Goal: Task Accomplishment & Management: Use online tool/utility

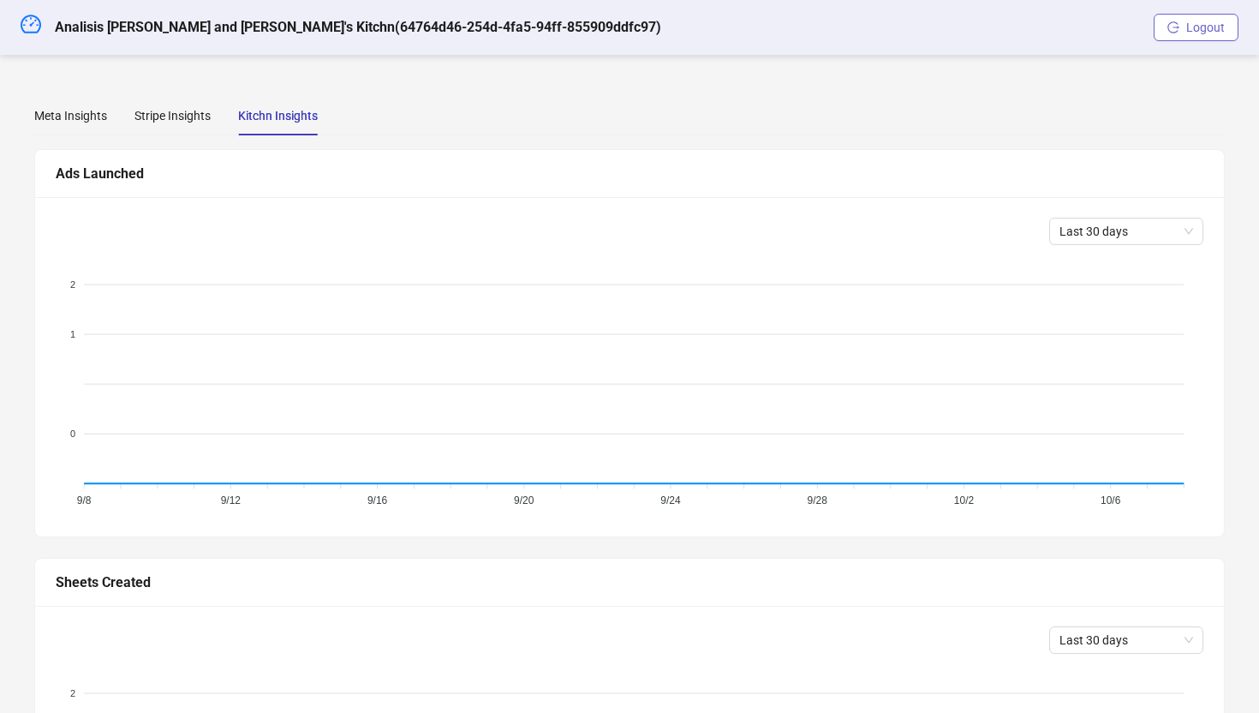
click at [1177, 33] on span "button" at bounding box center [1173, 28] width 12 height 14
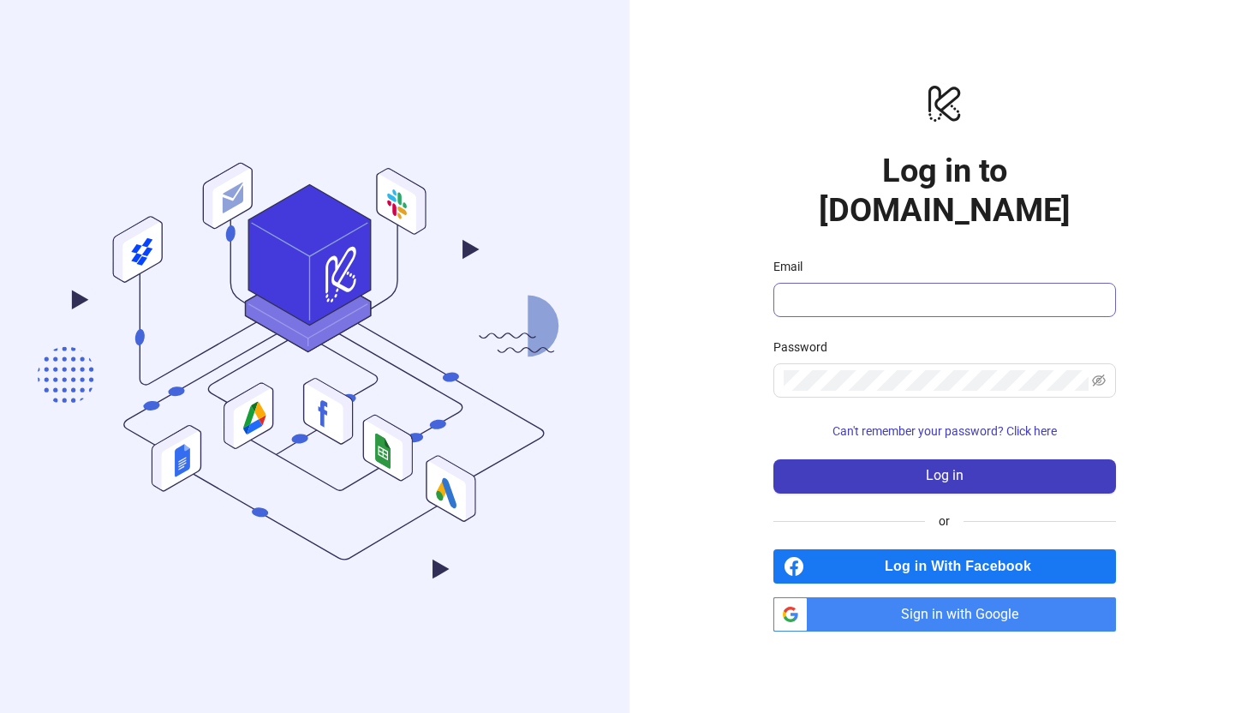
click at [903, 296] on form "Email Password Can't remember your password? Click here Log in" at bounding box center [944, 375] width 343 height 236
click at [903, 289] on span at bounding box center [944, 300] width 343 height 34
click at [913, 289] on input "Email" at bounding box center [943, 299] width 319 height 21
type input "**********"
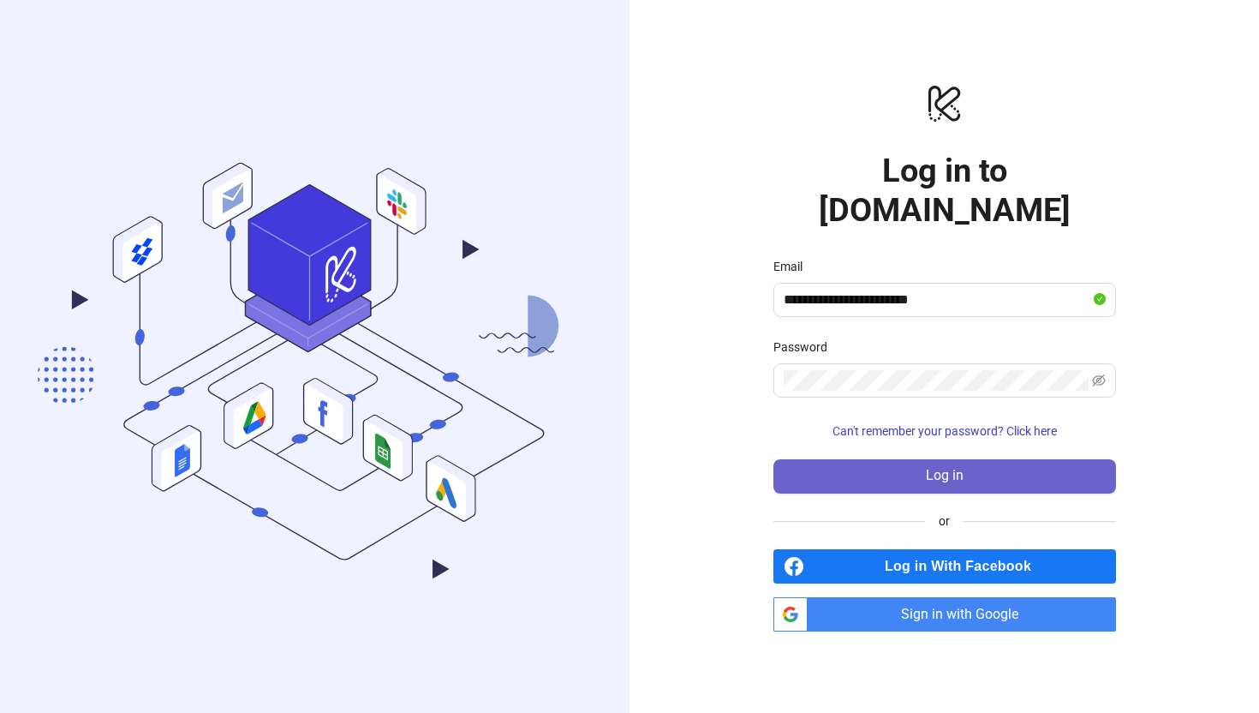
click at [872, 459] on button "Log in" at bounding box center [944, 476] width 343 height 34
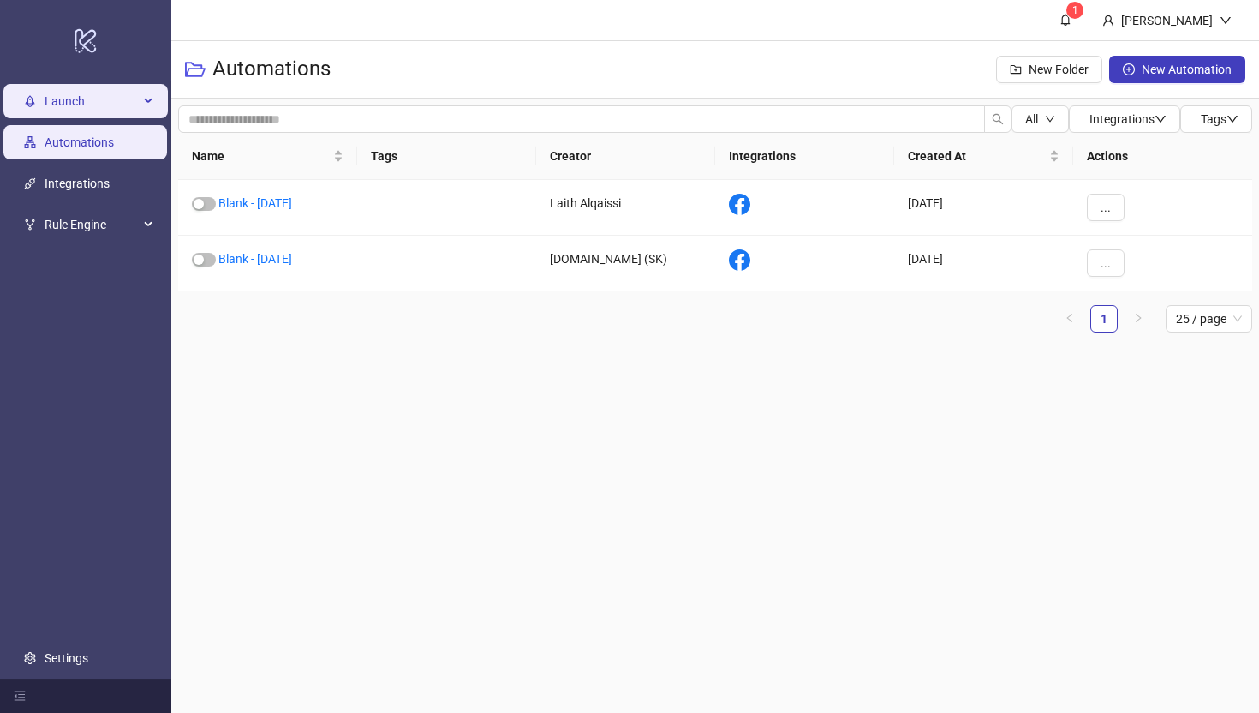
click at [97, 113] on span "Launch" at bounding box center [92, 101] width 94 height 34
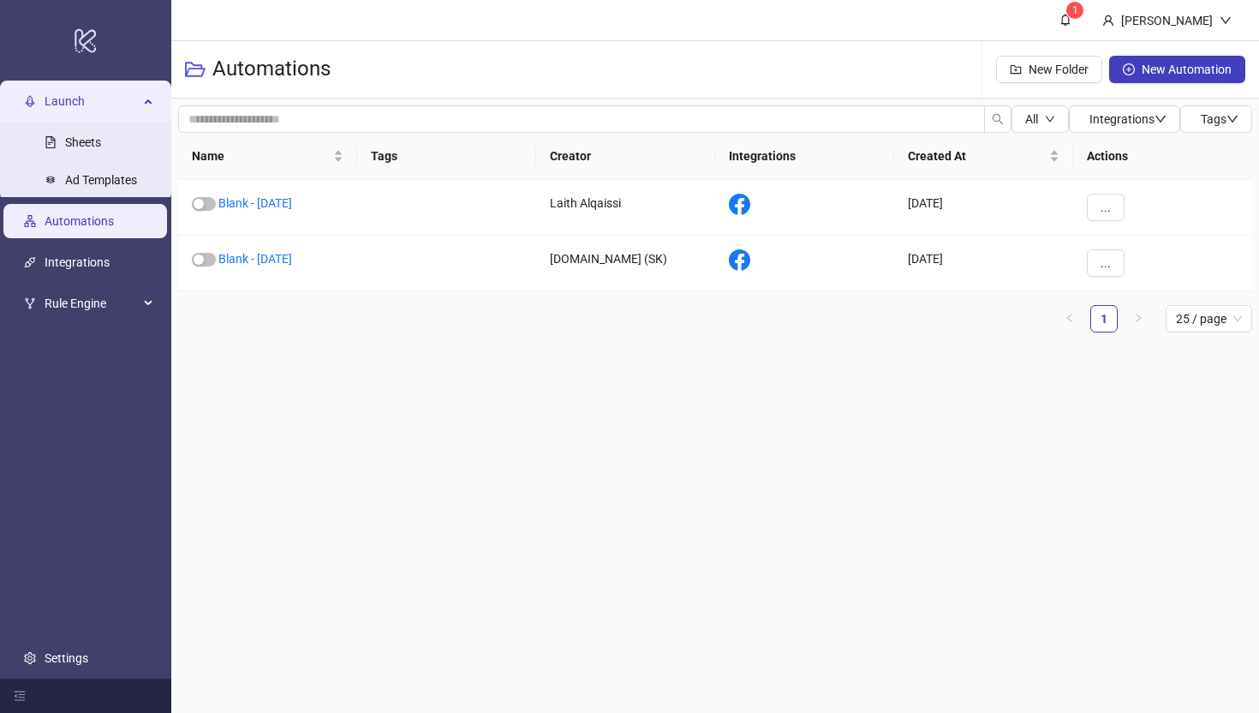
click at [78, 107] on span "Launch" at bounding box center [92, 101] width 94 height 34
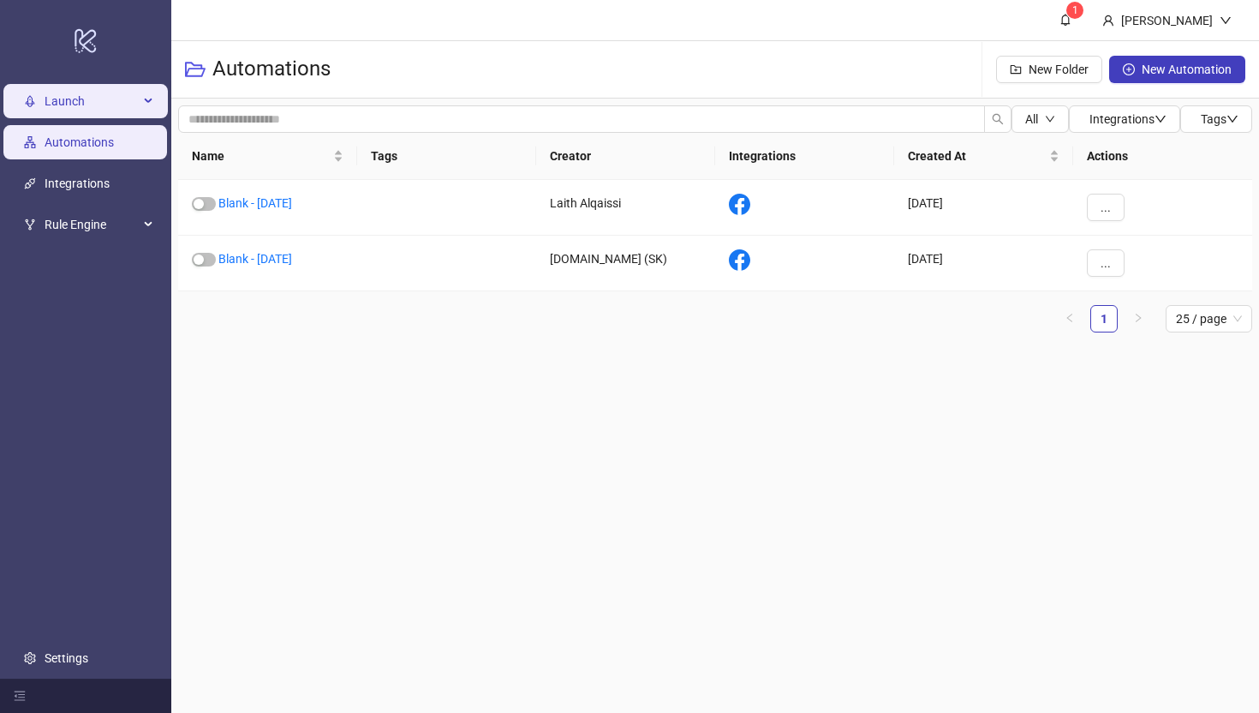
click at [78, 107] on span "Launch" at bounding box center [92, 101] width 94 height 34
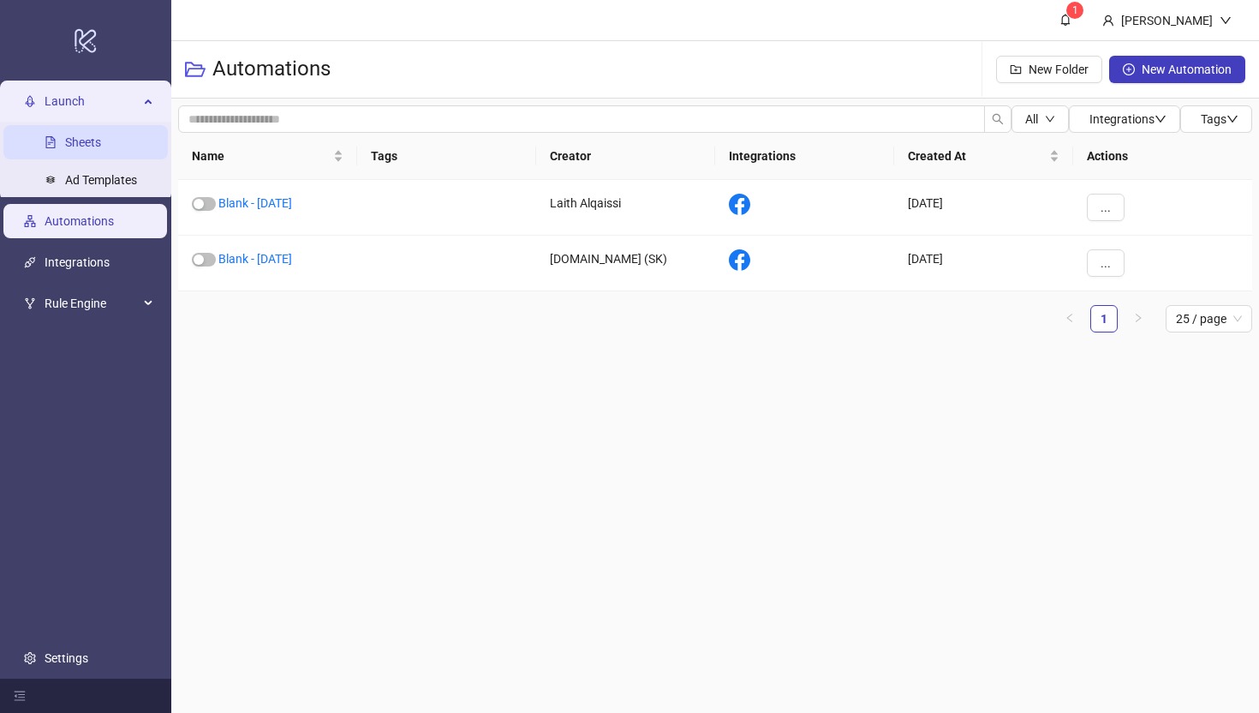
click at [80, 138] on link "Sheets" at bounding box center [83, 142] width 36 height 14
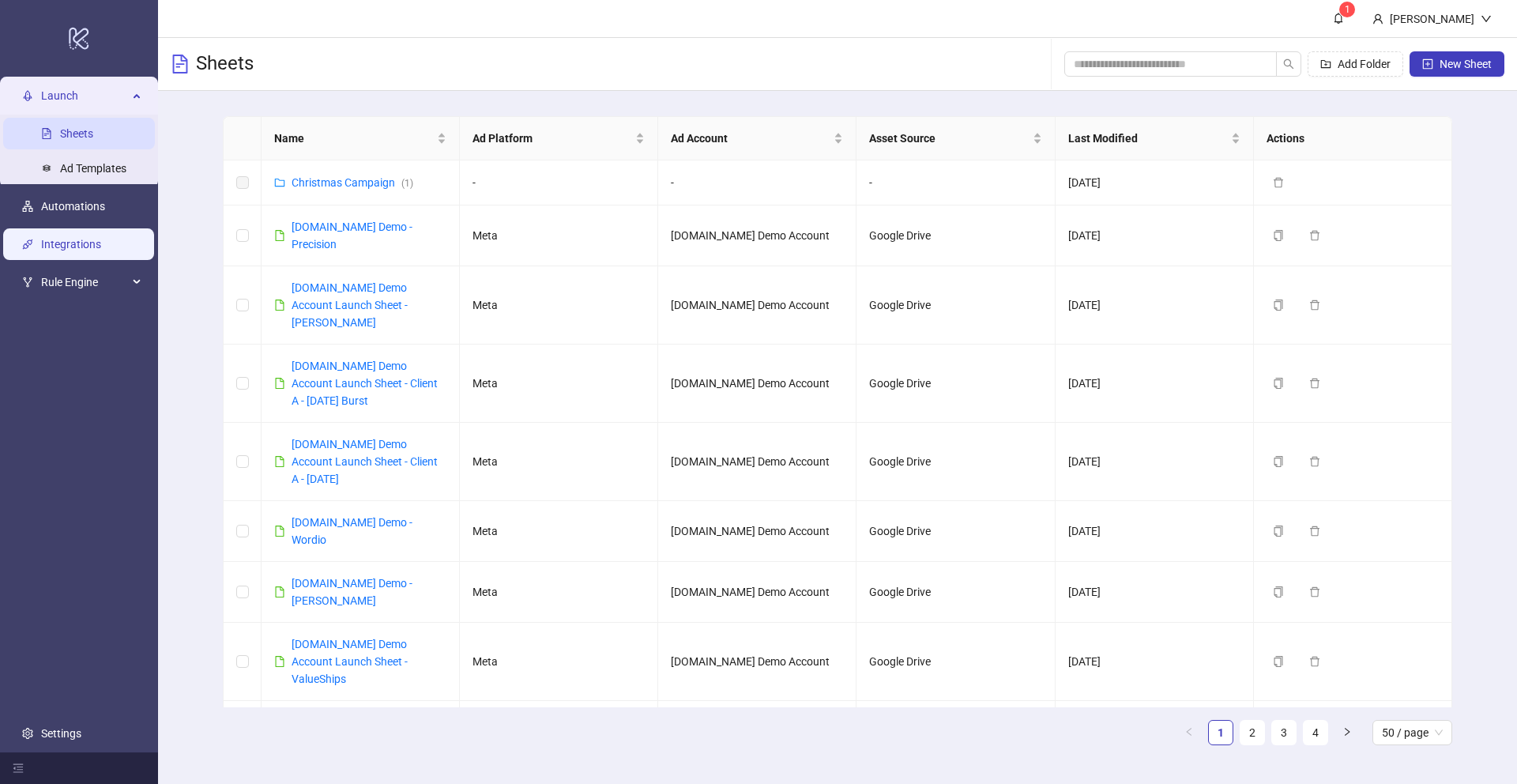
click at [64, 246] on link "Integrations" at bounding box center [71, 244] width 60 height 13
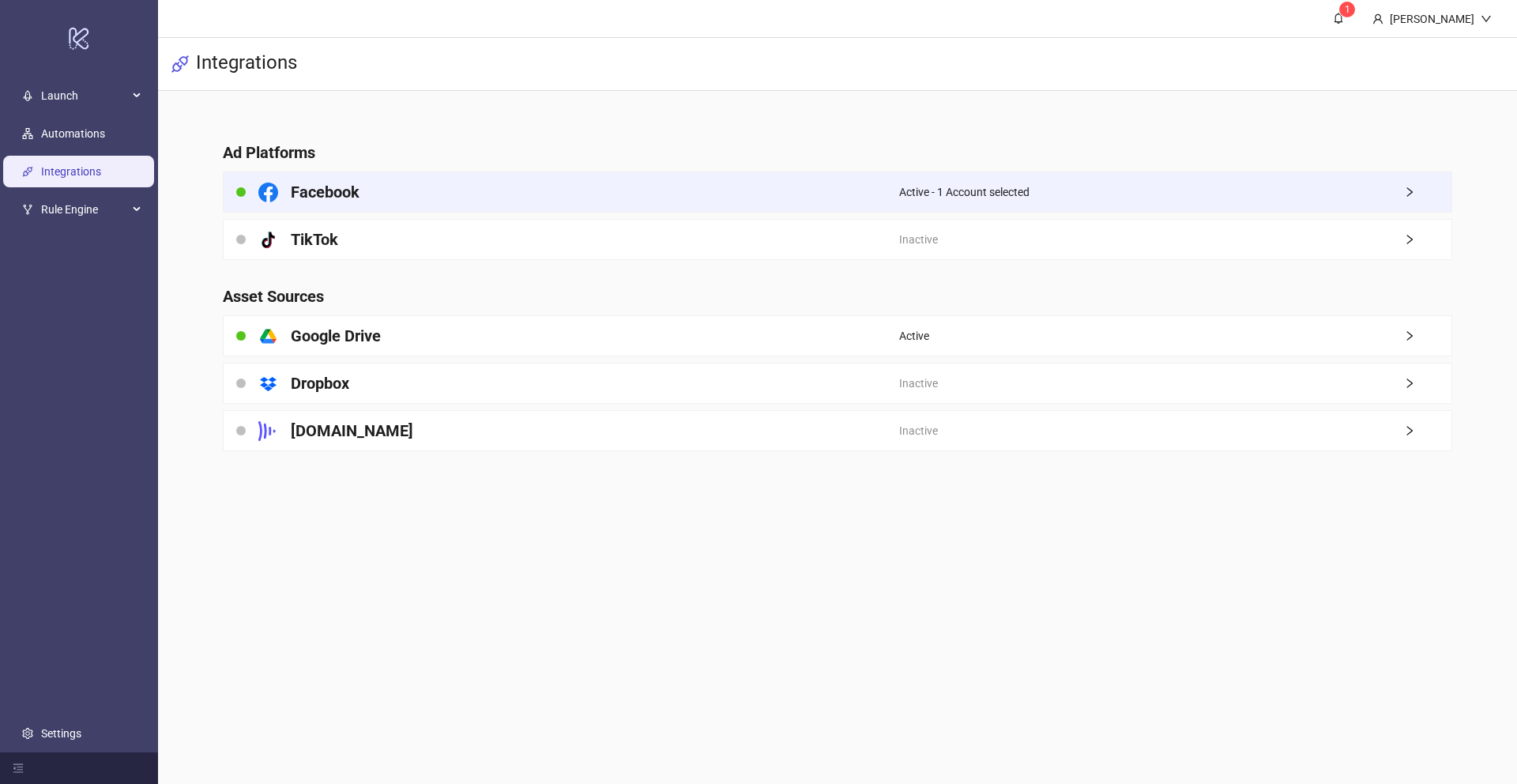
click at [639, 196] on div "Facebook" at bounding box center [561, 192] width 675 height 40
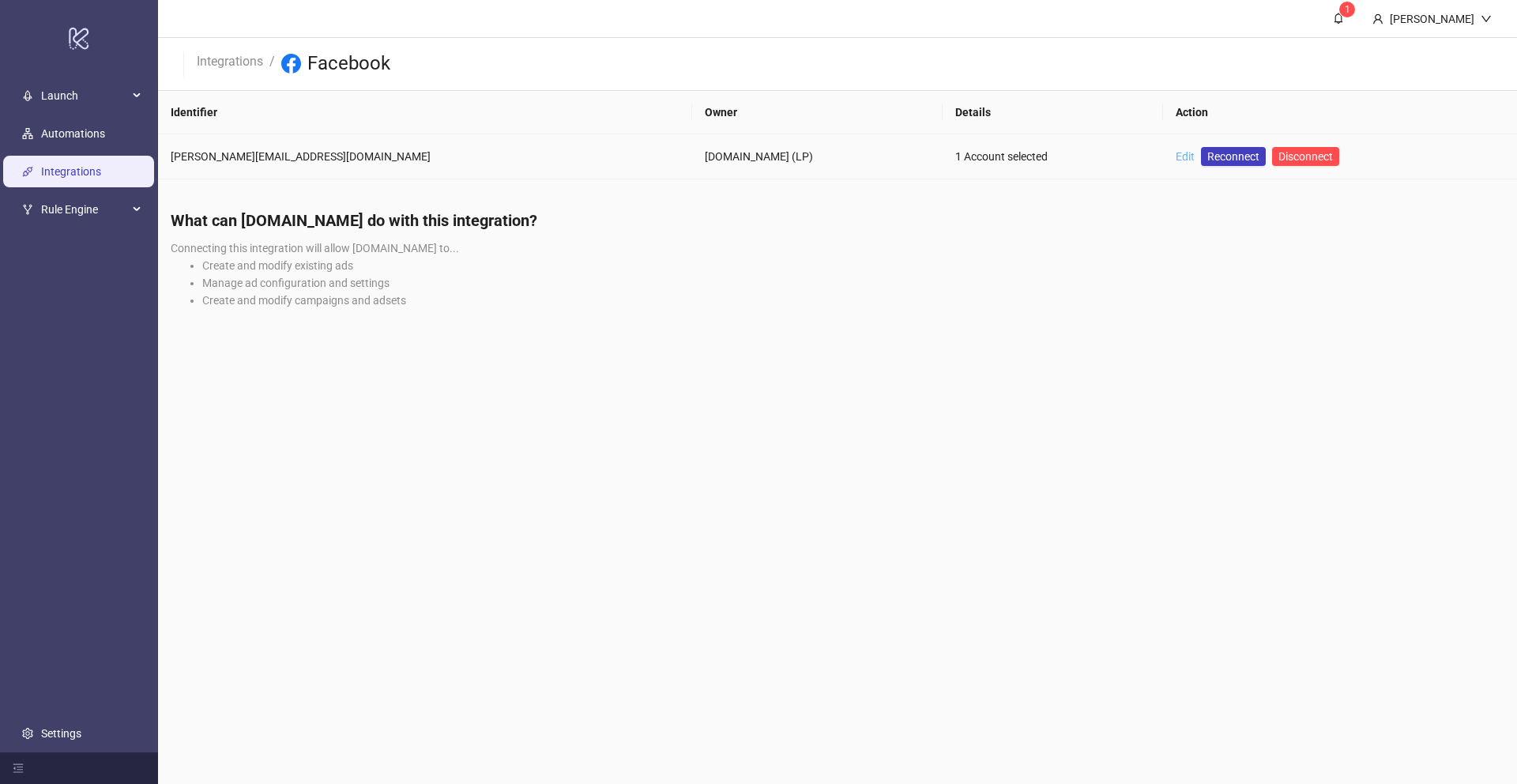
click at [1161, 158] on link "Edit" at bounding box center [1185, 157] width 19 height 13
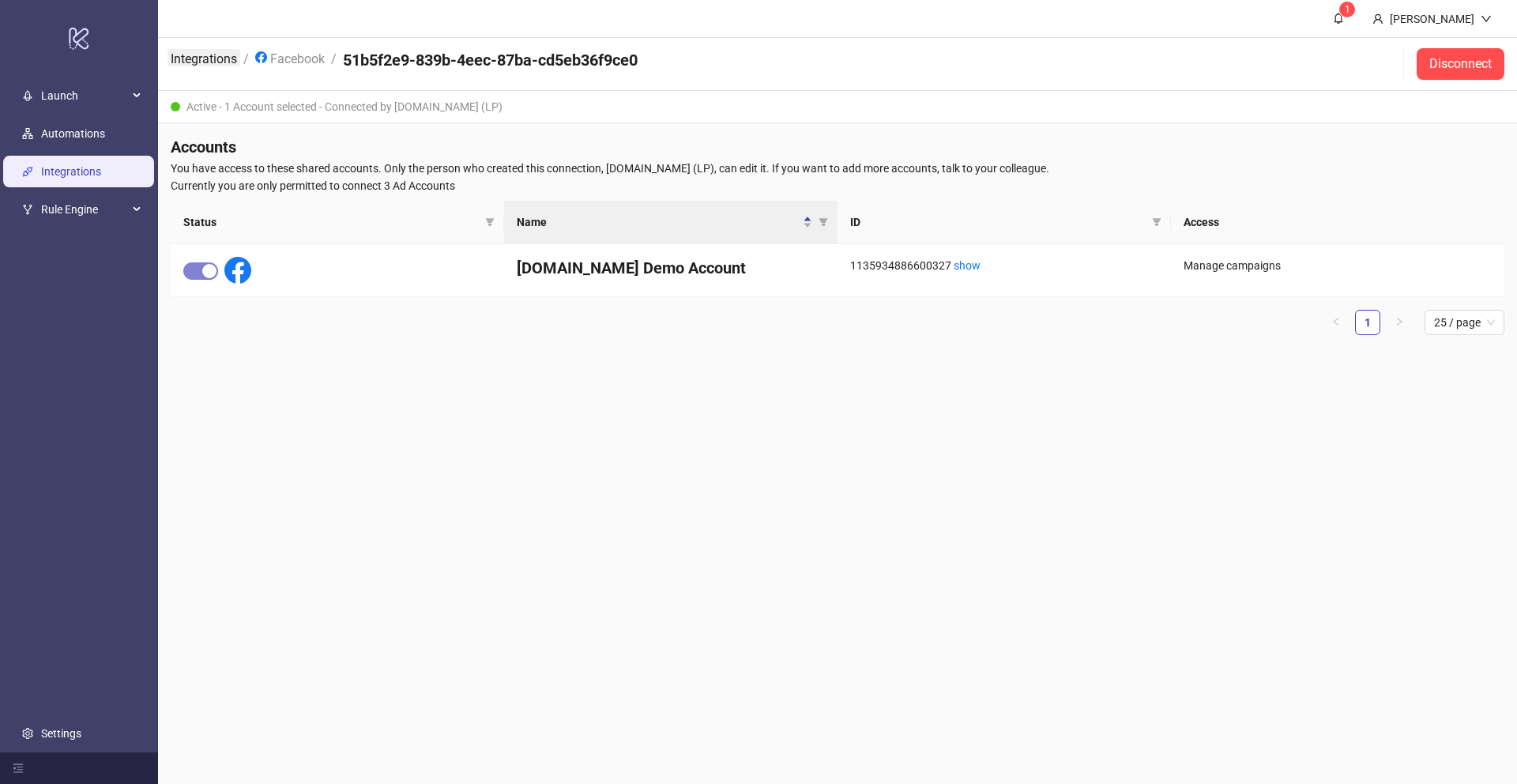
click at [193, 61] on link "Integrations" at bounding box center [204, 57] width 73 height 18
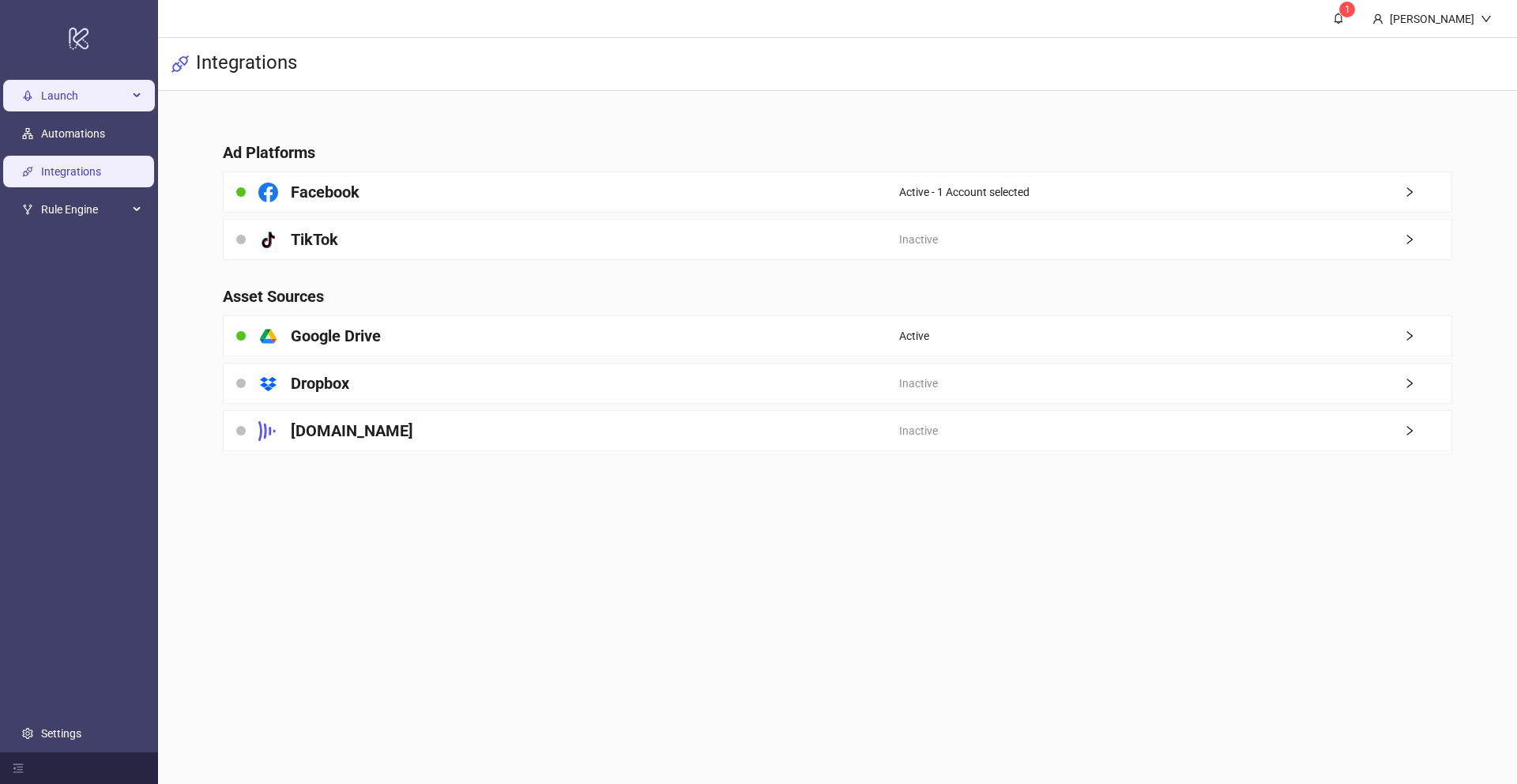
click at [53, 101] on span "Launch" at bounding box center [85, 95] width 87 height 31
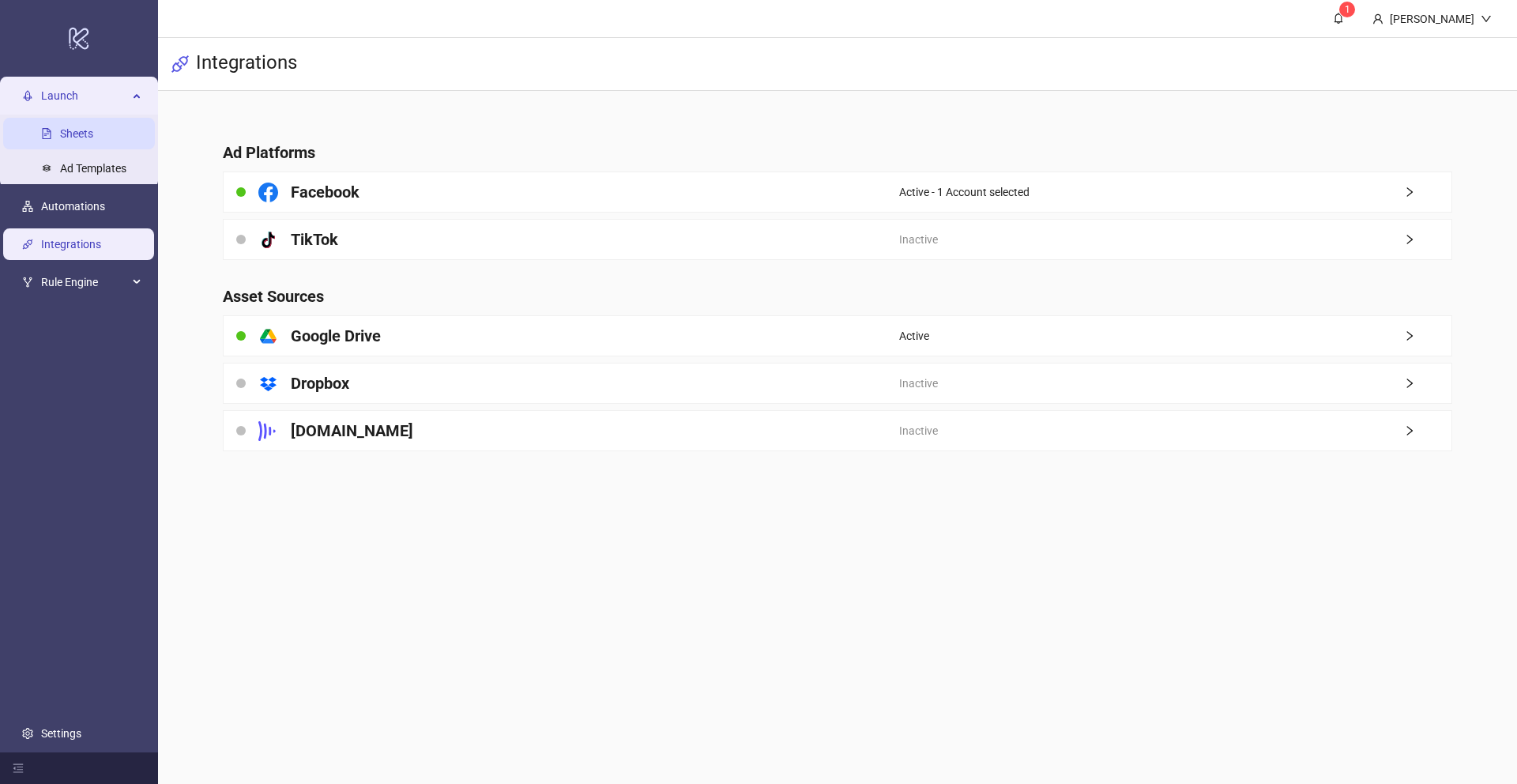
click at [70, 128] on link "Sheets" at bounding box center [77, 134] width 33 height 13
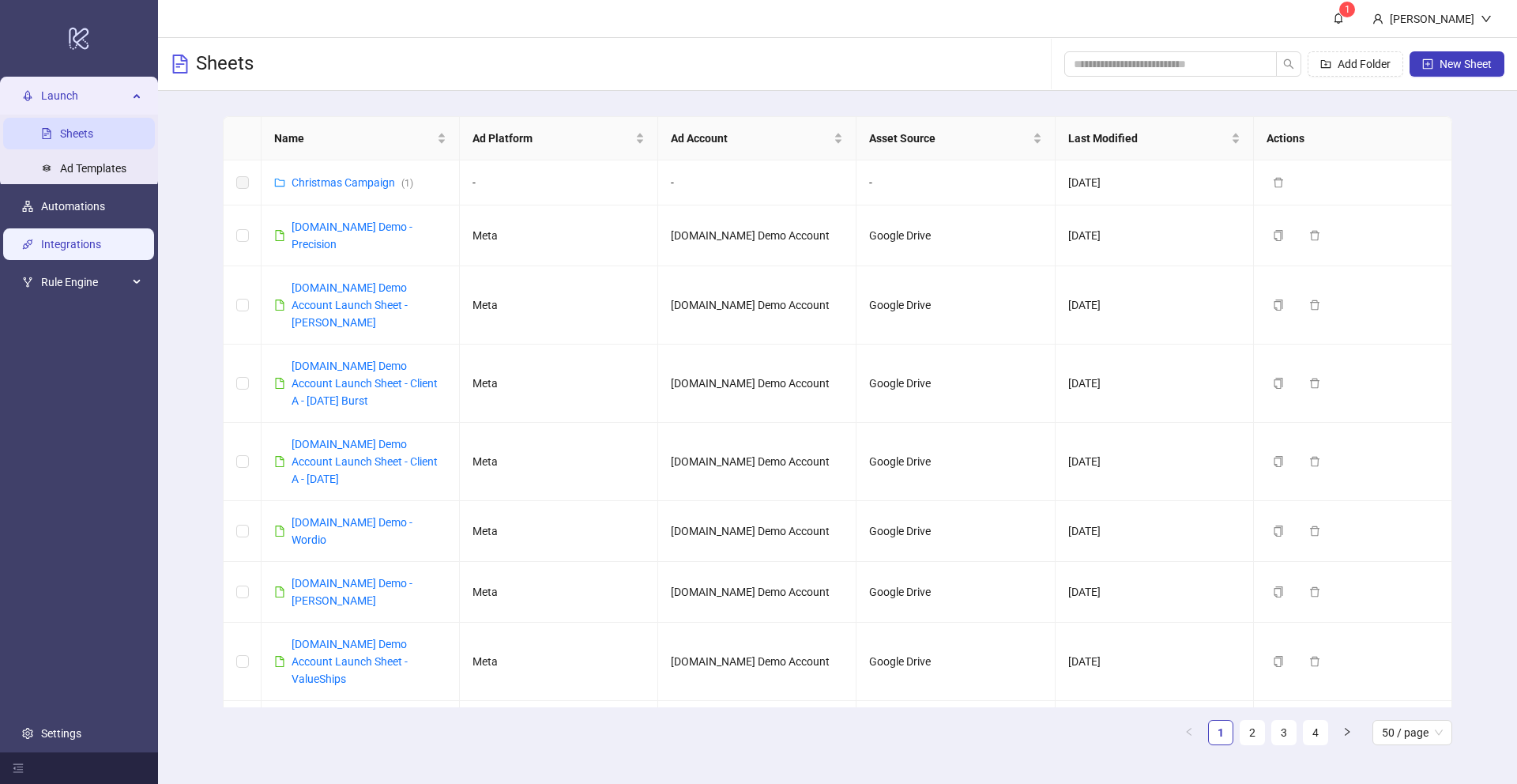
click at [90, 243] on link "Integrations" at bounding box center [71, 244] width 60 height 13
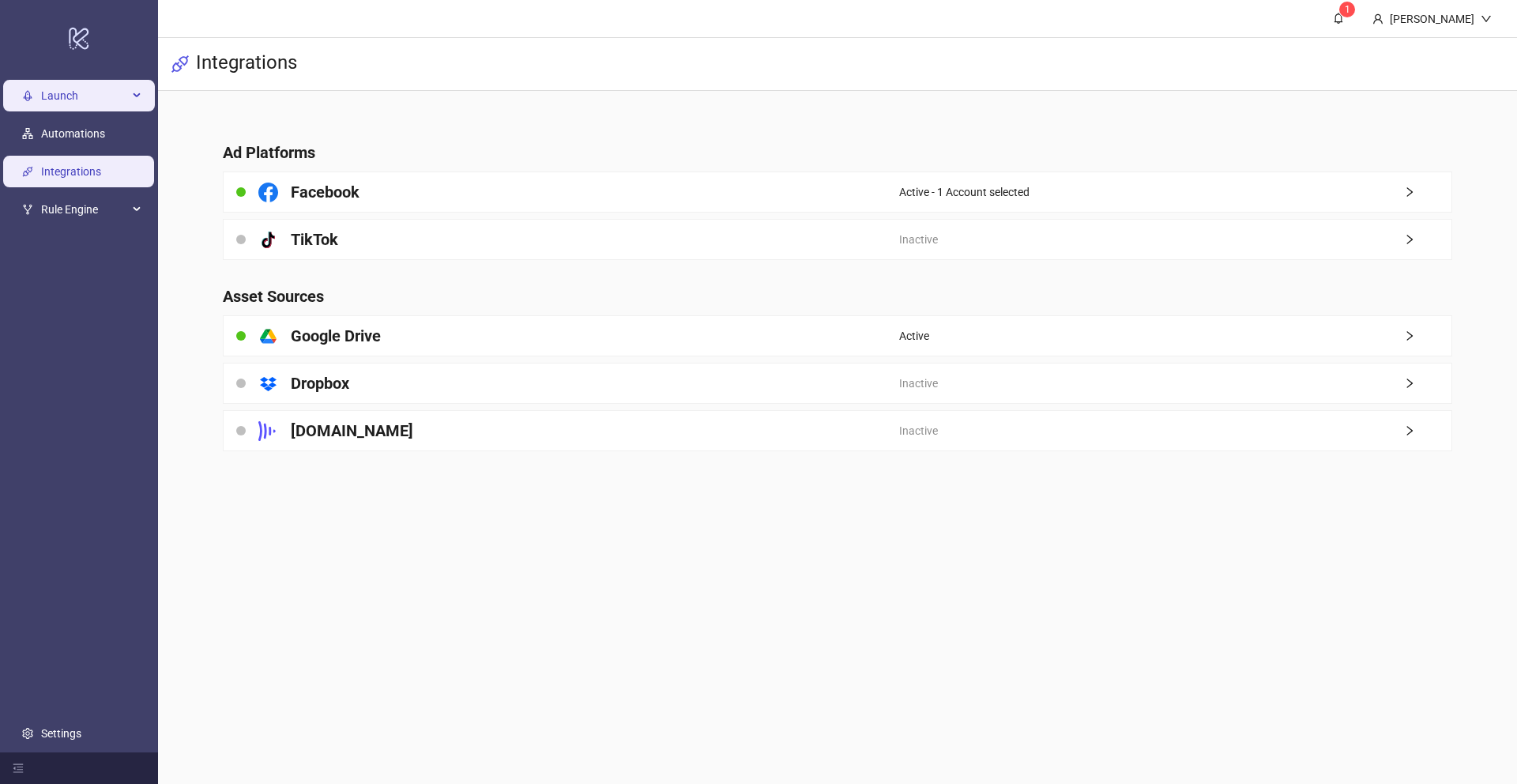
click at [53, 100] on span "Launch" at bounding box center [85, 95] width 87 height 31
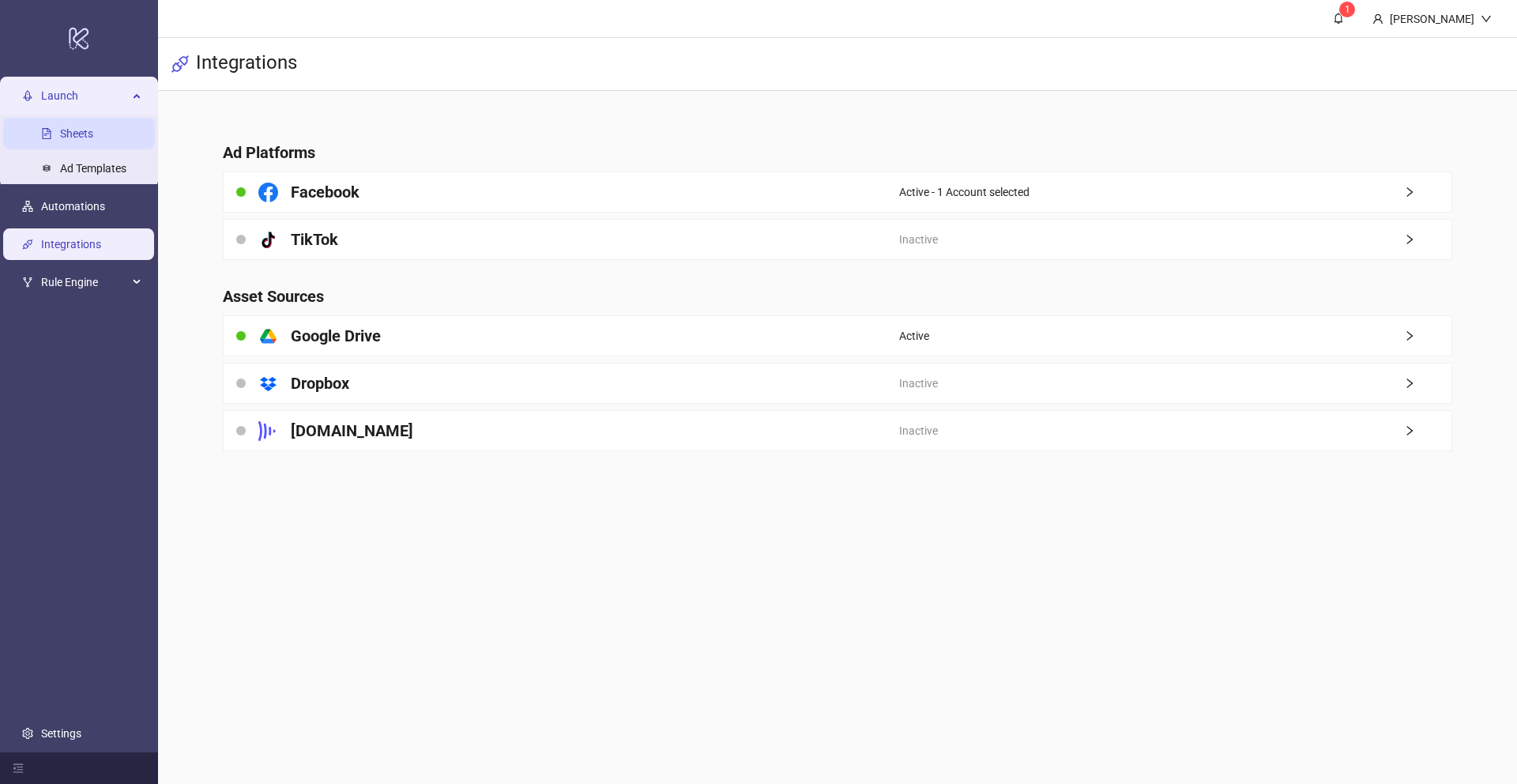
click at [72, 130] on link "Sheets" at bounding box center [77, 134] width 33 height 13
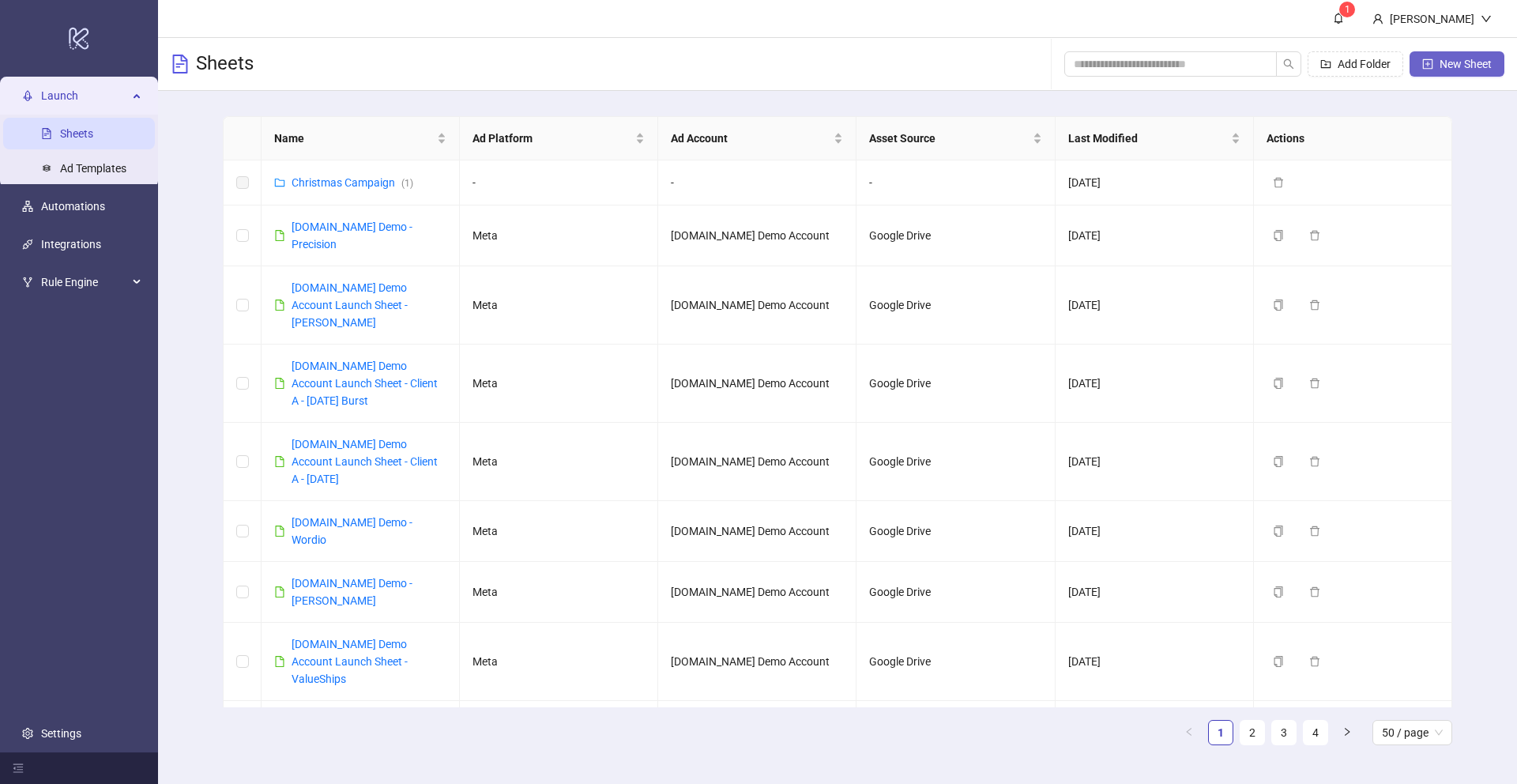
click at [1161, 58] on span "New Sheet" at bounding box center [1465, 65] width 53 height 13
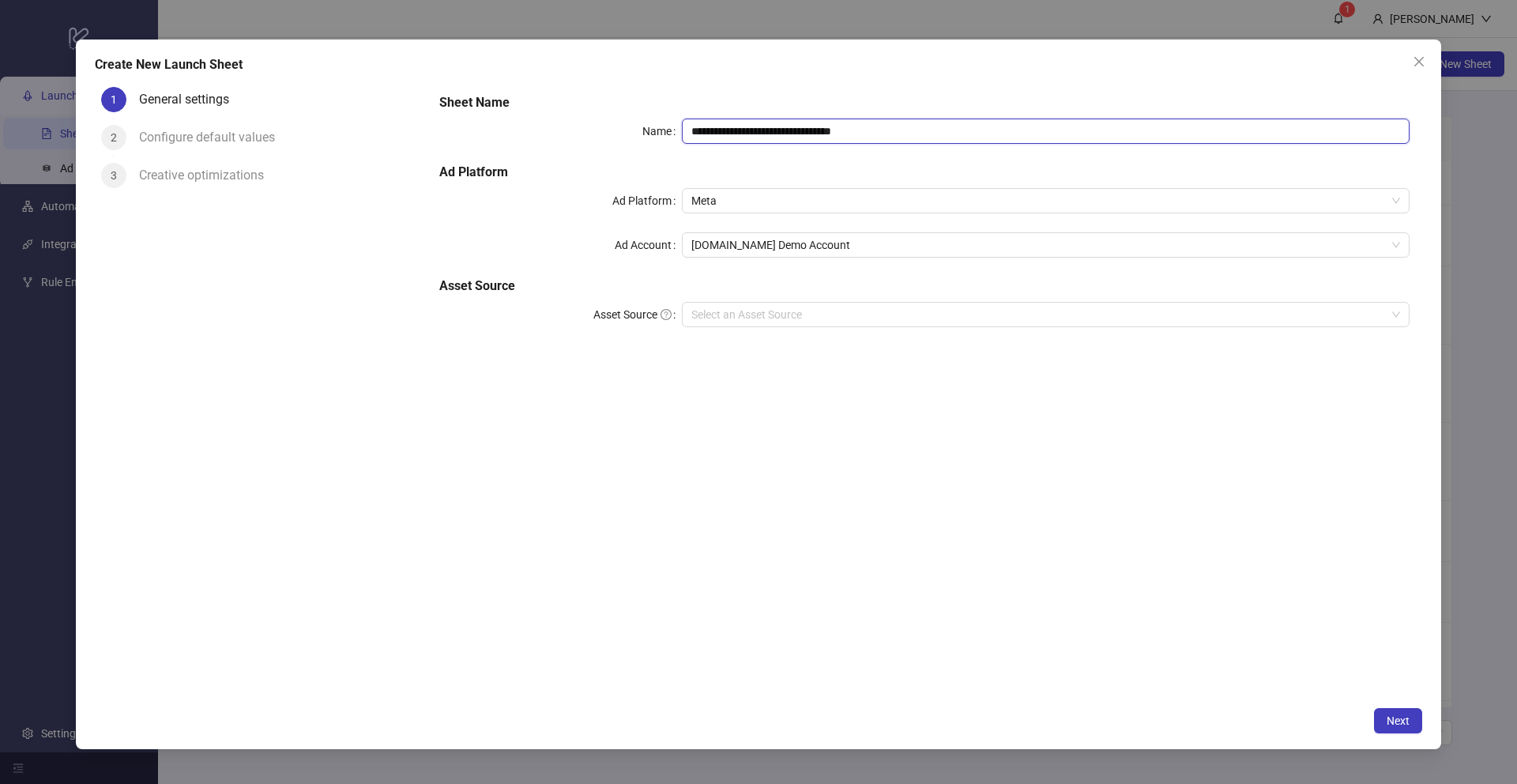
click at [889, 135] on input "**********" at bounding box center [1045, 130] width 728 height 25
type input "**********"
click at [668, 463] on div "**********" at bounding box center [924, 389] width 996 height 619
click at [701, 199] on span "Meta" at bounding box center [1045, 201] width 709 height 24
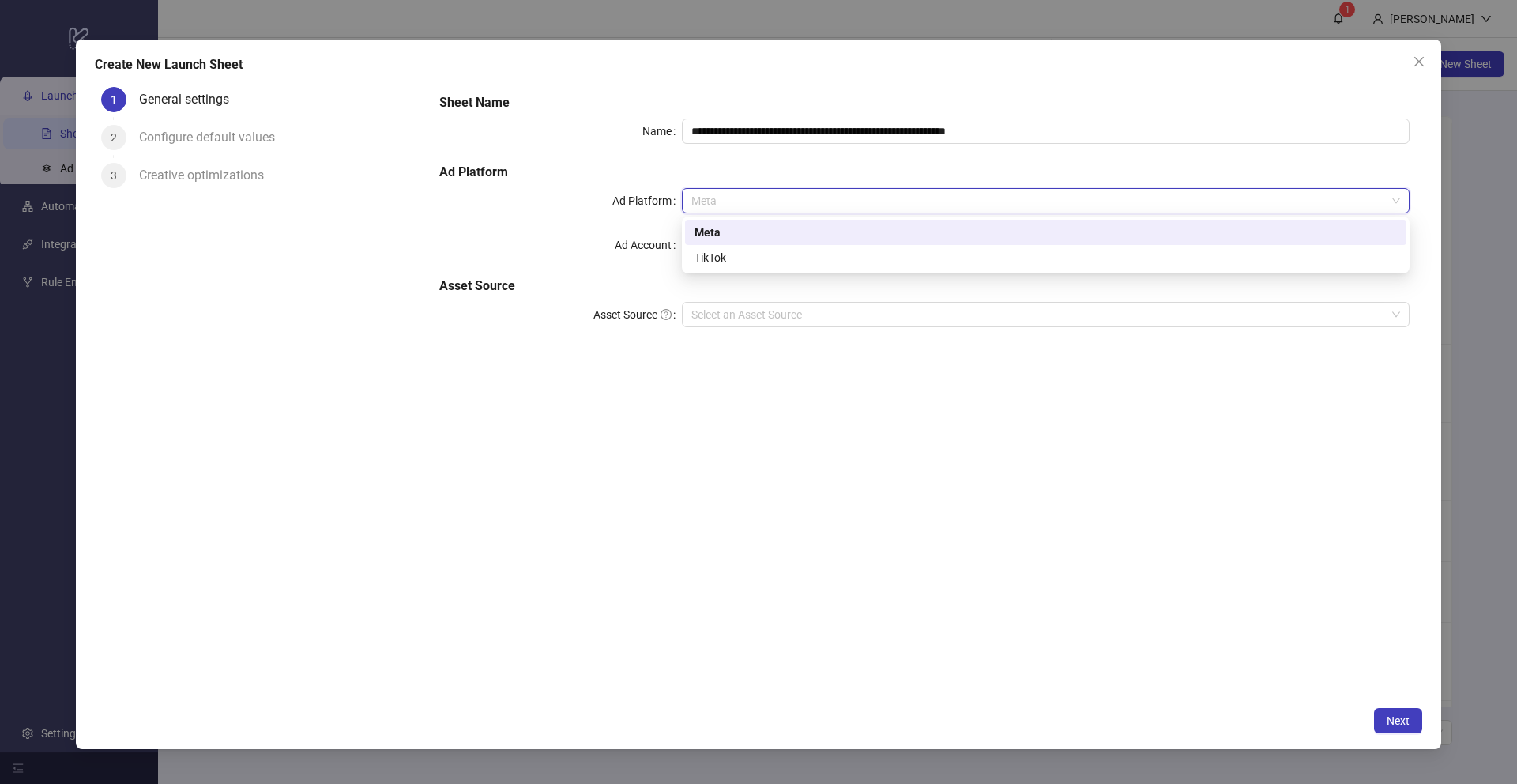
click at [705, 233] on div "Meta" at bounding box center [1045, 232] width 702 height 18
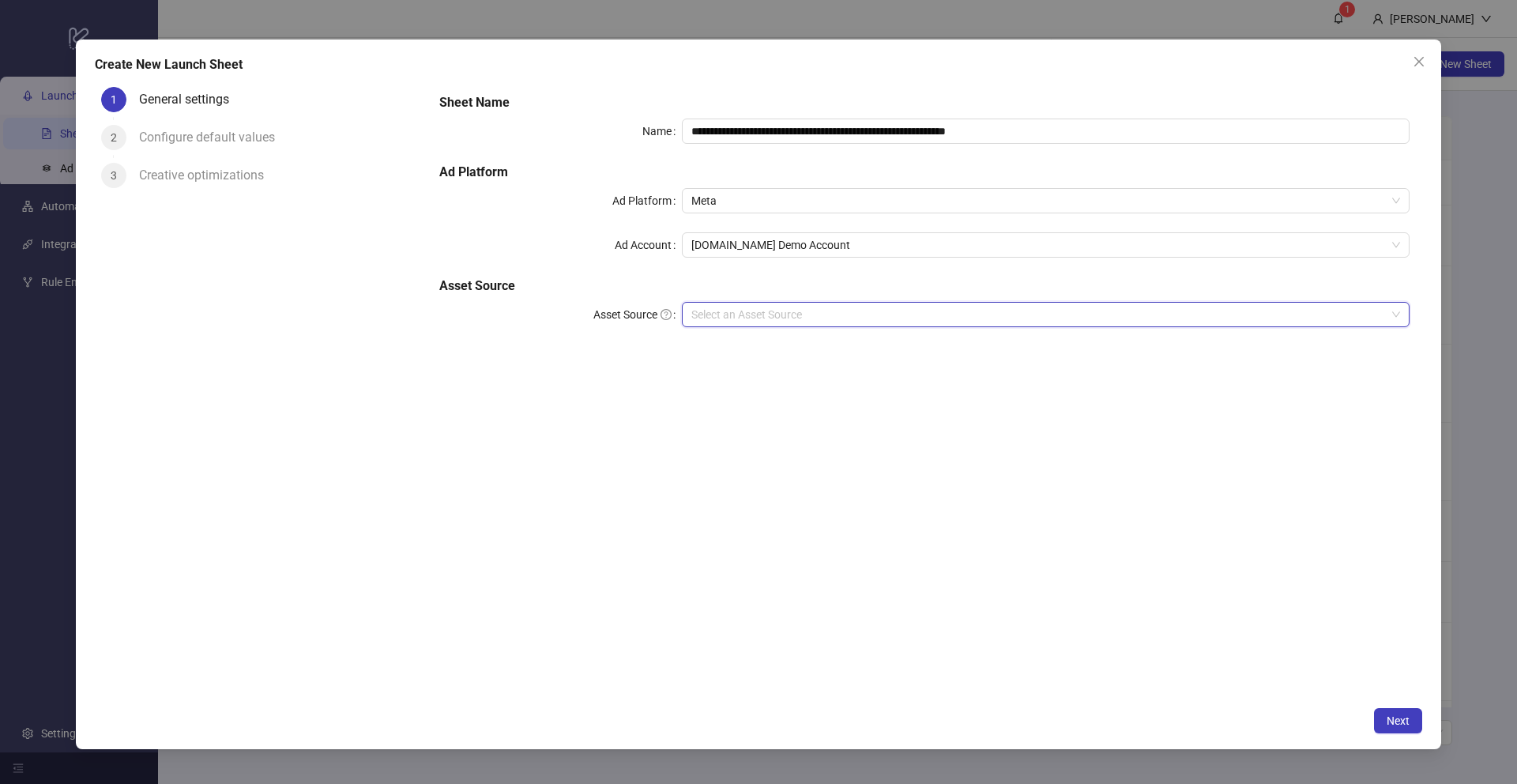
click at [718, 315] on input "Asset Source" at bounding box center [1038, 315] width 695 height 24
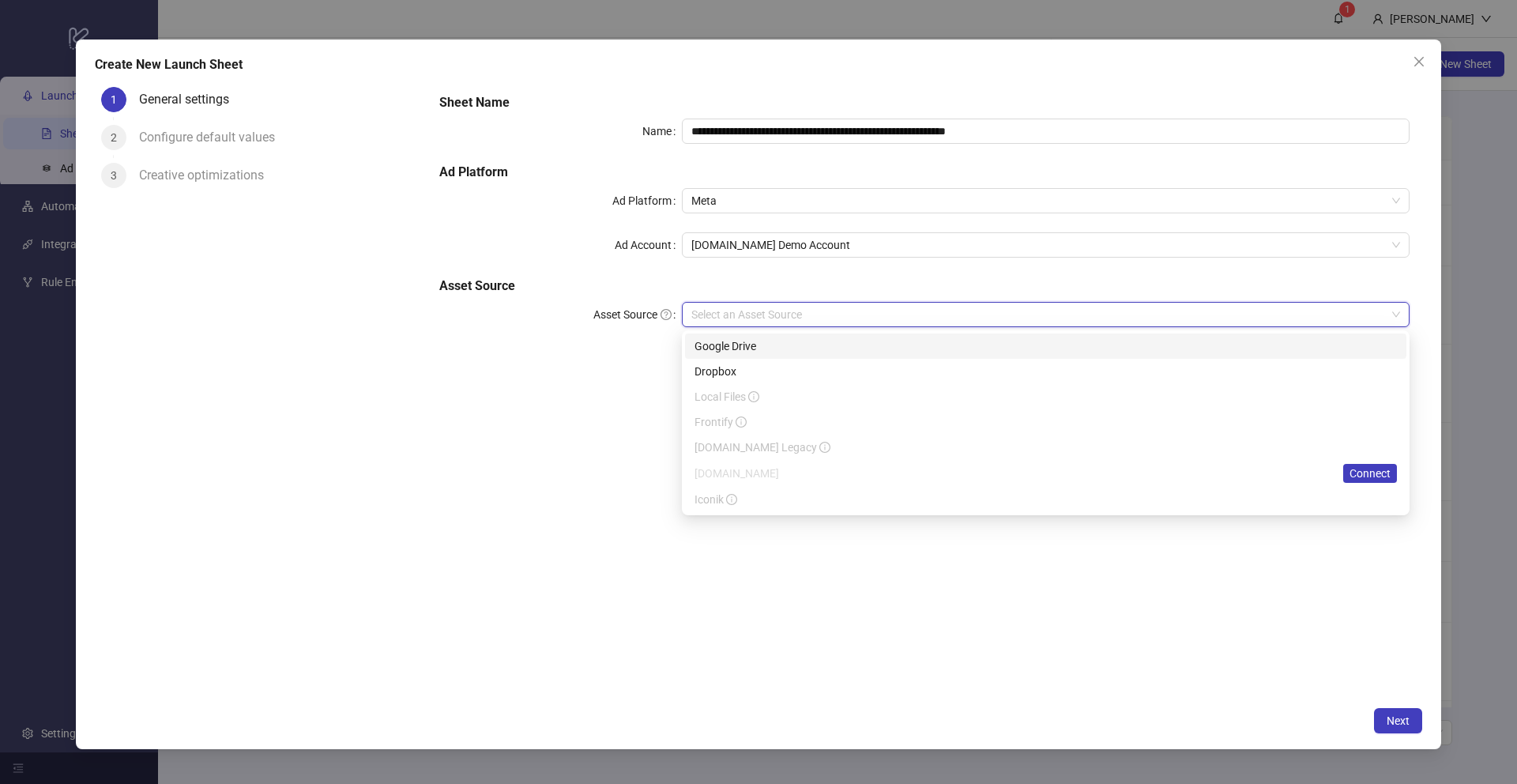
click at [716, 350] on div "Google Drive" at bounding box center [1045, 346] width 702 height 18
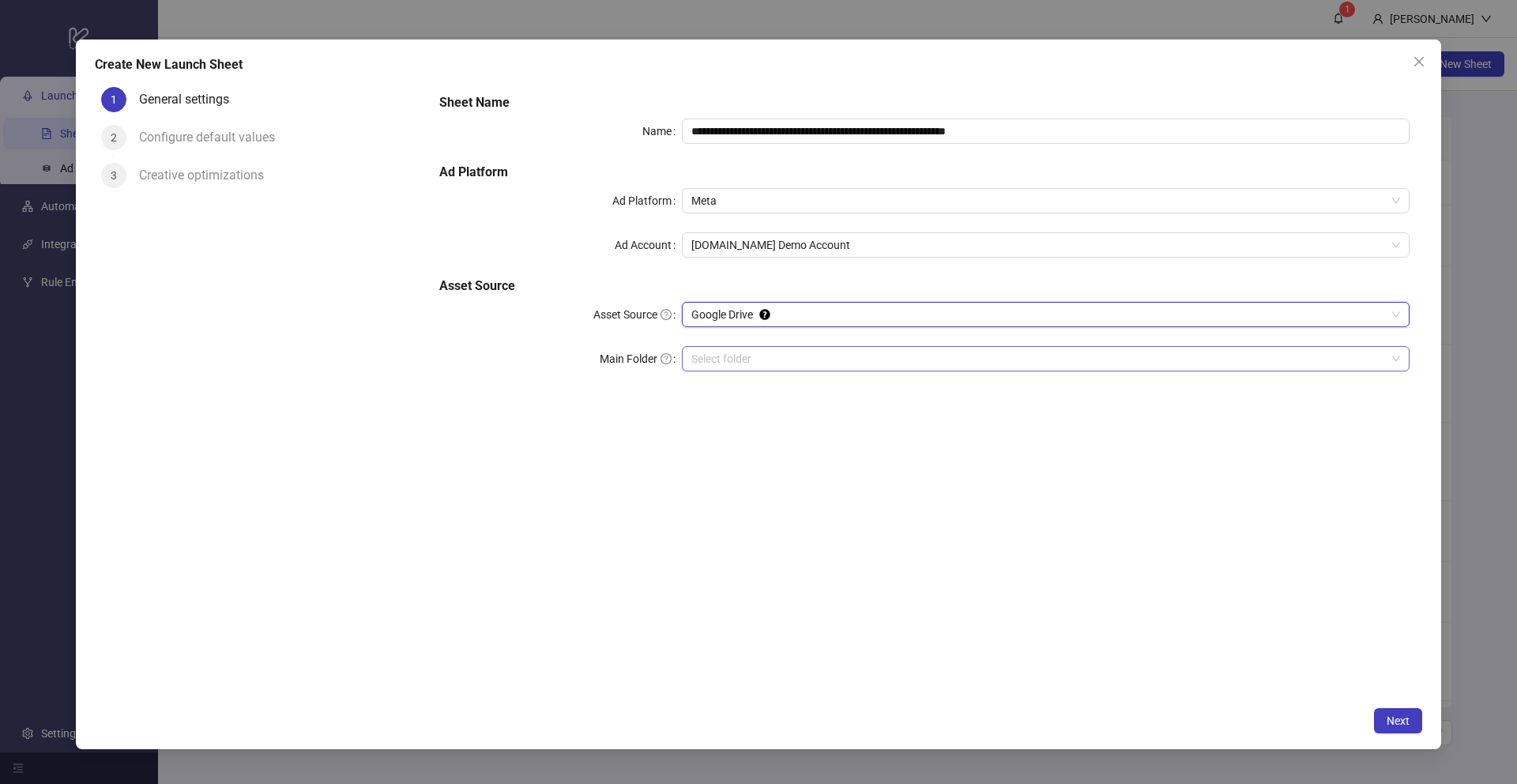
click at [714, 361] on input "Main Folder" at bounding box center [1038, 359] width 695 height 24
click at [1161, 657] on span "Next" at bounding box center [1398, 720] width 23 height 13
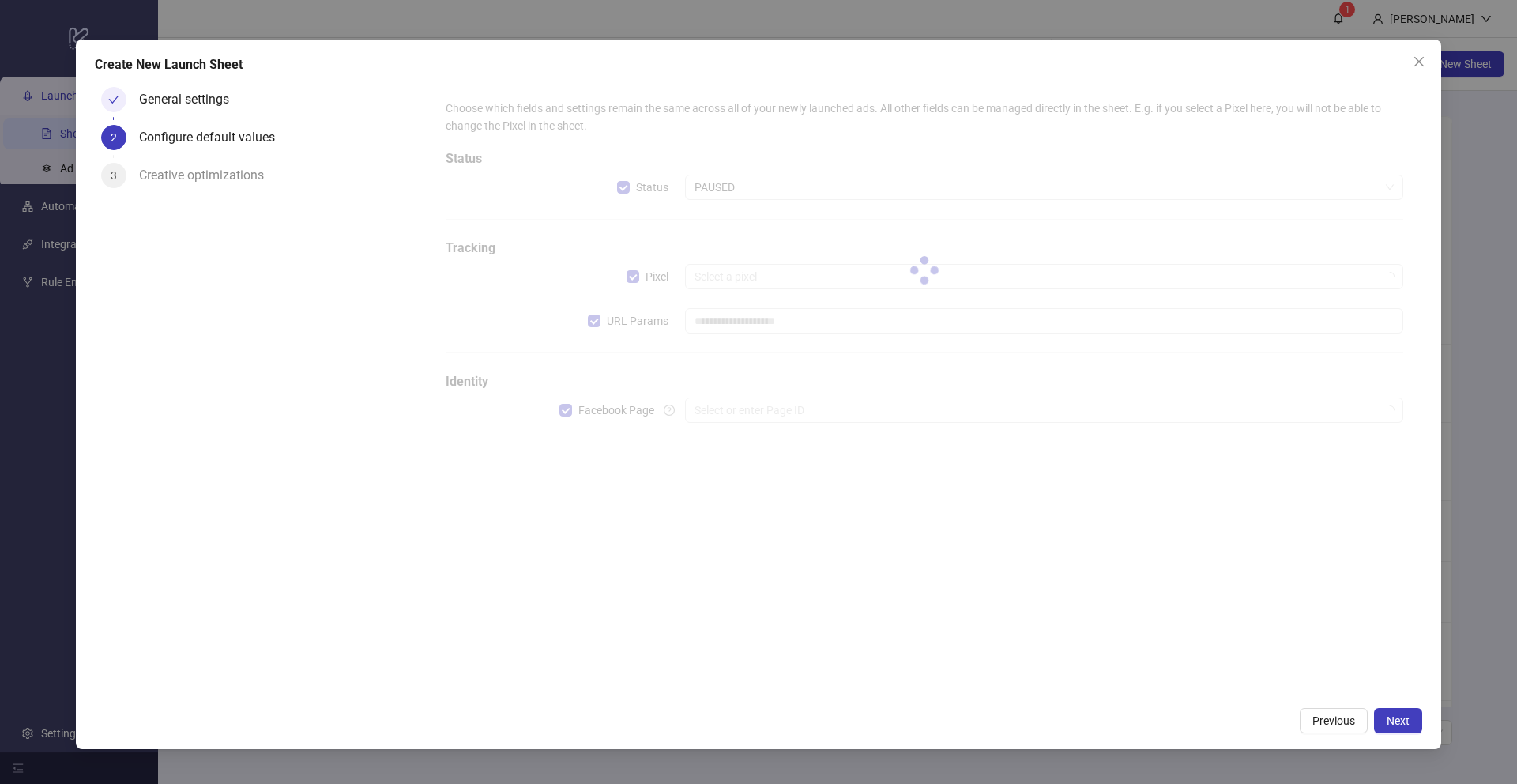
type input "**********"
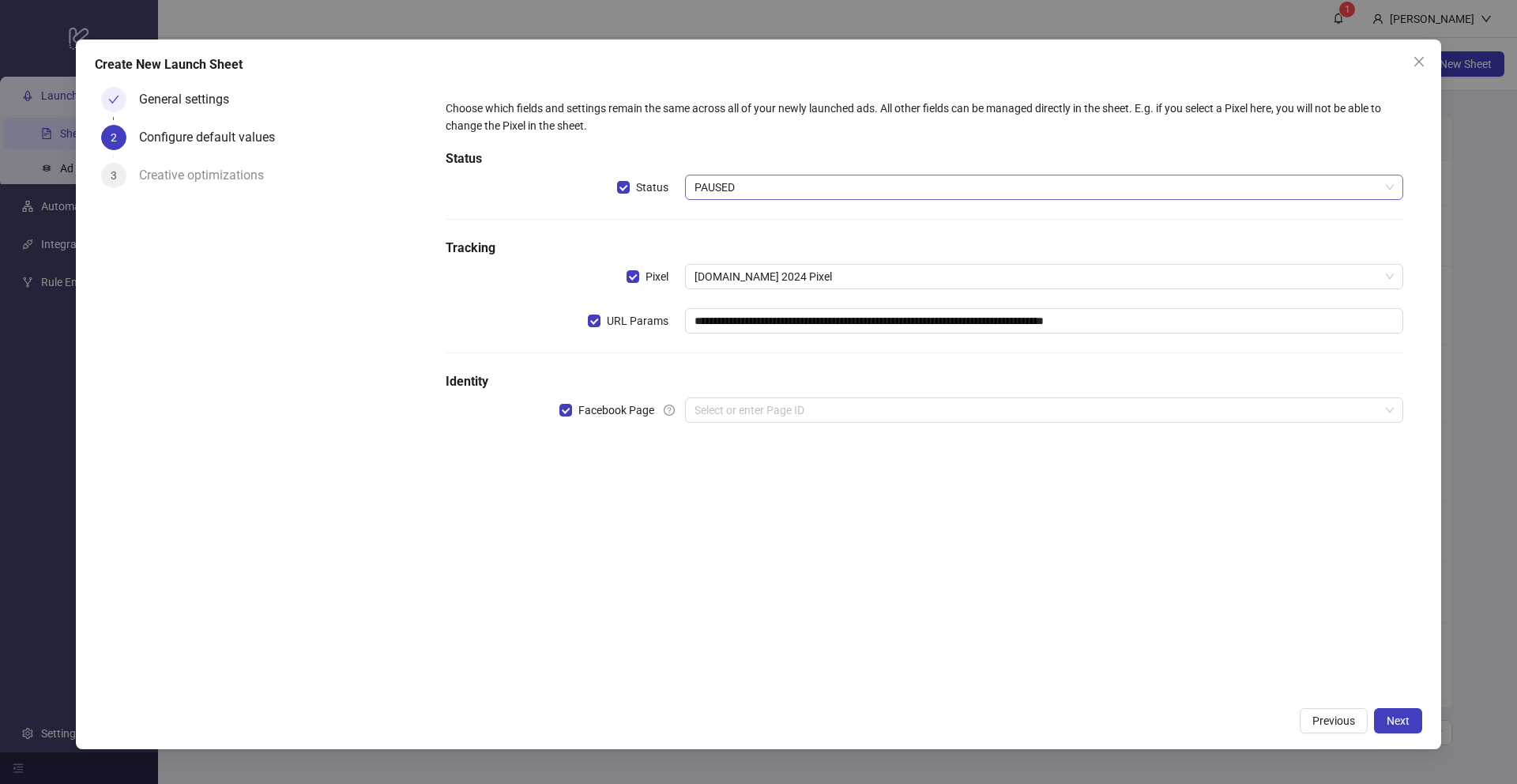
click at [722, 184] on span "PAUSED" at bounding box center [1045, 187] width 699 height 24
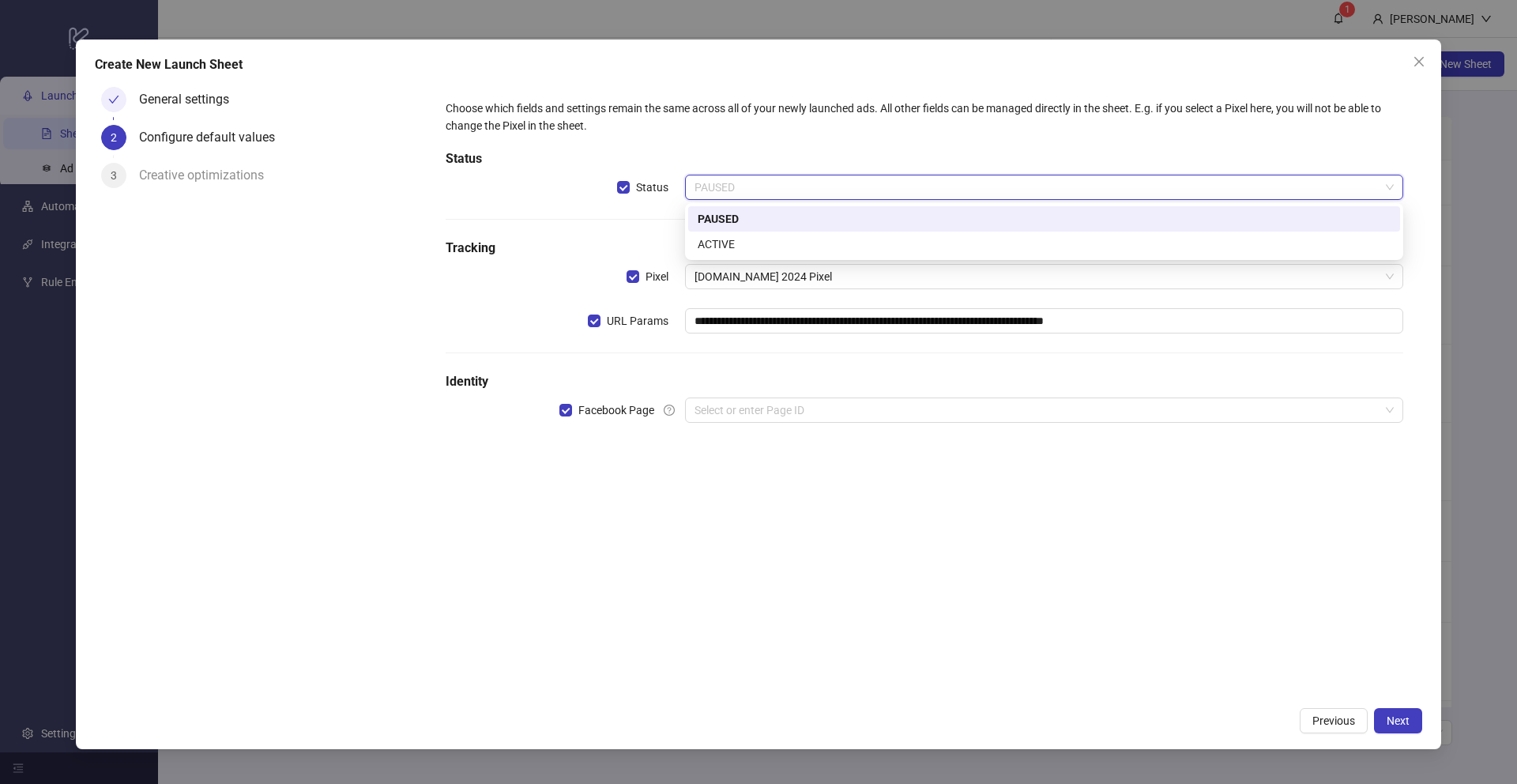
click at [620, 210] on div "**********" at bounding box center [925, 270] width 971 height 355
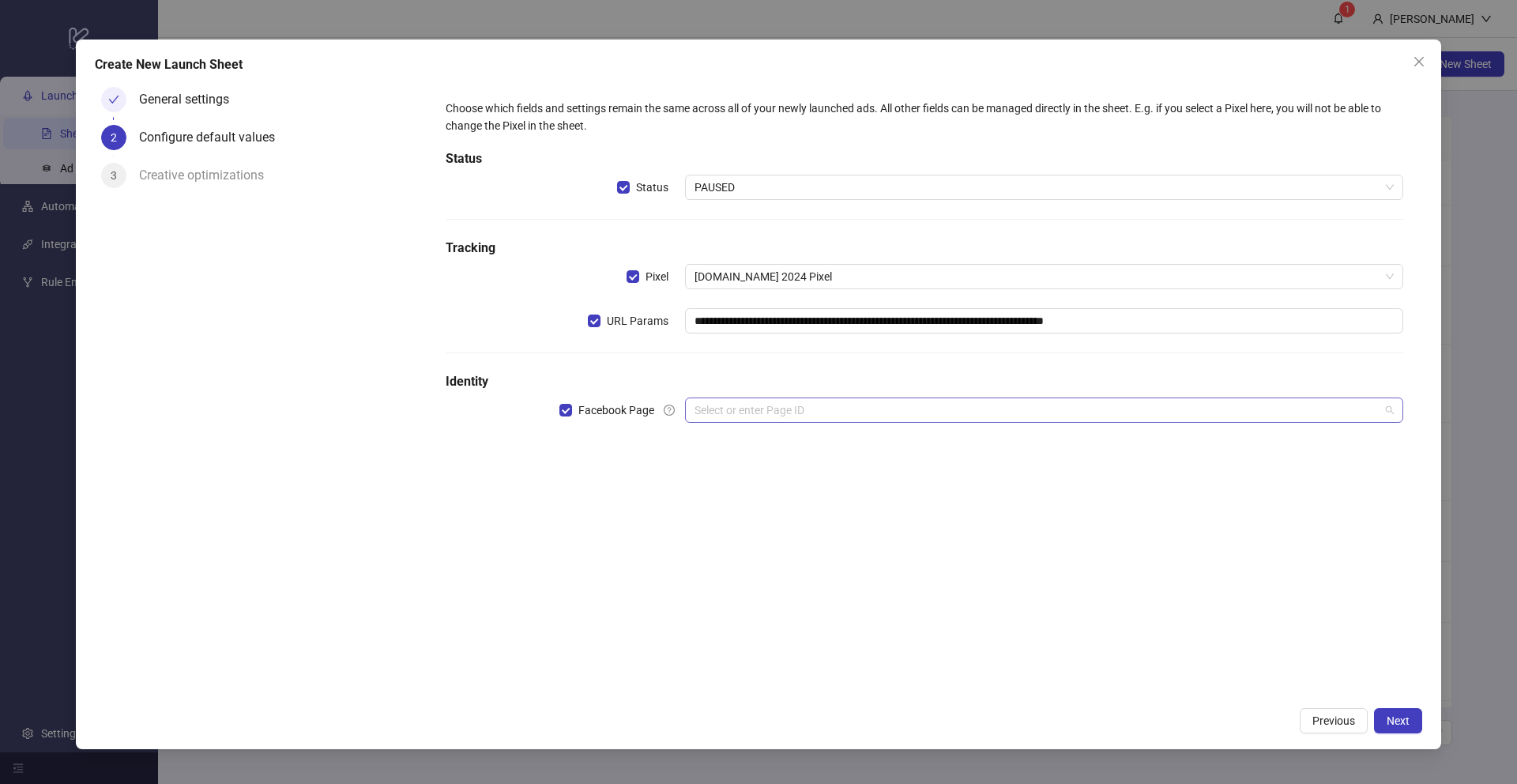
click at [740, 411] on input "search" at bounding box center [1037, 410] width 685 height 24
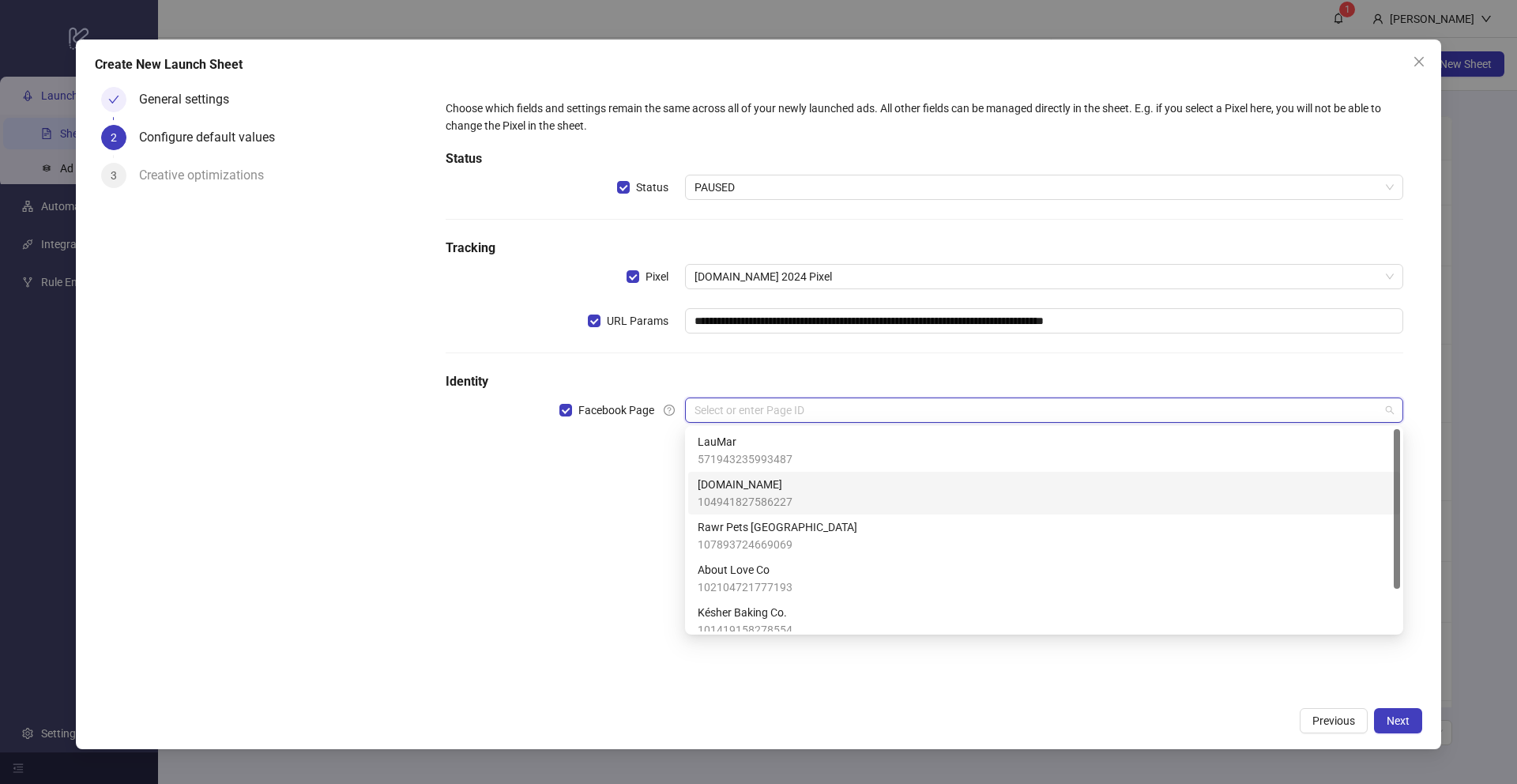
click at [726, 493] on span "104941827586227" at bounding box center [745, 501] width 95 height 18
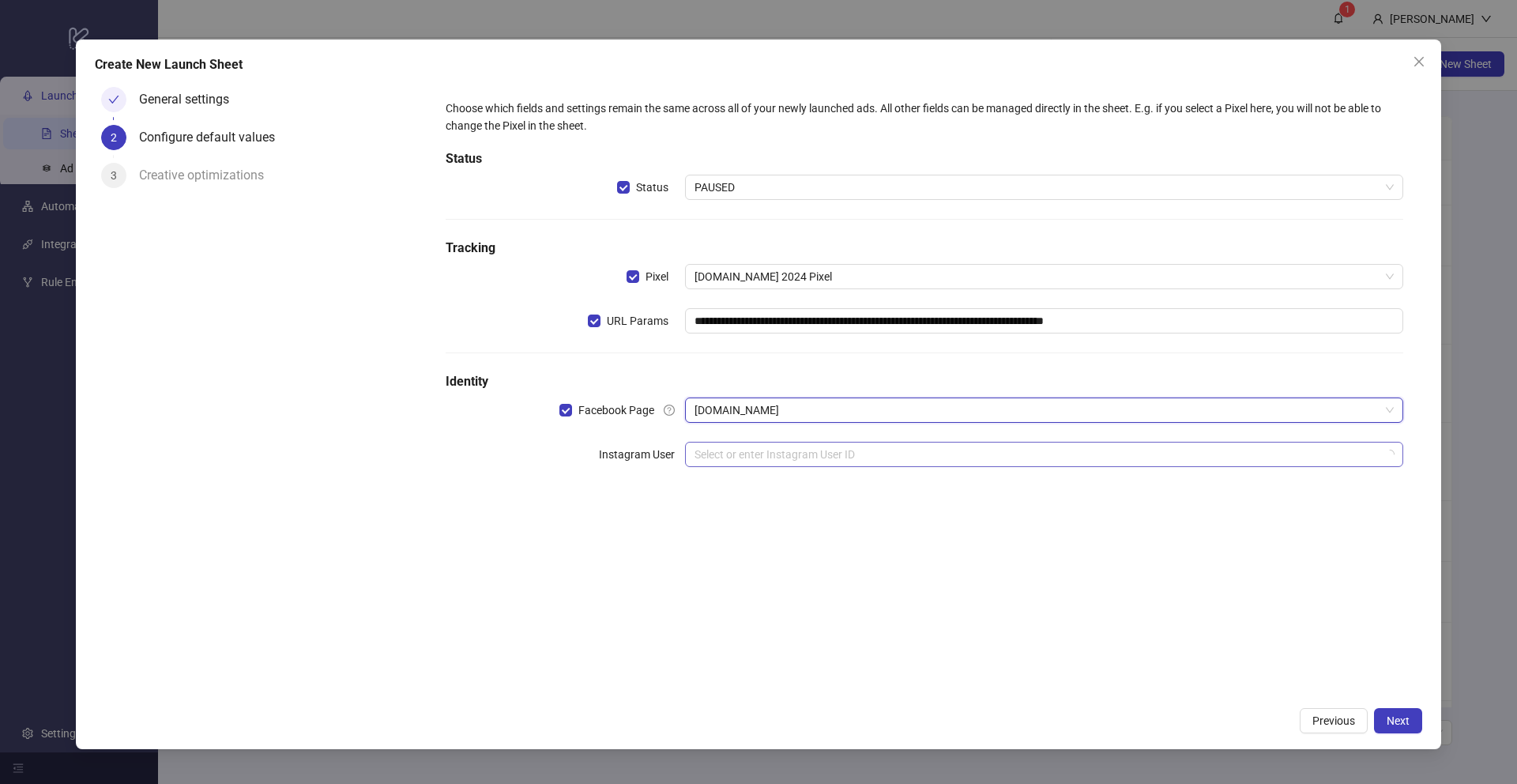
click at [723, 459] on input "search" at bounding box center [1037, 455] width 685 height 24
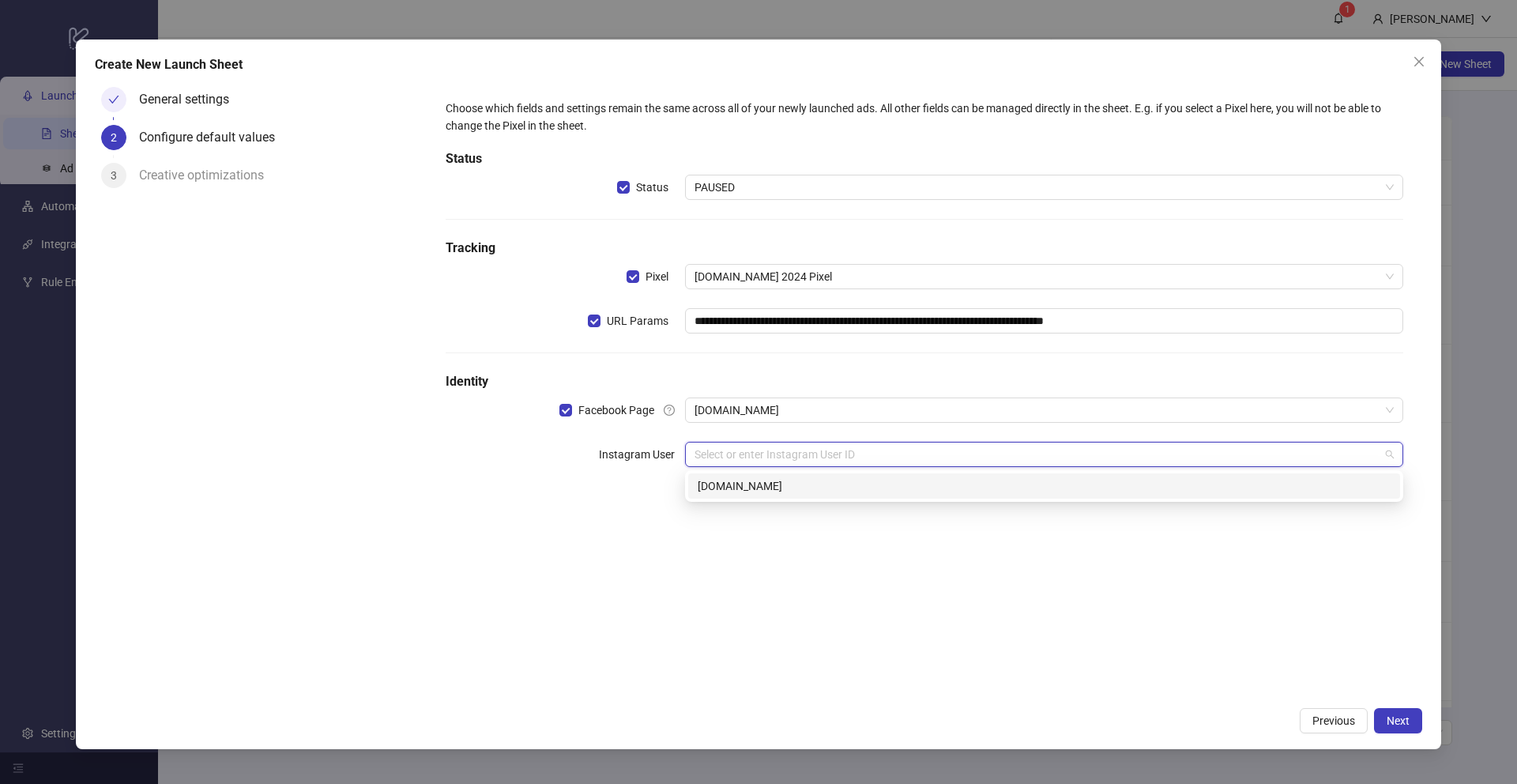
click at [716, 487] on div "kitchn.io" at bounding box center [1044, 485] width 693 height 18
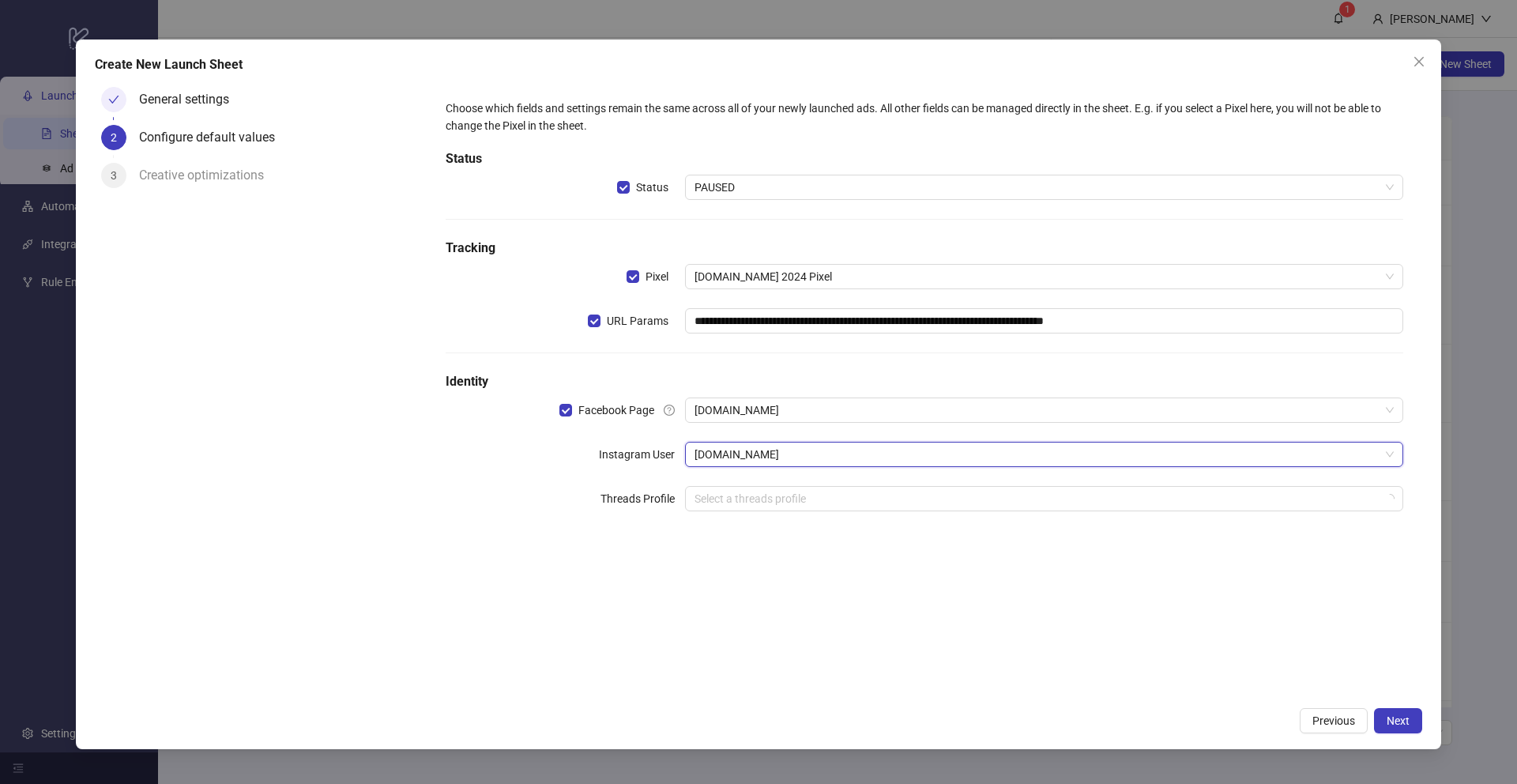
click at [474, 477] on div "**********" at bounding box center [925, 315] width 971 height 443
click at [1161, 657] on span "Next" at bounding box center [1398, 720] width 23 height 13
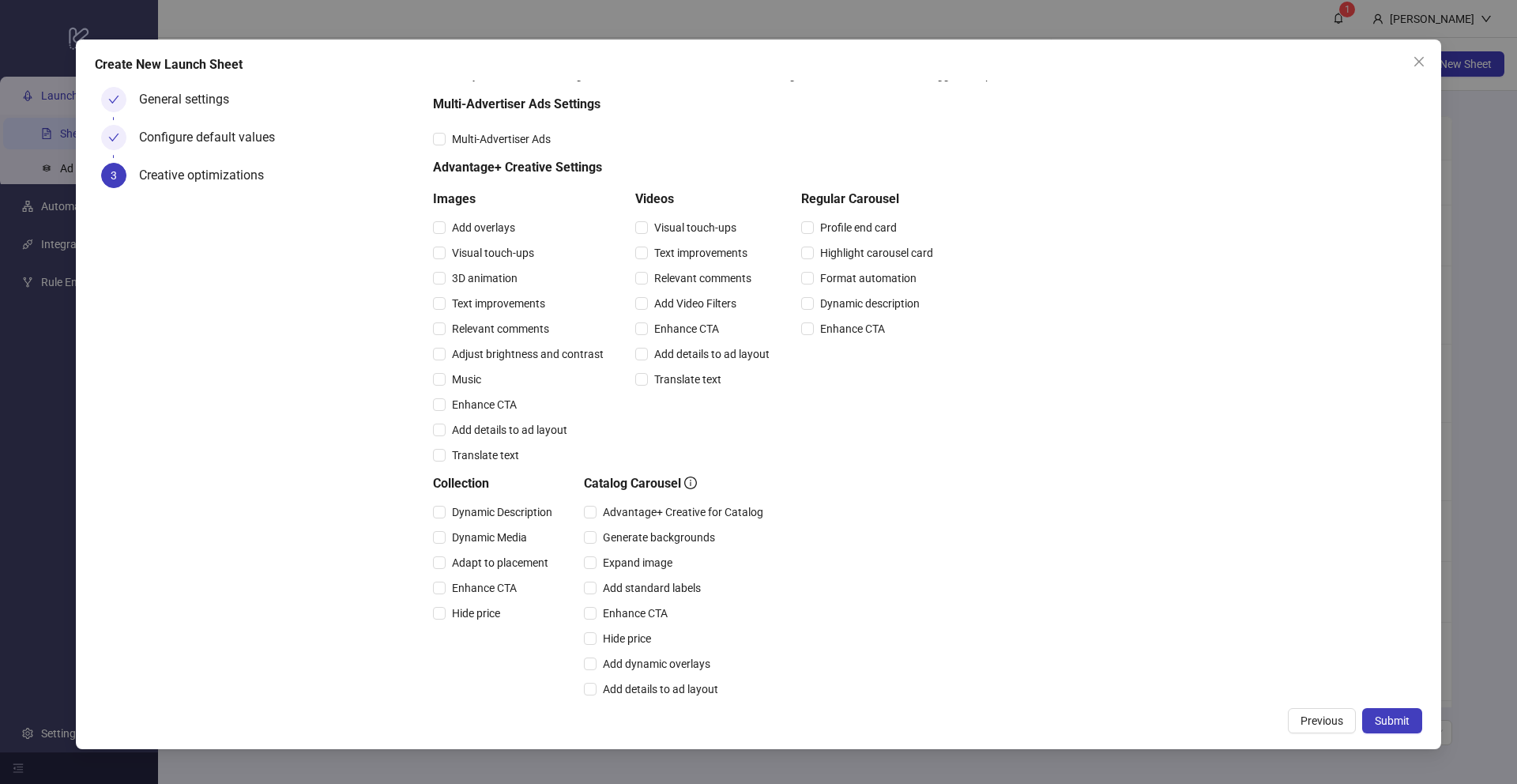
scroll to position [54, 0]
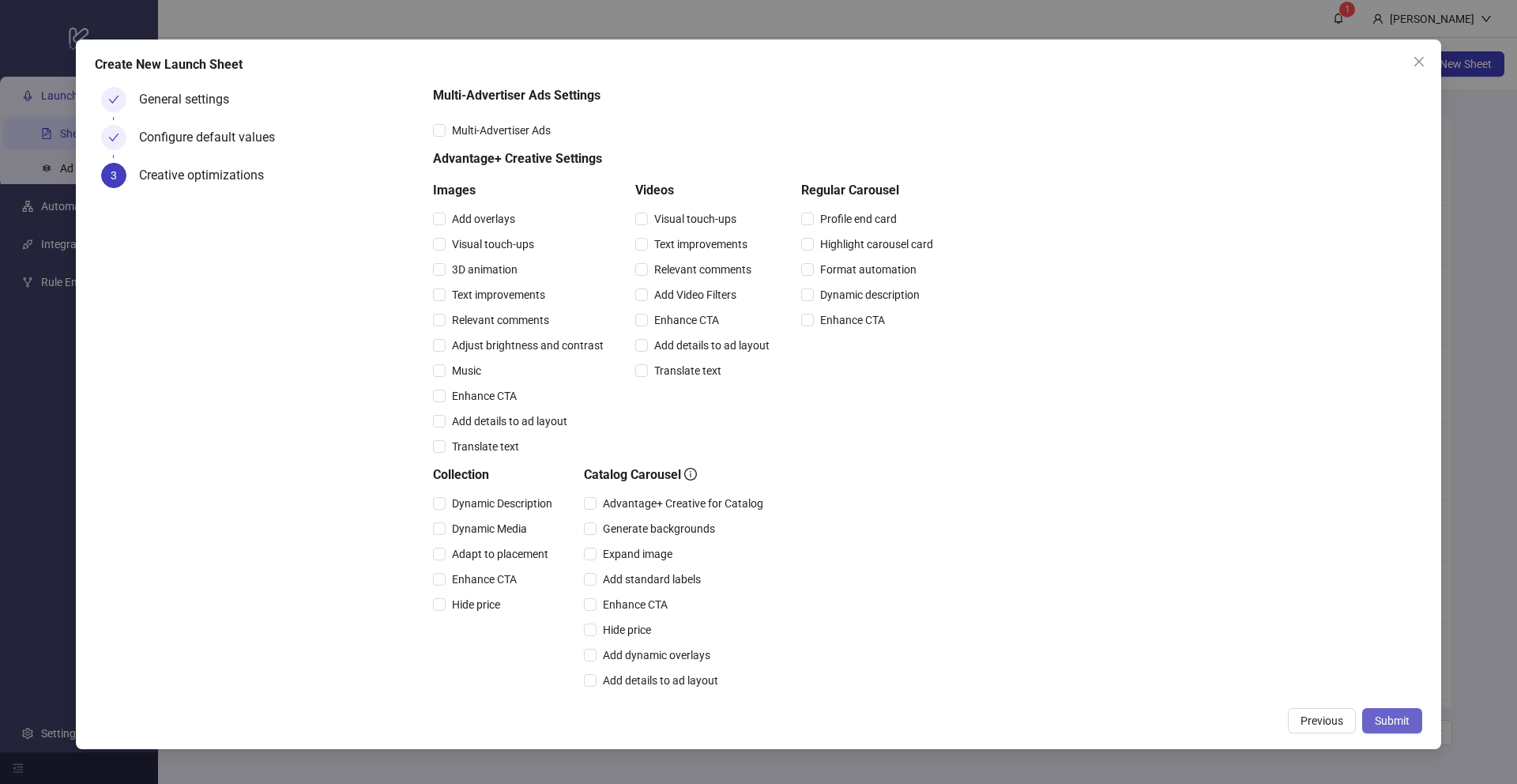
click at [1161, 657] on span "Submit" at bounding box center [1392, 720] width 35 height 13
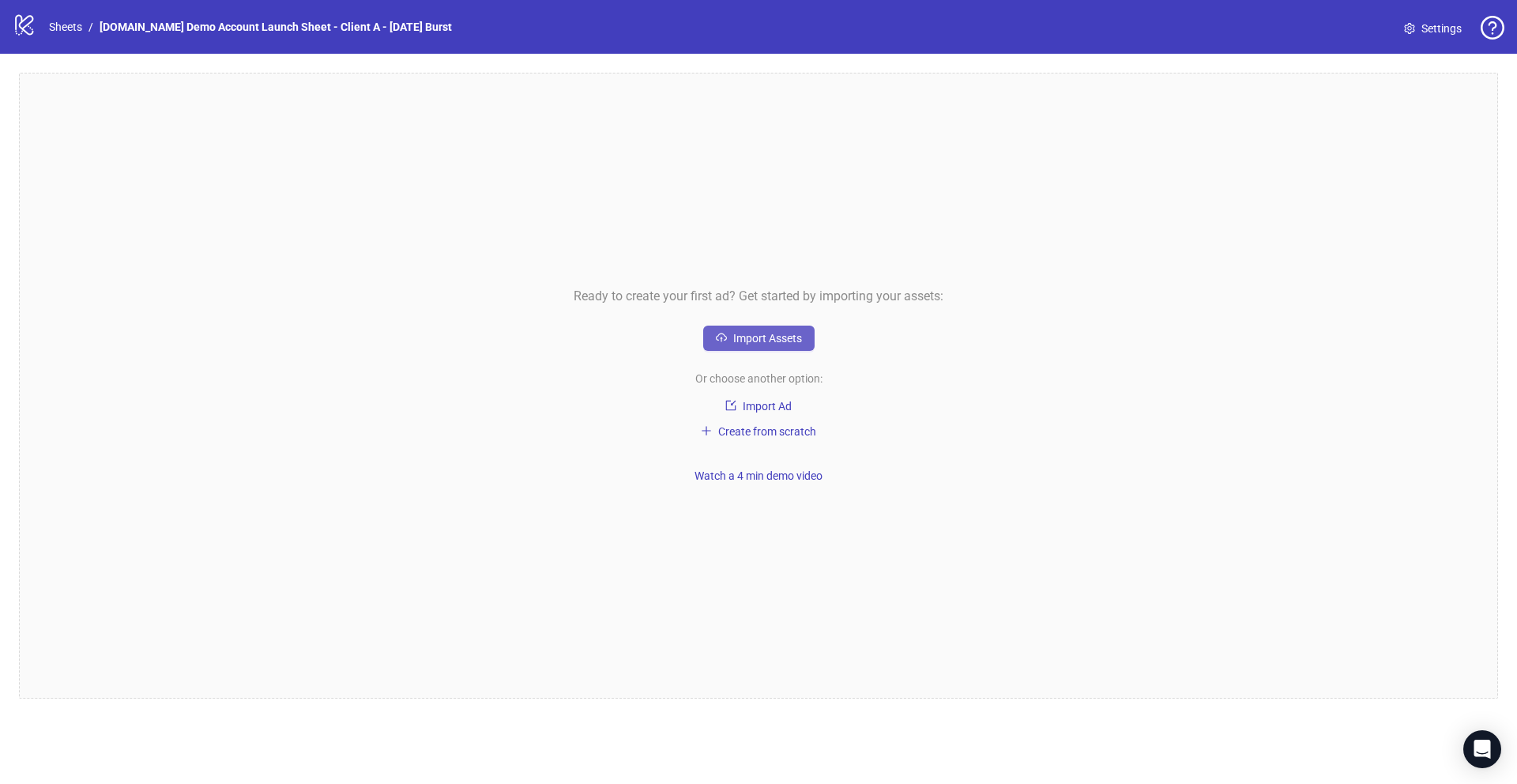
click at [762, 332] on span "Import Assets" at bounding box center [768, 339] width 69 height 13
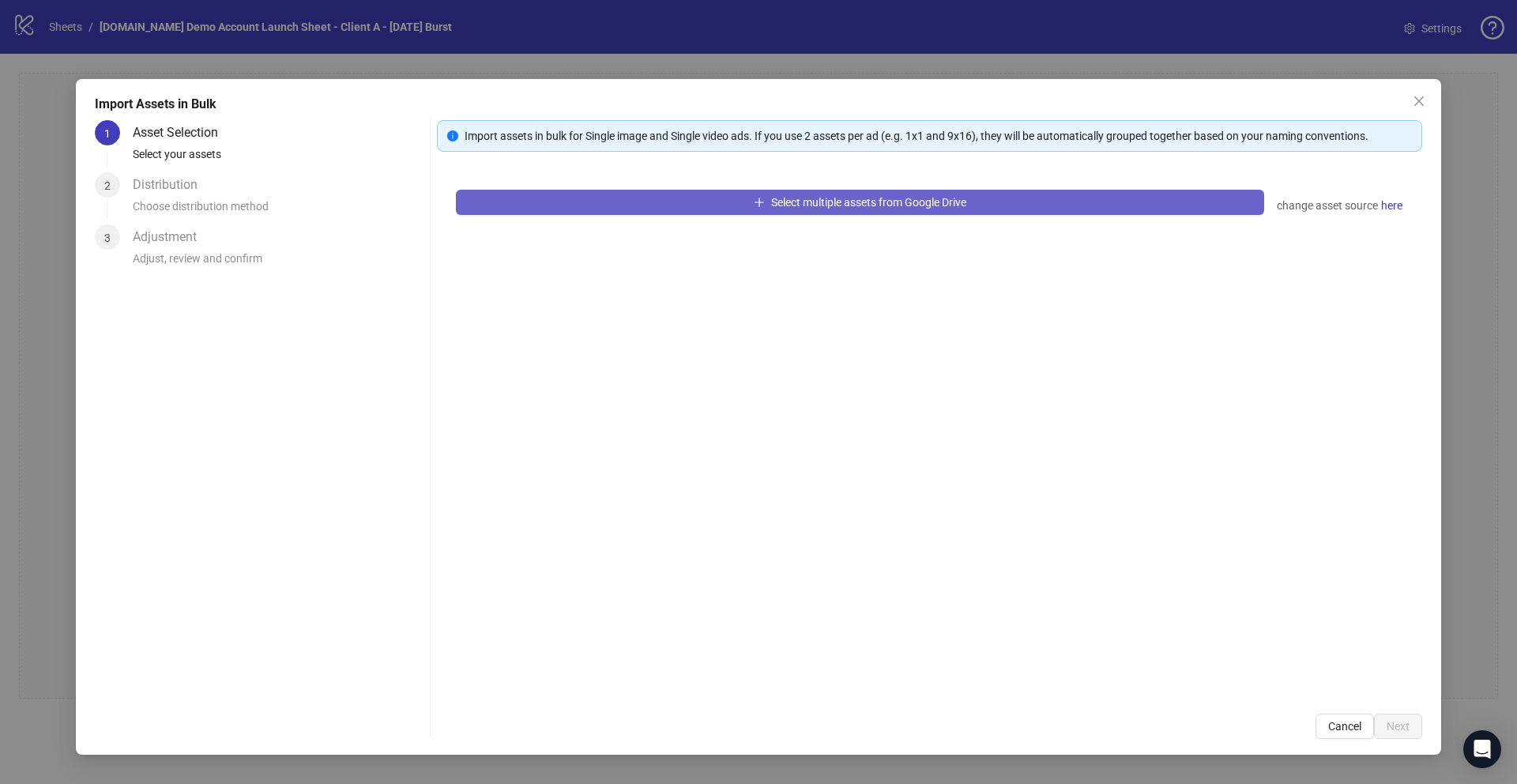
click at [791, 201] on span "Select multiple assets from Google Drive" at bounding box center [869, 202] width 196 height 13
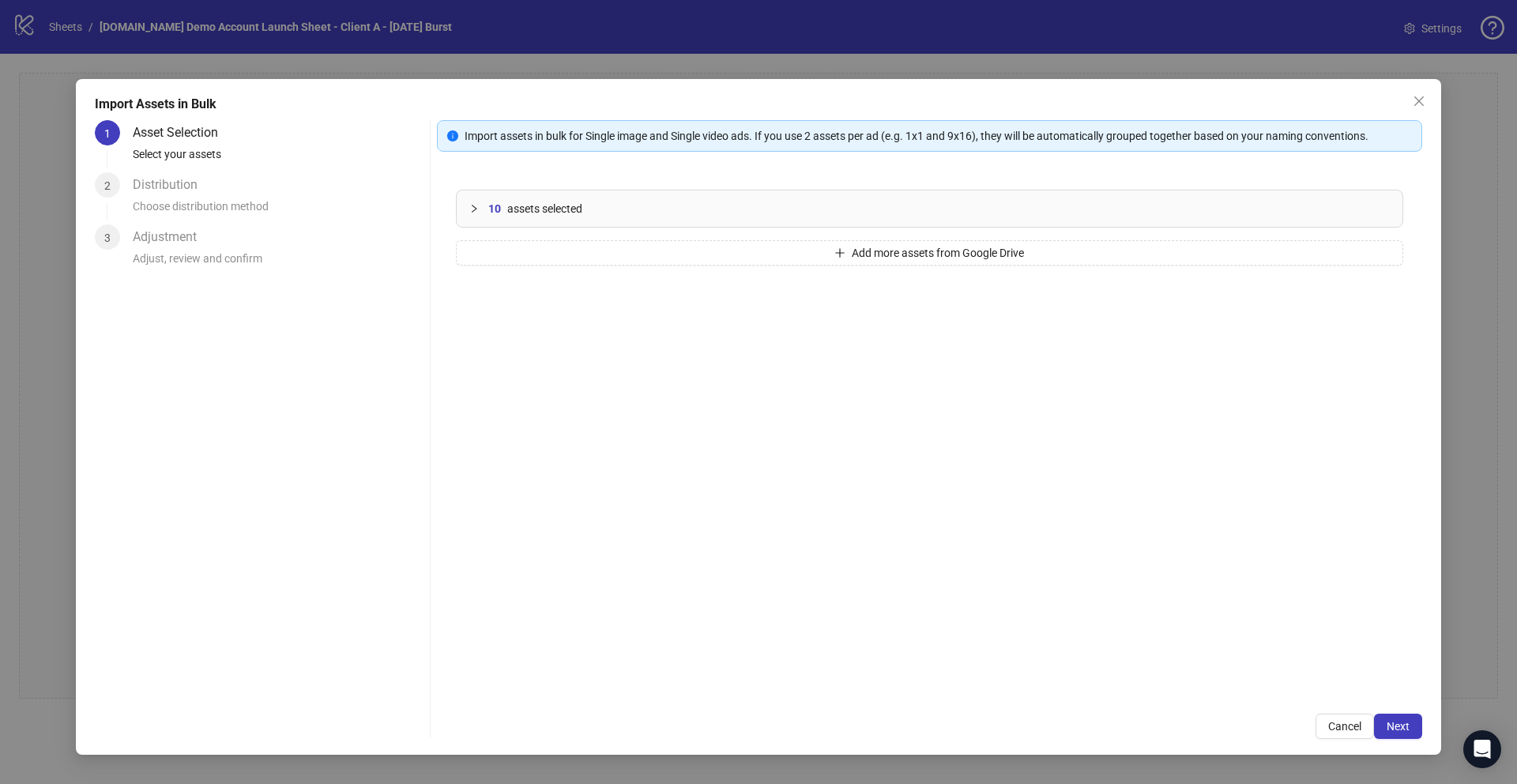
click at [476, 204] on icon "collapsed" at bounding box center [474, 208] width 9 height 9
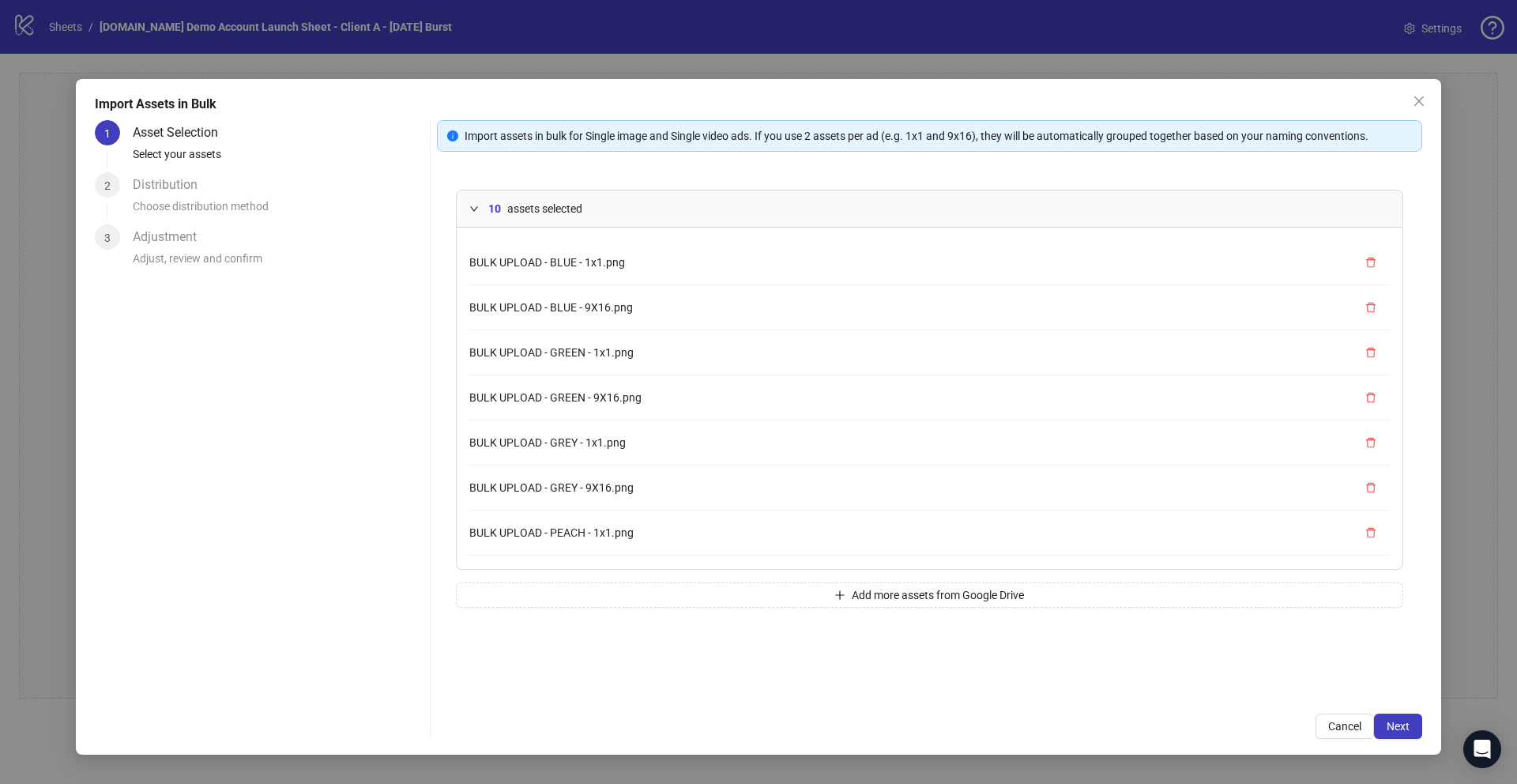
scroll to position [134, 0]
click at [1402, 728] on span "Next" at bounding box center [1398, 726] width 23 height 13
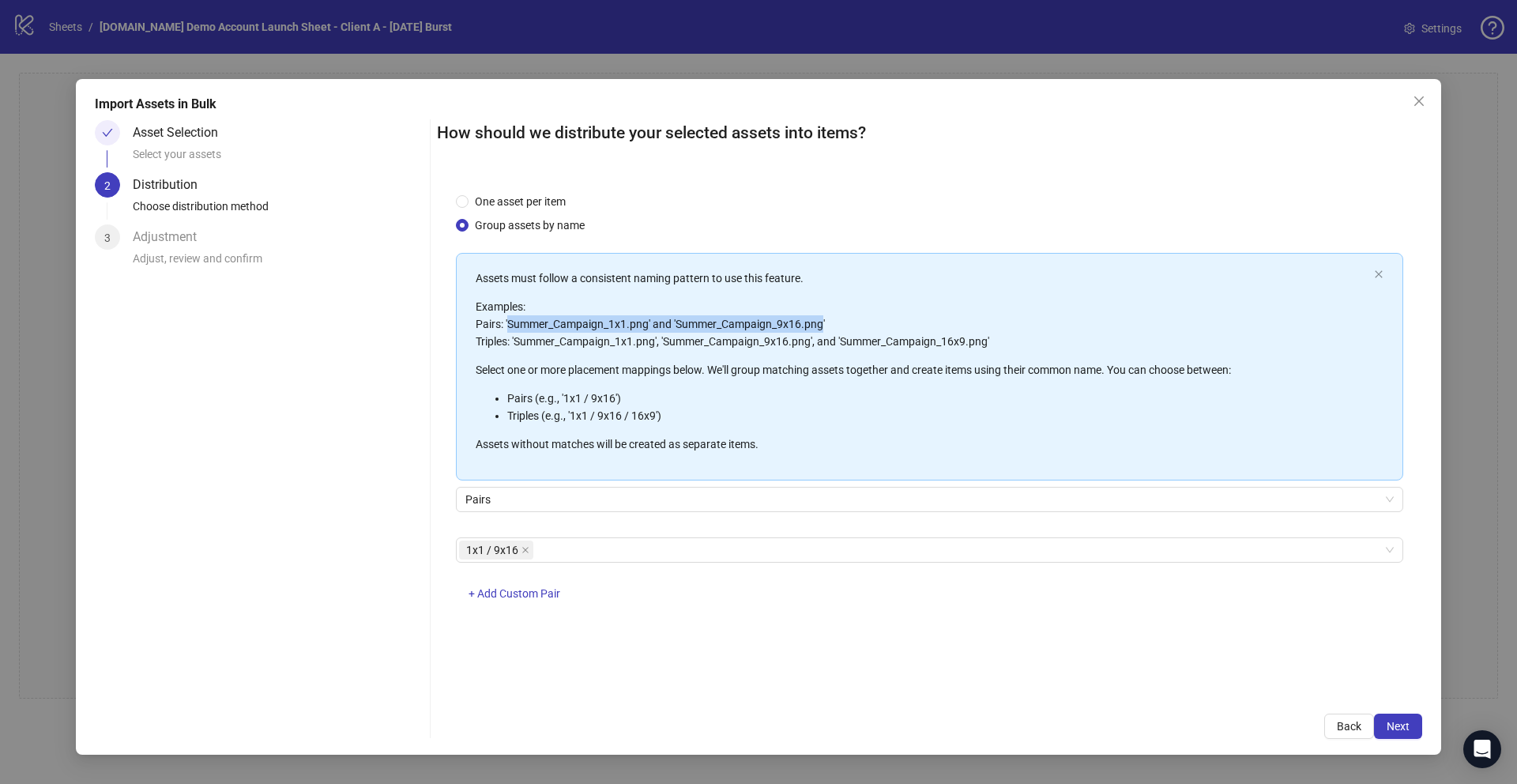
drag, startPoint x: 509, startPoint y: 327, endPoint x: 823, endPoint y: 321, distance: 314.1
click at [823, 321] on p "Examples: Pairs: 'Summer_Campaign_1x1.png' and 'Summer_Campaign_9x16.png' Tripl…" at bounding box center [922, 324] width 892 height 53
drag, startPoint x: 612, startPoint y: 321, endPoint x: 628, endPoint y: 318, distance: 16.3
click at [628, 318] on p "Examples: Pairs: 'Summer_Campaign_1x1.png' and 'Summer_Campaign_9x16.png' Tripl…" at bounding box center [922, 324] width 892 height 53
click at [553, 562] on div "1x1 / 9x16" at bounding box center [929, 549] width 948 height 25
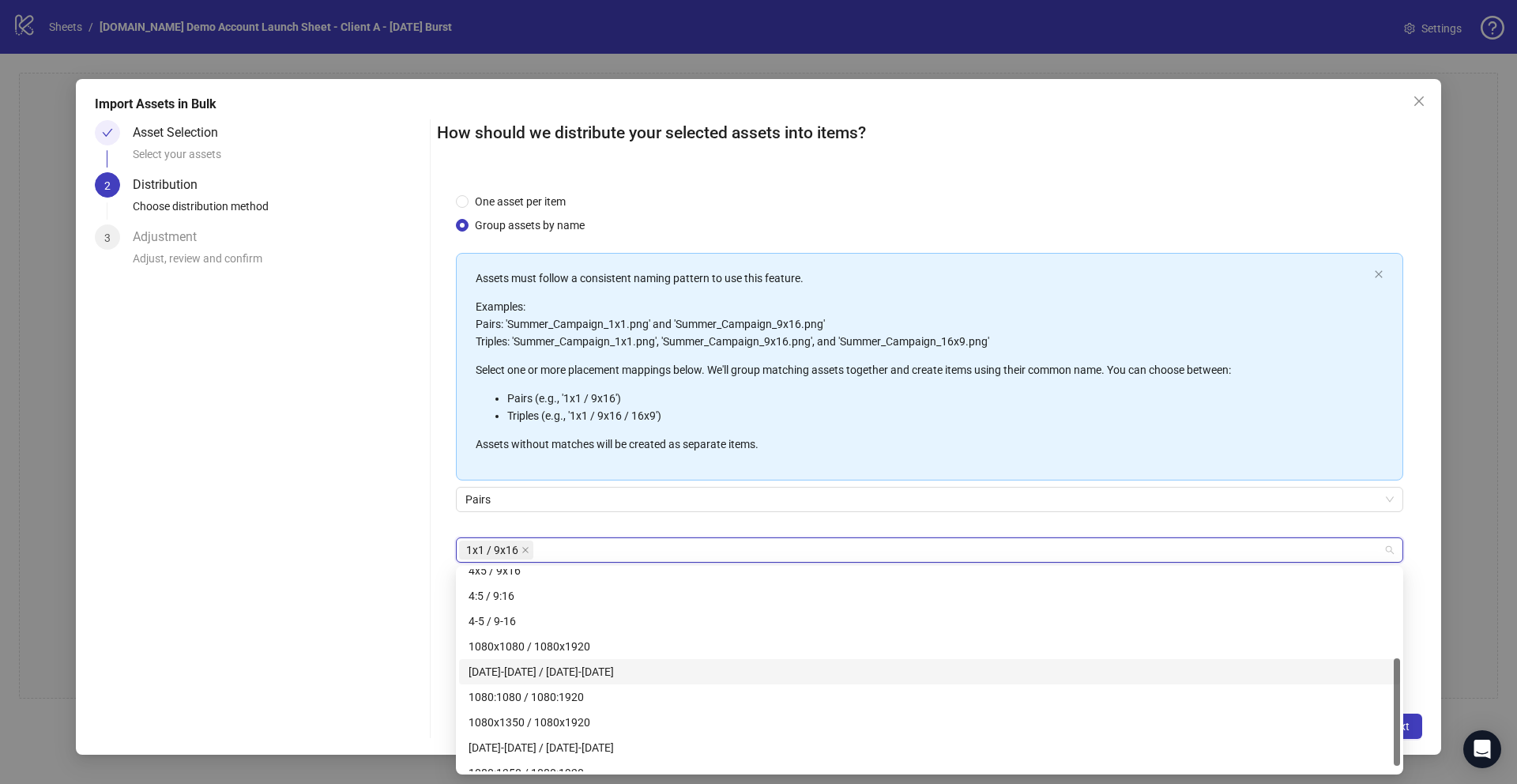
scroll to position [177, 0]
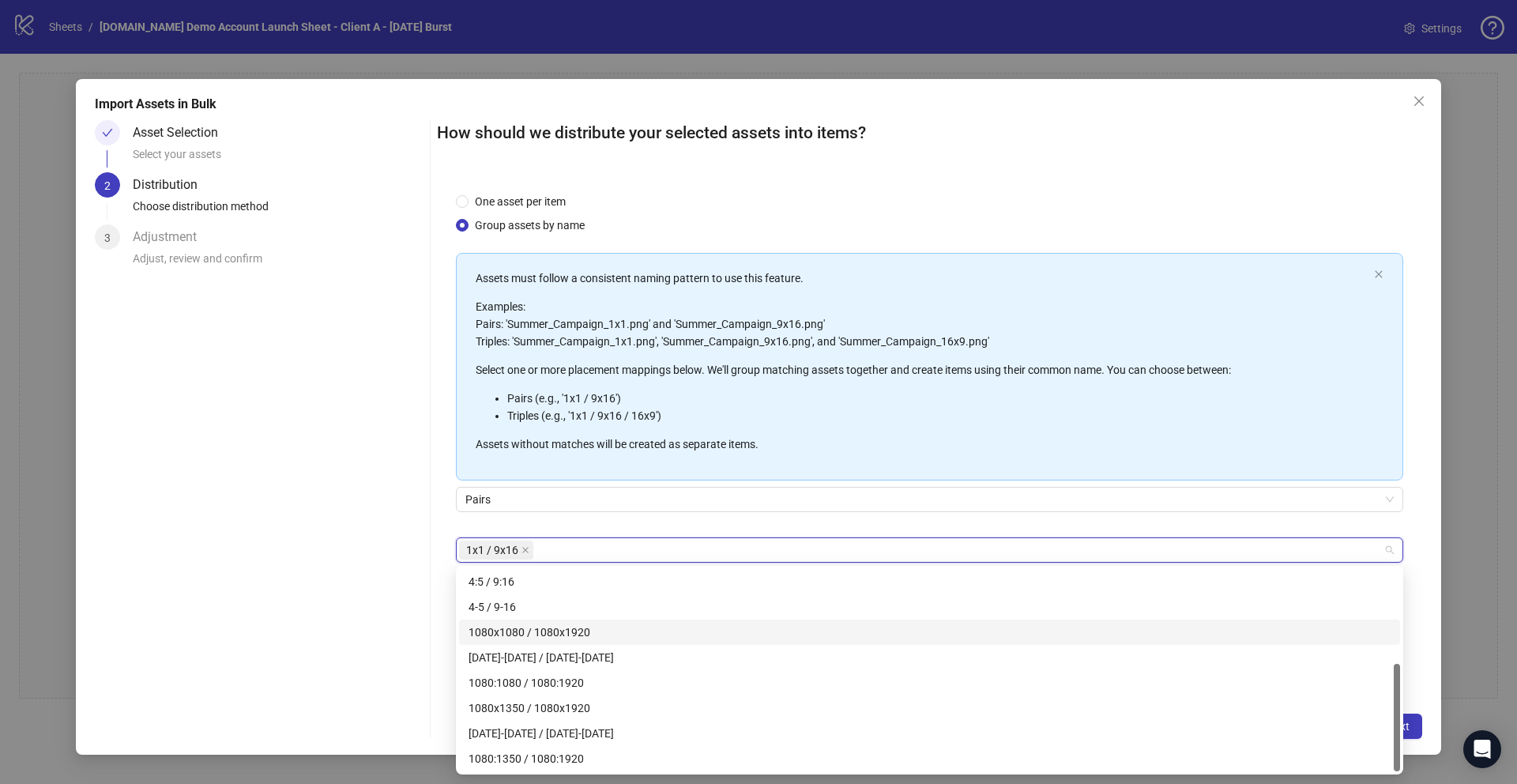
click at [437, 639] on div "One asset per item Group assets by name Assets must follow a consistent naming …" at bounding box center [930, 434] width 985 height 520
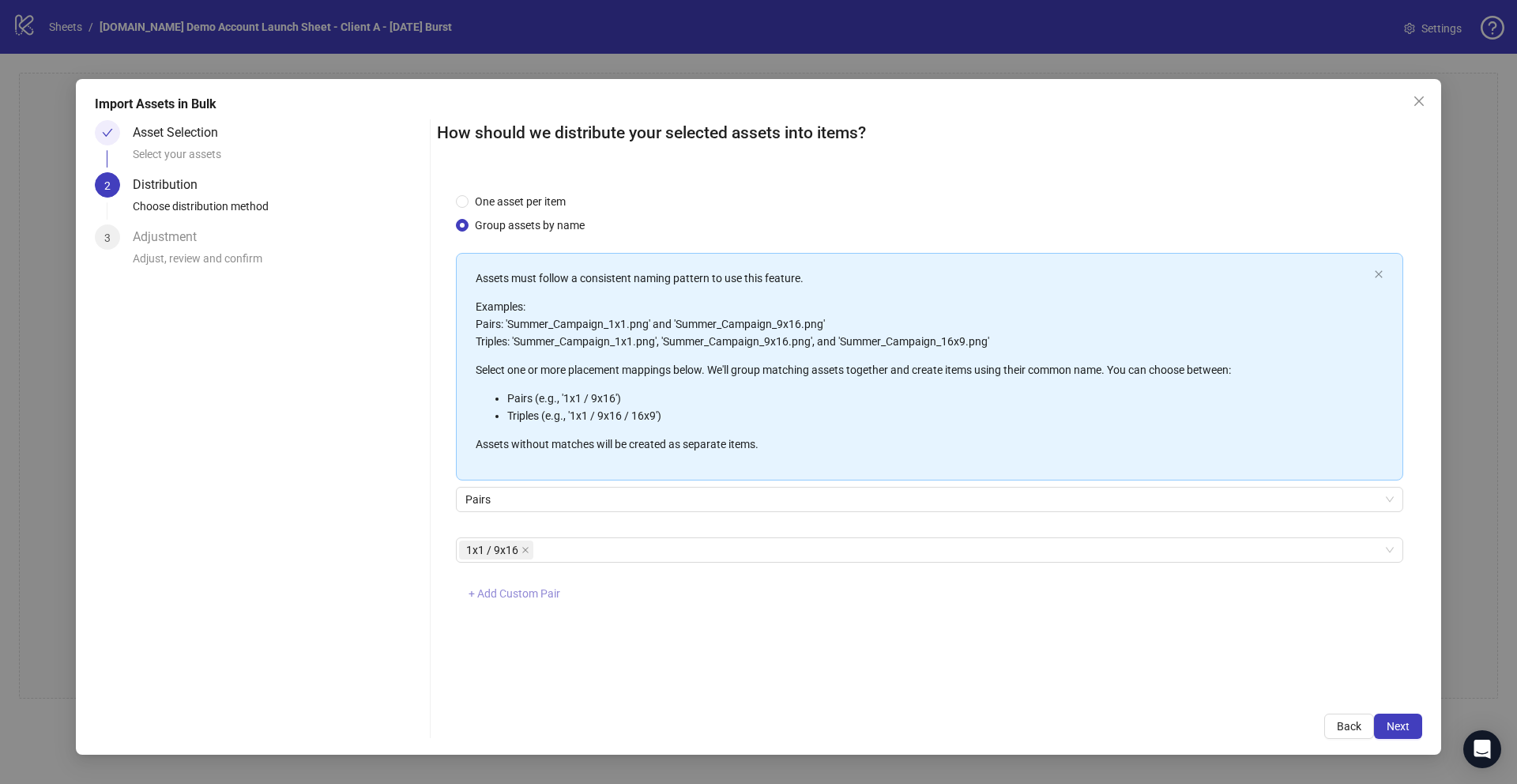
click at [506, 602] on button "+ Add Custom Pair" at bounding box center [514, 593] width 117 height 25
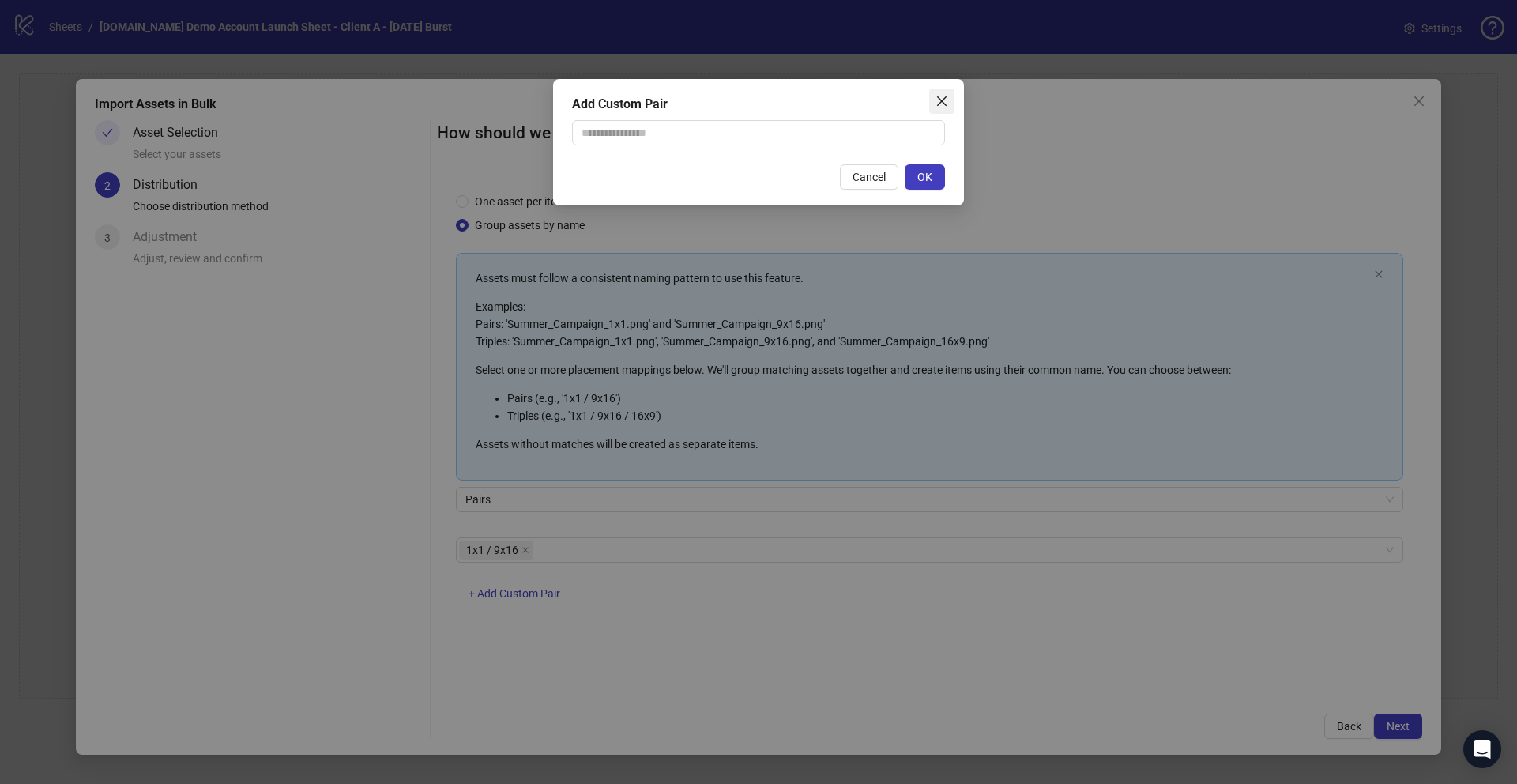
click at [940, 96] on icon "close" at bounding box center [942, 101] width 13 height 13
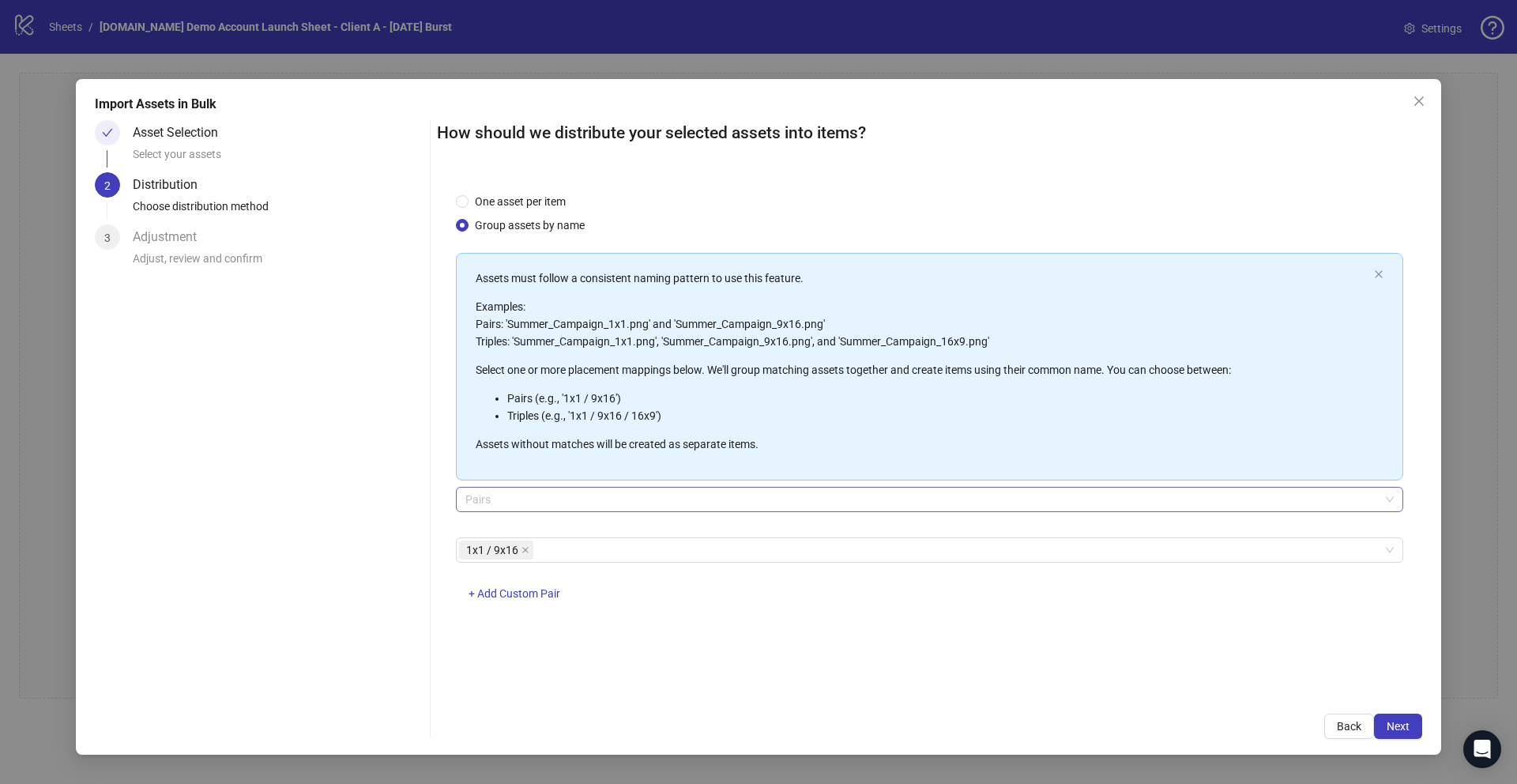
click at [508, 505] on span "Pairs" at bounding box center [929, 499] width 928 height 24
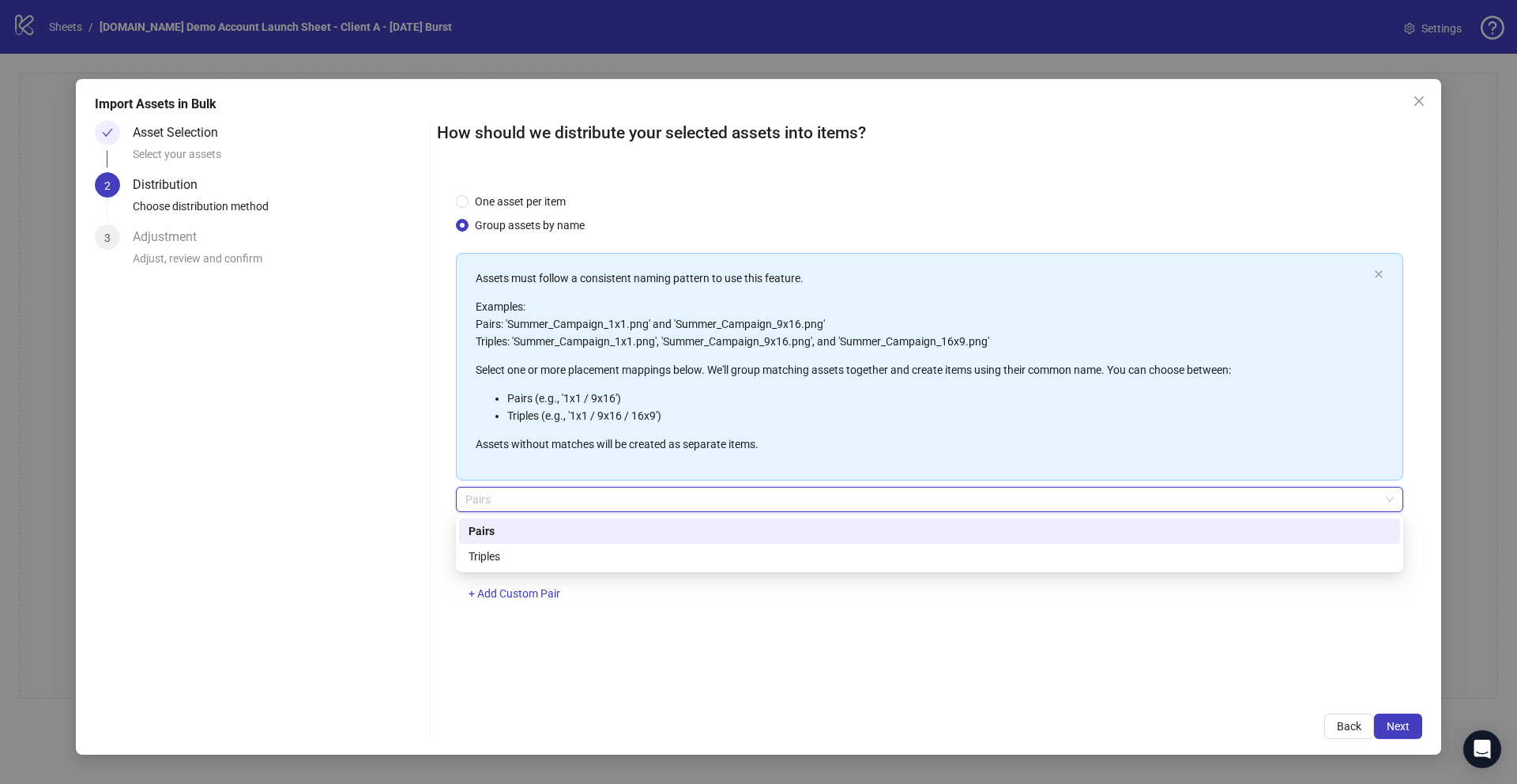
click at [476, 529] on div "Pairs" at bounding box center [929, 530] width 922 height 18
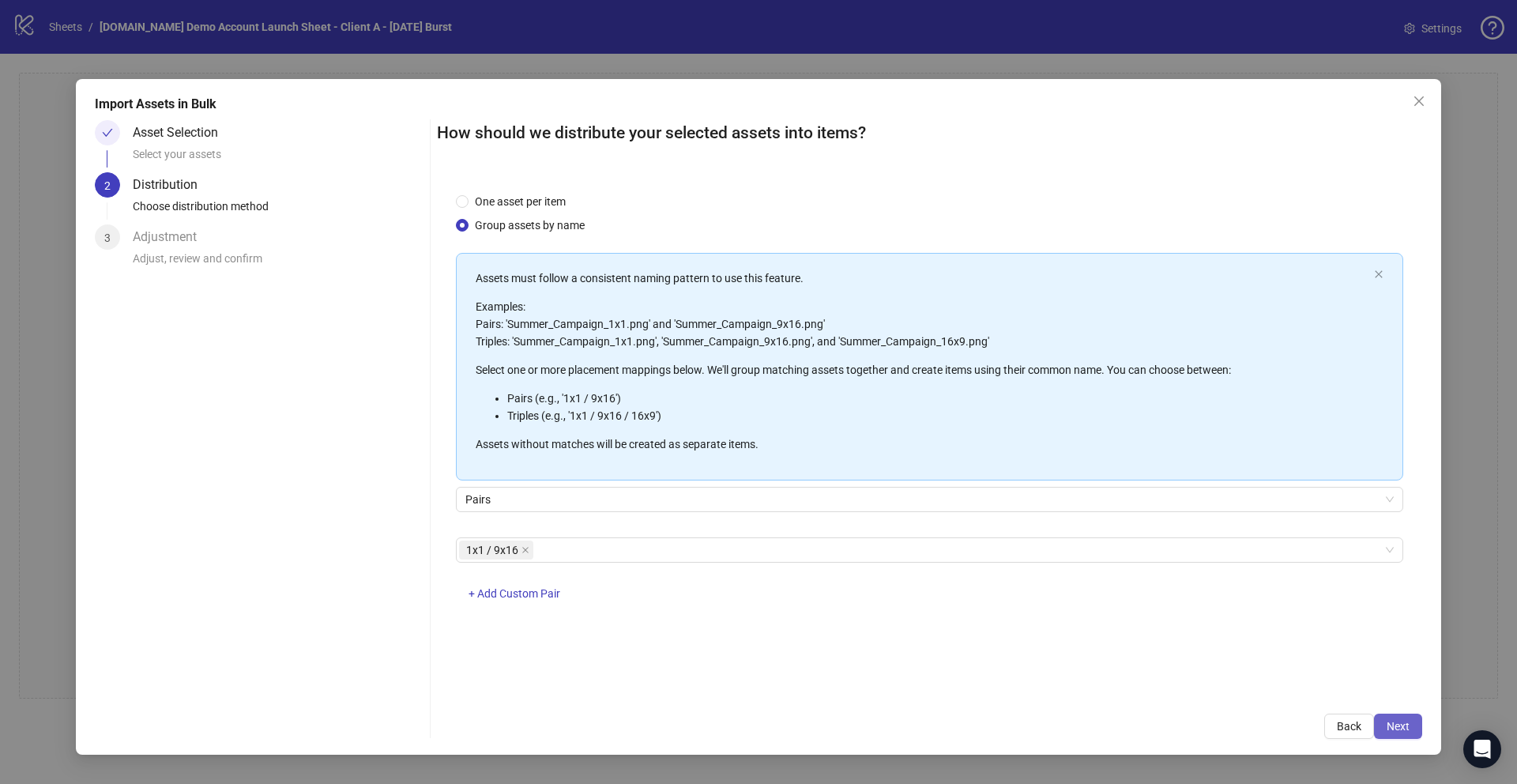
click at [1404, 732] on button "Next" at bounding box center [1398, 725] width 48 height 25
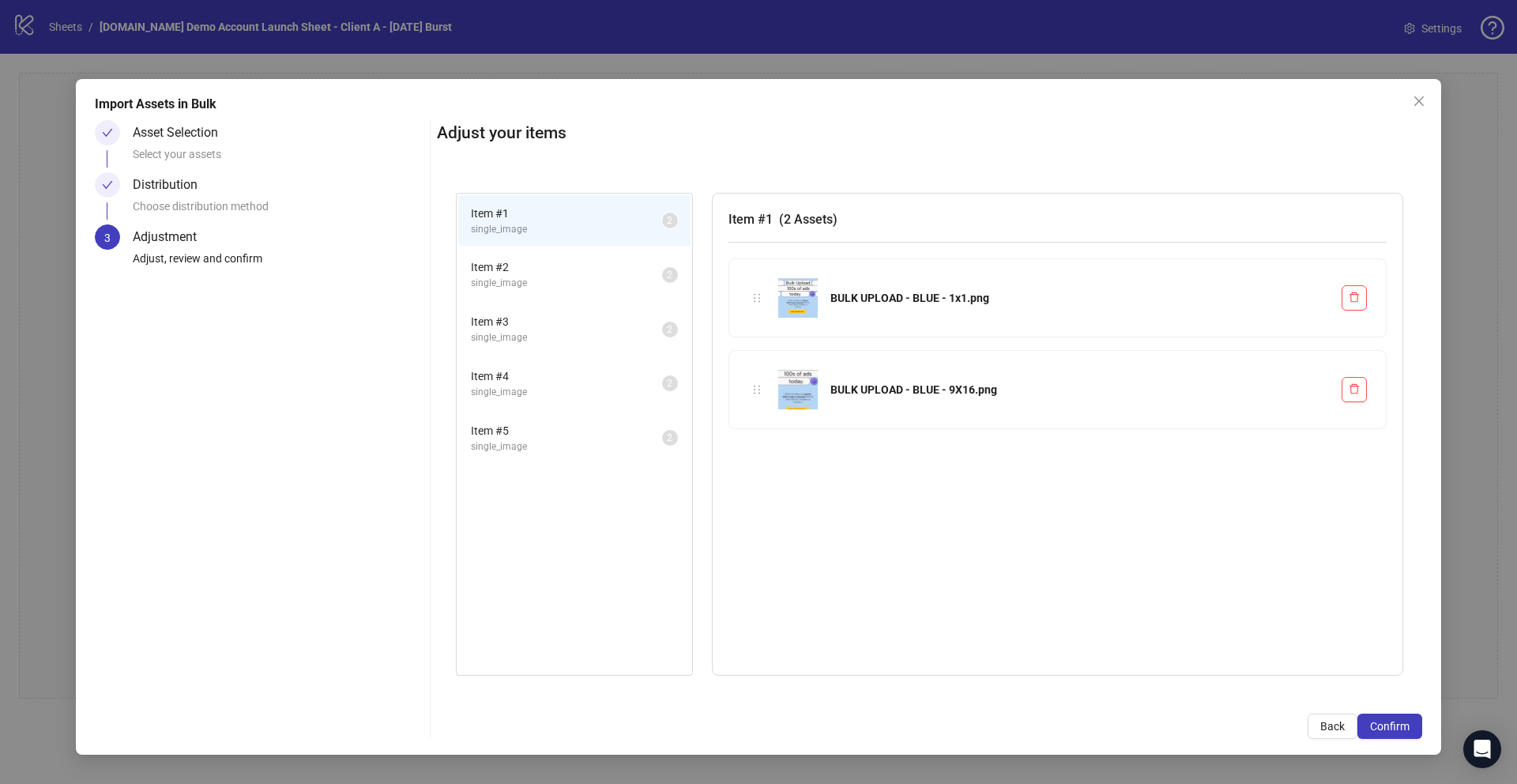
click at [628, 277] on span "single_image" at bounding box center [566, 283] width 191 height 15
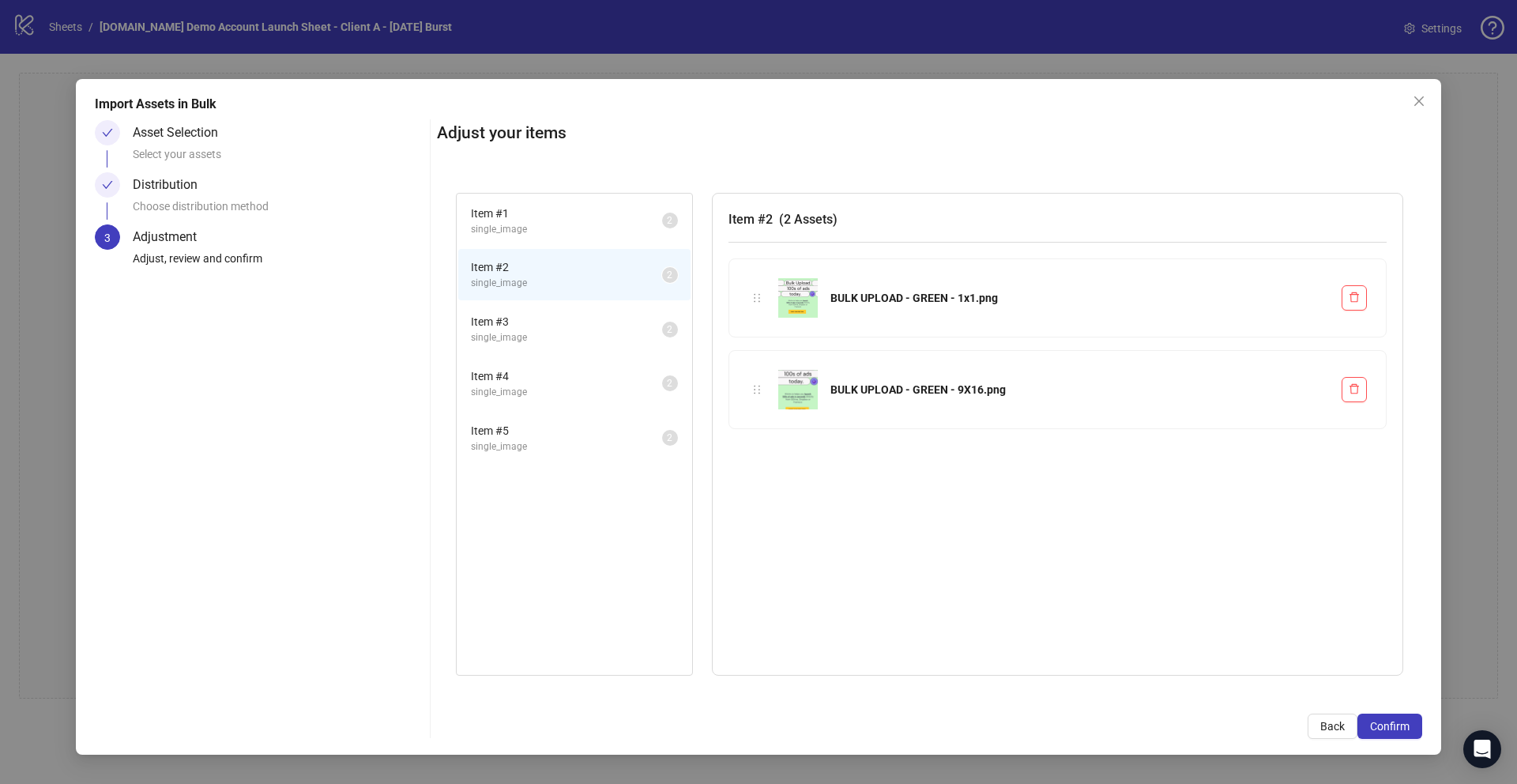
click at [627, 342] on span "single_image" at bounding box center [566, 338] width 191 height 15
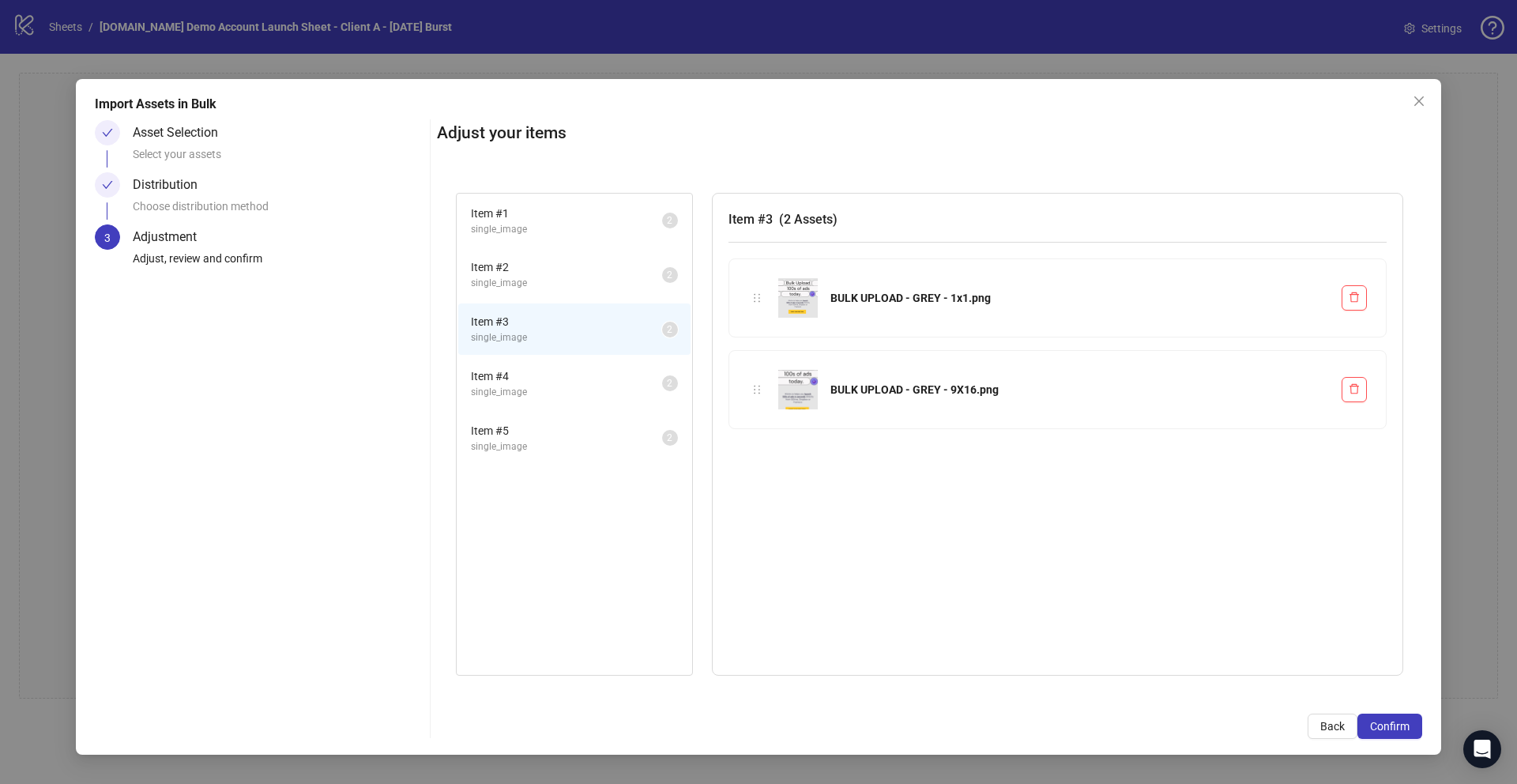
click at [625, 380] on span "Item # 4" at bounding box center [566, 375] width 191 height 18
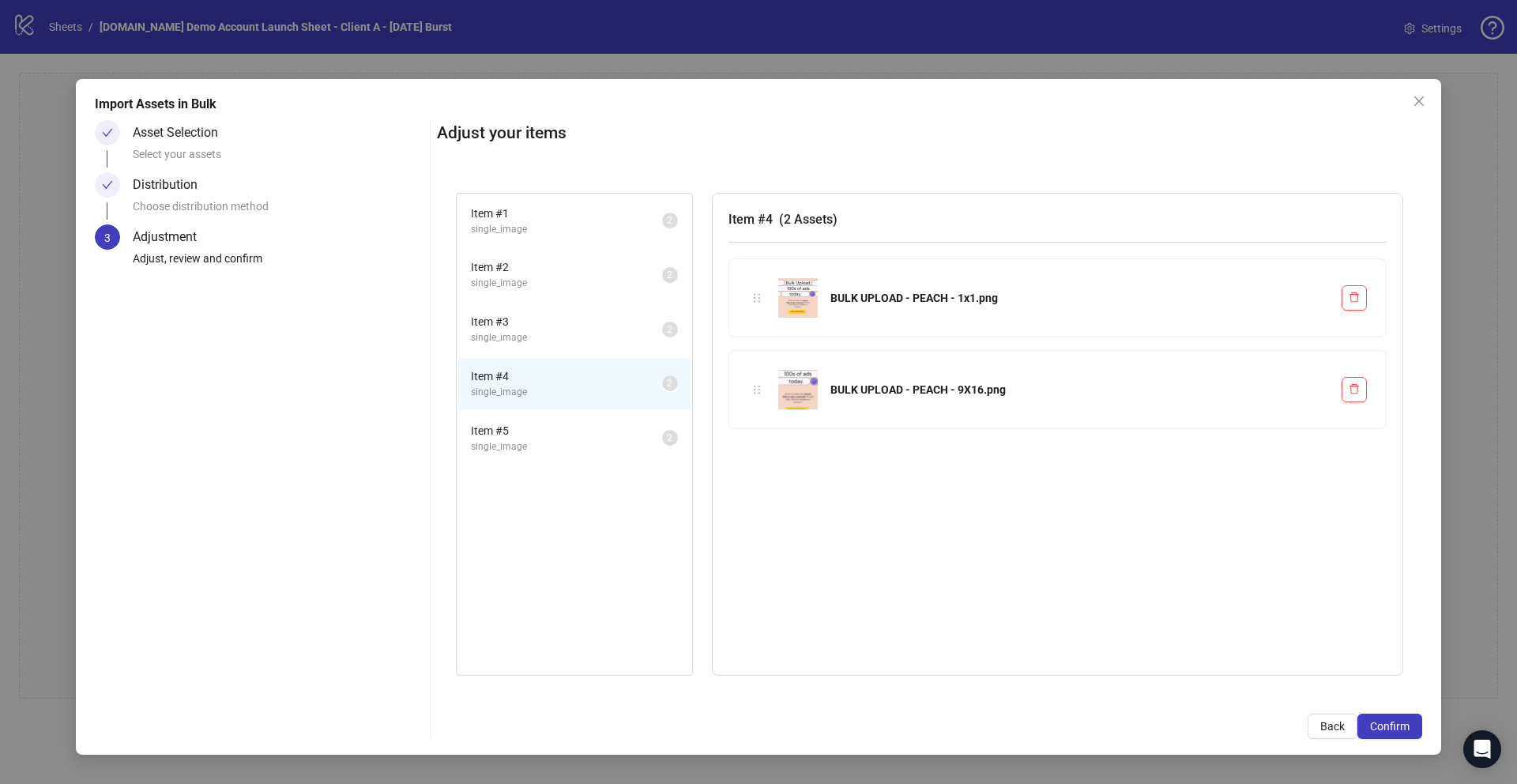
click at [625, 436] on span "Item # 5" at bounding box center [566, 430] width 191 height 18
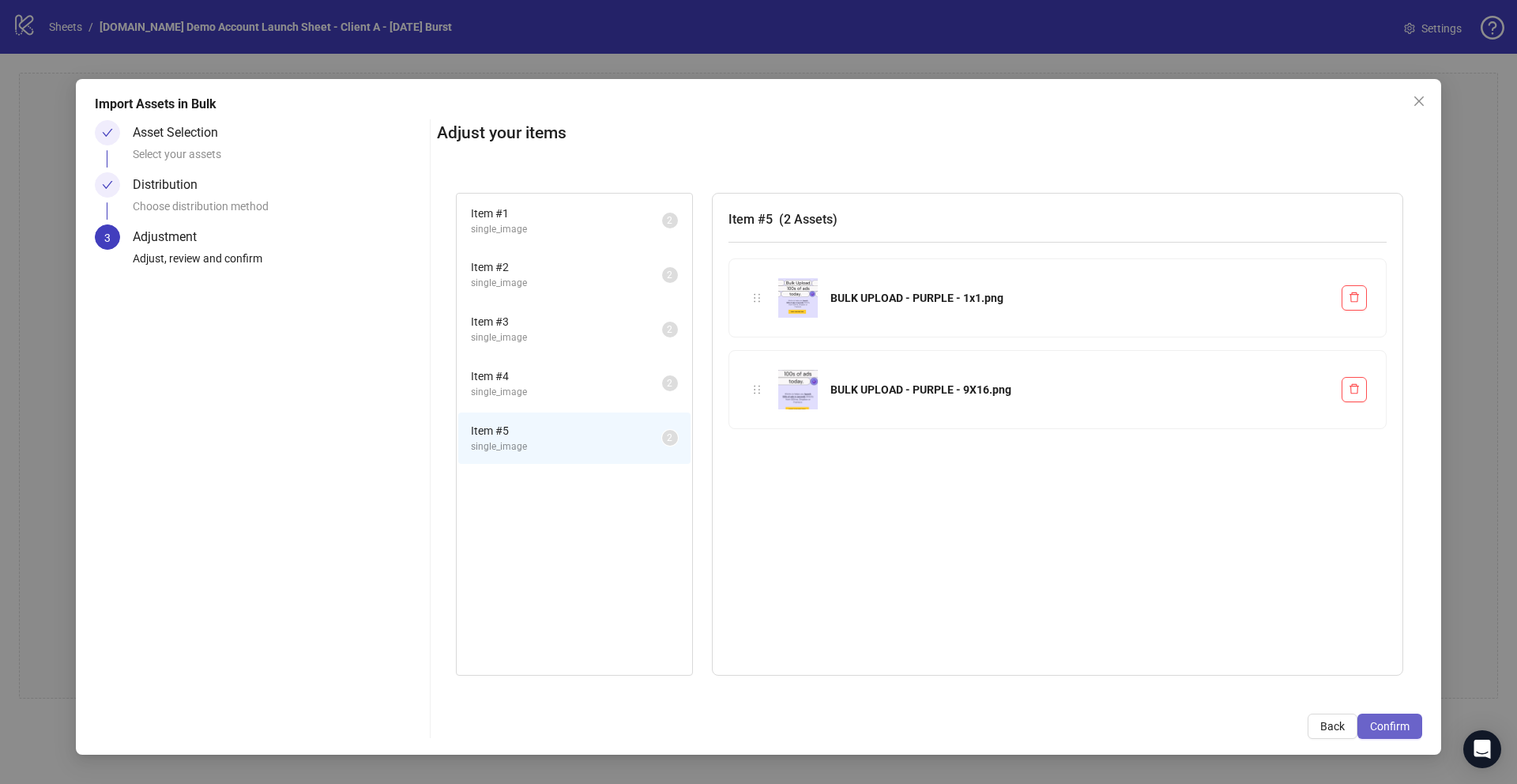
click at [1390, 732] on button "Confirm" at bounding box center [1390, 725] width 65 height 25
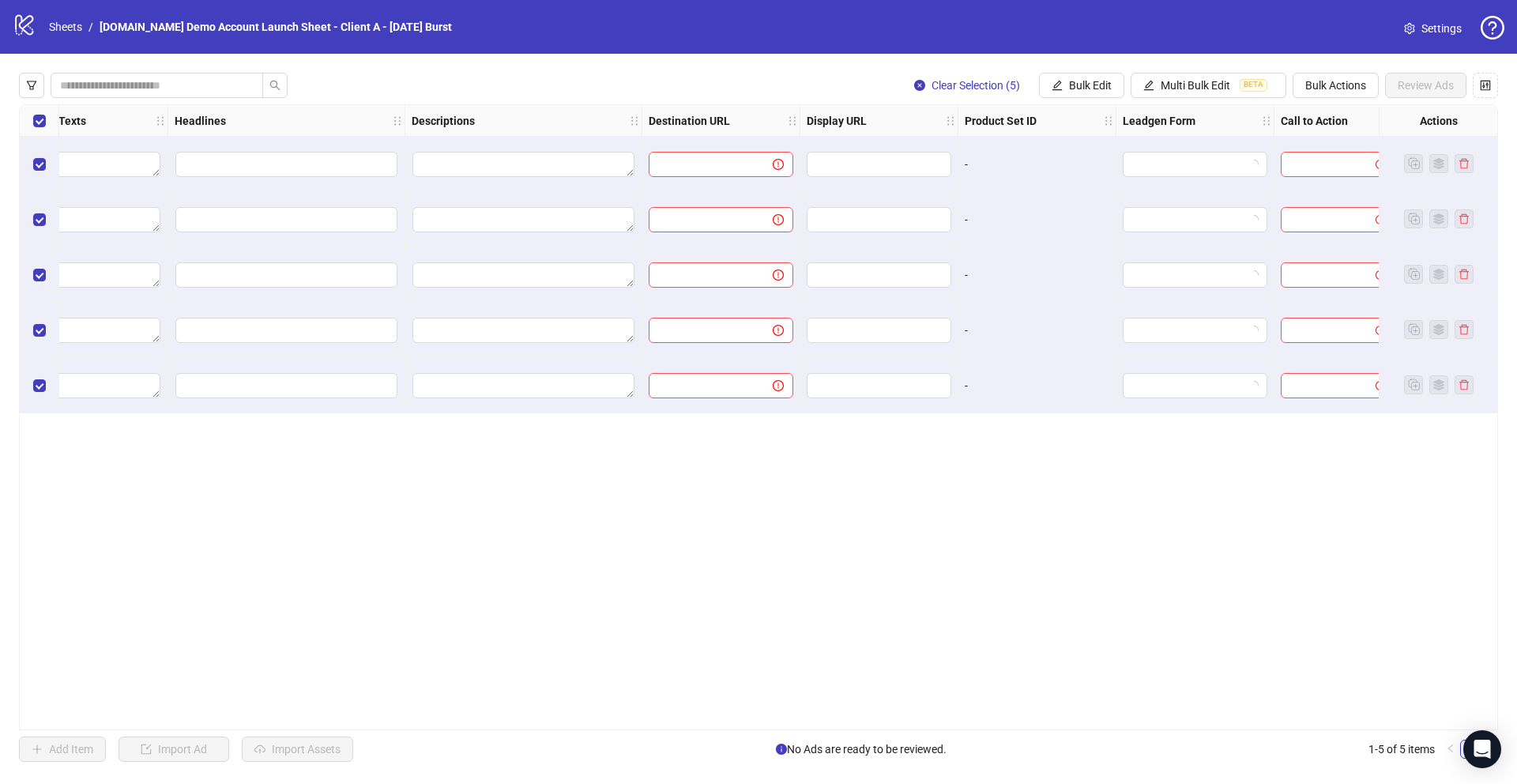
scroll to position [0, 949]
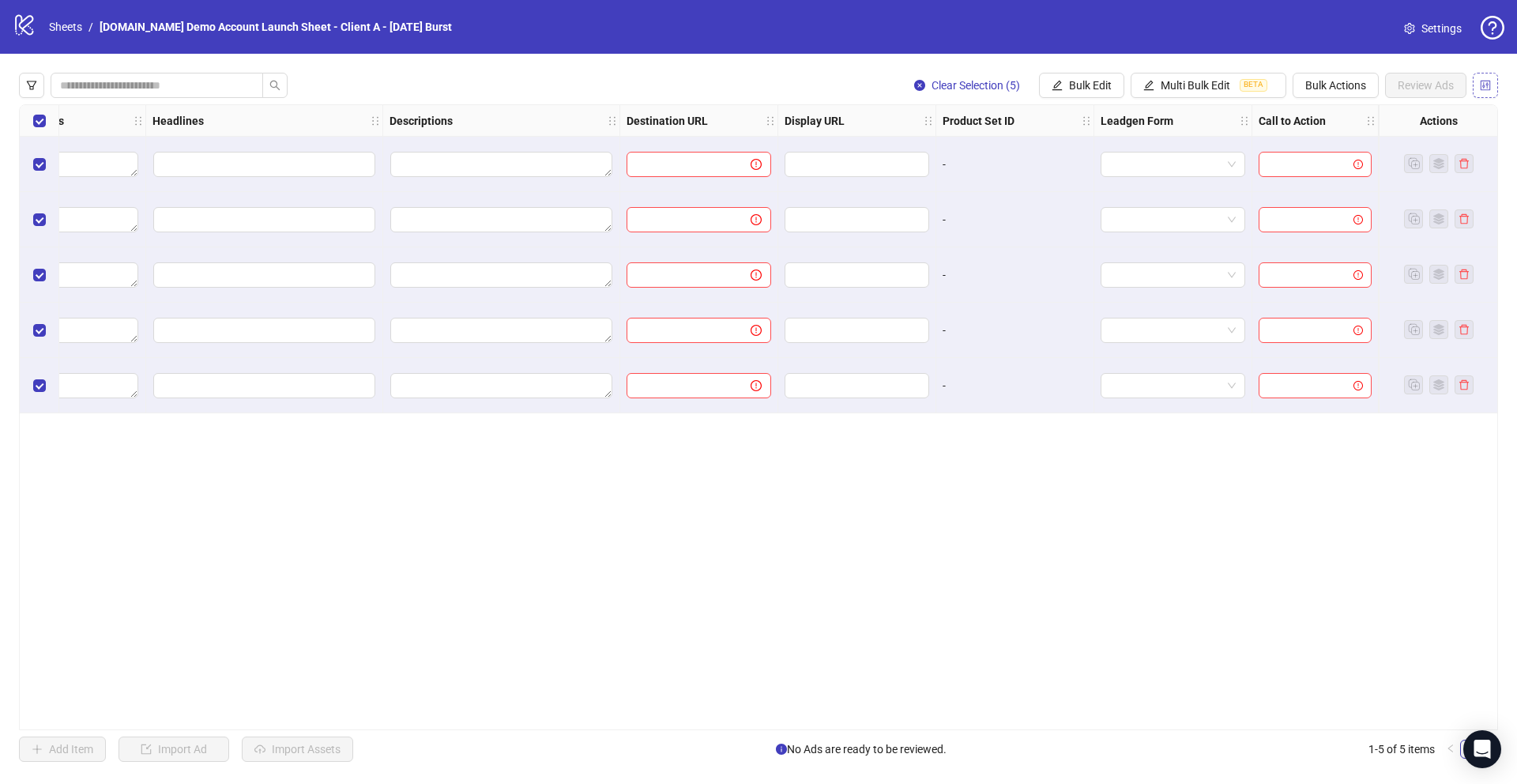
click at [1491, 88] on button "button" at bounding box center [1485, 85] width 25 height 25
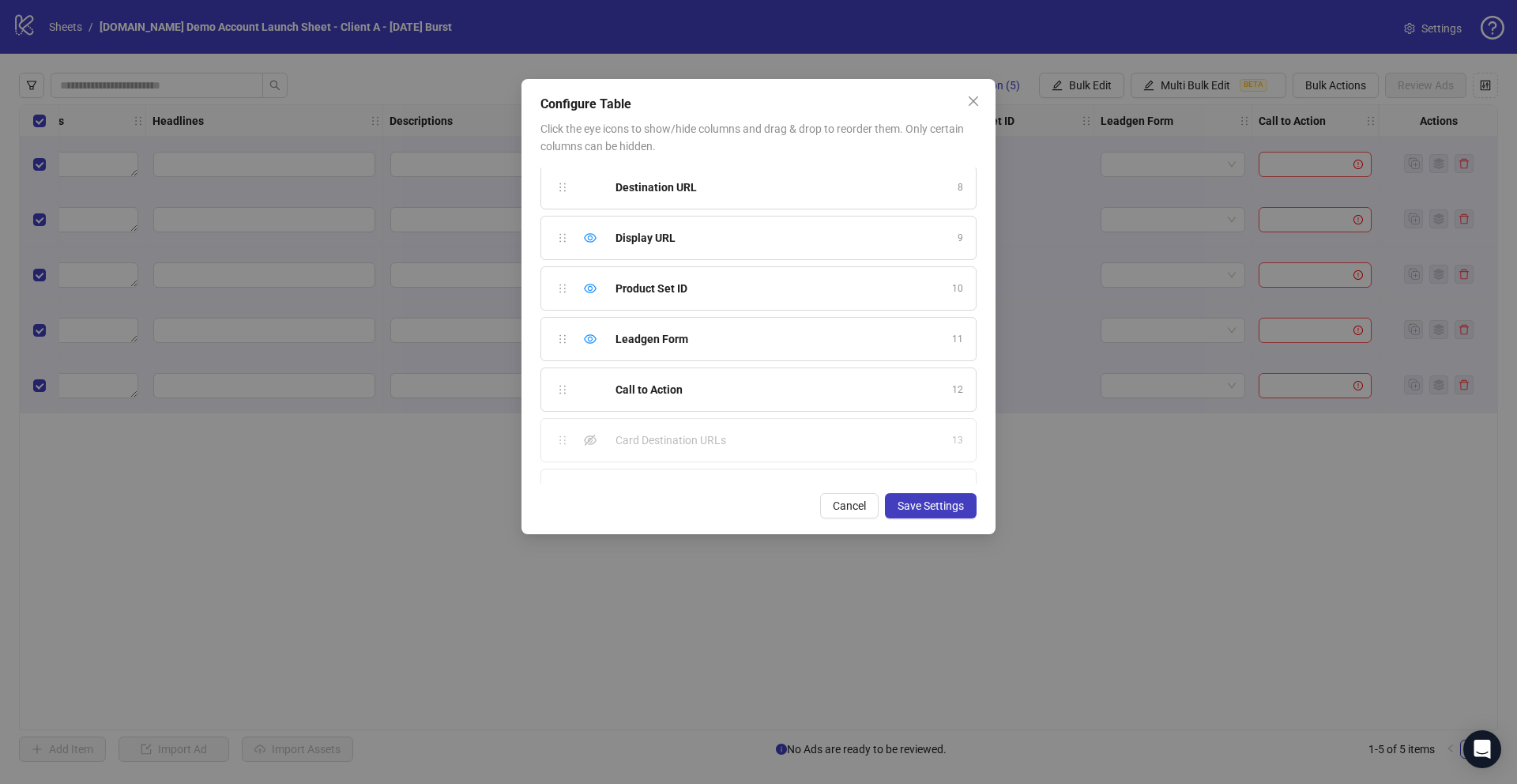
scroll to position [360, 0]
click at [590, 336] on icon "eye" at bounding box center [591, 336] width 13 height 13
click at [592, 282] on icon "eye" at bounding box center [591, 285] width 13 height 13
click at [586, 398] on icon "eye-invisible" at bounding box center [591, 405] width 13 height 13
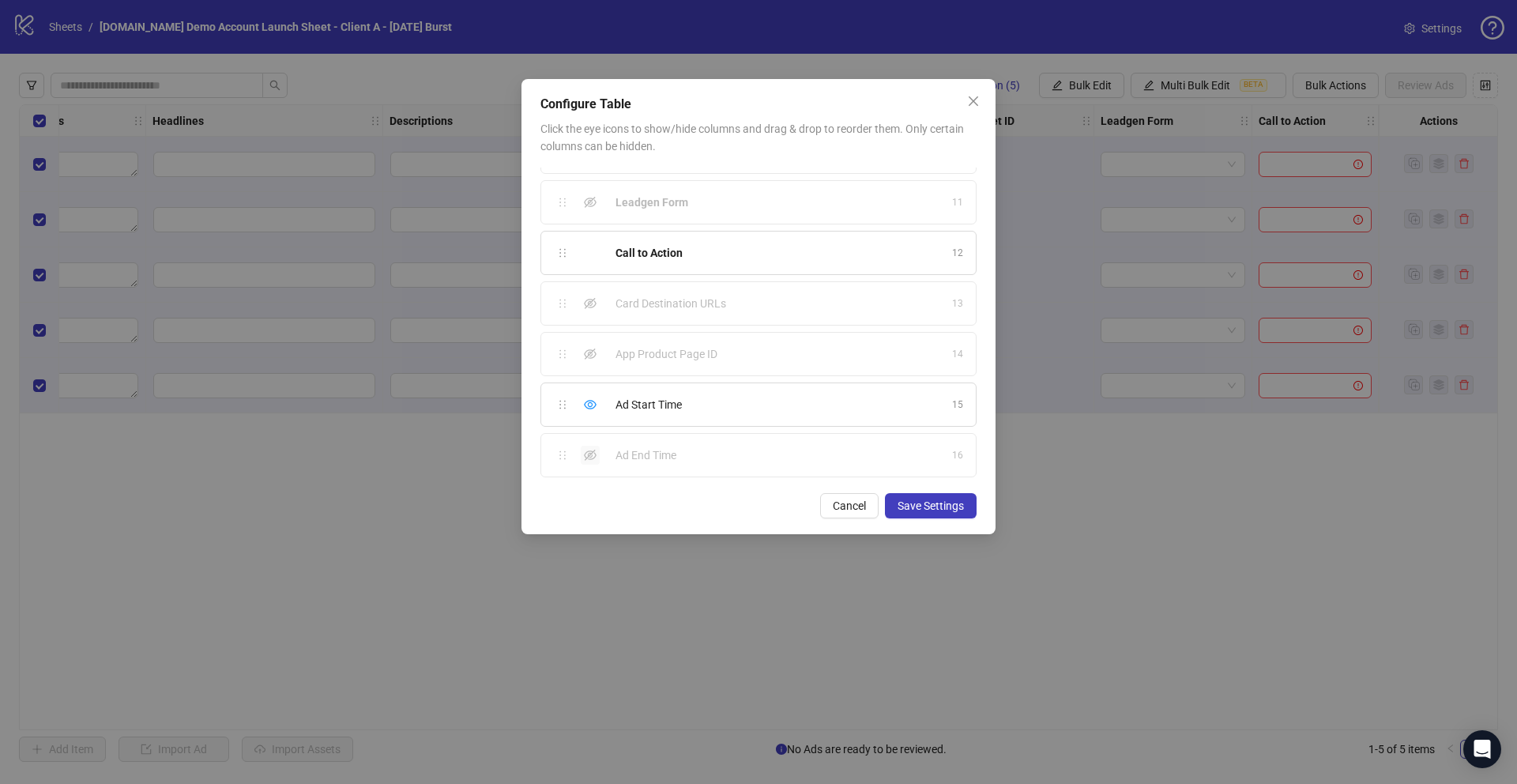
click at [590, 457] on icon "eye-invisible" at bounding box center [591, 455] width 13 height 13
click at [965, 507] on button "Save Settings" at bounding box center [930, 505] width 91 height 25
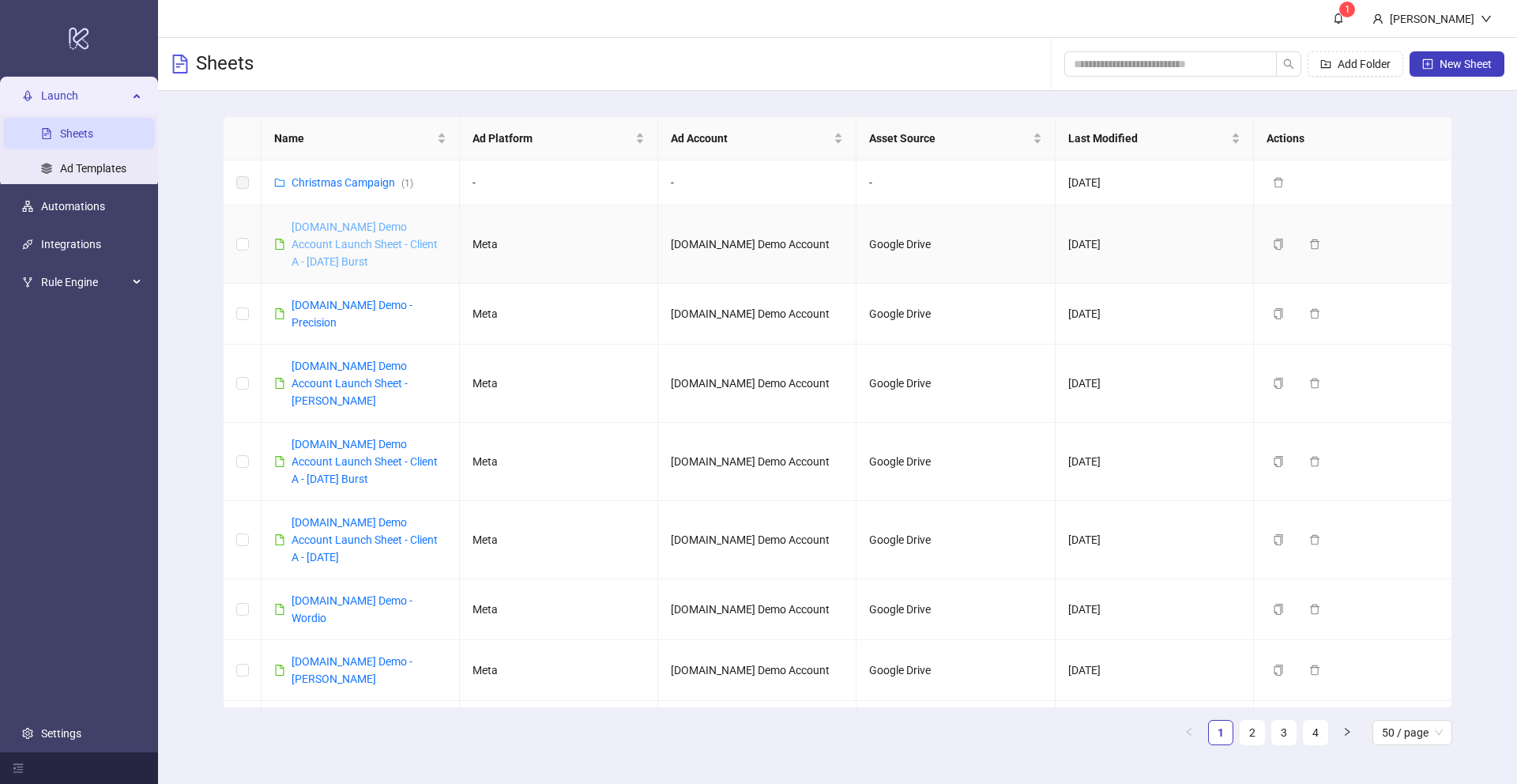
click at [337, 245] on link "[DOMAIN_NAME] Demo Account Launch Sheet - Client A - [DATE] Burst" at bounding box center [364, 244] width 146 height 47
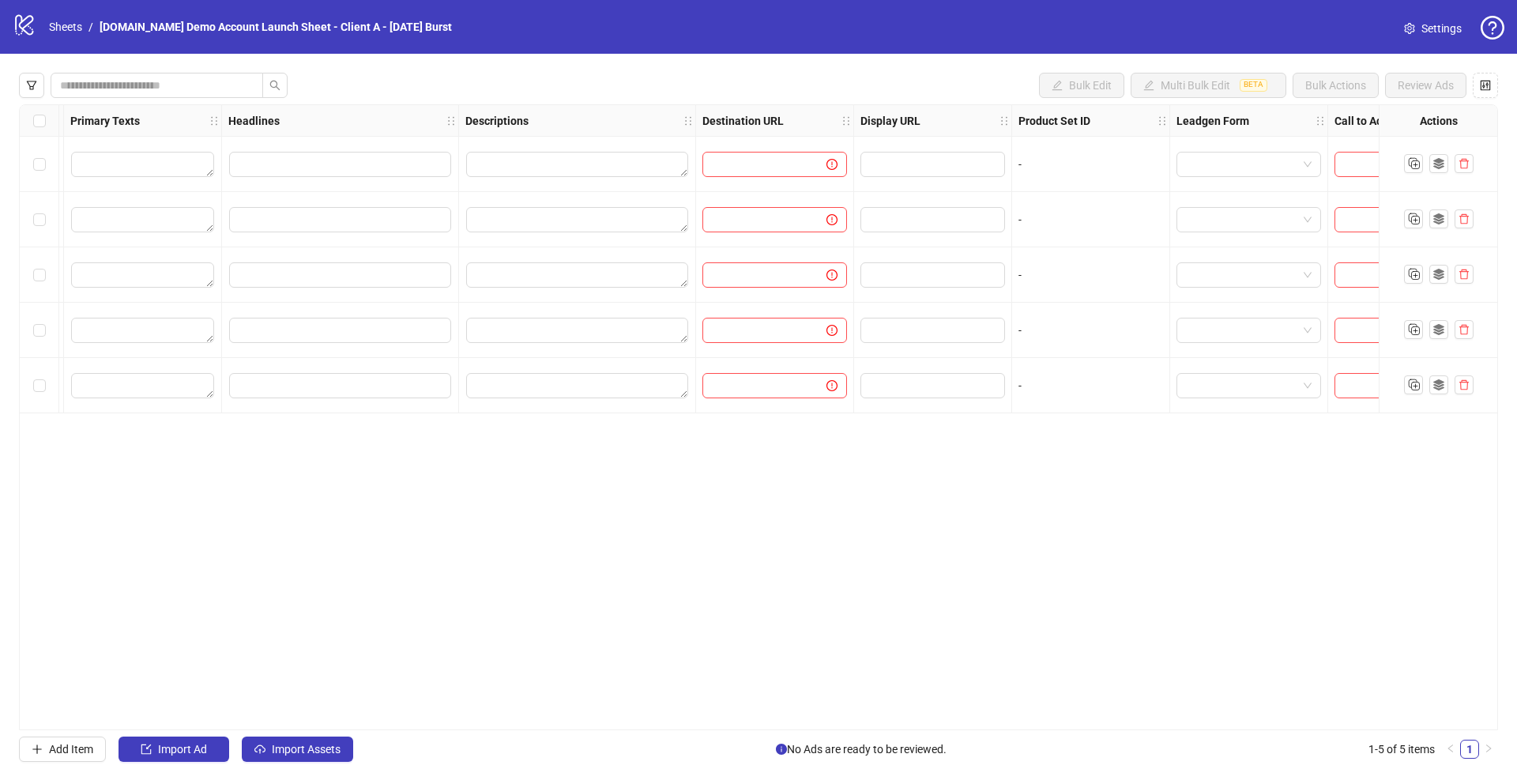
scroll to position [0, 949]
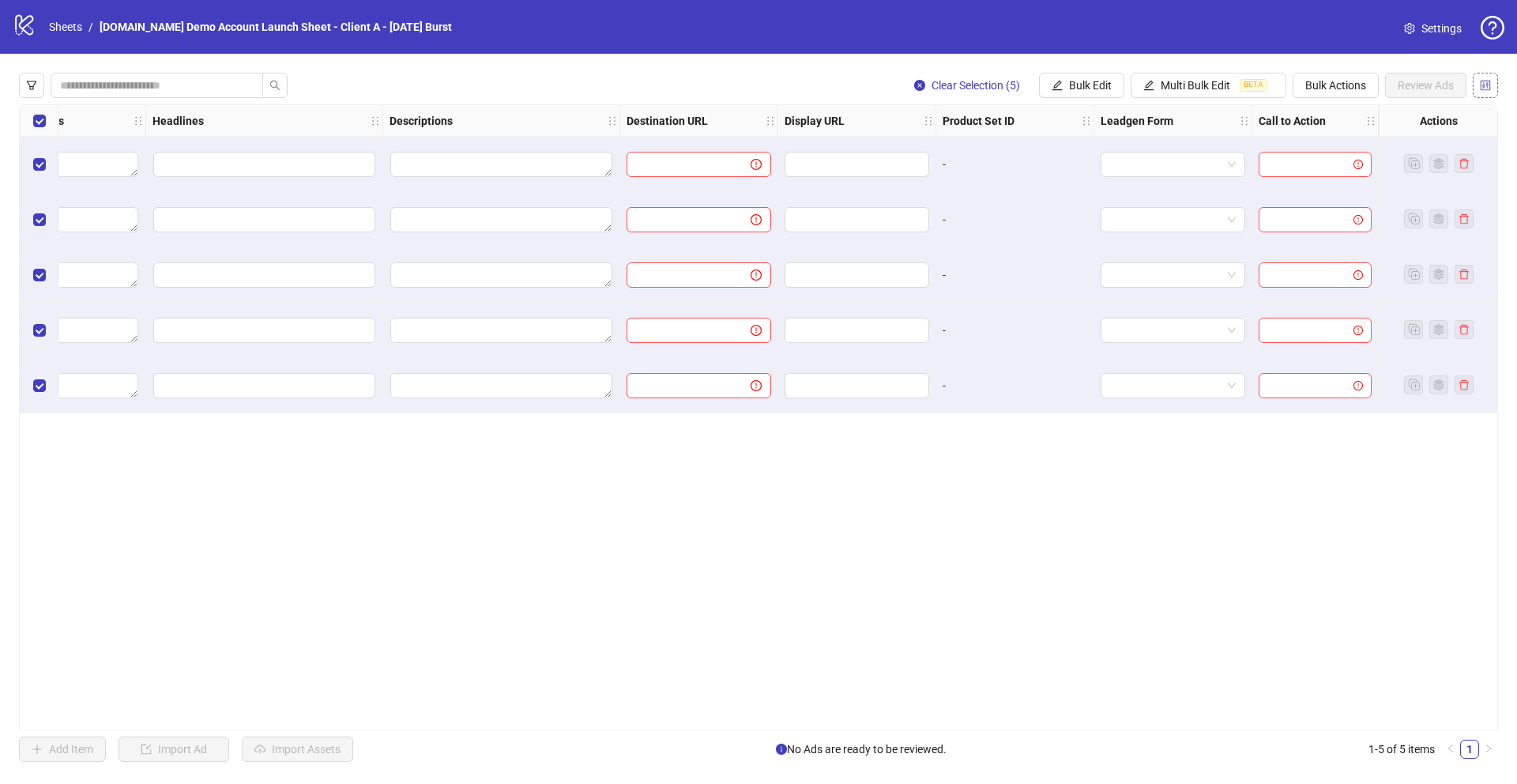
click at [1480, 80] on icon "control" at bounding box center [1486, 85] width 11 height 11
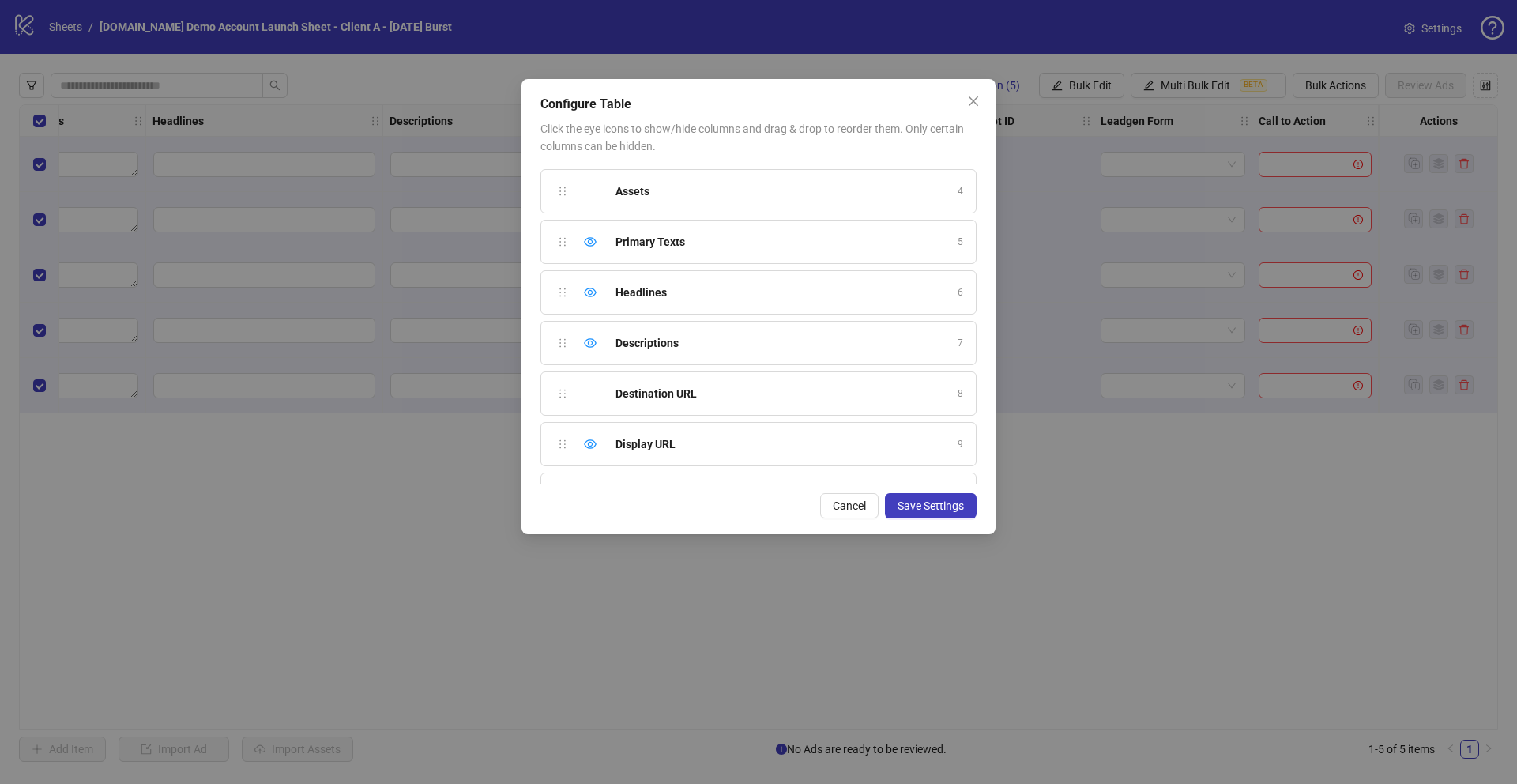
scroll to position [493, 0]
click at [591, 404] on icon "eye-invisible" at bounding box center [591, 405] width 13 height 13
click at [591, 454] on icon "eye-invisible" at bounding box center [591, 455] width 13 height 11
click at [932, 496] on button "Save Settings" at bounding box center [930, 505] width 91 height 25
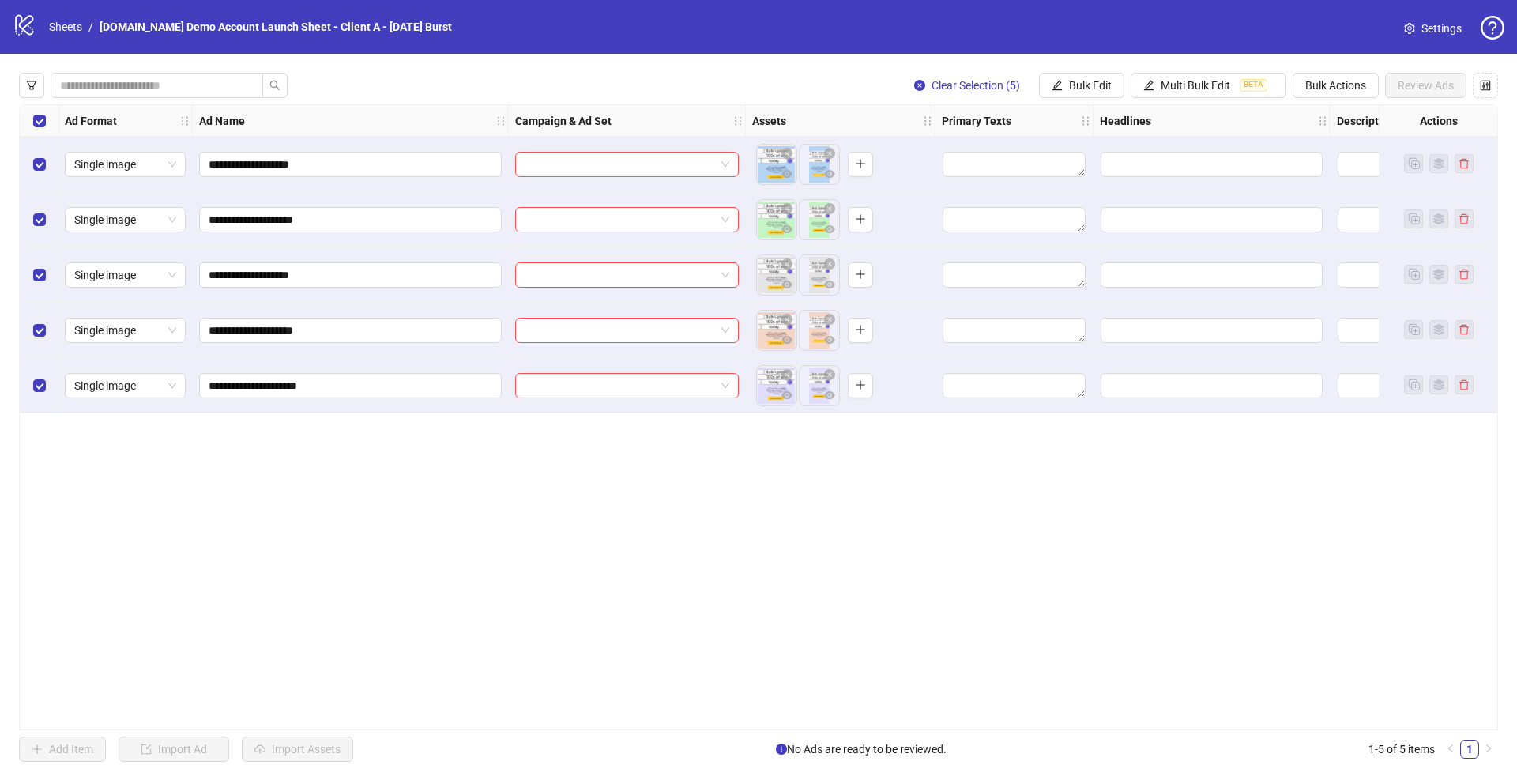
scroll to position [0, 0]
click at [1077, 87] on span "Bulk Edit" at bounding box center [1091, 86] width 42 height 13
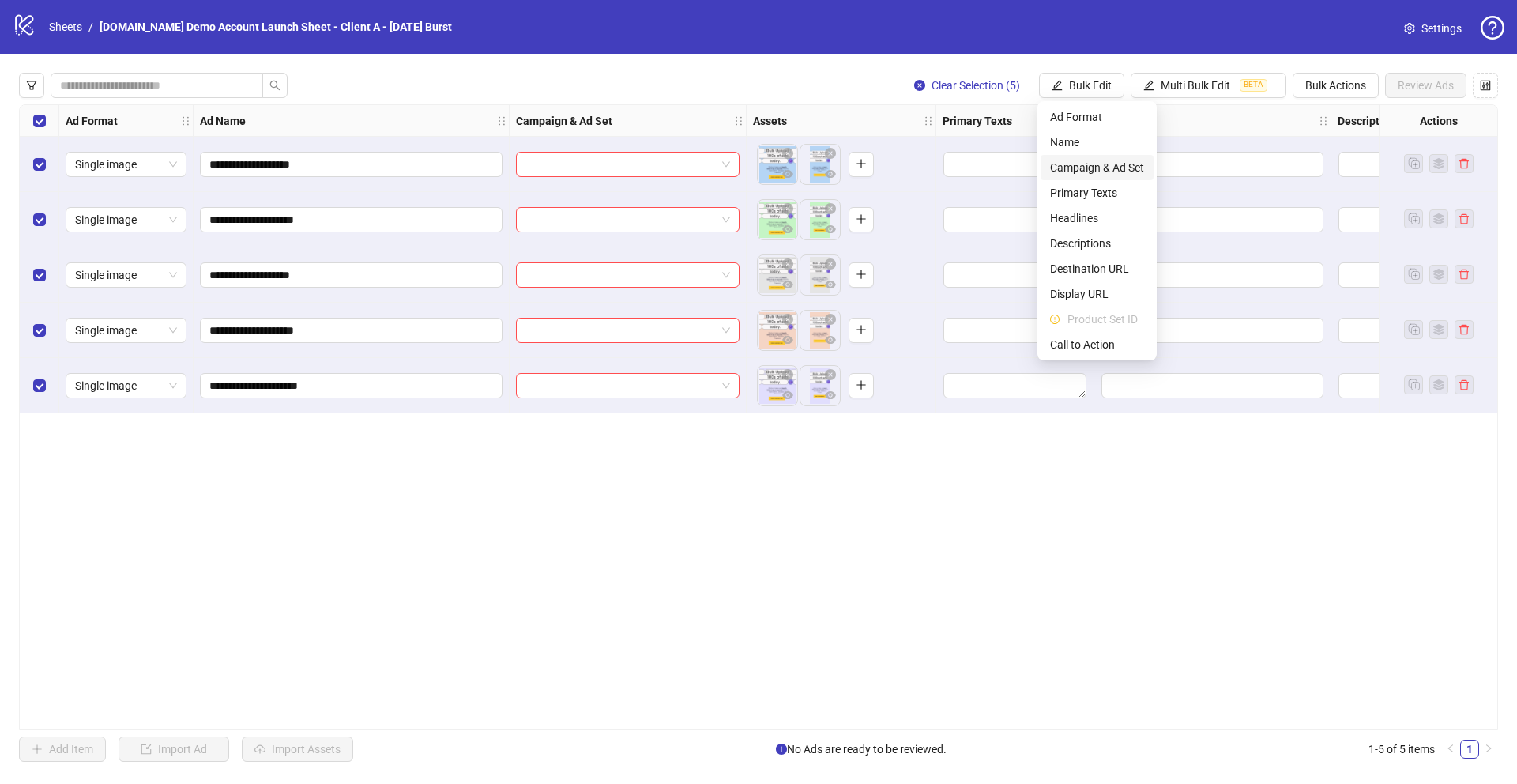
click at [1085, 174] on span "Campaign & Ad Set" at bounding box center [1097, 167] width 94 height 18
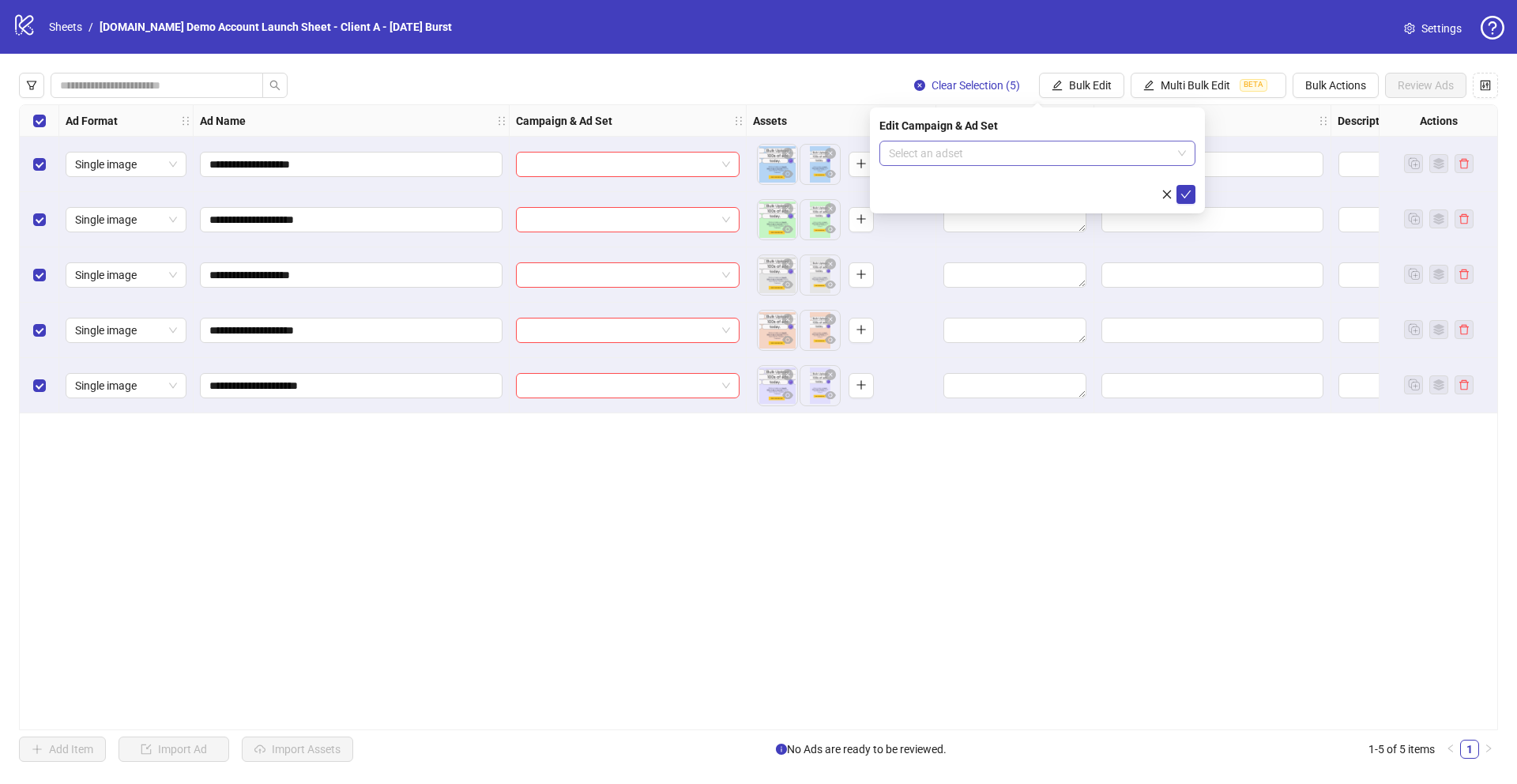
click at [934, 151] on input "search" at bounding box center [1030, 153] width 283 height 24
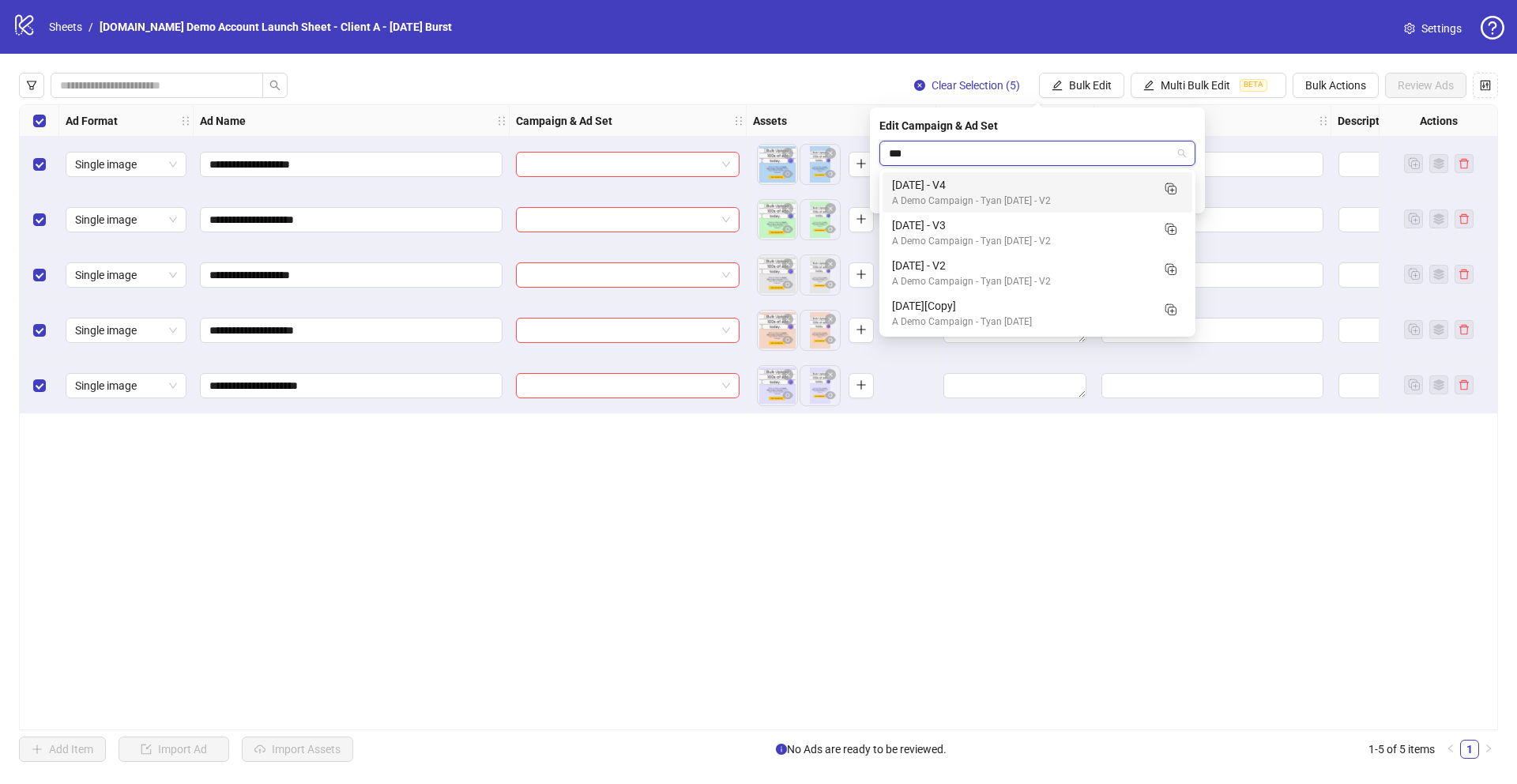
type input "****"
click at [944, 187] on div "[DATE] - V4" at bounding box center [1021, 184] width 259 height 18
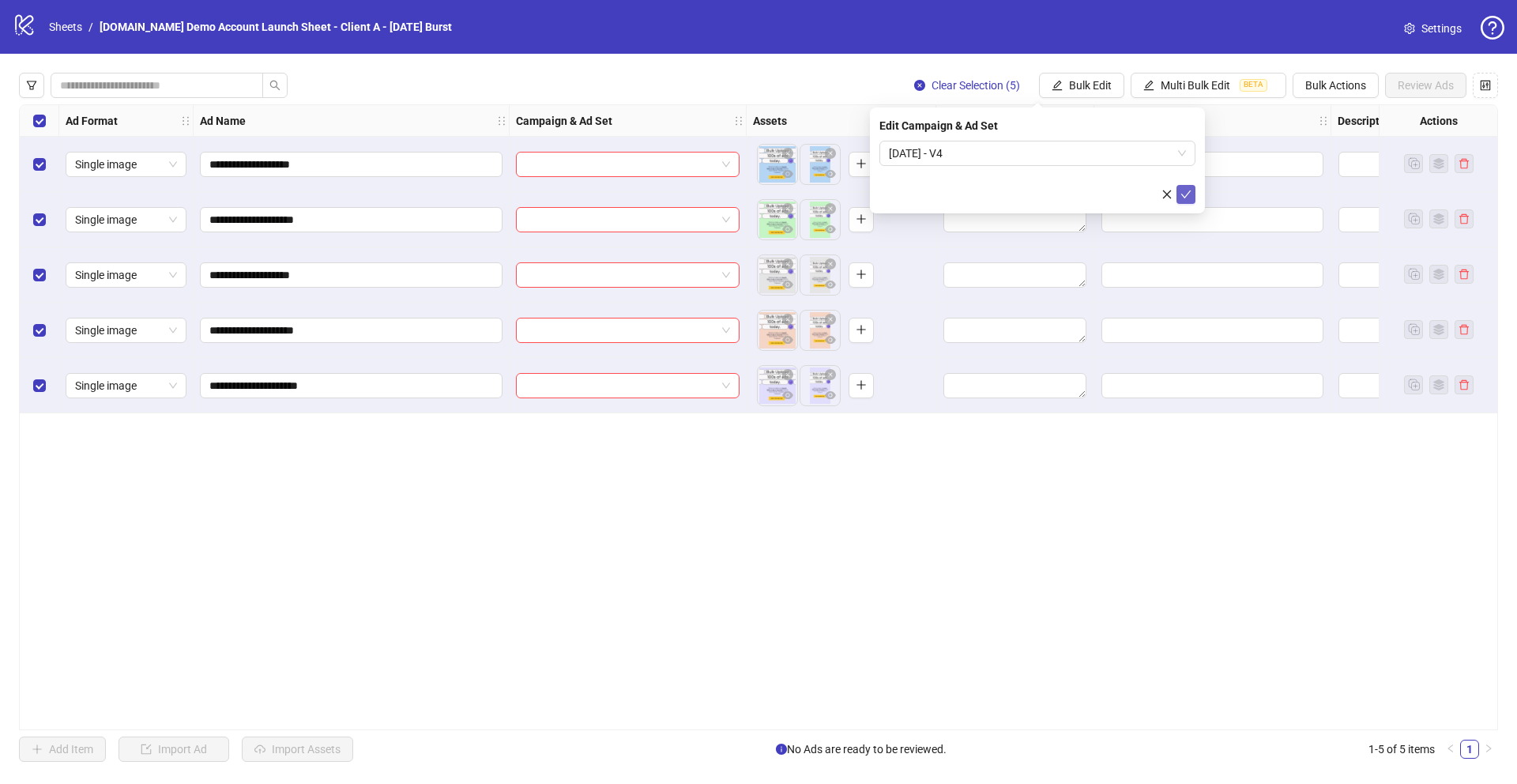
click at [1191, 196] on icon "check" at bounding box center [1186, 195] width 11 height 11
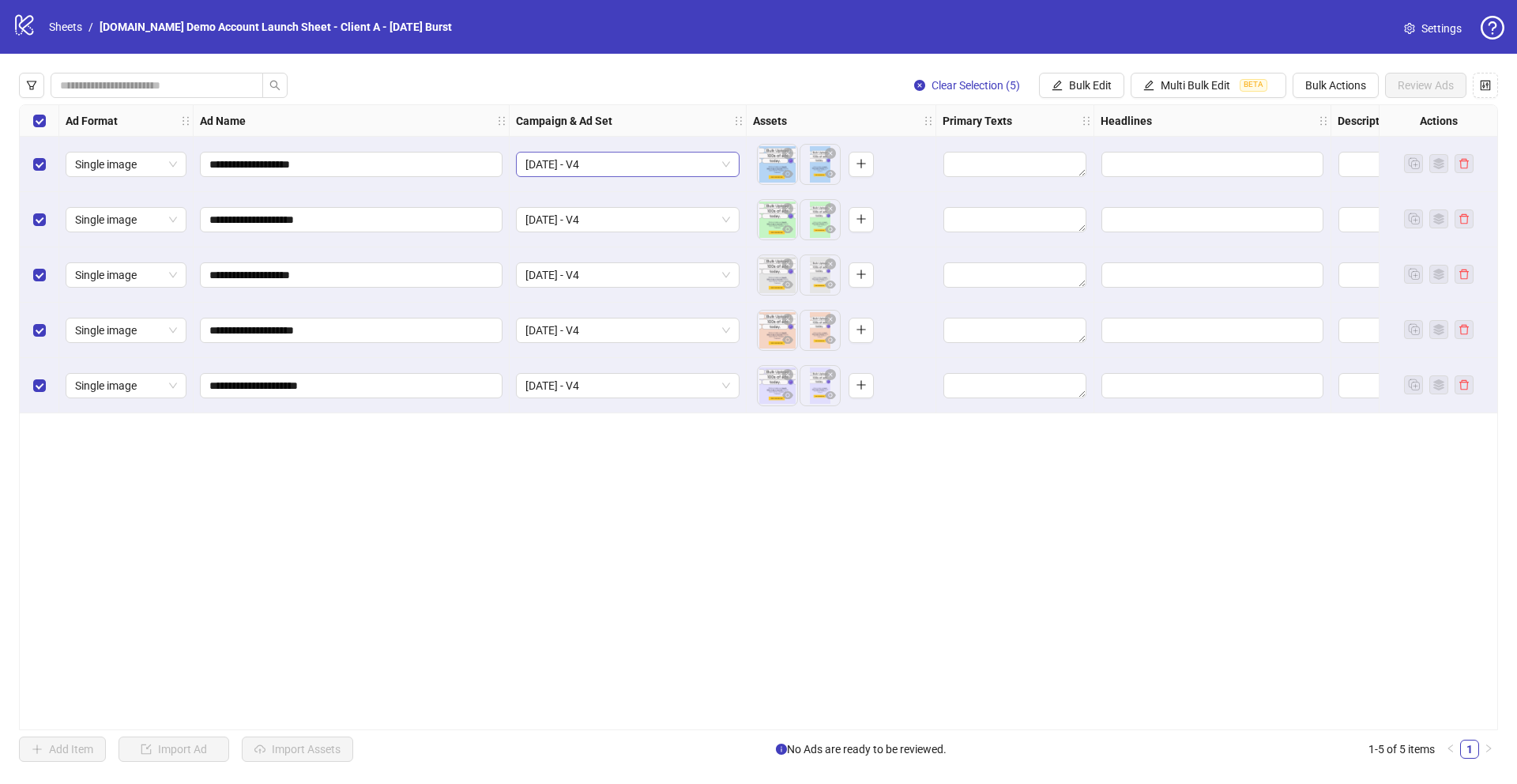
click at [632, 166] on span "[DATE] - V4" at bounding box center [628, 164] width 205 height 24
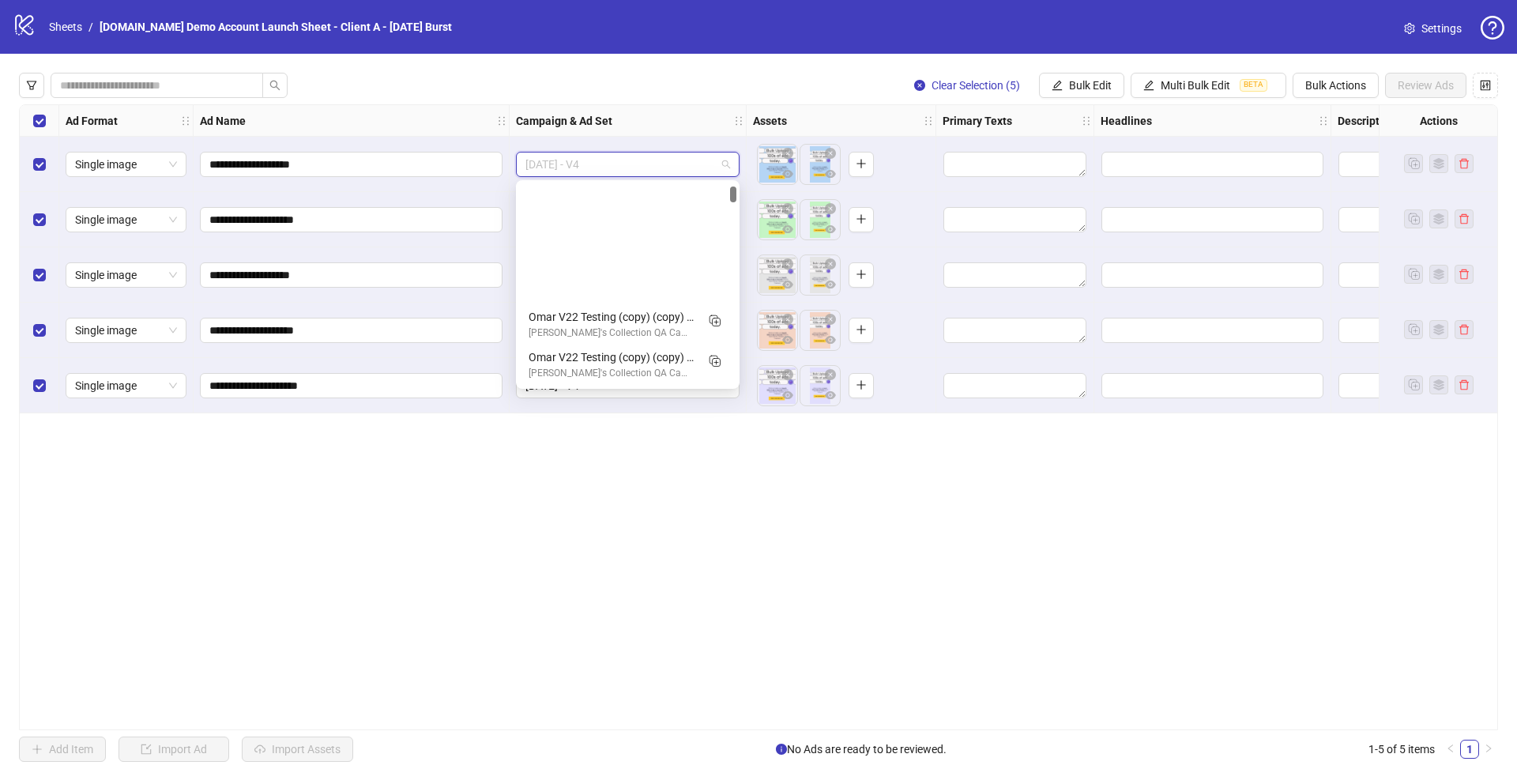
scroll to position [160, 0]
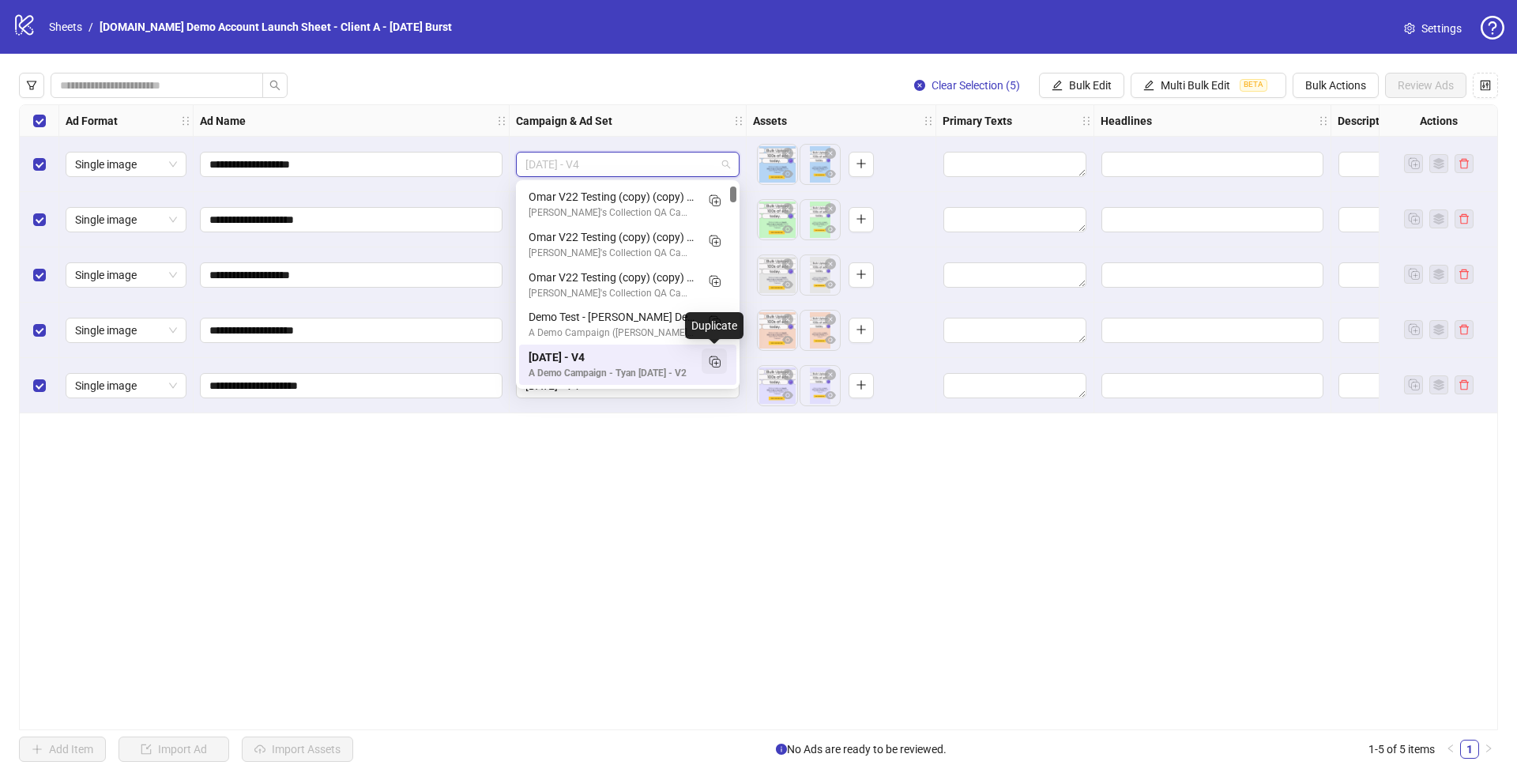
click at [716, 361] on icon "Duplicate" at bounding box center [714, 361] width 16 height 16
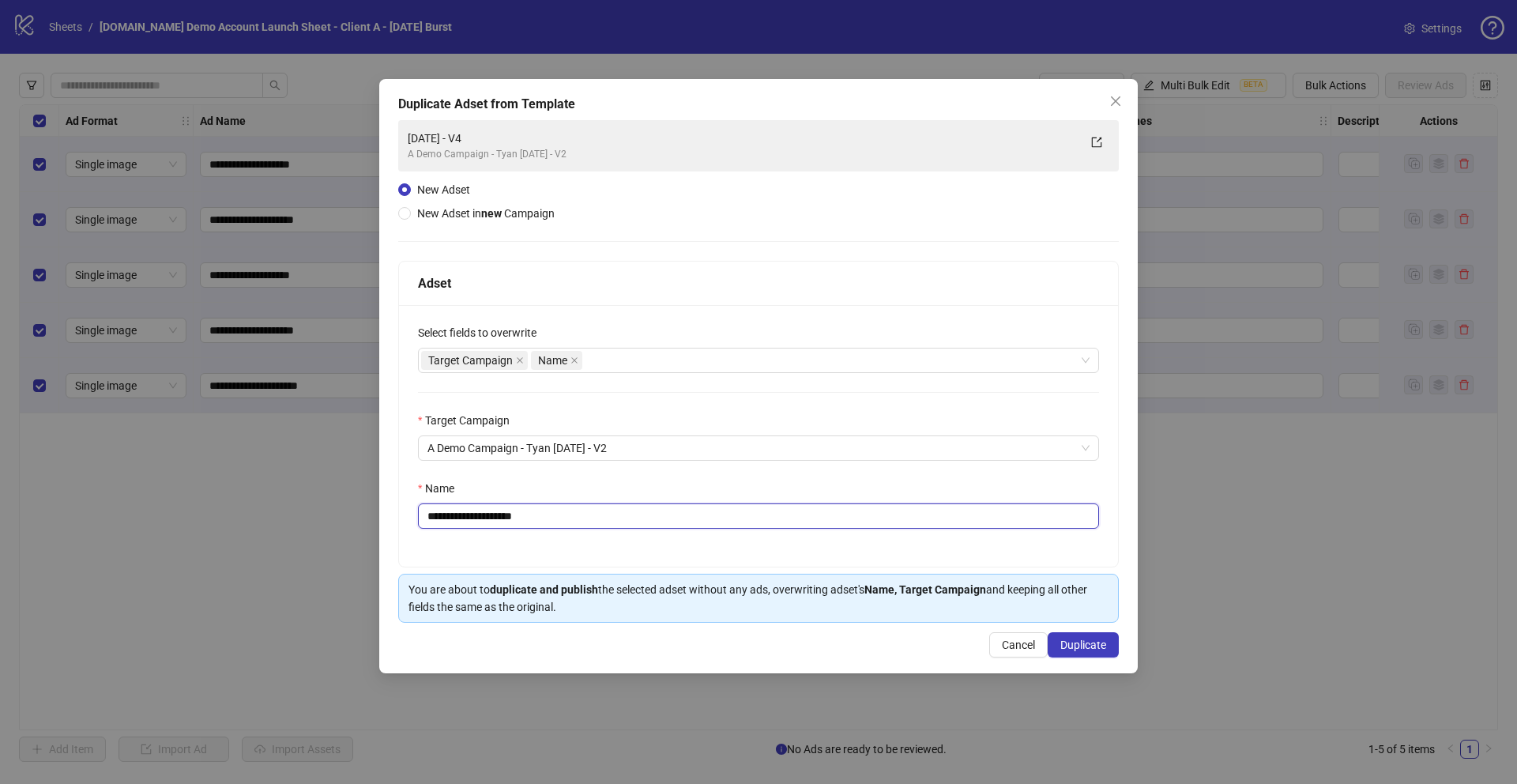
click at [545, 520] on input "**********" at bounding box center [758, 516] width 681 height 25
click at [643, 361] on div "Target Campaign Name" at bounding box center [749, 361] width 658 height 22
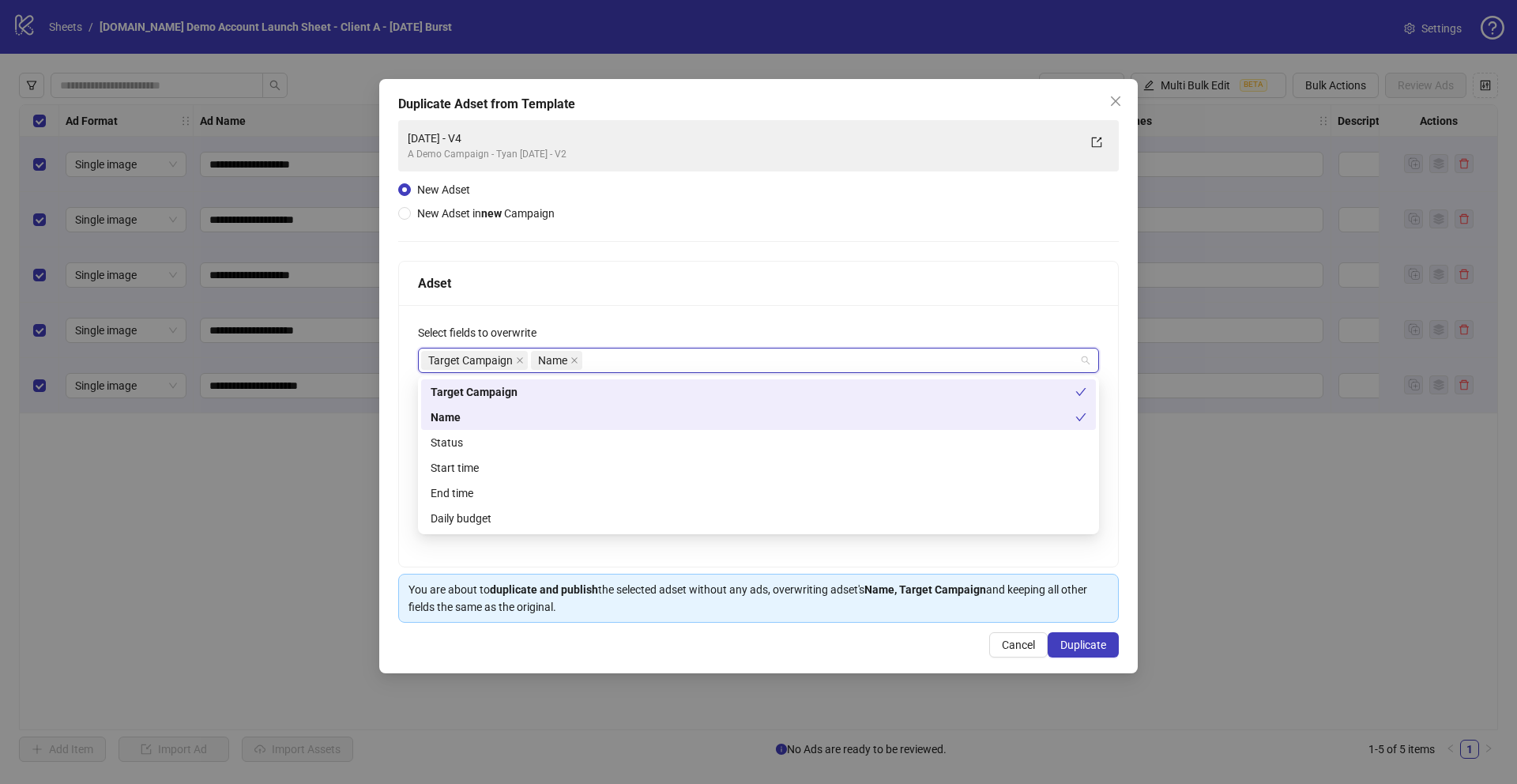
click at [574, 281] on div "Adset" at bounding box center [758, 282] width 681 height 19
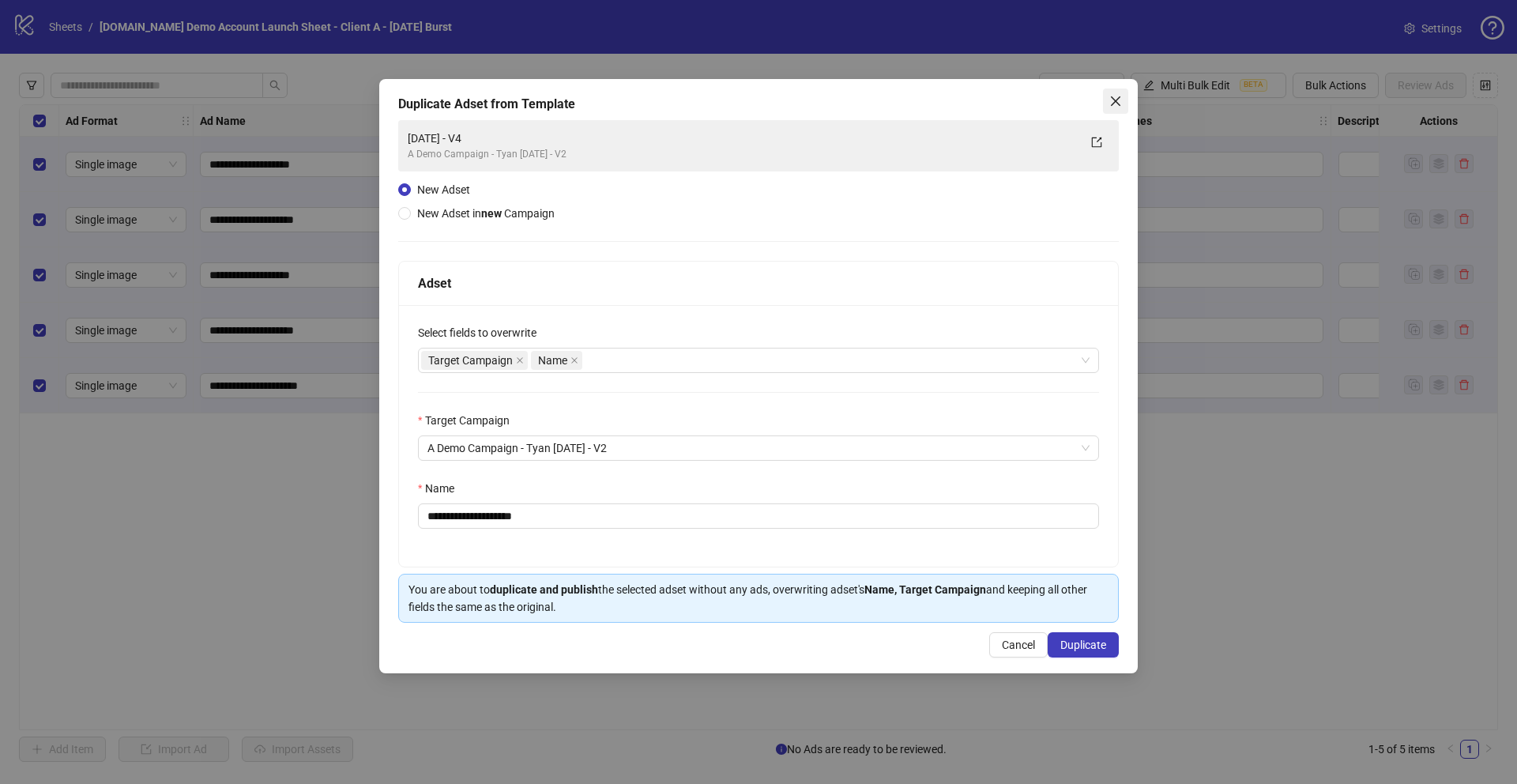
click at [1125, 96] on span "Close" at bounding box center [1116, 101] width 25 height 13
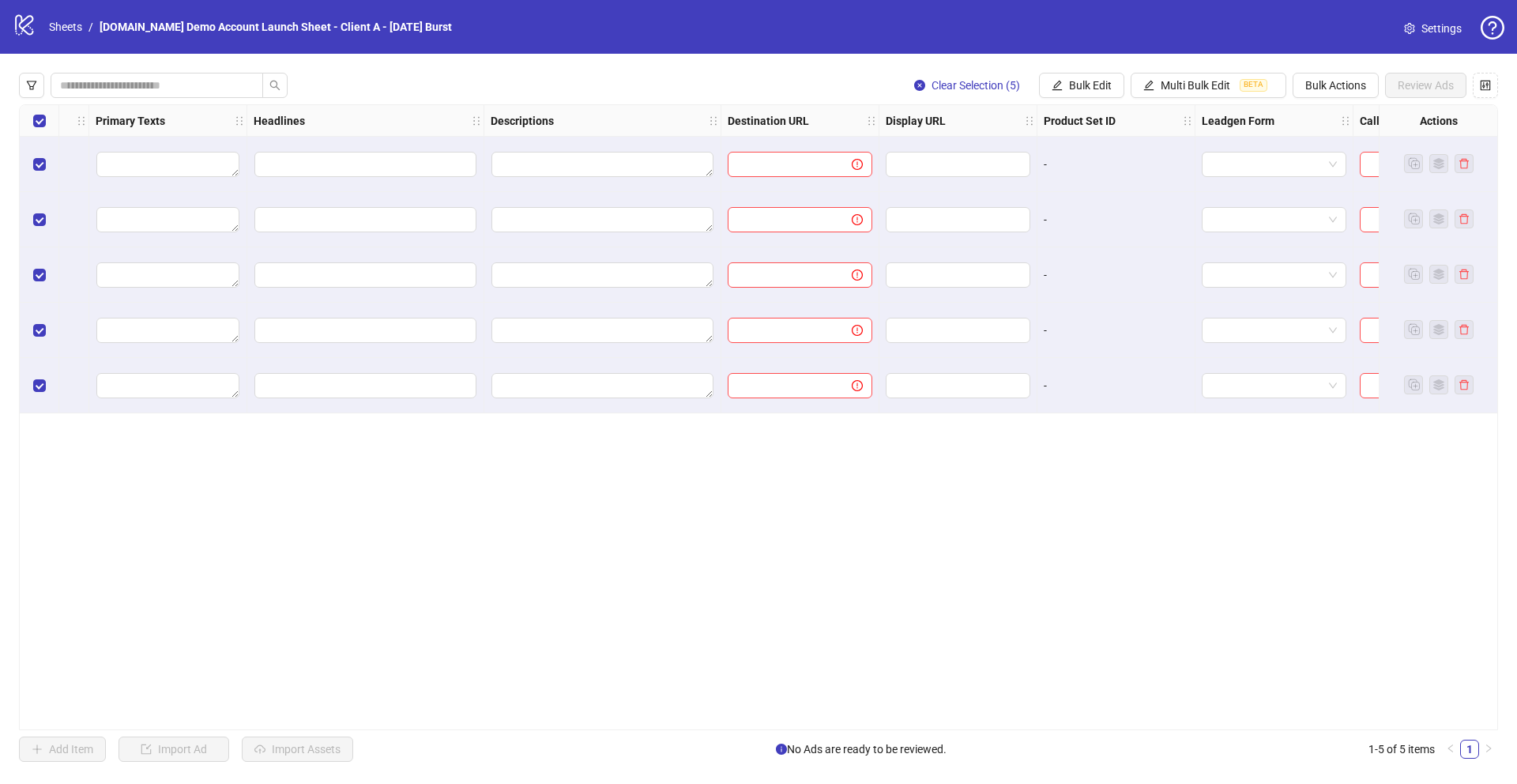
scroll to position [0, 949]
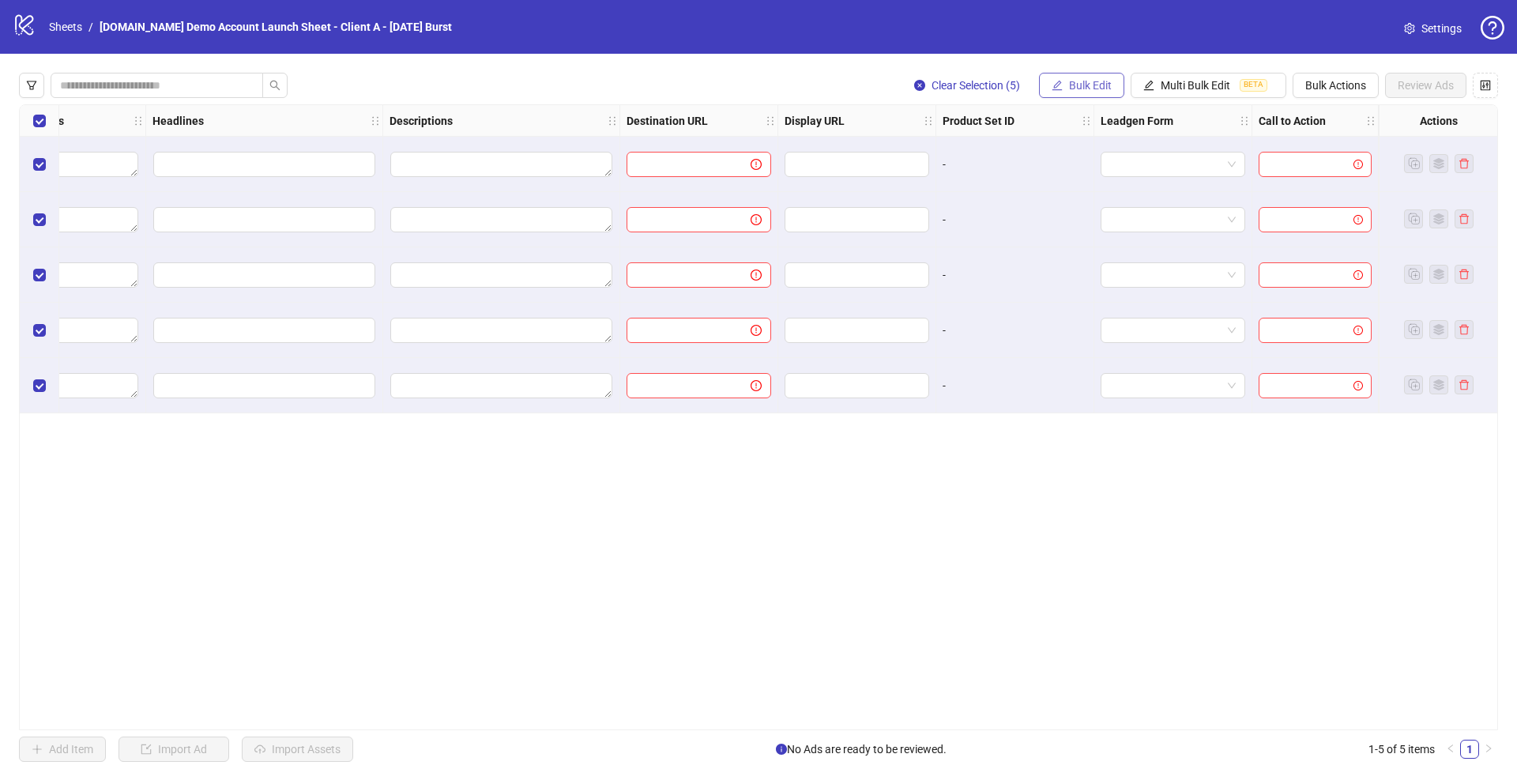
click at [1073, 87] on span "Bulk Edit" at bounding box center [1091, 86] width 42 height 13
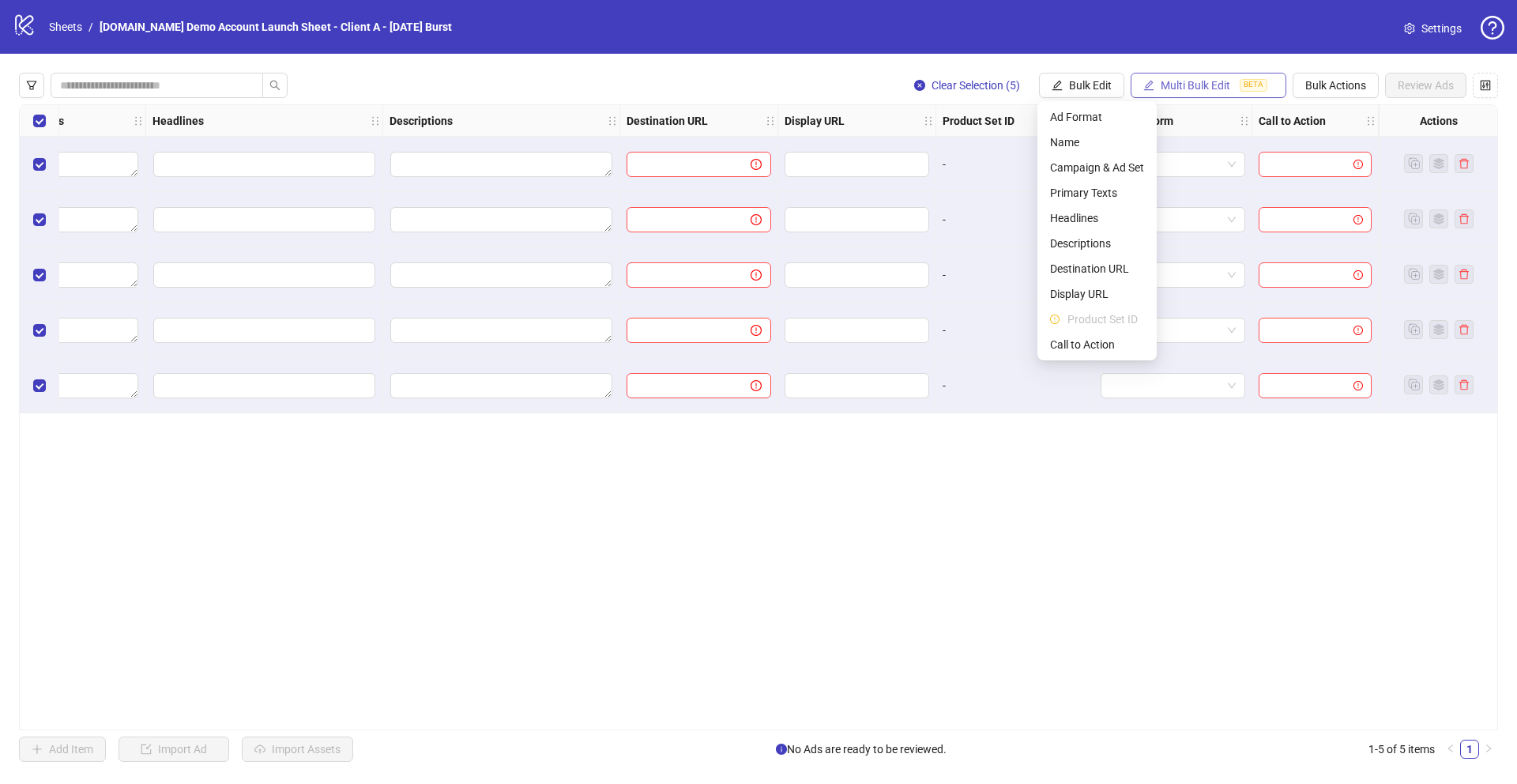
click at [1188, 85] on span "Multi Bulk Edit" at bounding box center [1195, 86] width 69 height 13
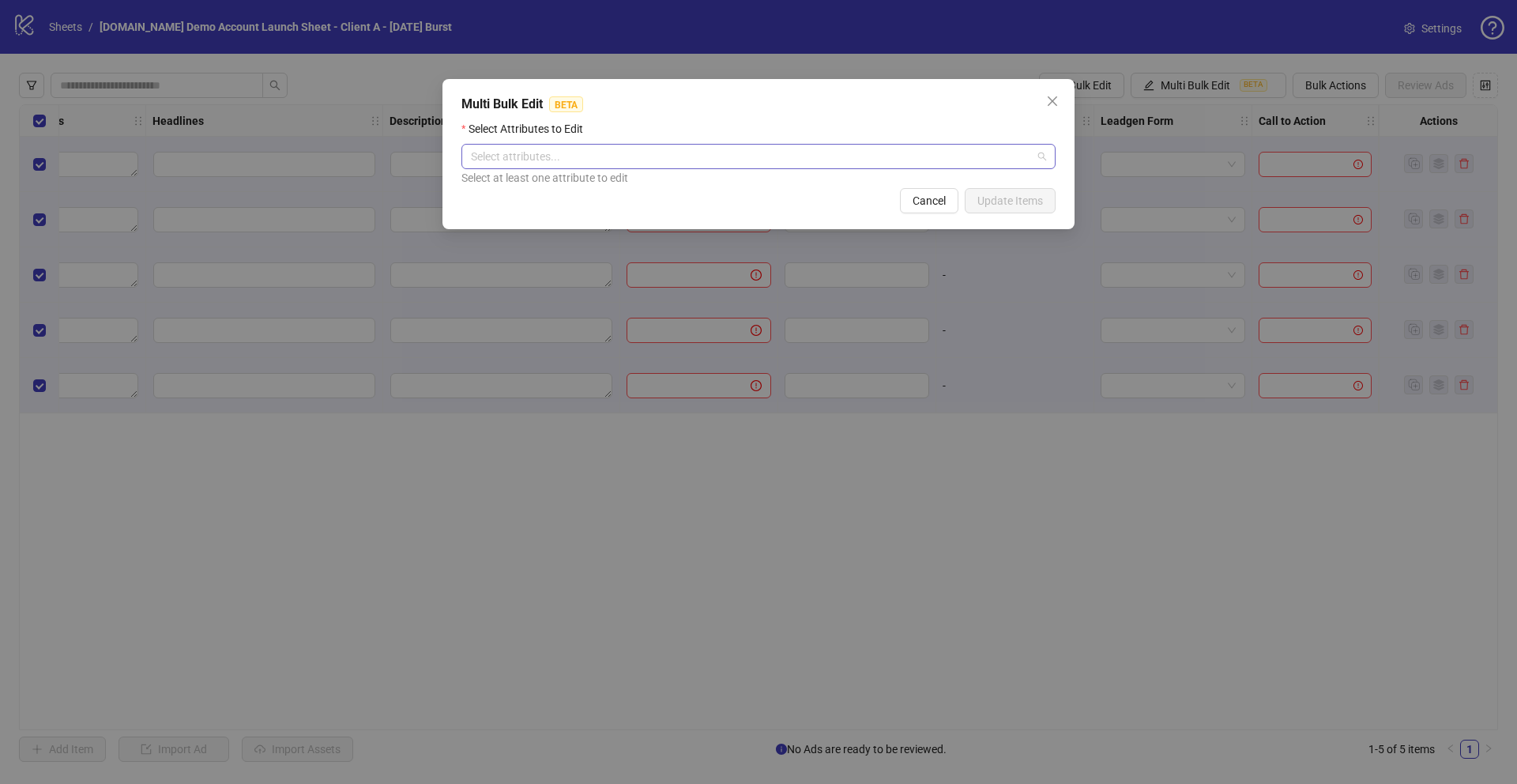
click at [583, 151] on div at bounding box center [750, 157] width 571 height 22
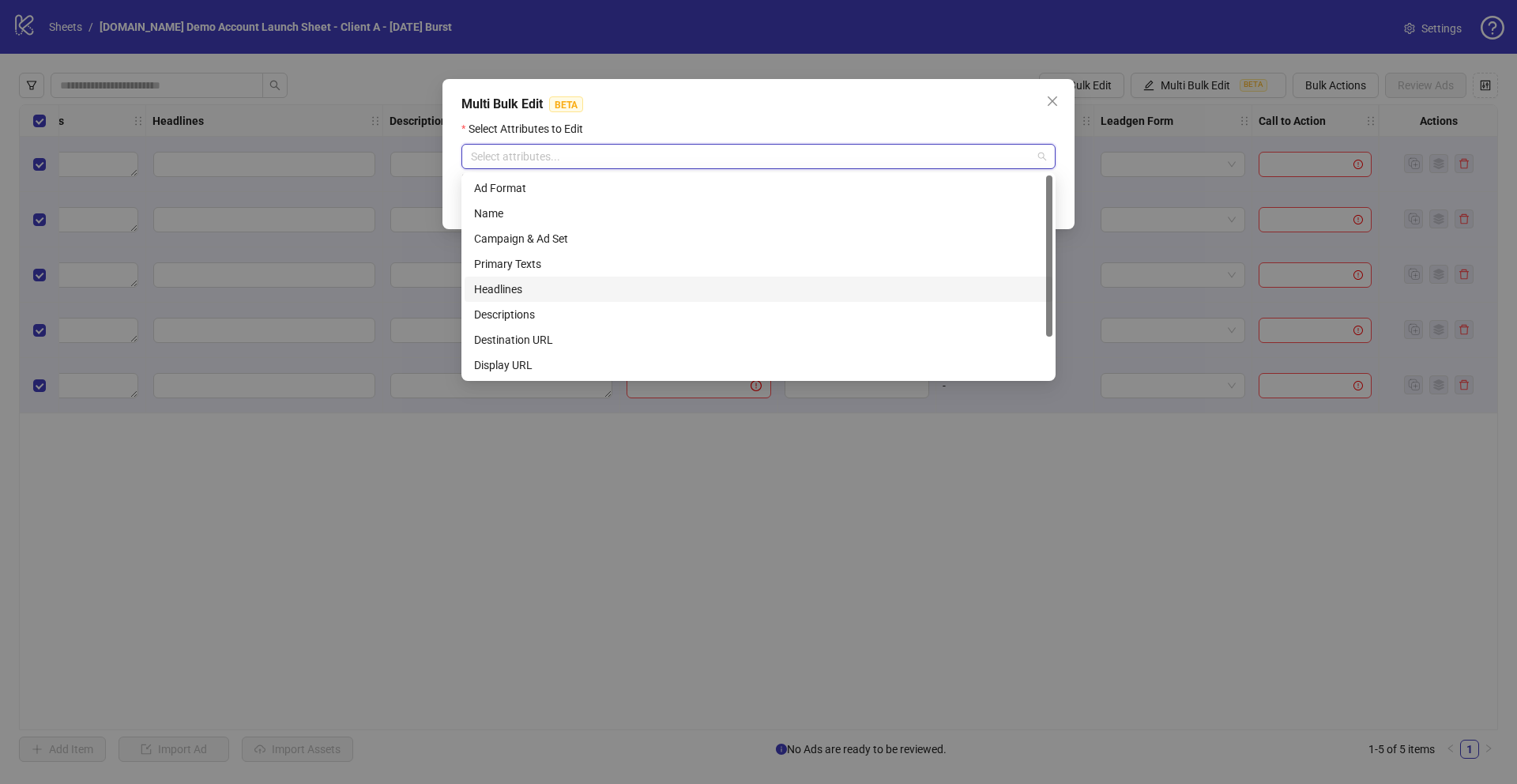
click at [496, 287] on div "Headlines" at bounding box center [758, 289] width 569 height 18
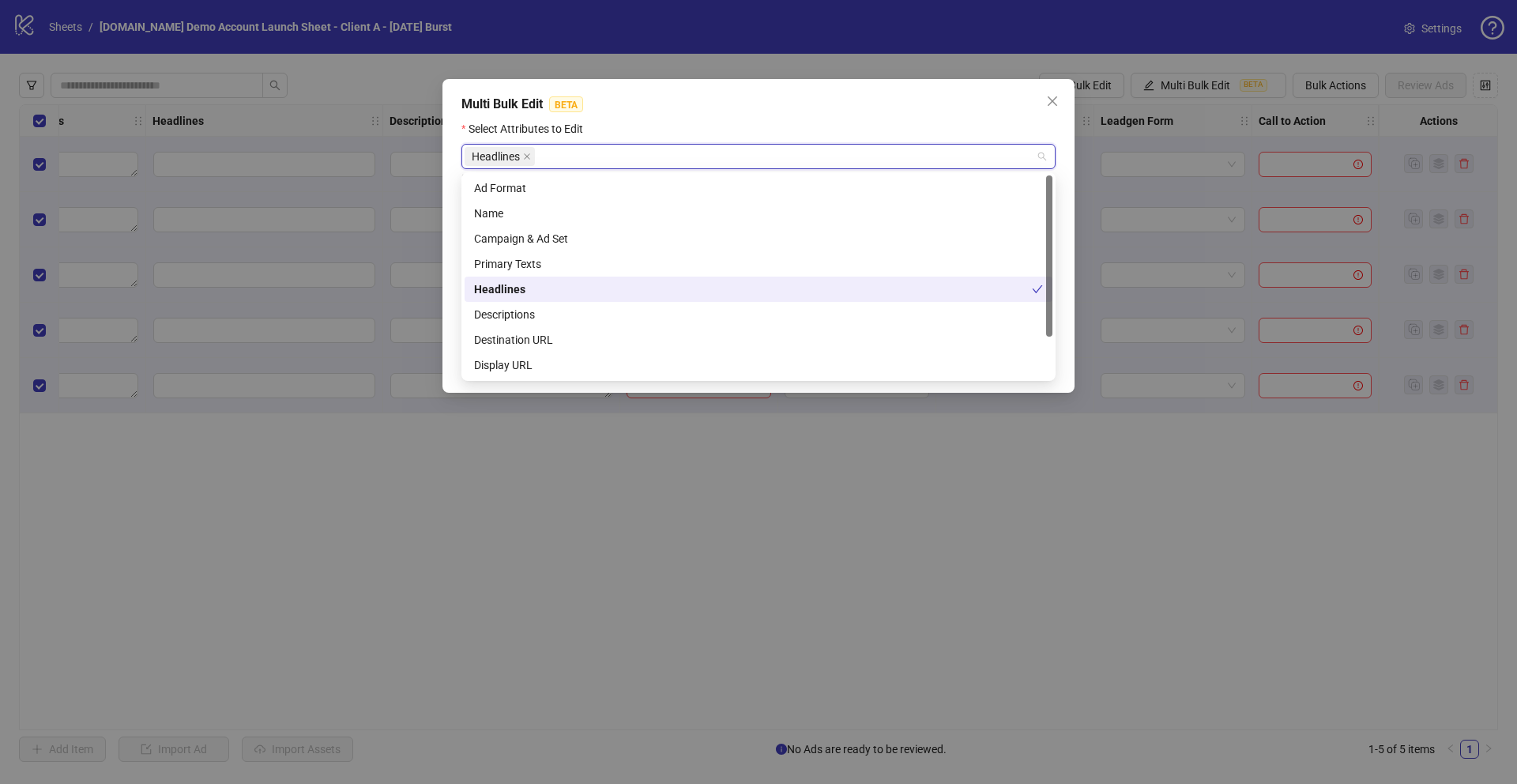
click at [498, 267] on div "Primary Texts" at bounding box center [758, 264] width 569 height 18
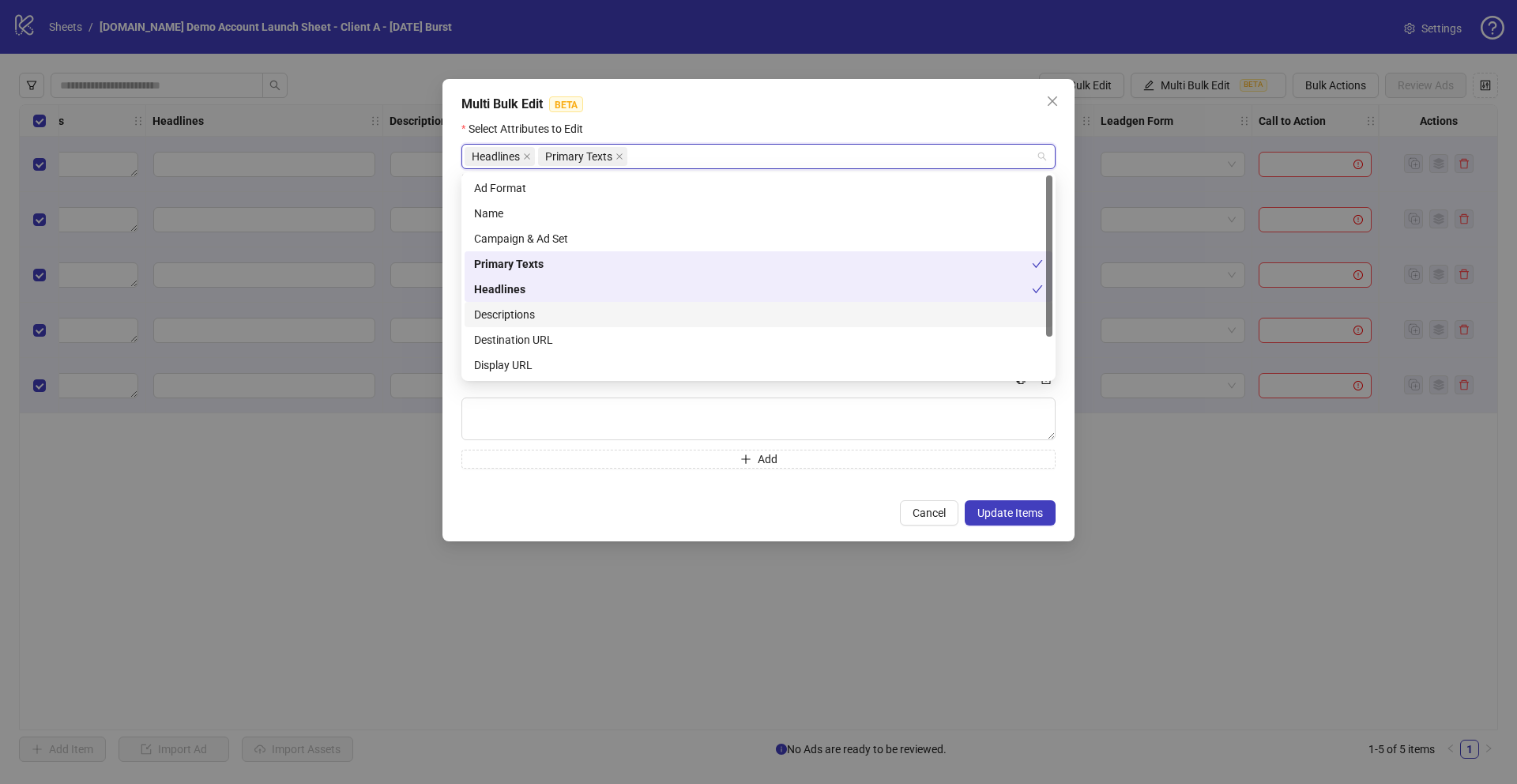
click at [498, 317] on div "Descriptions" at bounding box center [758, 314] width 569 height 18
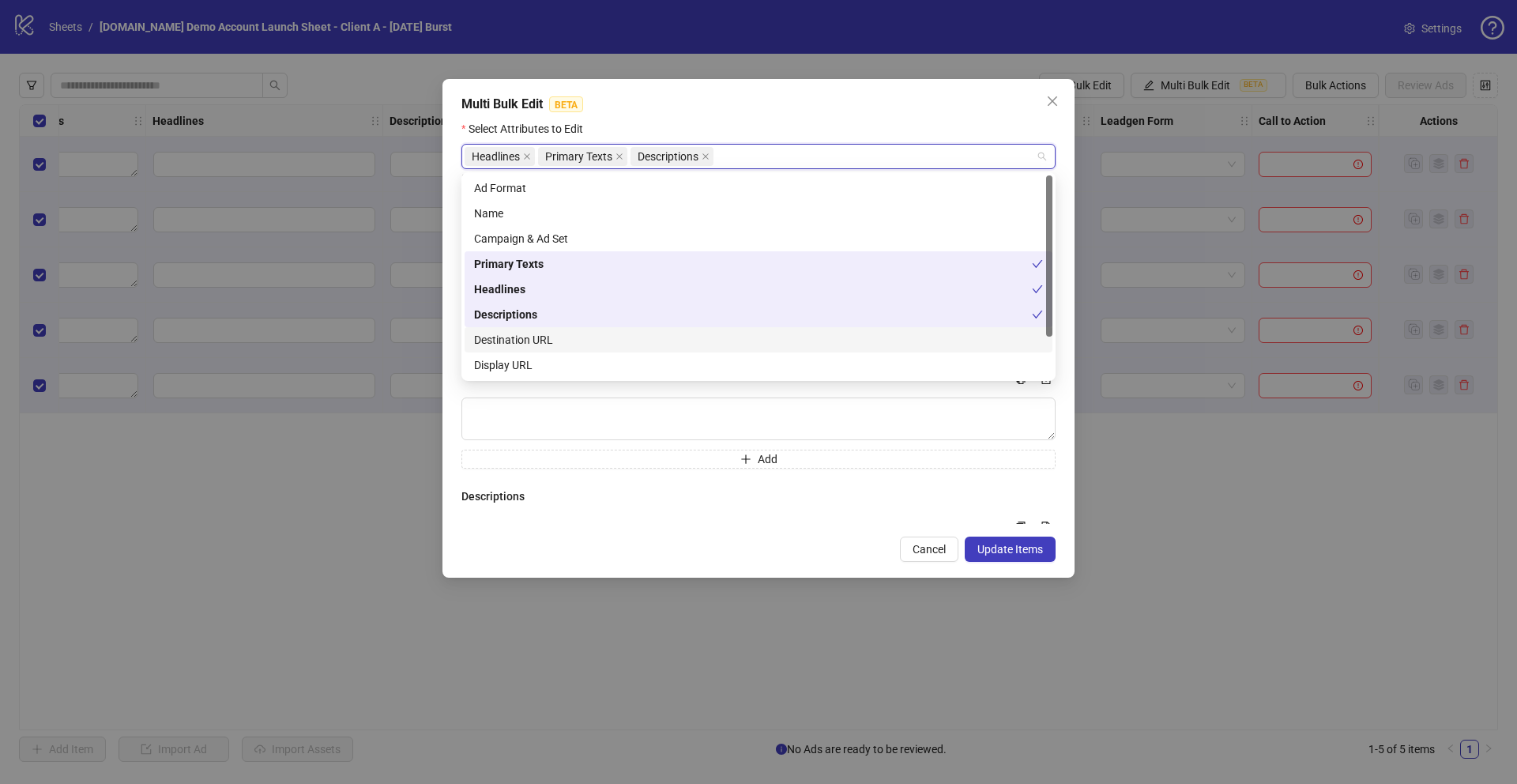
click at [536, 345] on div "Destination URL" at bounding box center [758, 339] width 569 height 18
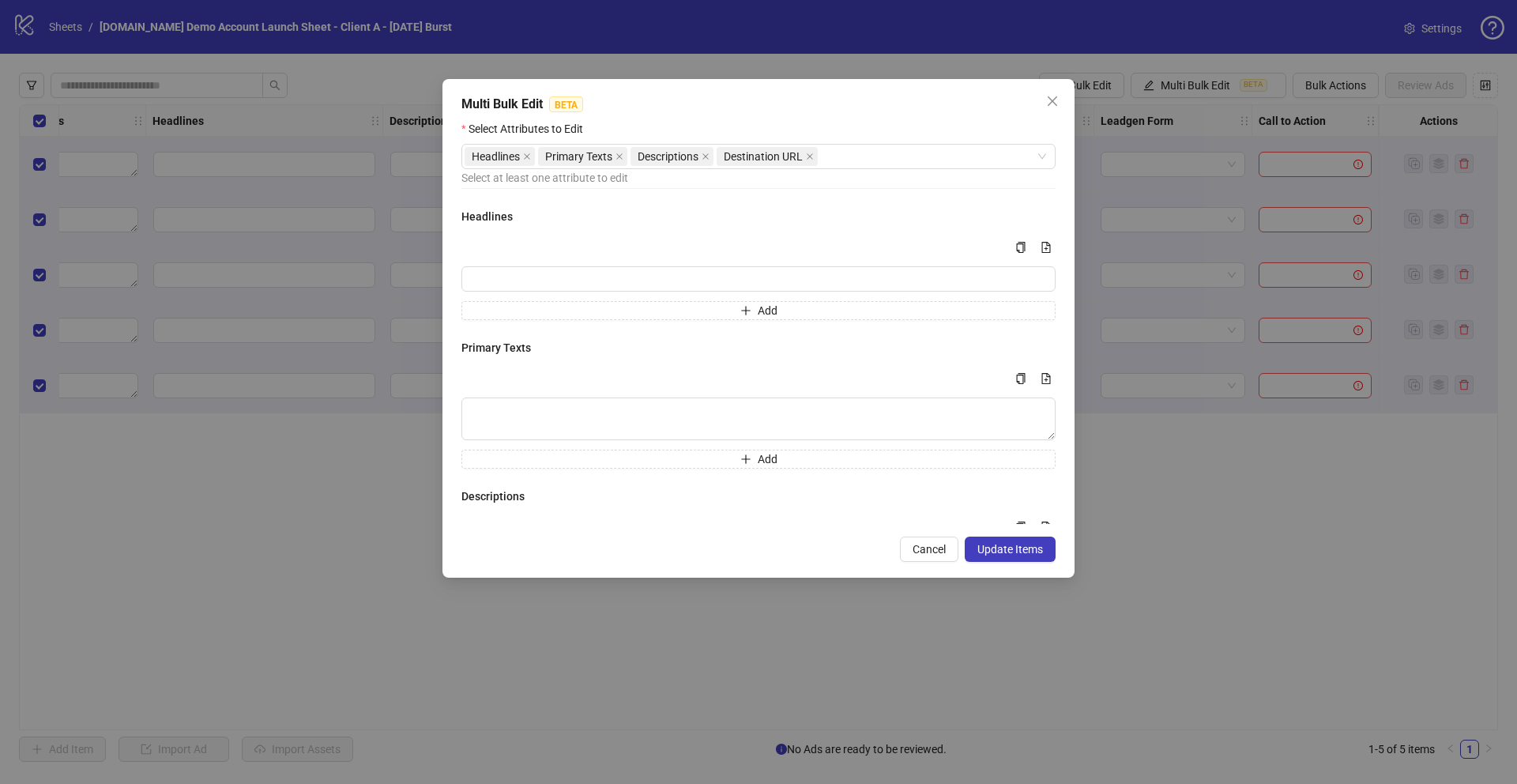
click at [883, 105] on div "Multi Bulk Edit BETA" at bounding box center [758, 104] width 594 height 19
click at [1045, 245] on icon "file-add" at bounding box center [1046, 247] width 11 height 11
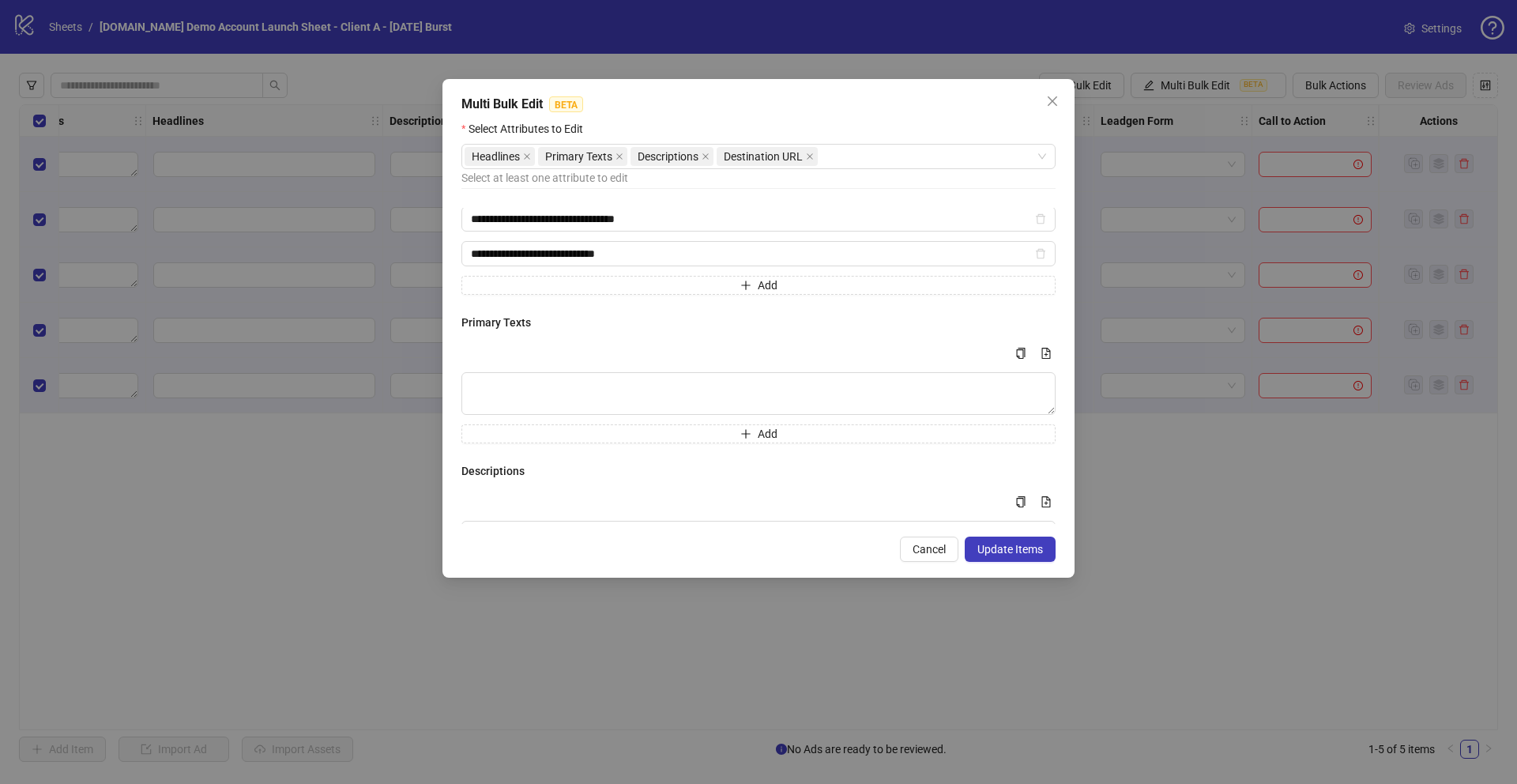
scroll to position [113, 0]
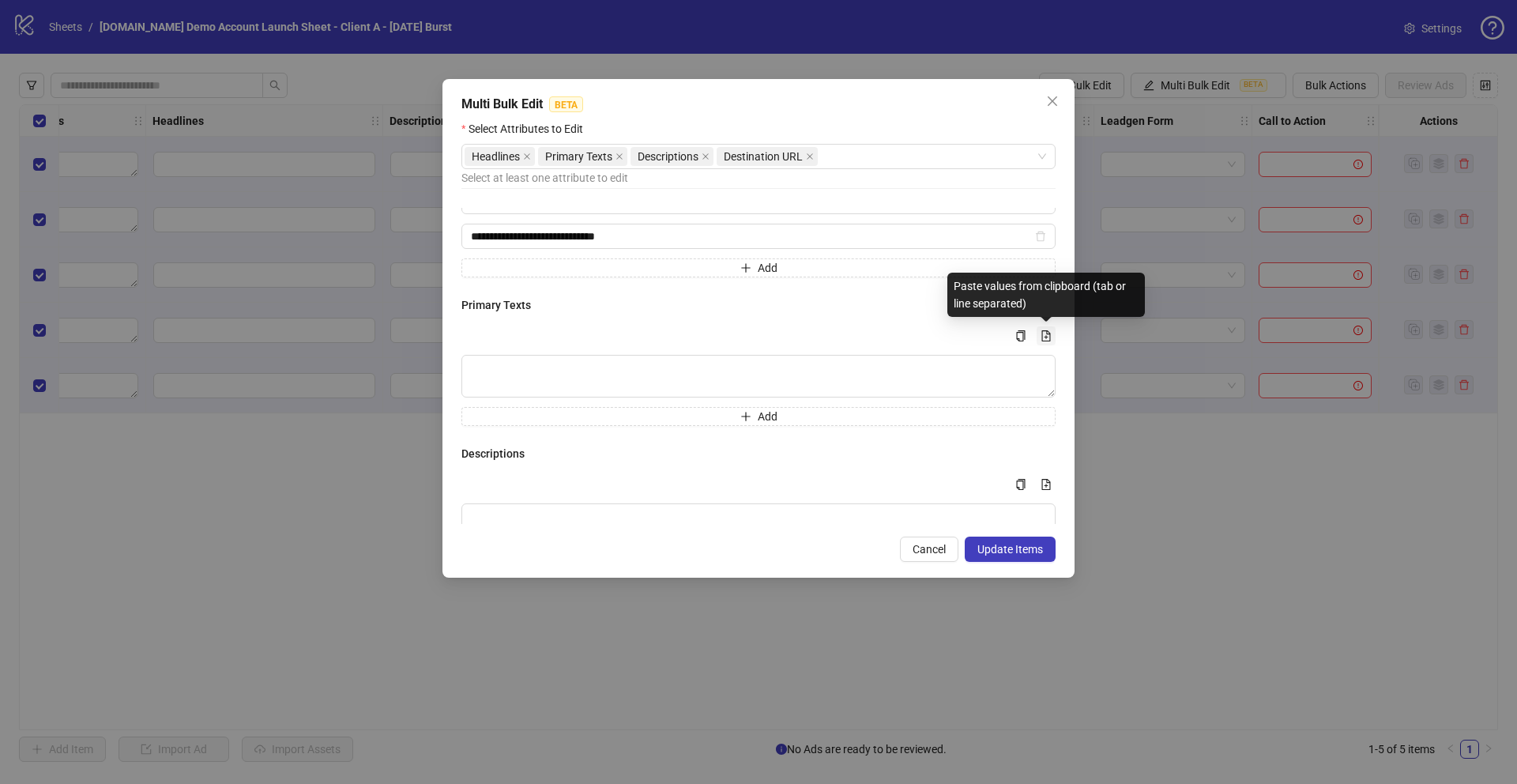
click at [1043, 336] on icon "file-add" at bounding box center [1046, 336] width 8 height 11
type textarea "**********"
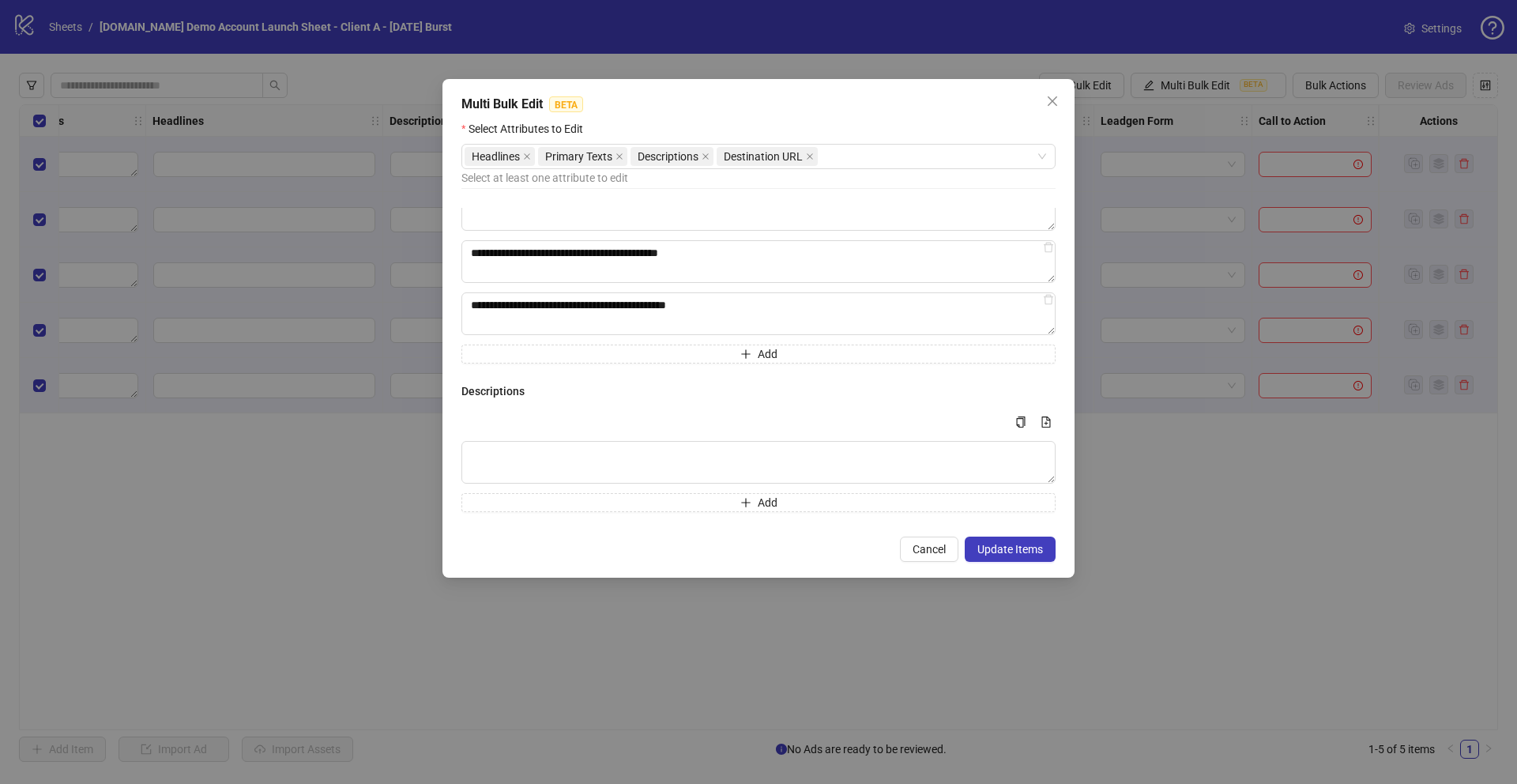
scroll to position [281, 0]
click at [596, 449] on textarea "Multi-text input container - paste or copy values" at bounding box center [758, 459] width 594 height 42
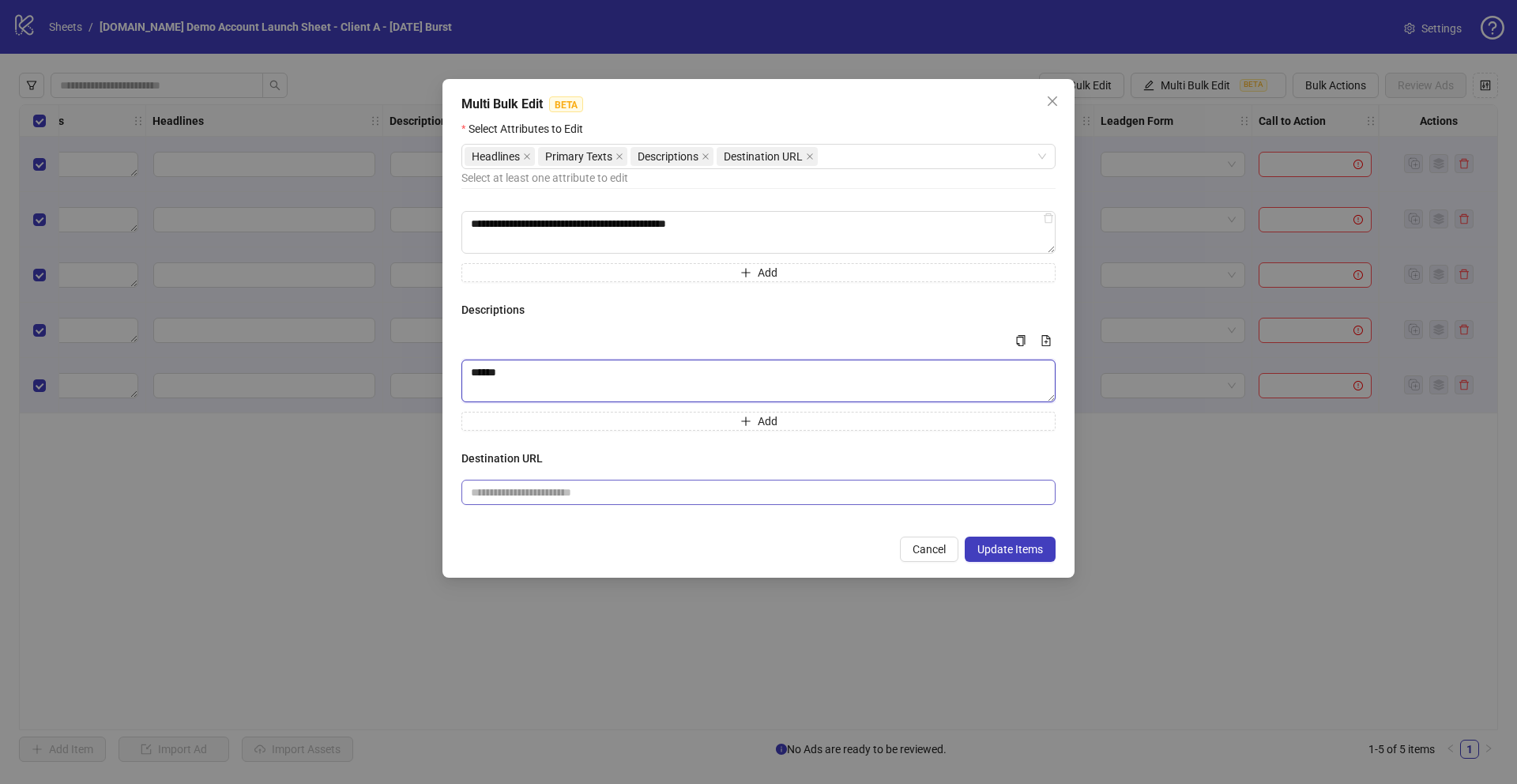
type textarea "*****"
click at [508, 493] on input "text" at bounding box center [752, 492] width 563 height 18
type input "**********"
click at [1018, 552] on span "Update Items" at bounding box center [1009, 549] width 66 height 13
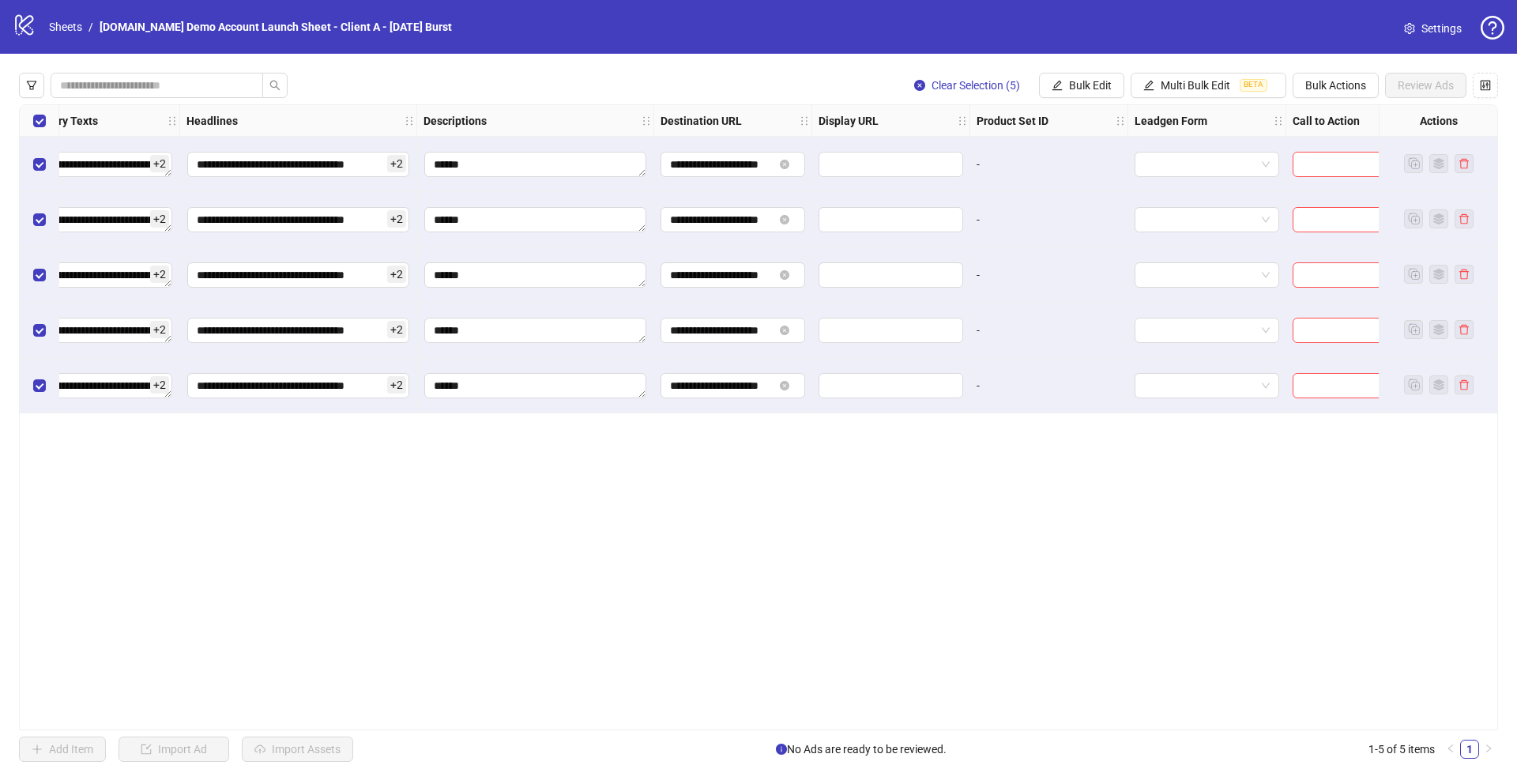
scroll to position [0, 949]
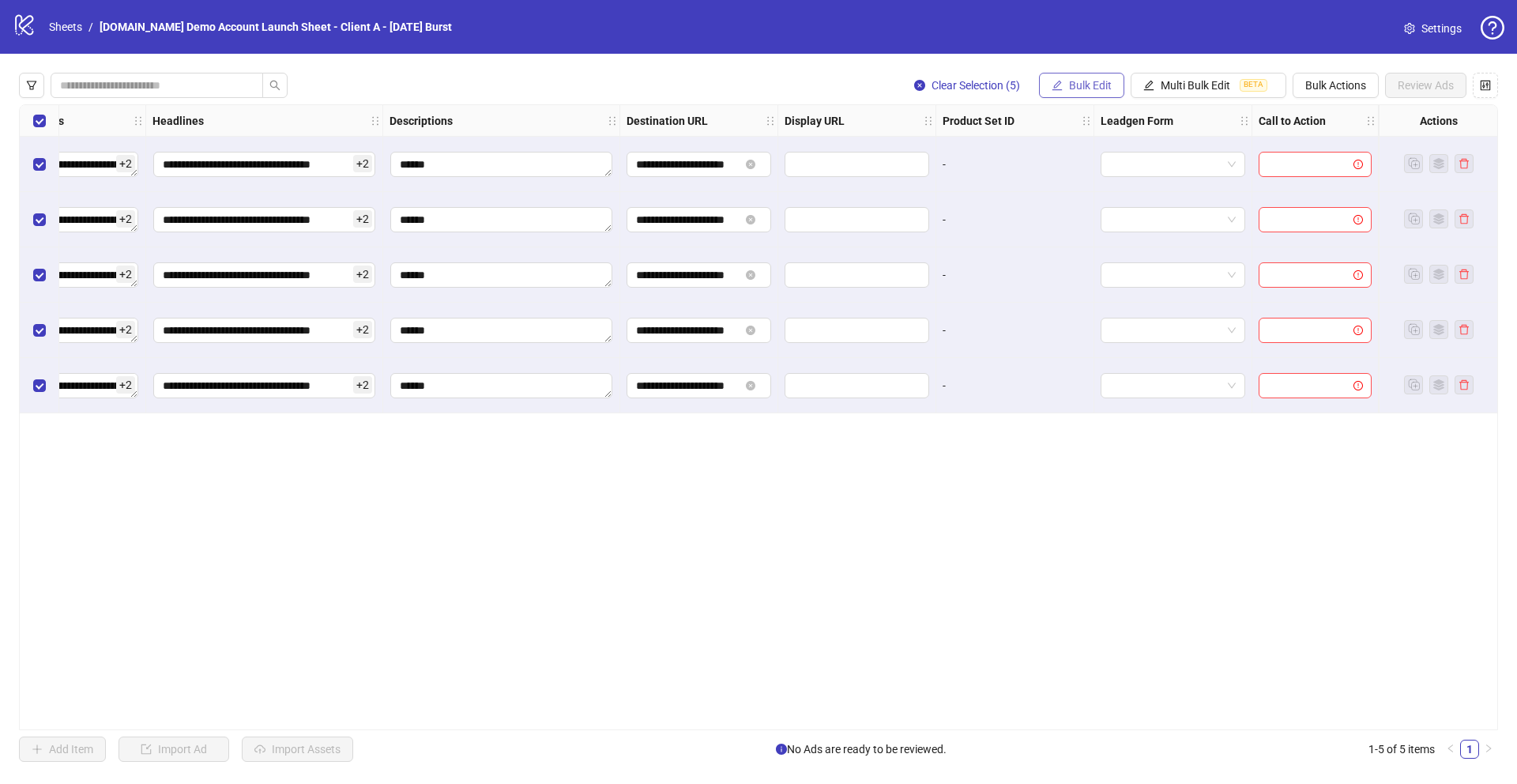
click at [1069, 77] on button "Bulk Edit" at bounding box center [1081, 85] width 85 height 25
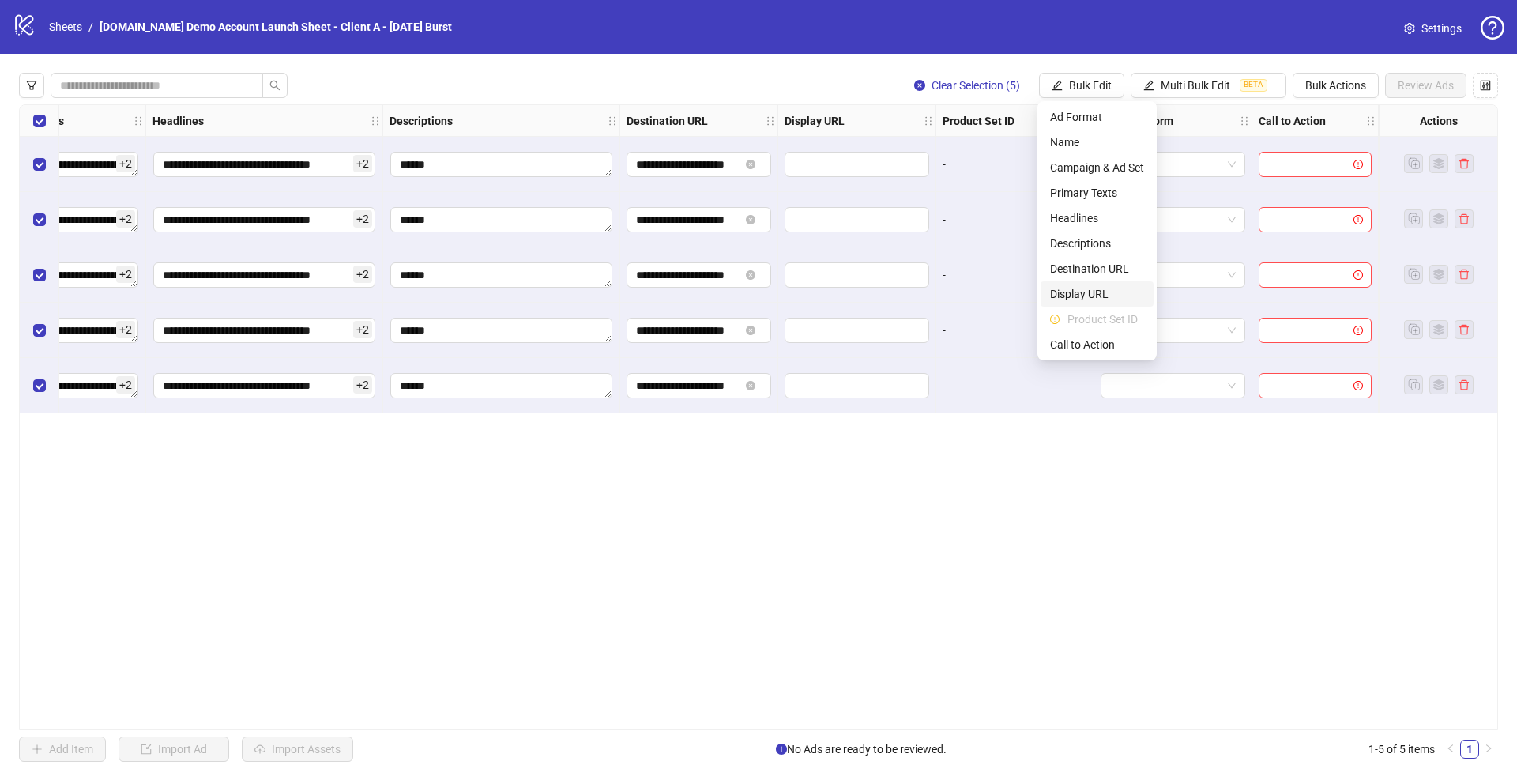
click at [1069, 294] on span "Display URL" at bounding box center [1097, 293] width 94 height 18
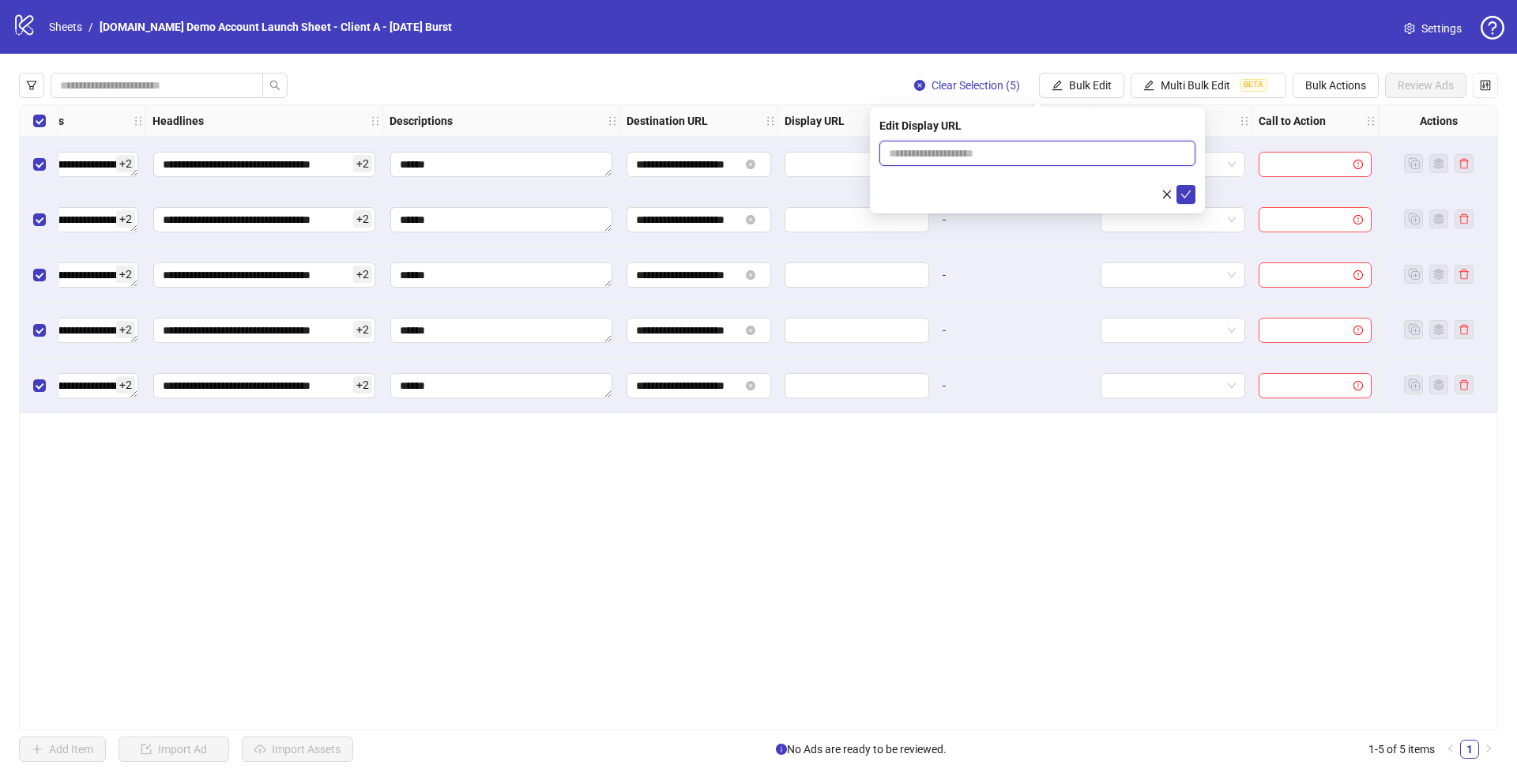
click at [941, 154] on input "text" at bounding box center [1037, 152] width 317 height 25
type input "**********"
click at [1191, 192] on icon "check" at bounding box center [1186, 195] width 11 height 11
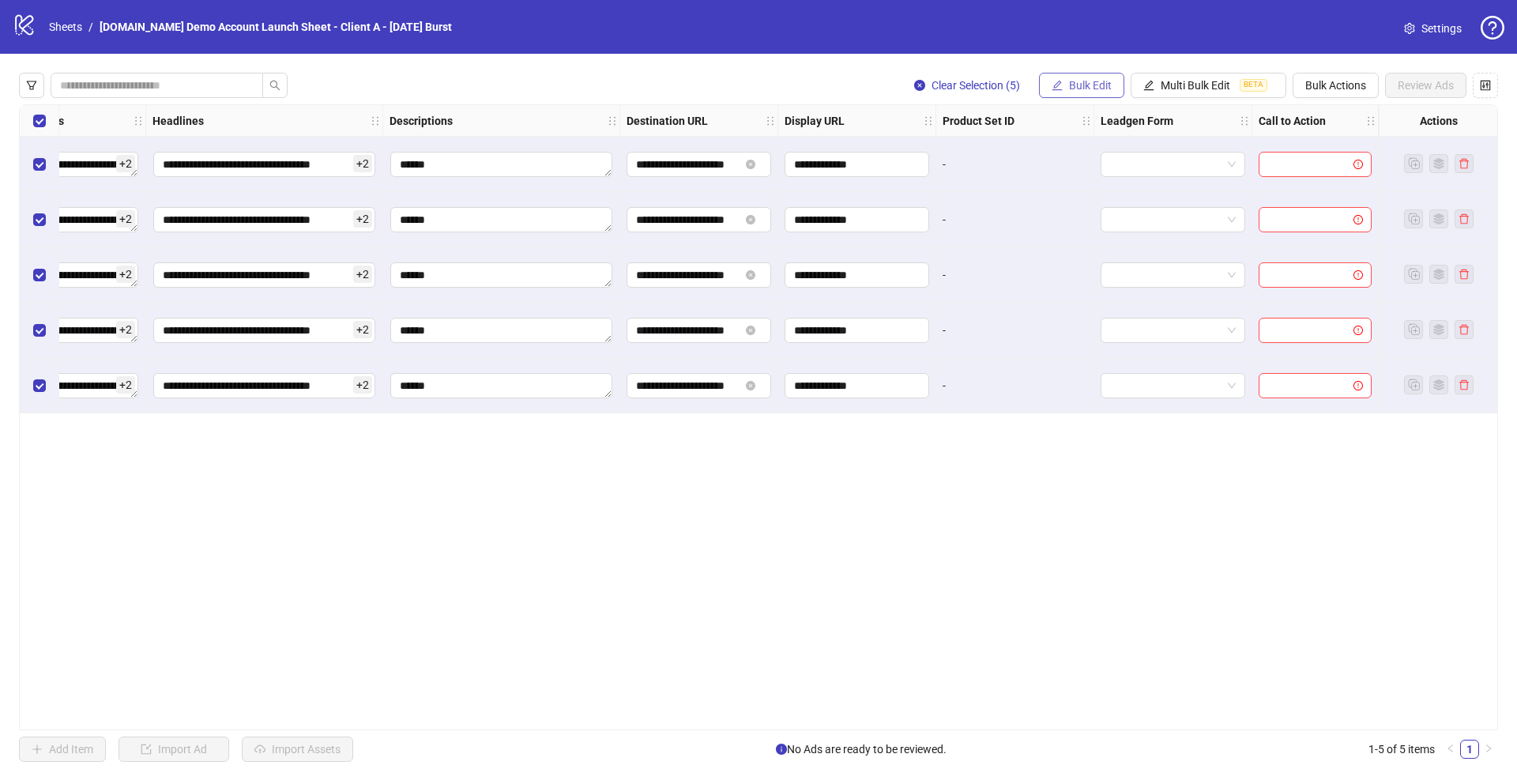
click at [1081, 91] on button "Bulk Edit" at bounding box center [1081, 85] width 85 height 25
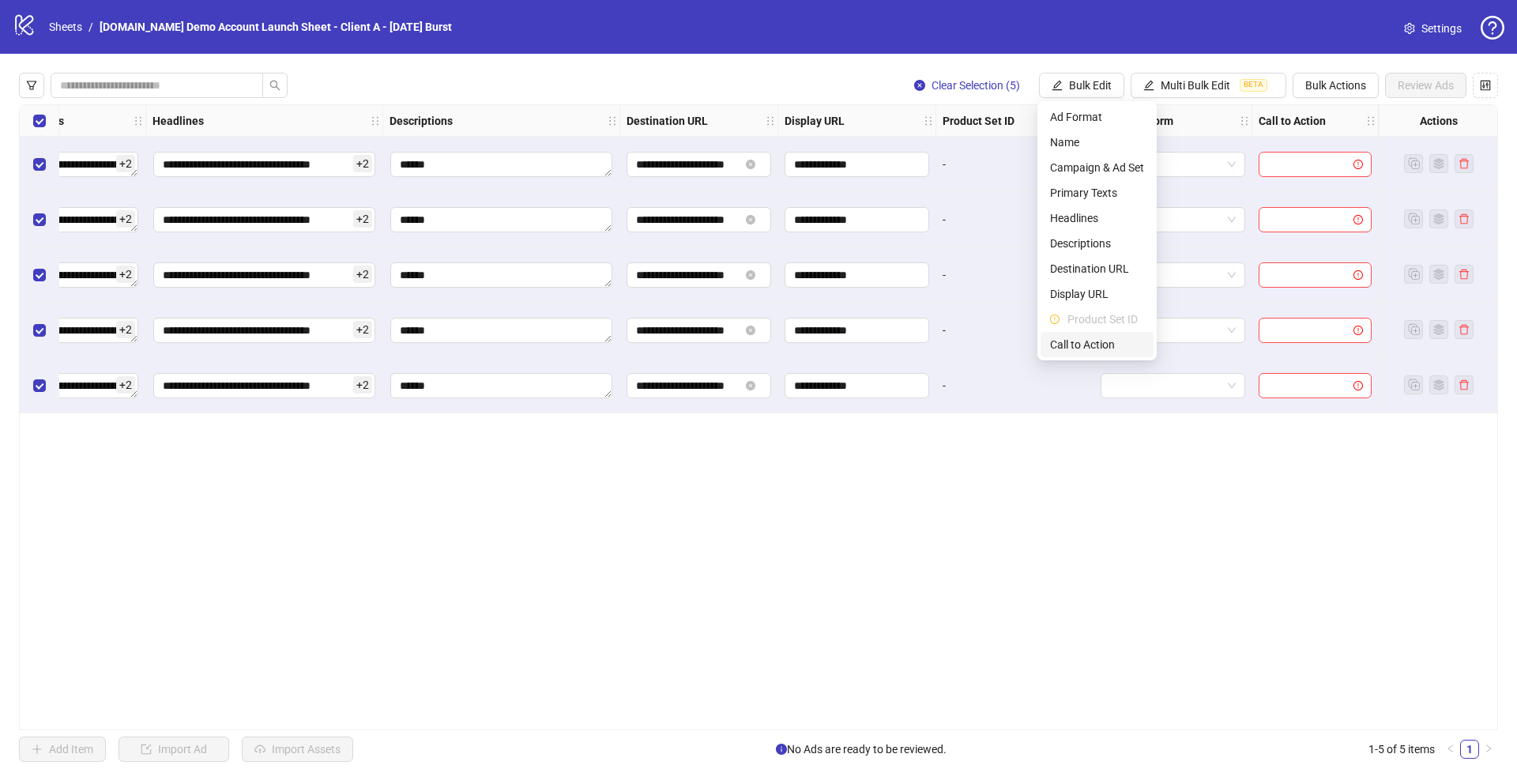
click at [1078, 349] on span "Call to Action" at bounding box center [1097, 344] width 94 height 18
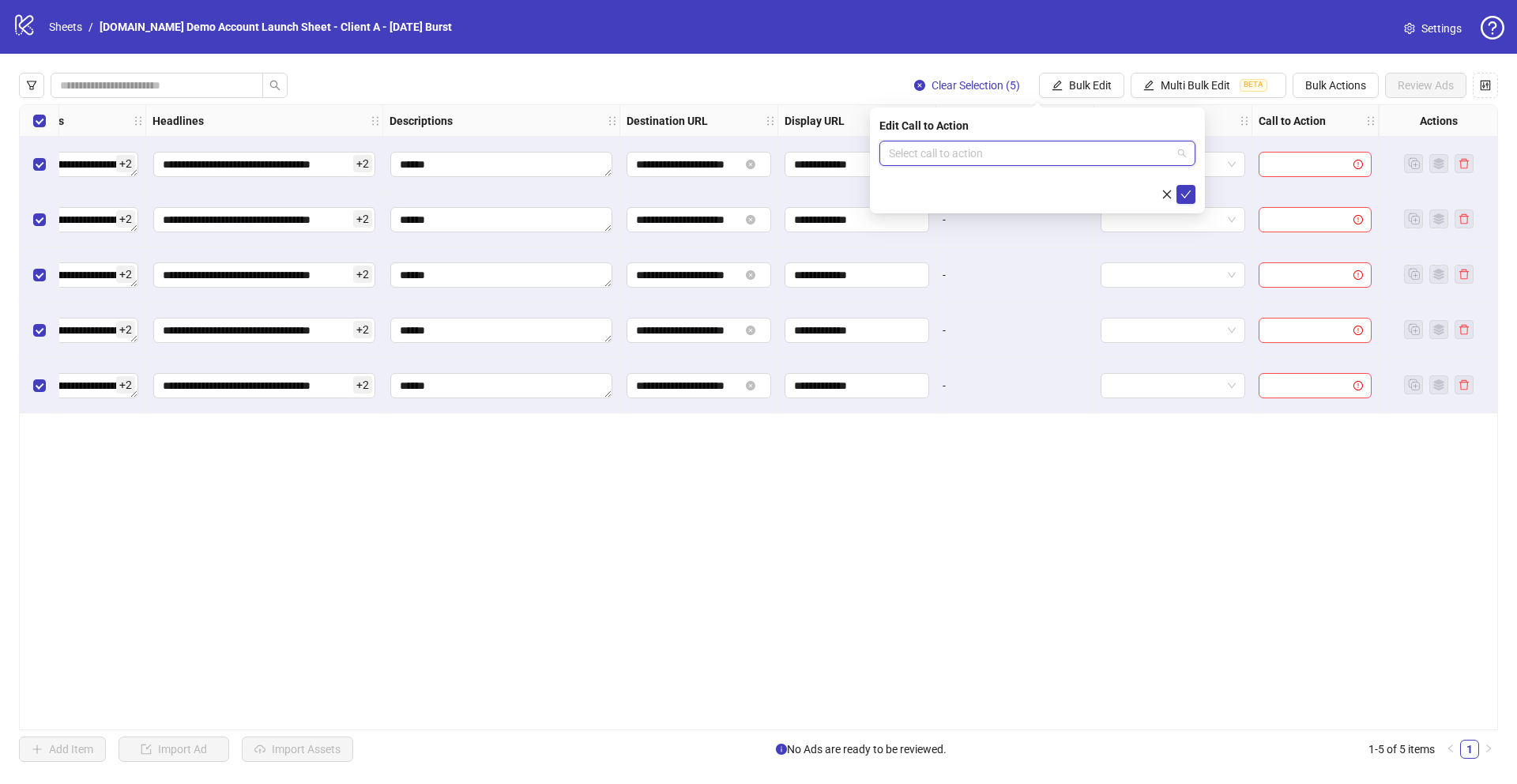
click at [962, 156] on input "search" at bounding box center [1030, 153] width 283 height 24
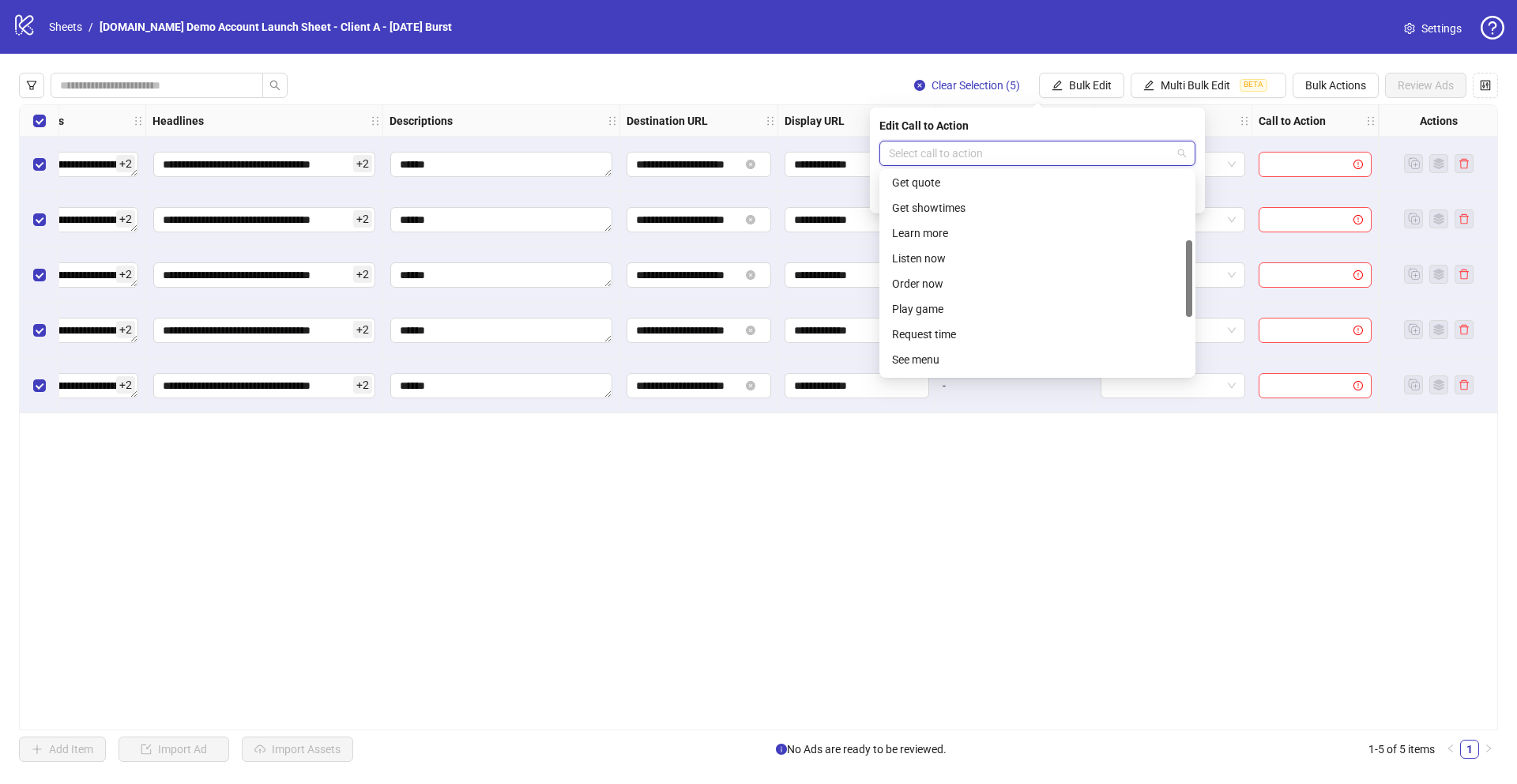
scroll to position [173, 0]
click at [911, 237] on div "Learn more" at bounding box center [1037, 238] width 291 height 18
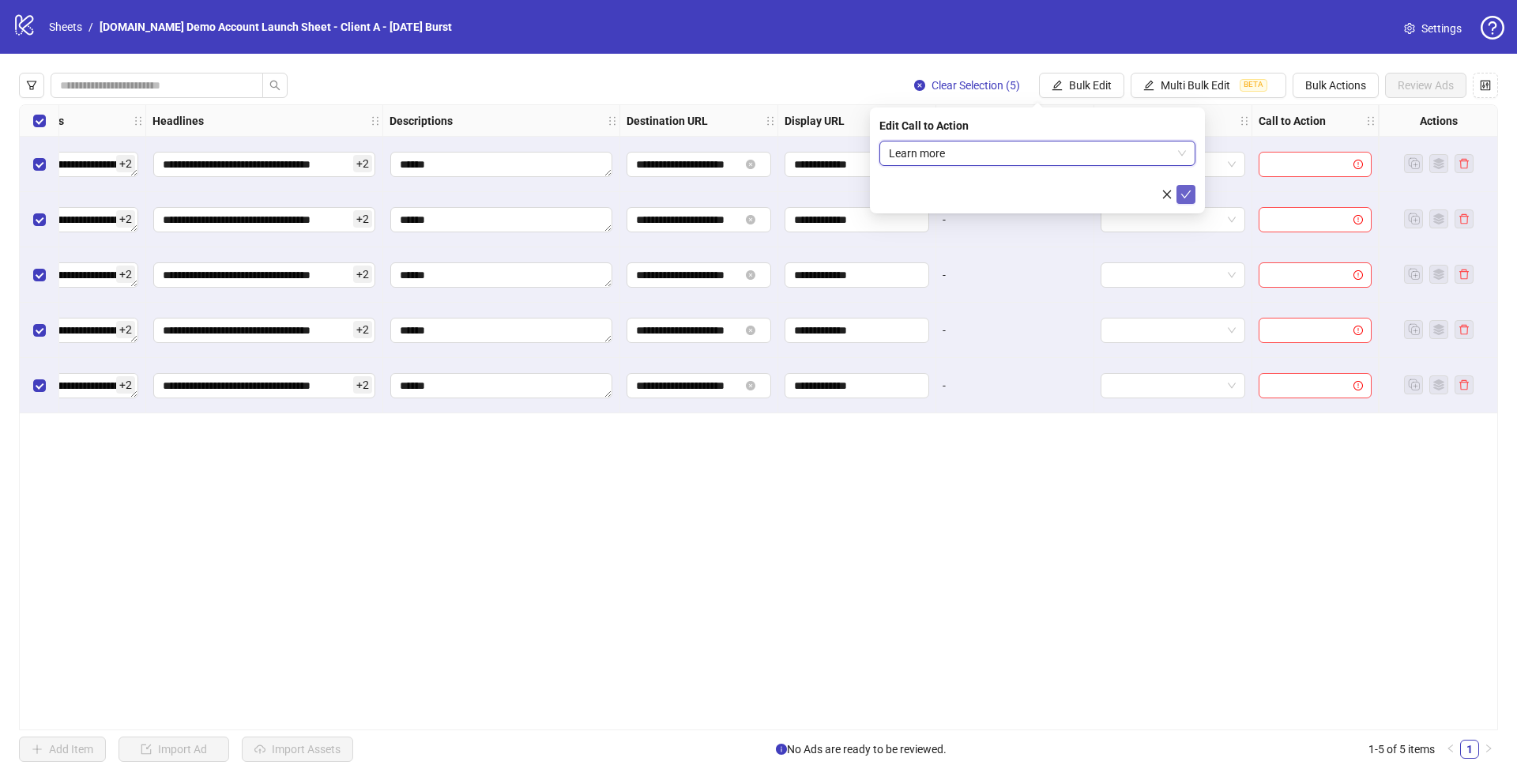
click at [1191, 194] on button "submit" at bounding box center [1186, 194] width 19 height 19
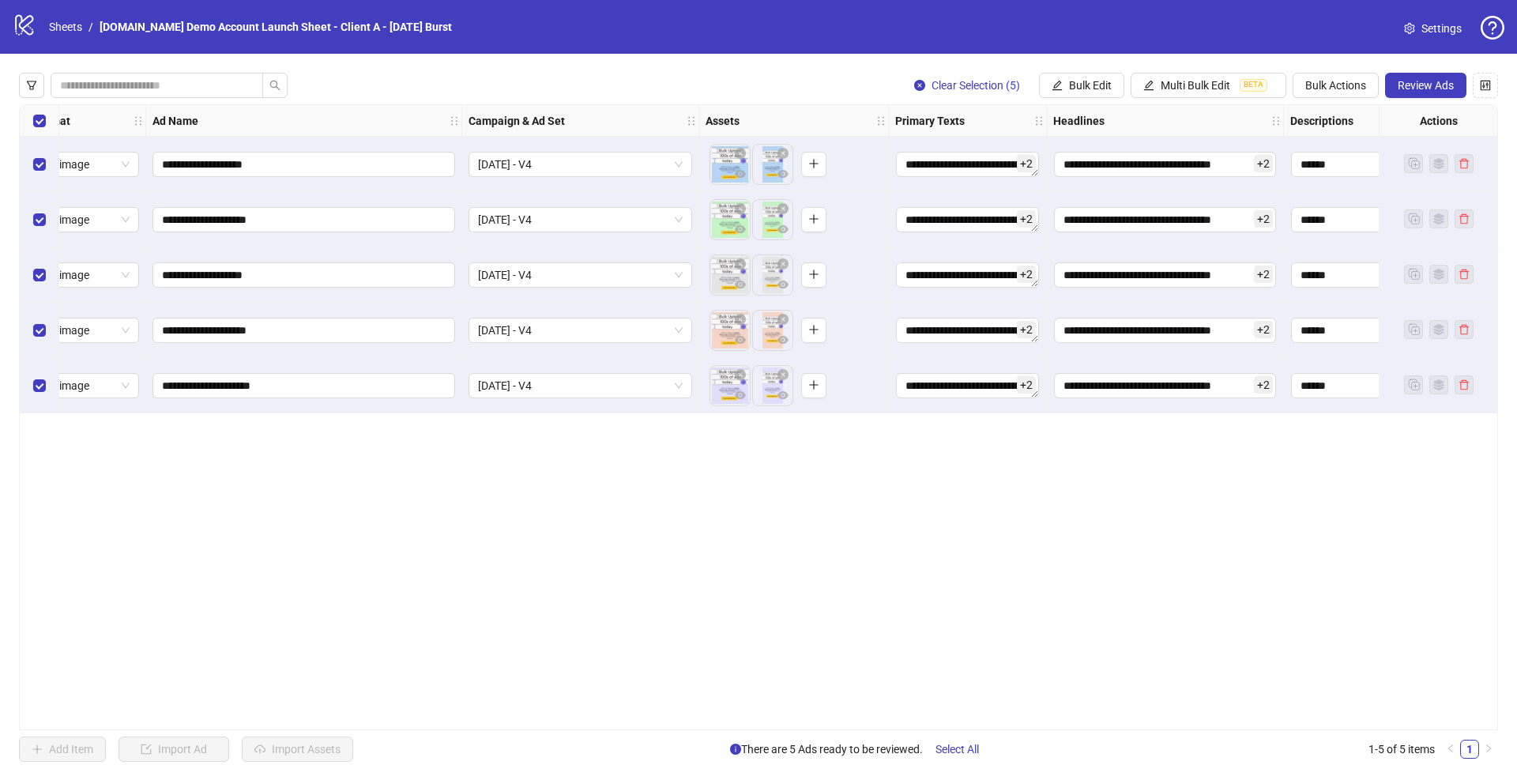
scroll to position [0, 0]
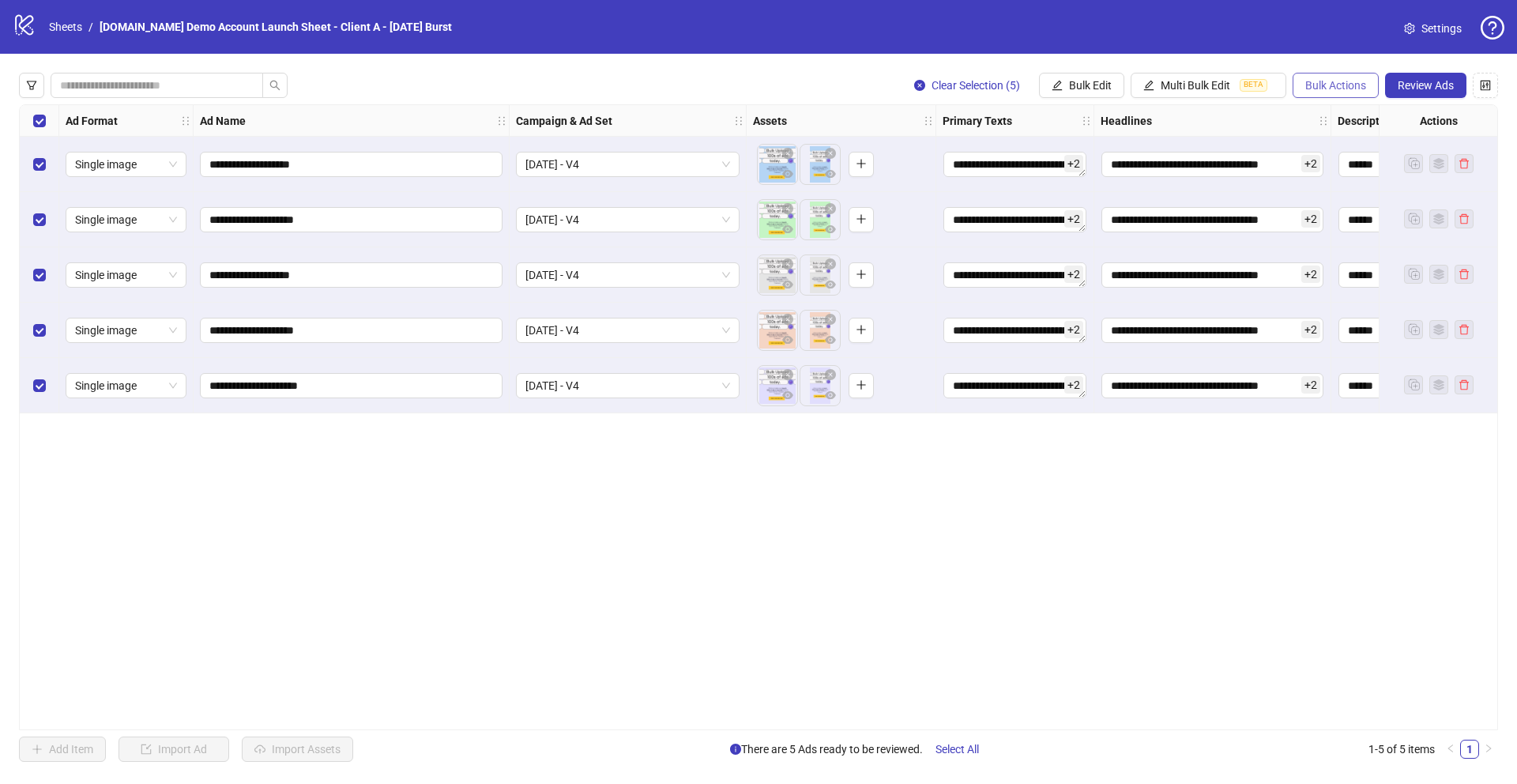
click at [1329, 89] on span "Bulk Actions" at bounding box center [1336, 86] width 61 height 13
click at [1334, 163] on span "Duplicate with assets" at bounding box center [1357, 167] width 108 height 18
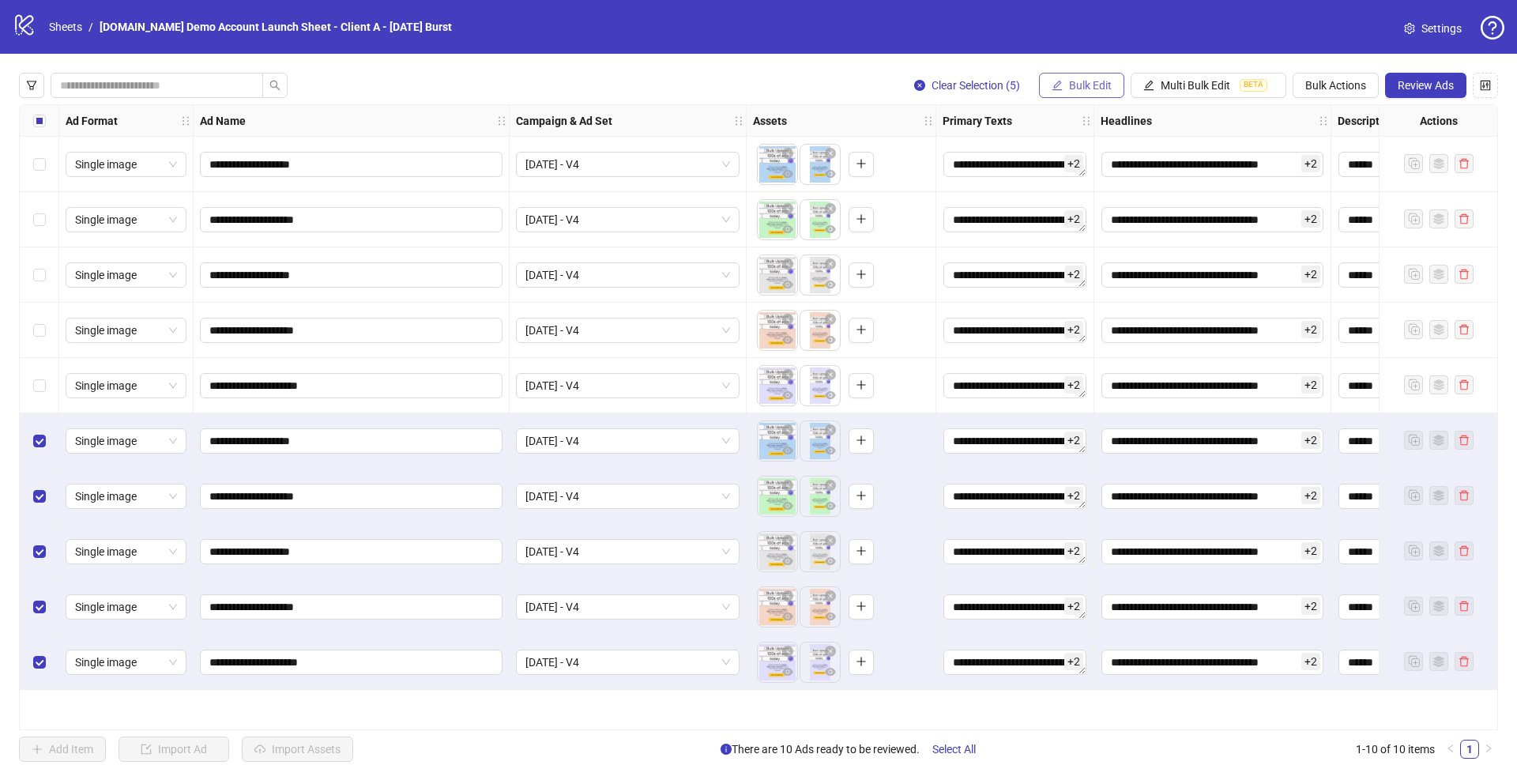
click at [1083, 85] on span "Bulk Edit" at bounding box center [1091, 86] width 42 height 13
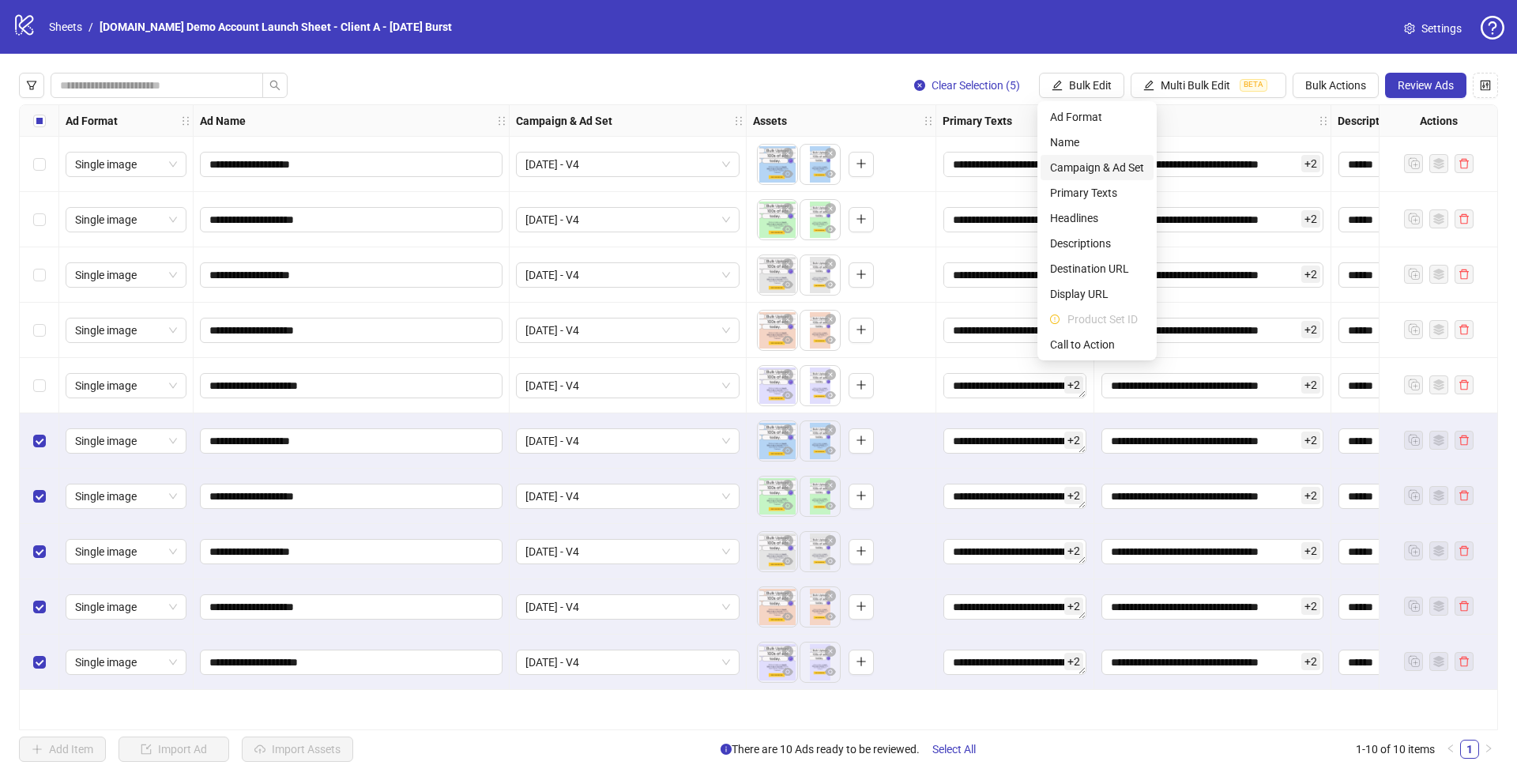
click at [1083, 162] on span "Campaign & Ad Set" at bounding box center [1097, 167] width 94 height 18
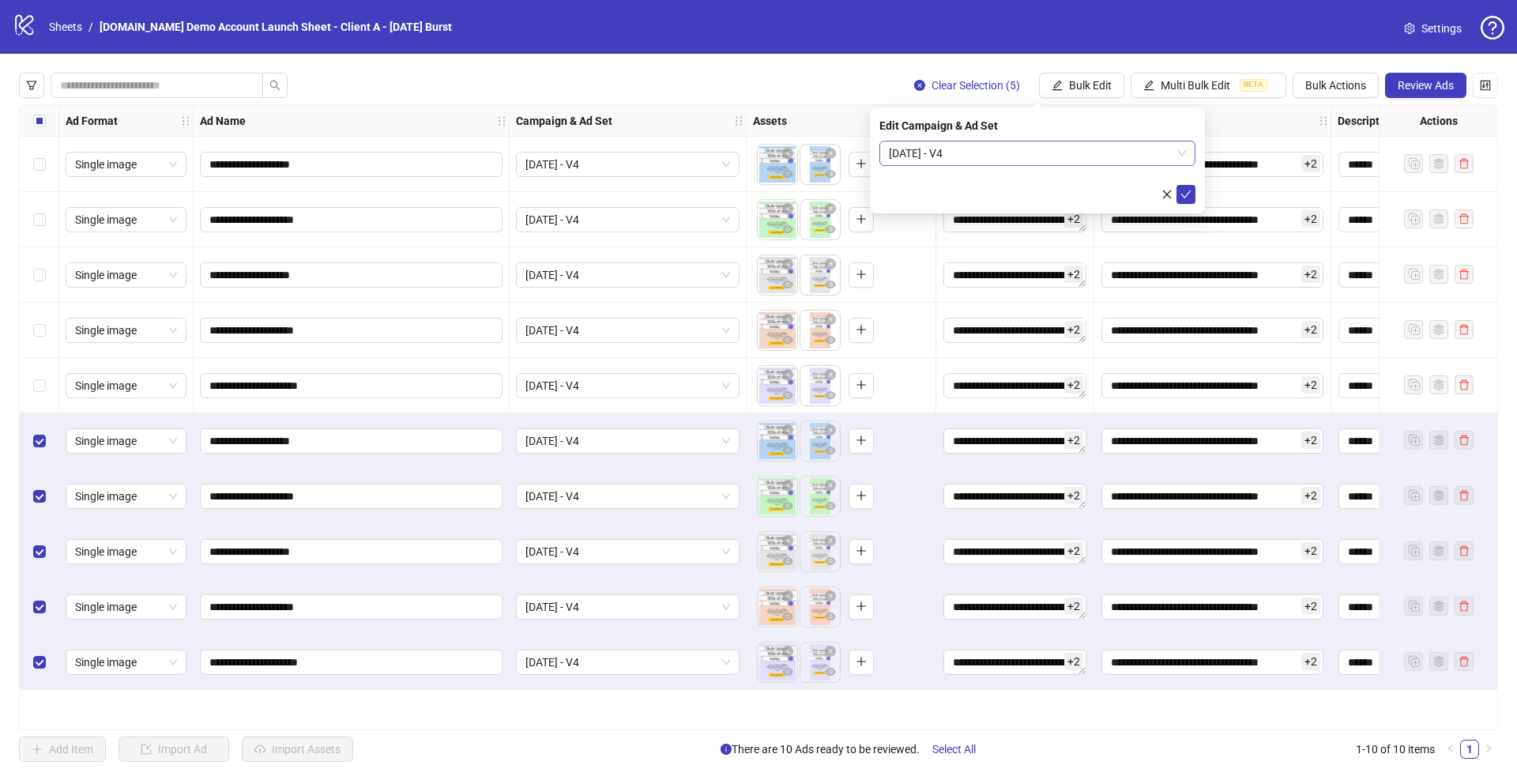
click at [941, 158] on span "Sept 2025 - V4" at bounding box center [1037, 153] width 297 height 24
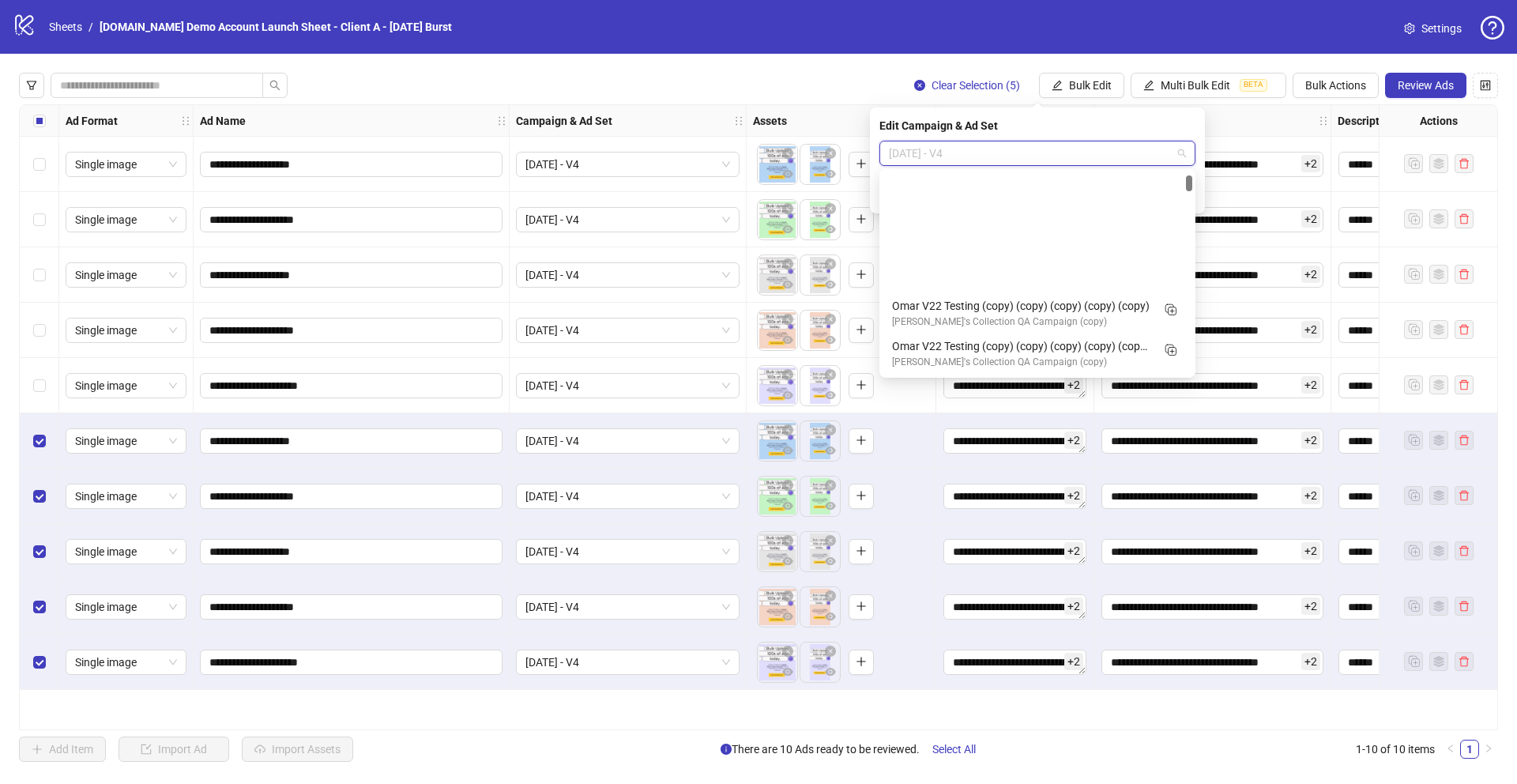
scroll to position [160, 0]
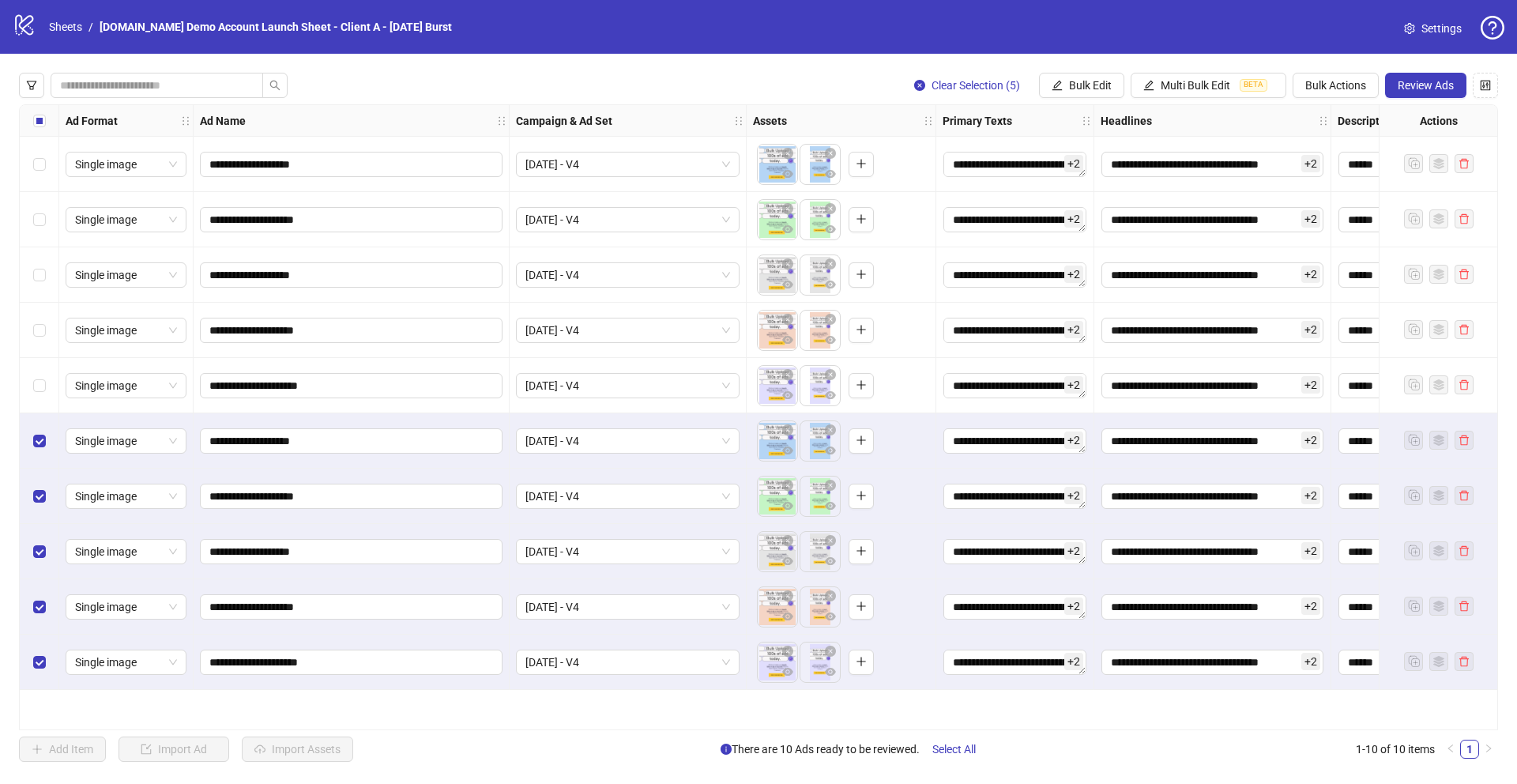
click at [682, 67] on div "**********" at bounding box center [758, 417] width 1517 height 727
click at [1329, 85] on span "Bulk Actions" at bounding box center [1336, 86] width 61 height 13
click at [1324, 123] on span "Delete" at bounding box center [1357, 116] width 108 height 18
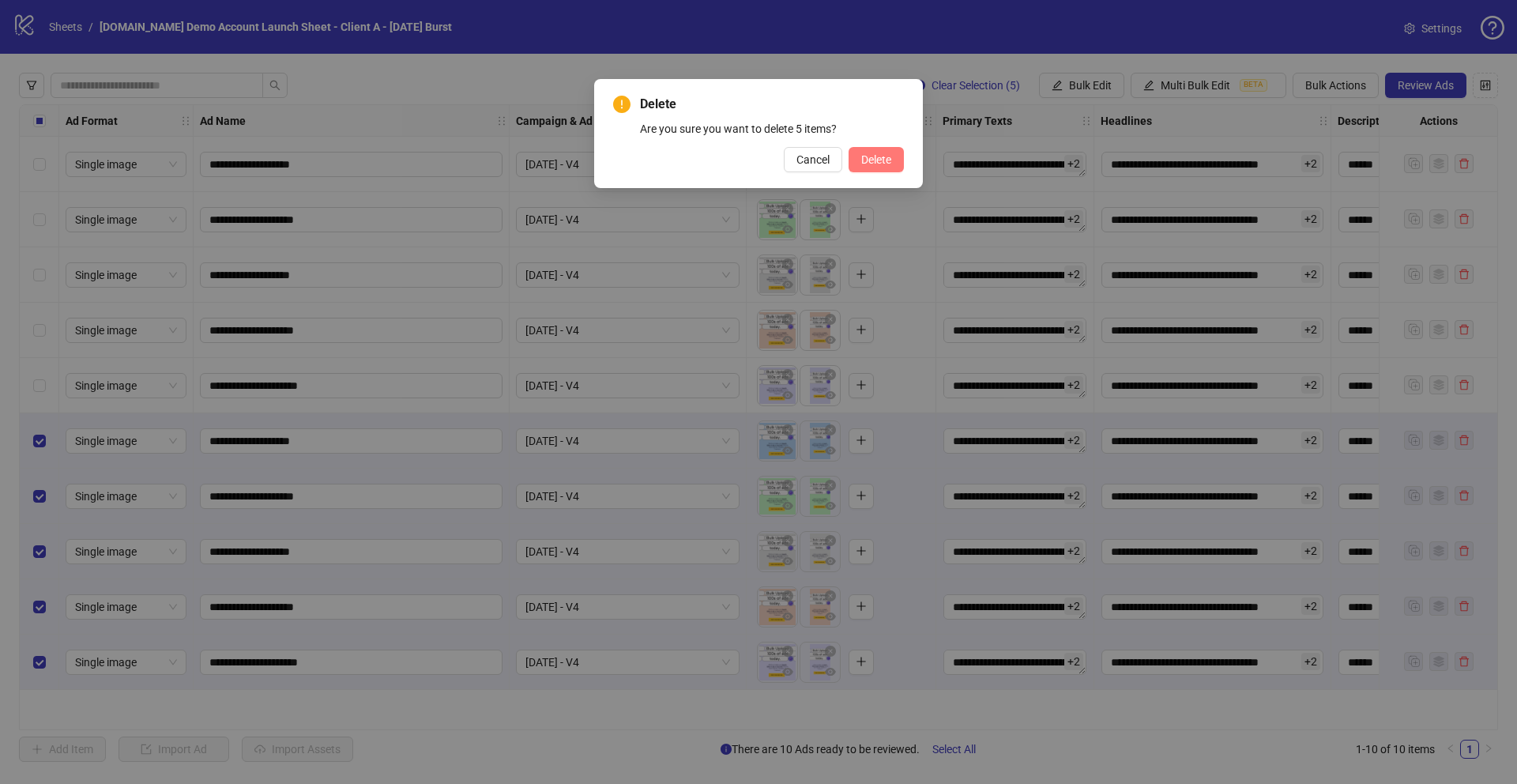
click at [871, 162] on span "Delete" at bounding box center [876, 160] width 30 height 13
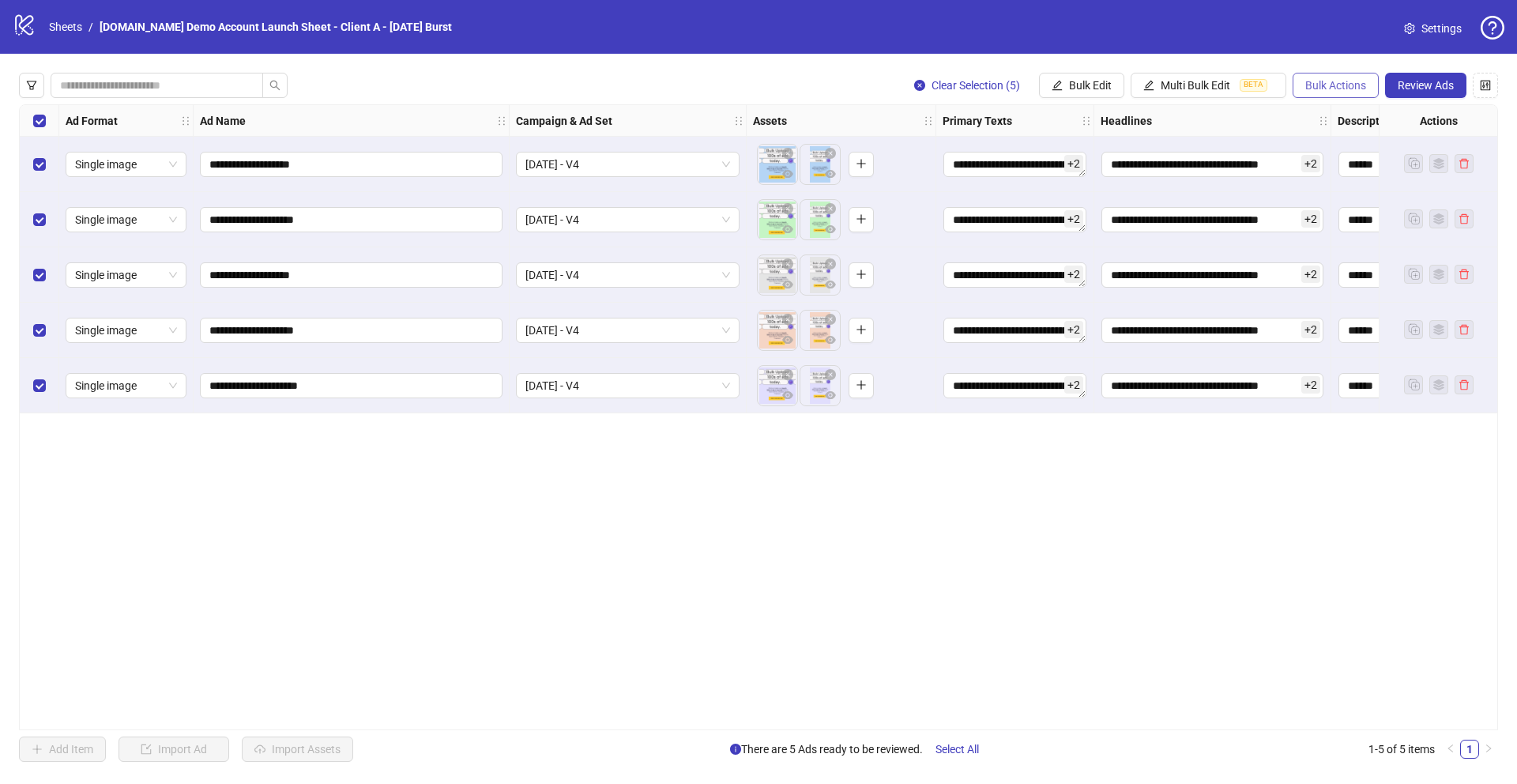
click at [1342, 85] on span "Bulk Actions" at bounding box center [1336, 86] width 61 height 13
click at [1318, 147] on span "Duplicate" at bounding box center [1357, 142] width 108 height 18
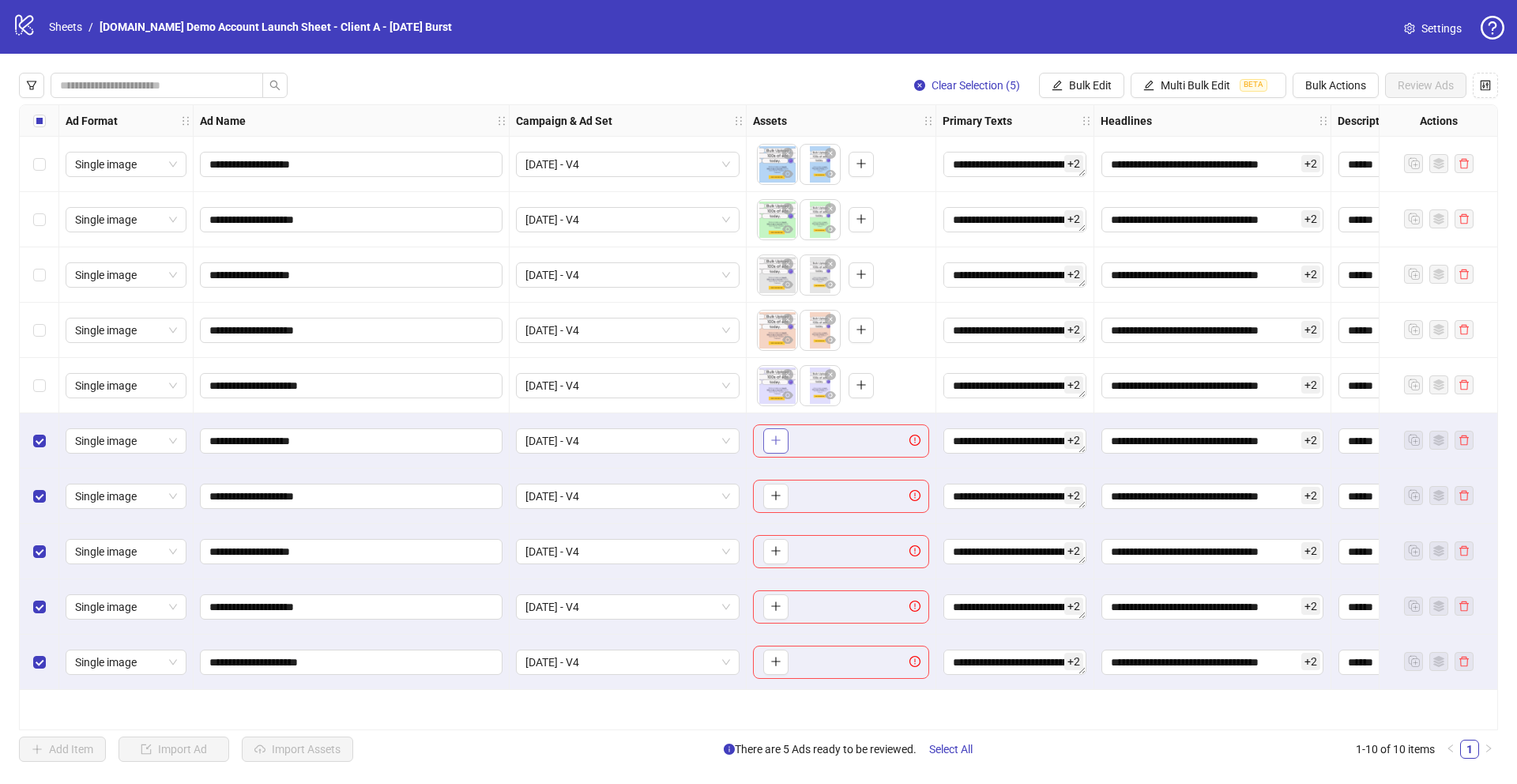
click at [780, 439] on icon "plus" at bounding box center [776, 440] width 11 height 11
click at [1345, 89] on span "Bulk Actions" at bounding box center [1336, 86] width 61 height 13
click at [1332, 110] on span "Delete" at bounding box center [1357, 116] width 108 height 18
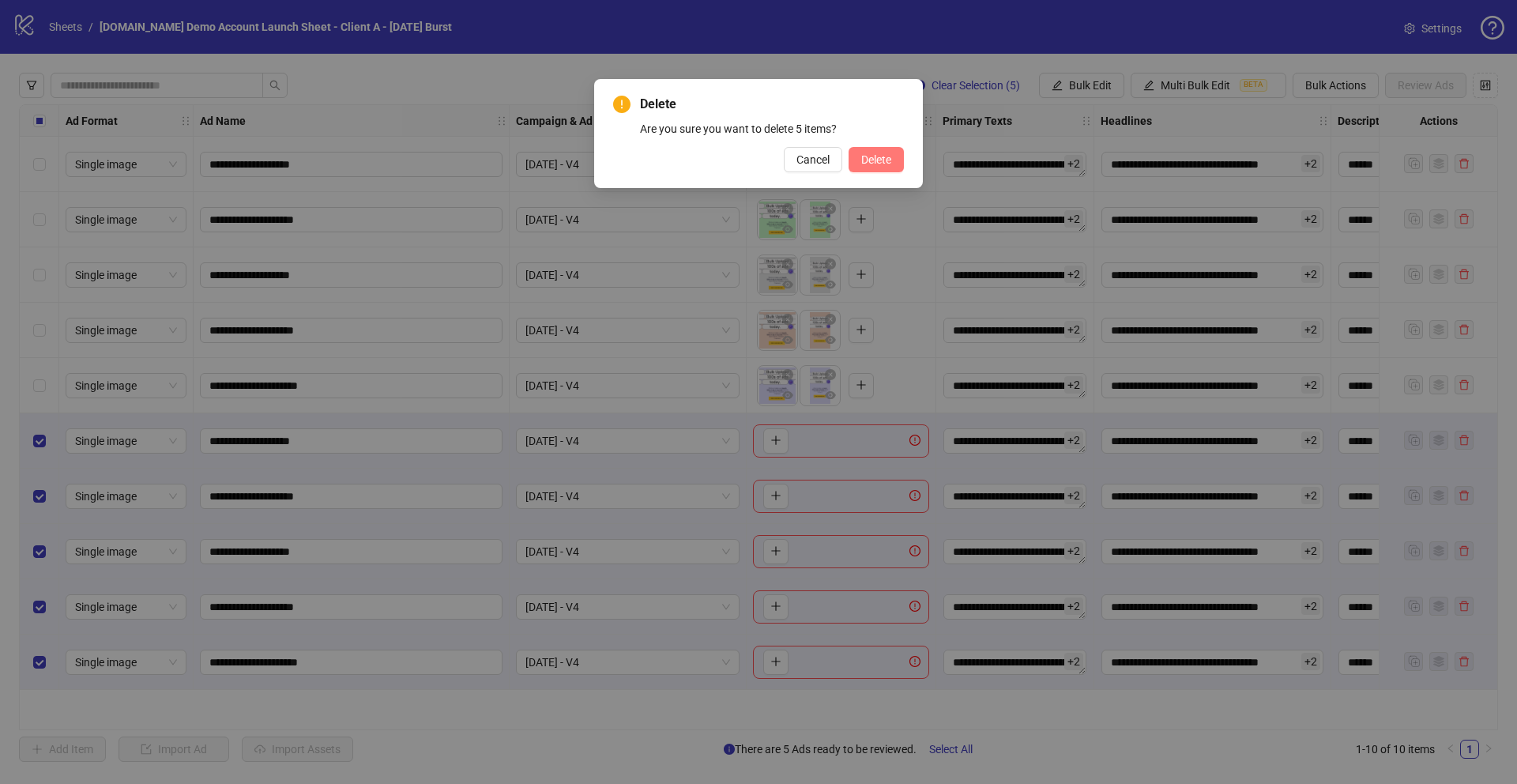
click at [878, 166] on button "Delete" at bounding box center [877, 159] width 55 height 25
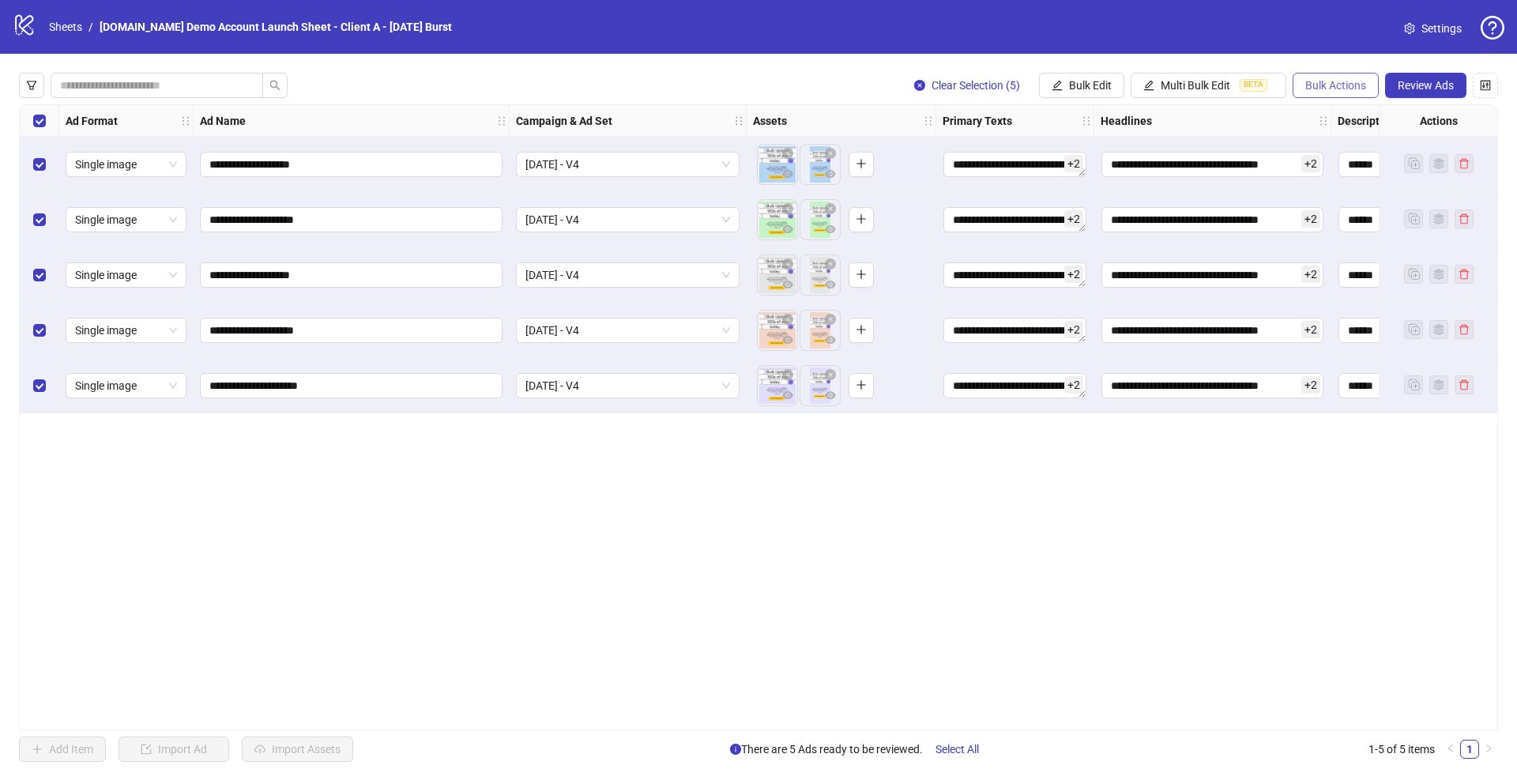
click at [1327, 90] on span "Bulk Actions" at bounding box center [1336, 86] width 61 height 13
click at [1370, 194] on span "Copy to another sheet" at bounding box center [1357, 193] width 108 height 18
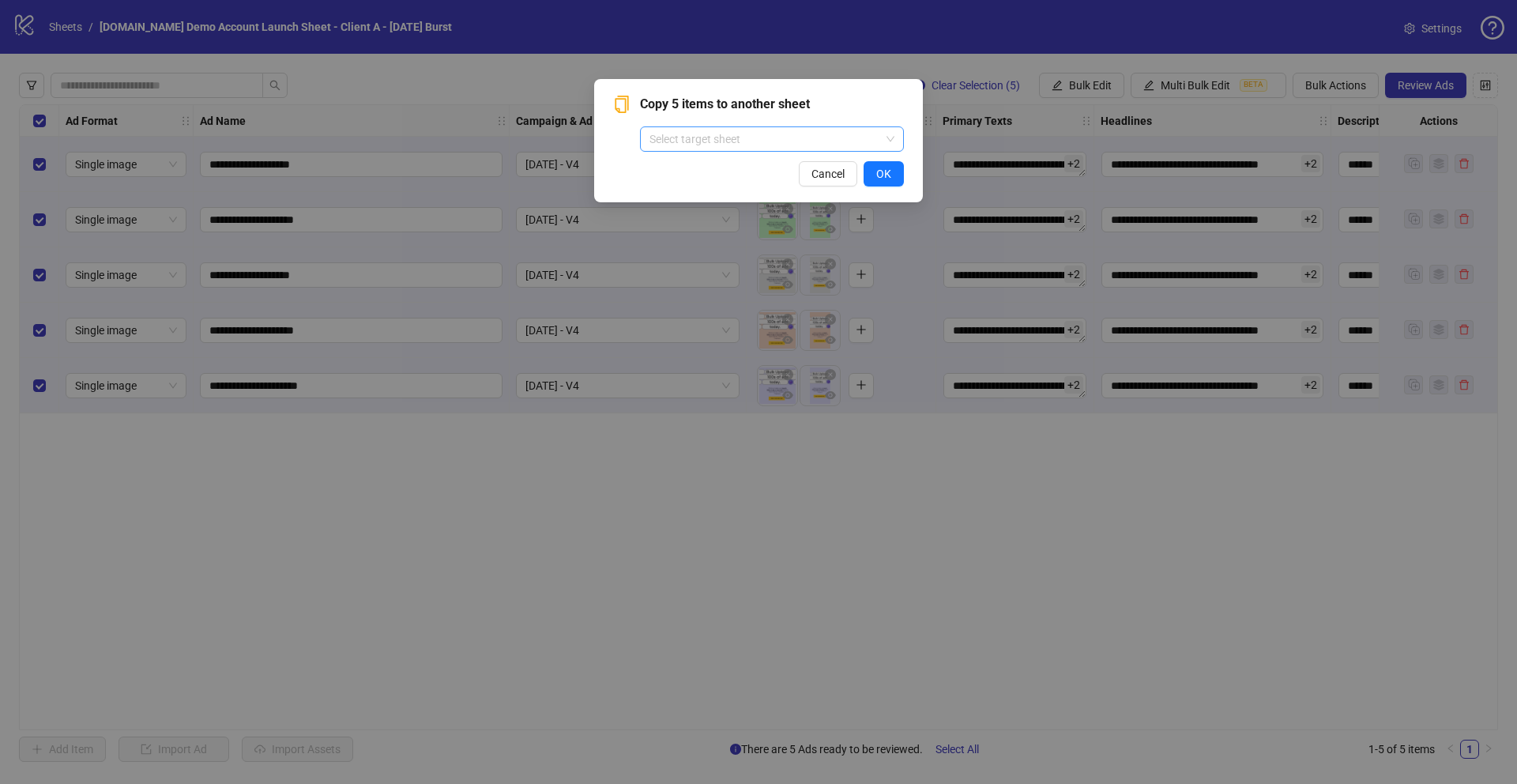
click at [725, 141] on input "search" at bounding box center [765, 139] width 231 height 24
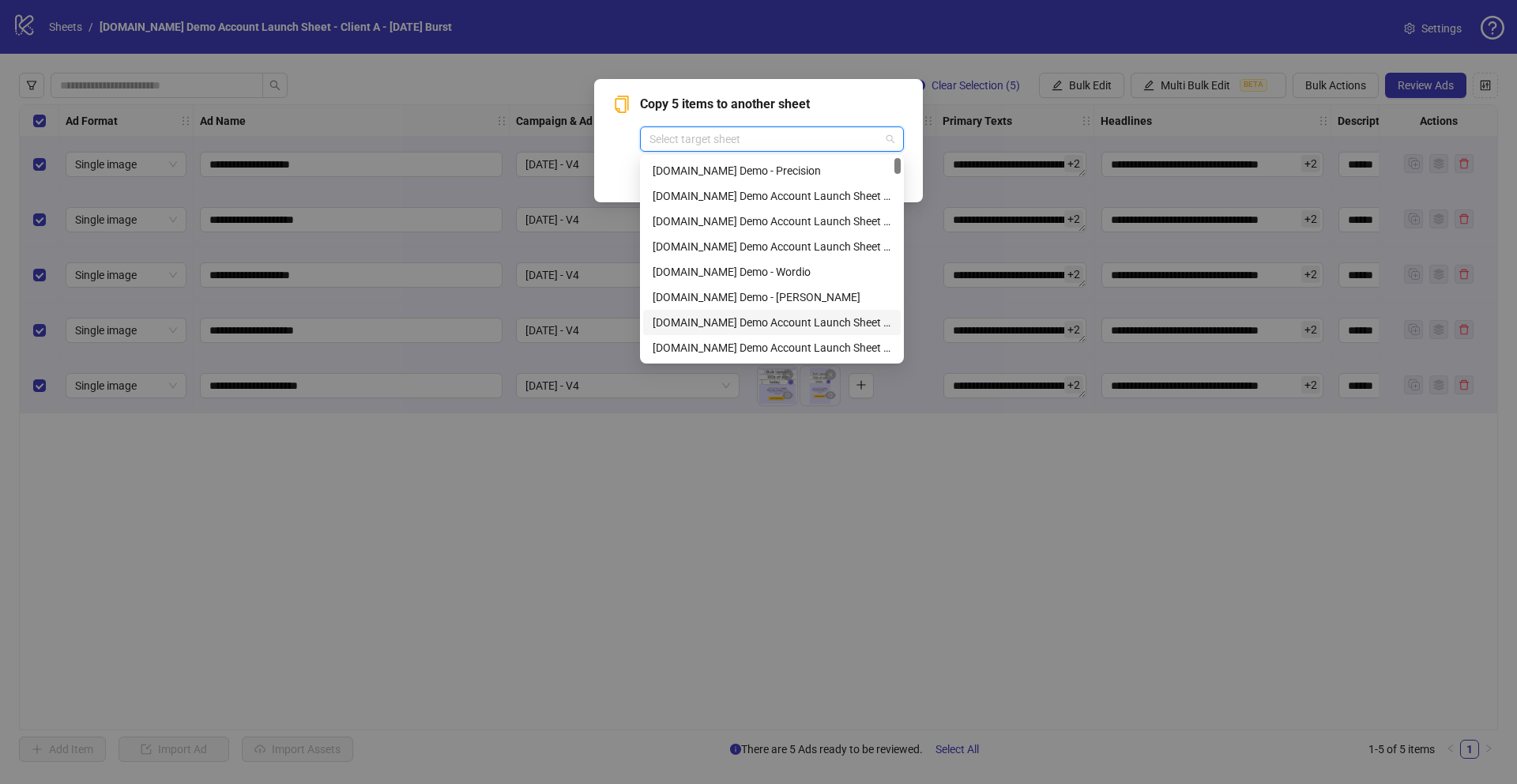
scroll to position [124, 0]
click at [615, 151] on div "Copy 5 items to another sheet Select target sheet" at bounding box center [758, 124] width 291 height 57
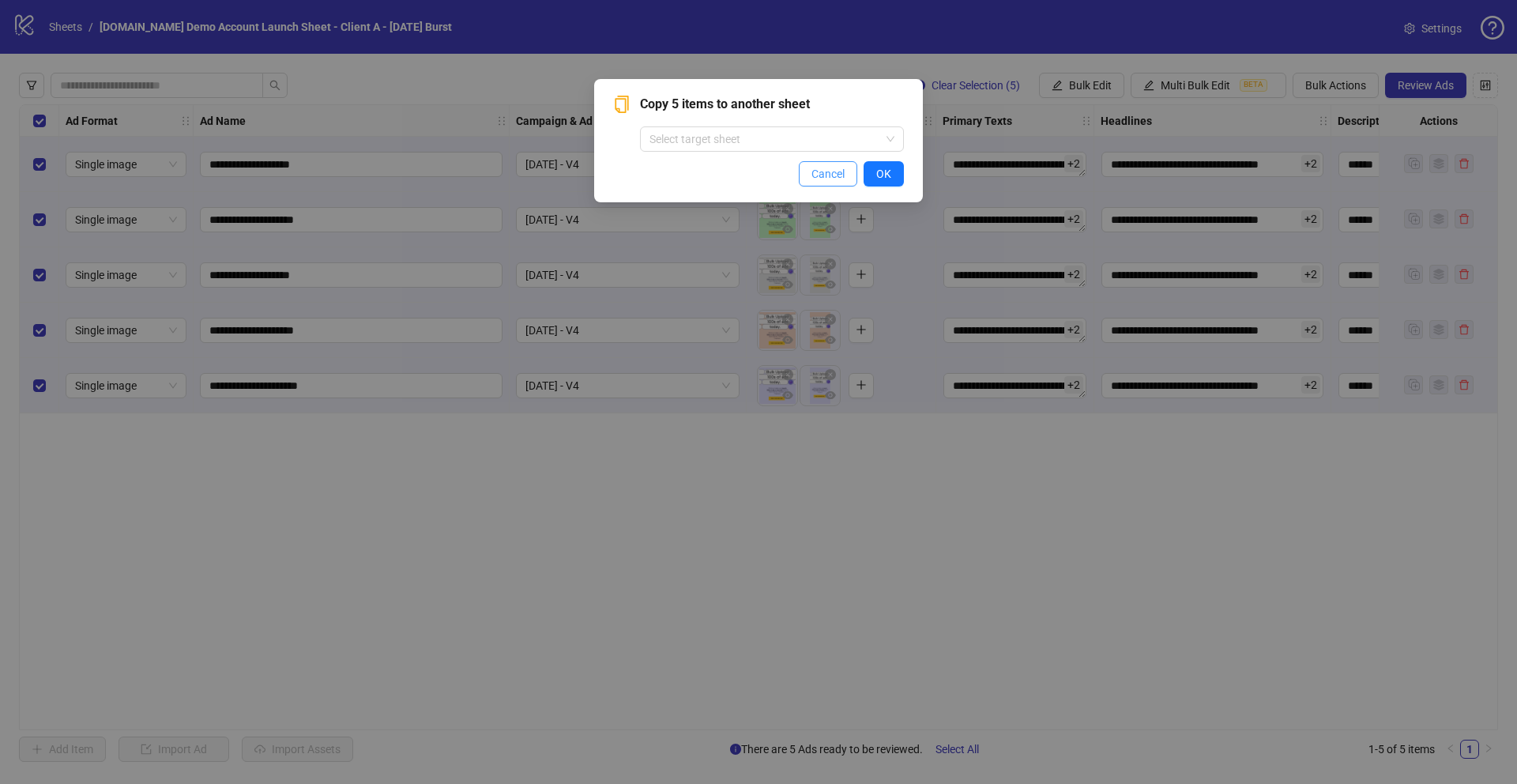
click at [825, 179] on span "Cancel" at bounding box center [829, 174] width 33 height 13
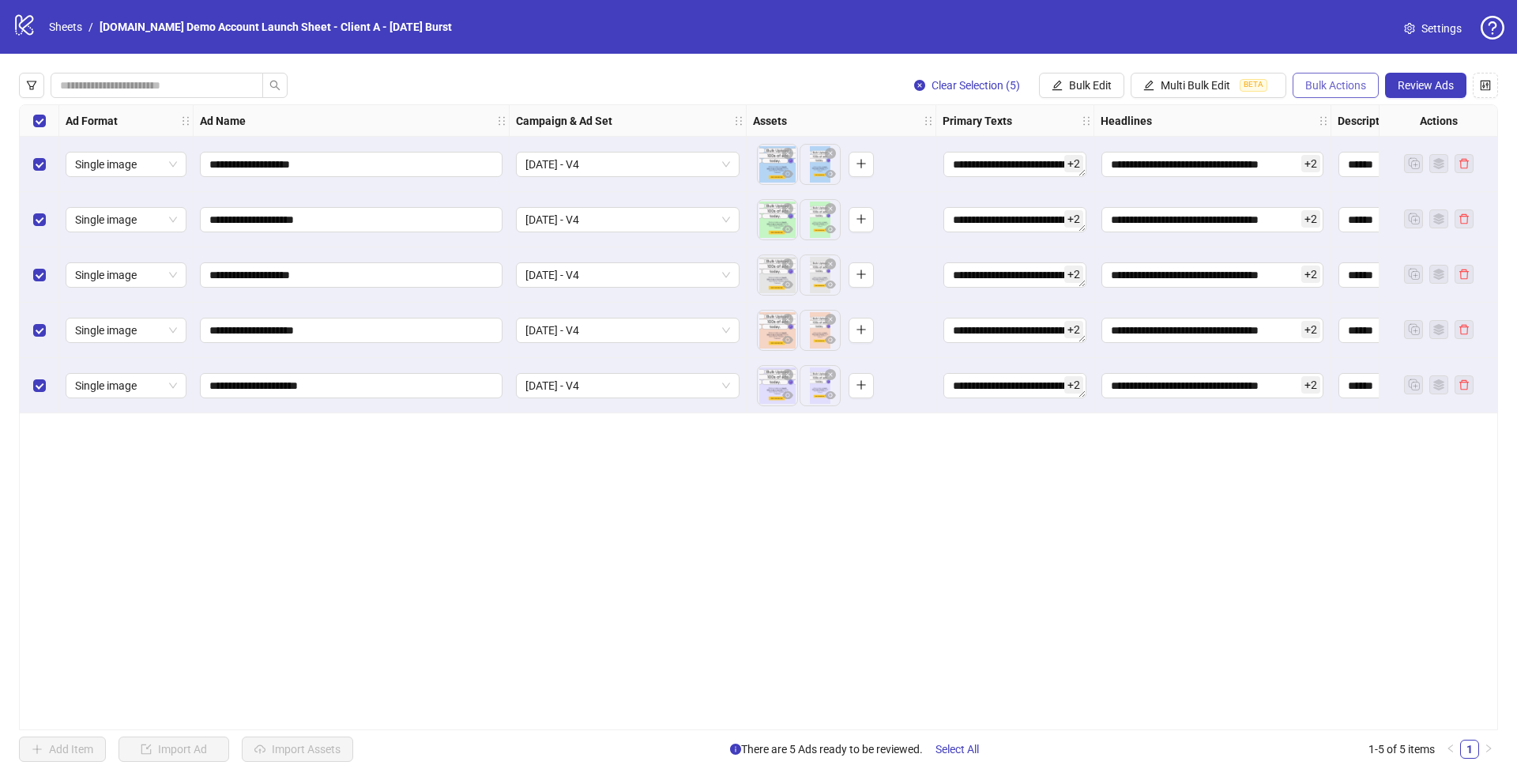
click at [1333, 84] on span "Bulk Actions" at bounding box center [1336, 86] width 61 height 13
click at [1340, 228] on li "Apply Template" at bounding box center [1358, 218] width 127 height 25
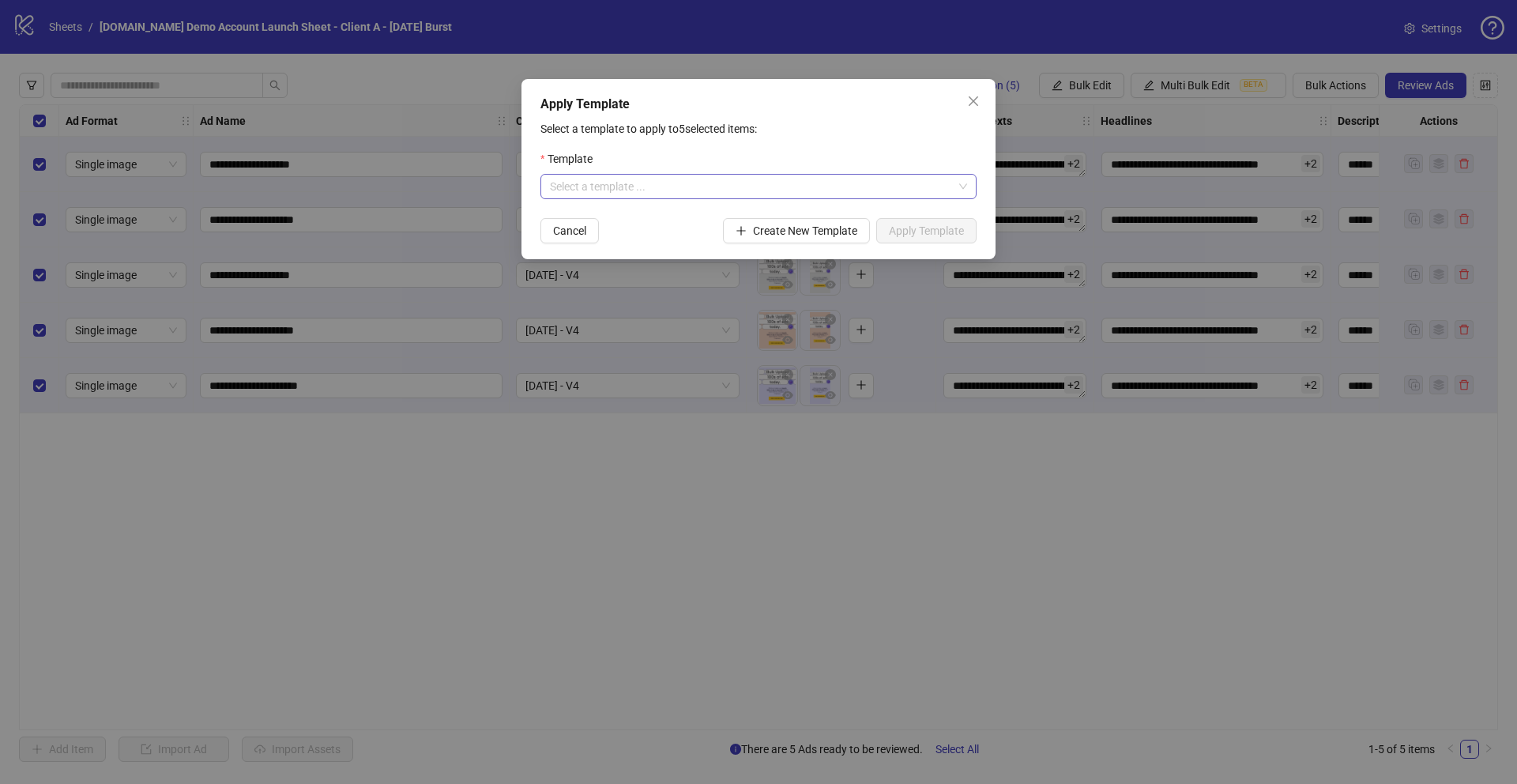
click at [653, 191] on input "search" at bounding box center [751, 186] width 403 height 24
click at [598, 220] on div "Demo Template" at bounding box center [758, 218] width 411 height 18
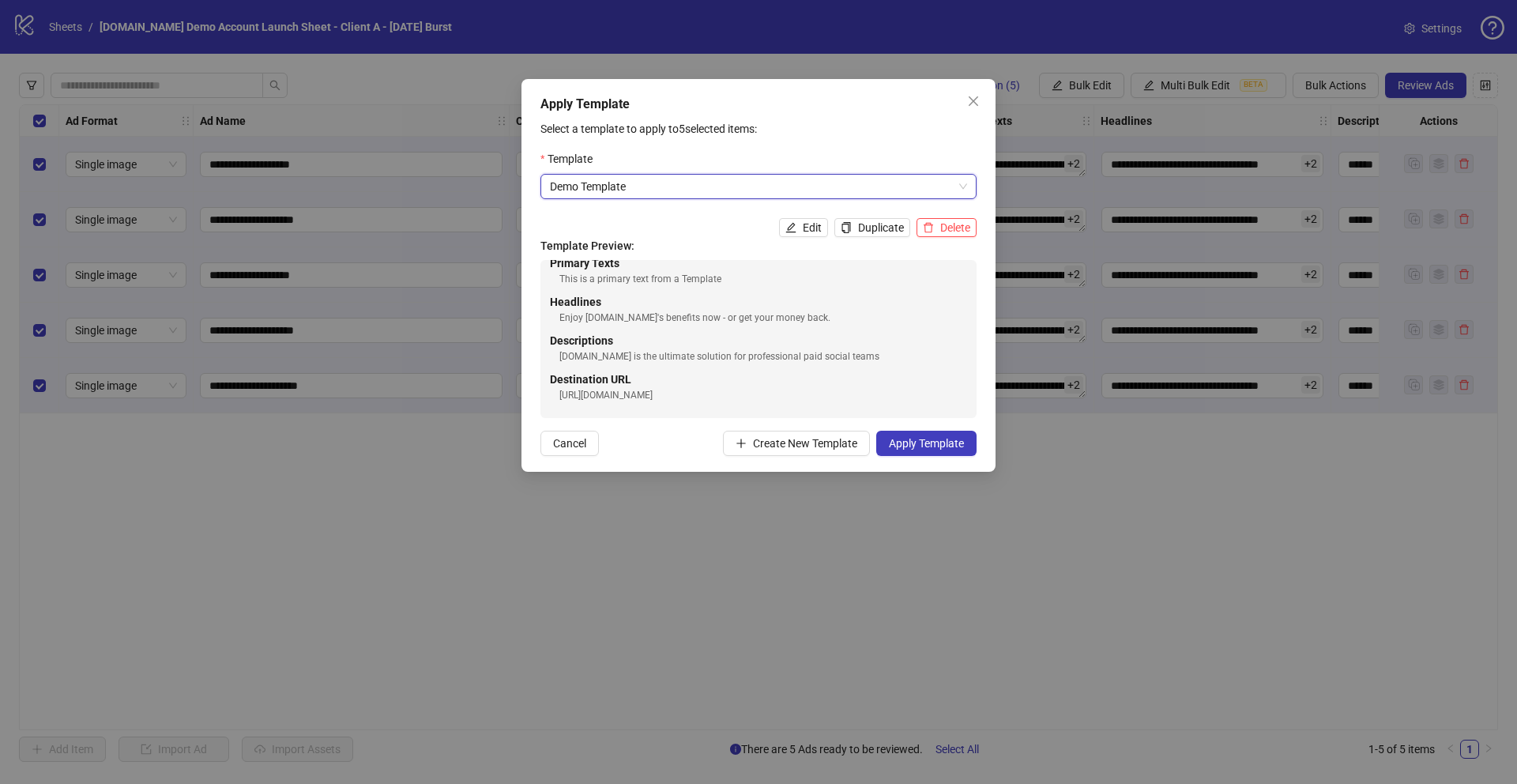
scroll to position [0, 0]
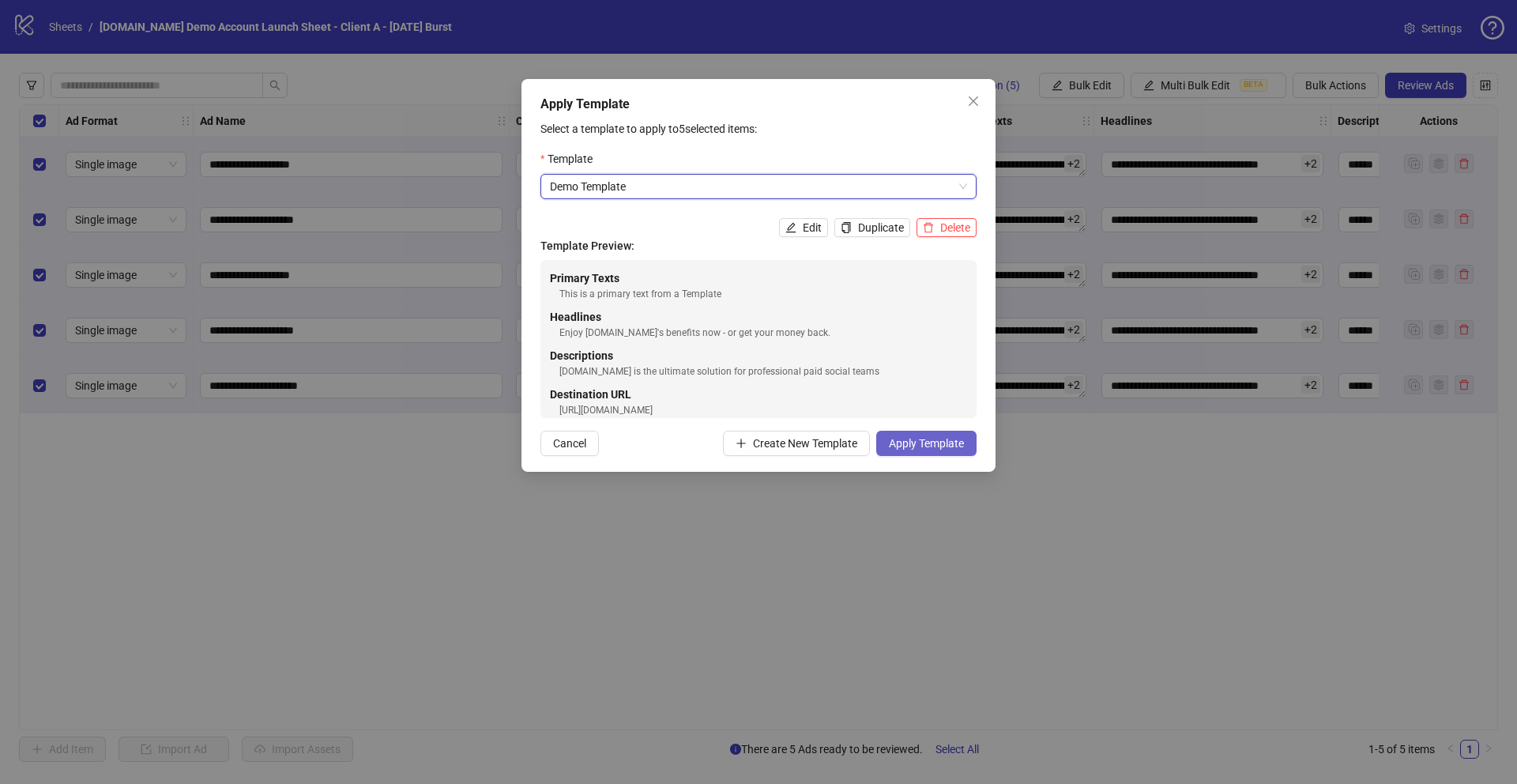
click at [921, 445] on span "Apply Template" at bounding box center [926, 444] width 75 height 13
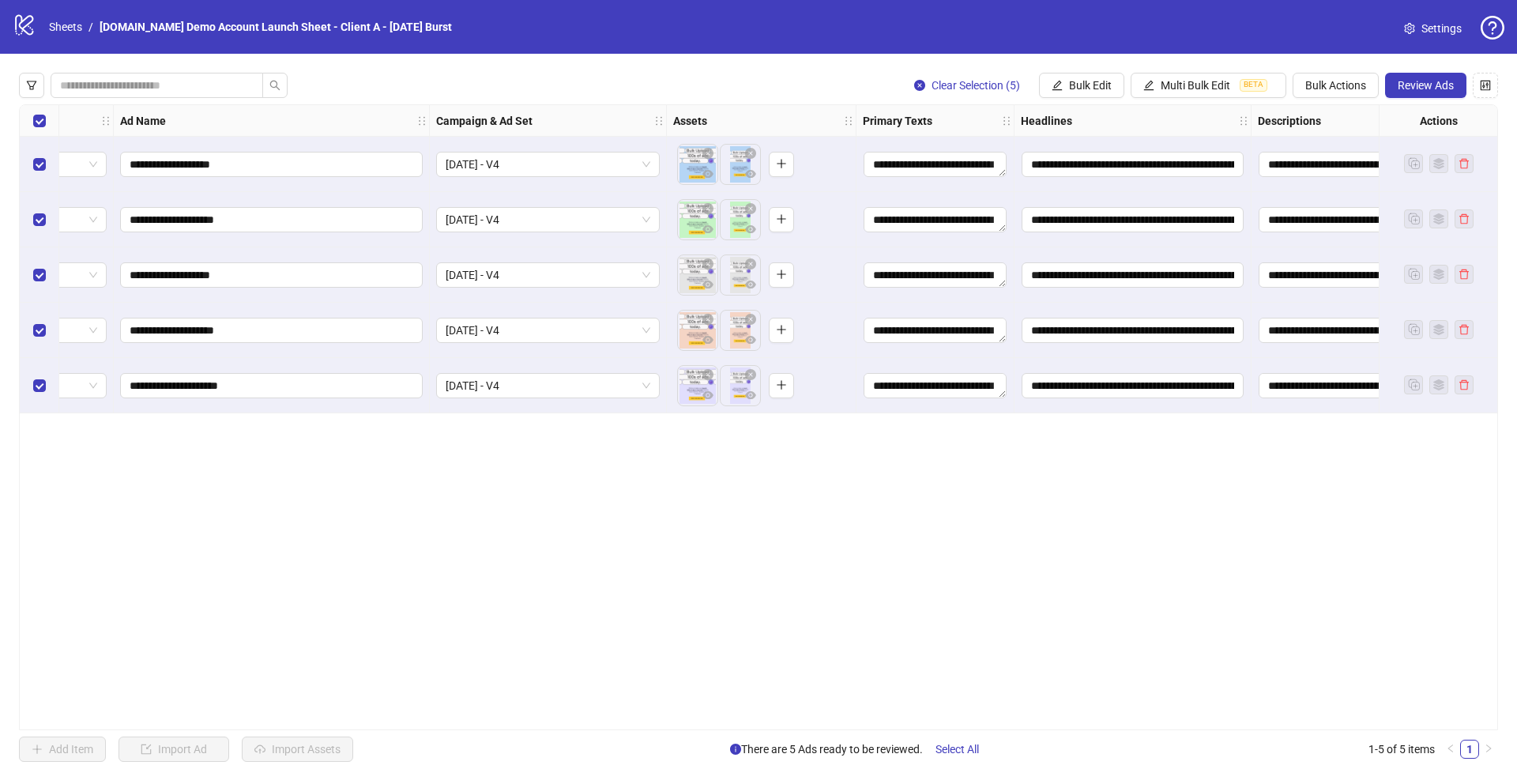
scroll to position [0, 80]
click at [1333, 88] on span "Bulk Actions" at bounding box center [1336, 86] width 61 height 13
click at [1318, 218] on span "Apply Template" at bounding box center [1357, 218] width 108 height 18
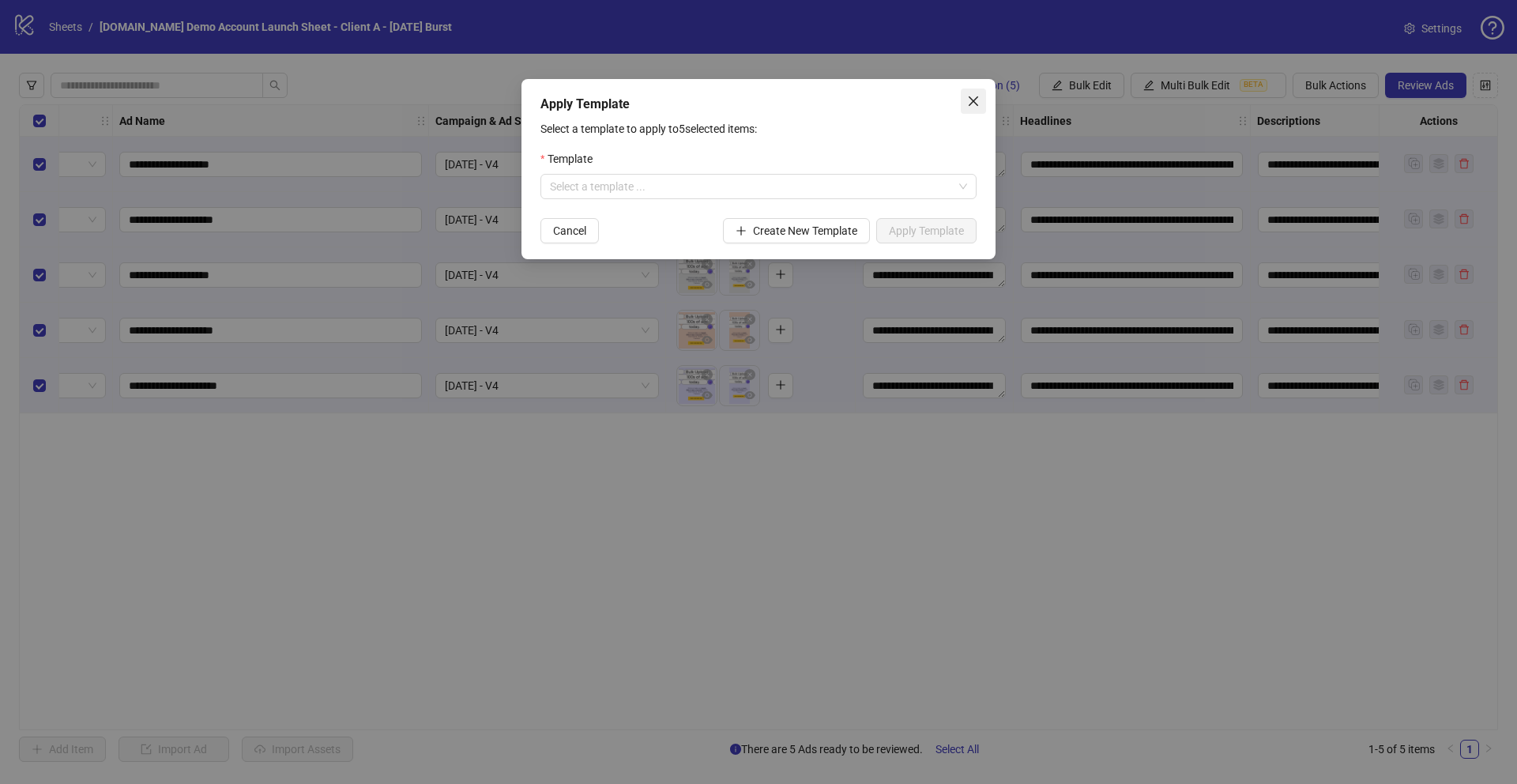
click at [974, 106] on icon "close" at bounding box center [974, 101] width 13 height 13
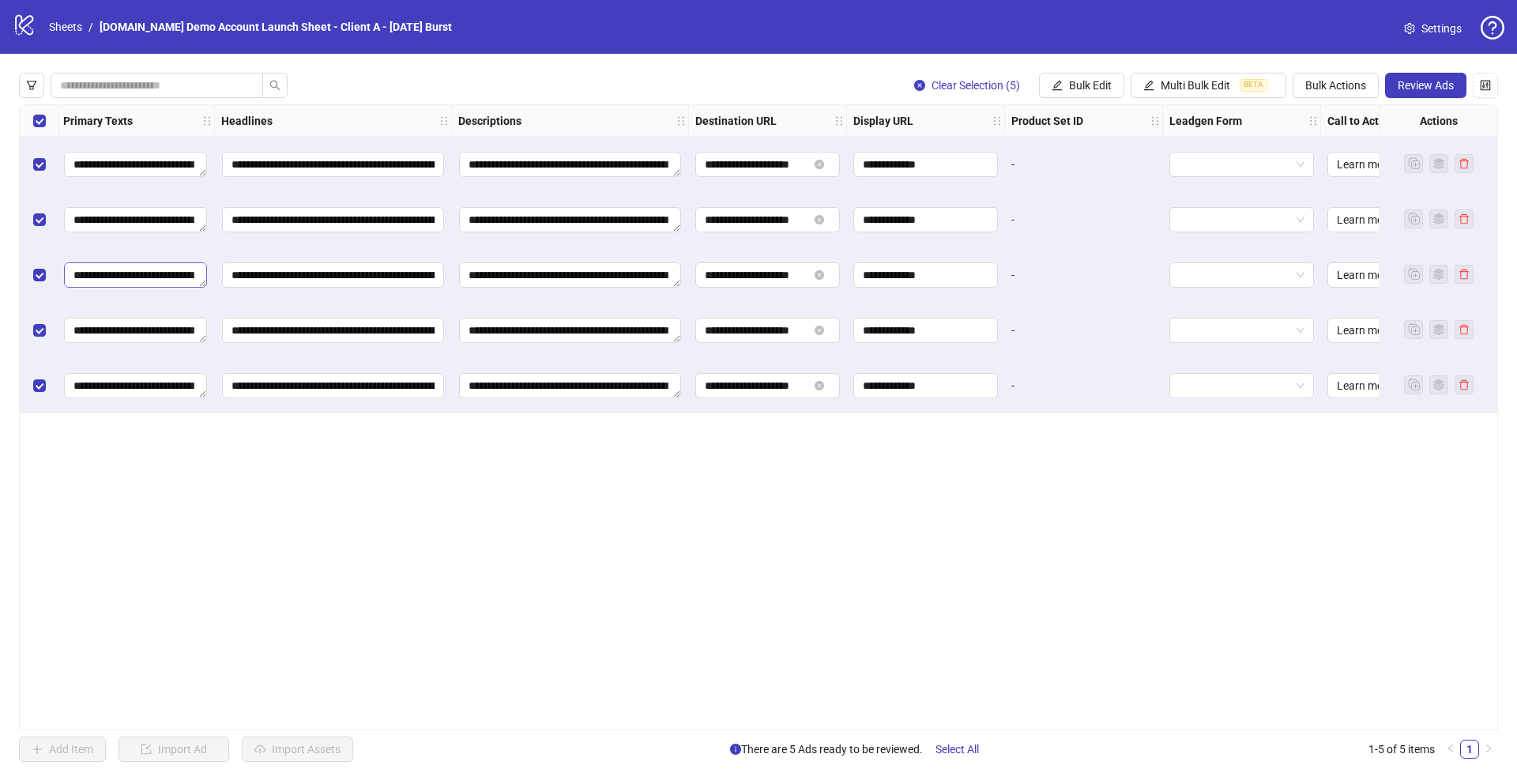
scroll to position [0, 949]
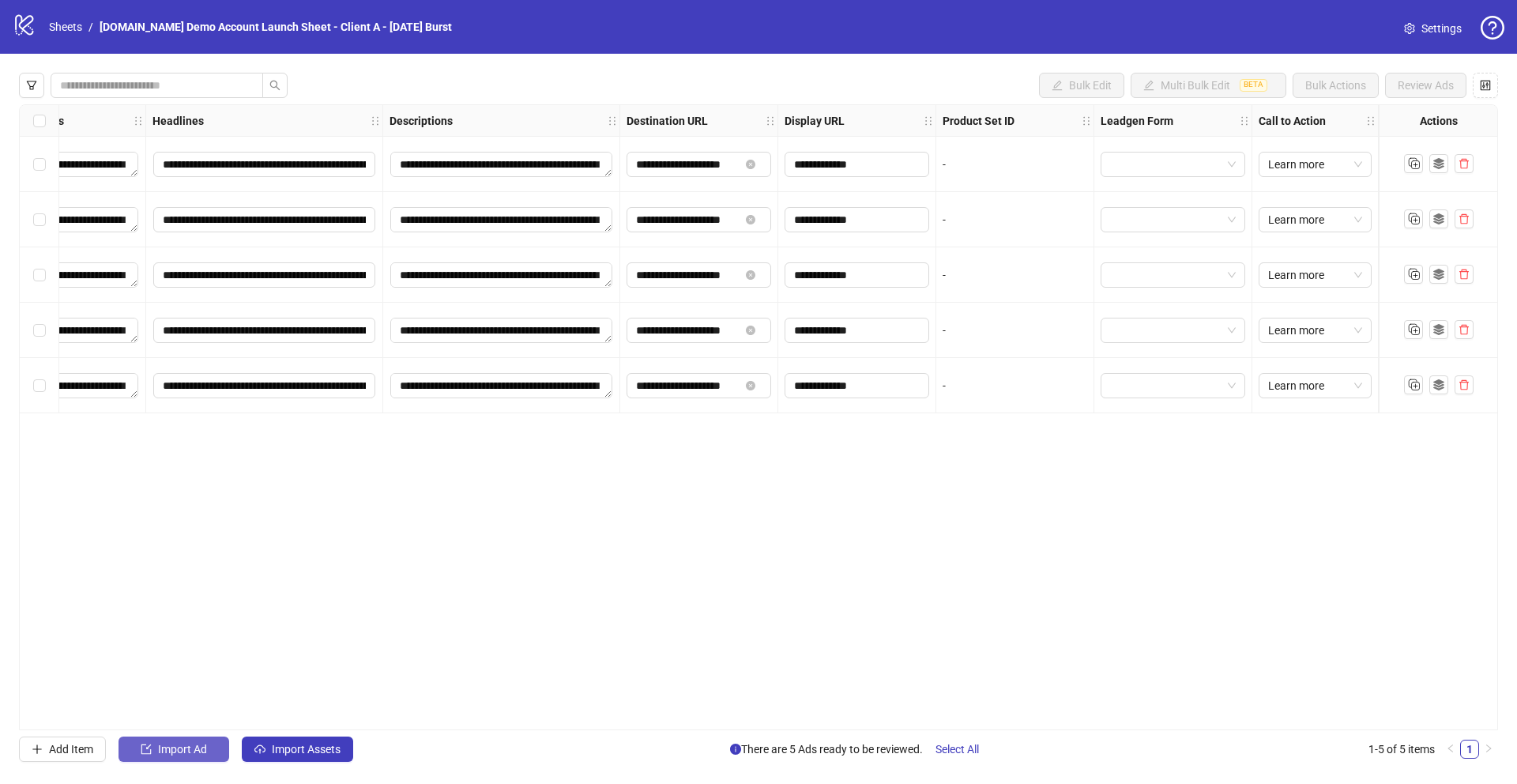
click at [172, 757] on button "Import Ad" at bounding box center [173, 748] width 111 height 25
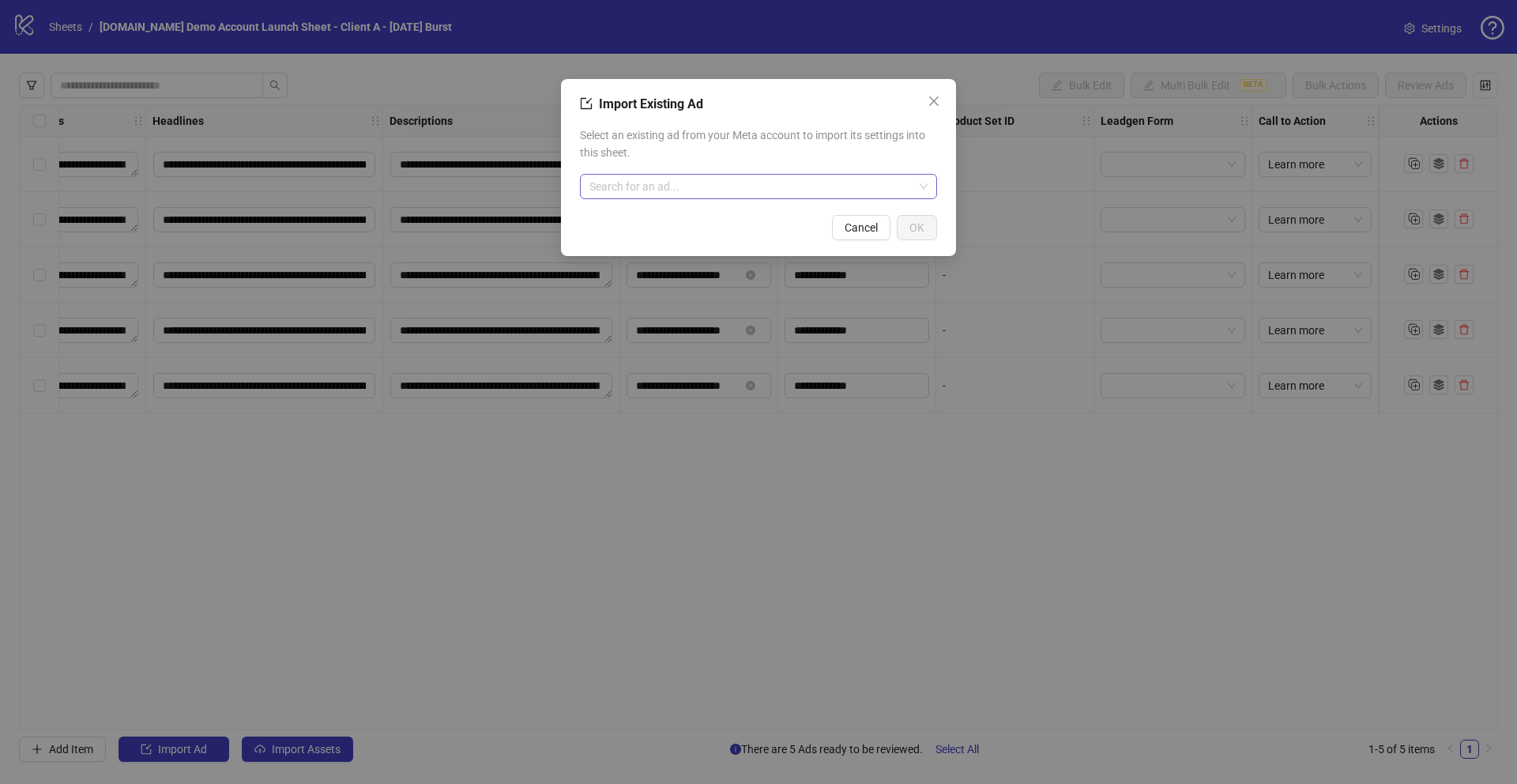
click at [636, 184] on input "search" at bounding box center [751, 186] width 324 height 24
type input "*"
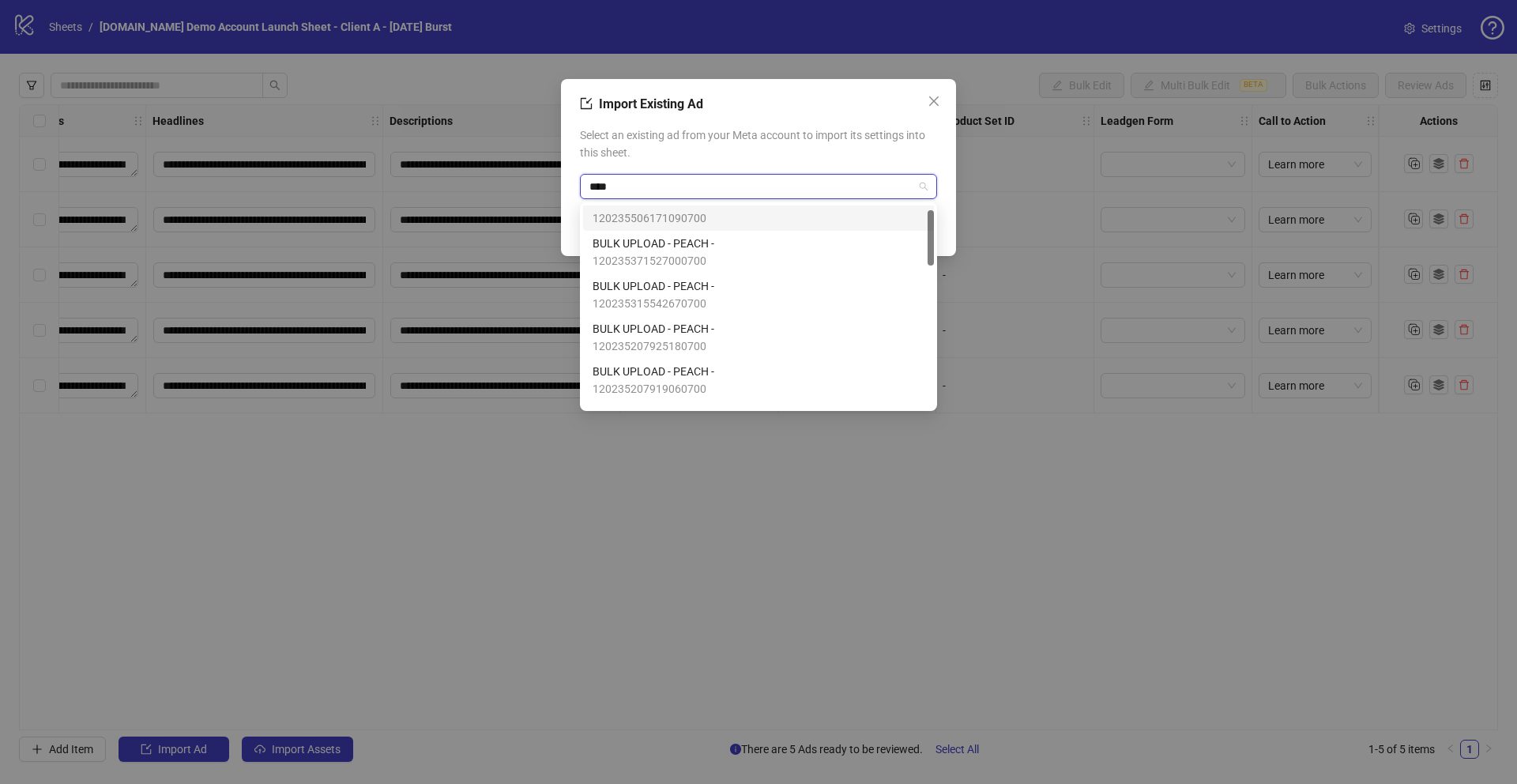
type input "*****"
click at [672, 244] on span "BULK UPLOAD - PEACH -" at bounding box center [653, 243] width 122 height 18
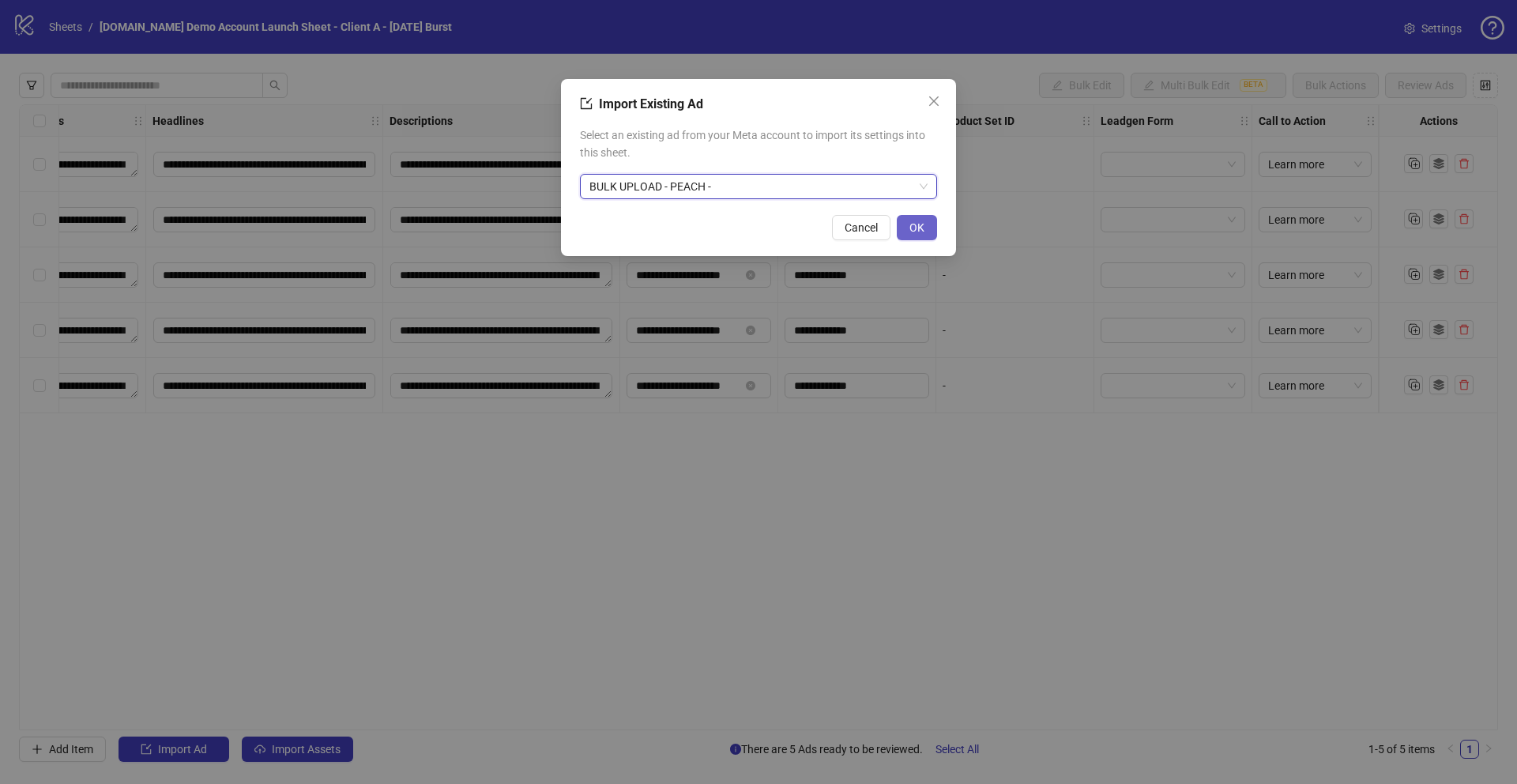
click at [914, 228] on span "OK" at bounding box center [917, 228] width 15 height 13
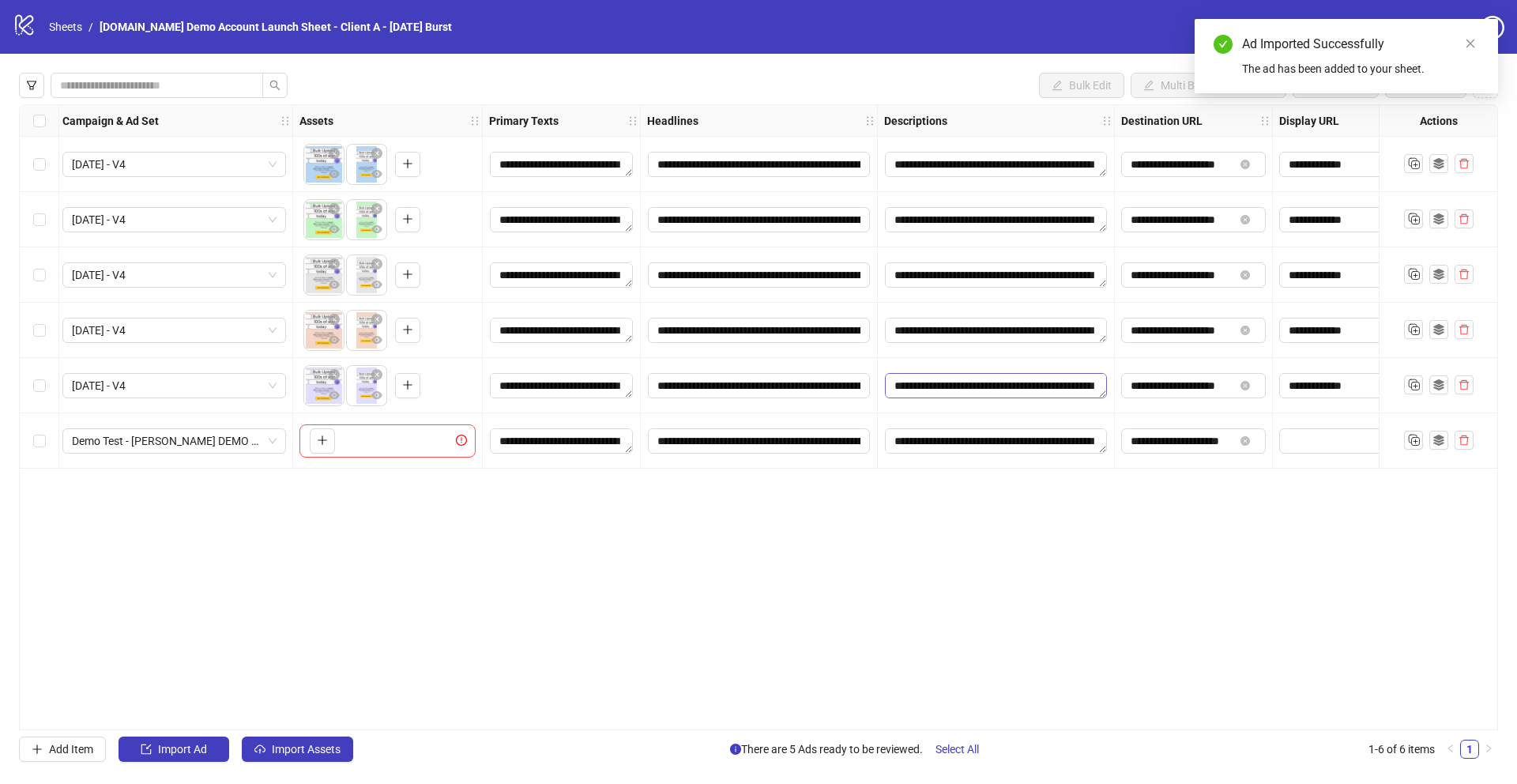
scroll to position [0, 450]
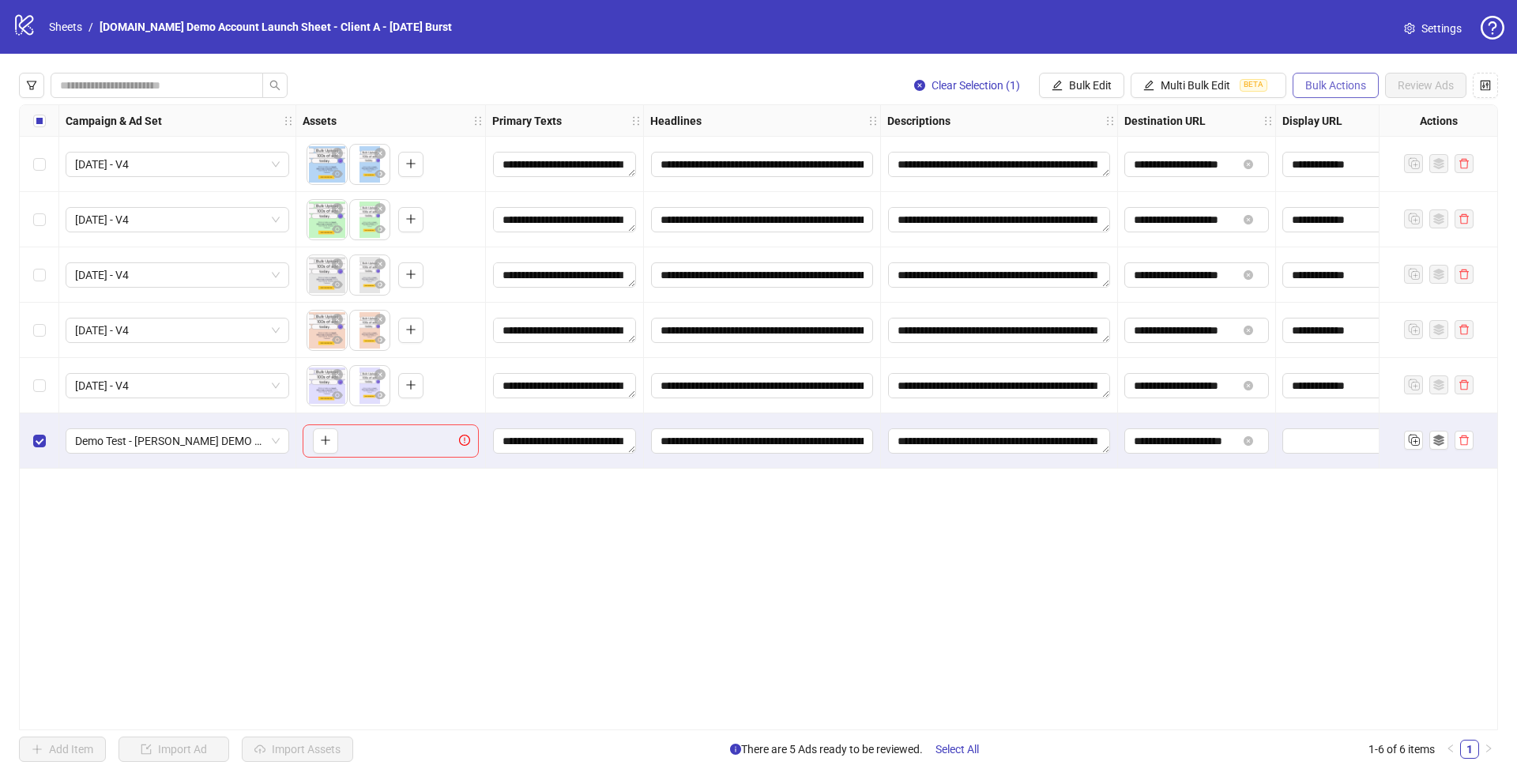
click at [1338, 81] on span "Bulk Actions" at bounding box center [1336, 86] width 61 height 13
click at [1312, 110] on span "Delete" at bounding box center [1357, 116] width 108 height 18
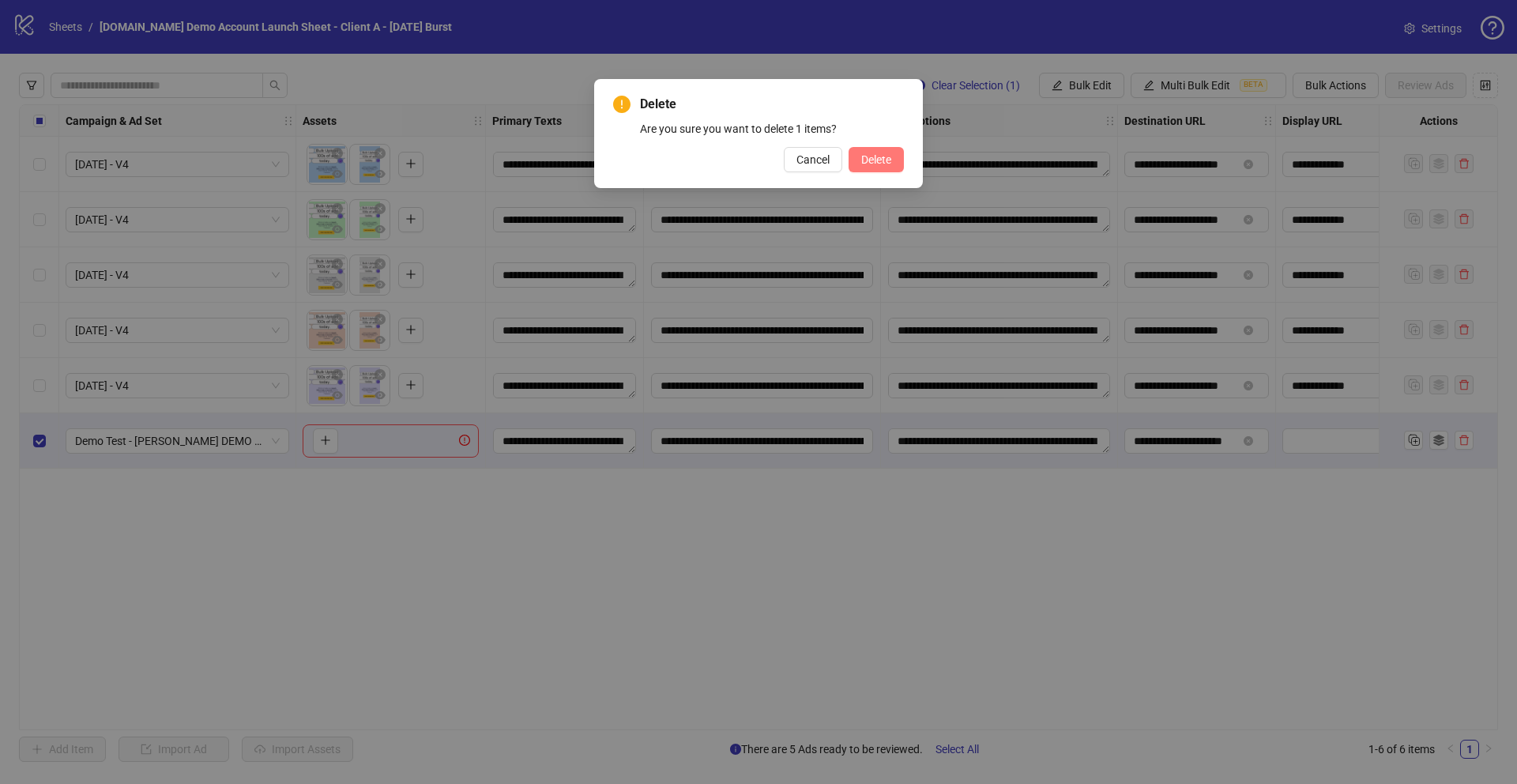
click at [869, 158] on span "Delete" at bounding box center [876, 160] width 30 height 13
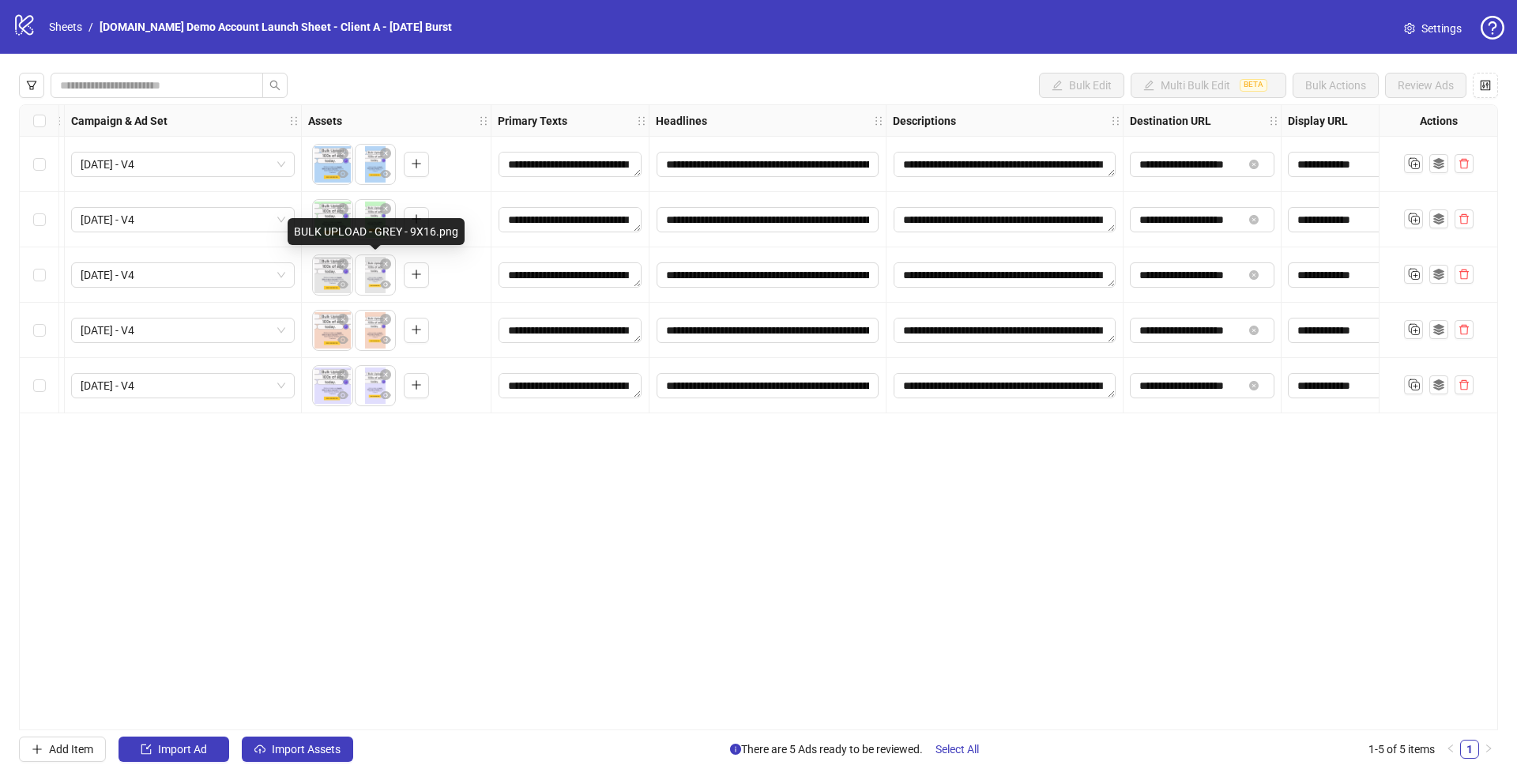
scroll to position [0, 453]
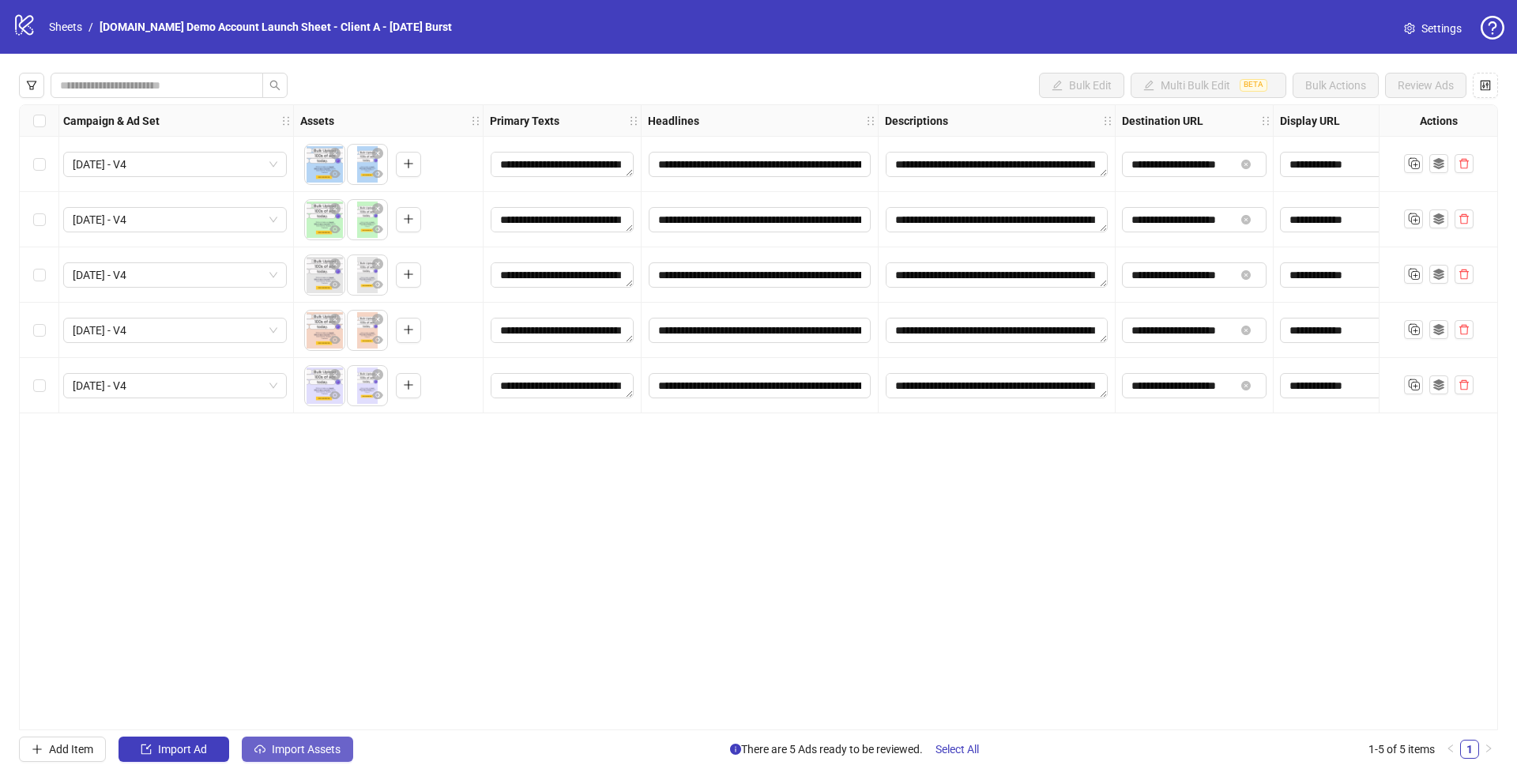
click at [290, 745] on span "Import Assets" at bounding box center [306, 749] width 69 height 13
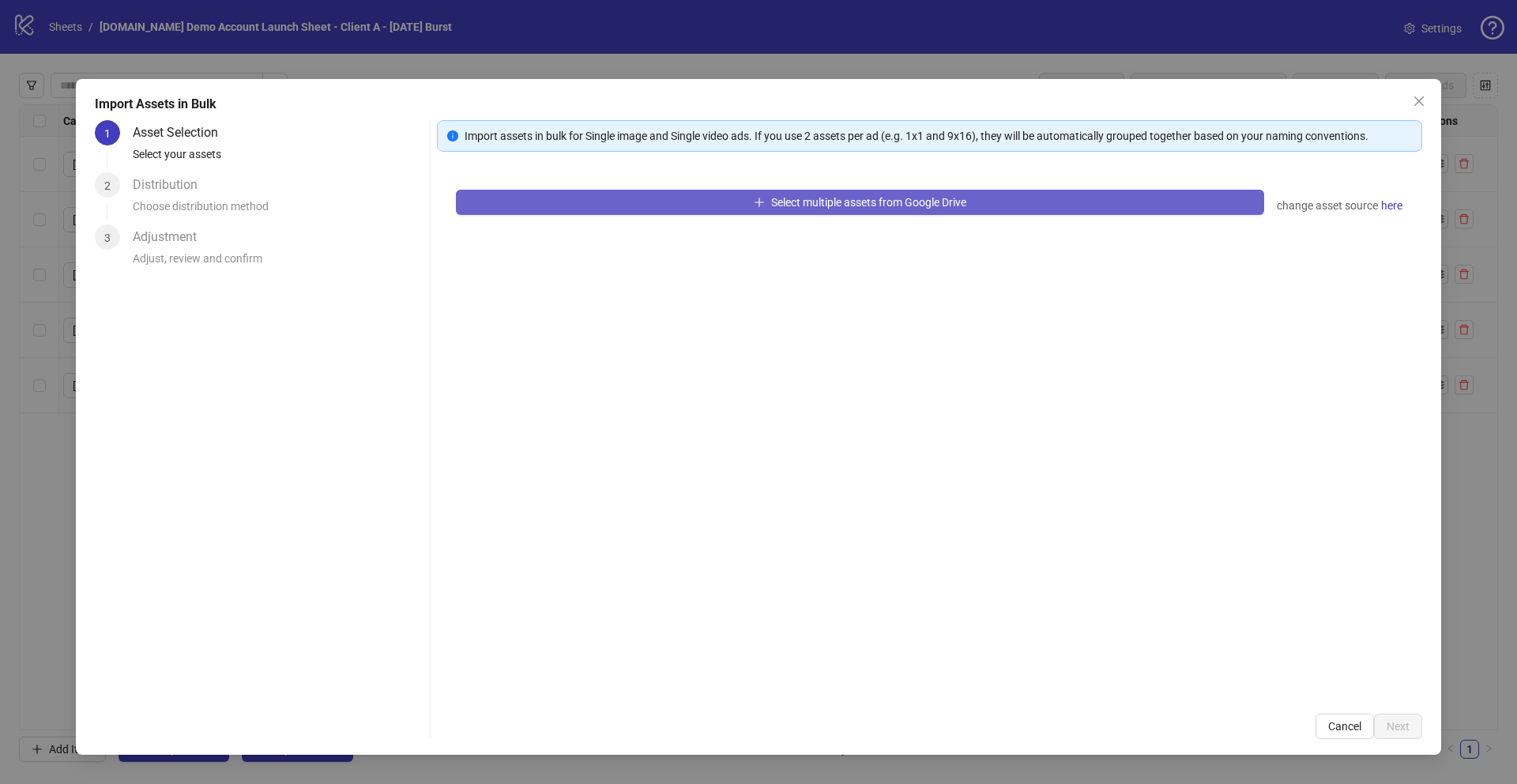
click at [607, 202] on button "Select multiple assets from Google Drive" at bounding box center [860, 202] width 808 height 25
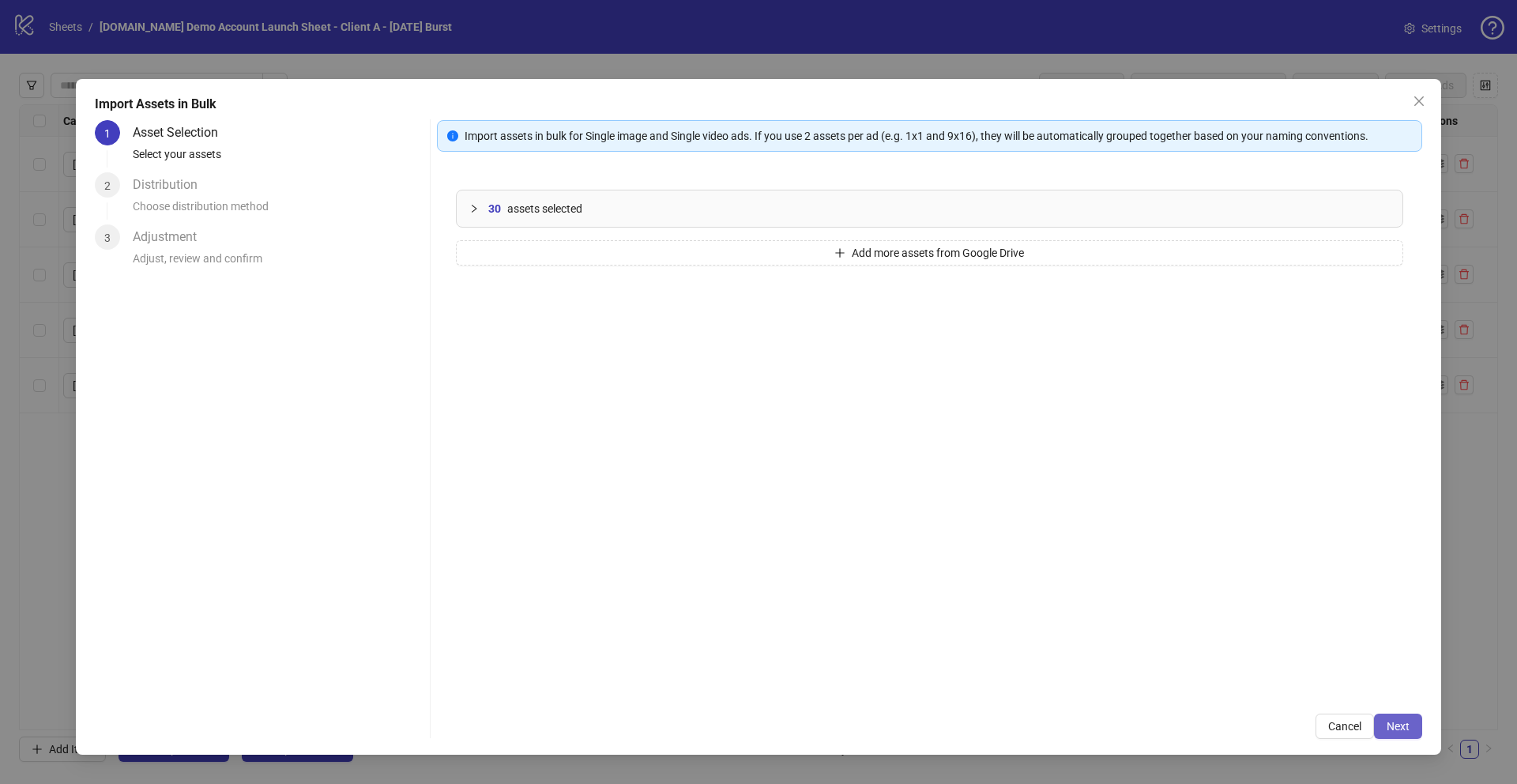
click at [1395, 729] on span "Next" at bounding box center [1398, 726] width 23 height 13
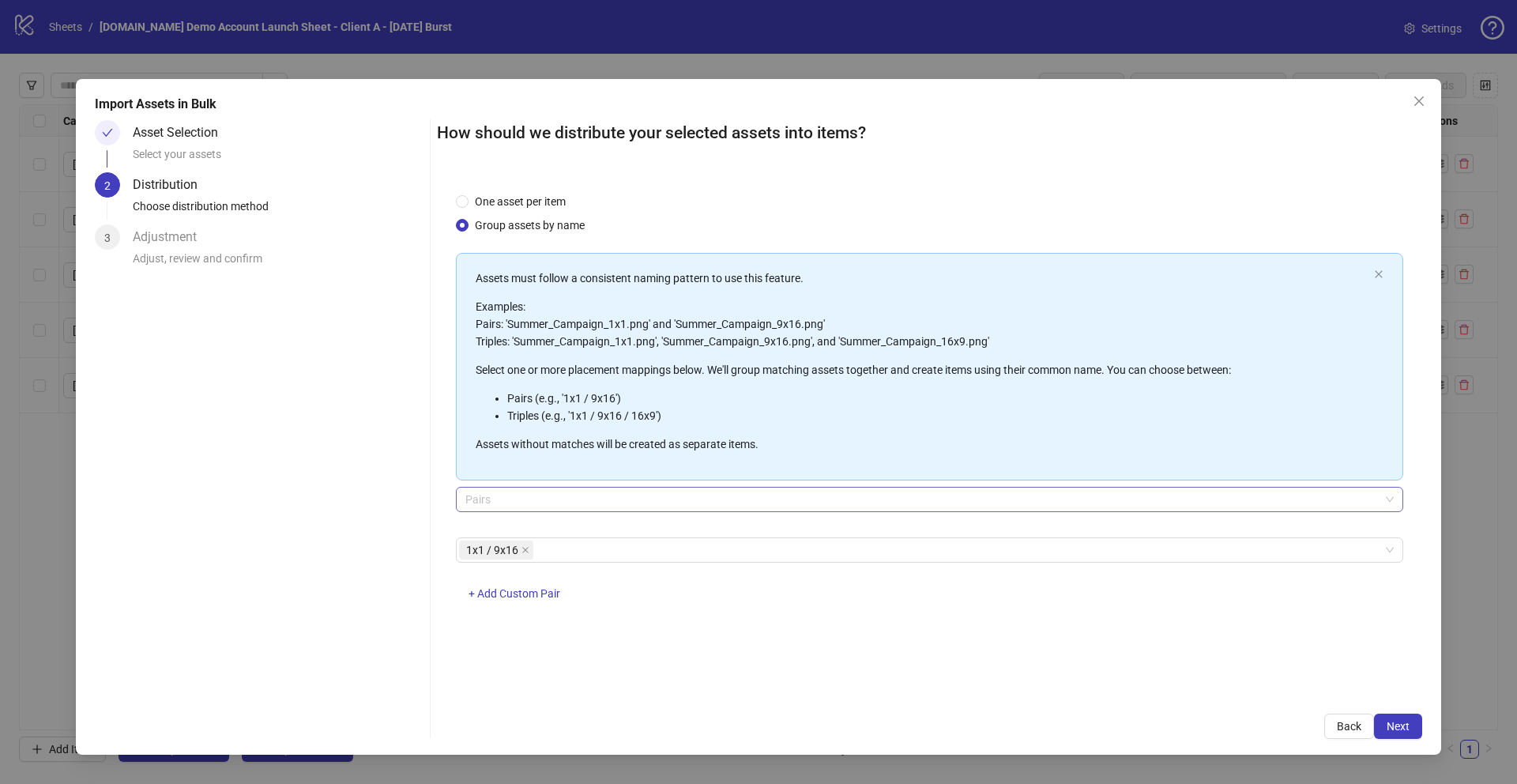
click at [518, 498] on span "Pairs" at bounding box center [929, 499] width 928 height 24
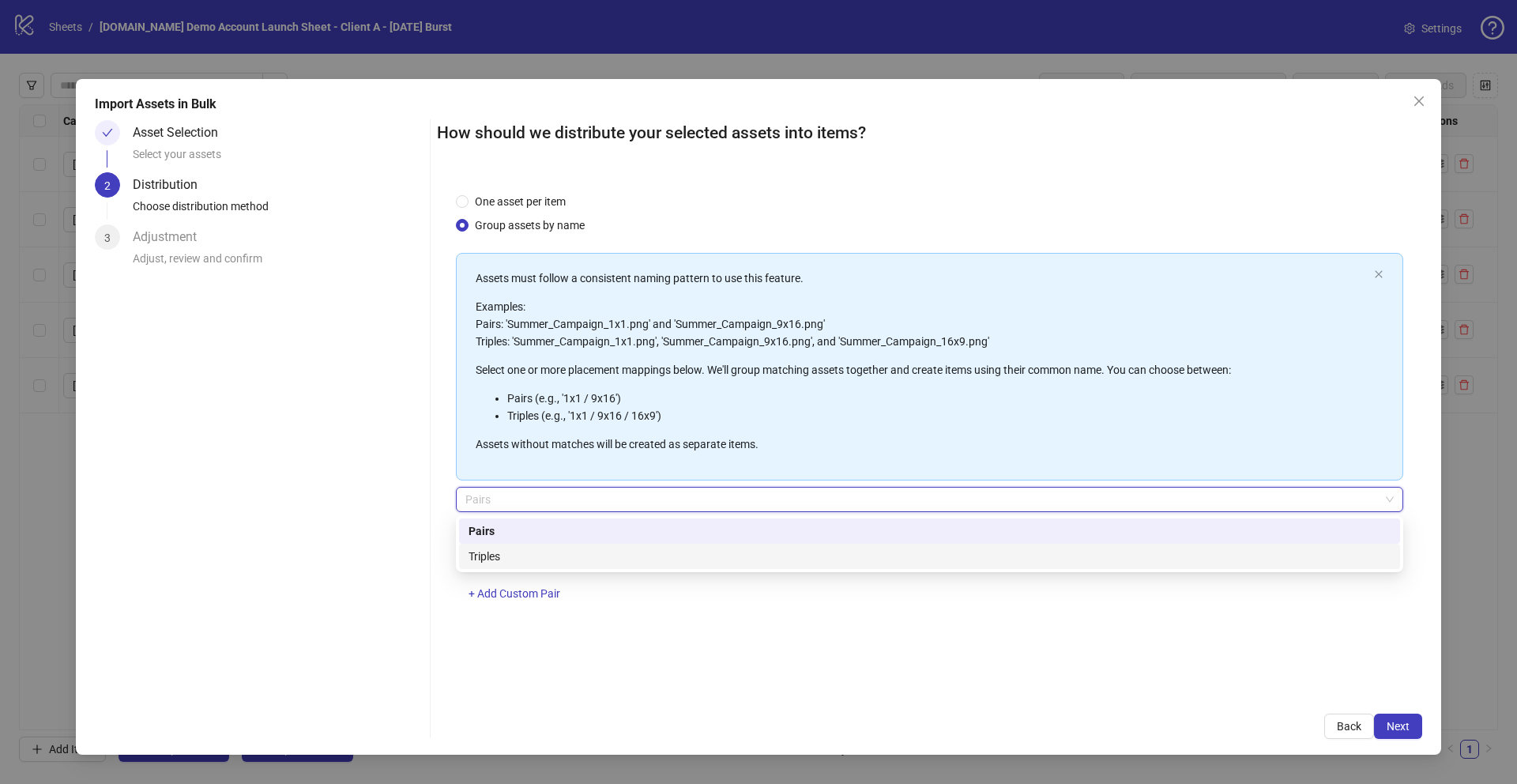
click at [500, 553] on div "Triples" at bounding box center [929, 555] width 922 height 18
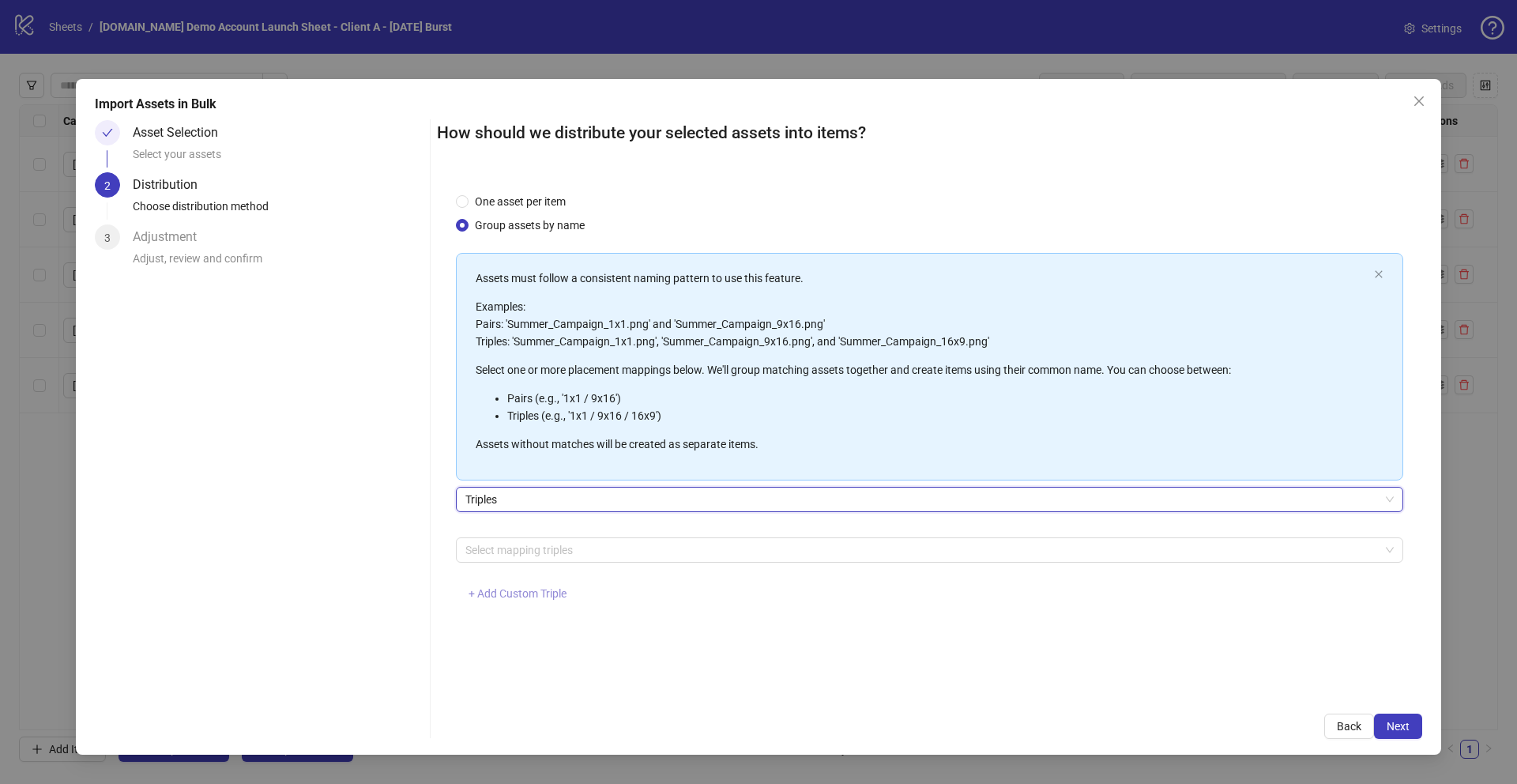
click at [499, 593] on span "+ Add Custom Triple" at bounding box center [518, 593] width 98 height 13
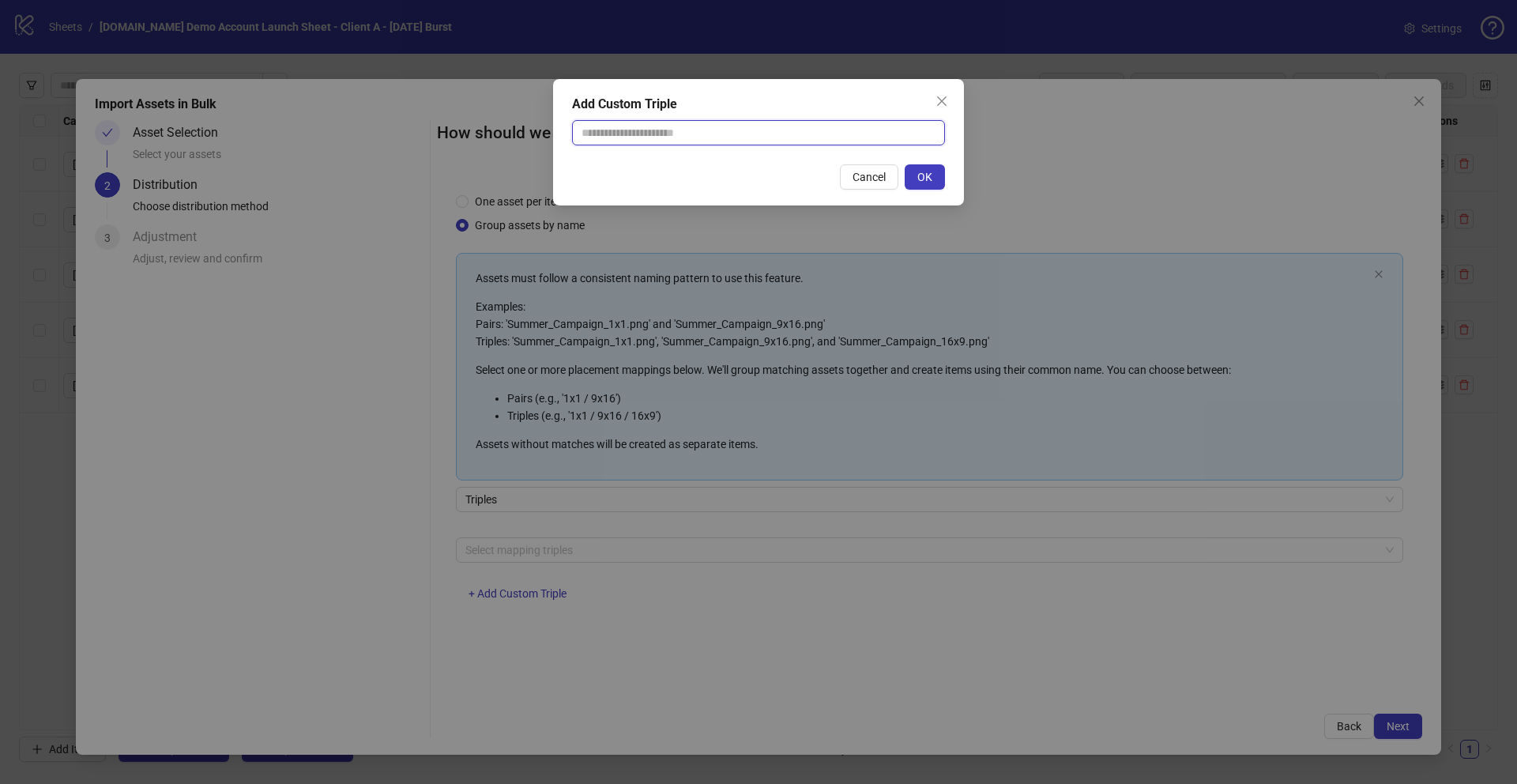
click at [627, 134] on input "text" at bounding box center [758, 132] width 373 height 25
type input "**********"
click at [933, 177] on button "OK" at bounding box center [926, 176] width 41 height 25
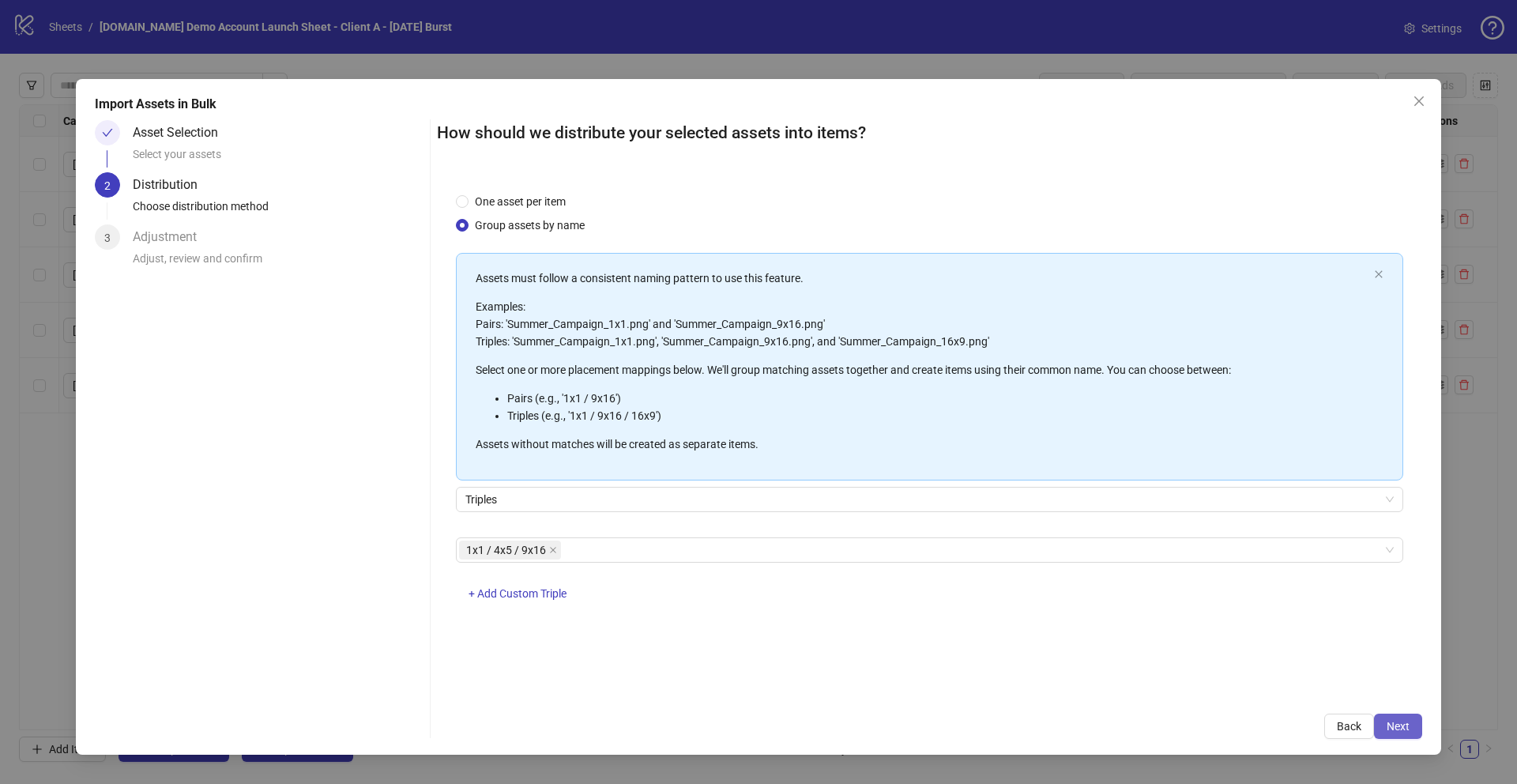
click at [1401, 722] on span "Next" at bounding box center [1398, 726] width 23 height 13
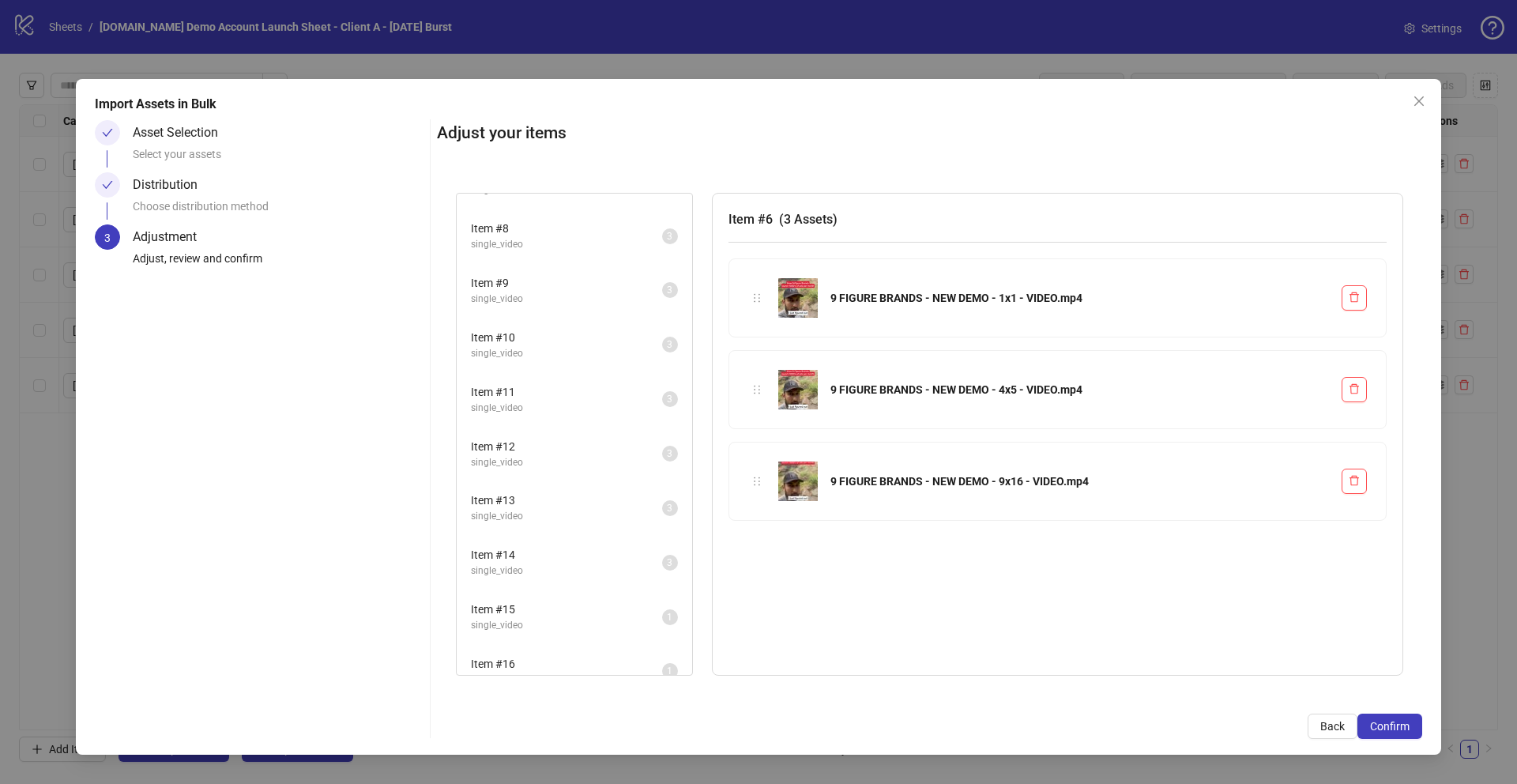
scroll to position [0, 0]
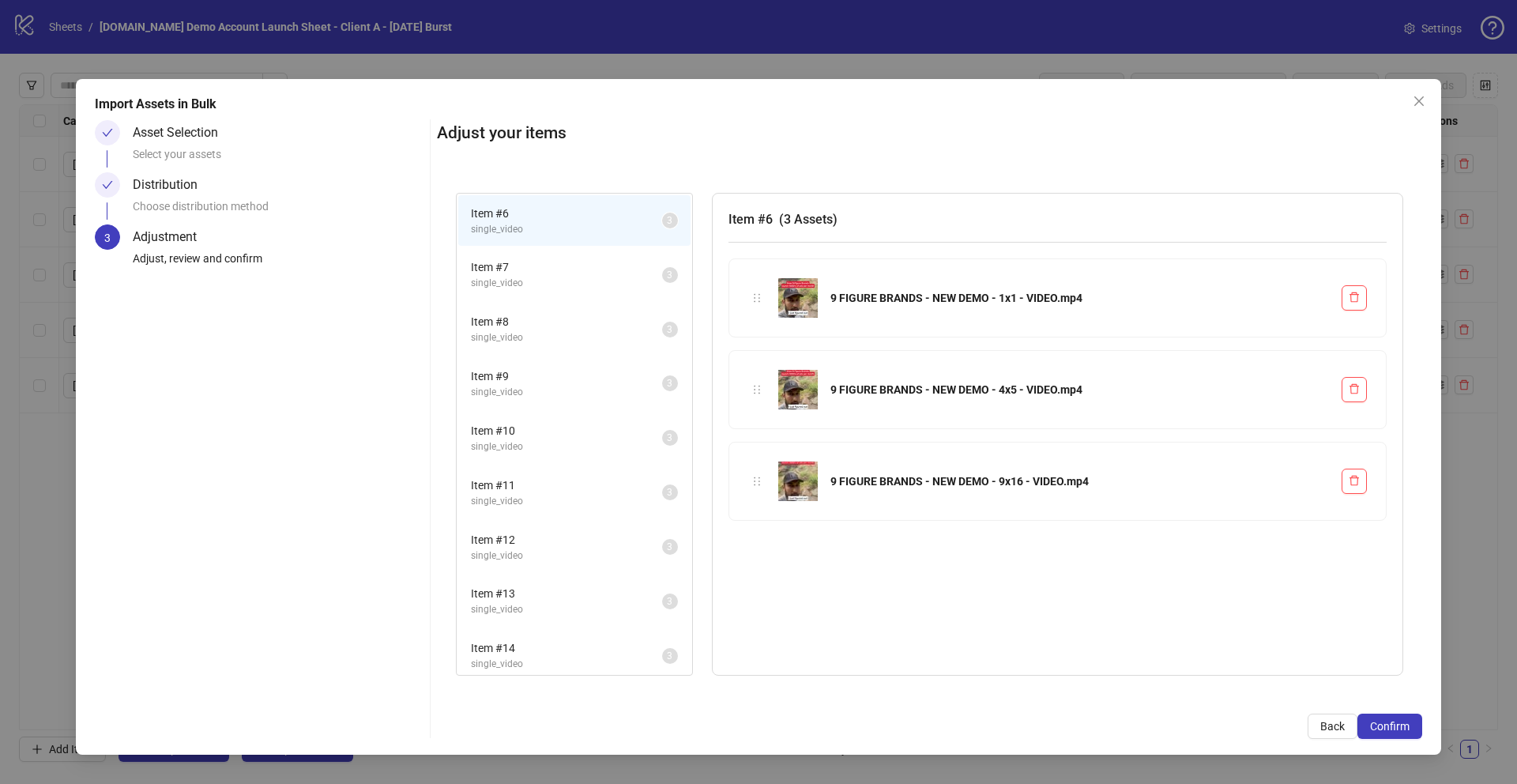
click at [619, 271] on span "Item # 7" at bounding box center [566, 267] width 191 height 18
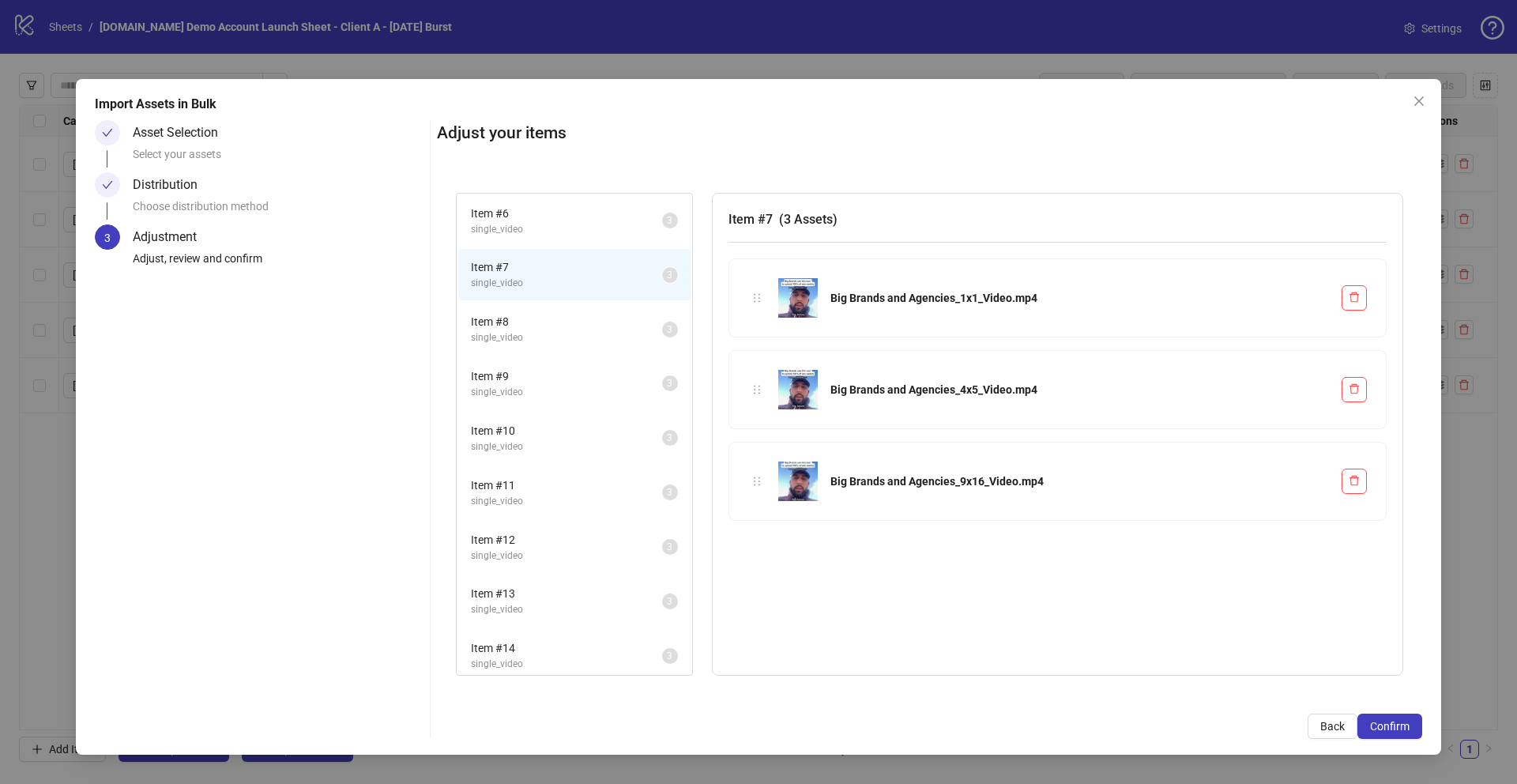
click at [610, 339] on span "single_video" at bounding box center [566, 338] width 191 height 15
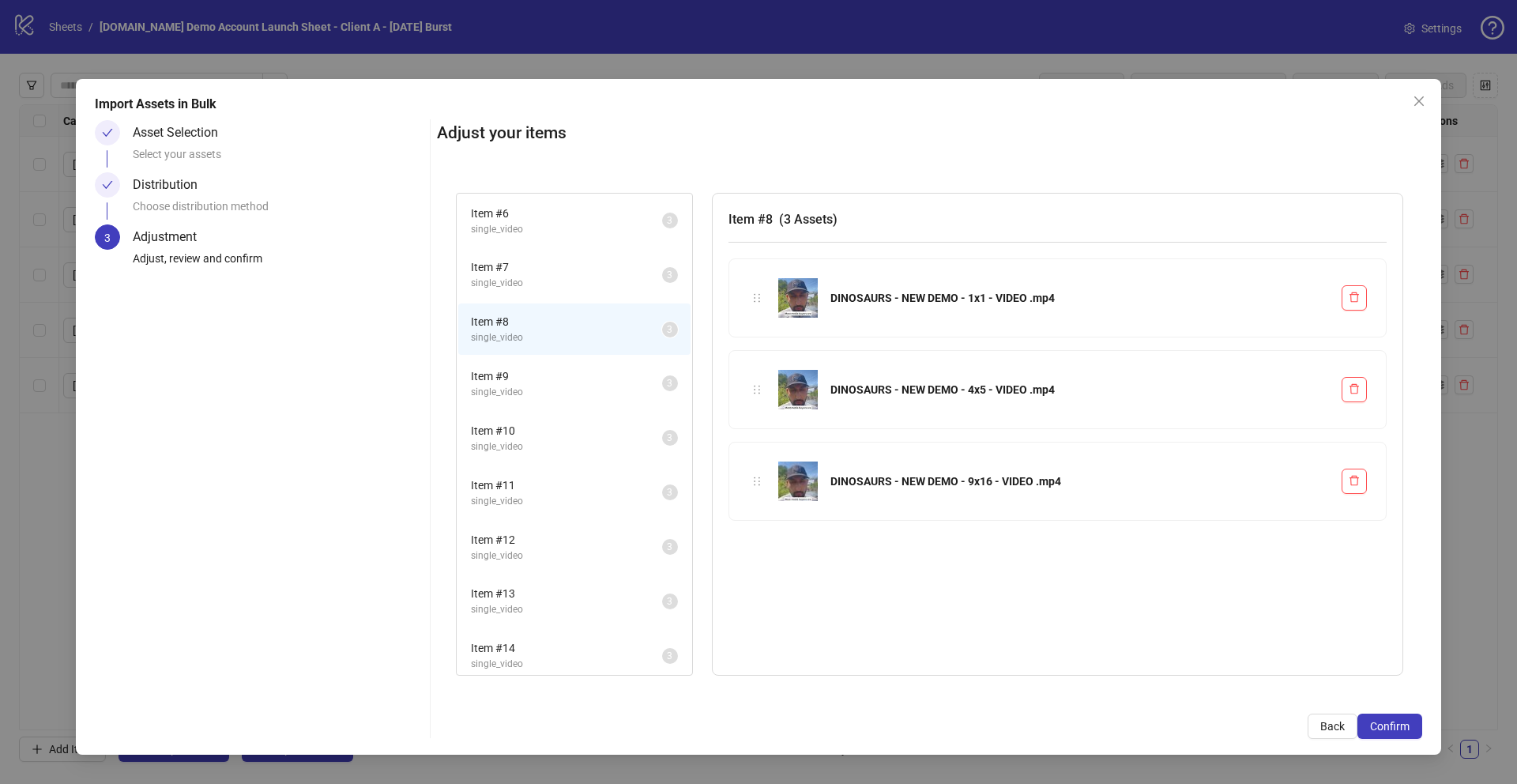
click at [608, 386] on span "single_video" at bounding box center [566, 392] width 191 height 15
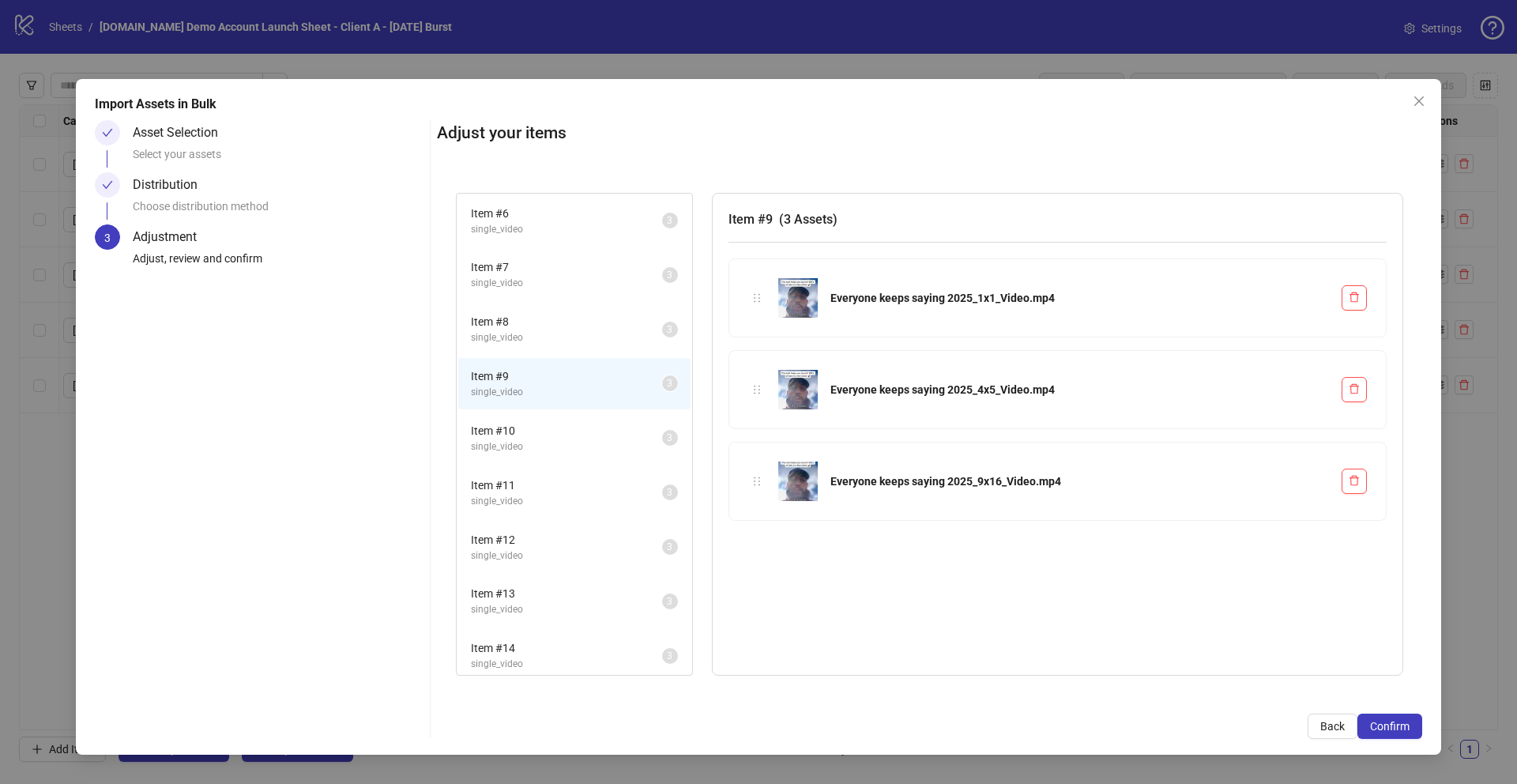
click at [608, 430] on span "Item # 10" at bounding box center [566, 430] width 191 height 18
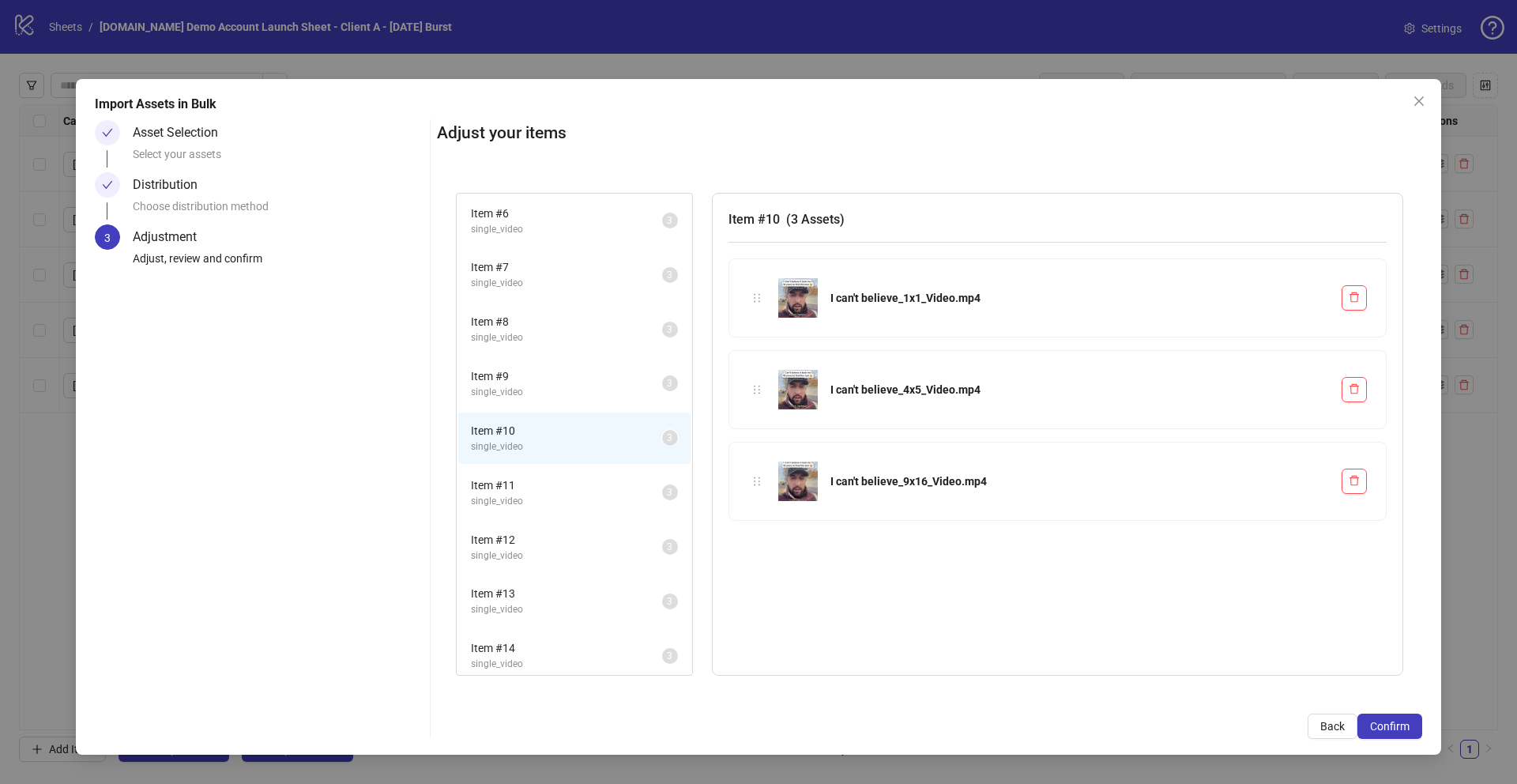
click at [610, 491] on span "Item # 11" at bounding box center [566, 484] width 191 height 18
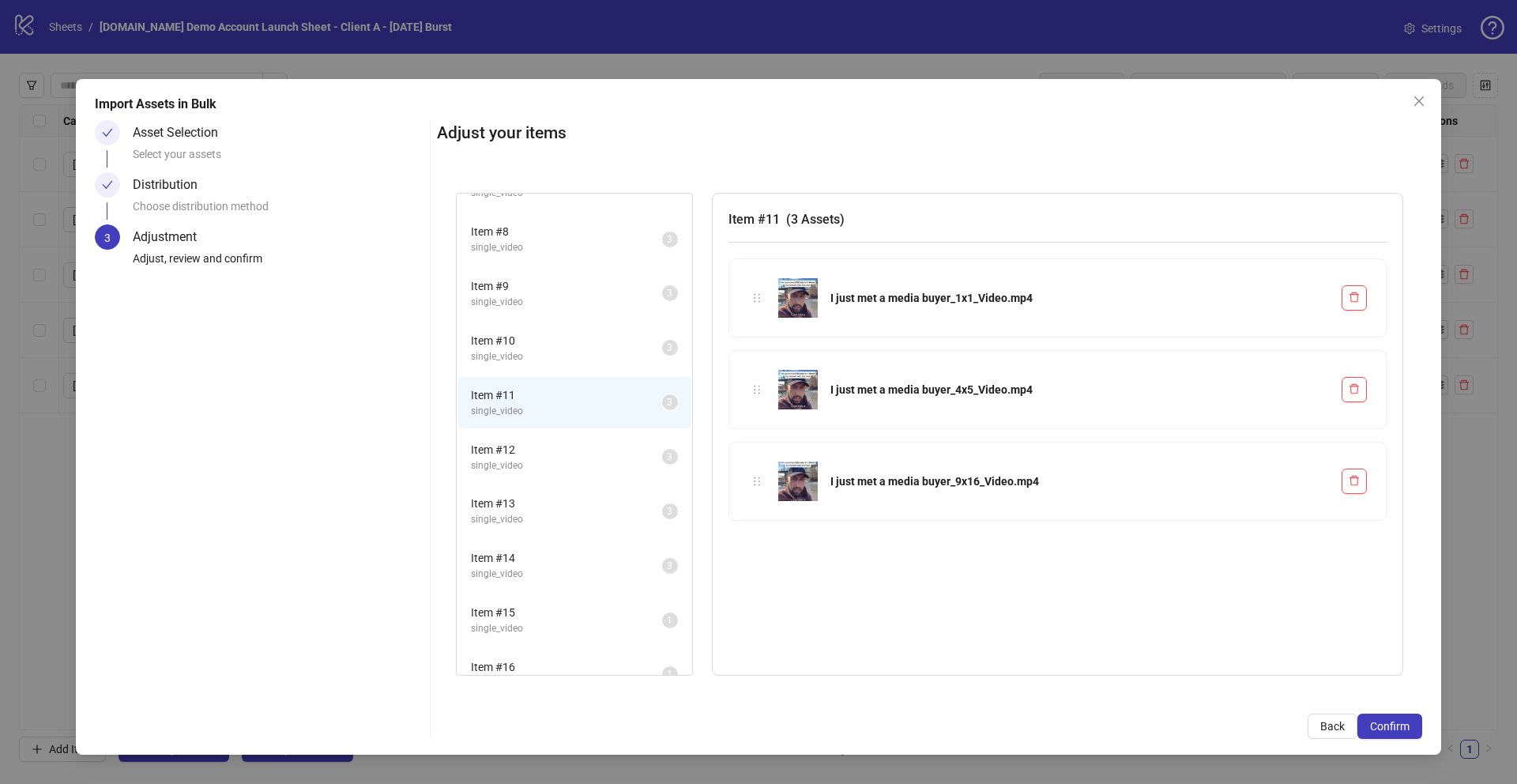
scroll to position [172, 0]
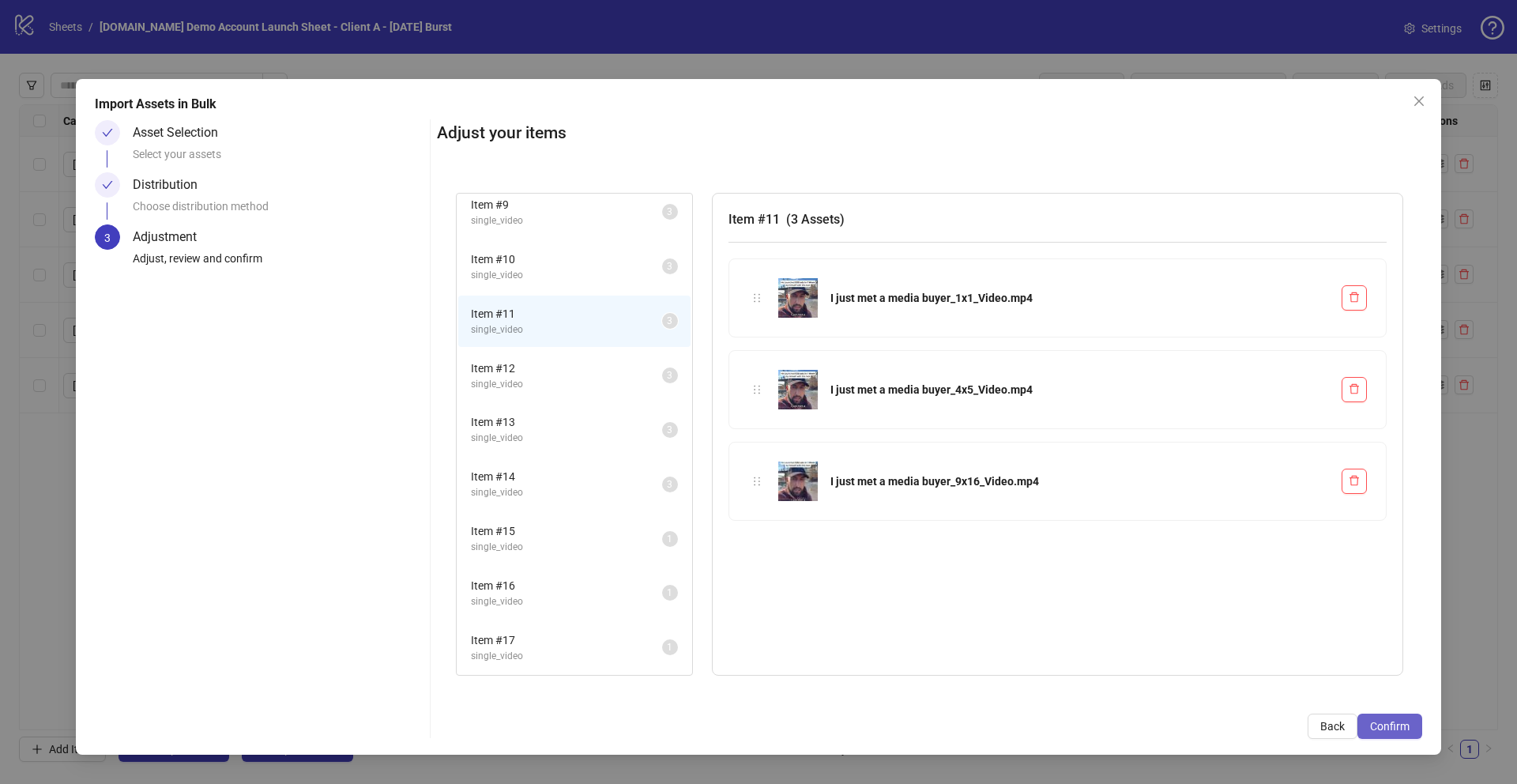
click at [1390, 727] on span "Confirm" at bounding box center [1390, 726] width 40 height 13
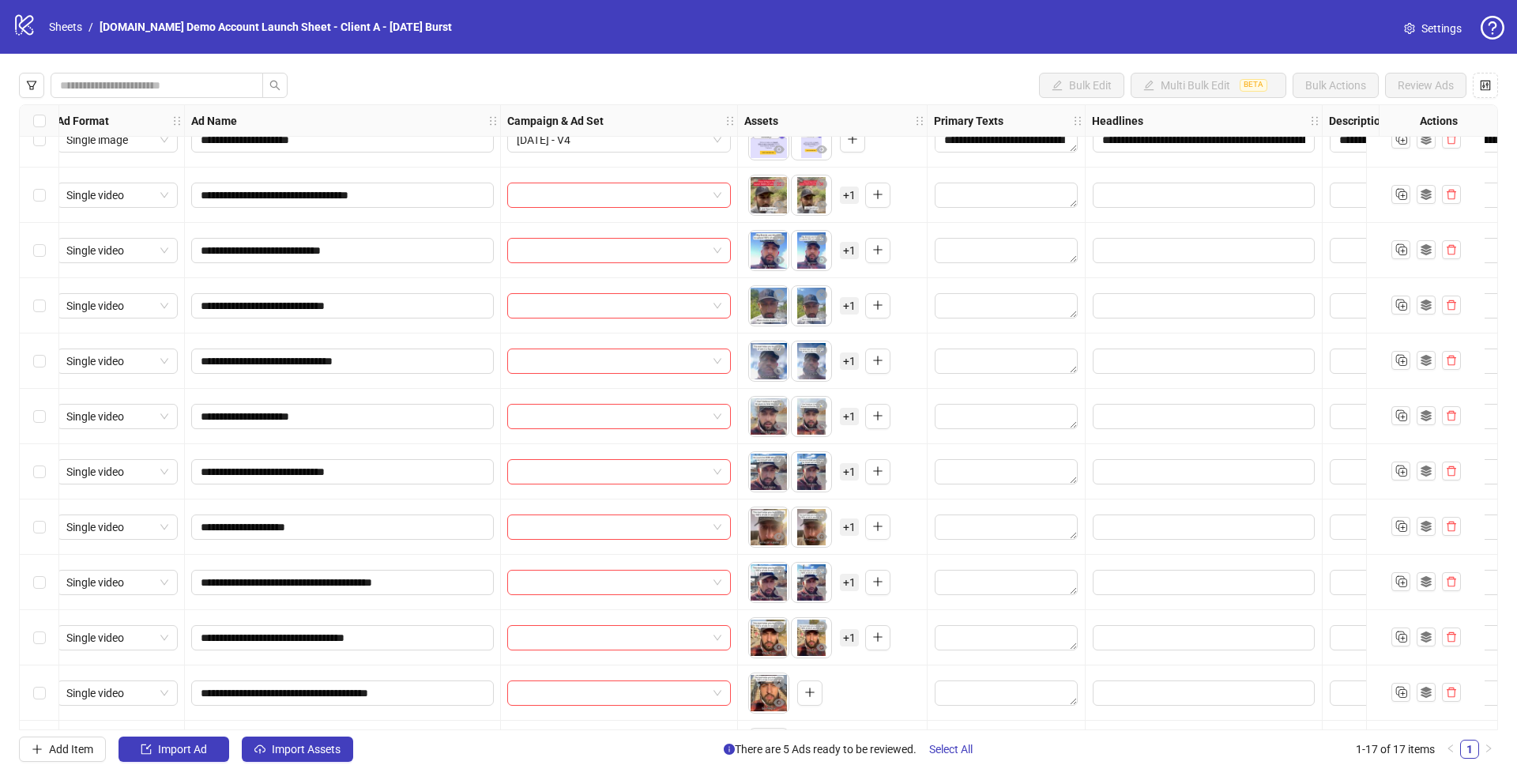
scroll to position [354, 8]
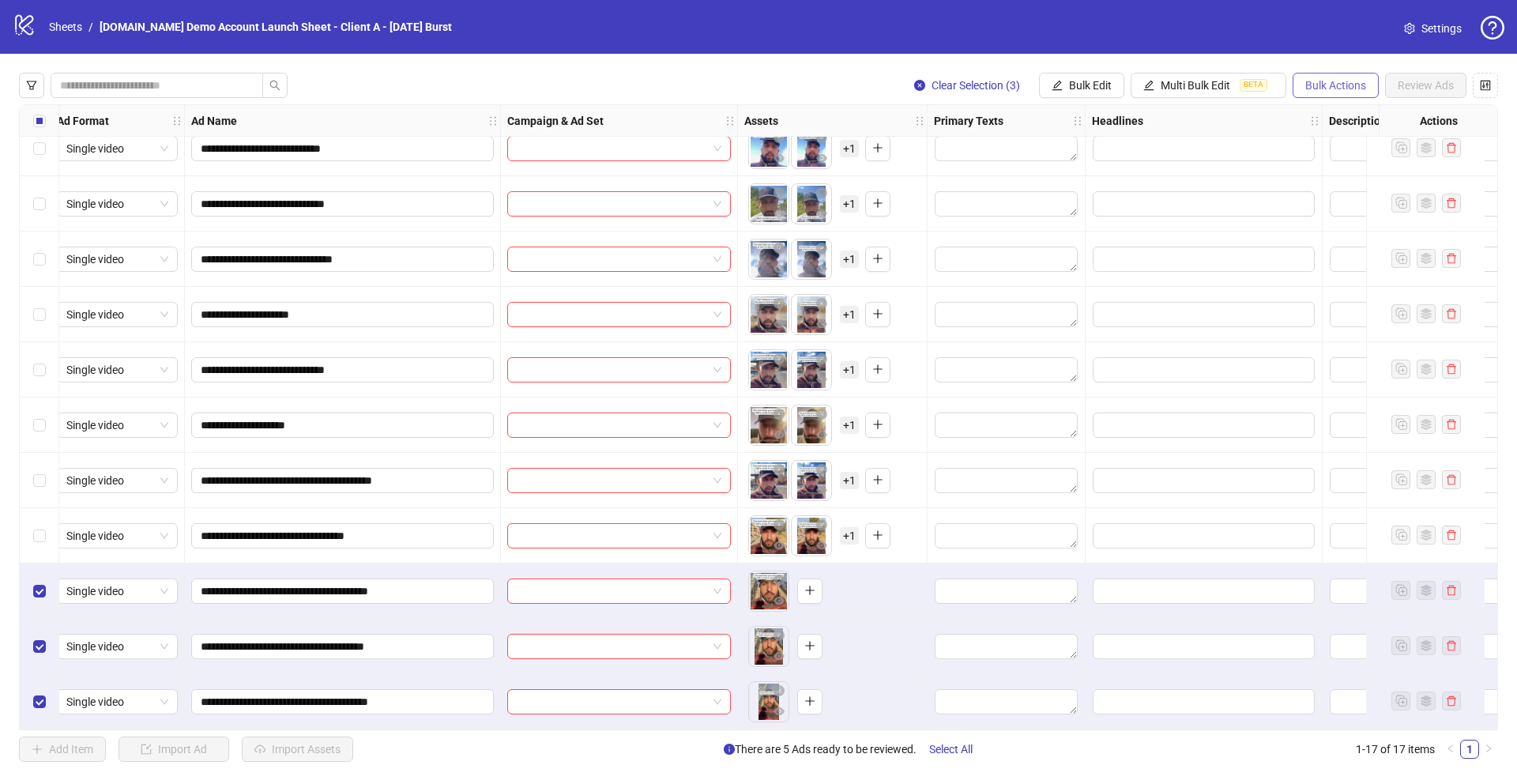
click at [1334, 81] on span "Bulk Actions" at bounding box center [1336, 86] width 61 height 13
click at [1320, 117] on span "Delete" at bounding box center [1357, 116] width 108 height 18
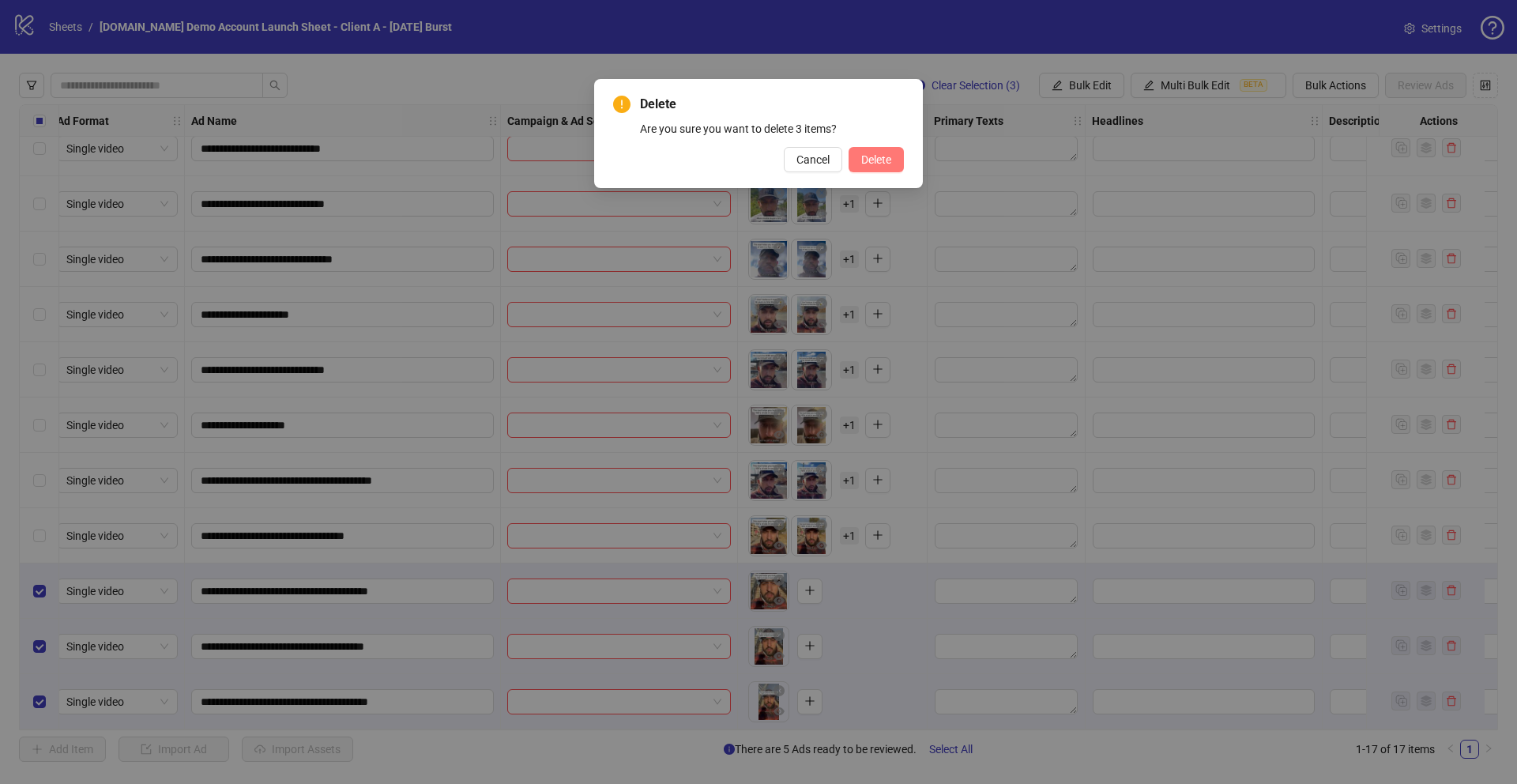
click at [890, 157] on span "Delete" at bounding box center [876, 160] width 30 height 13
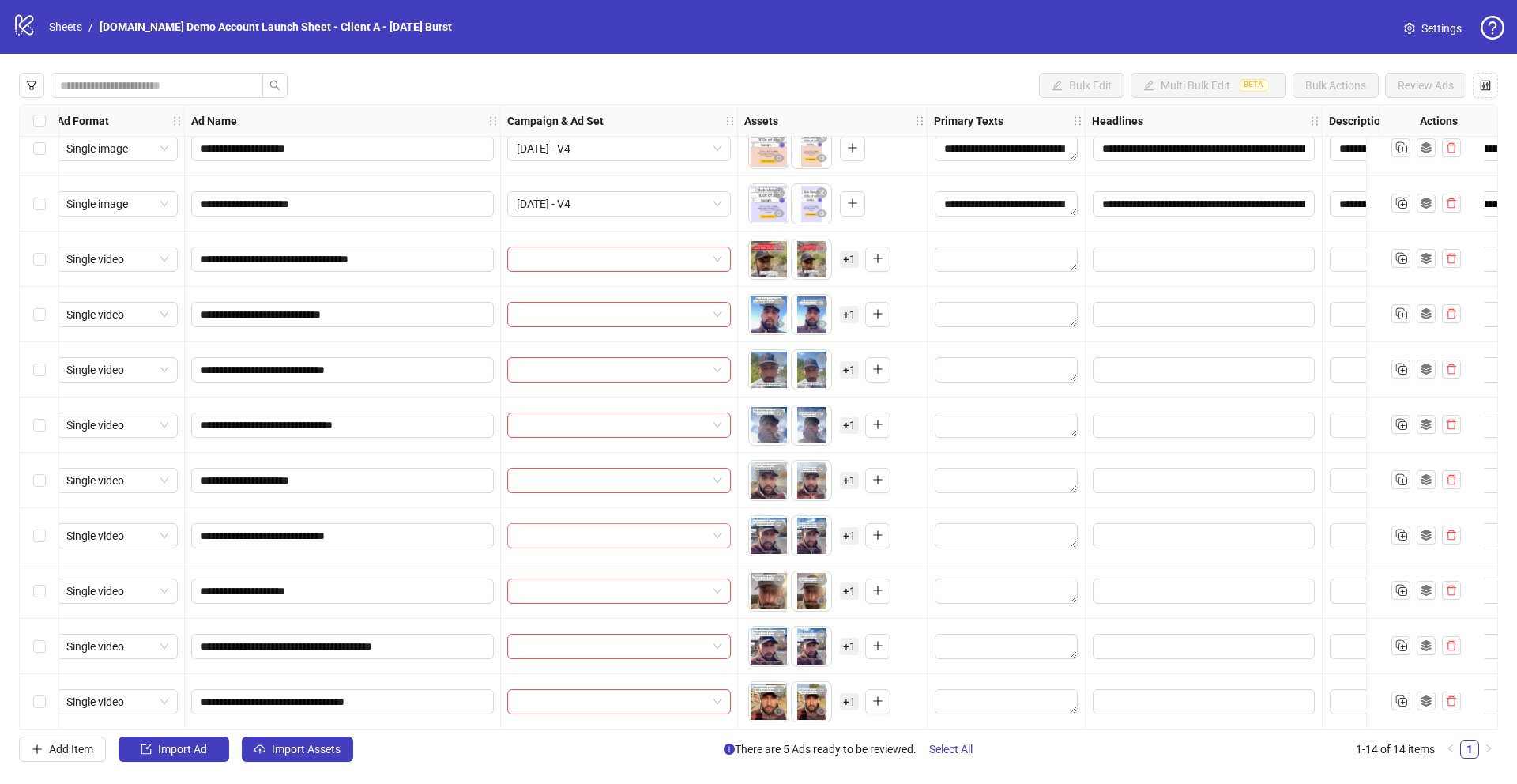
scroll to position [0, 8]
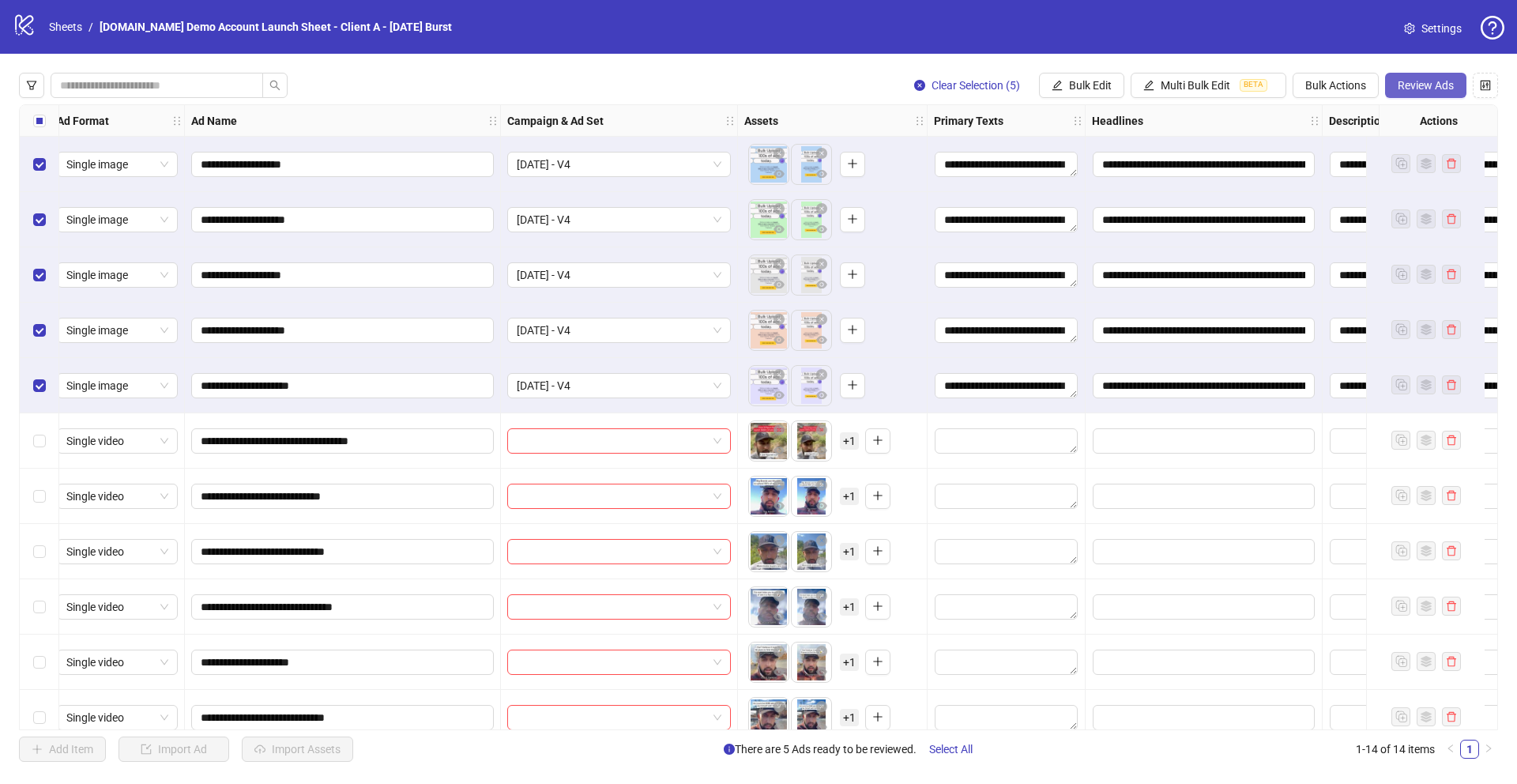
click at [1416, 84] on span "Review Ads" at bounding box center [1426, 86] width 56 height 13
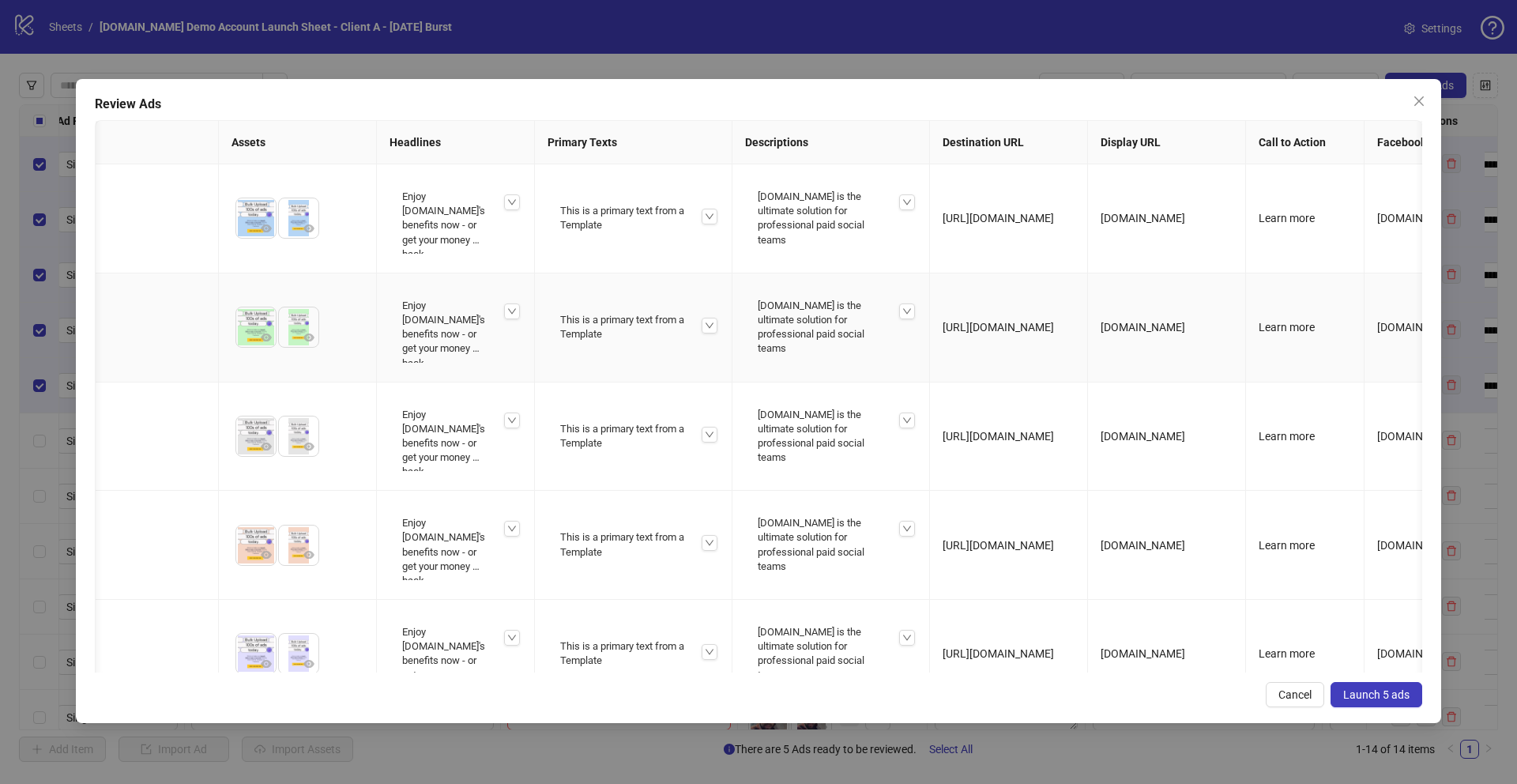
scroll to position [0, 0]
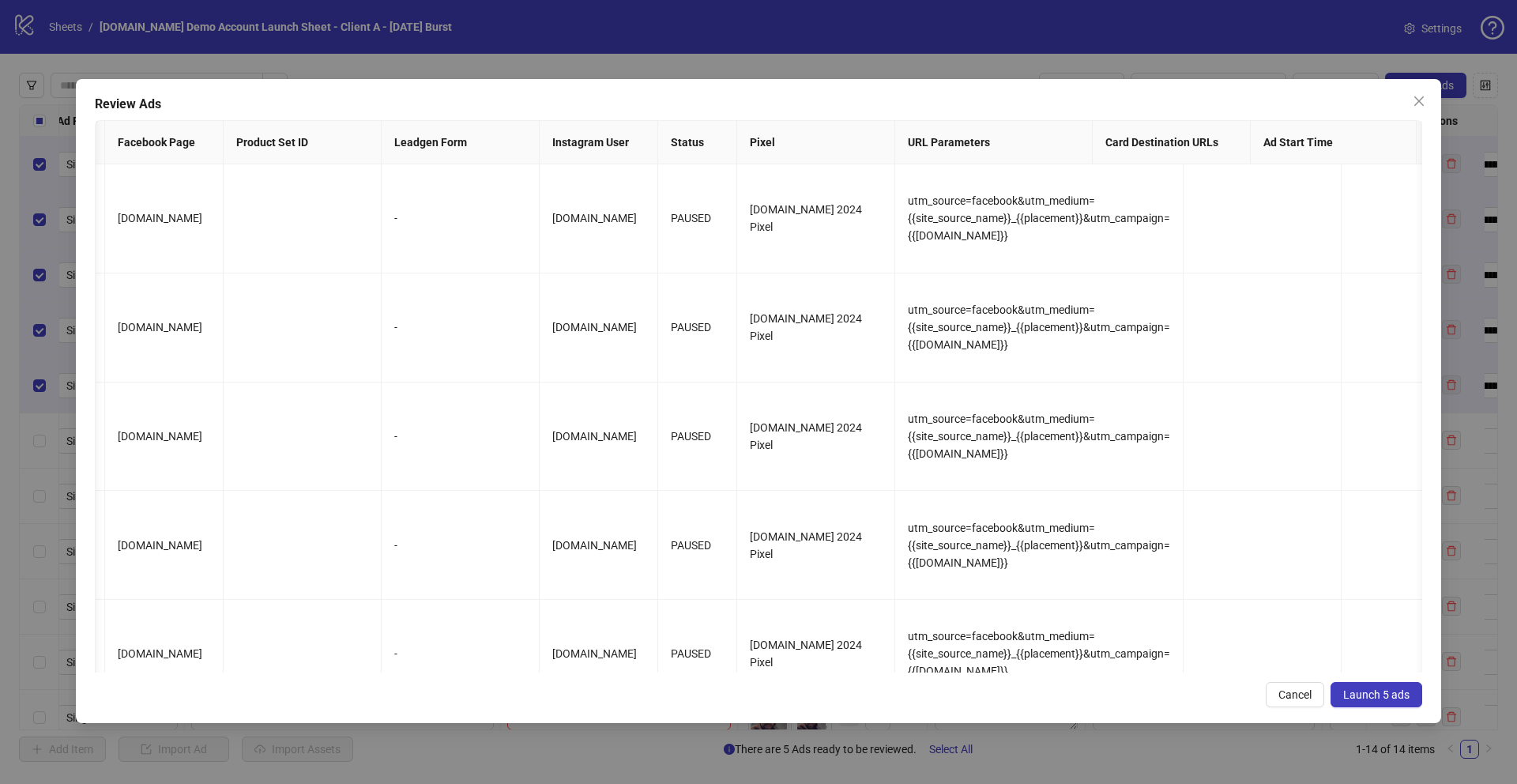
click at [1374, 702] on button "Launch 5 ads" at bounding box center [1376, 694] width 91 height 25
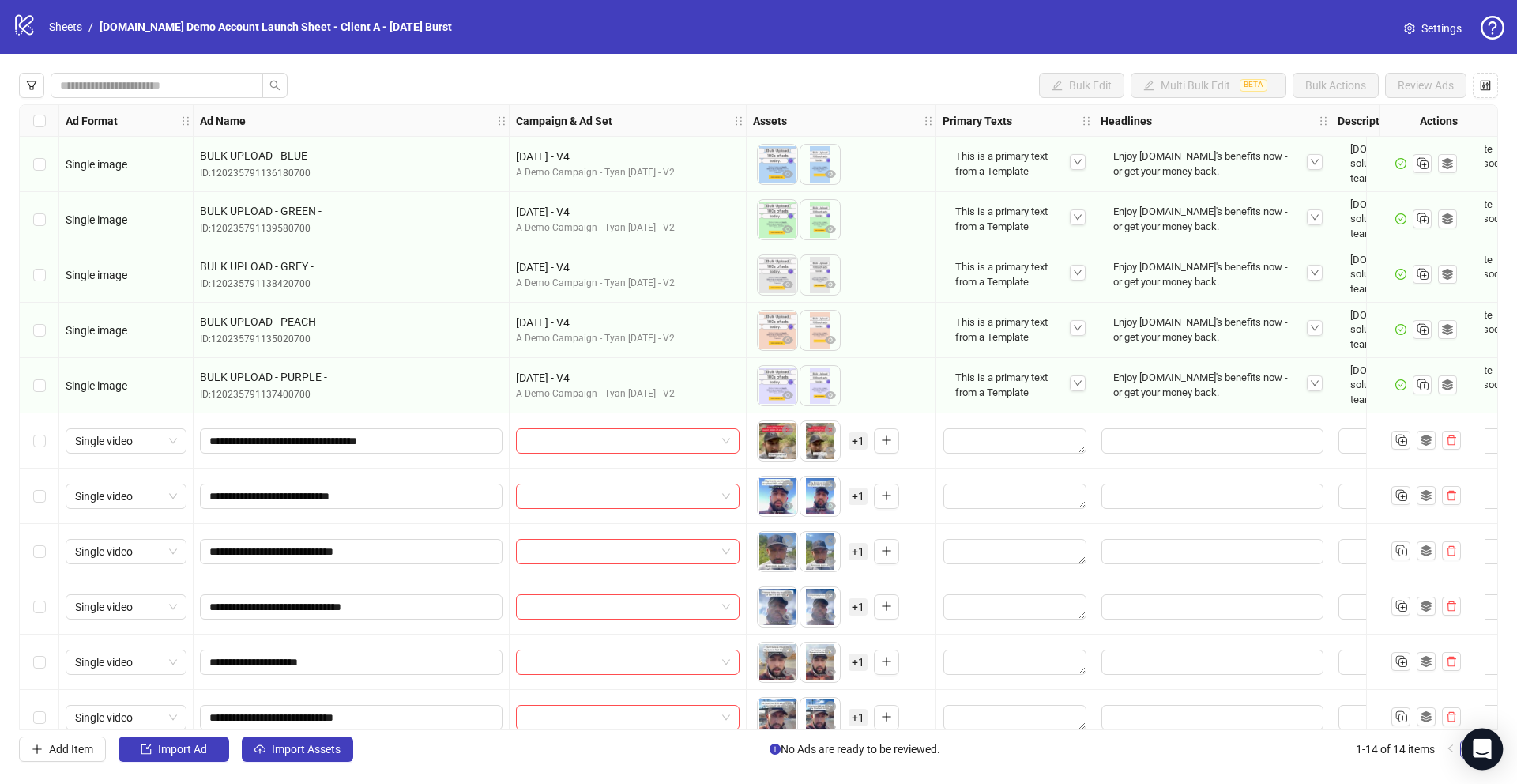
click at [1486, 746] on icon "Open Intercom Messenger" at bounding box center [1482, 749] width 18 height 20
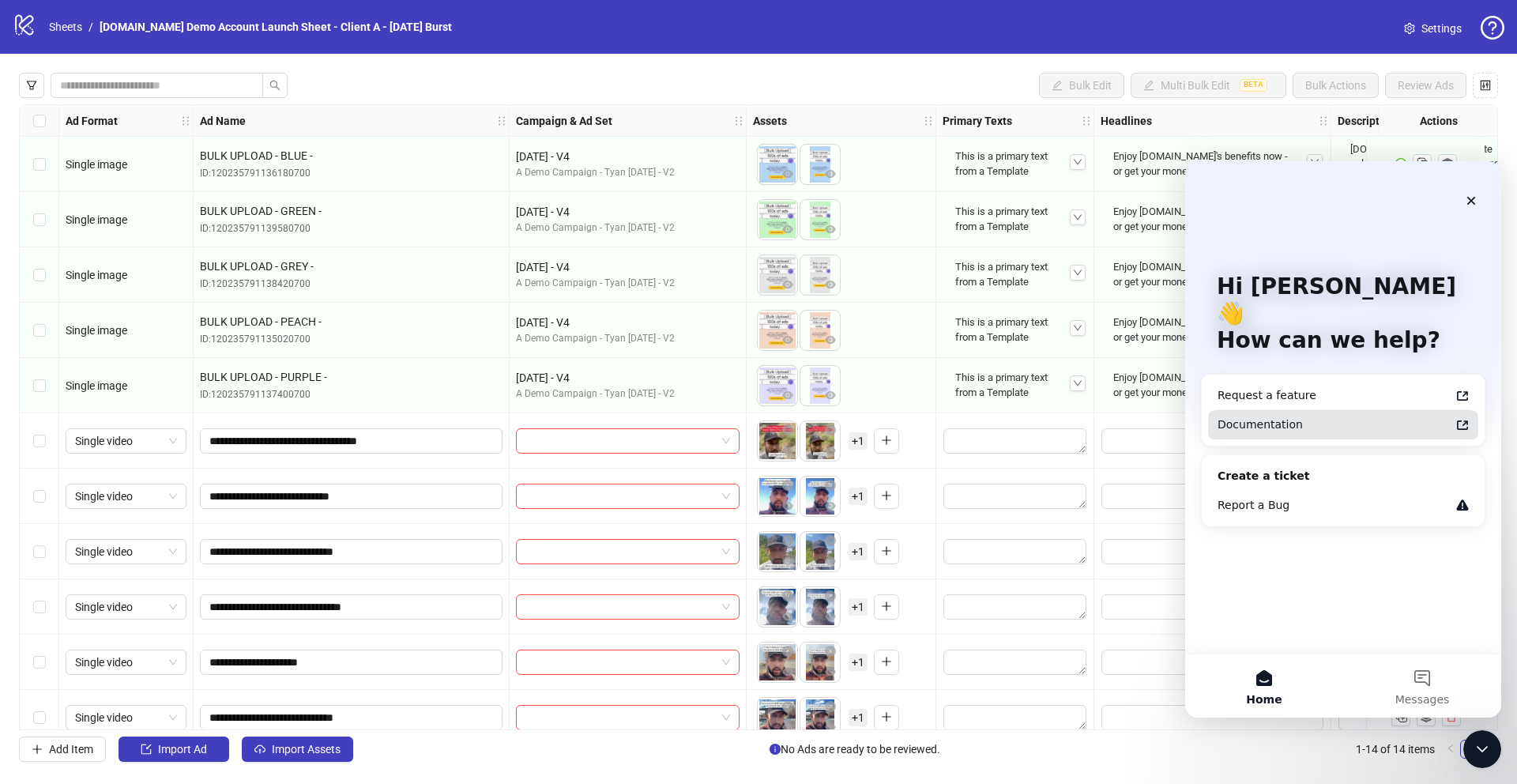
click at [1250, 416] on div "Documentation" at bounding box center [1334, 424] width 233 height 17
click at [1246, 387] on div "Request a feature" at bounding box center [1334, 396] width 233 height 17
click at [1468, 201] on icon "Close" at bounding box center [1472, 201] width 13 height 13
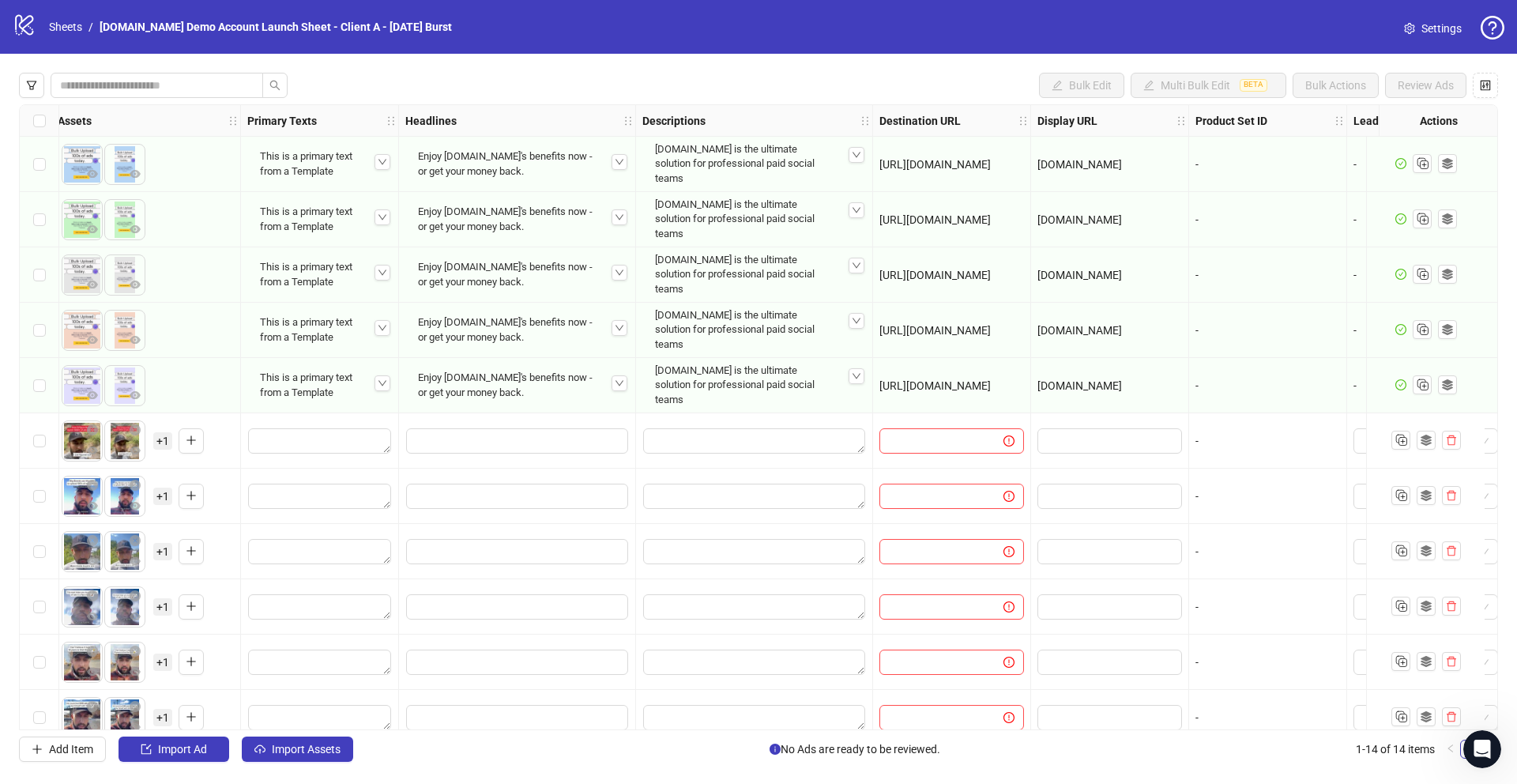
scroll to position [0, 663]
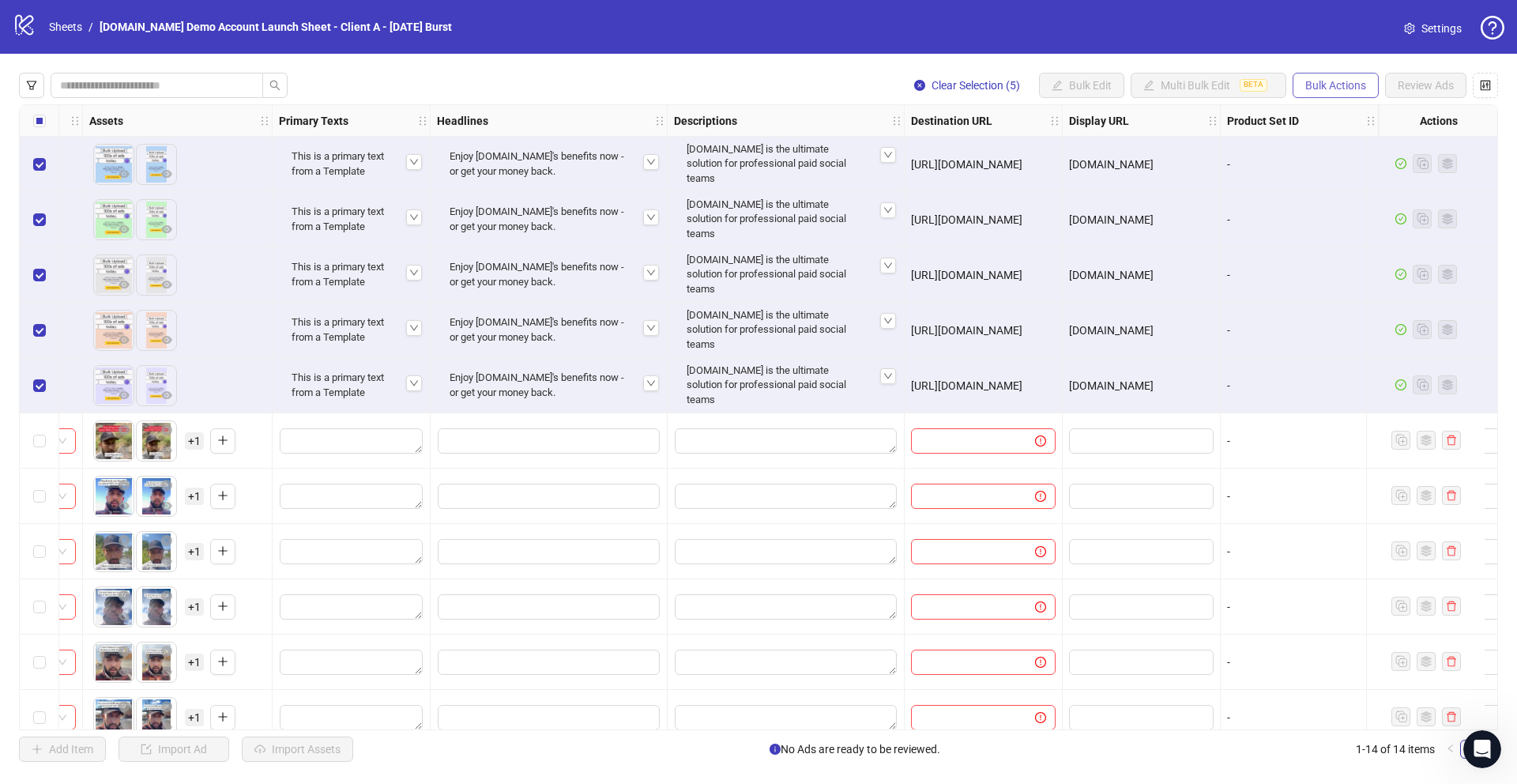
click at [1334, 79] on span "Bulk Actions" at bounding box center [1336, 86] width 61 height 13
click at [1328, 124] on span "Delete" at bounding box center [1357, 116] width 108 height 18
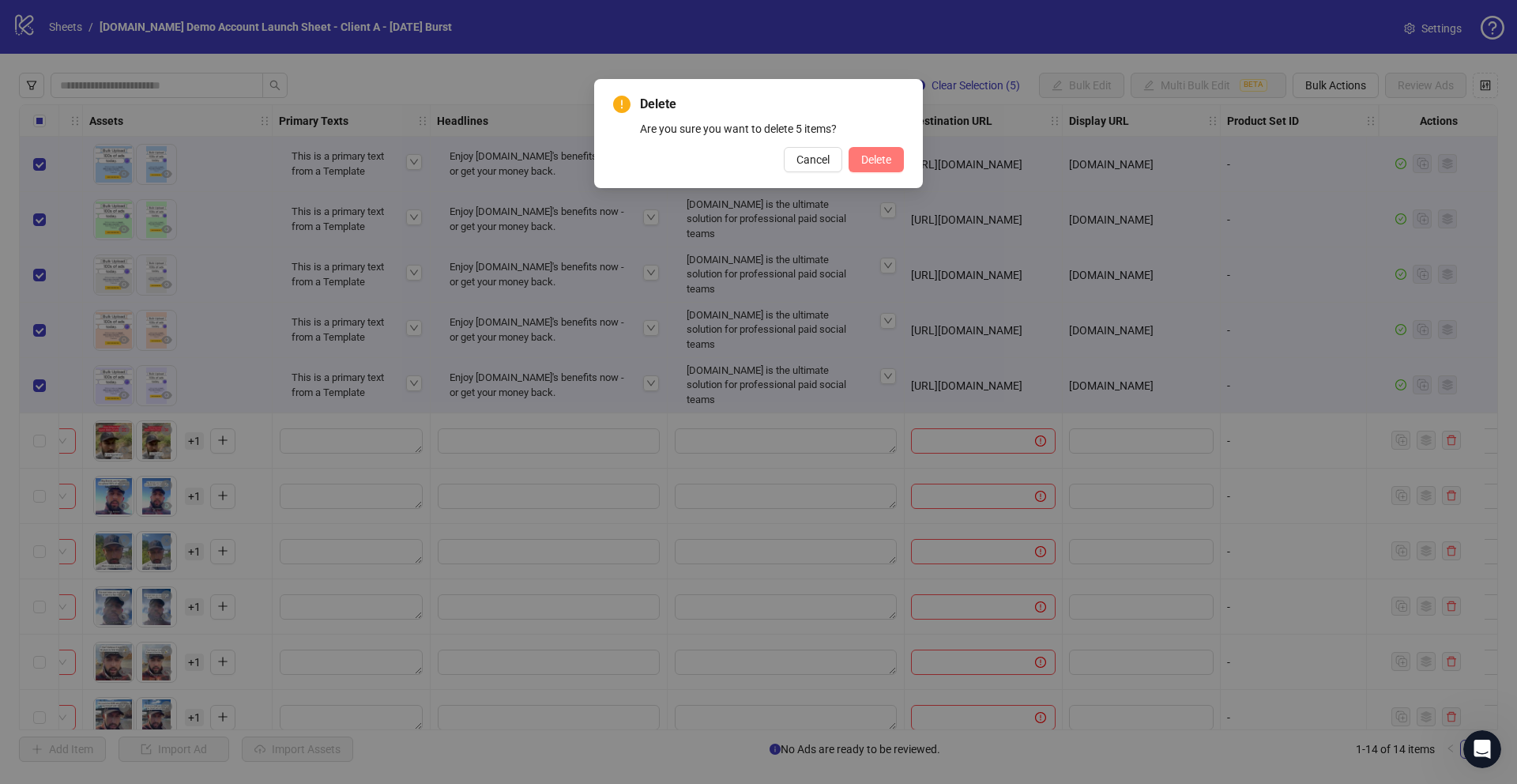
click at [874, 151] on button "Delete" at bounding box center [877, 159] width 55 height 25
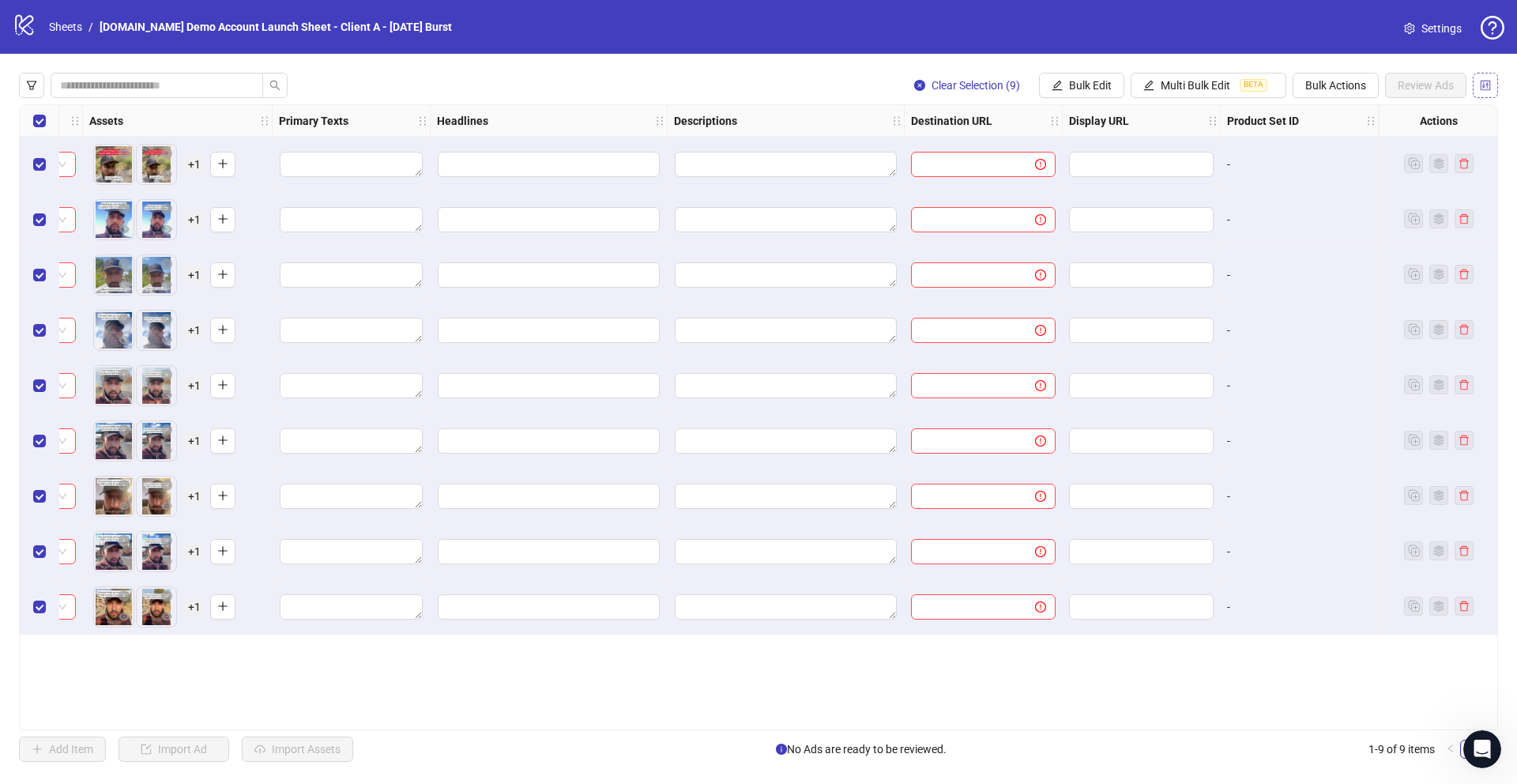
click at [1488, 84] on icon "control" at bounding box center [1486, 84] width 10 height 10
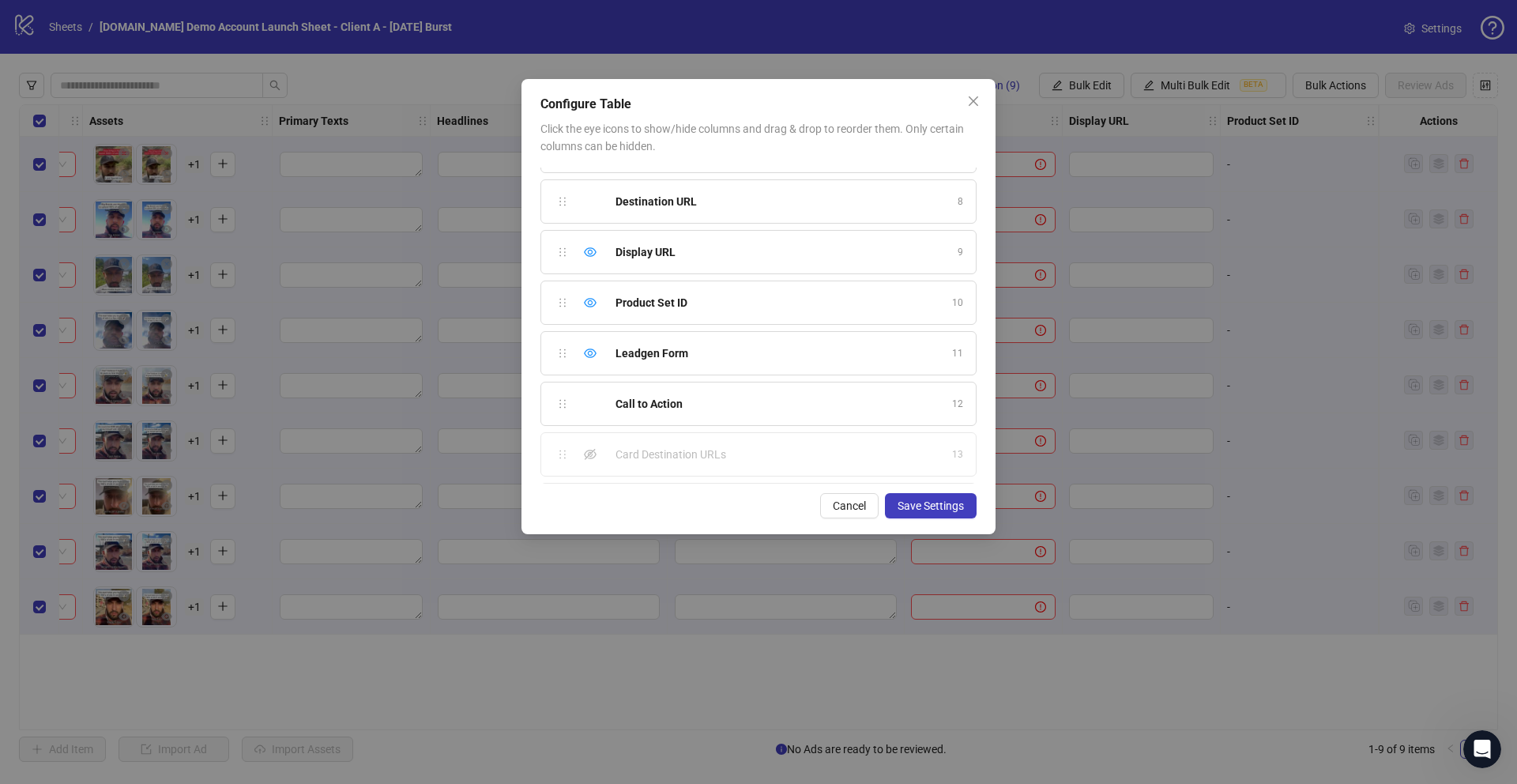
scroll to position [307, 0]
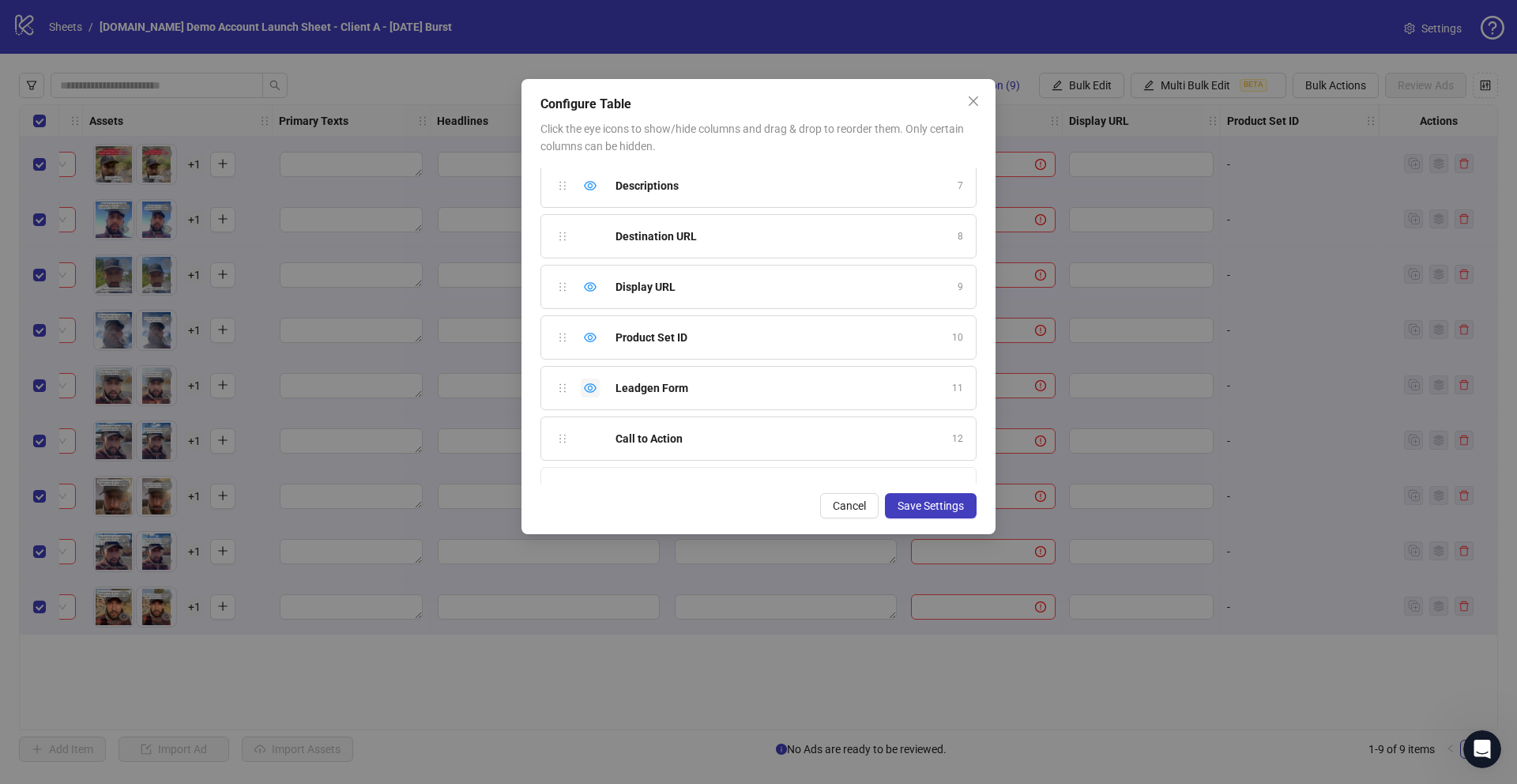
click at [591, 386] on icon "eye" at bounding box center [591, 388] width 13 height 13
click at [591, 340] on icon "eye" at bounding box center [591, 338] width 13 height 13
click at [901, 514] on button "Save Settings" at bounding box center [930, 505] width 91 height 25
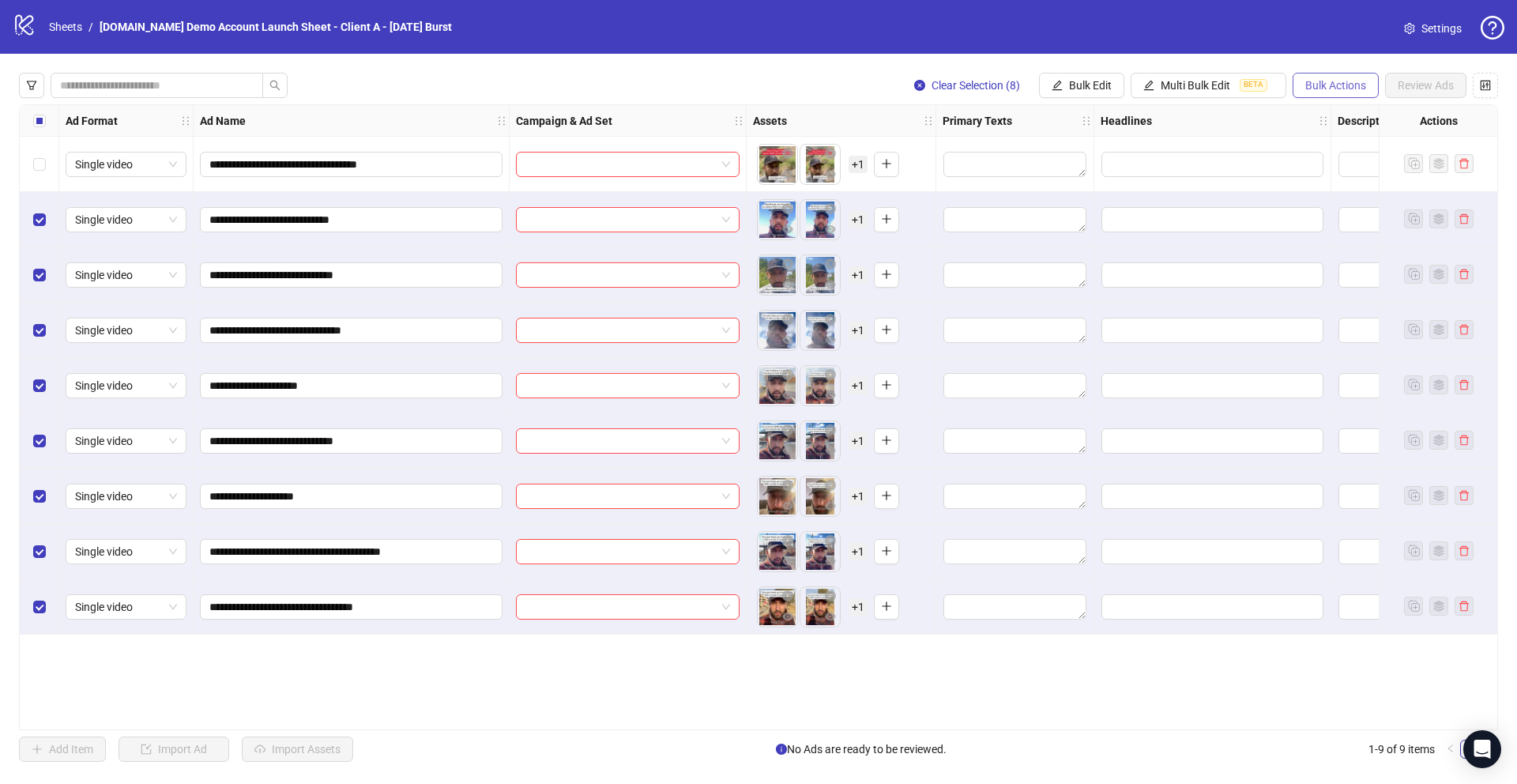
click at [1345, 83] on span "Bulk Actions" at bounding box center [1336, 86] width 61 height 13
click at [1346, 110] on span "Delete" at bounding box center [1357, 116] width 108 height 18
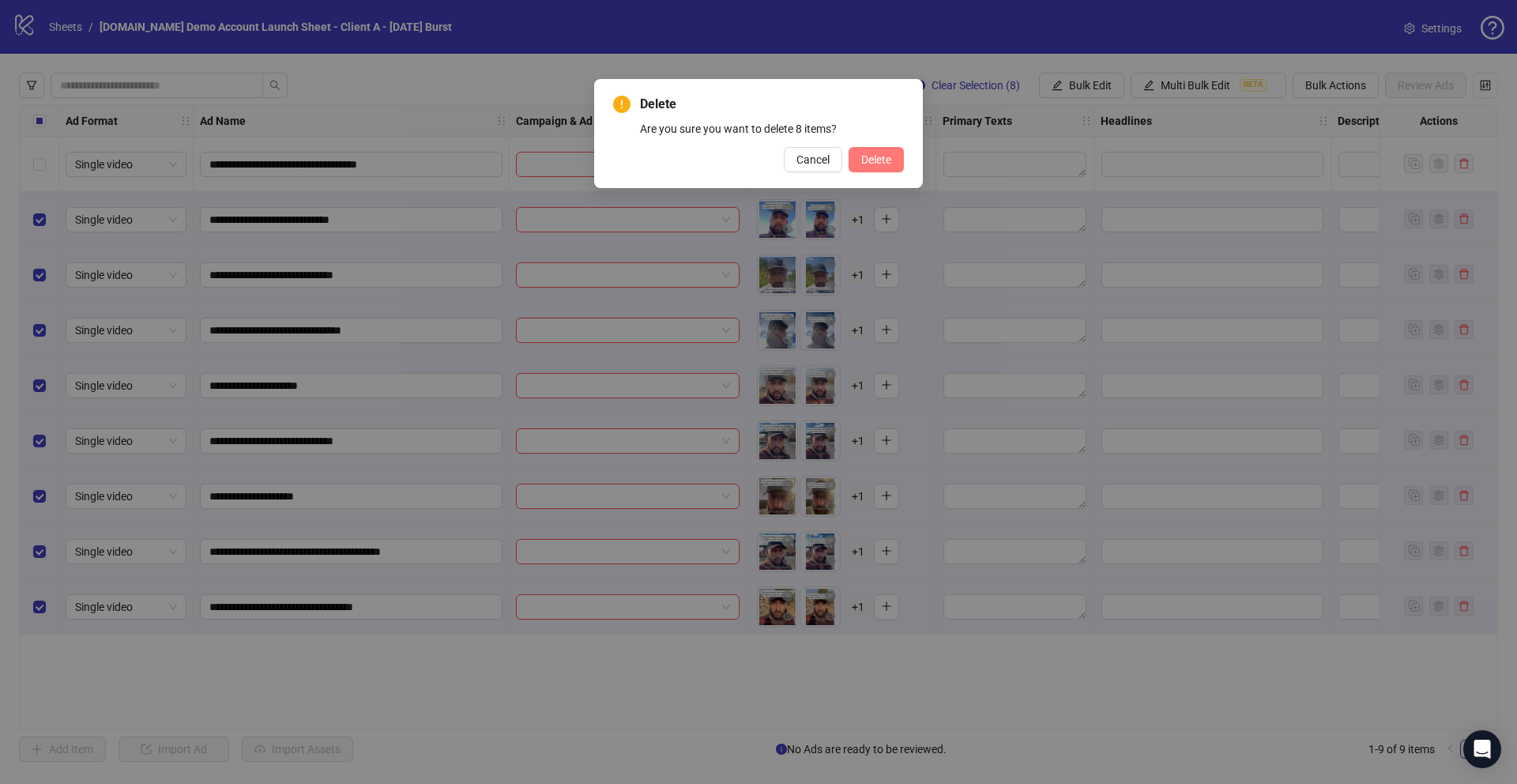
click at [881, 150] on button "Delete" at bounding box center [877, 159] width 55 height 25
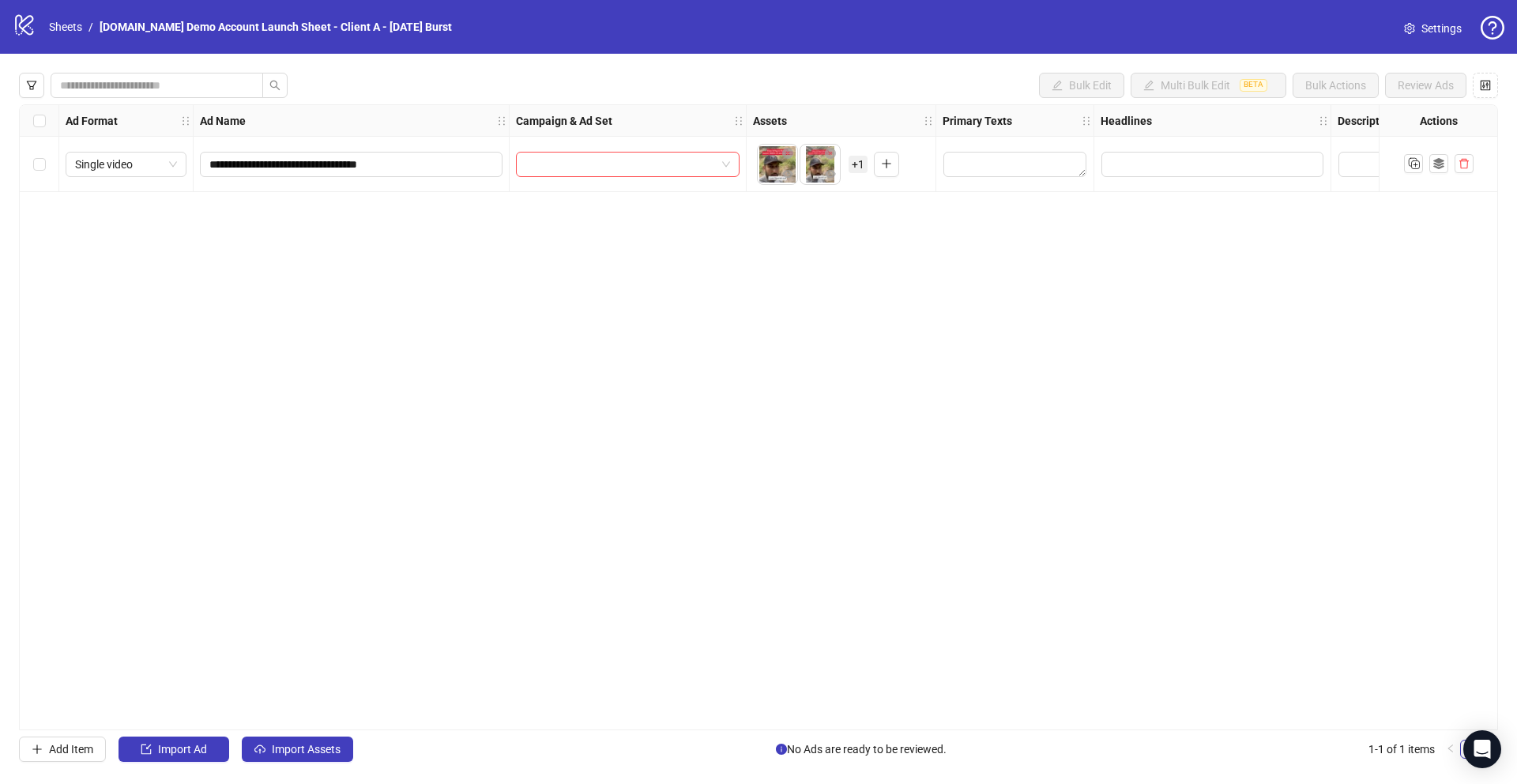
click at [31, 161] on div "Select row 1" at bounding box center [39, 164] width 40 height 55
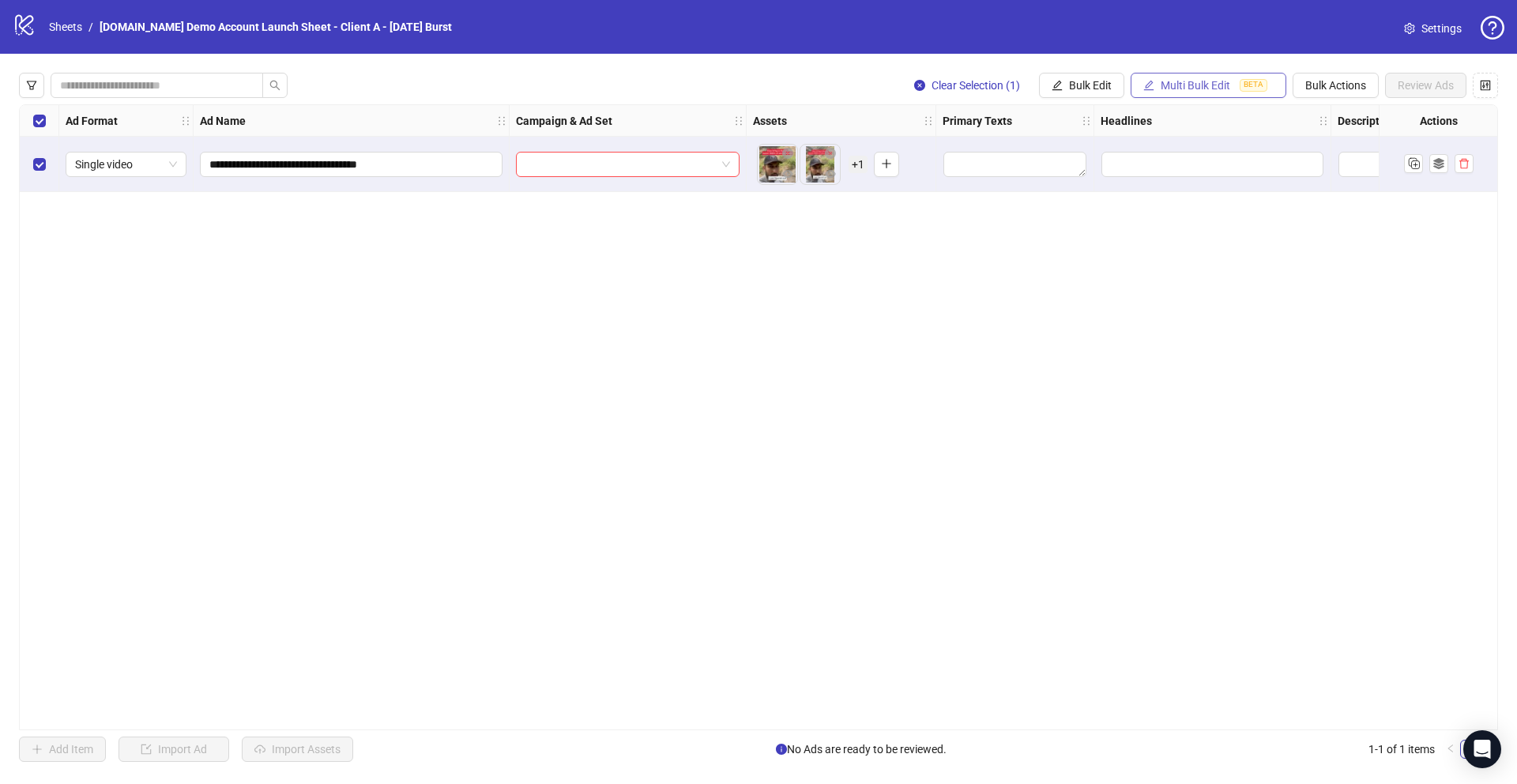
click at [1184, 79] on span "Multi Bulk Edit" at bounding box center [1195, 86] width 69 height 13
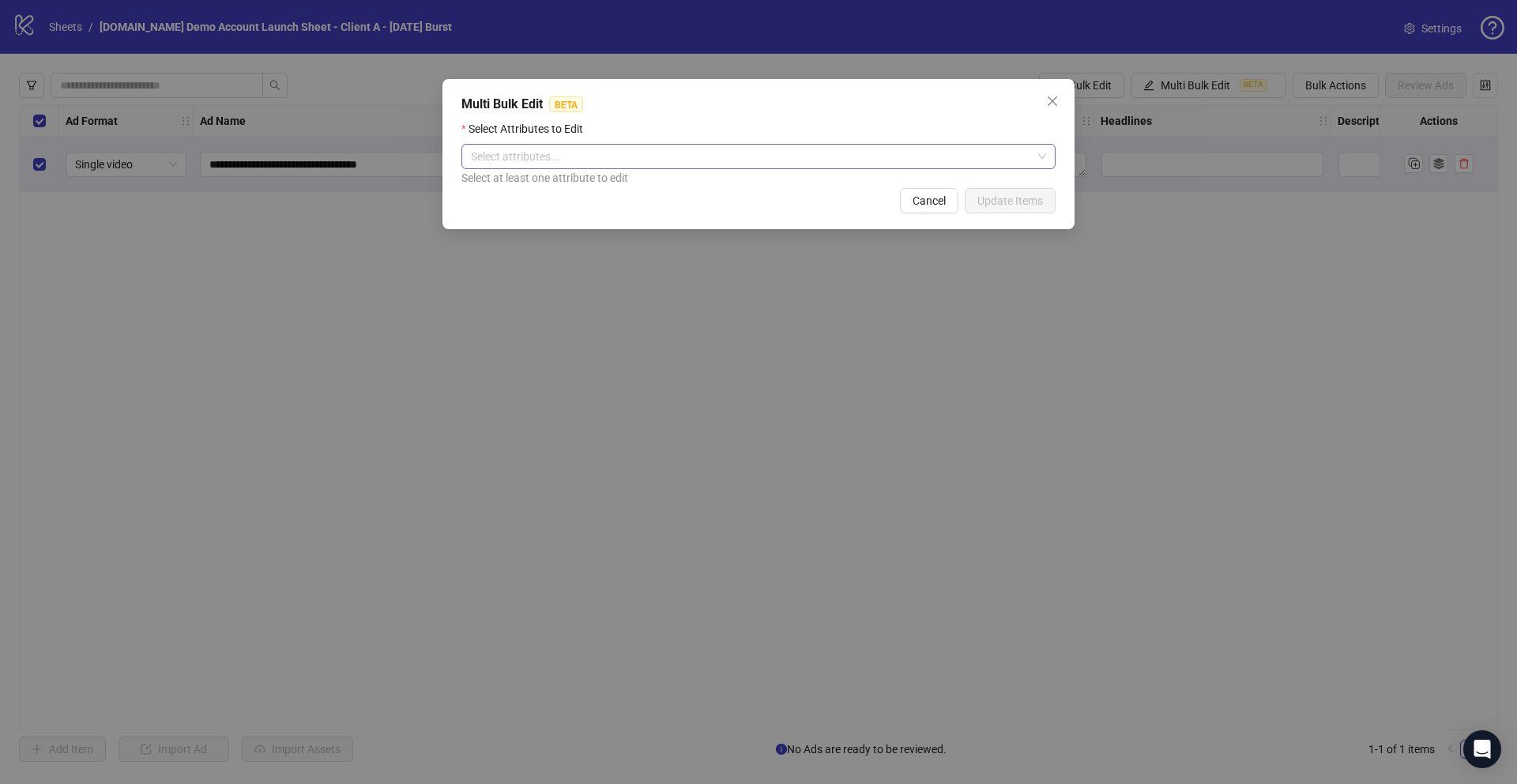
click at [561, 151] on div at bounding box center [750, 157] width 571 height 22
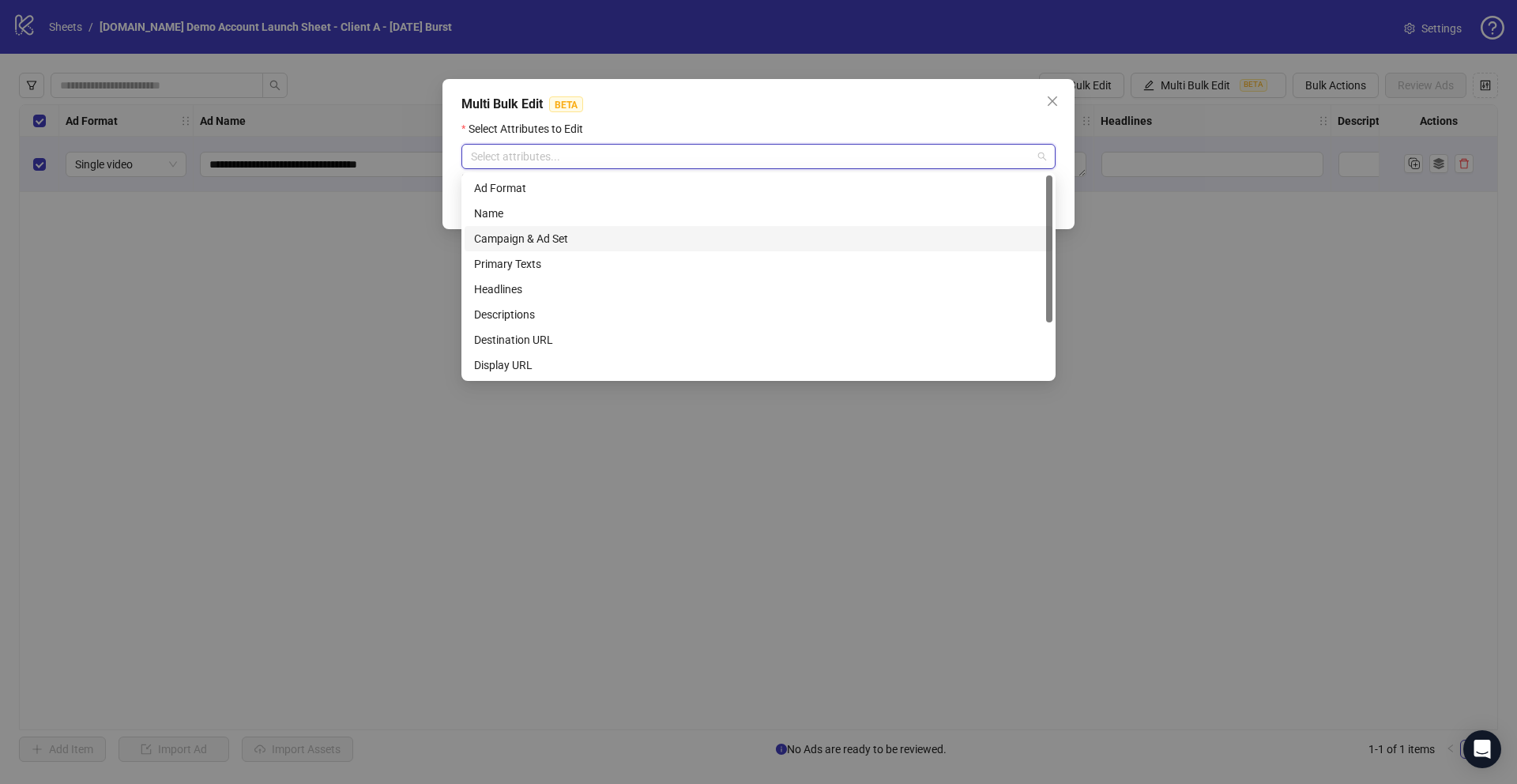
click at [550, 235] on div "Campaign & Ad Set" at bounding box center [758, 238] width 569 height 18
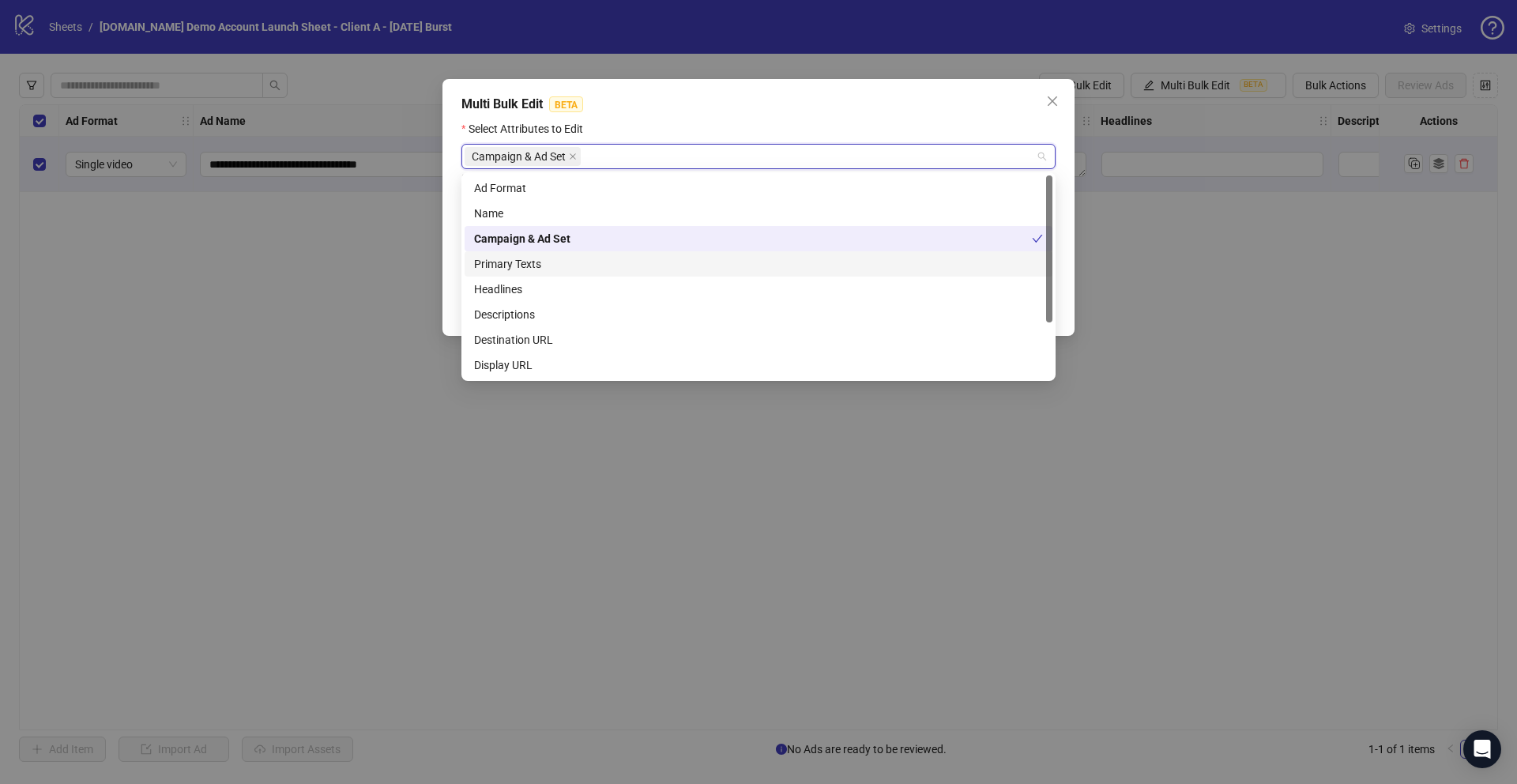
click at [521, 267] on div "Primary Texts" at bounding box center [758, 264] width 569 height 18
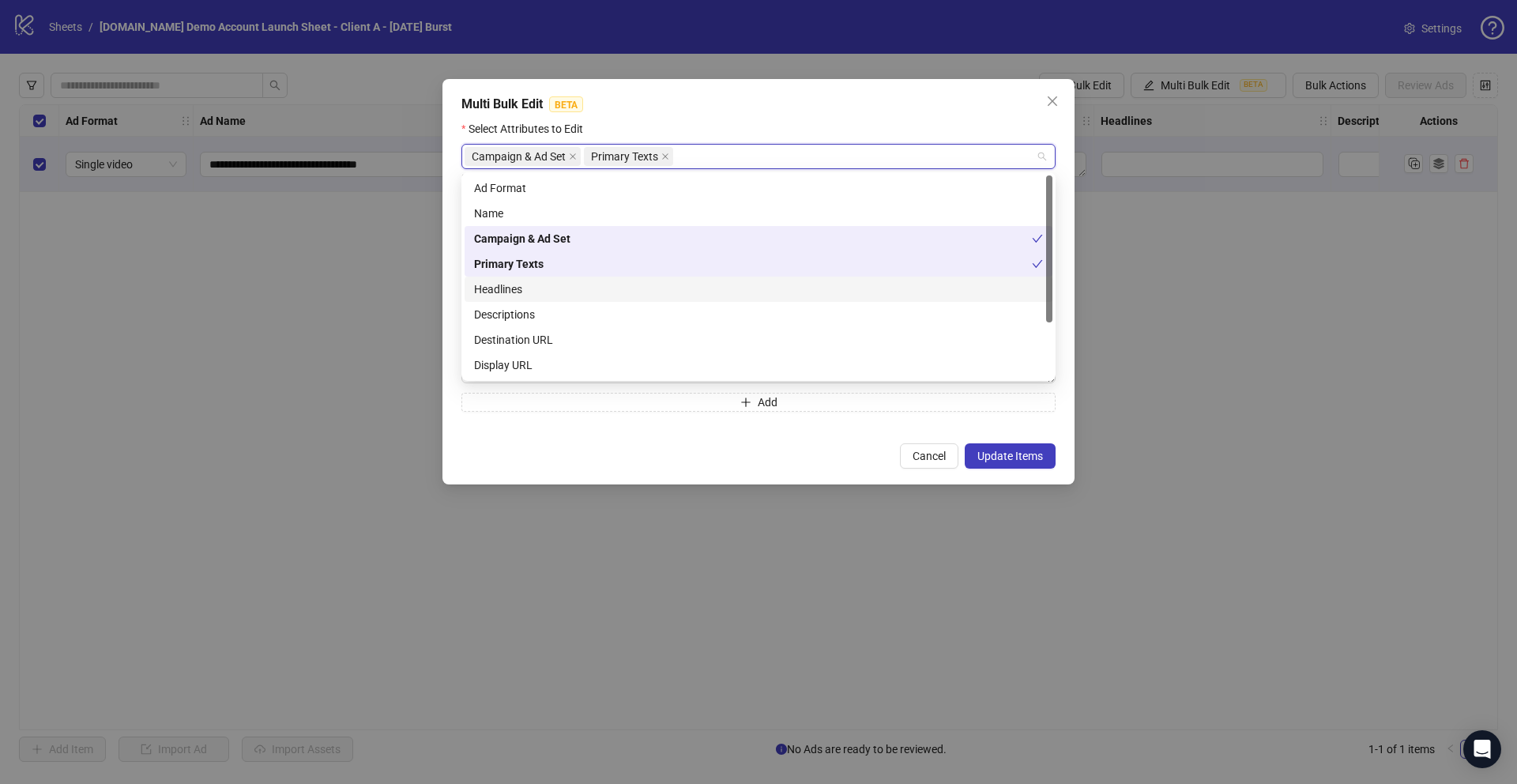
click at [513, 294] on div "Headlines" at bounding box center [758, 289] width 569 height 18
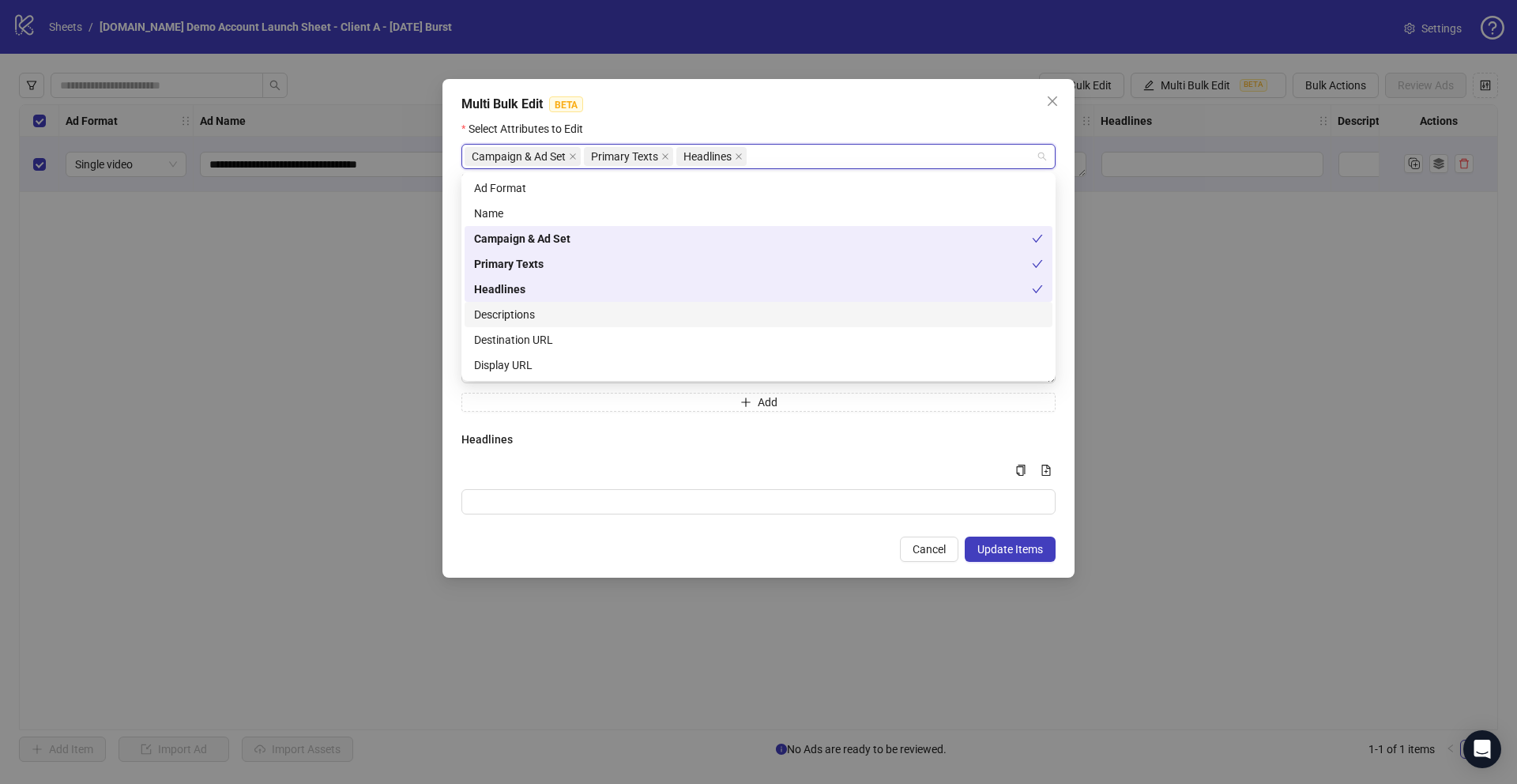
click at [512, 313] on div "Descriptions" at bounding box center [758, 314] width 569 height 18
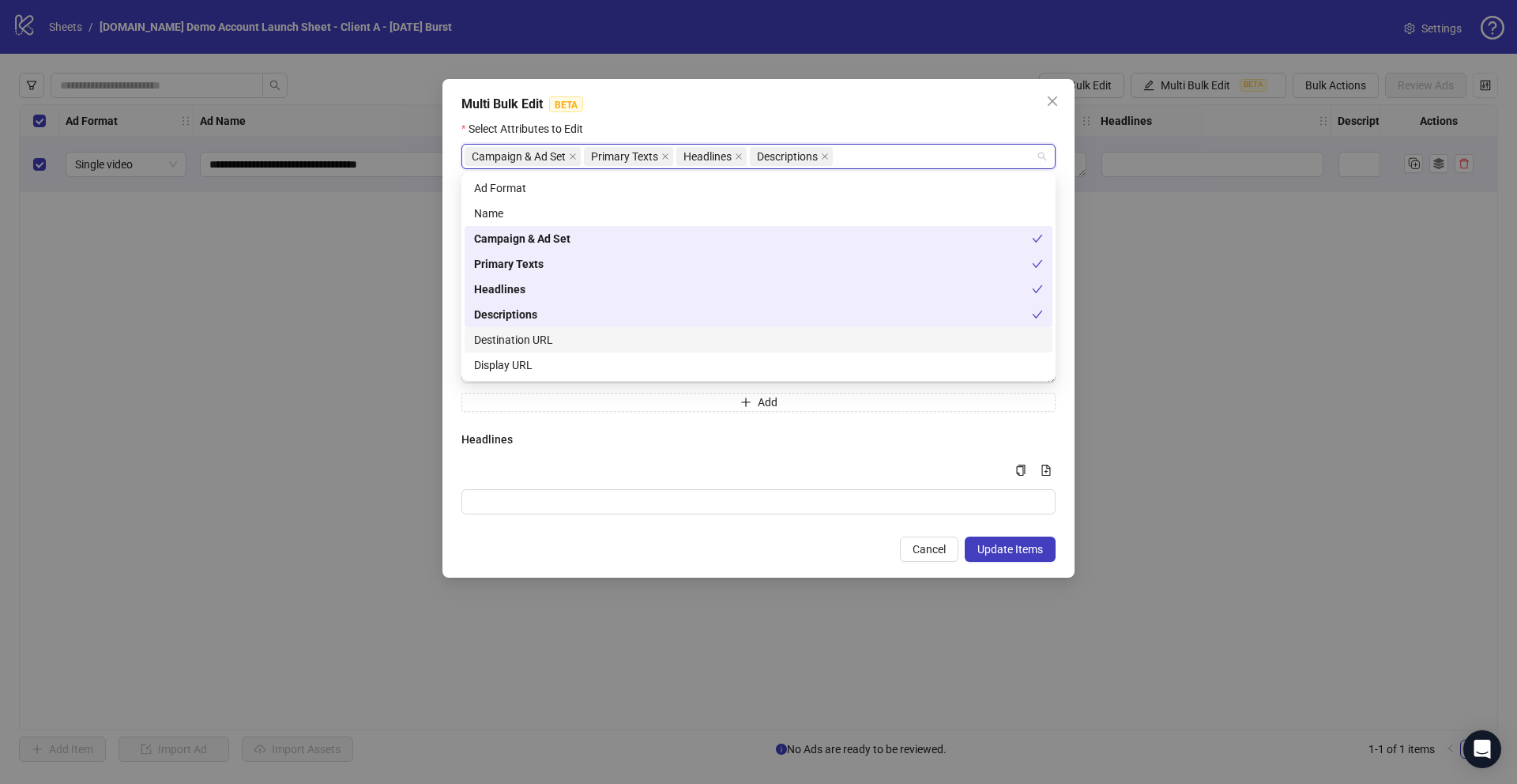
click at [501, 335] on div "Destination URL" at bounding box center [758, 339] width 569 height 18
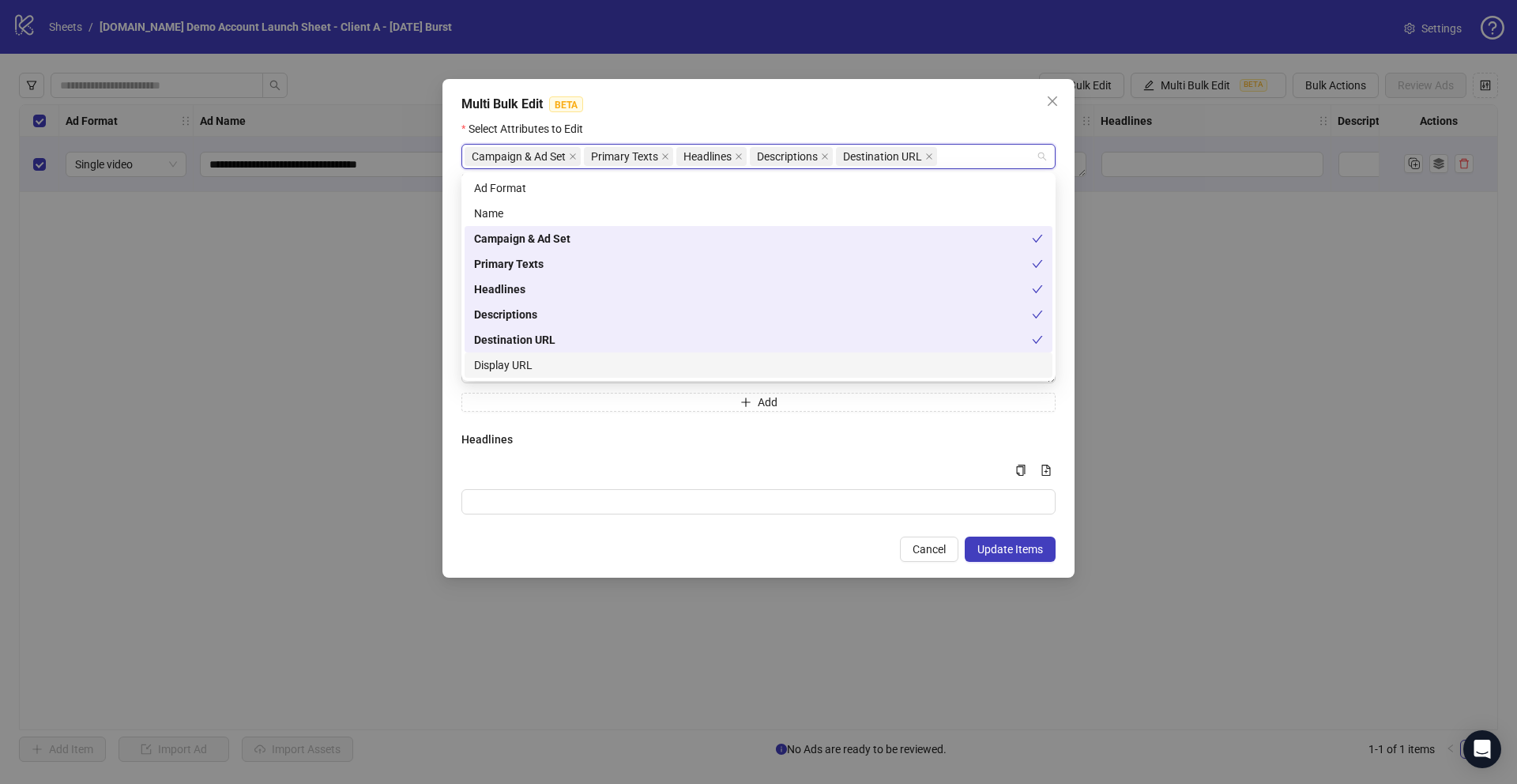
click at [496, 362] on div "Display URL" at bounding box center [758, 364] width 569 height 18
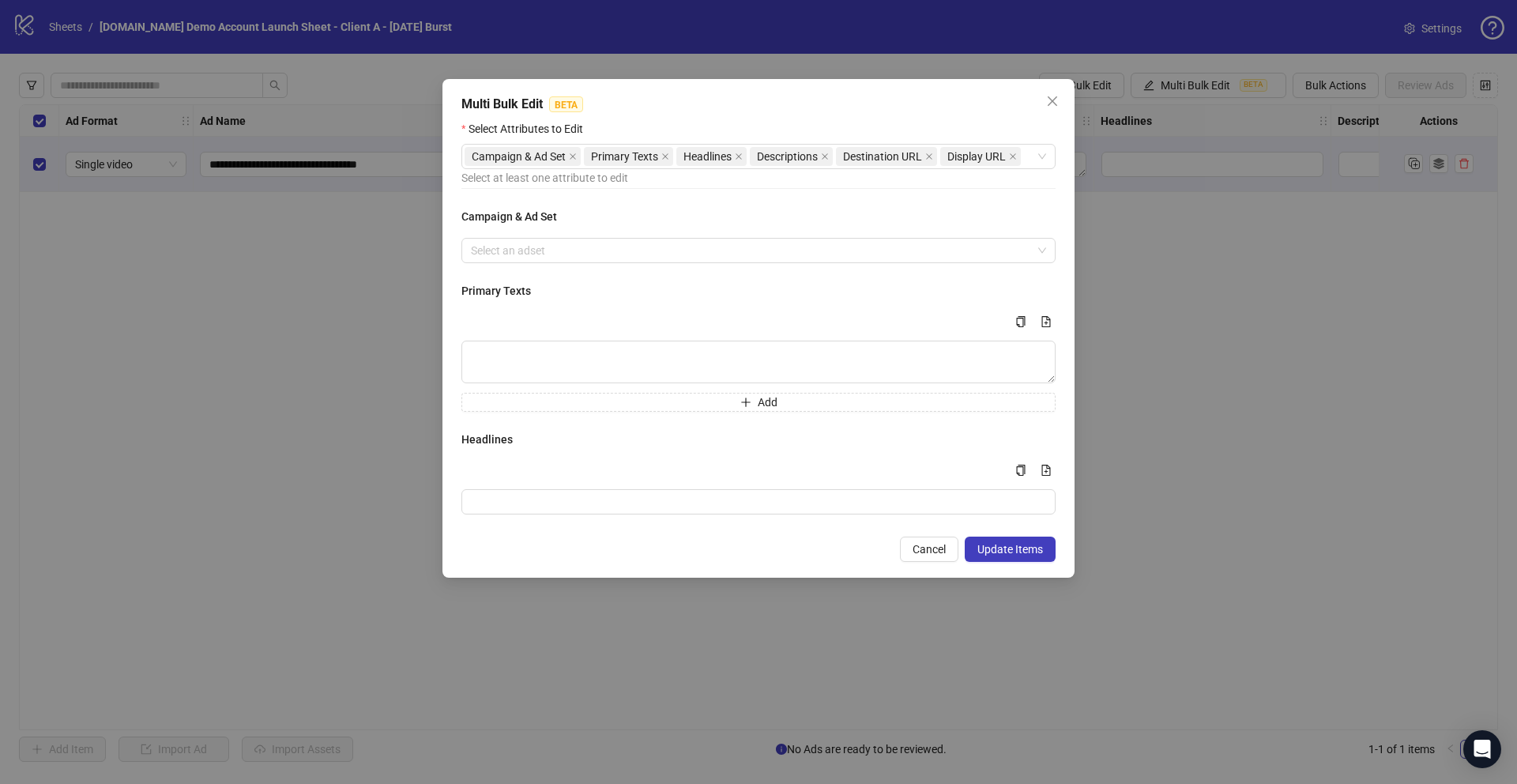
click at [554, 431] on h4 "Headlines" at bounding box center [758, 439] width 594 height 18
click at [557, 255] on input "search" at bounding box center [751, 251] width 561 height 24
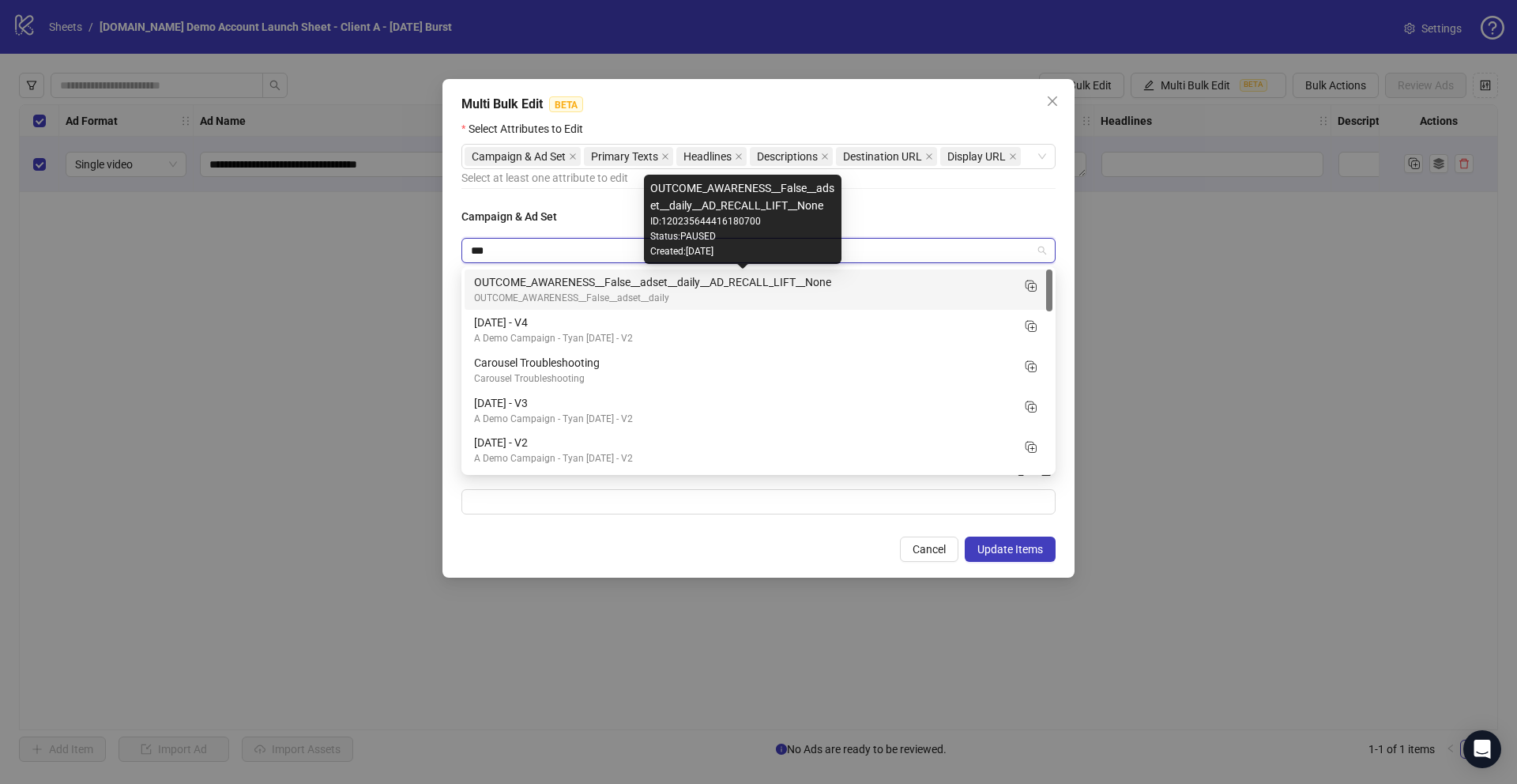
type input "****"
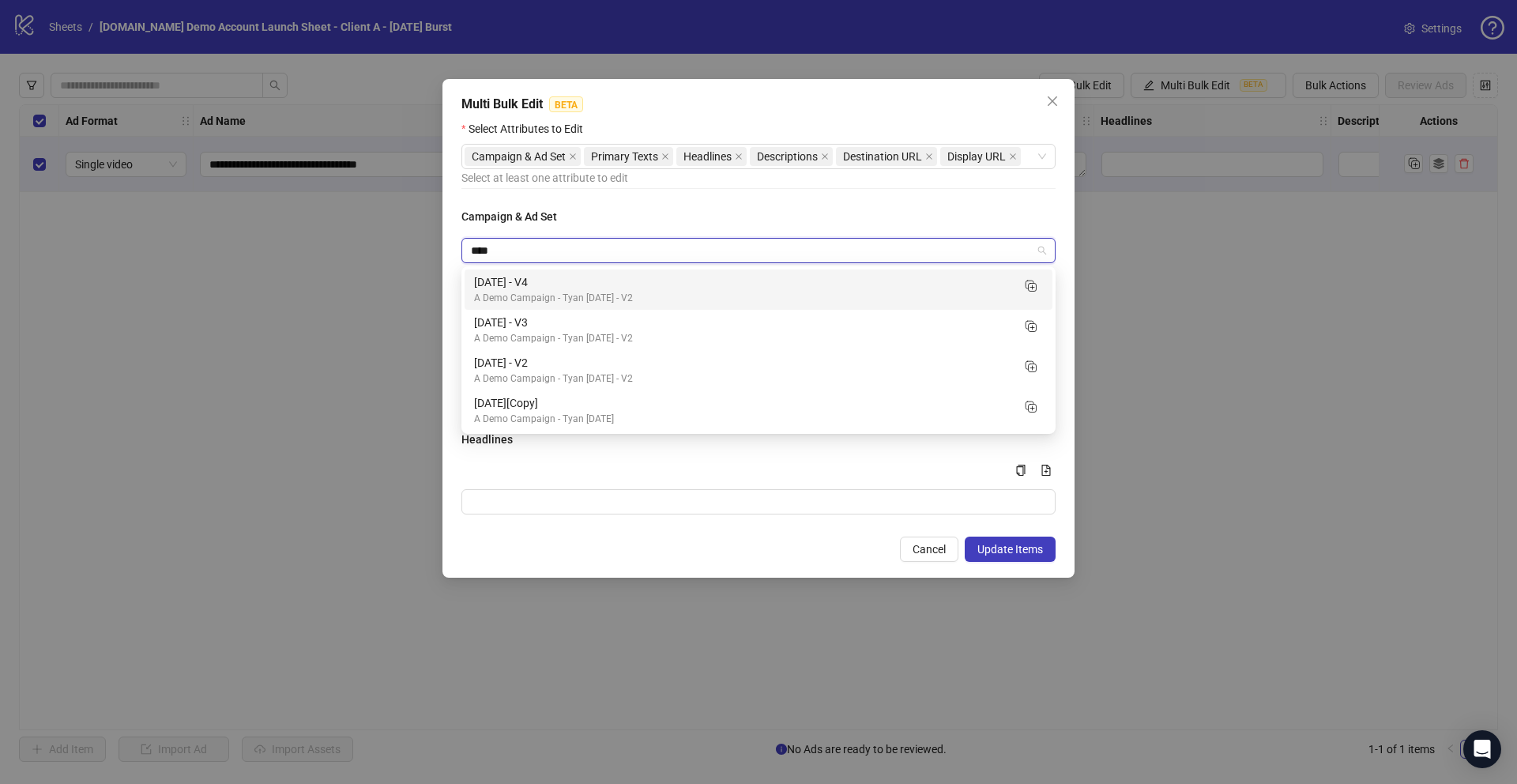
click at [560, 285] on div "[DATE] - V4" at bounding box center [743, 281] width 537 height 18
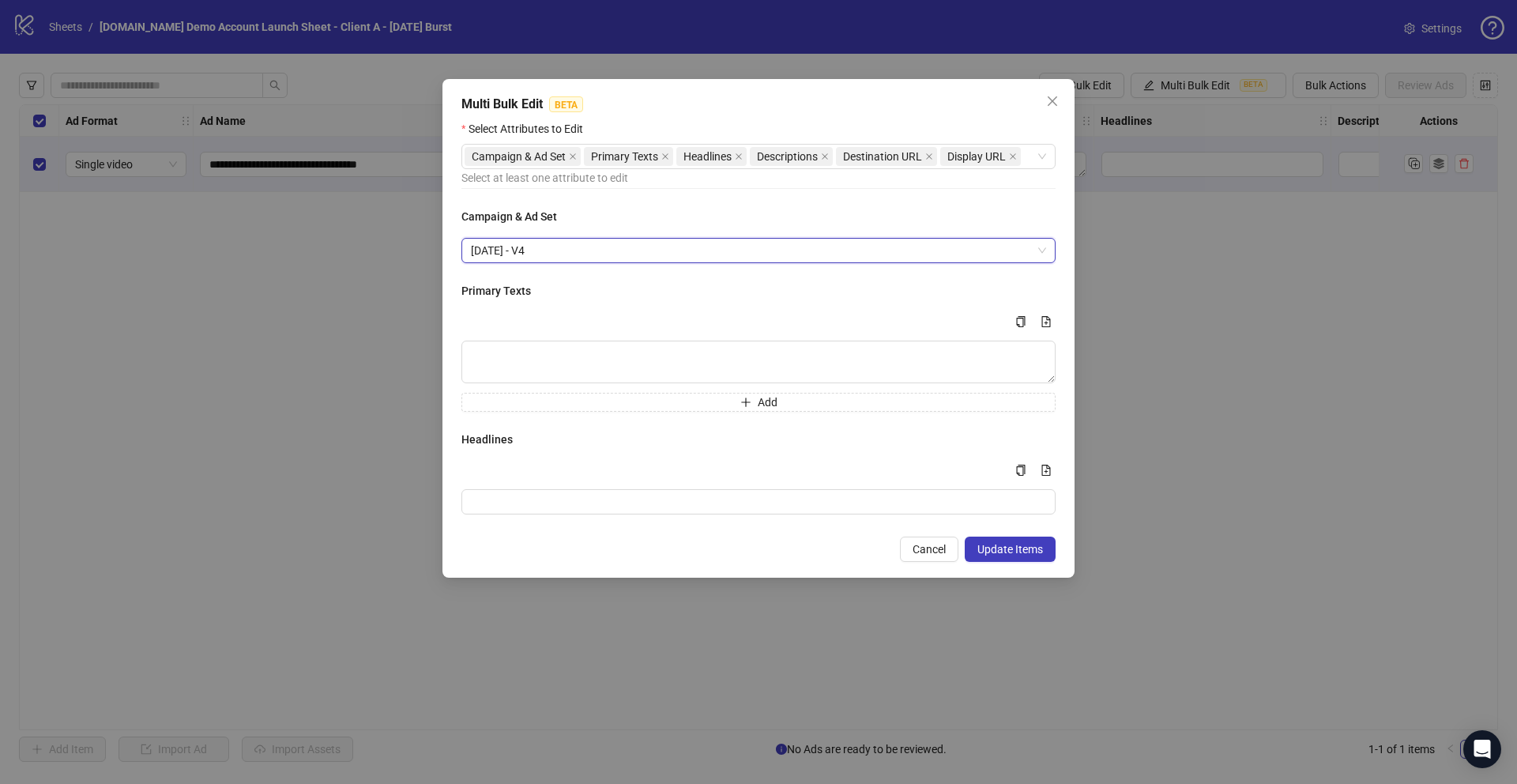
click at [573, 251] on span "[DATE] - V4" at bounding box center [758, 251] width 575 height 24
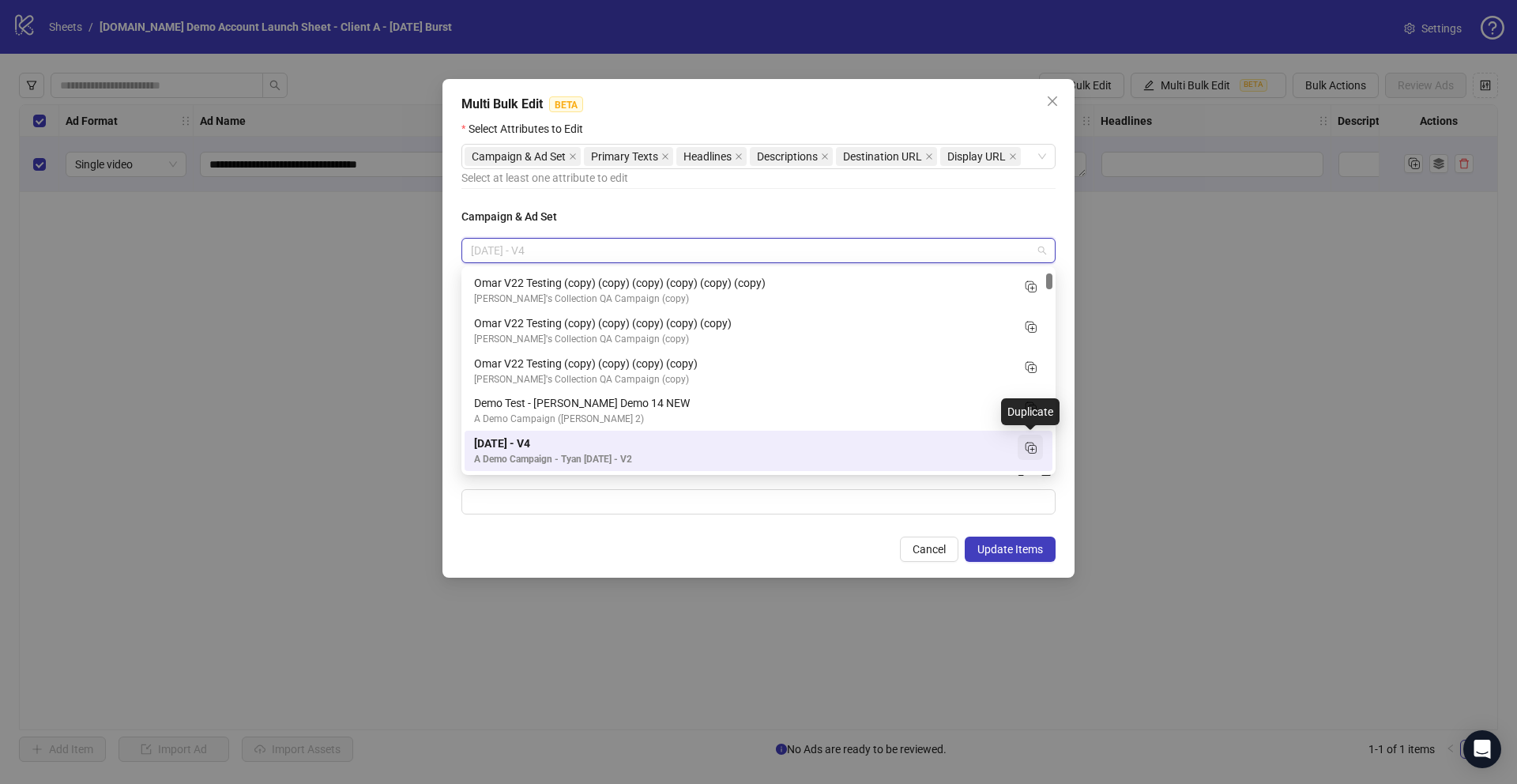
click at [1030, 445] on icon "Duplicate" at bounding box center [1030, 446] width 16 height 16
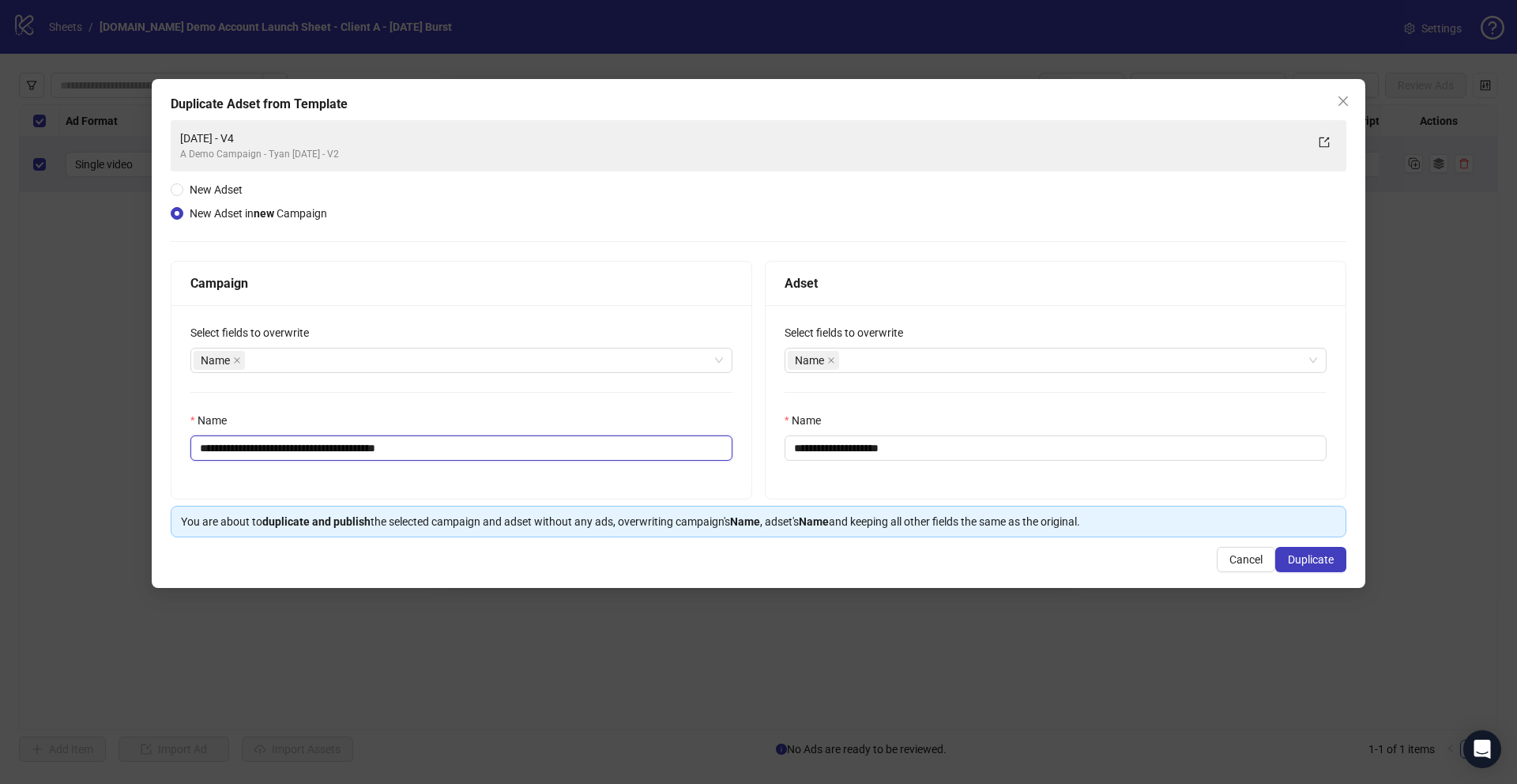
click at [448, 448] on input "**********" at bounding box center [460, 447] width 542 height 25
drag, startPoint x: 448, startPoint y: 448, endPoint x: 328, endPoint y: 443, distance: 120.1
click at [328, 443] on input "**********" at bounding box center [460, 447] width 542 height 25
drag, startPoint x: 437, startPoint y: 448, endPoint x: 301, endPoint y: 449, distance: 136.0
click at [301, 449] on input "**********" at bounding box center [460, 447] width 542 height 25
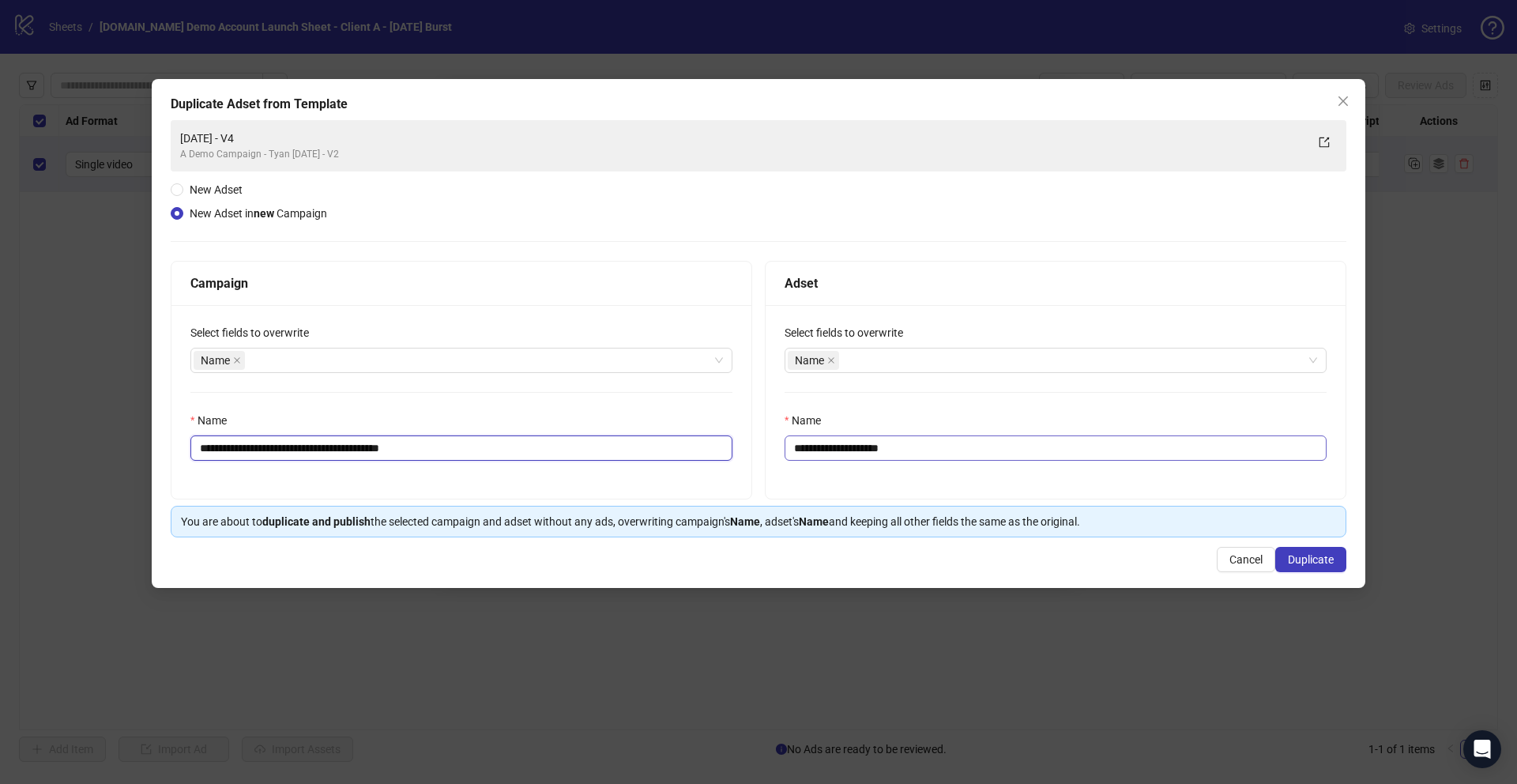
type input "**********"
drag, startPoint x: 924, startPoint y: 446, endPoint x: 753, endPoint y: 452, distance: 171.1
click at [753, 452] on div "**********" at bounding box center [758, 380] width 1176 height 239
paste input "**********"
click at [921, 448] on input "**********" at bounding box center [1055, 447] width 542 height 25
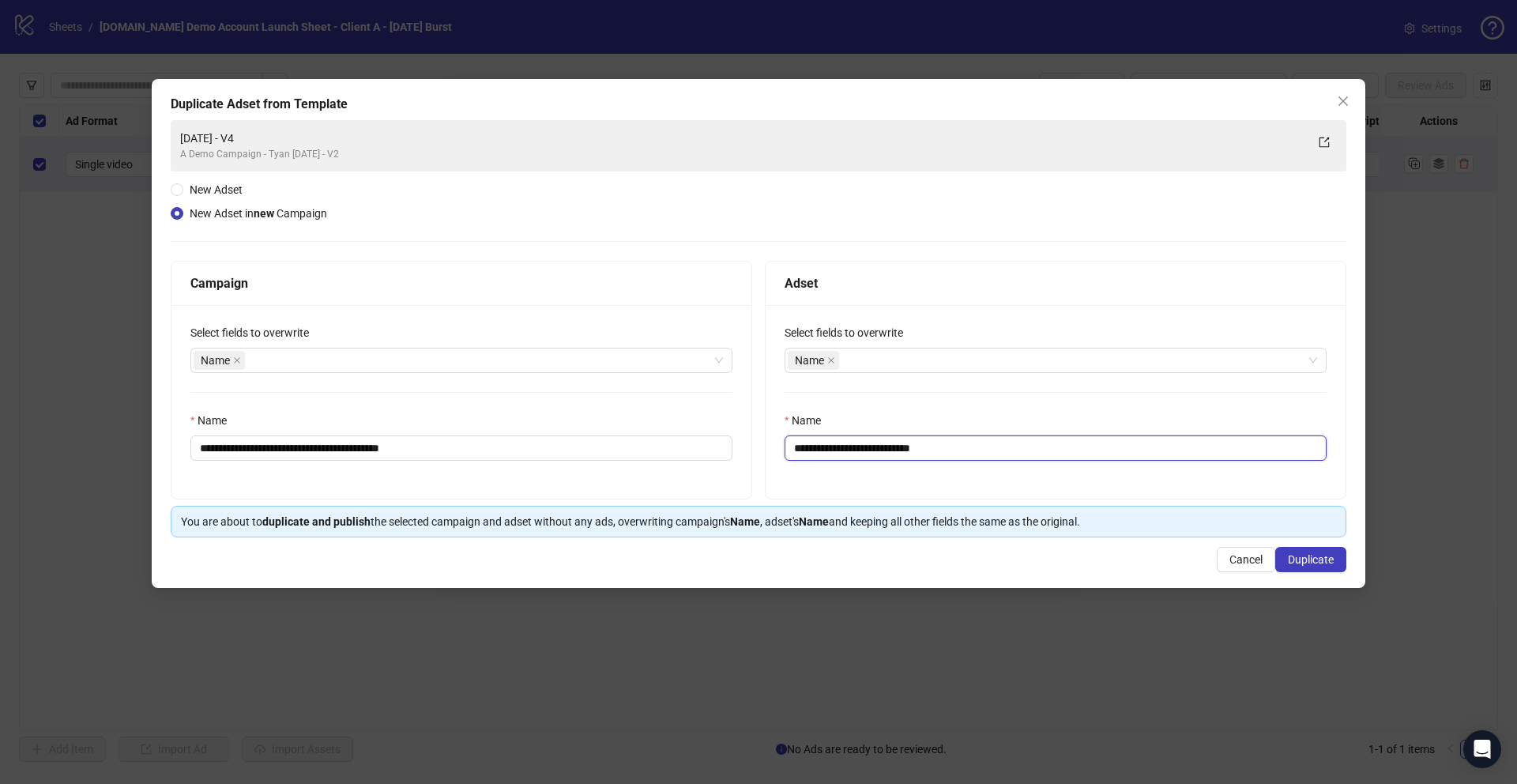
drag, startPoint x: 837, startPoint y: 454, endPoint x: 786, endPoint y: 454, distance: 51.0
click at [787, 454] on input "**********" at bounding box center [1055, 447] width 542 height 25
click at [891, 450] on input "**********" at bounding box center [1055, 447] width 542 height 25
type input "**********"
drag, startPoint x: 436, startPoint y: 448, endPoint x: 376, endPoint y: 451, distance: 60.1
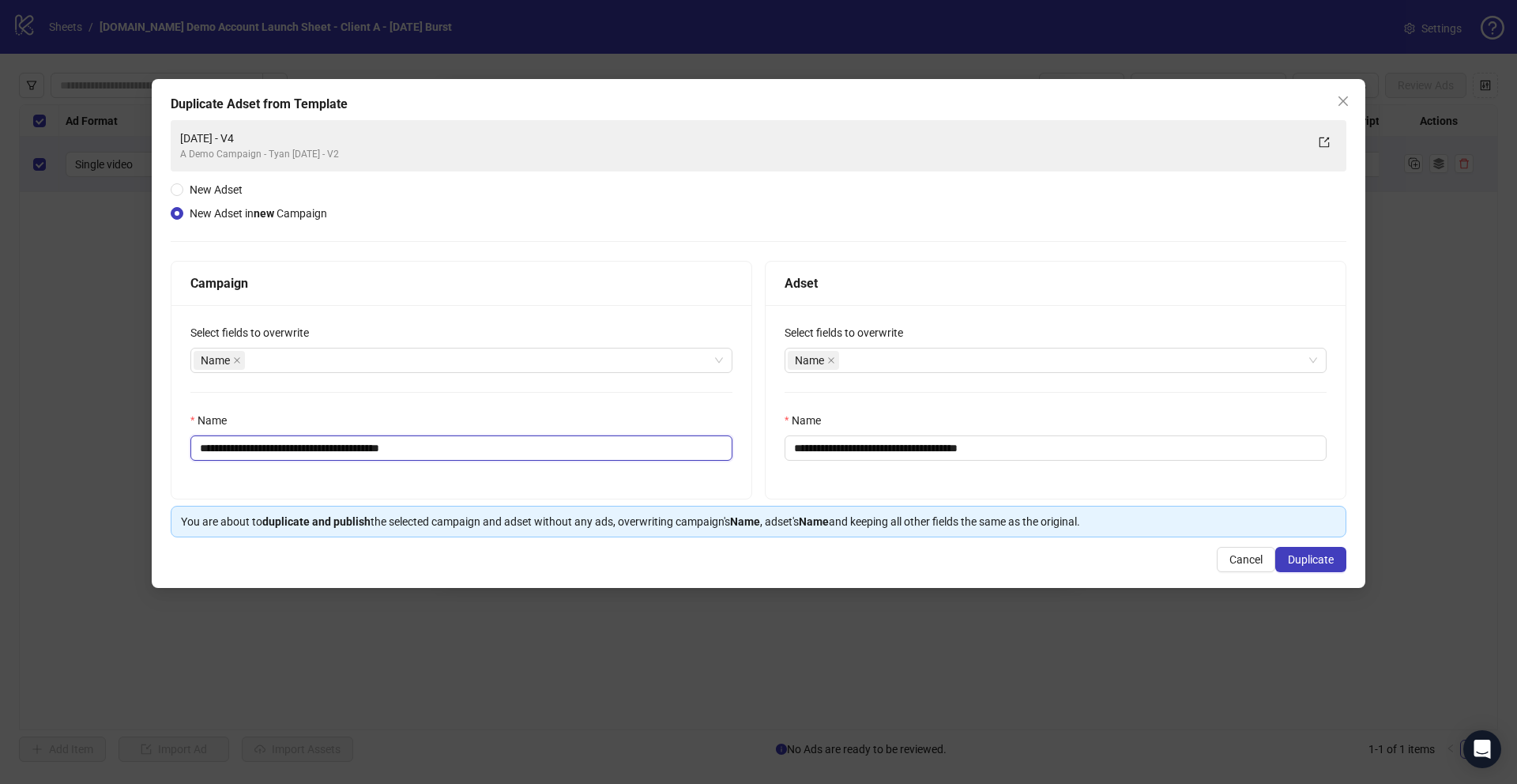
click at [376, 451] on input "**********" at bounding box center [460, 447] width 542 height 25
type input "**********"
click at [1009, 447] on input "**********" at bounding box center [1055, 447] width 542 height 25
type input "**********"
click at [1322, 560] on span "Duplicate" at bounding box center [1311, 559] width 46 height 13
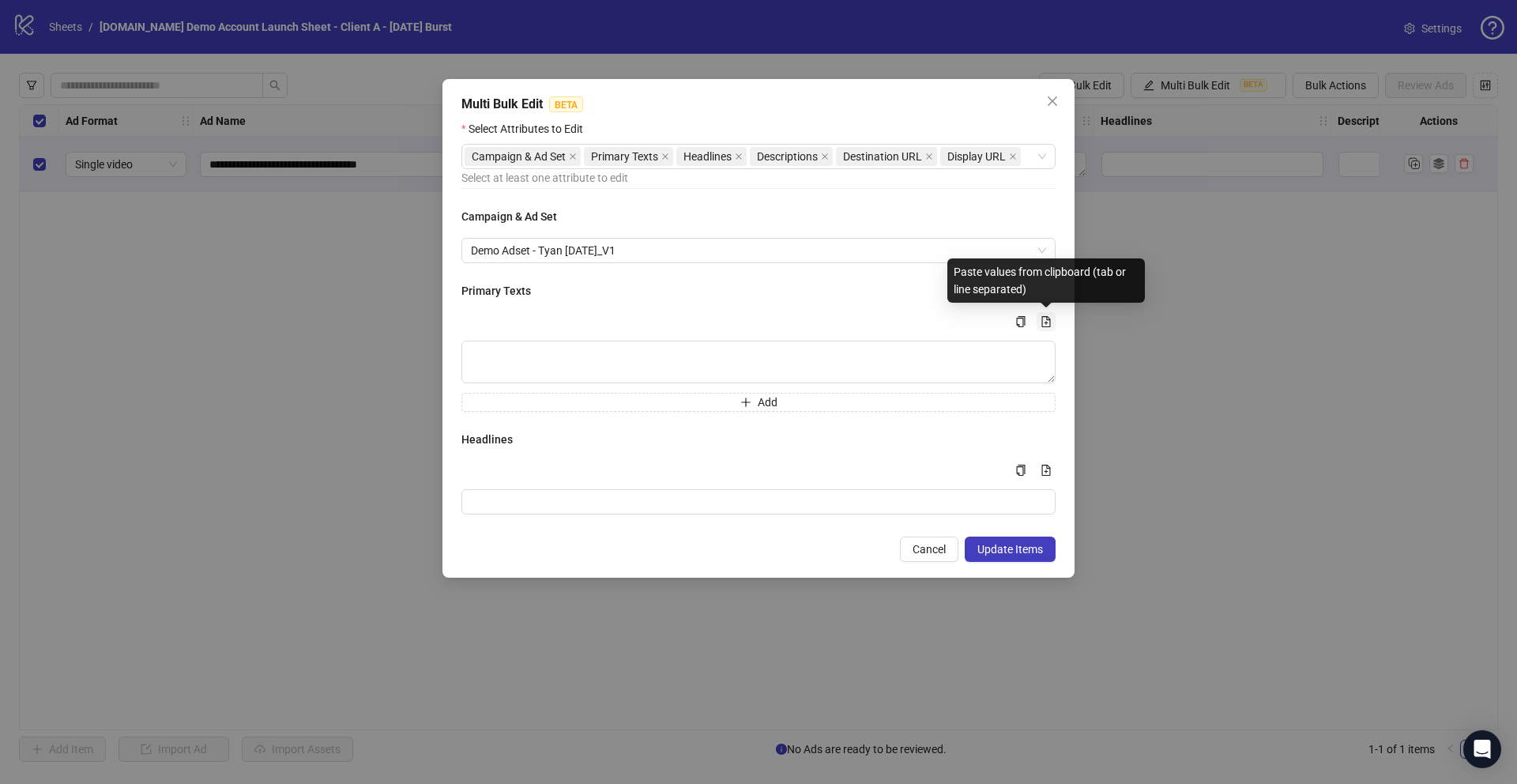
click at [1046, 325] on icon "file-add" at bounding box center [1046, 322] width 11 height 11
type textarea "**********"
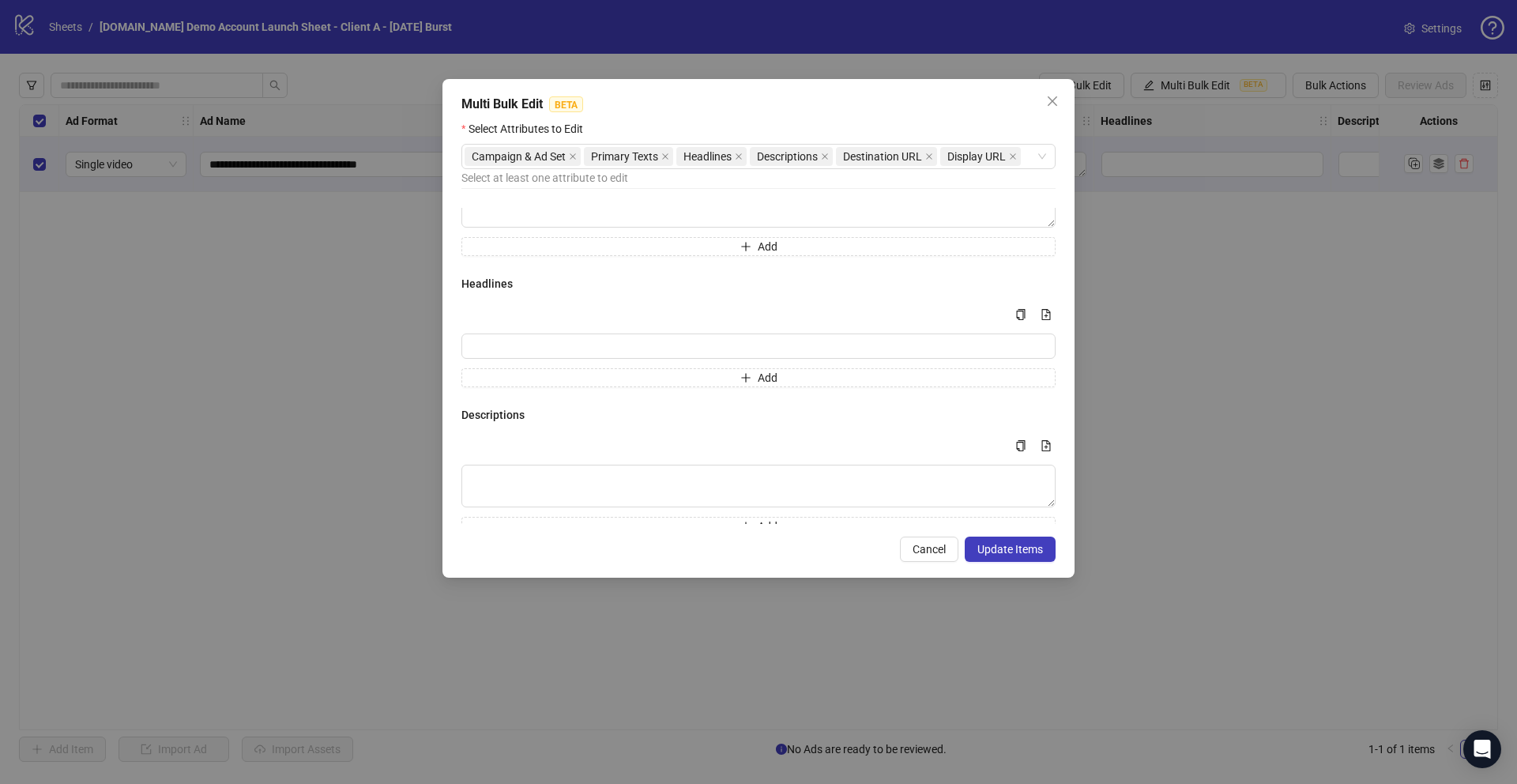
scroll to position [263, 0]
click at [1045, 309] on icon "file-add" at bounding box center [1046, 311] width 11 height 11
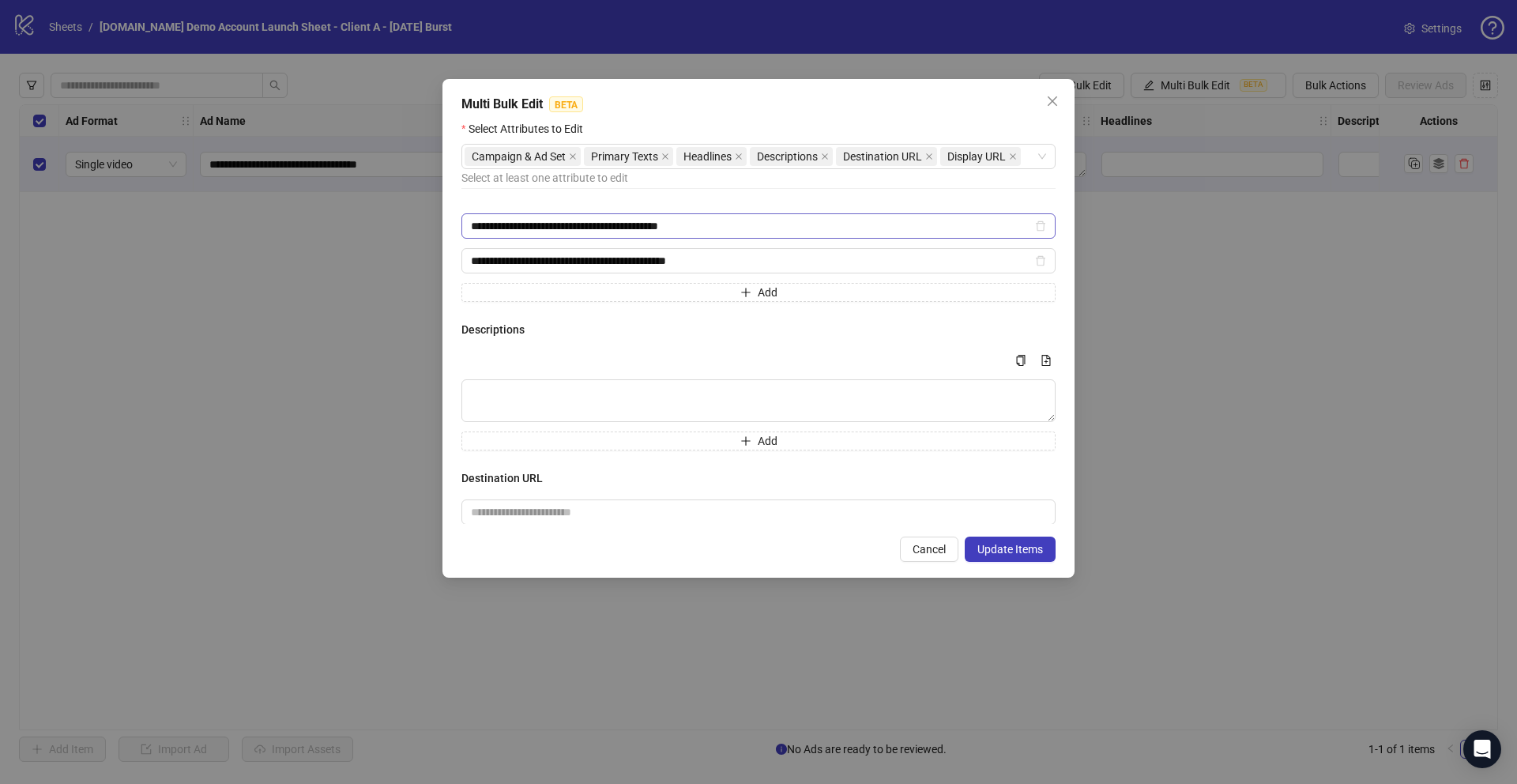
scroll to position [416, 0]
click at [515, 387] on textarea "Multi-text input container - paste or copy values" at bounding box center [758, 398] width 594 height 42
paste textarea "**********"
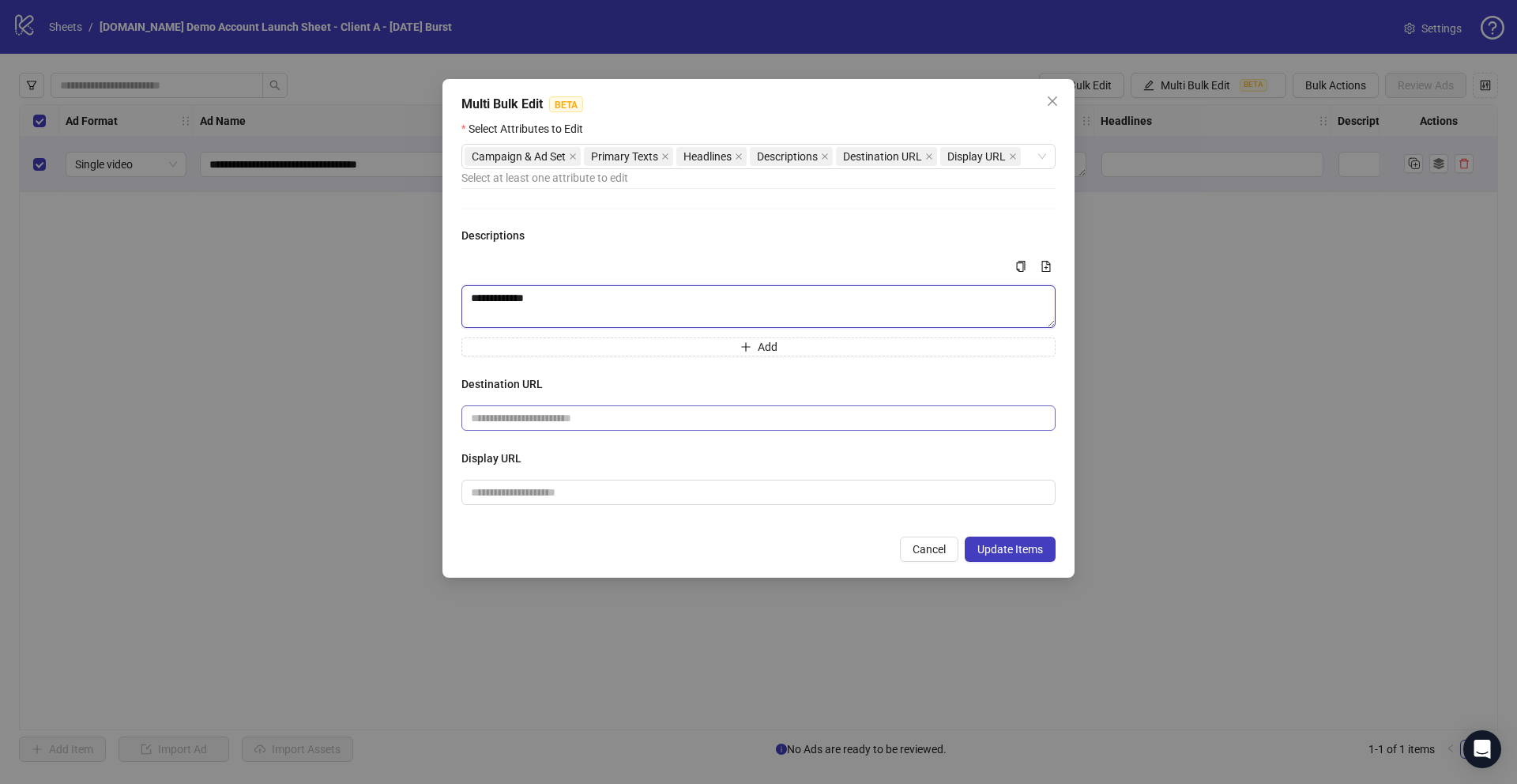
type textarea "**********"
click at [532, 419] on input "text" at bounding box center [752, 418] width 563 height 18
type input "**********"
click at [544, 496] on input "text" at bounding box center [758, 492] width 594 height 25
type input "**********"
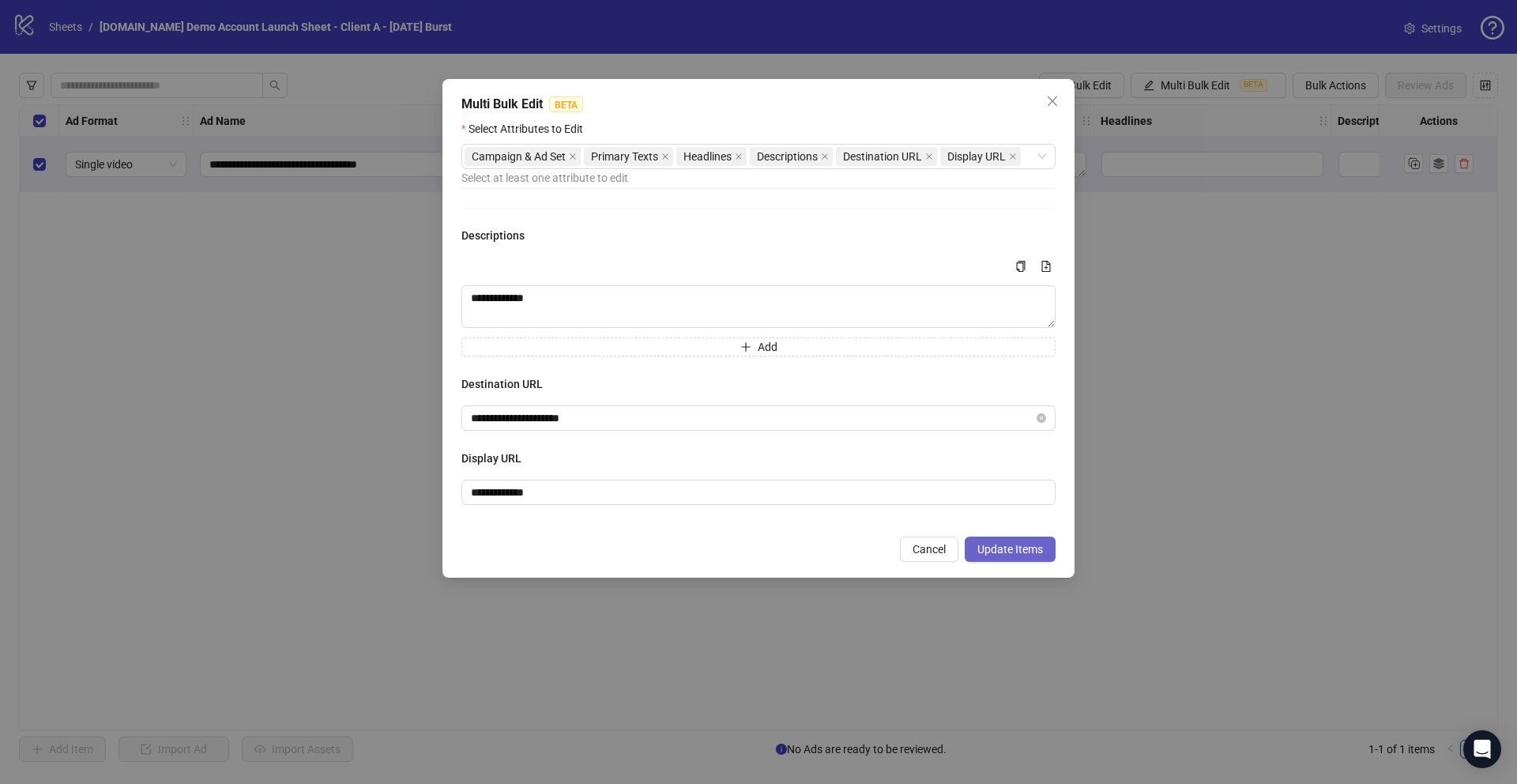
click at [992, 548] on span "Update Items" at bounding box center [1009, 549] width 66 height 13
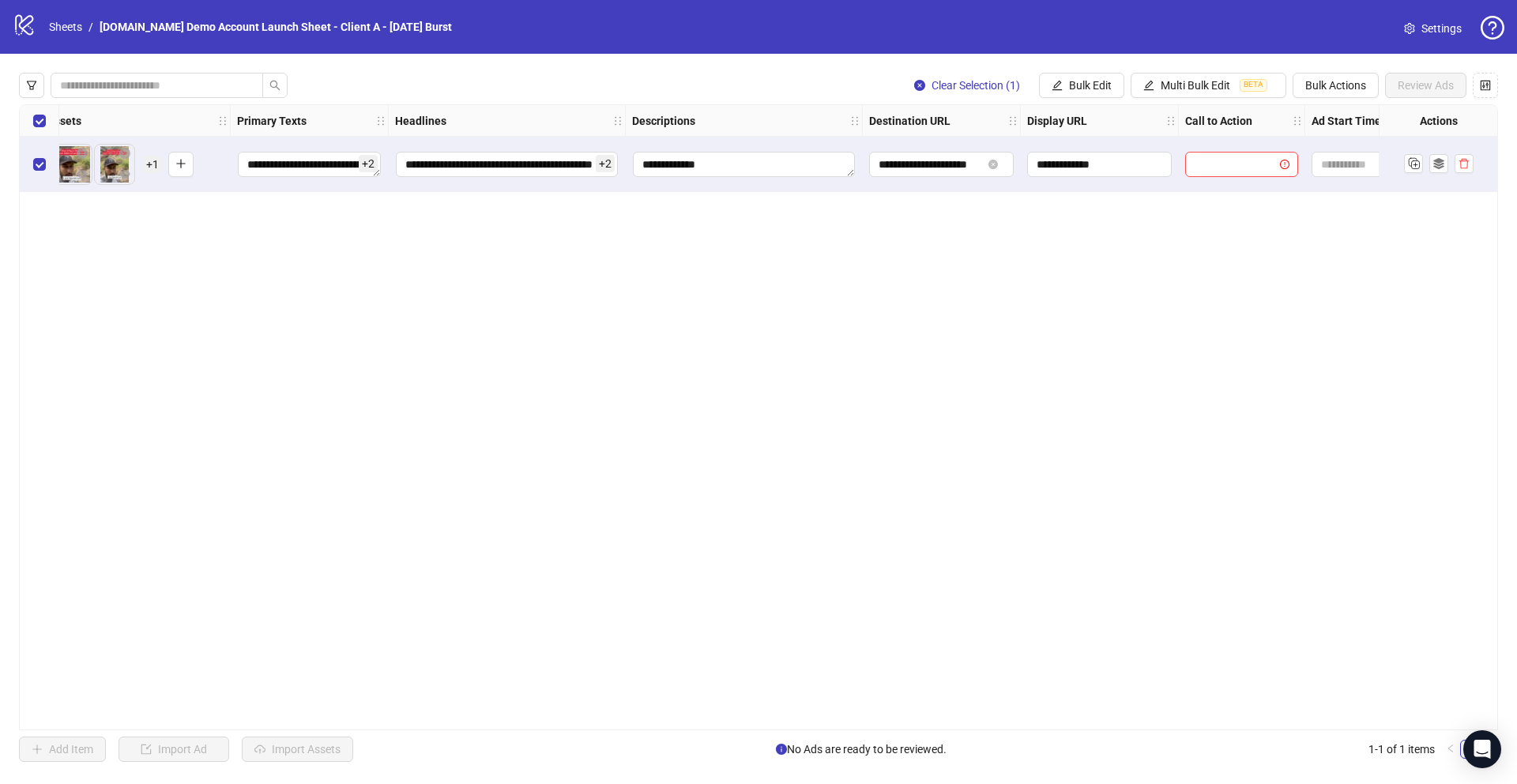
scroll to position [0, 949]
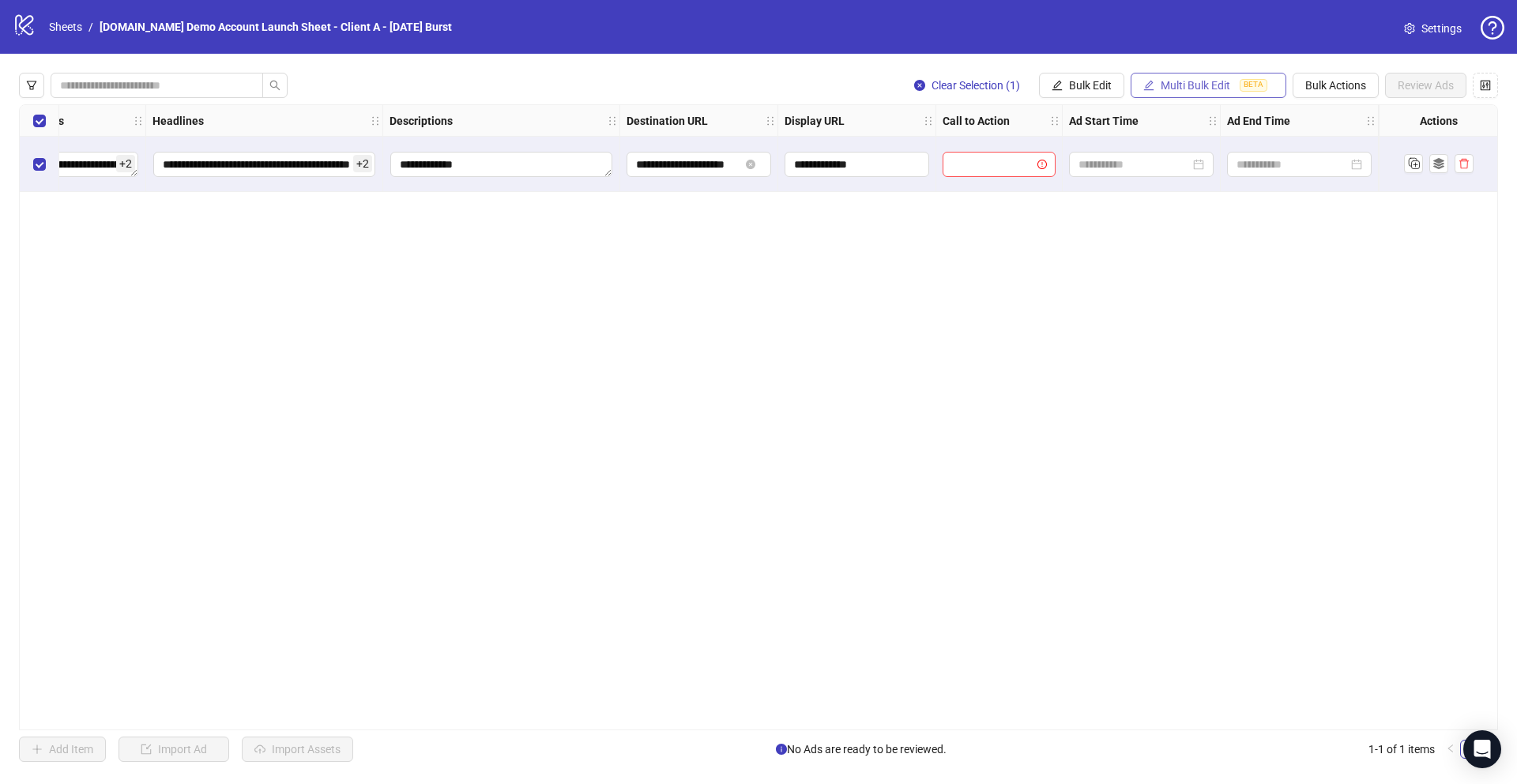
click at [1163, 82] on span "Multi Bulk Edit" at bounding box center [1195, 86] width 69 height 13
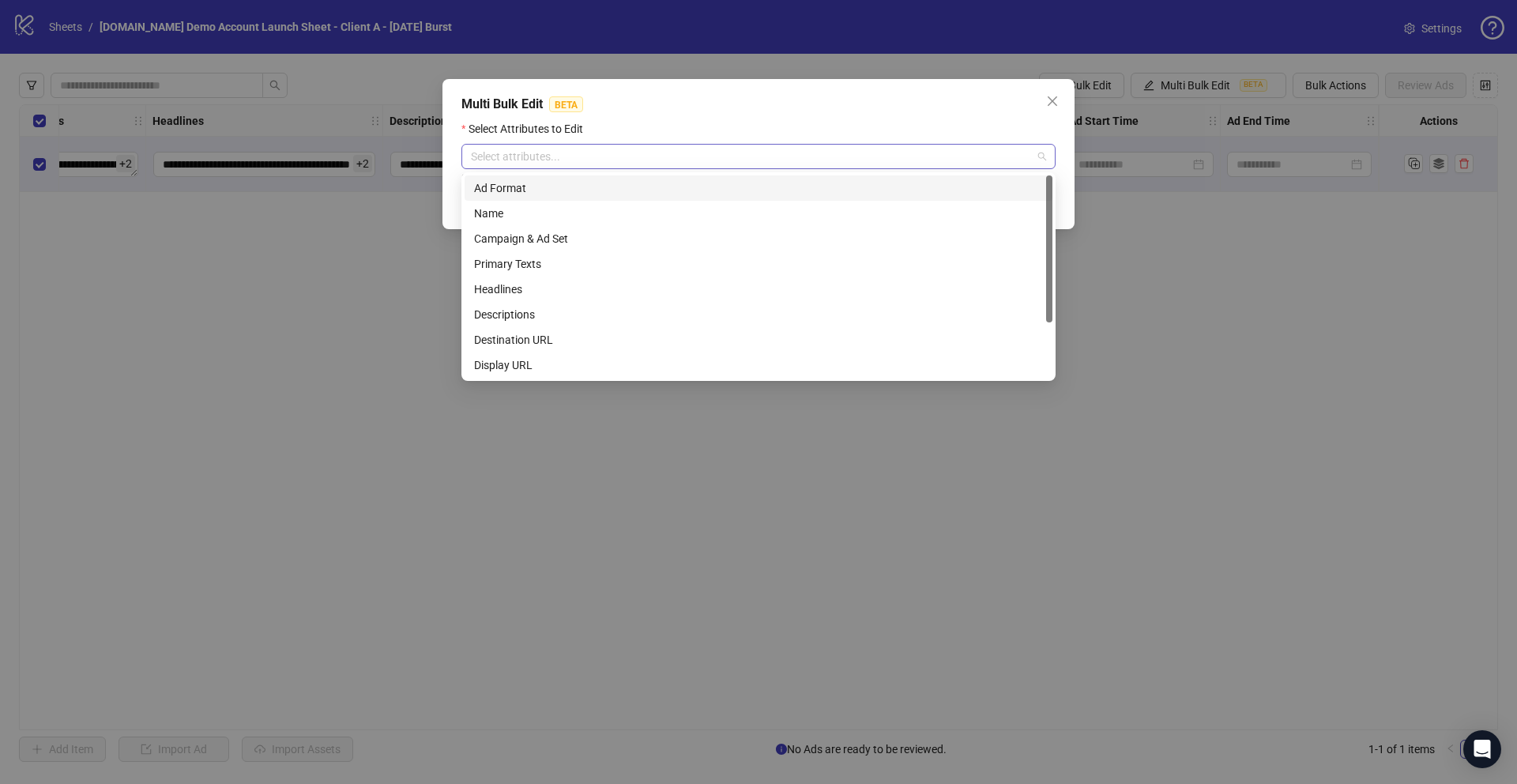
click at [579, 148] on div at bounding box center [750, 157] width 571 height 22
click at [503, 303] on div "Call to Action" at bounding box center [758, 314] width 588 height 25
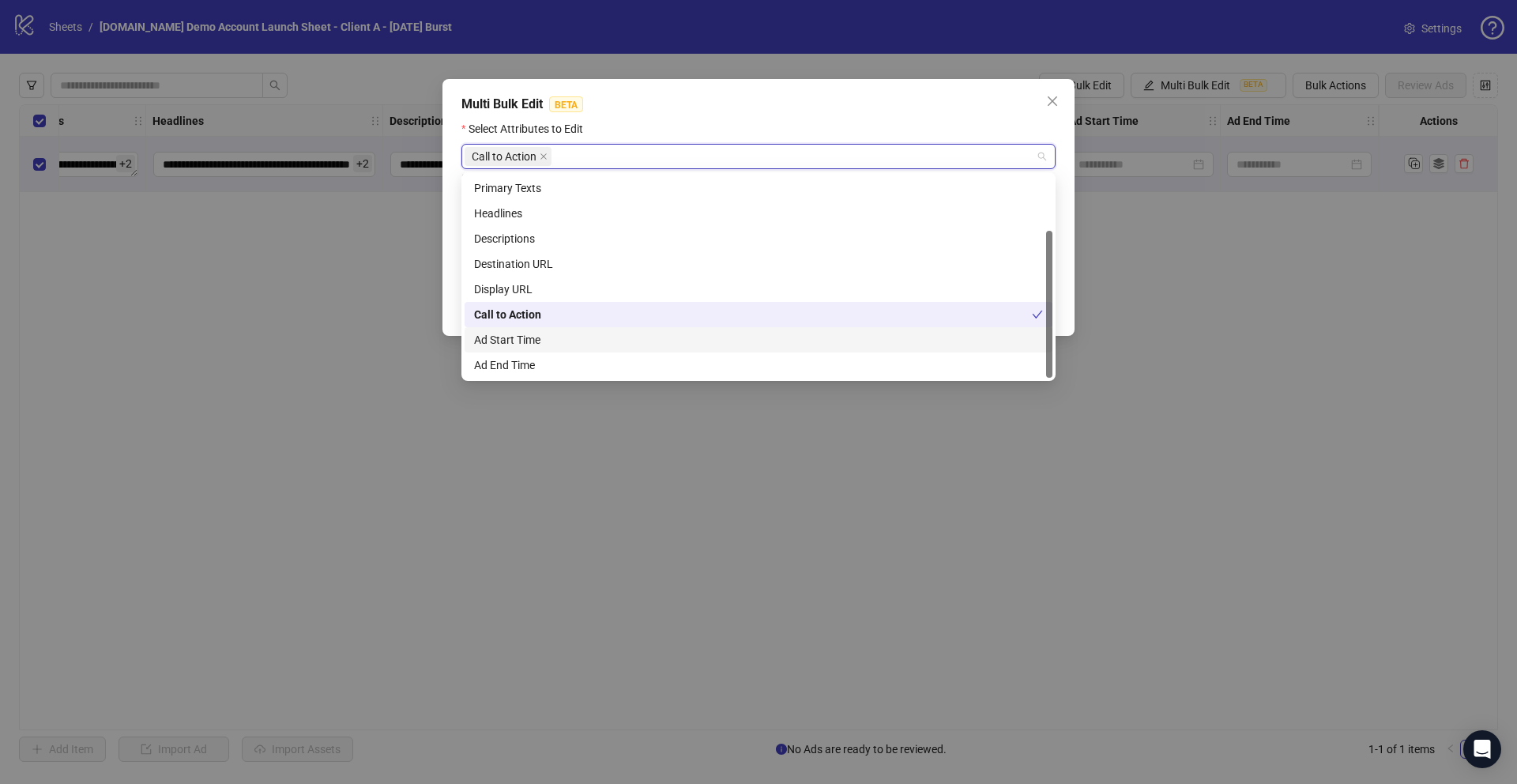
click at [501, 339] on div "Ad Start Time" at bounding box center [758, 339] width 569 height 18
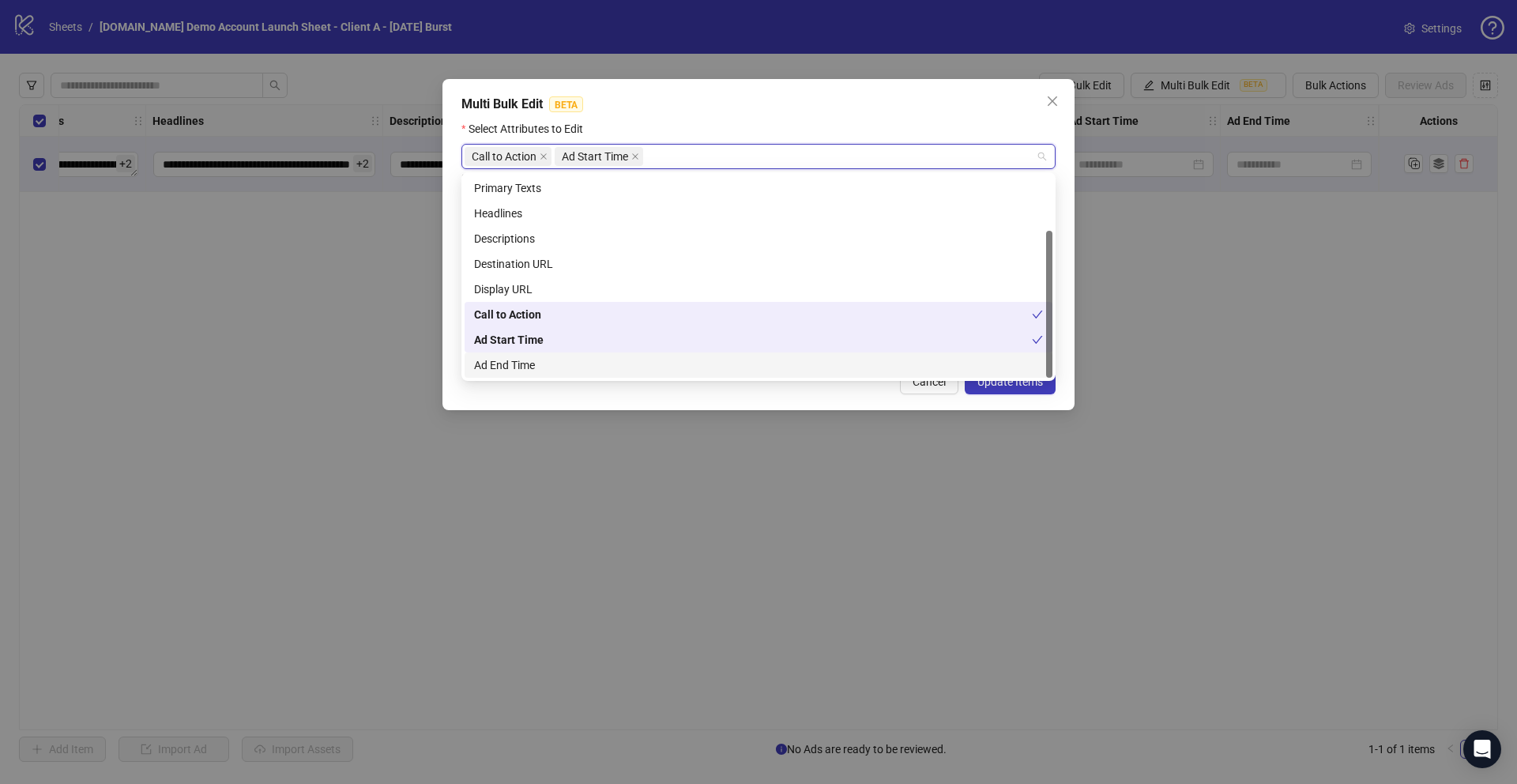
click at [501, 361] on div "Ad End Time" at bounding box center [758, 364] width 569 height 18
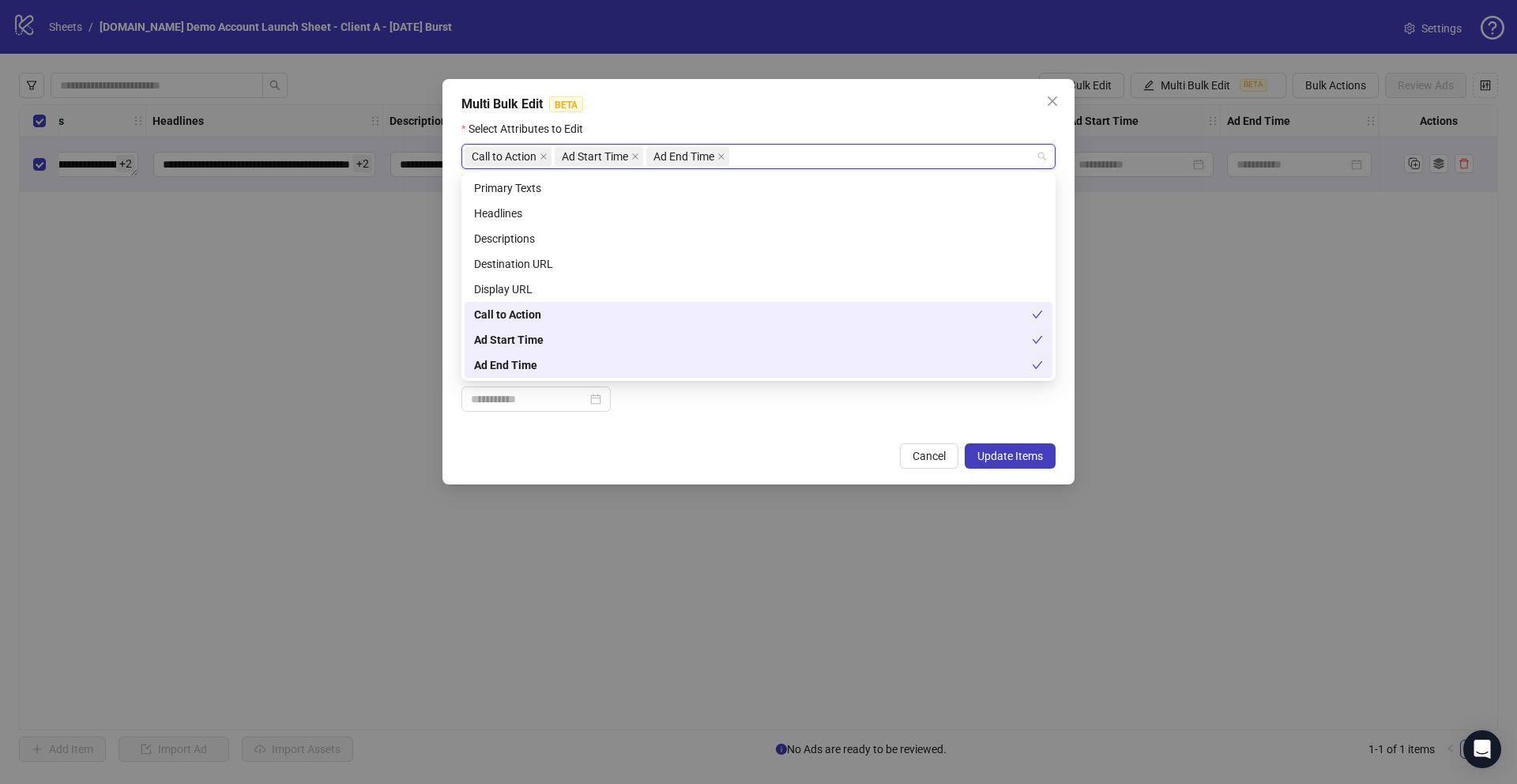
click at [453, 271] on div "Multi Bulk Edit BETA Select Attributes to Edit Call to Action Ad Start Time Ad …" at bounding box center [758, 281] width 632 height 405
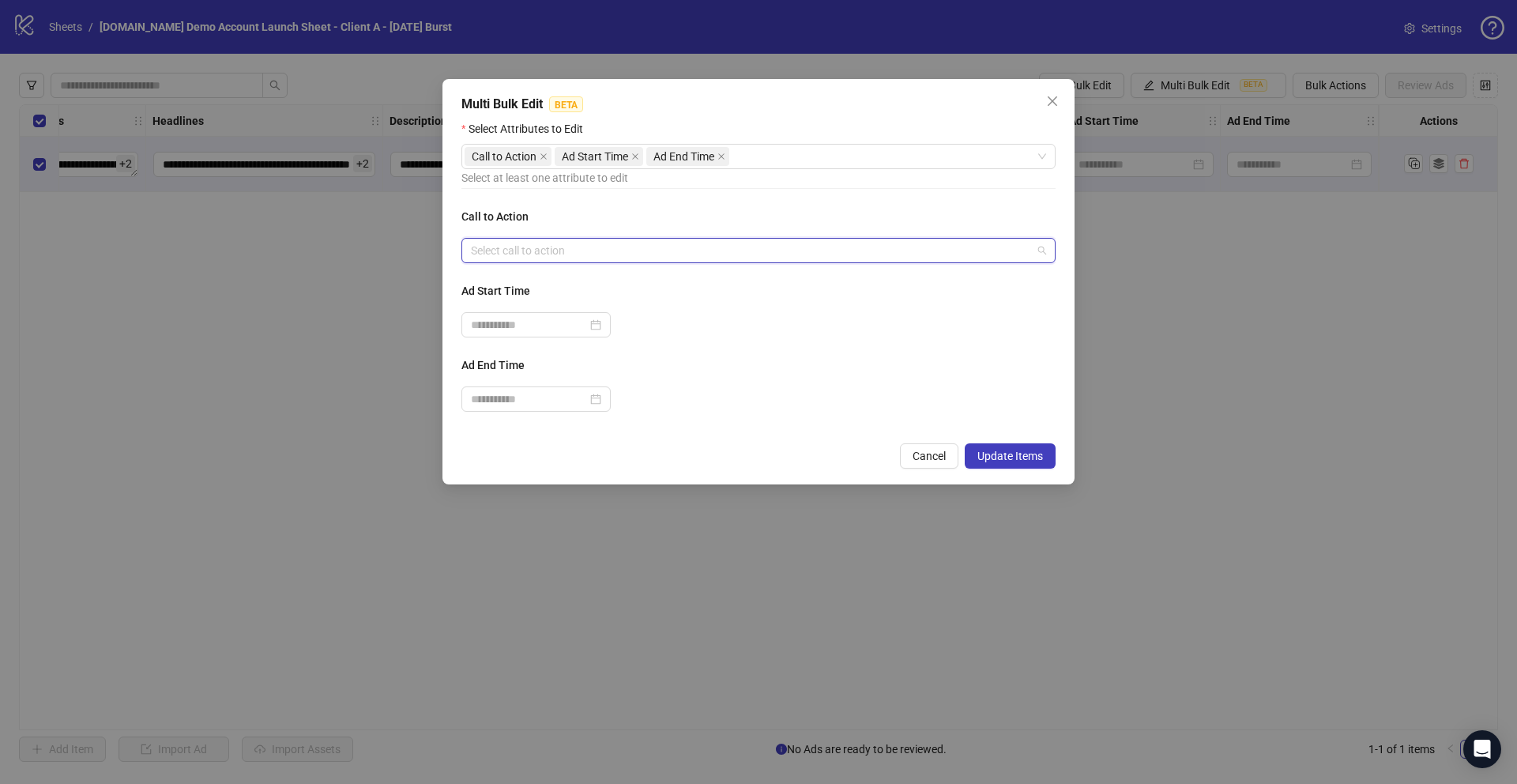
click at [492, 247] on input "search" at bounding box center [751, 251] width 561 height 24
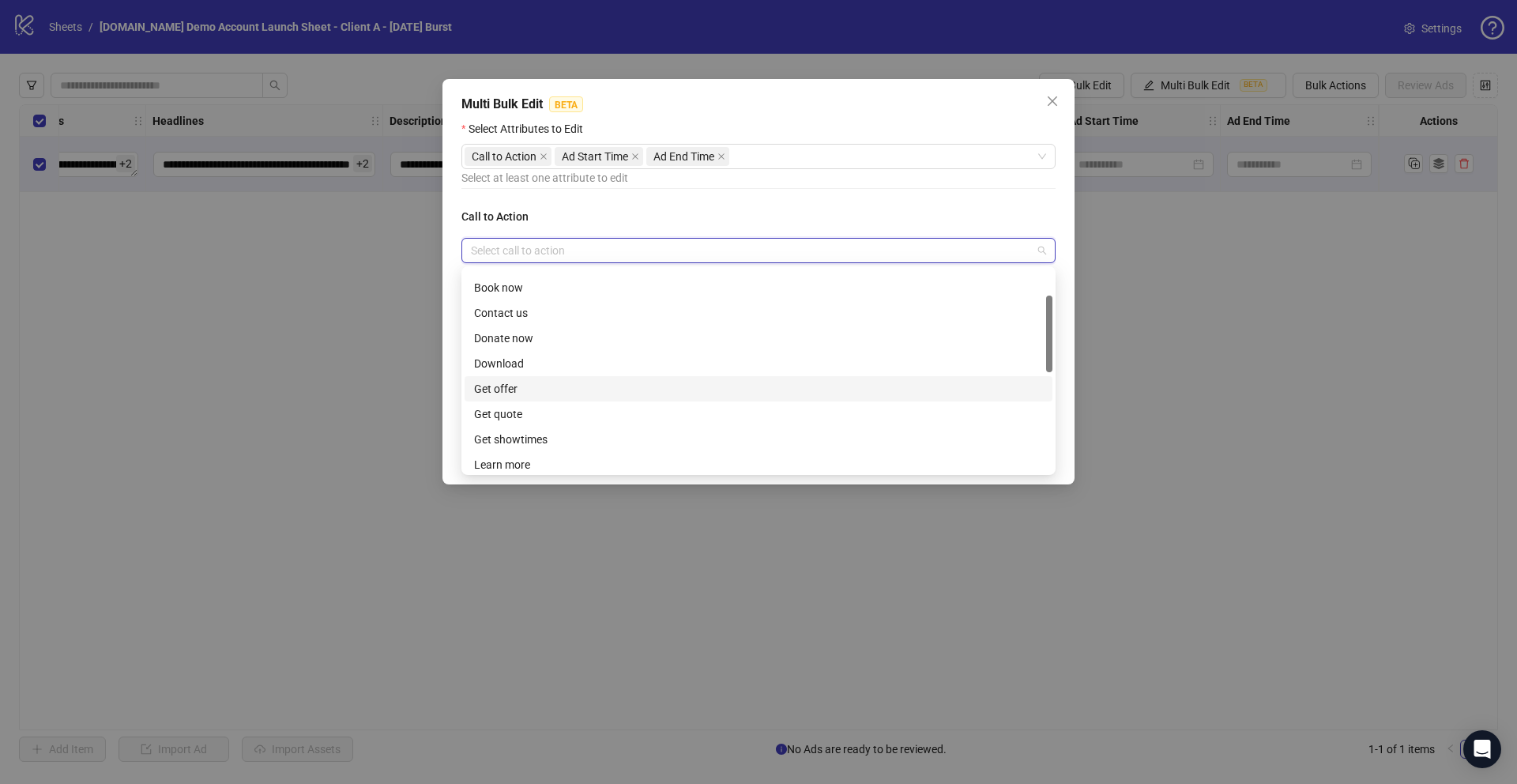
scroll to position [77, 0]
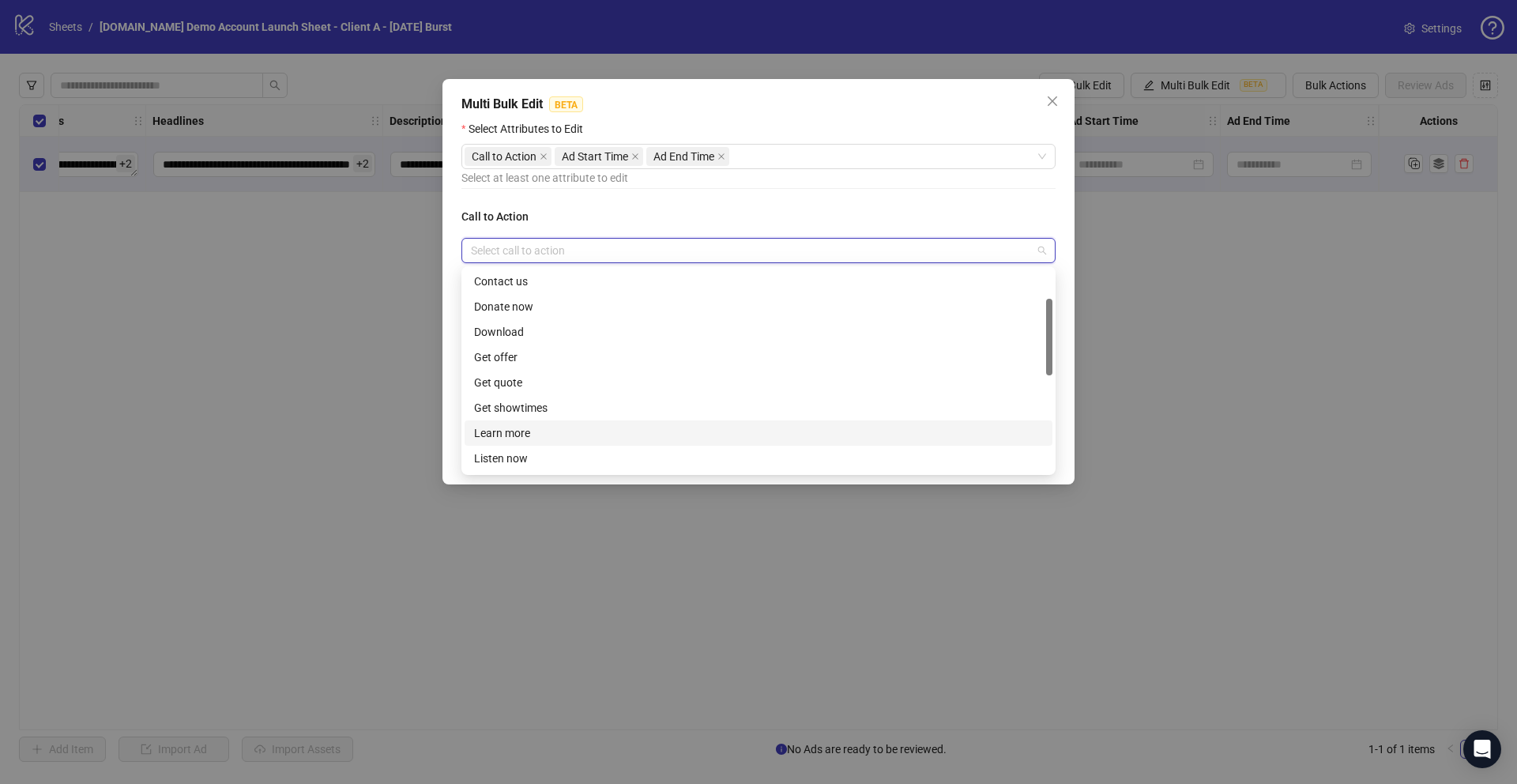
click at [503, 438] on div "Learn more" at bounding box center [758, 433] width 569 height 18
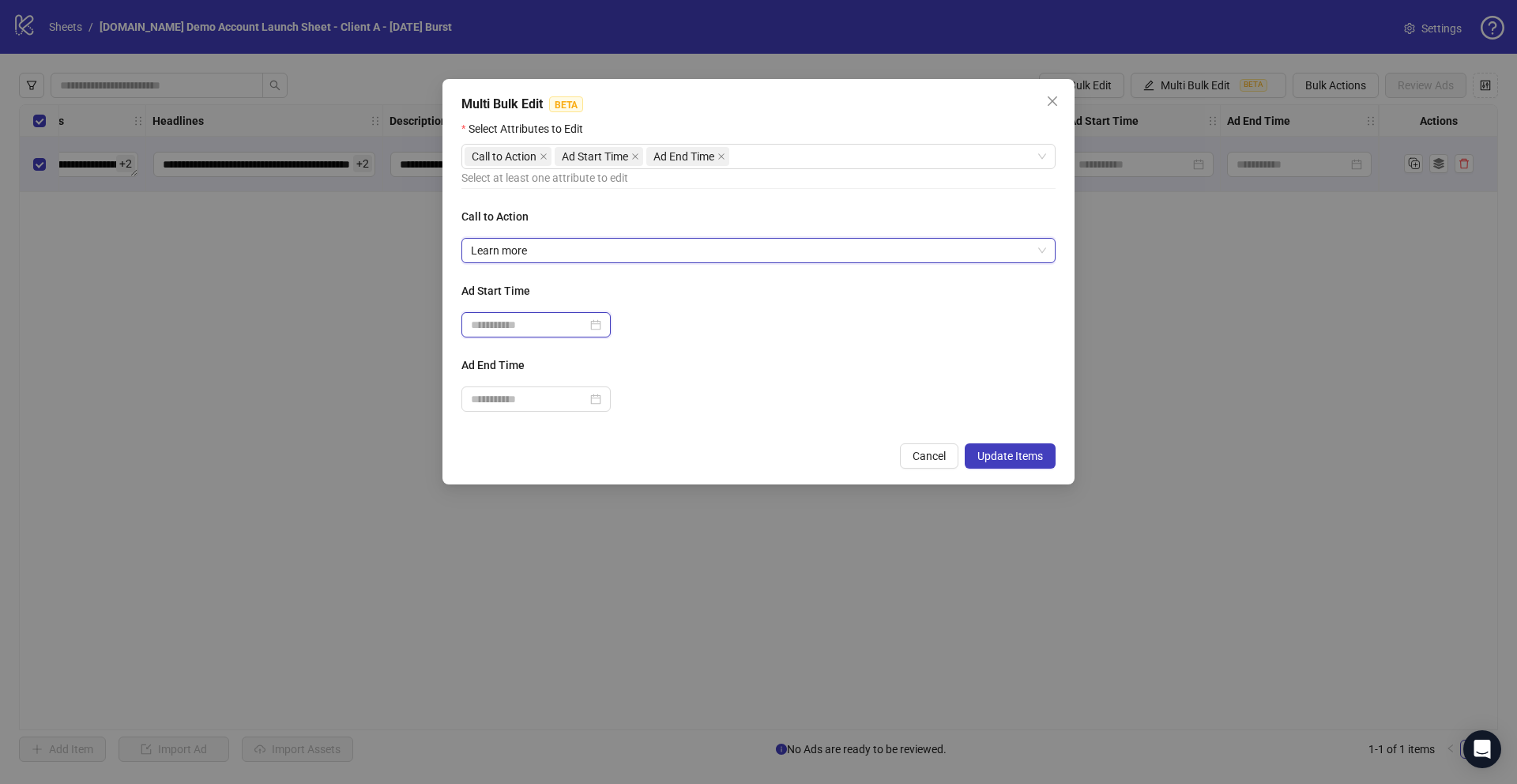
click at [486, 322] on input at bounding box center [529, 325] width 116 height 18
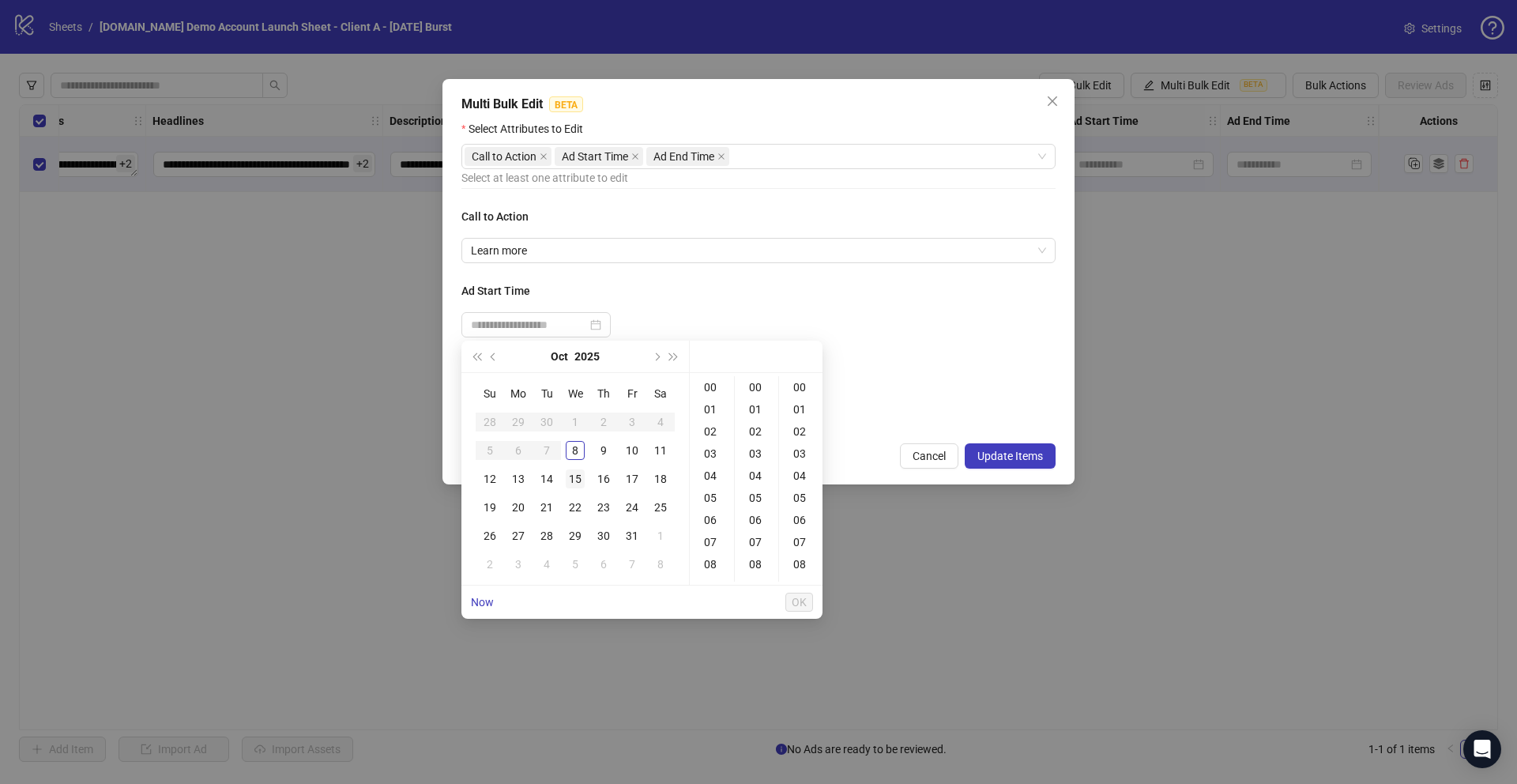
click at [579, 477] on div "15" at bounding box center [575, 479] width 19 height 19
click at [577, 450] on div "8" at bounding box center [575, 450] width 19 height 19
click at [606, 450] on div "9" at bounding box center [603, 450] width 19 height 19
click at [639, 451] on div "10" at bounding box center [632, 450] width 19 height 19
click at [712, 564] on div "08" at bounding box center [711, 564] width 38 height 22
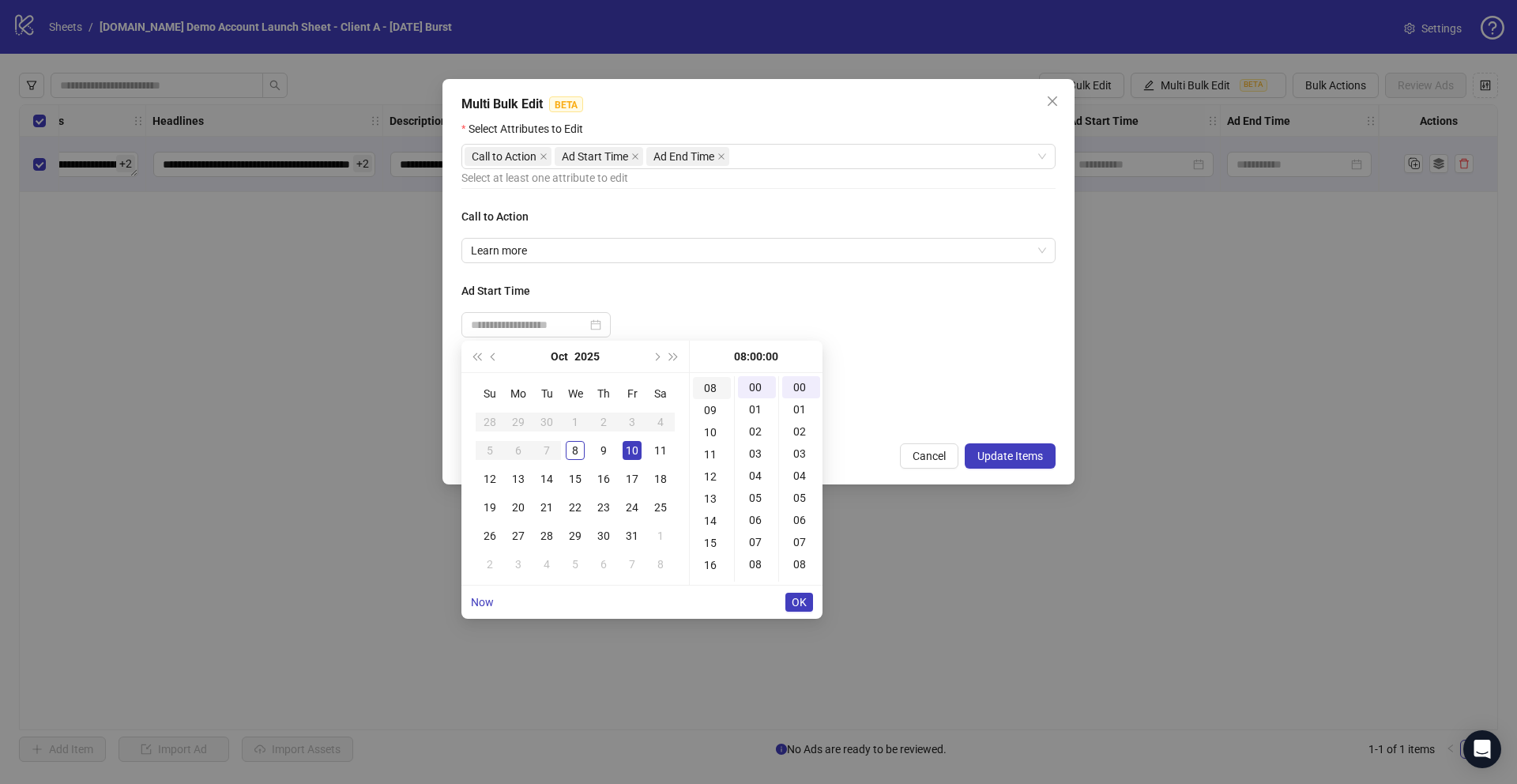
scroll to position [177, 0]
type input "**********"
click at [795, 600] on span "OK" at bounding box center [799, 602] width 15 height 13
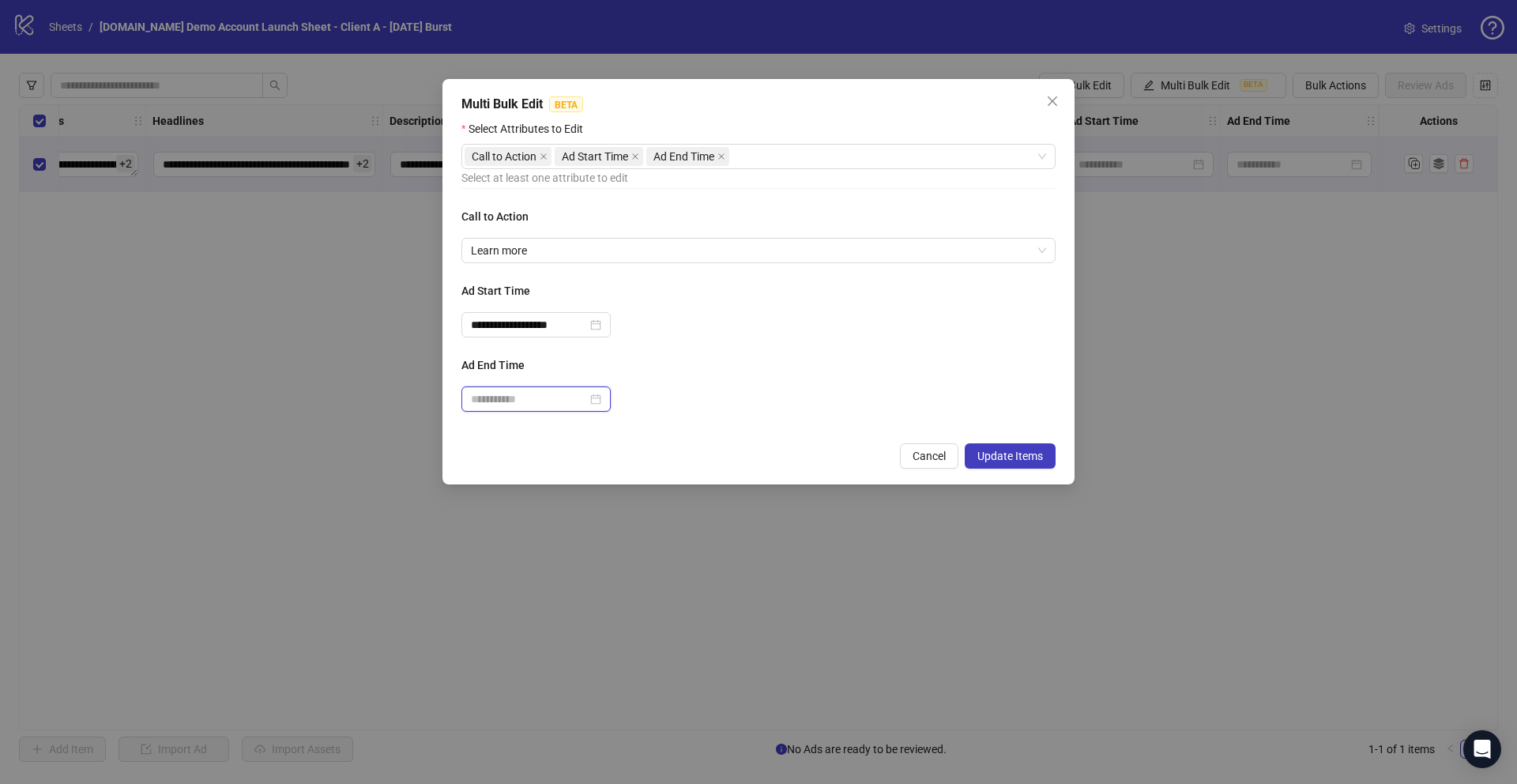
click at [481, 393] on input at bounding box center [529, 398] width 116 height 18
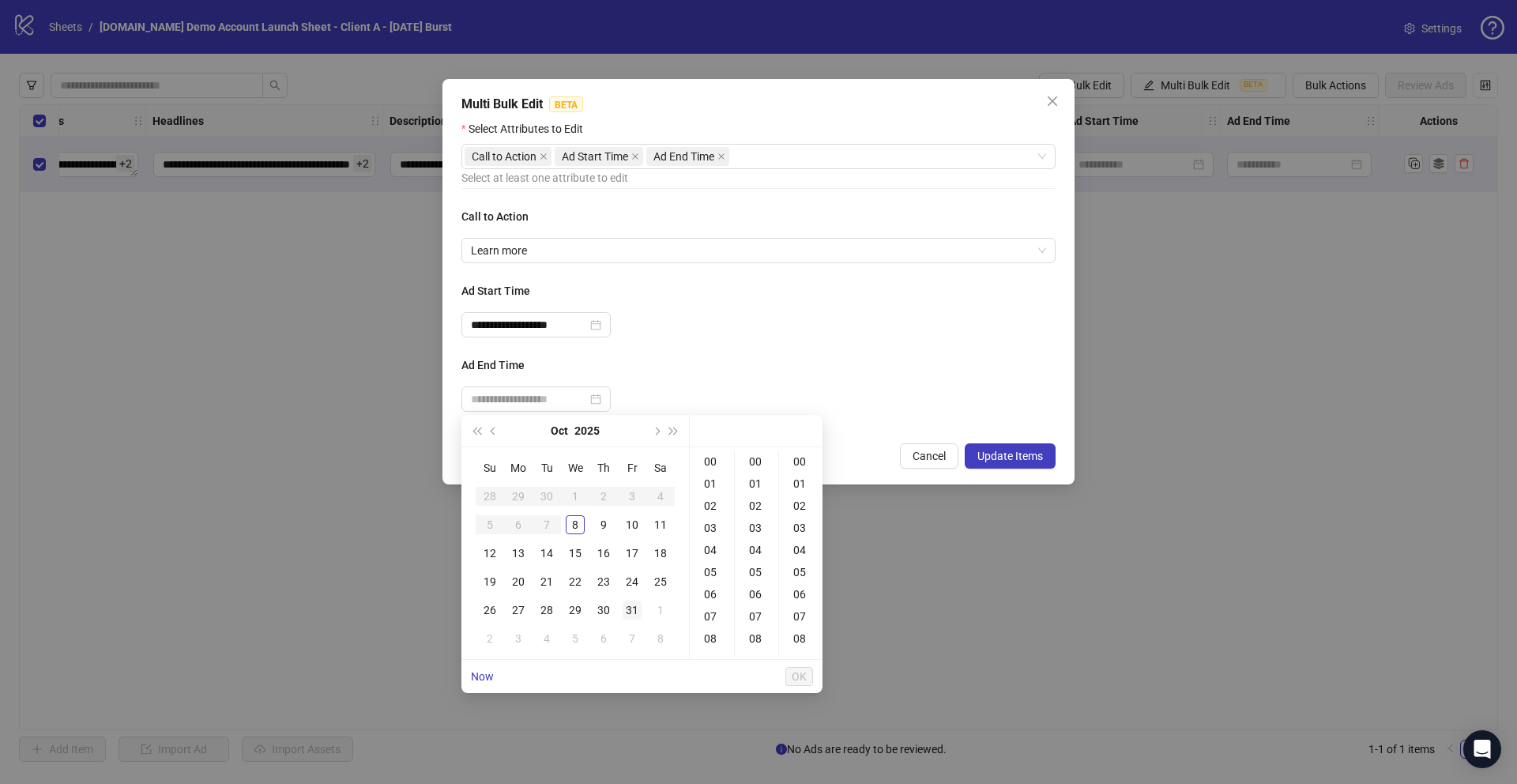
click at [630, 612] on div "31" at bounding box center [632, 610] width 19 height 19
click at [709, 641] on div "08" at bounding box center [711, 638] width 38 height 22
type input "**********"
click at [795, 676] on span "OK" at bounding box center [799, 676] width 15 height 13
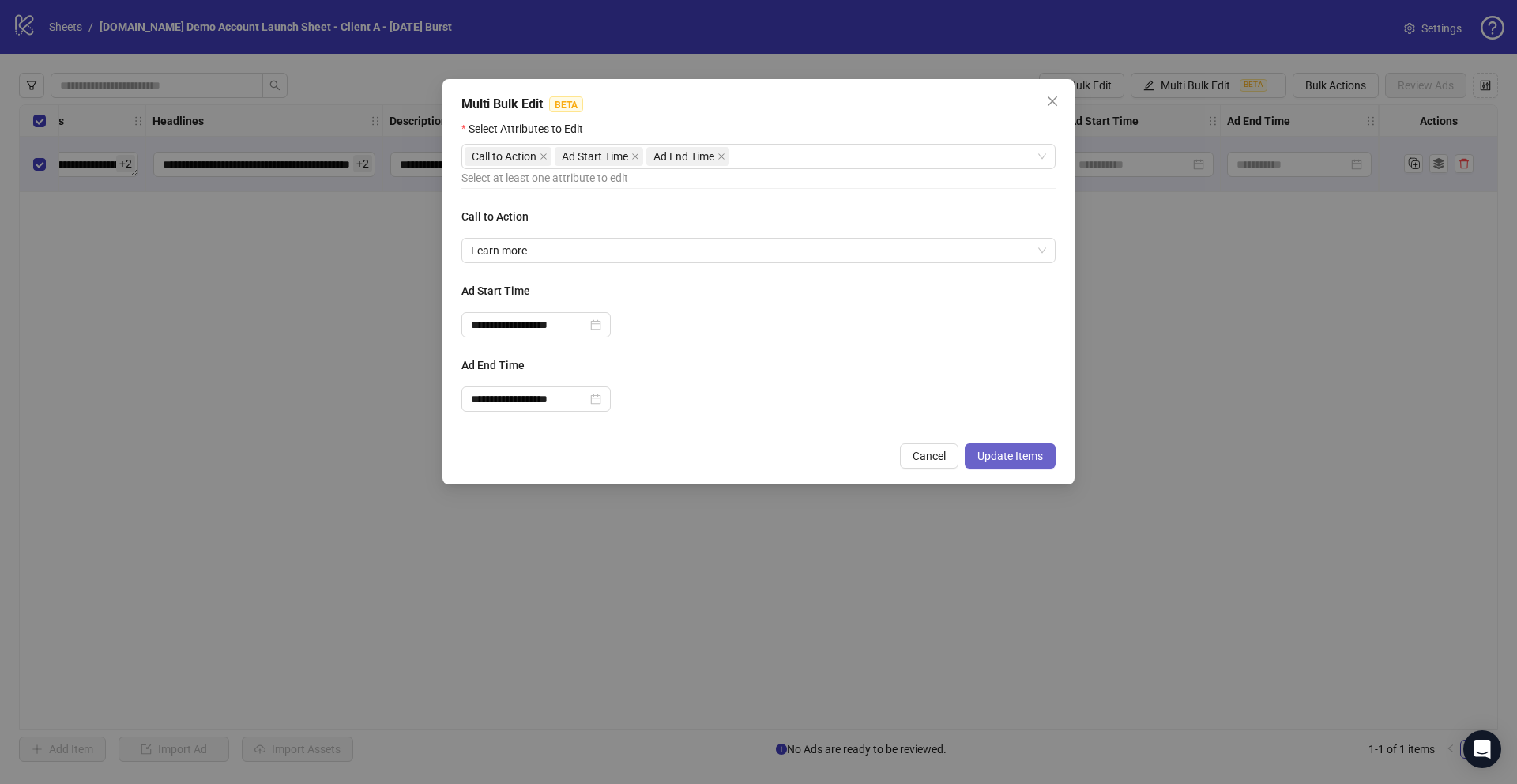
click at [1010, 447] on button "Update Items" at bounding box center [1010, 455] width 90 height 25
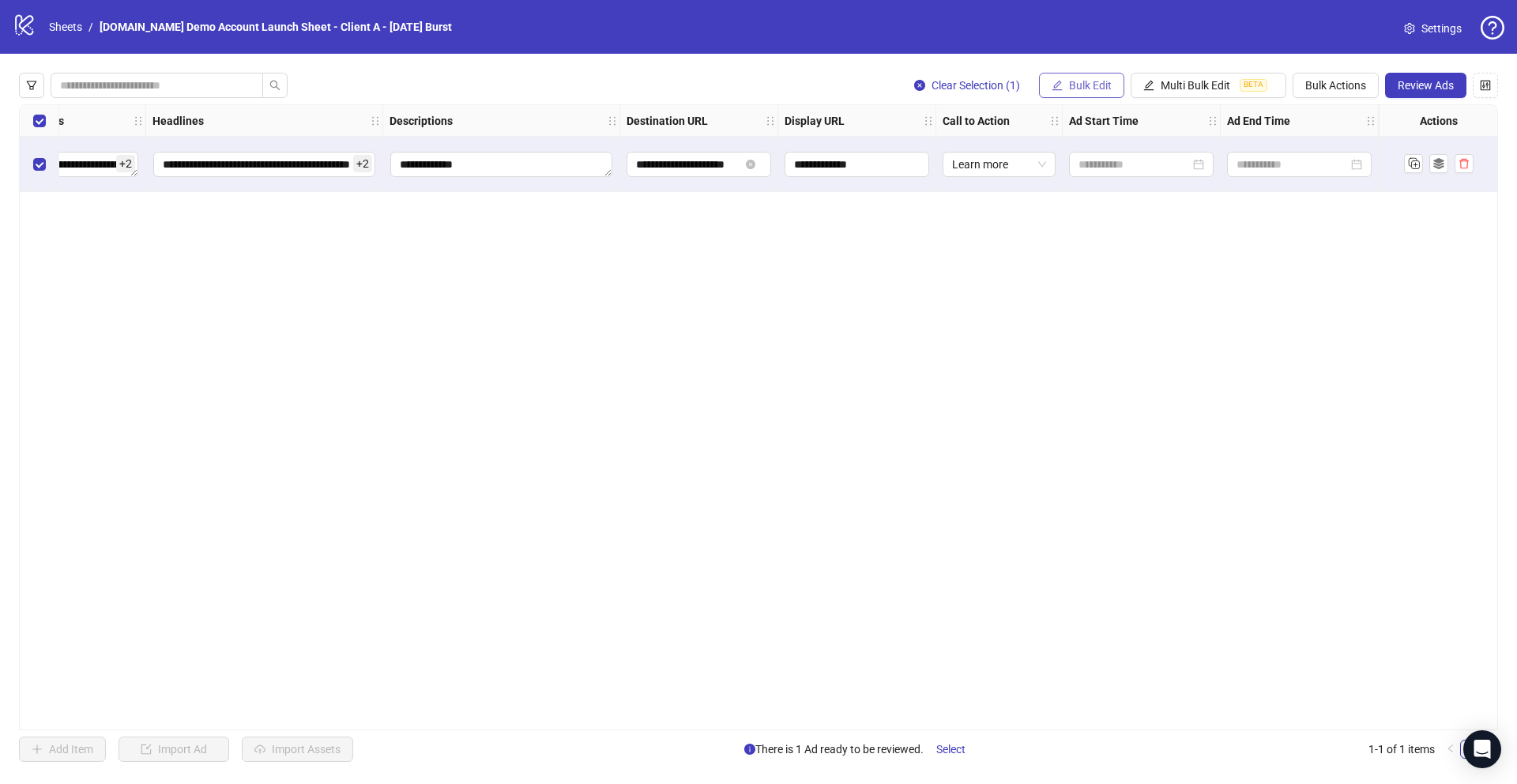
click at [1070, 90] on span "Bulk Edit" at bounding box center [1091, 86] width 42 height 13
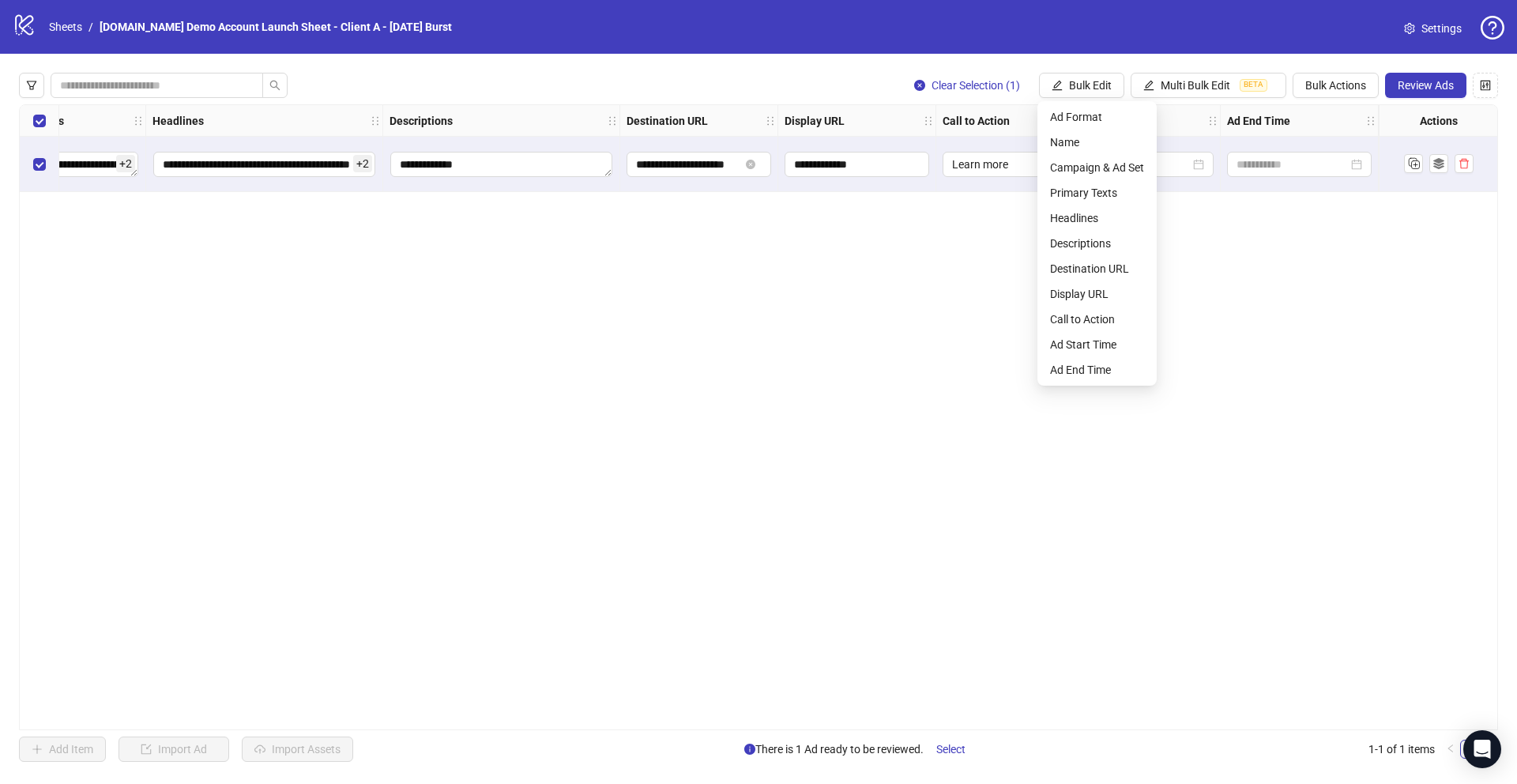
click at [950, 327] on div "**********" at bounding box center [758, 417] width 1479 height 625
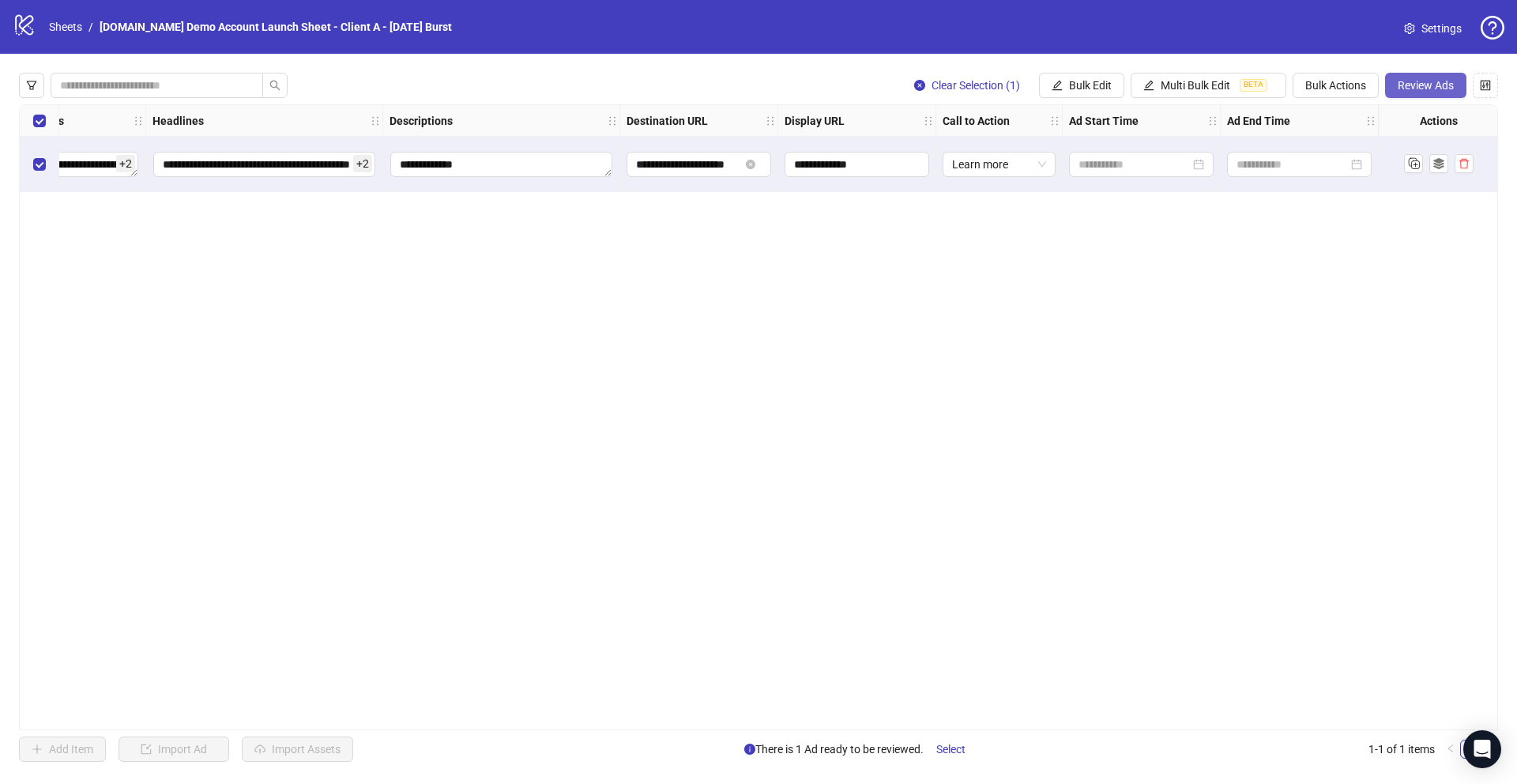
click at [1427, 89] on span "Review Ads" at bounding box center [1426, 86] width 56 height 13
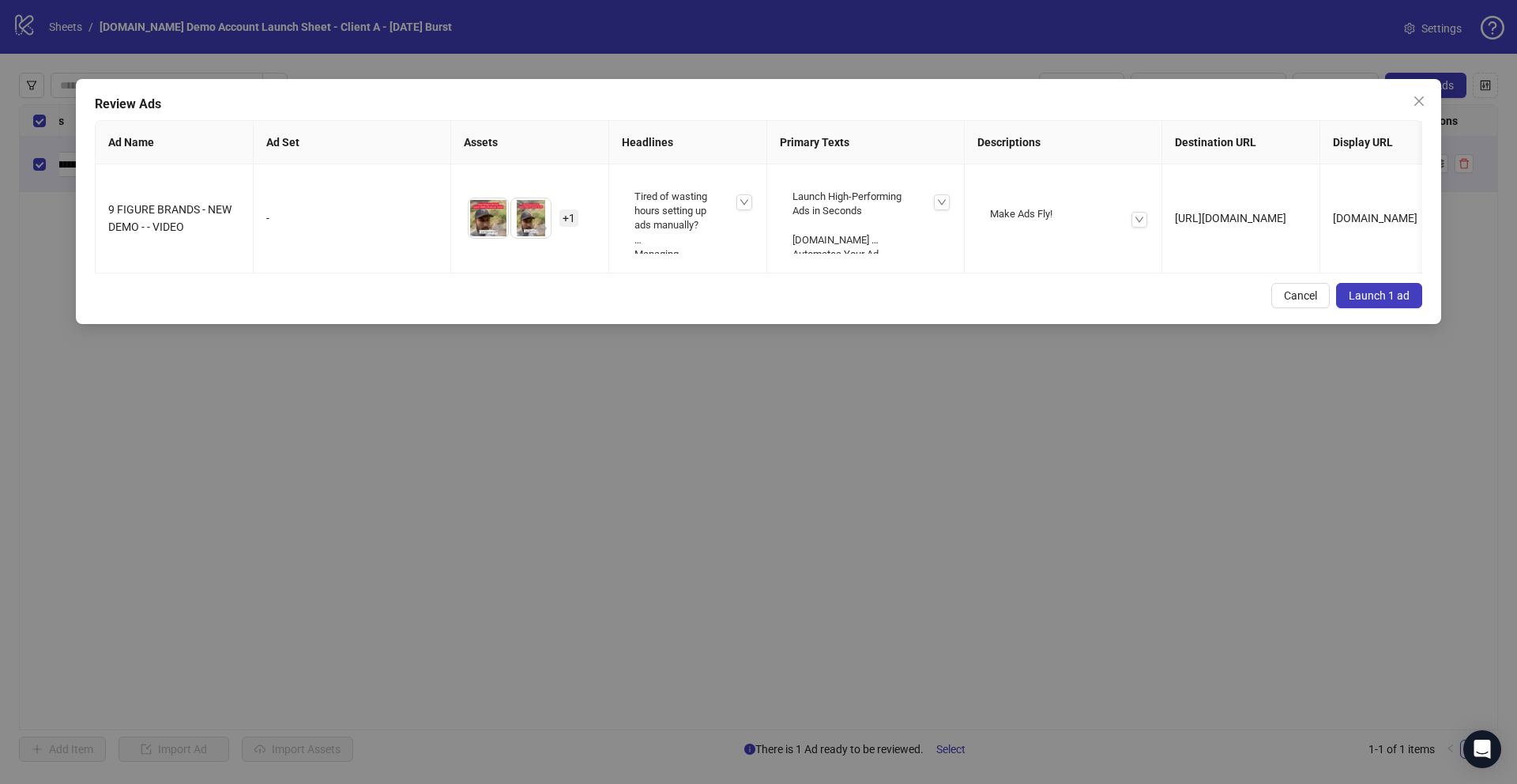
click at [1356, 300] on span "Launch 1 ad" at bounding box center [1380, 295] width 61 height 13
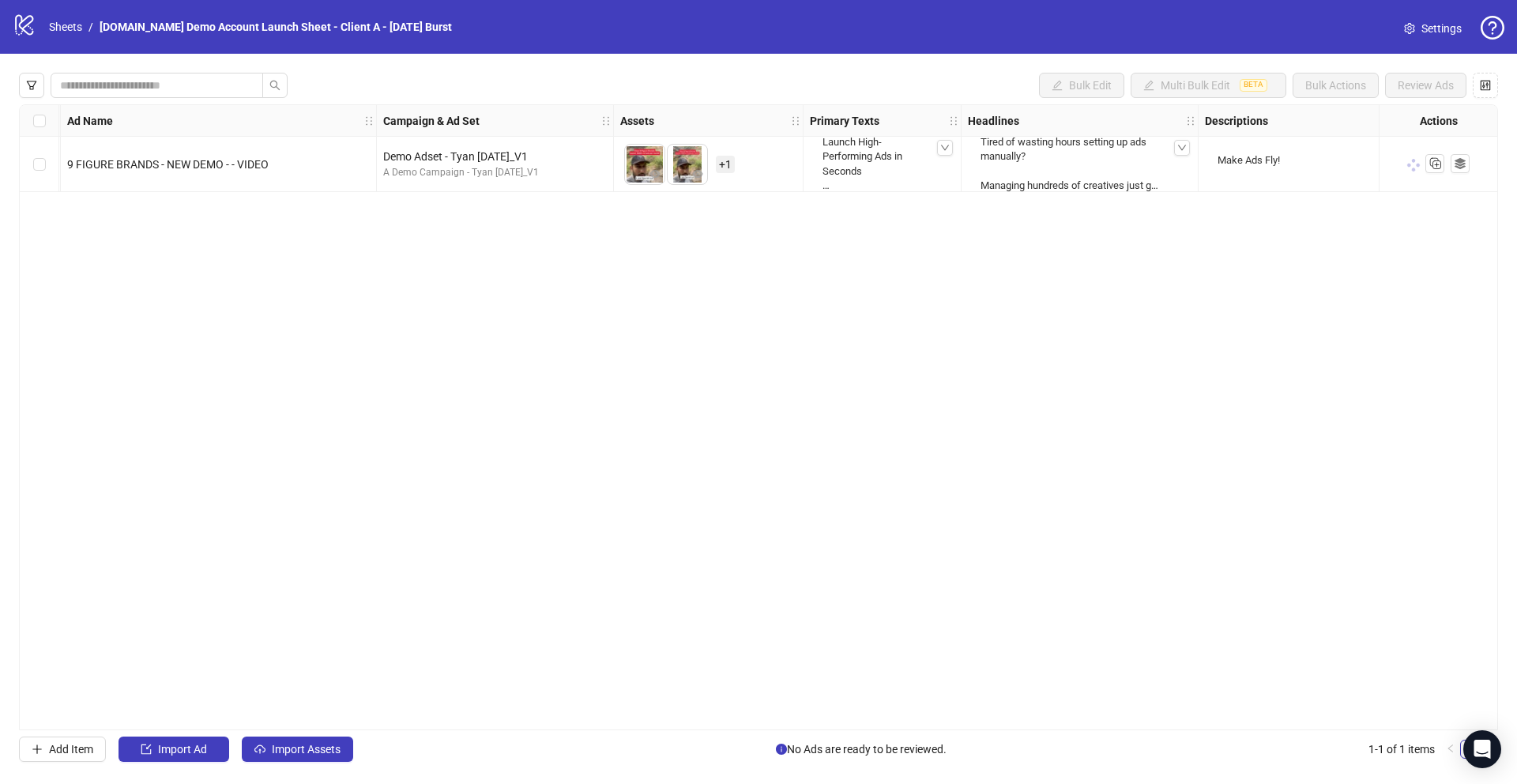
scroll to position [0, 102]
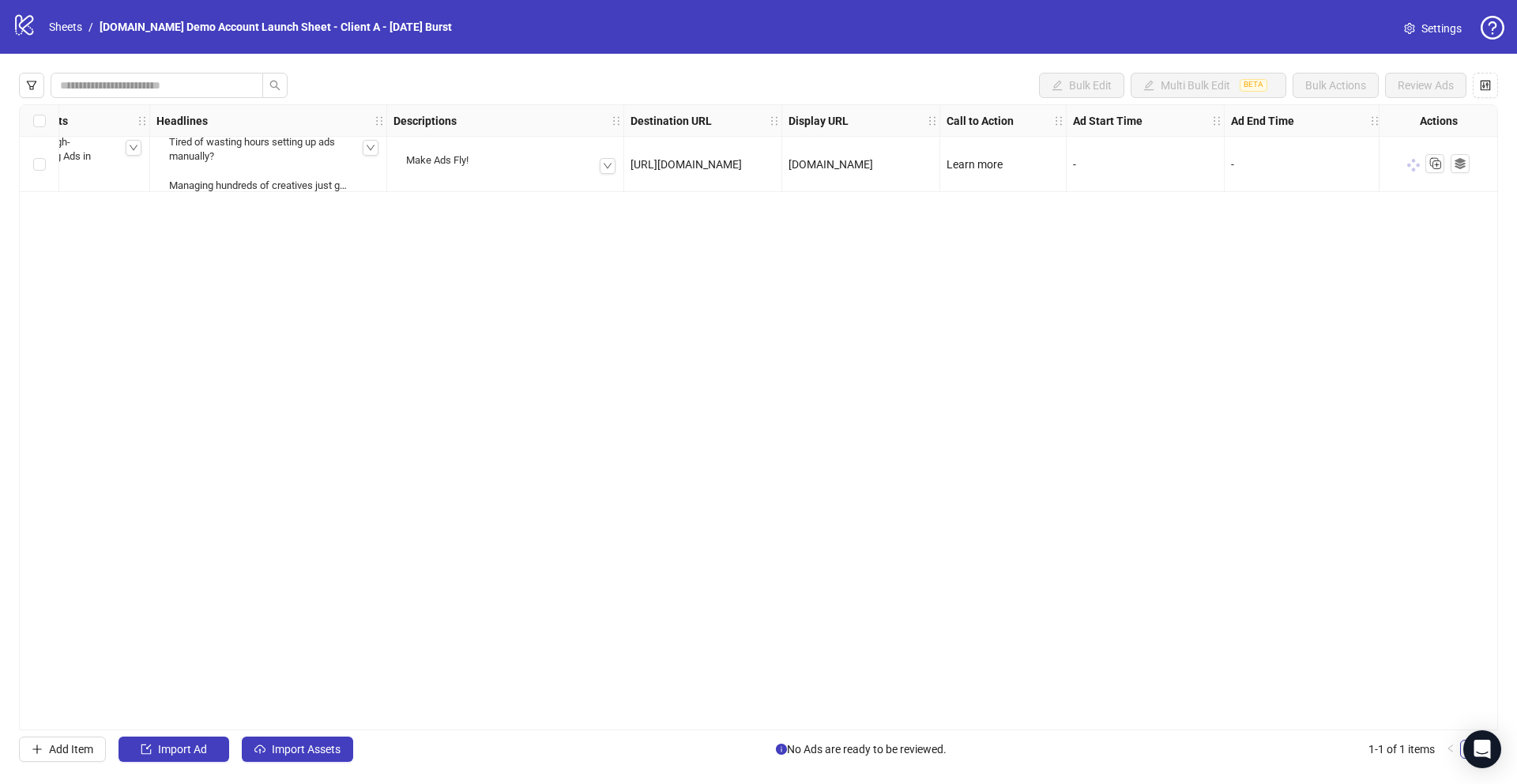
scroll to position [0, 949]
click at [1462, 167] on icon "ad template" at bounding box center [1460, 163] width 11 height 11
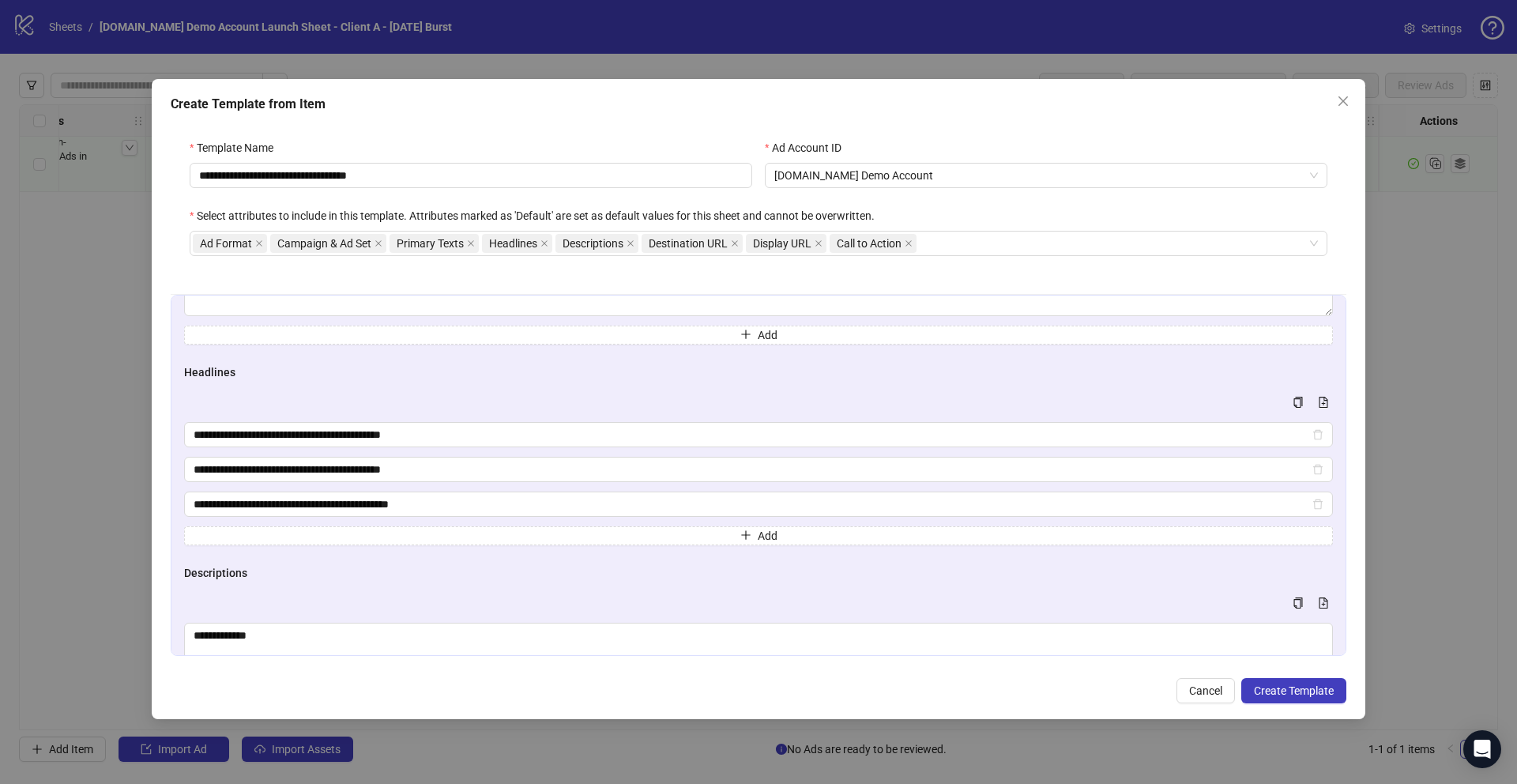
scroll to position [0, 0]
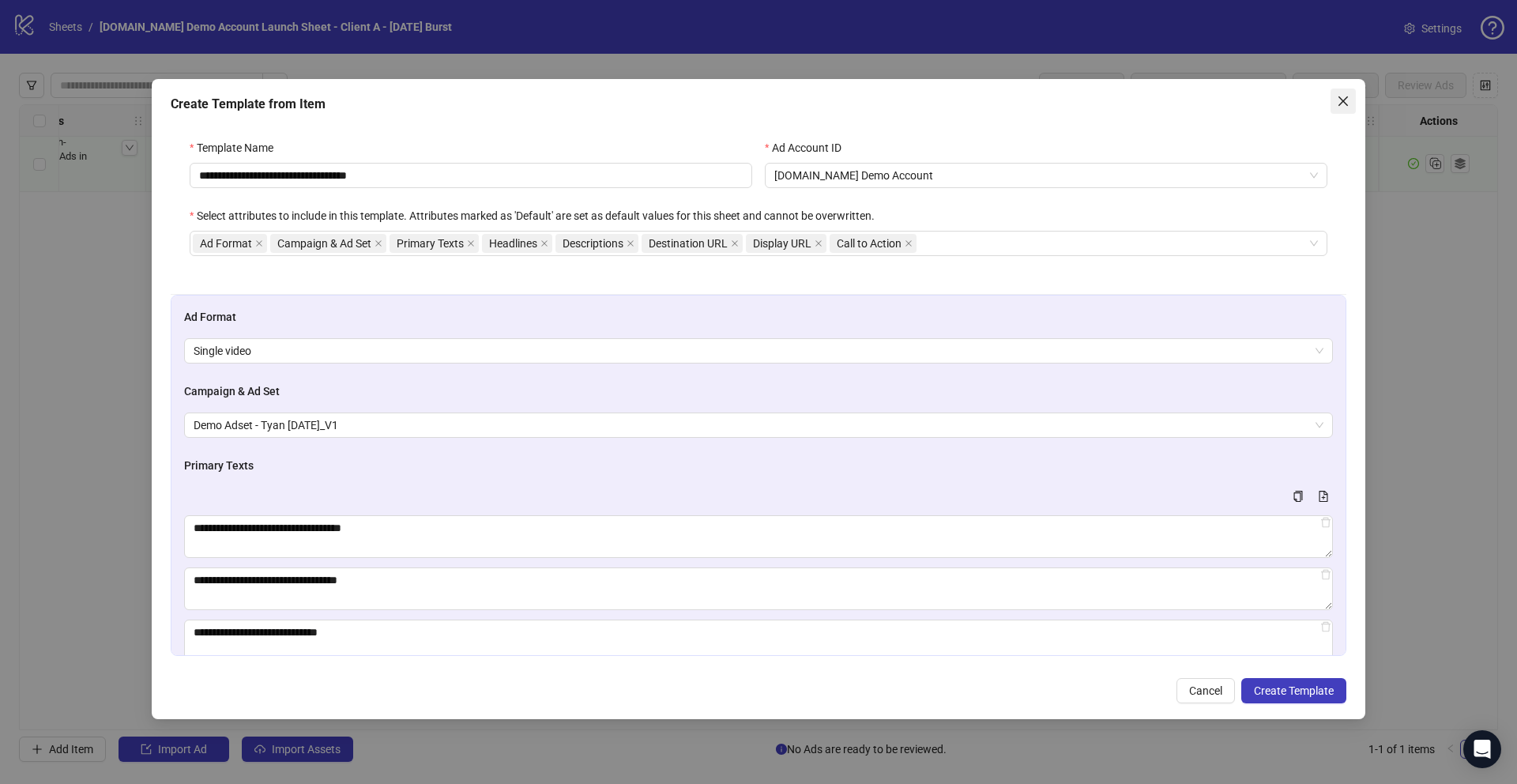
click at [1345, 97] on icon "close" at bounding box center [1344, 101] width 13 height 13
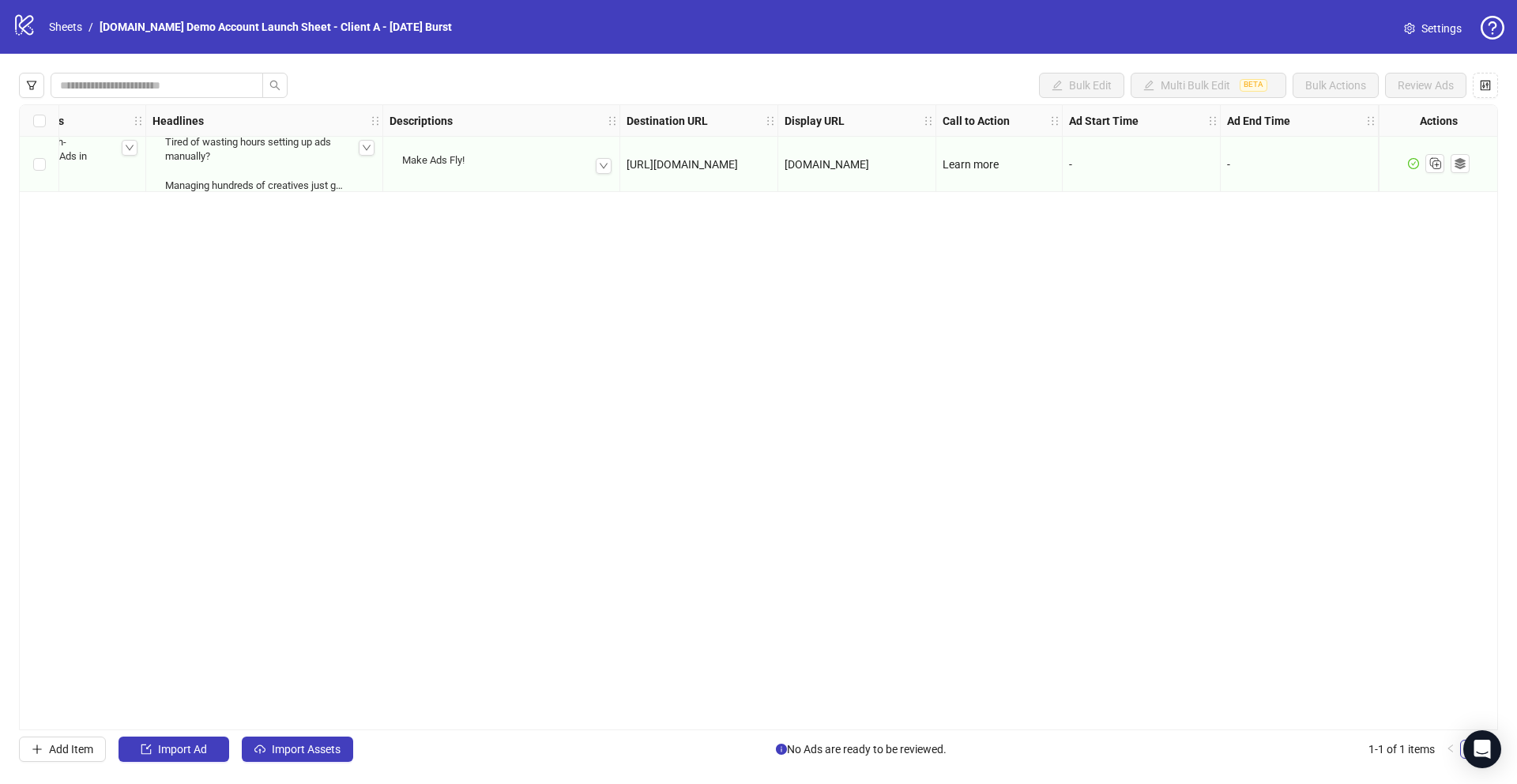
click at [1365, 305] on div "Ad Format Ad Name Campaign & Ad Set Assets Primary Texts Headlines Descriptions…" at bounding box center [758, 417] width 1479 height 625
click at [68, 27] on link "Sheets" at bounding box center [66, 27] width 40 height 18
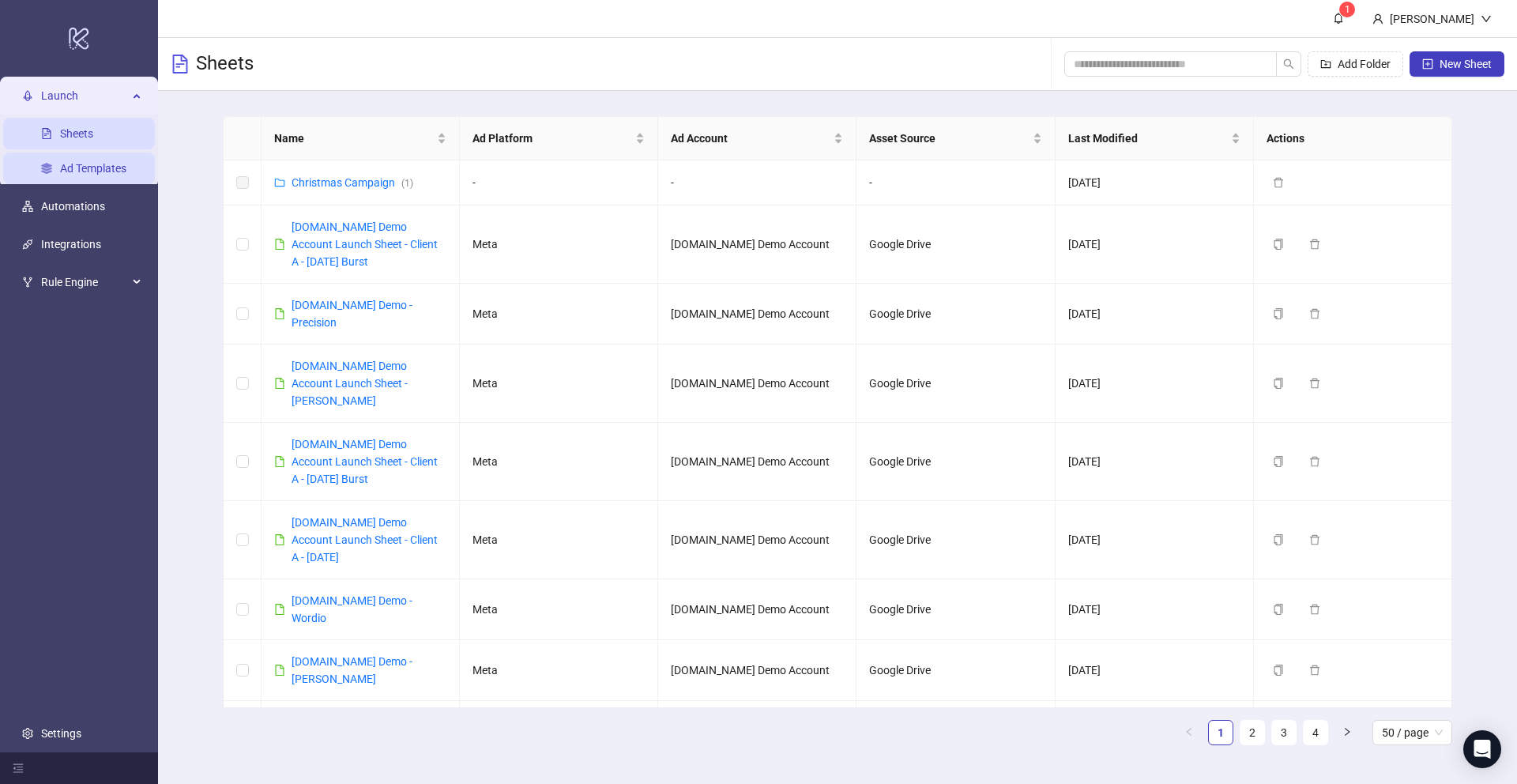
click at [84, 171] on link "Ad Templates" at bounding box center [93, 169] width 66 height 13
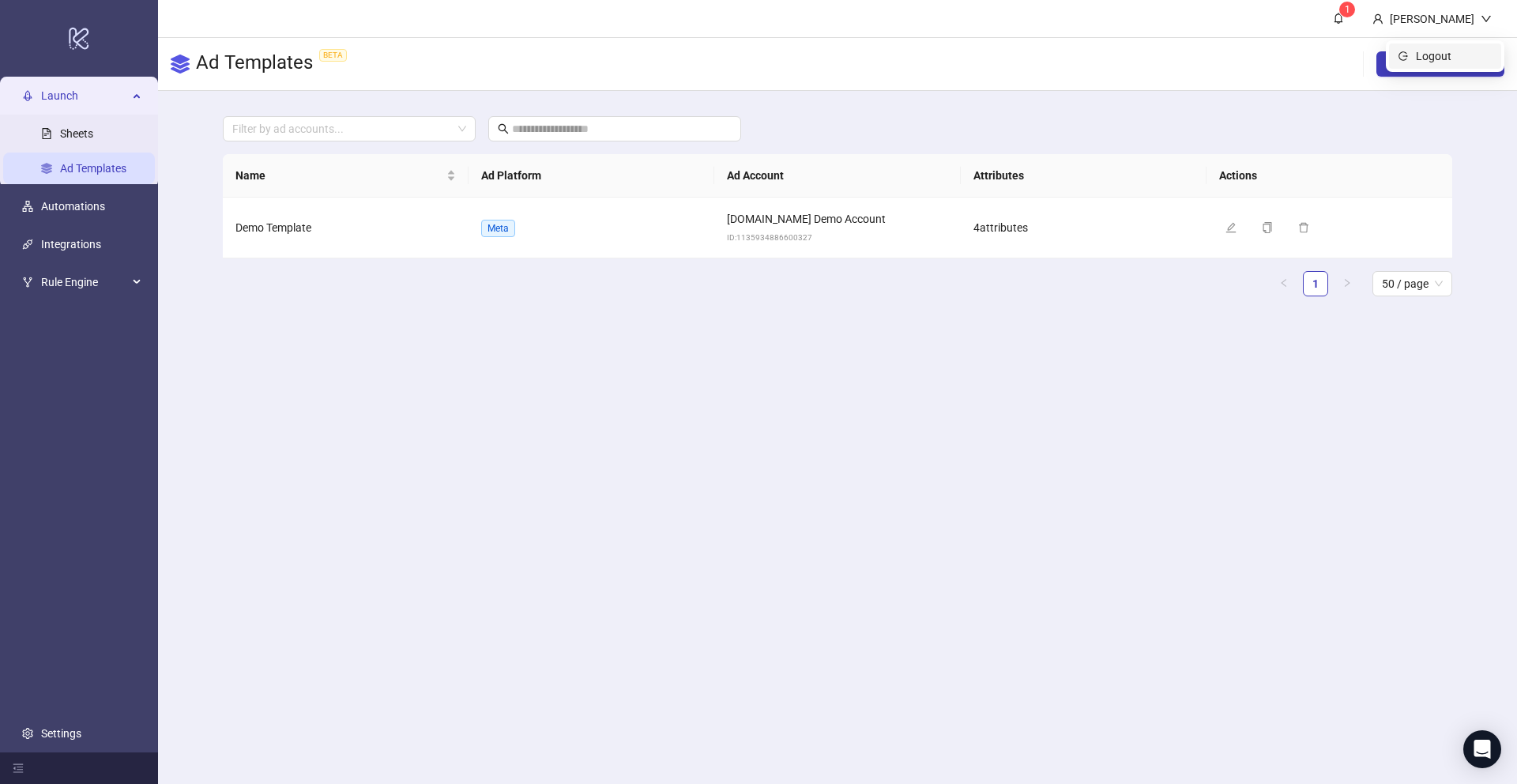
click at [1423, 51] on span "Logout" at bounding box center [1454, 55] width 76 height 18
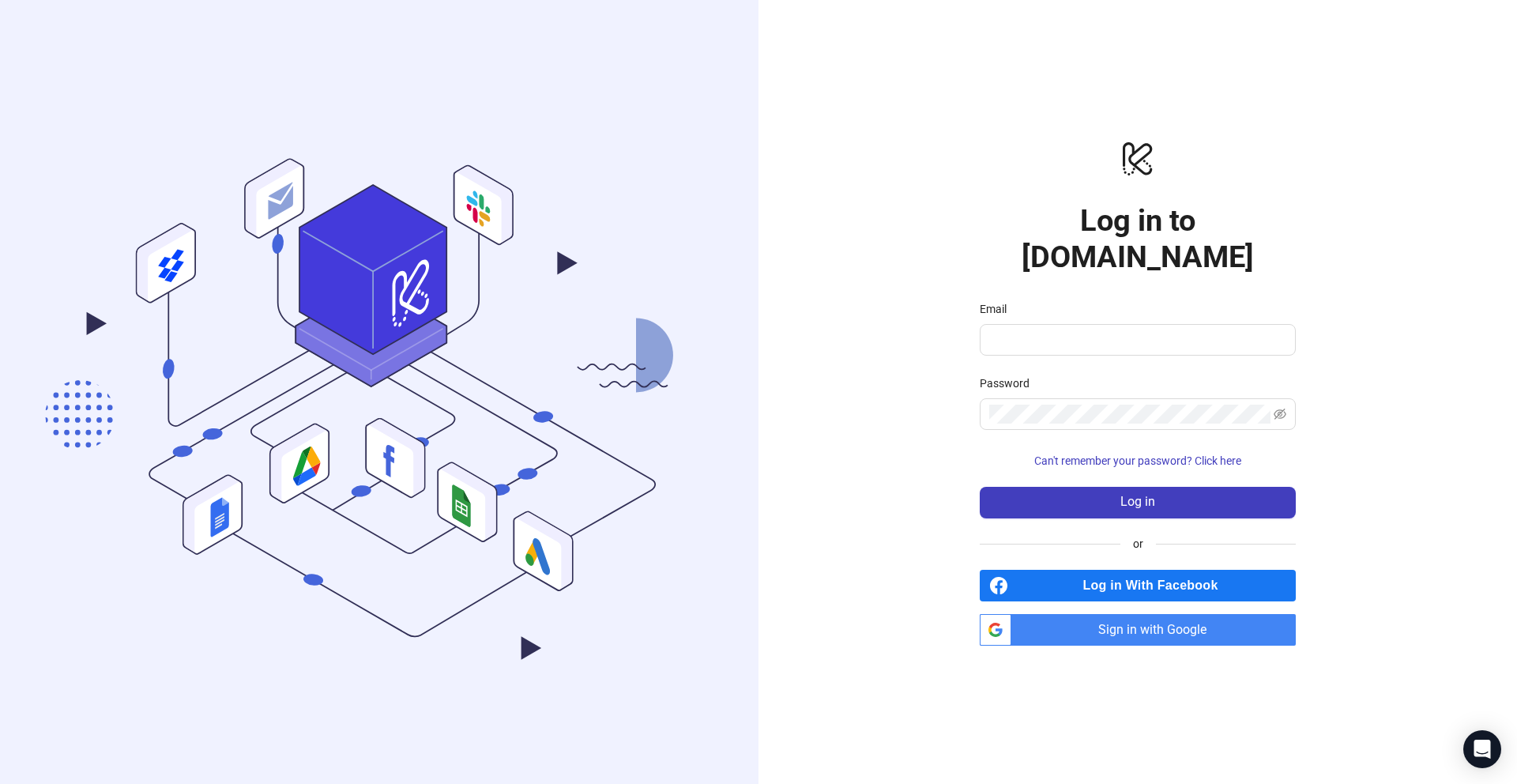
click at [1065, 613] on span "Sign in with Google" at bounding box center [1156, 629] width 278 height 31
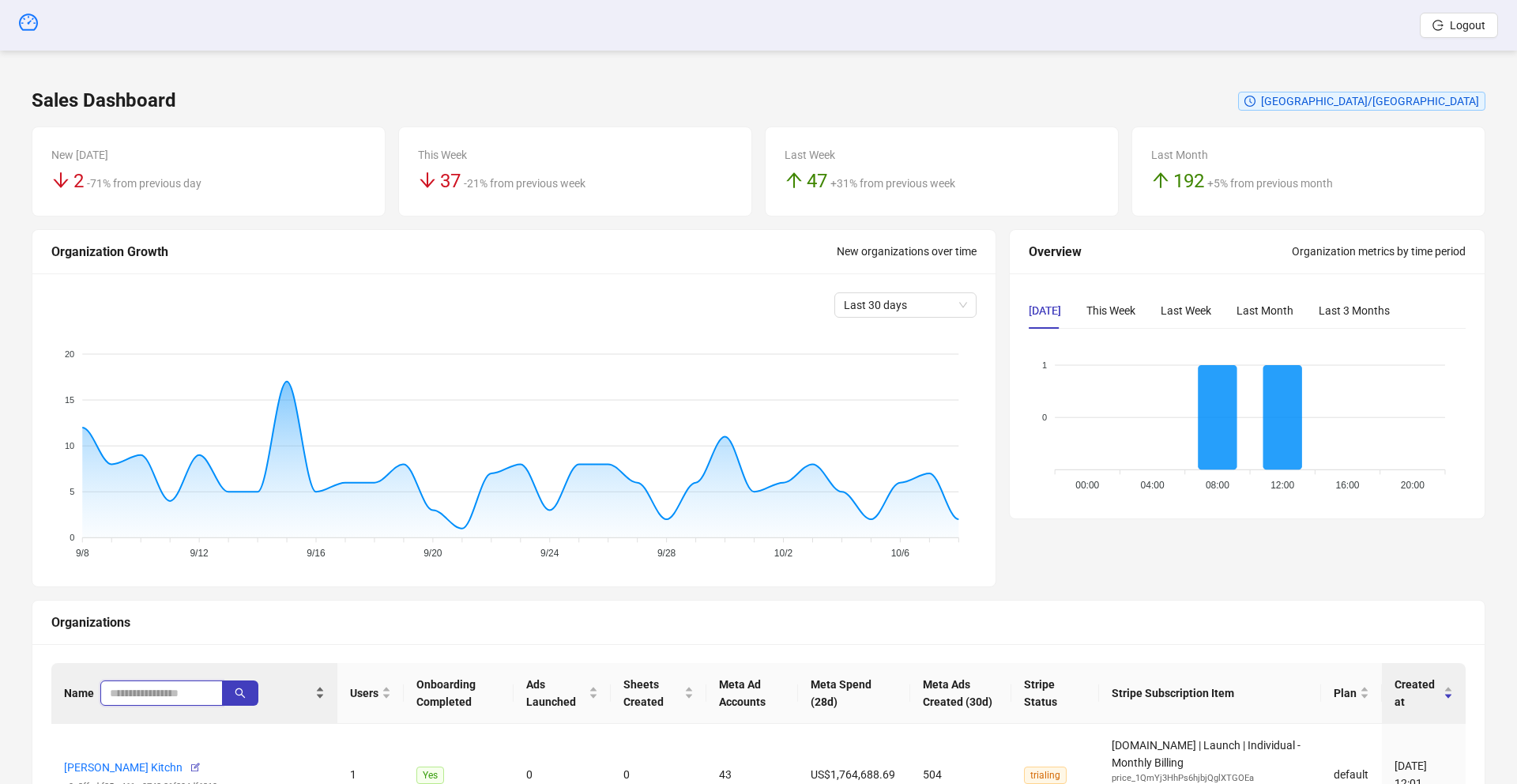
click at [155, 695] on input "search" at bounding box center [155, 693] width 90 height 18
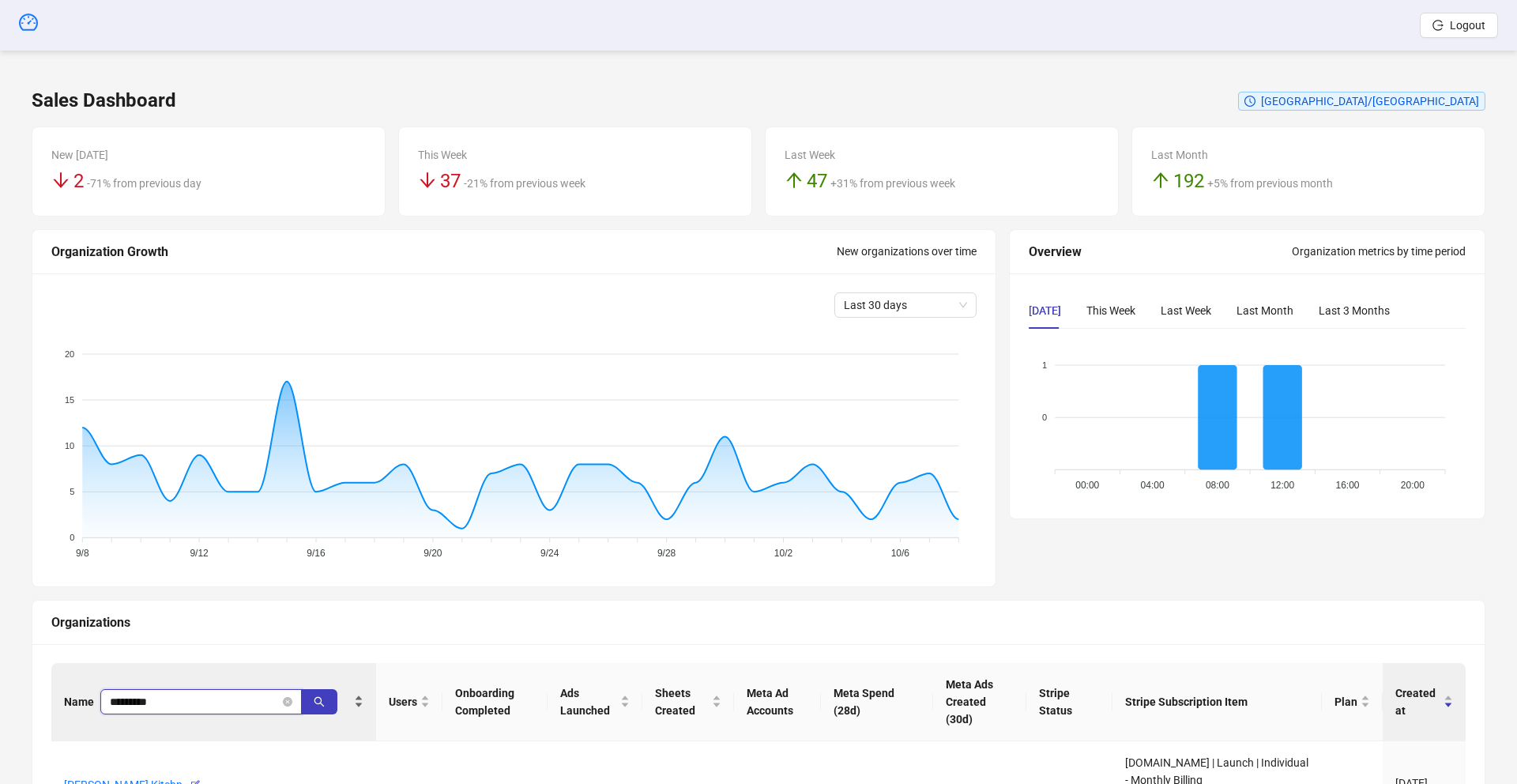
type input "*********"
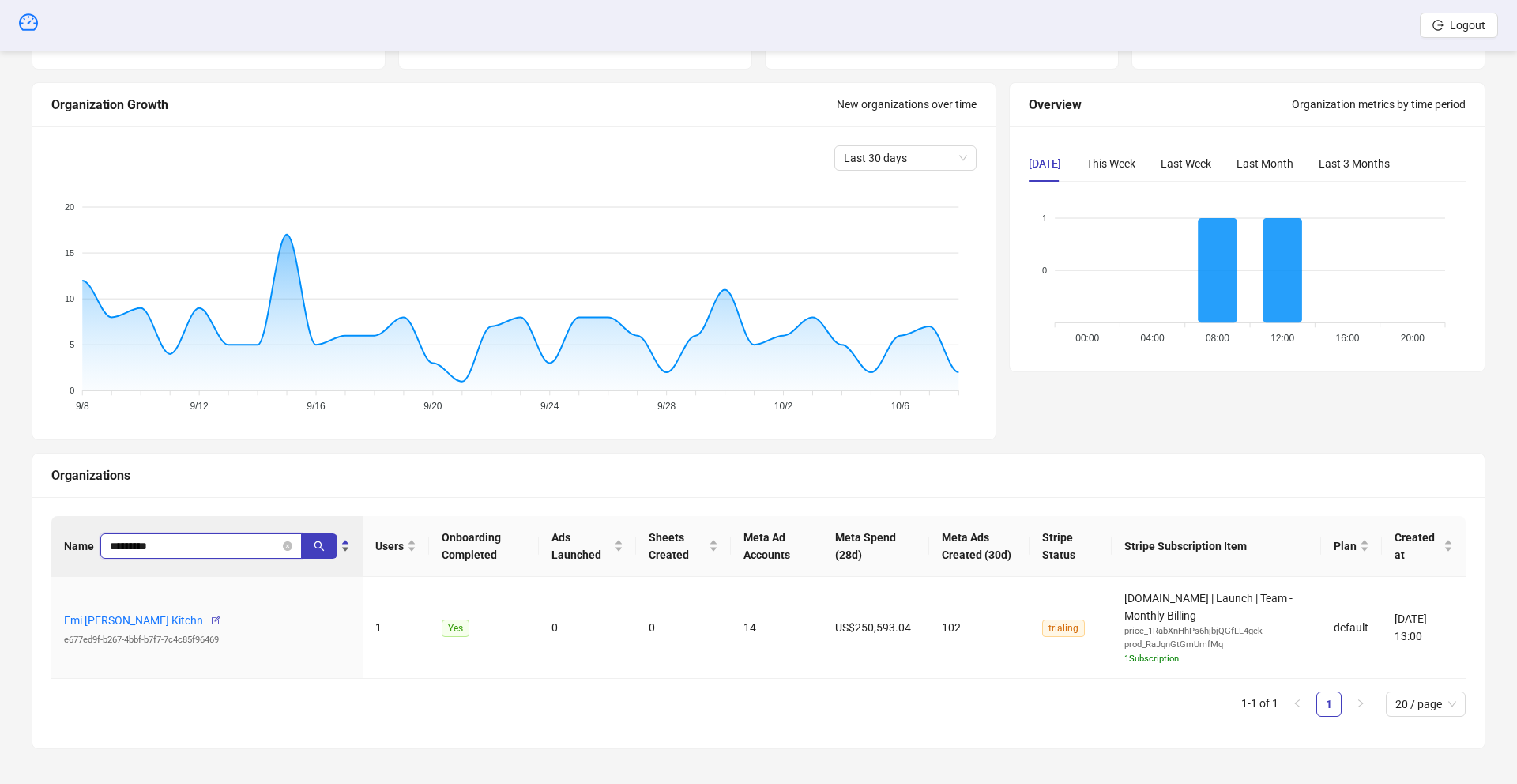
scroll to position [150, 0]
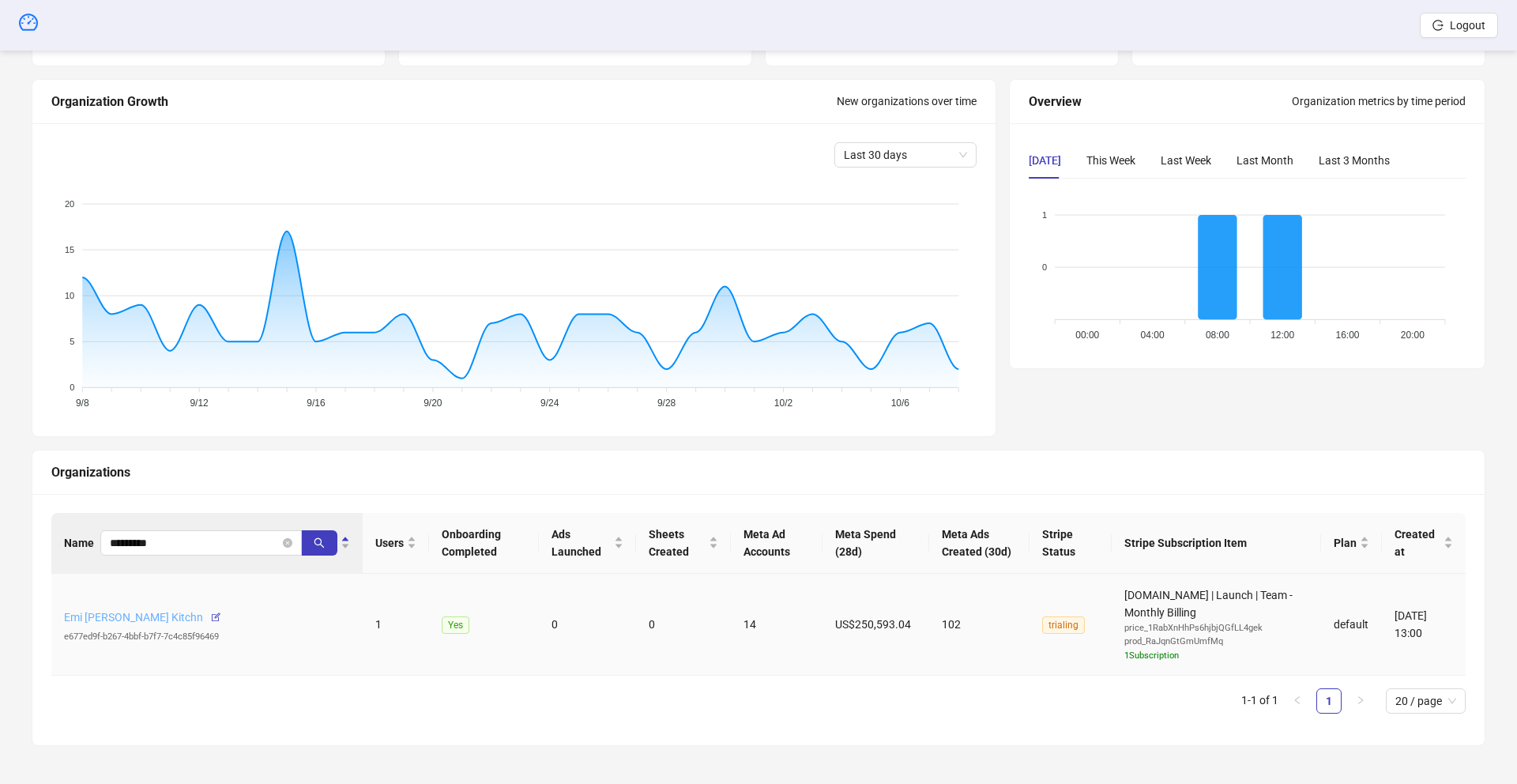
click at [107, 616] on link "Emi [PERSON_NAME] Kitchn" at bounding box center [133, 617] width 139 height 13
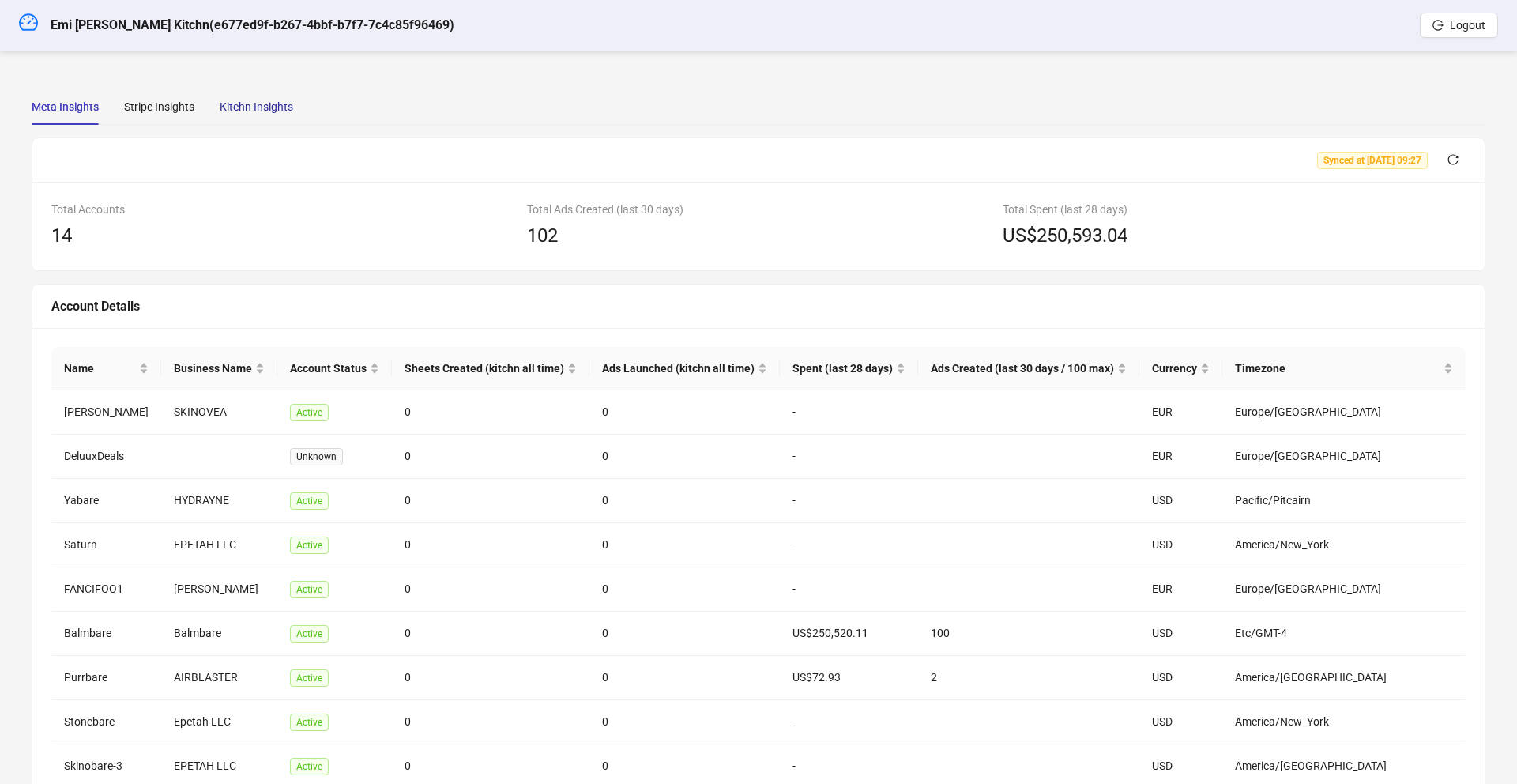
click at [253, 114] on div "Kitchn Insights" at bounding box center [257, 106] width 74 height 18
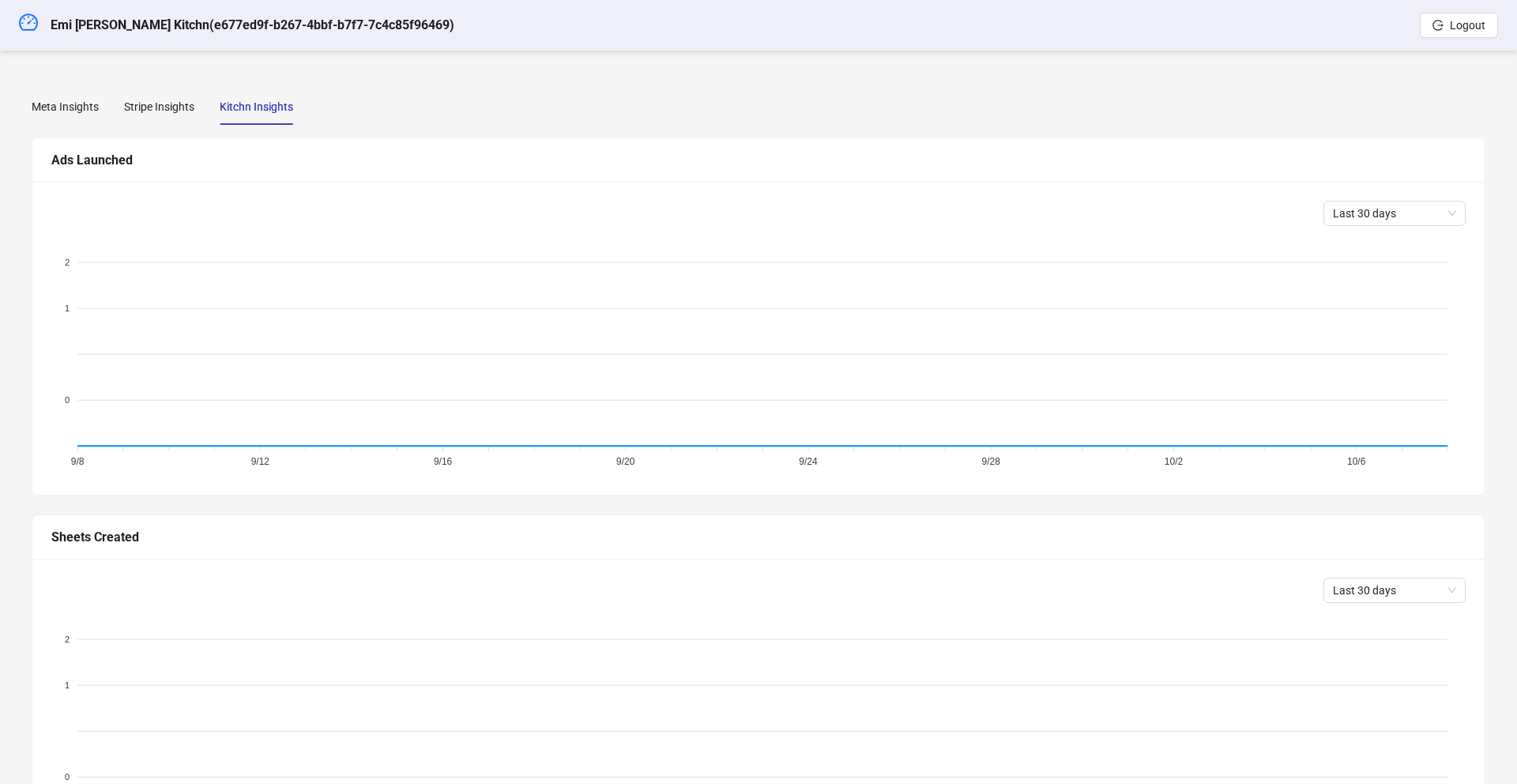
scroll to position [150, 0]
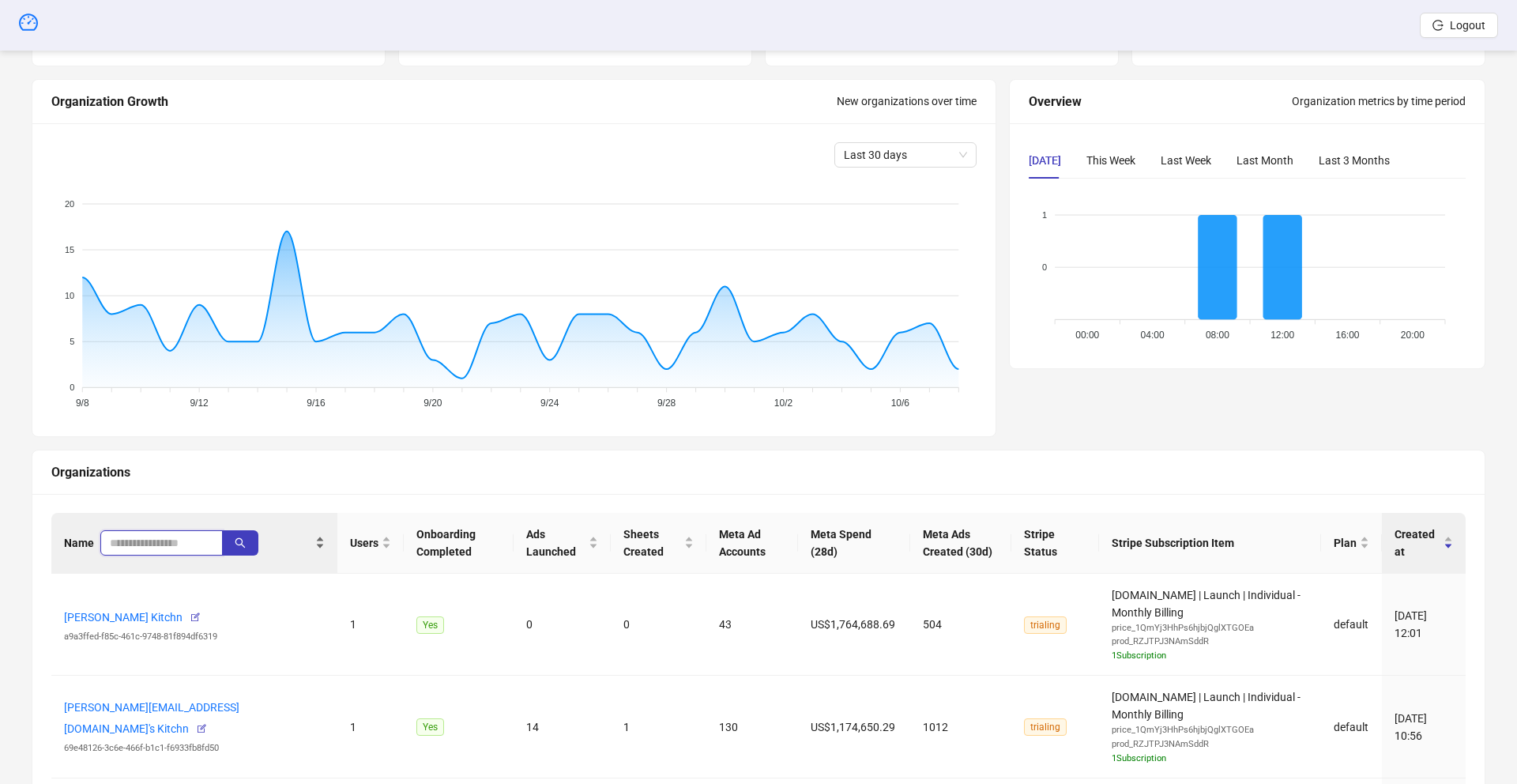
click at [154, 549] on input "search" at bounding box center [155, 542] width 90 height 18
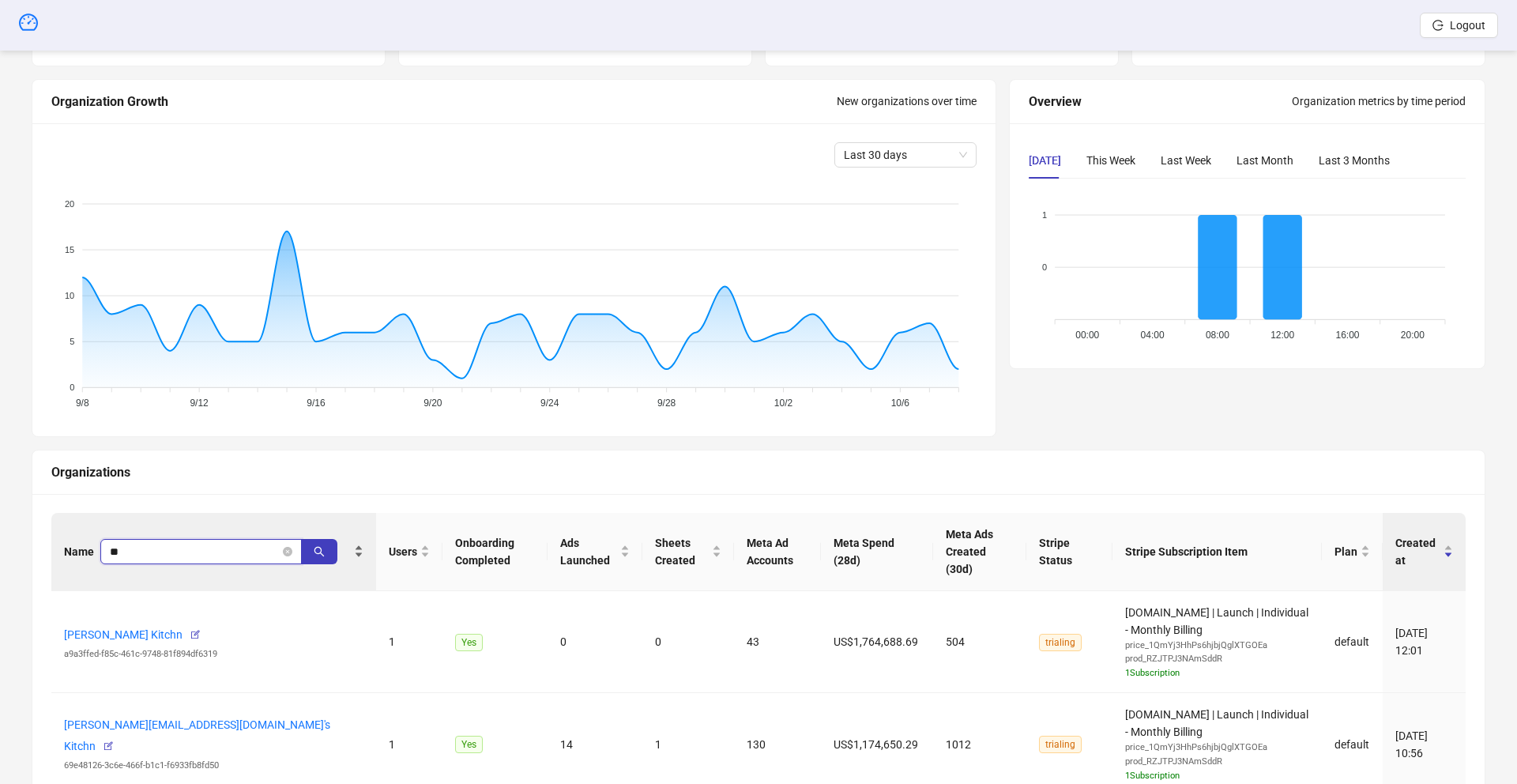
type input "*"
type input "*********"
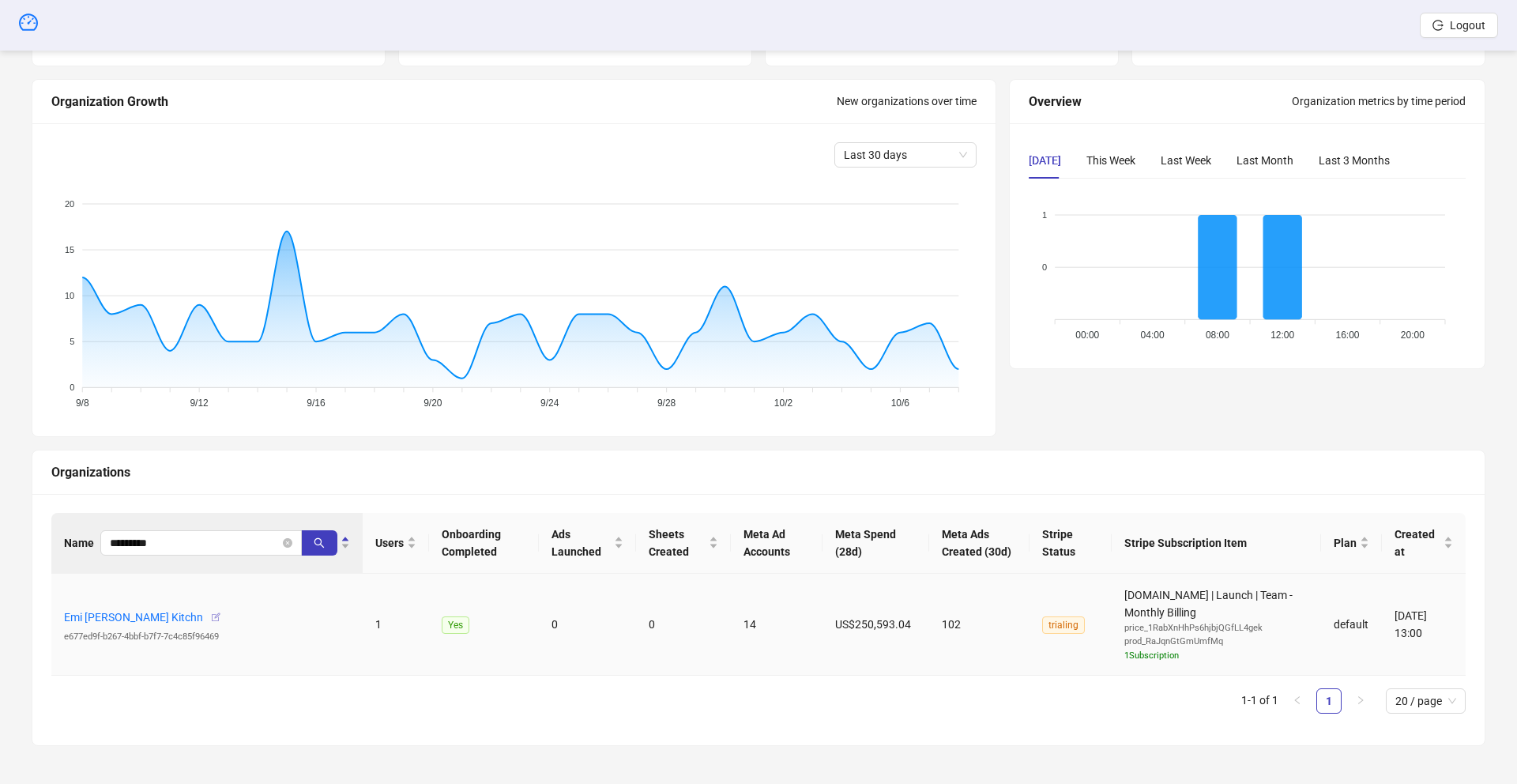
click at [210, 616] on icon "button" at bounding box center [216, 617] width 11 height 11
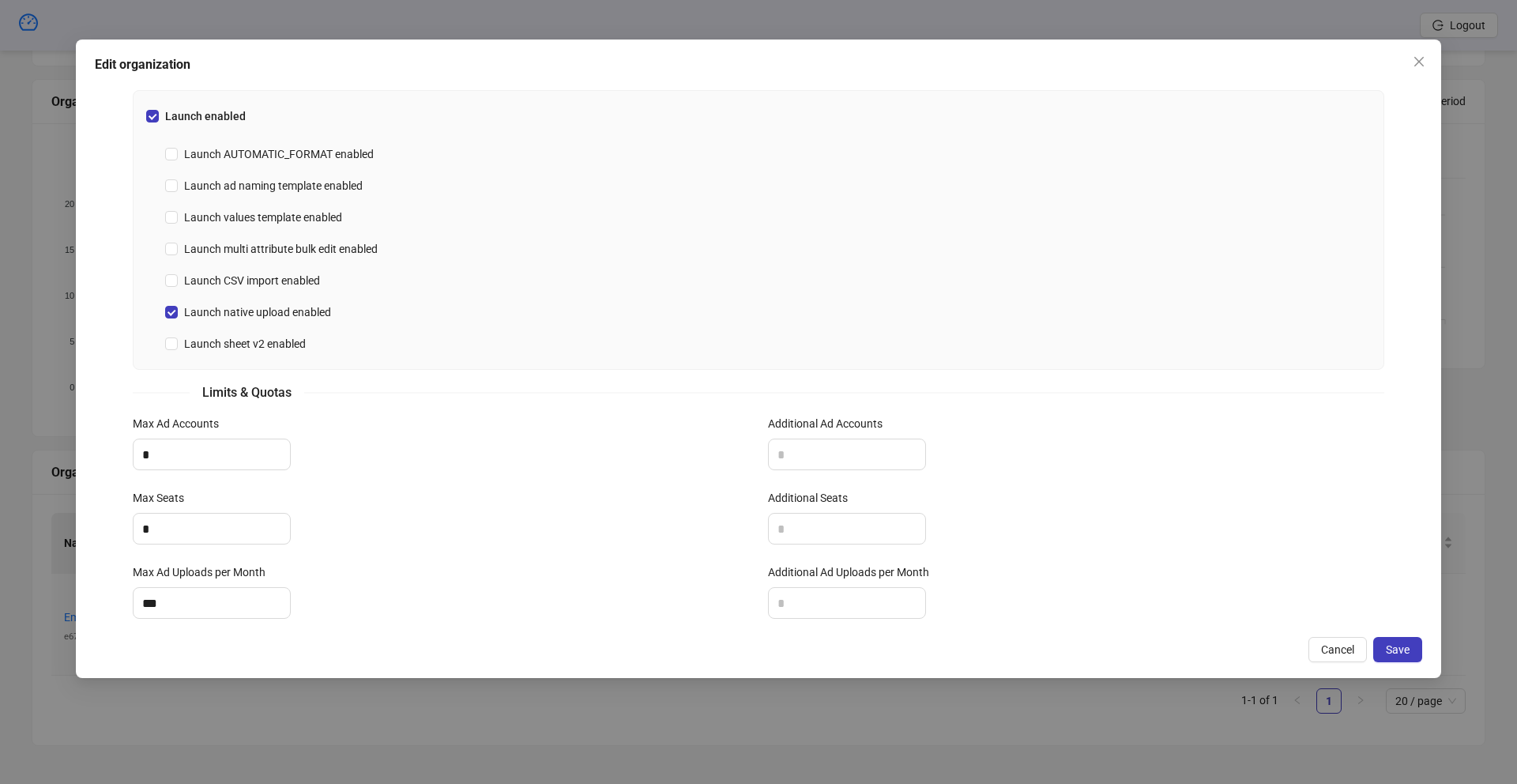
scroll to position [495, 0]
click at [167, 440] on input "*" at bounding box center [212, 455] width 157 height 30
type input "*"
click at [168, 515] on input "*" at bounding box center [212, 529] width 157 height 30
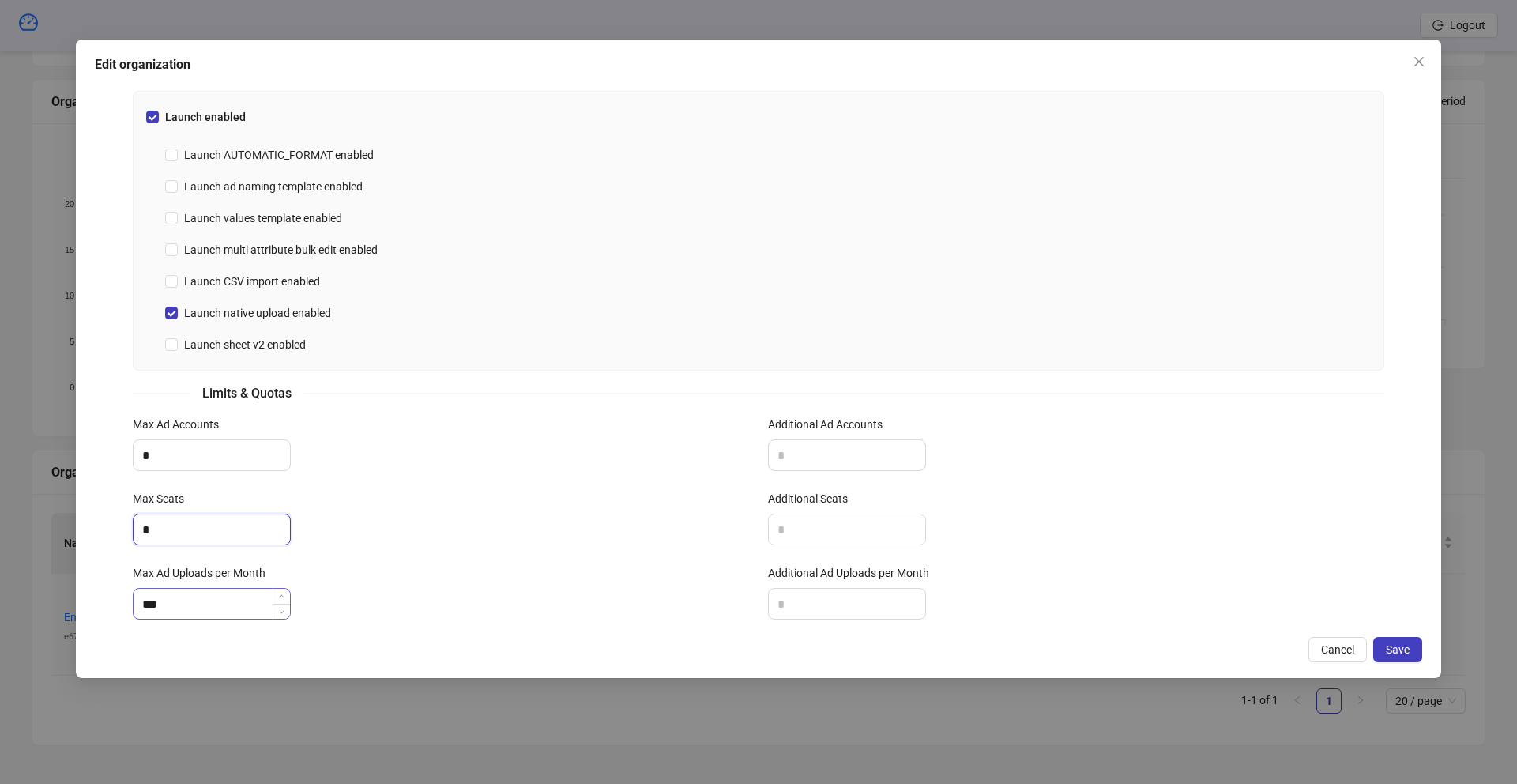
type input "*"
click at [178, 588] on input "***" at bounding box center [212, 603] width 157 height 30
type input "*"
type input "***"
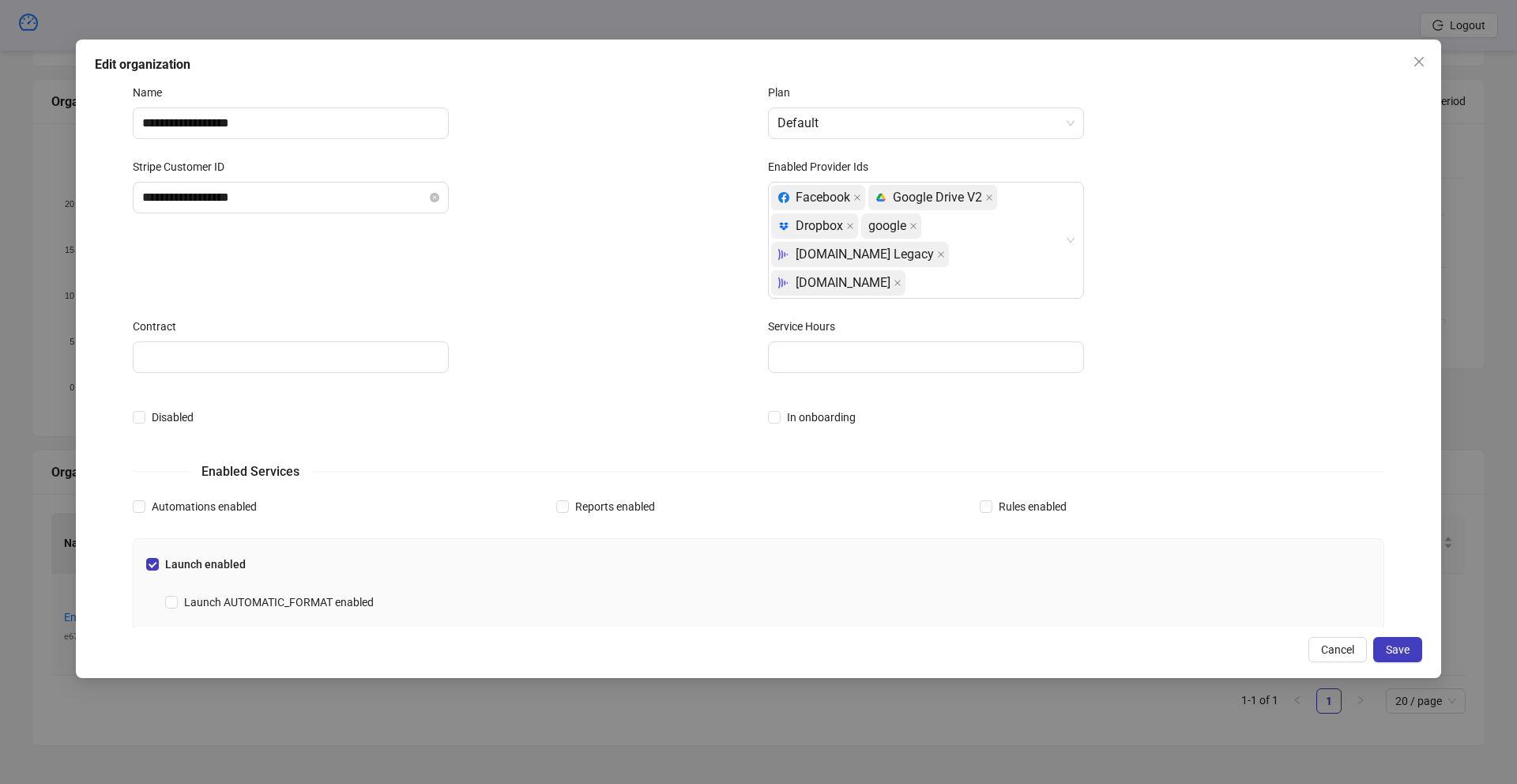
scroll to position [0, 0]
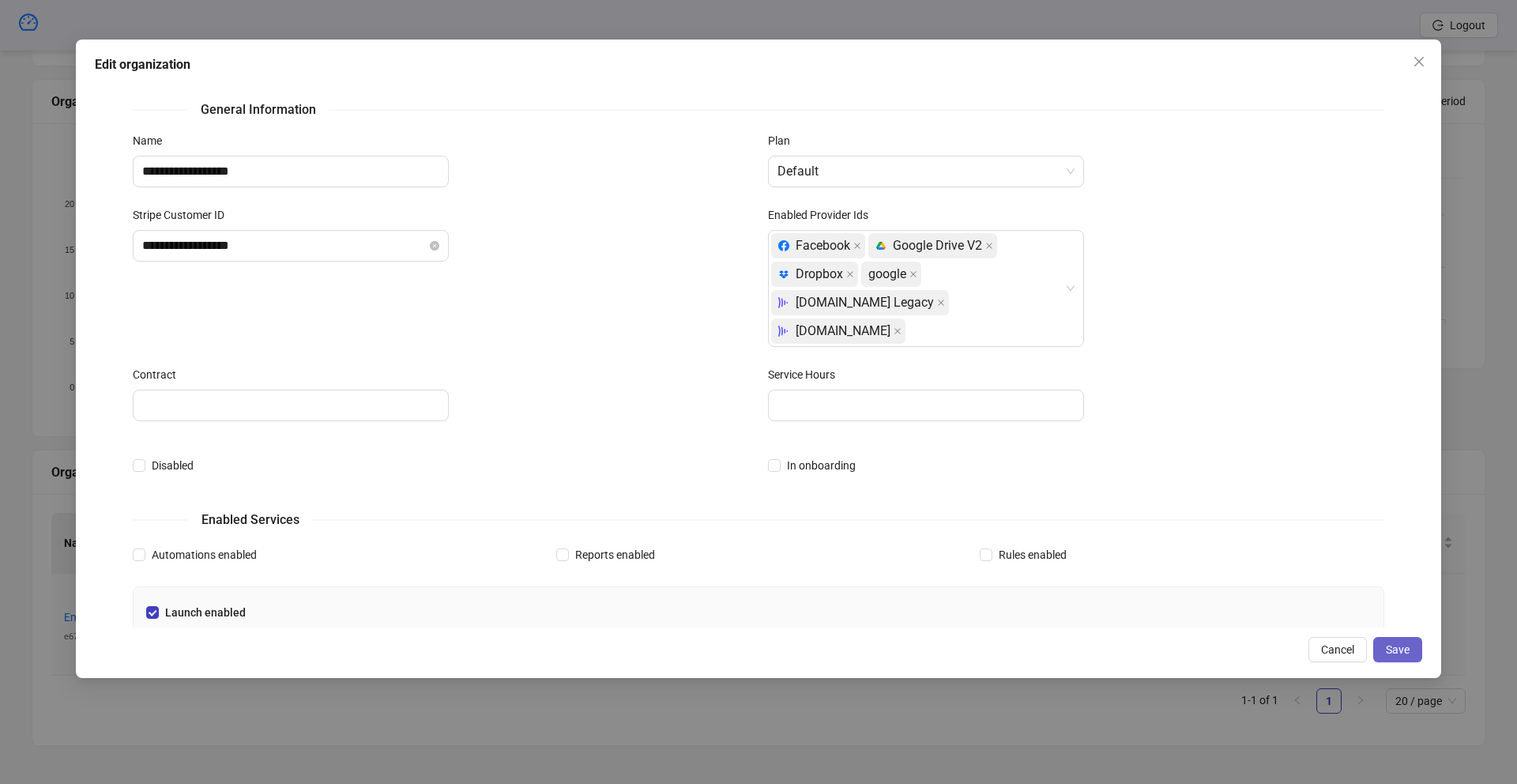
click at [1404, 647] on span "Save" at bounding box center [1398, 649] width 24 height 13
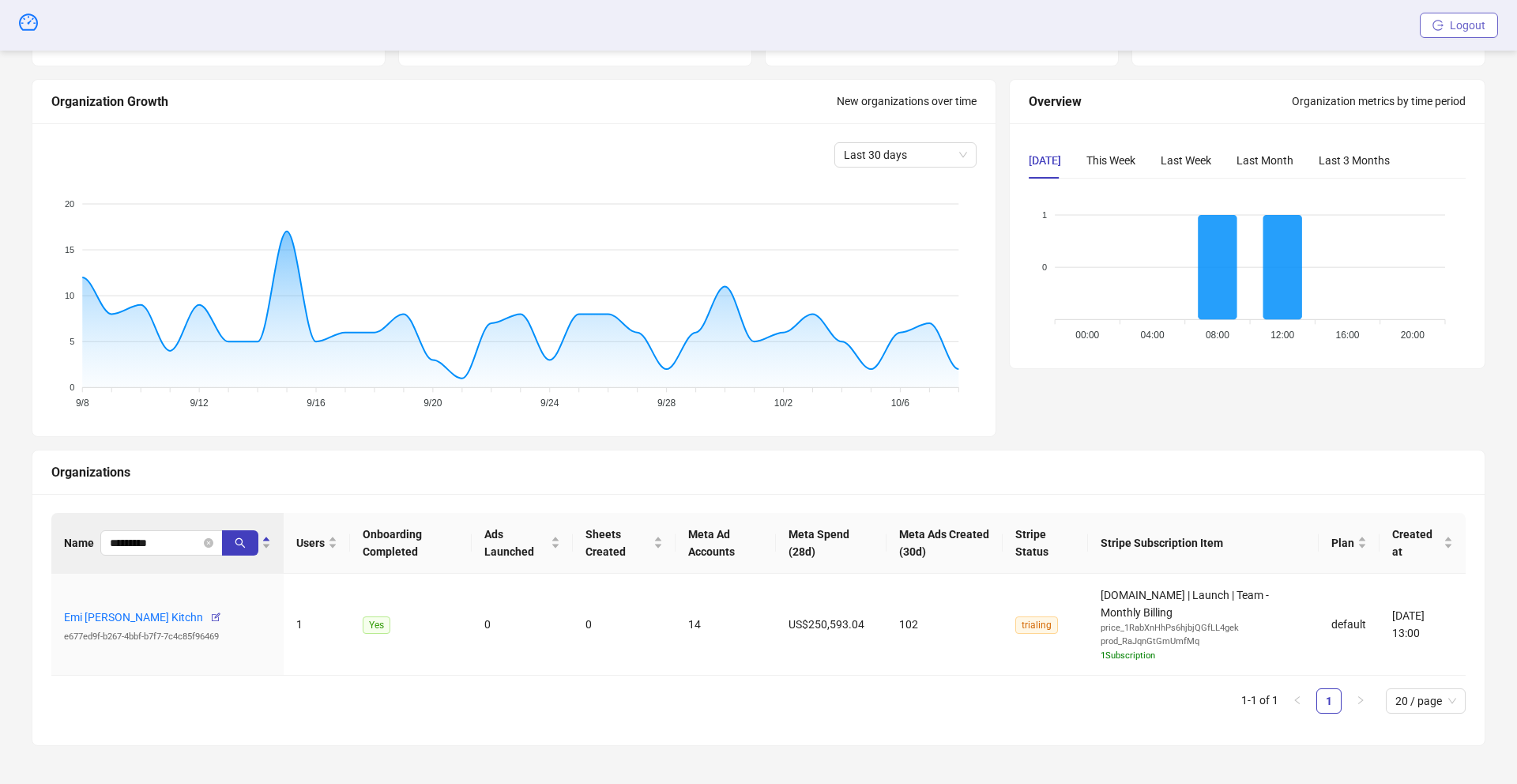
click at [1452, 26] on span "Logout" at bounding box center [1467, 26] width 36 height 13
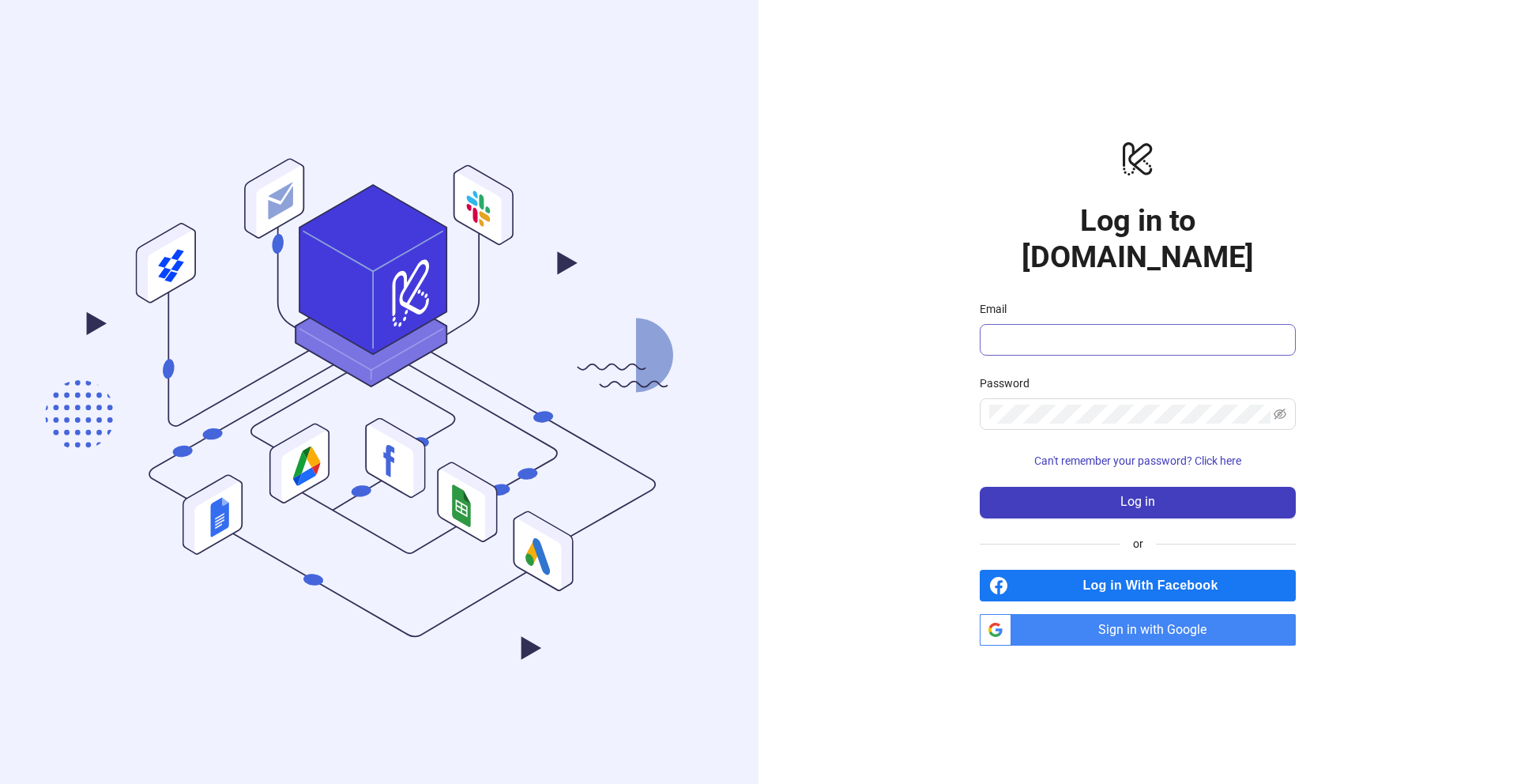
click at [1070, 324] on span at bounding box center [1138, 339] width 317 height 31
click at [1085, 330] on input "Email" at bounding box center [1136, 339] width 294 height 19
type input "**********"
click at [1083, 487] on button "Log in" at bounding box center [1138, 503] width 317 height 31
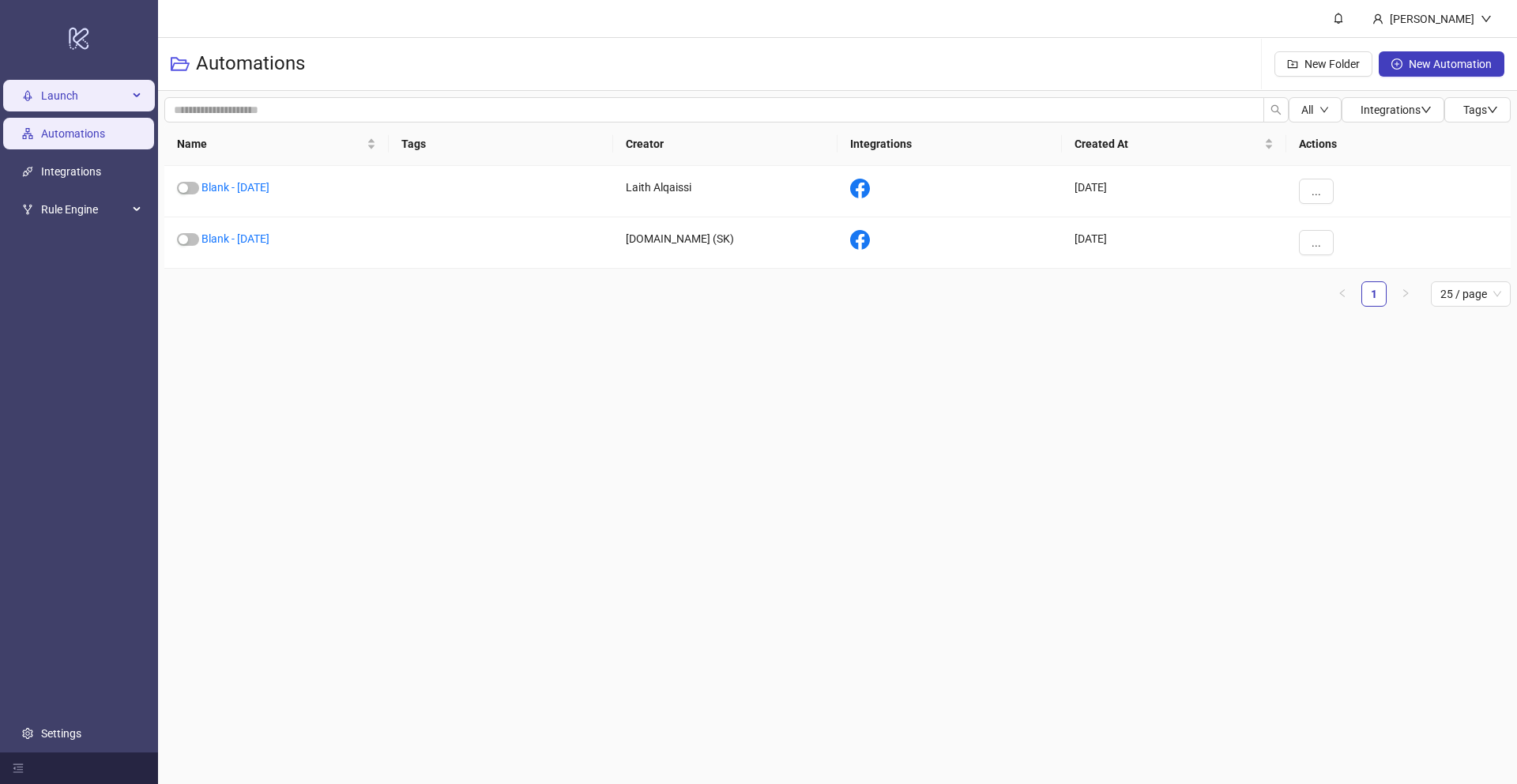
click at [74, 102] on span "Launch" at bounding box center [85, 95] width 87 height 31
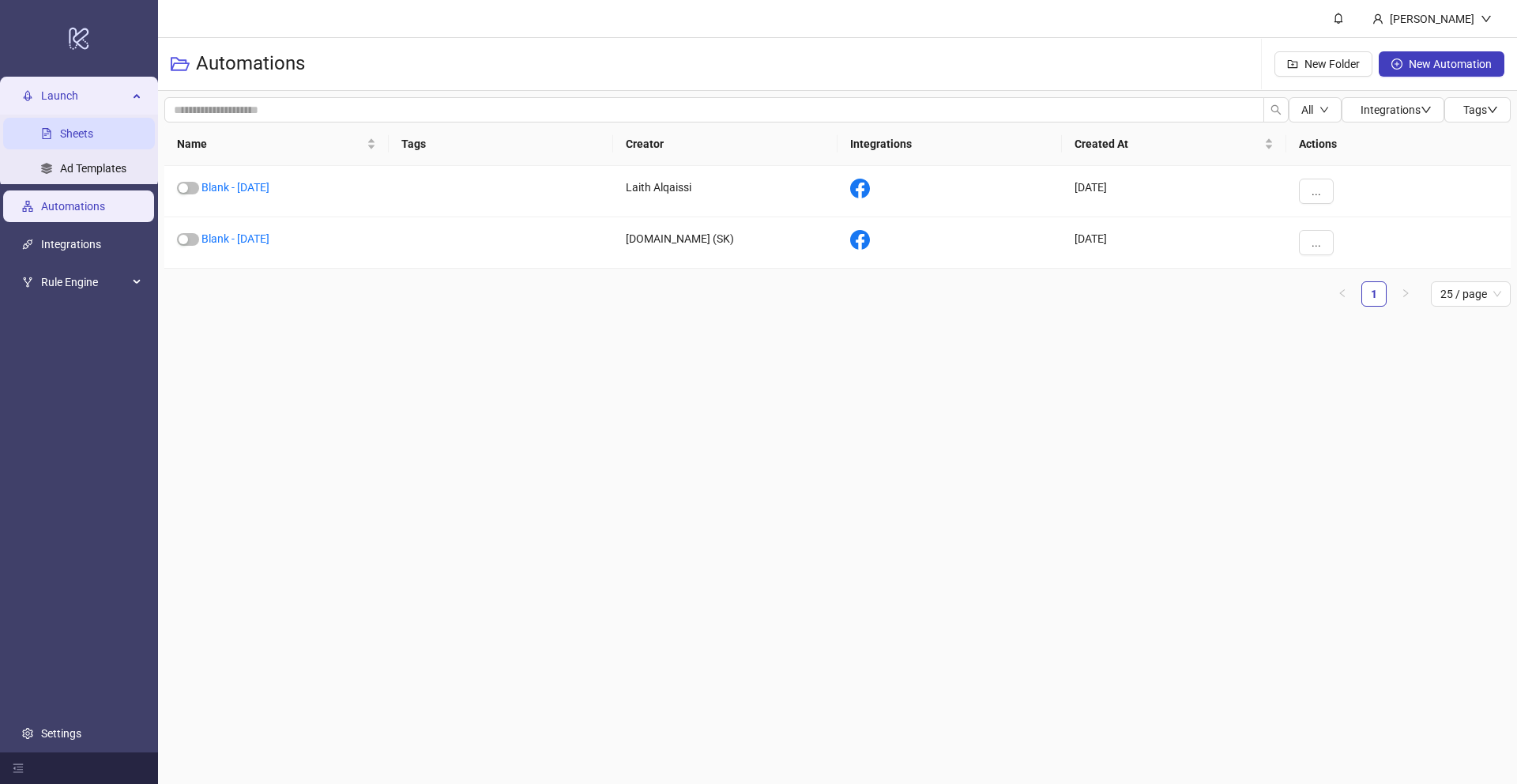
click at [78, 131] on link "Sheets" at bounding box center [77, 134] width 33 height 13
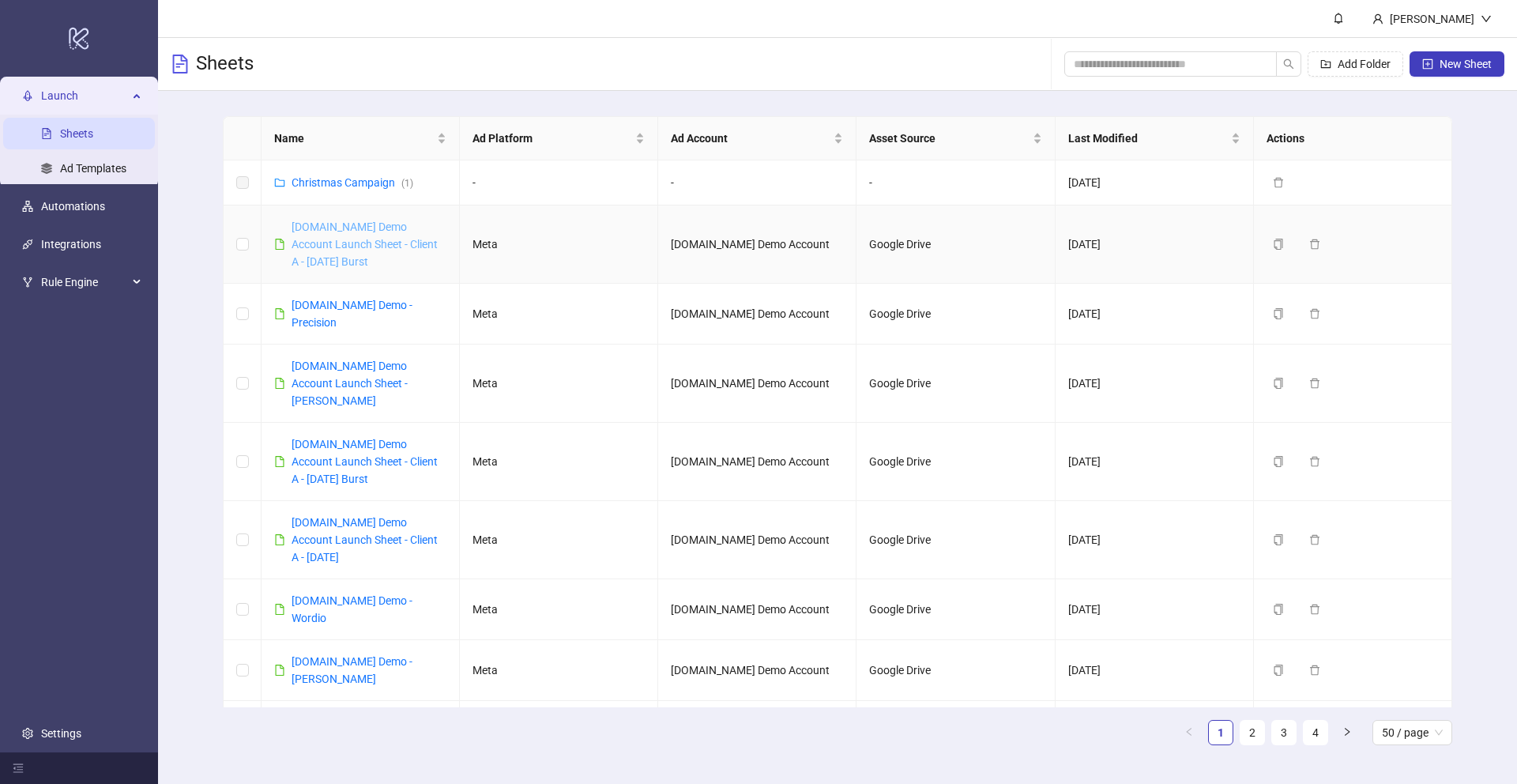
click at [376, 239] on link "Kitchn.io Demo Account Launch Sheet - Client A - Oct 2025 Burst" at bounding box center [364, 244] width 146 height 47
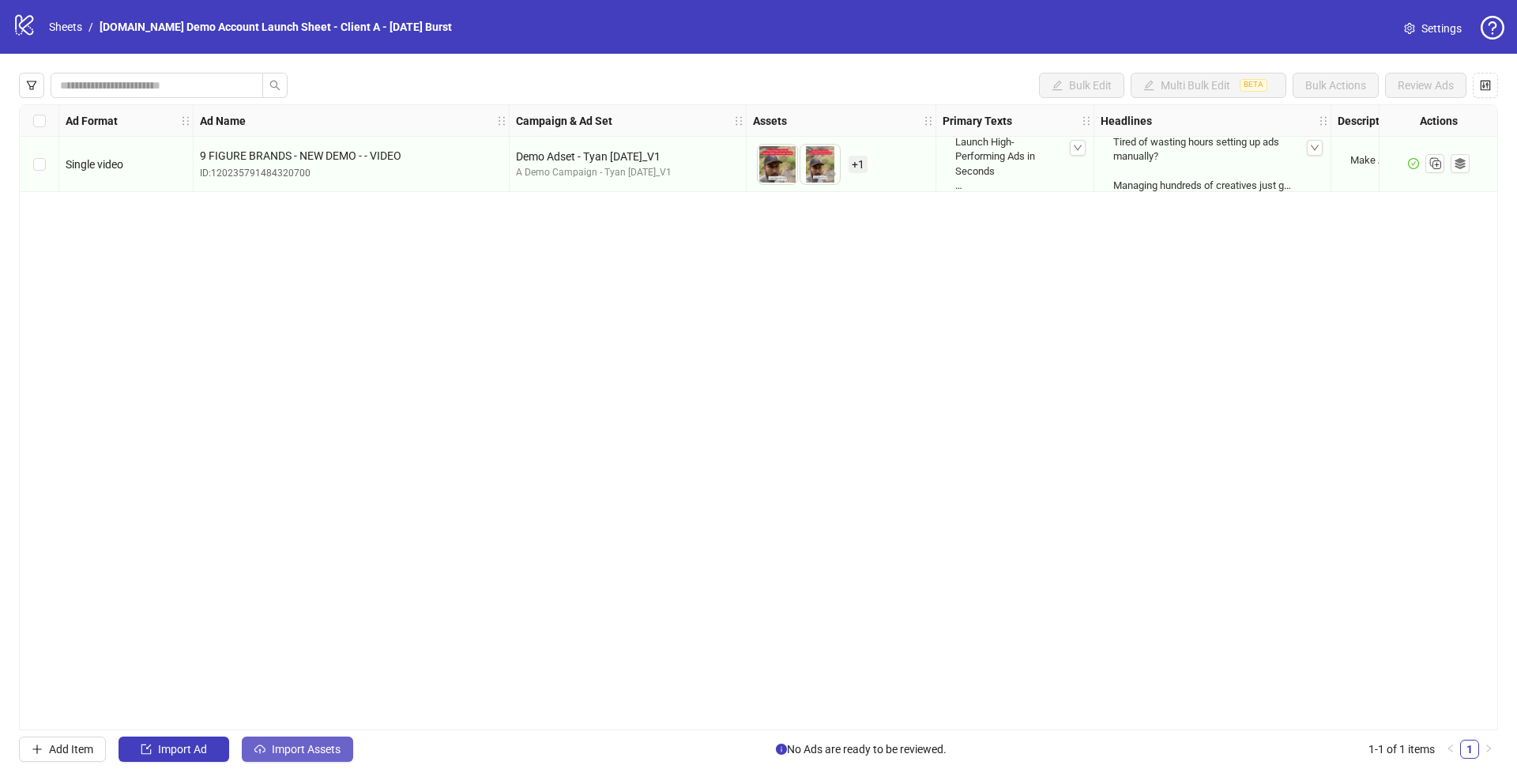
click at [300, 754] on span "Import Assets" at bounding box center [306, 749] width 69 height 13
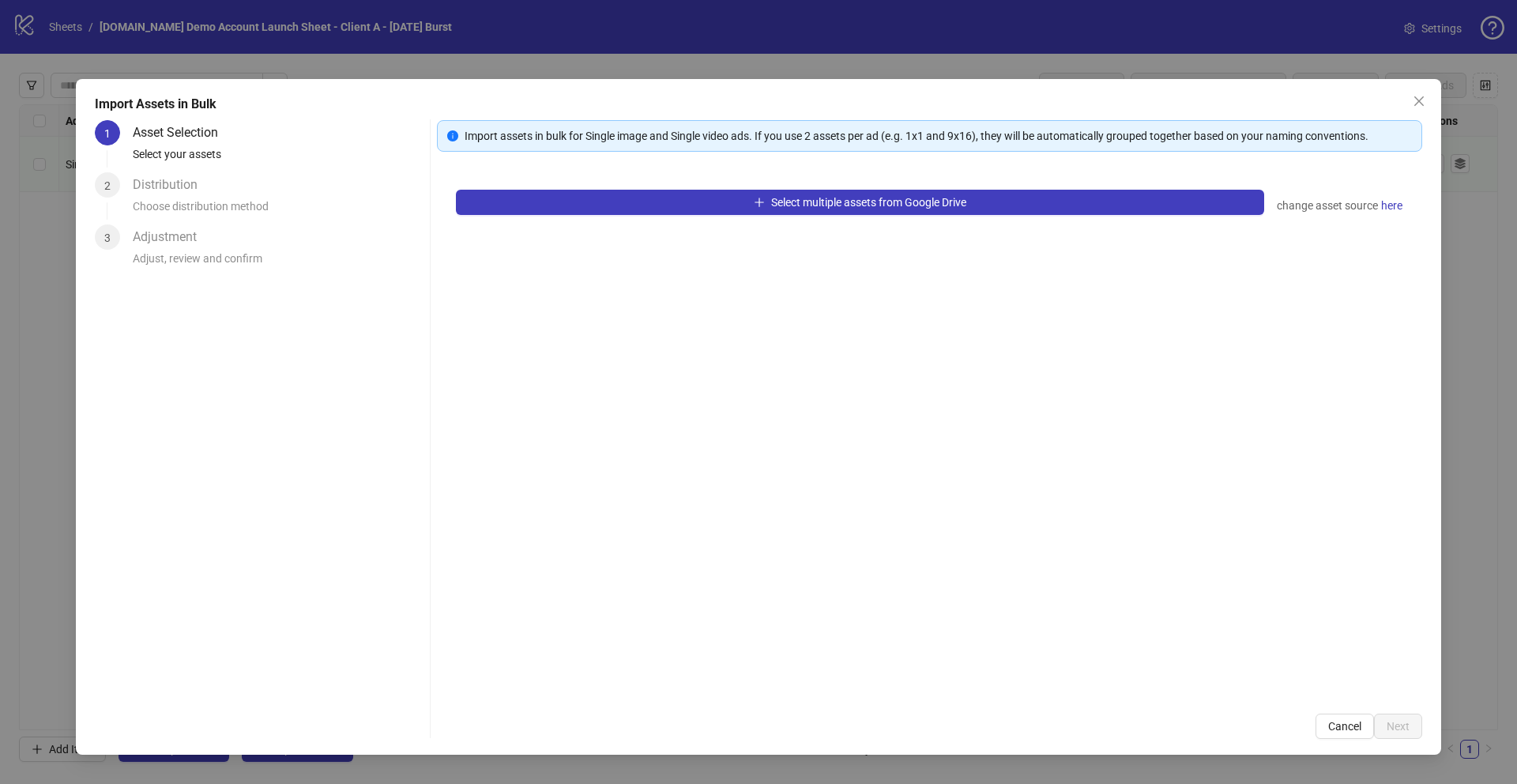
click at [816, 186] on div "Select multiple assets from Google Drive change asset source here" at bounding box center [930, 433] width 985 height 524
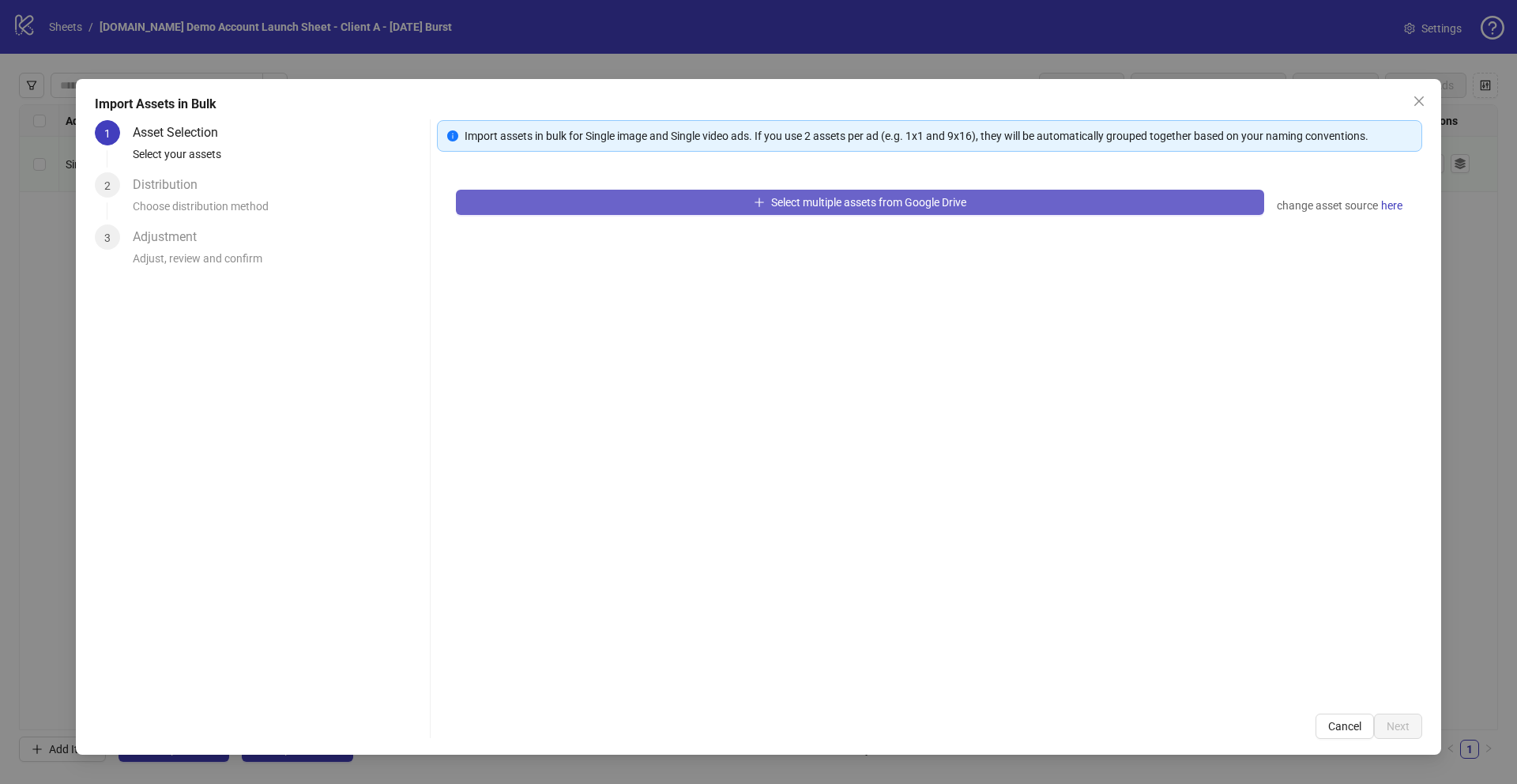
click at [799, 201] on span "Select multiple assets from Google Drive" at bounding box center [869, 202] width 196 height 13
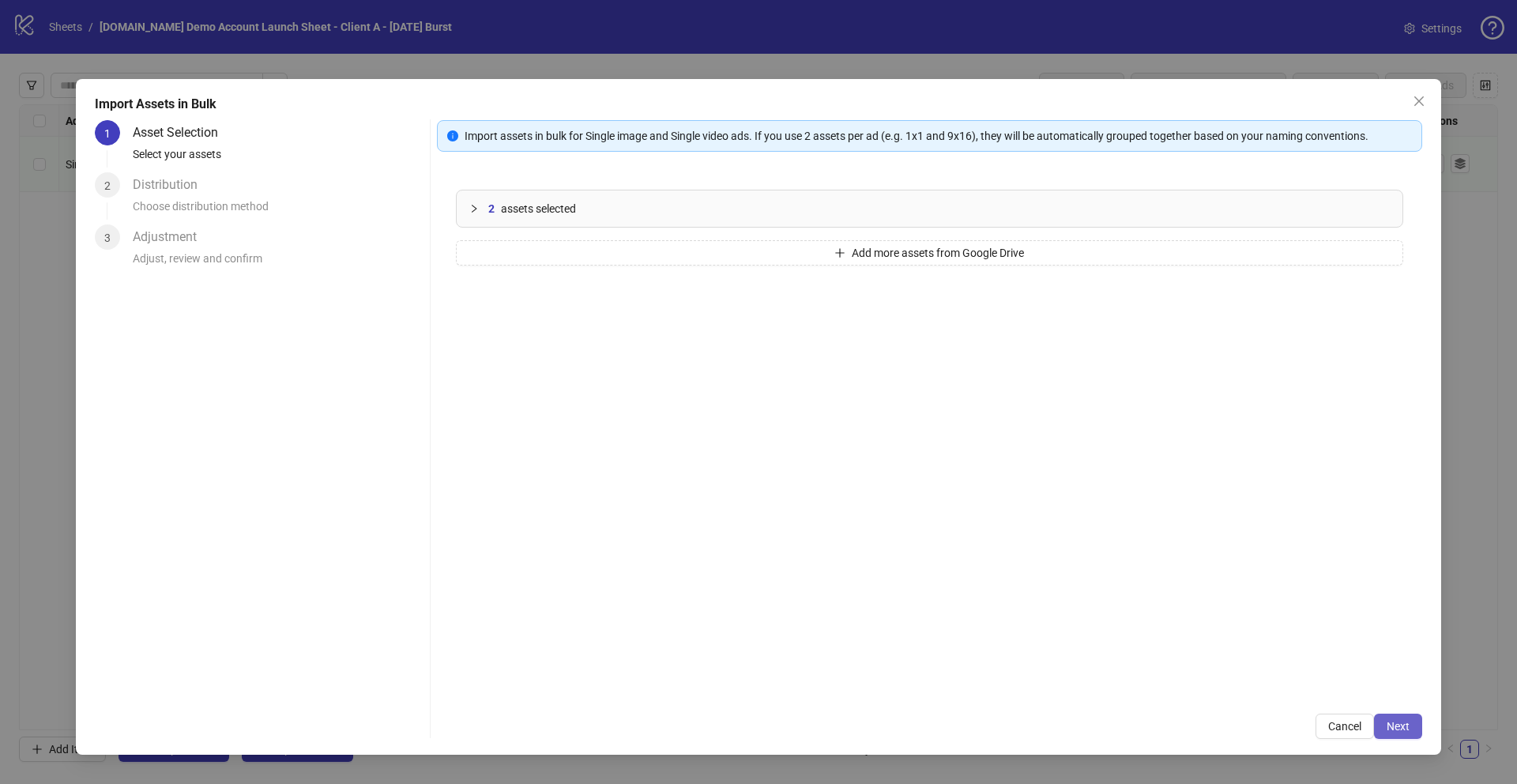
click at [1392, 724] on span "Next" at bounding box center [1398, 726] width 23 height 13
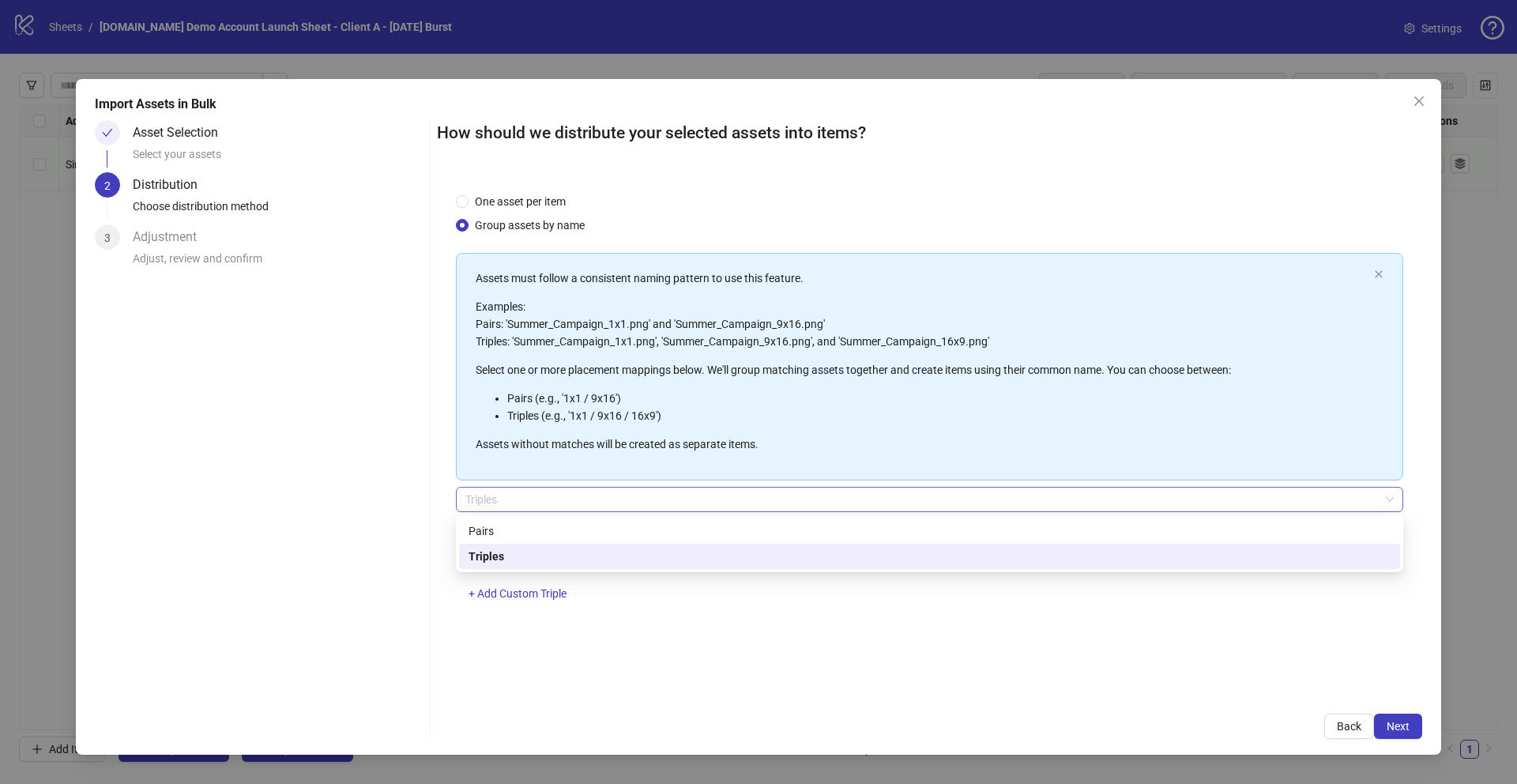
click at [508, 501] on span "Triples" at bounding box center [929, 499] width 928 height 24
click at [506, 530] on div "Pairs" at bounding box center [929, 530] width 922 height 18
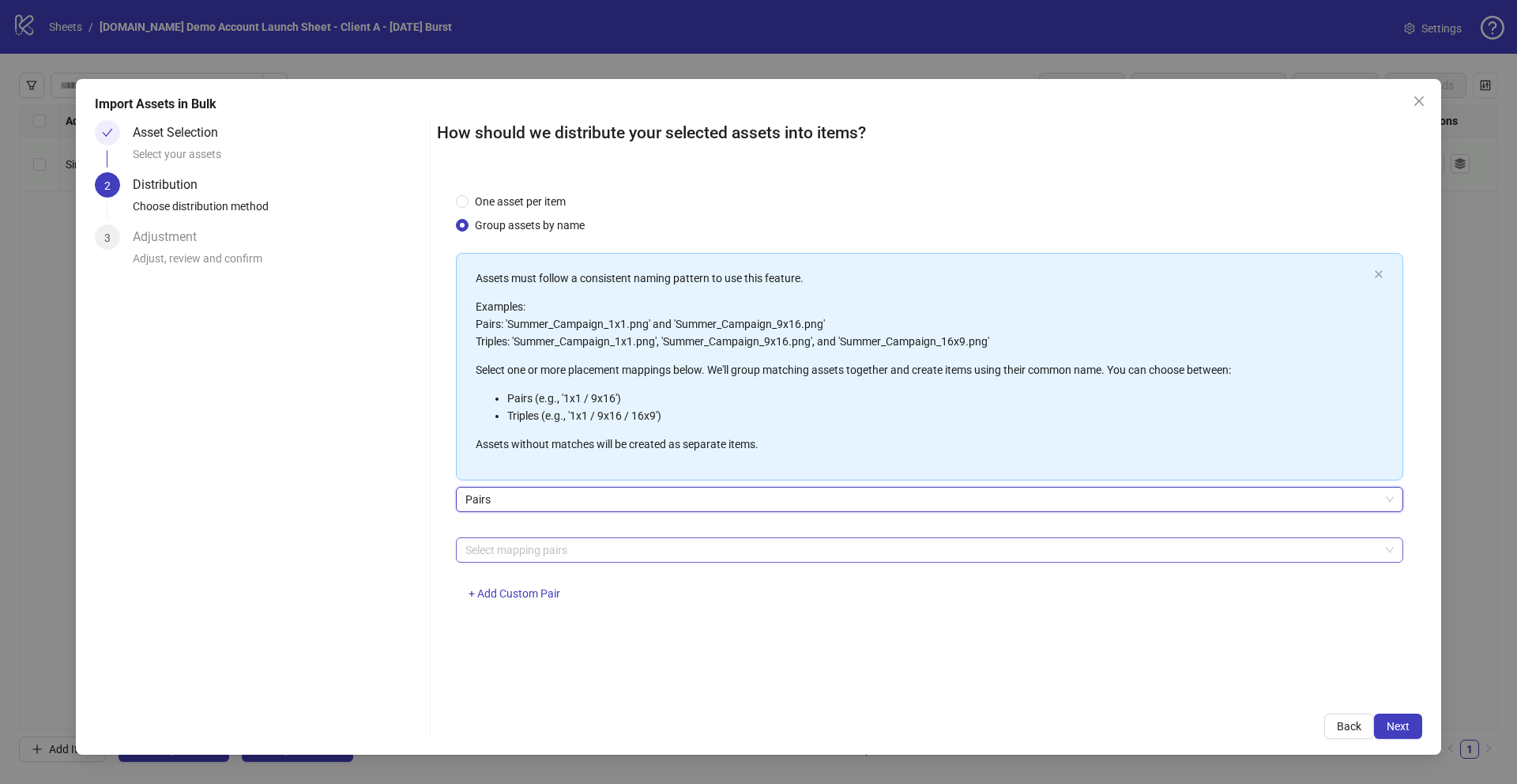
click at [563, 540] on div at bounding box center [922, 550] width 925 height 22
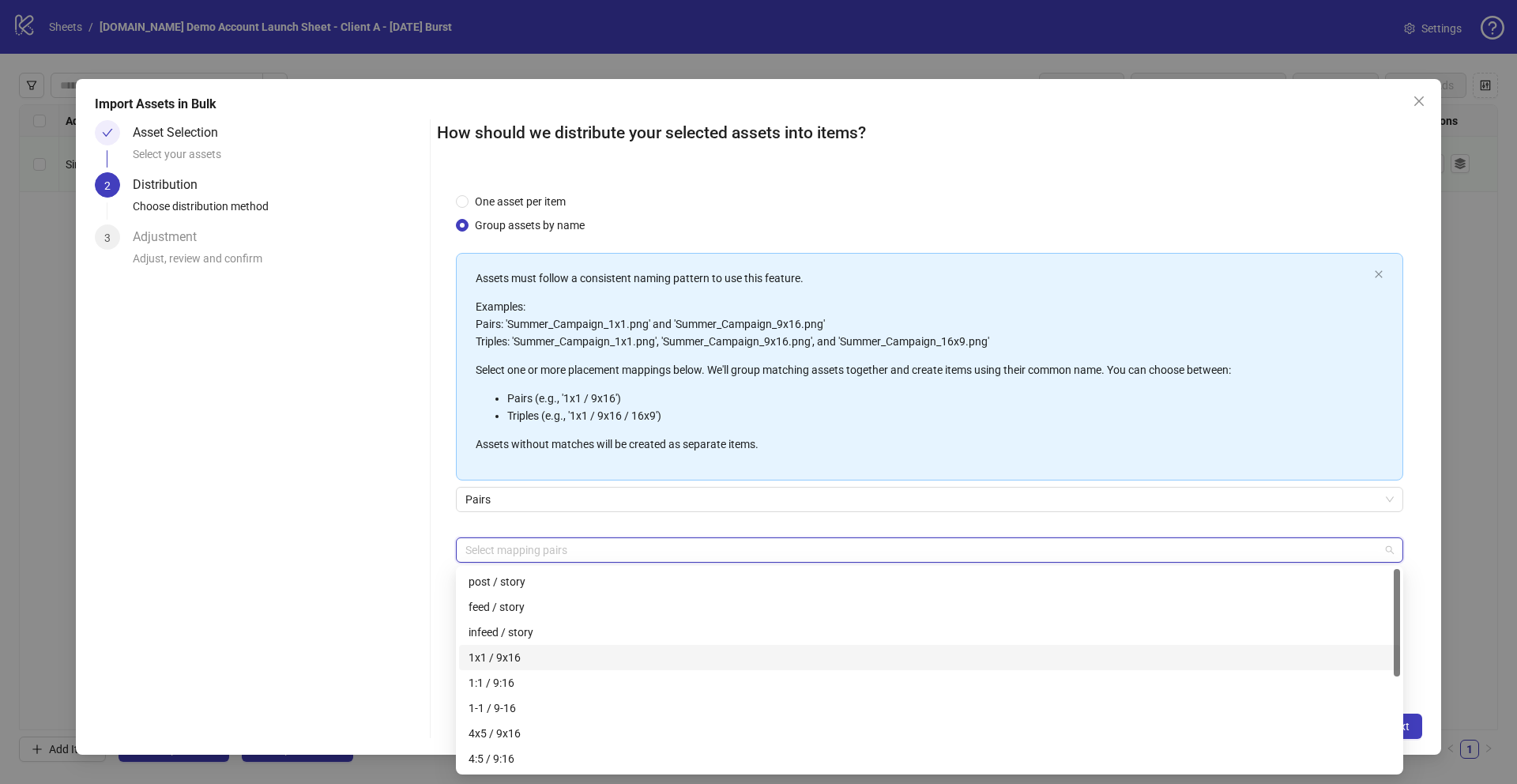
click at [490, 655] on div "1x1 / 9x16" at bounding box center [929, 657] width 922 height 18
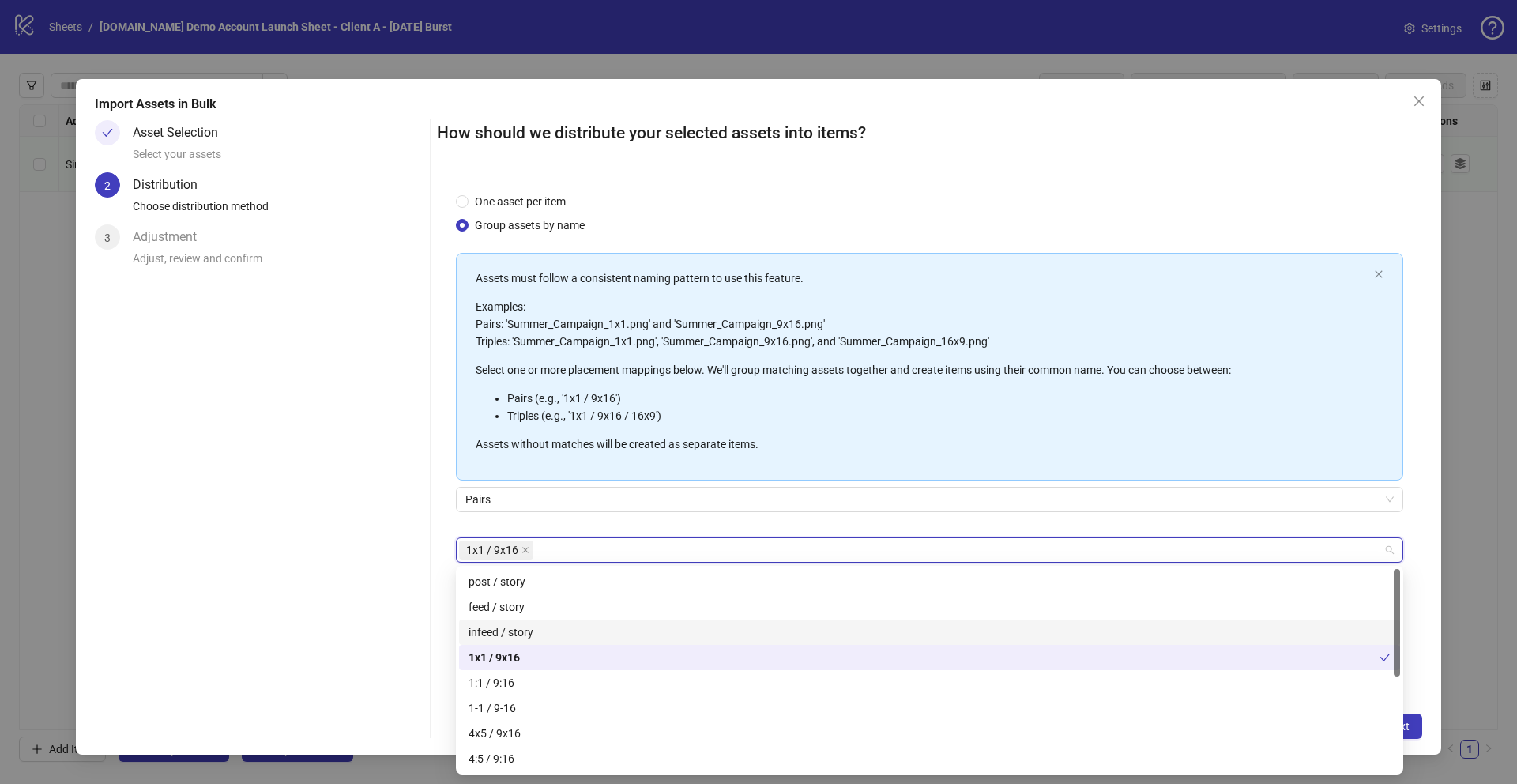
click at [430, 566] on div at bounding box center [430, 428] width 1 height 619
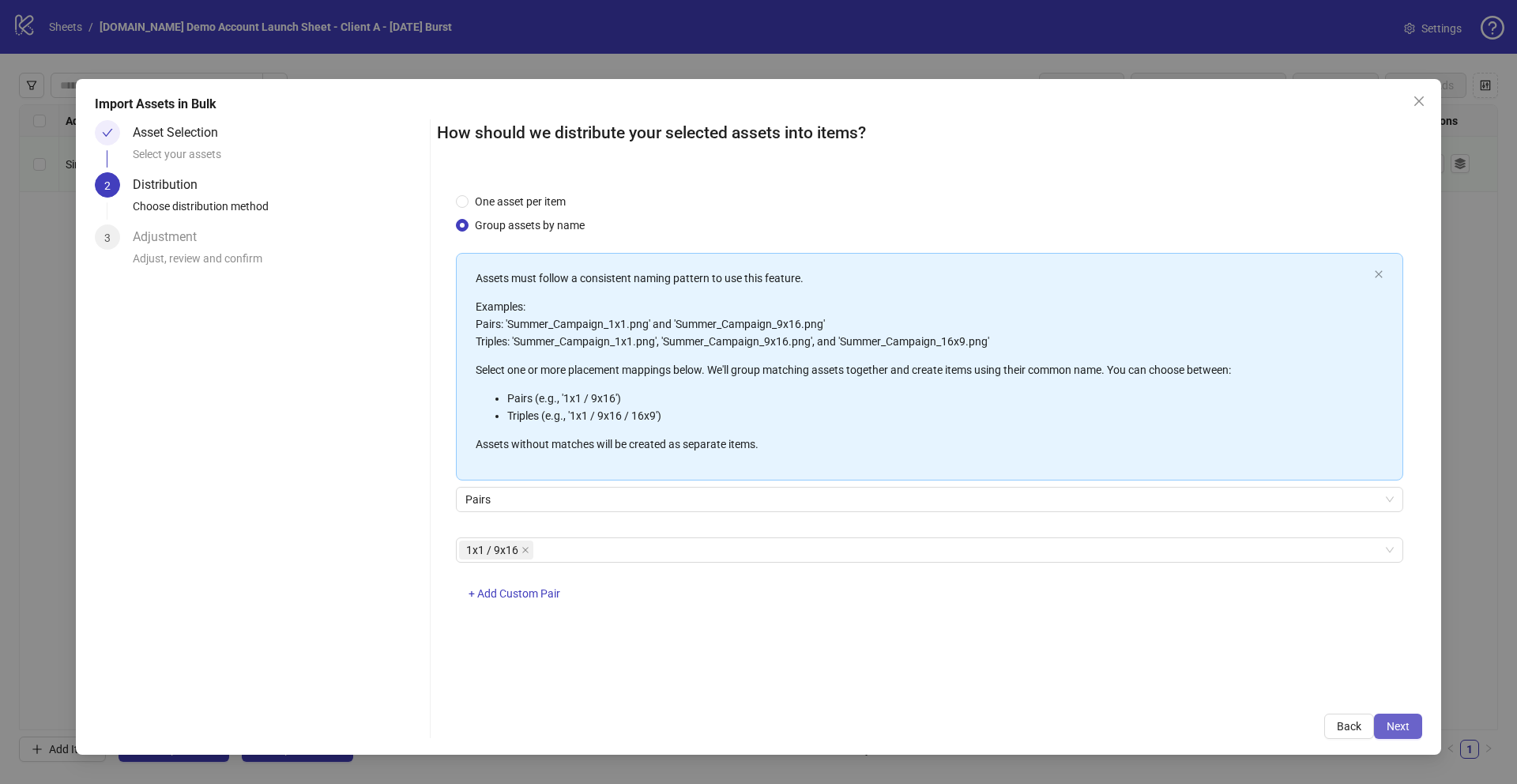
click at [1402, 721] on span "Next" at bounding box center [1398, 726] width 23 height 13
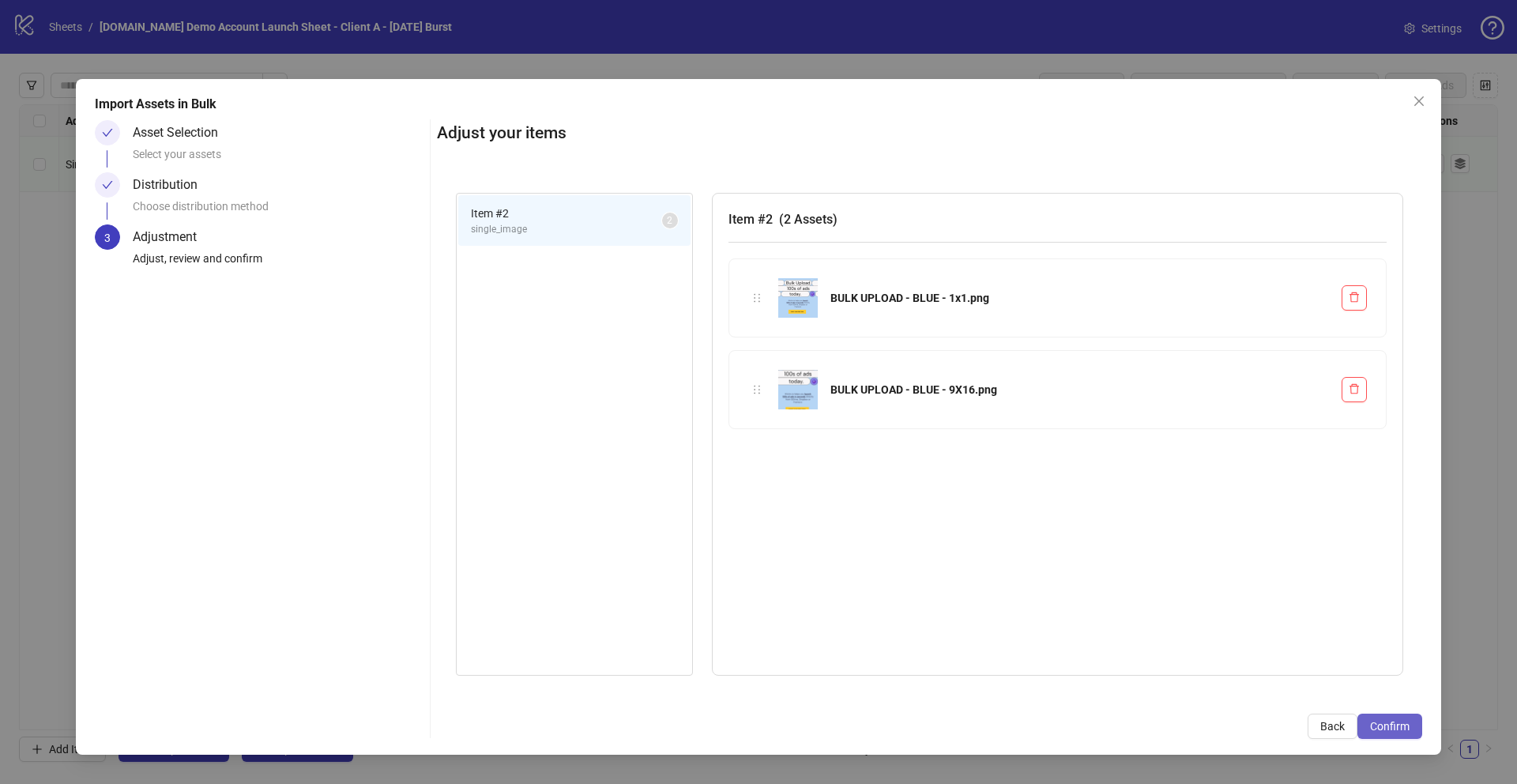
click at [1390, 729] on span "Confirm" at bounding box center [1390, 726] width 40 height 13
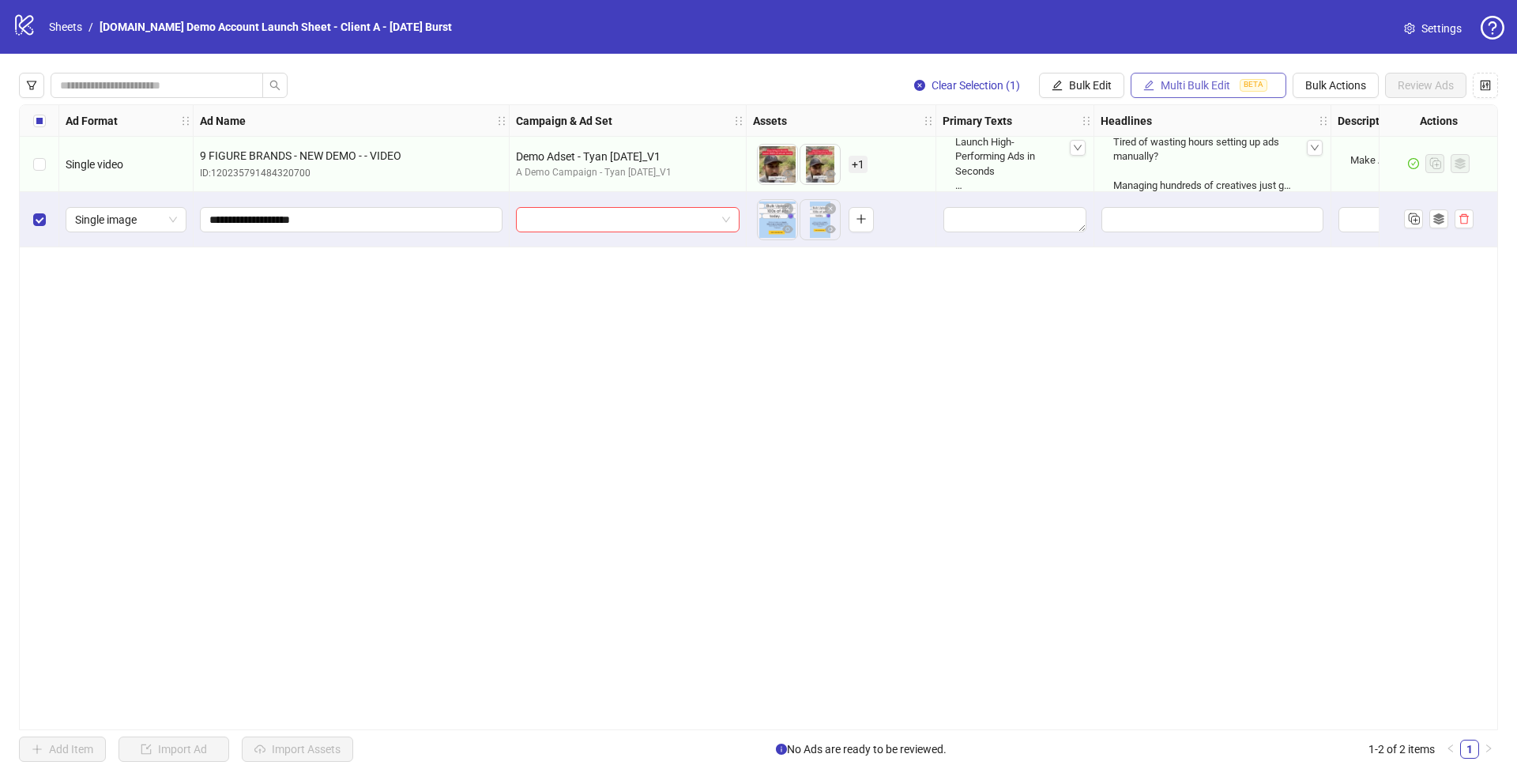
click at [1197, 87] on span "Multi Bulk Edit" at bounding box center [1195, 86] width 69 height 13
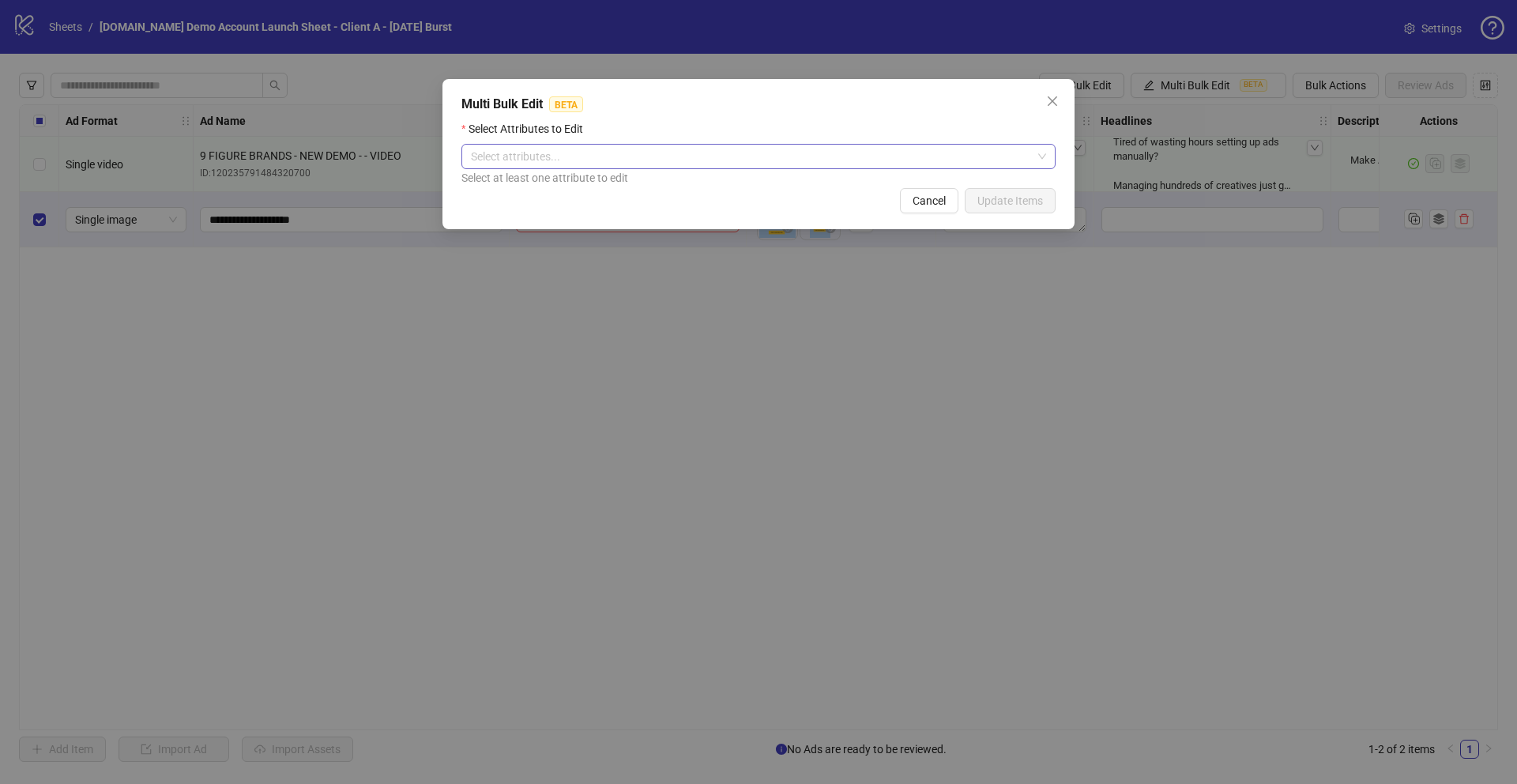
click at [684, 157] on div at bounding box center [750, 157] width 571 height 22
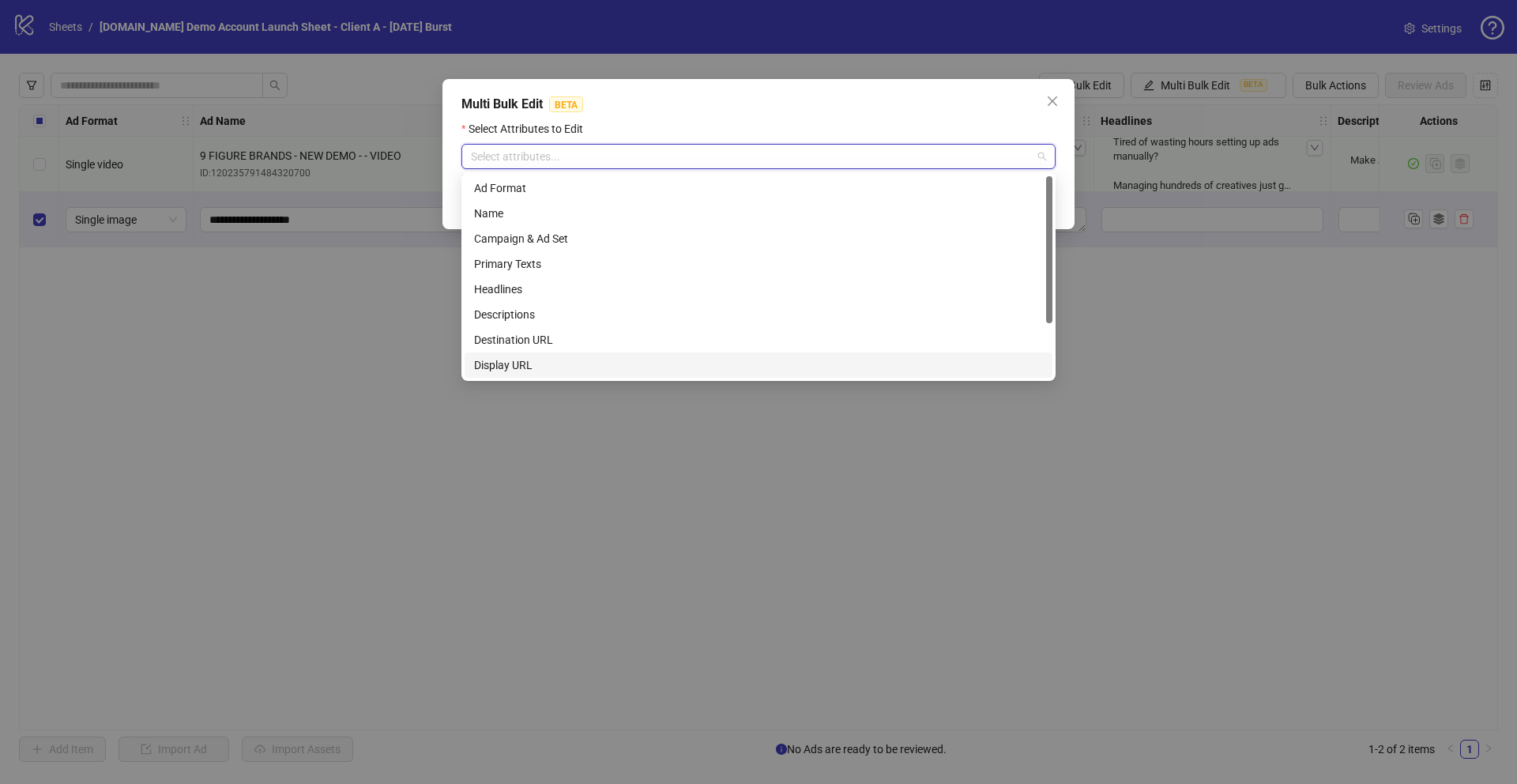
scroll to position [76, 0]
click at [504, 313] on div "Call to Action" at bounding box center [758, 314] width 569 height 18
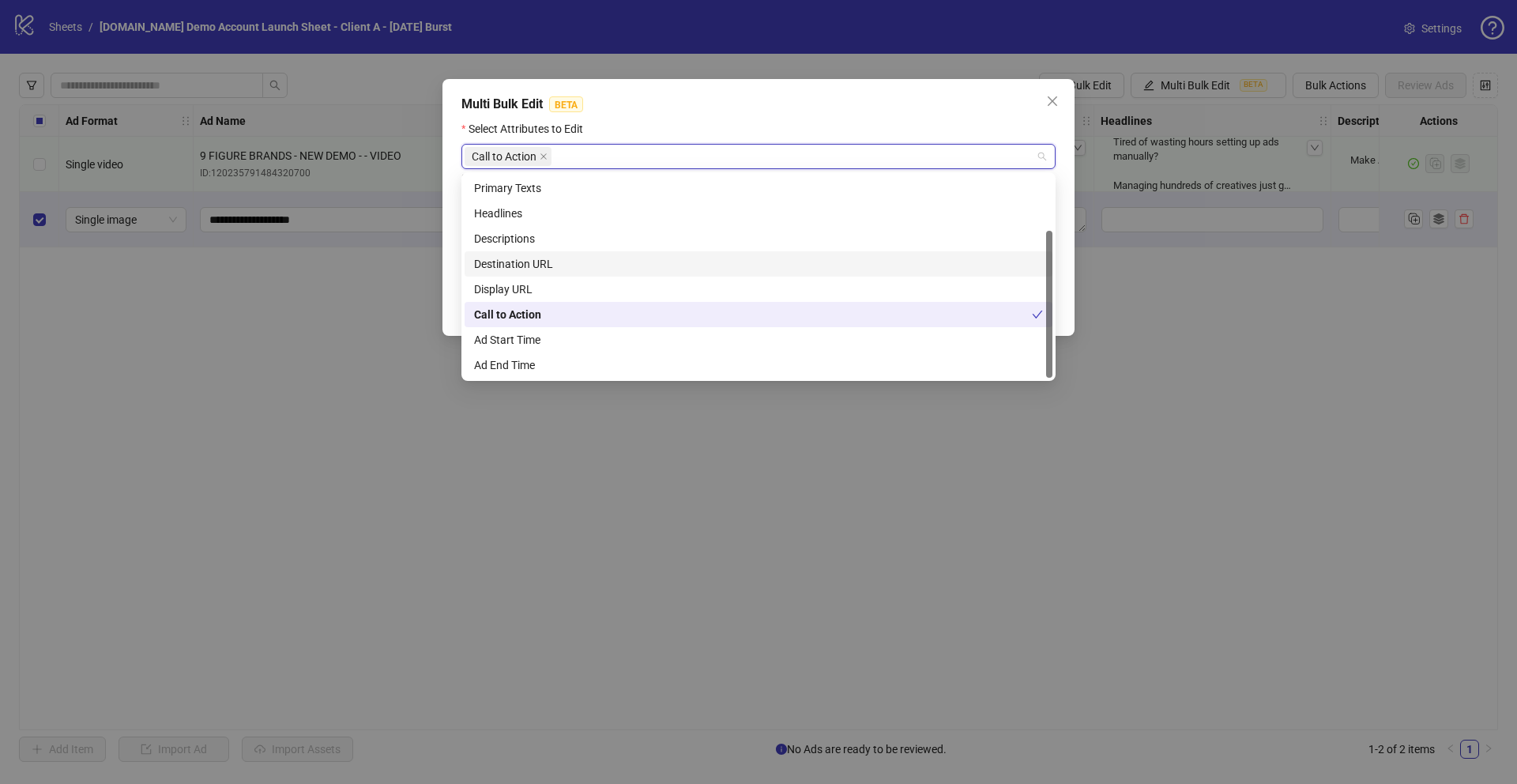
click at [502, 264] on div "Destination URL" at bounding box center [758, 264] width 569 height 18
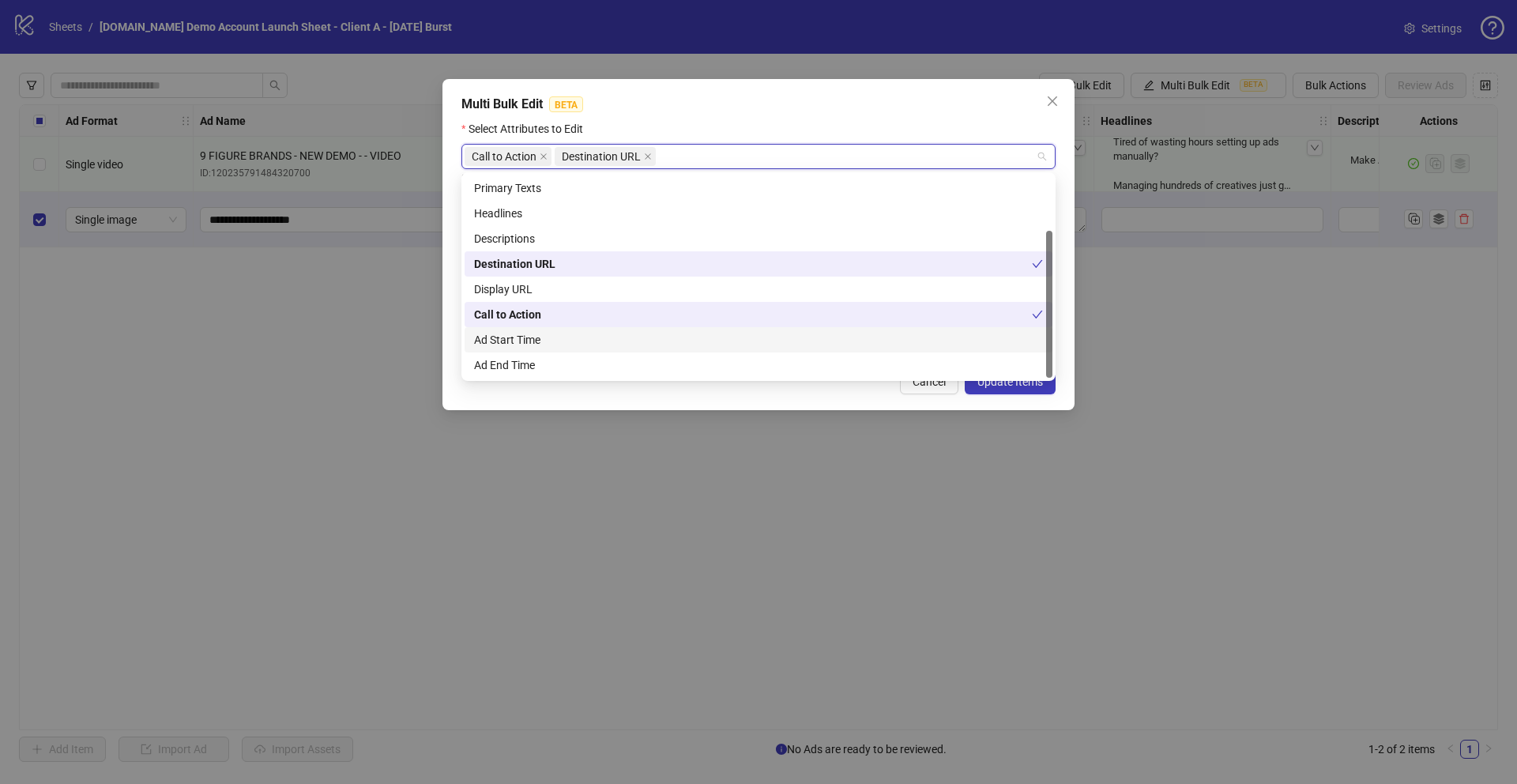
click at [500, 339] on div "Ad Start Time" at bounding box center [758, 339] width 569 height 18
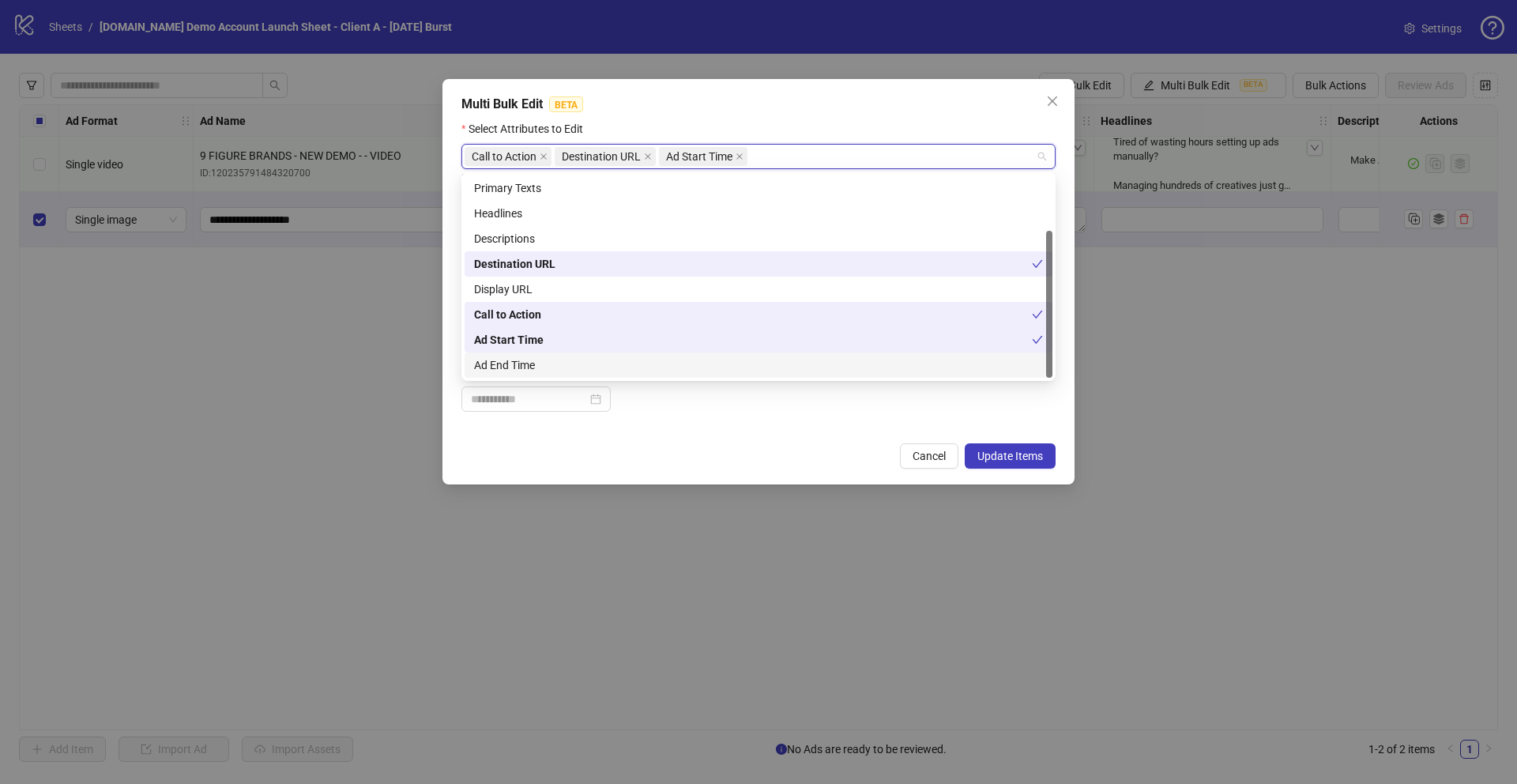
click at [500, 361] on div "Ad End Time" at bounding box center [758, 364] width 569 height 18
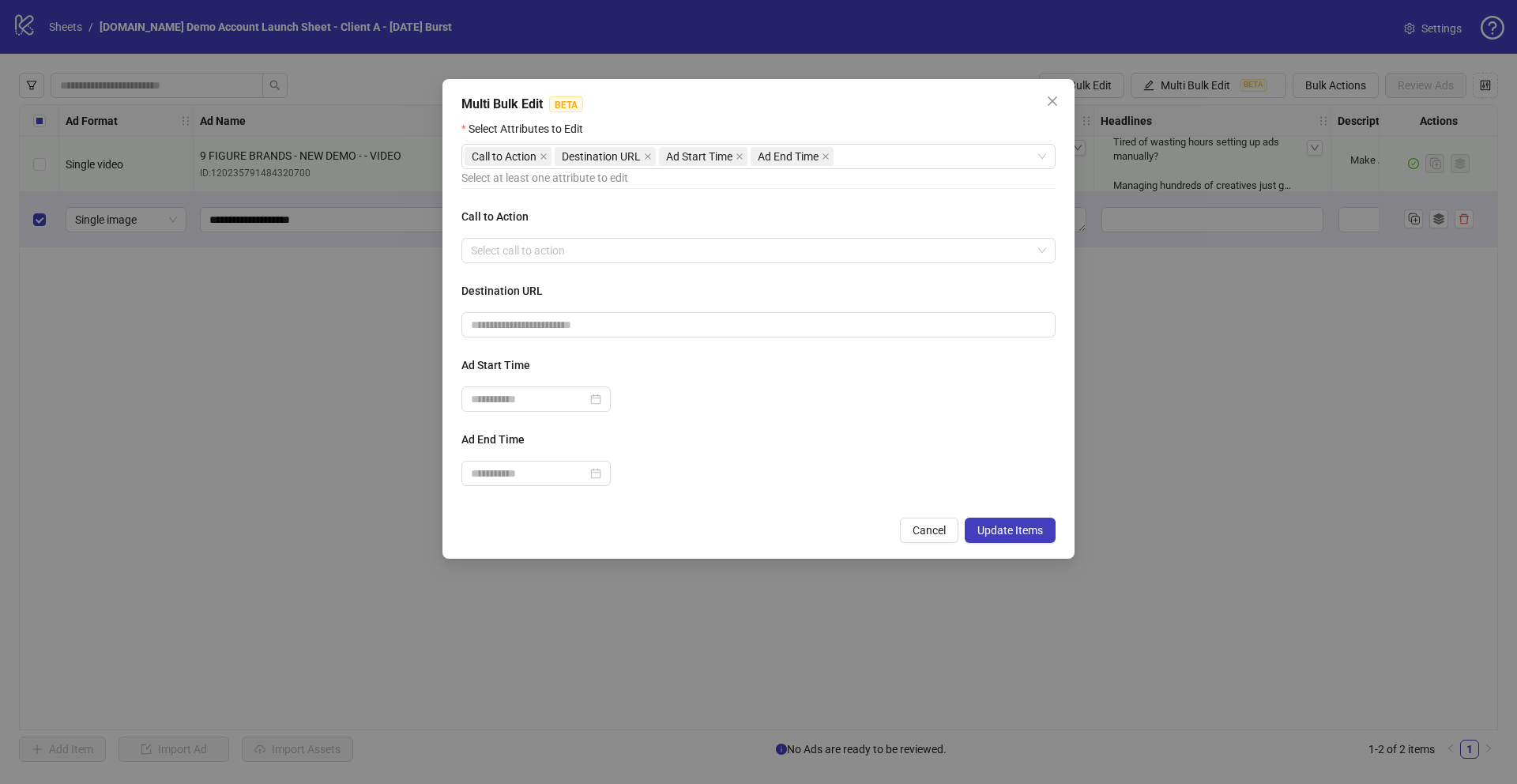
click at [884, 460] on div at bounding box center [758, 472] width 594 height 25
click at [546, 253] on input "search" at bounding box center [751, 251] width 561 height 24
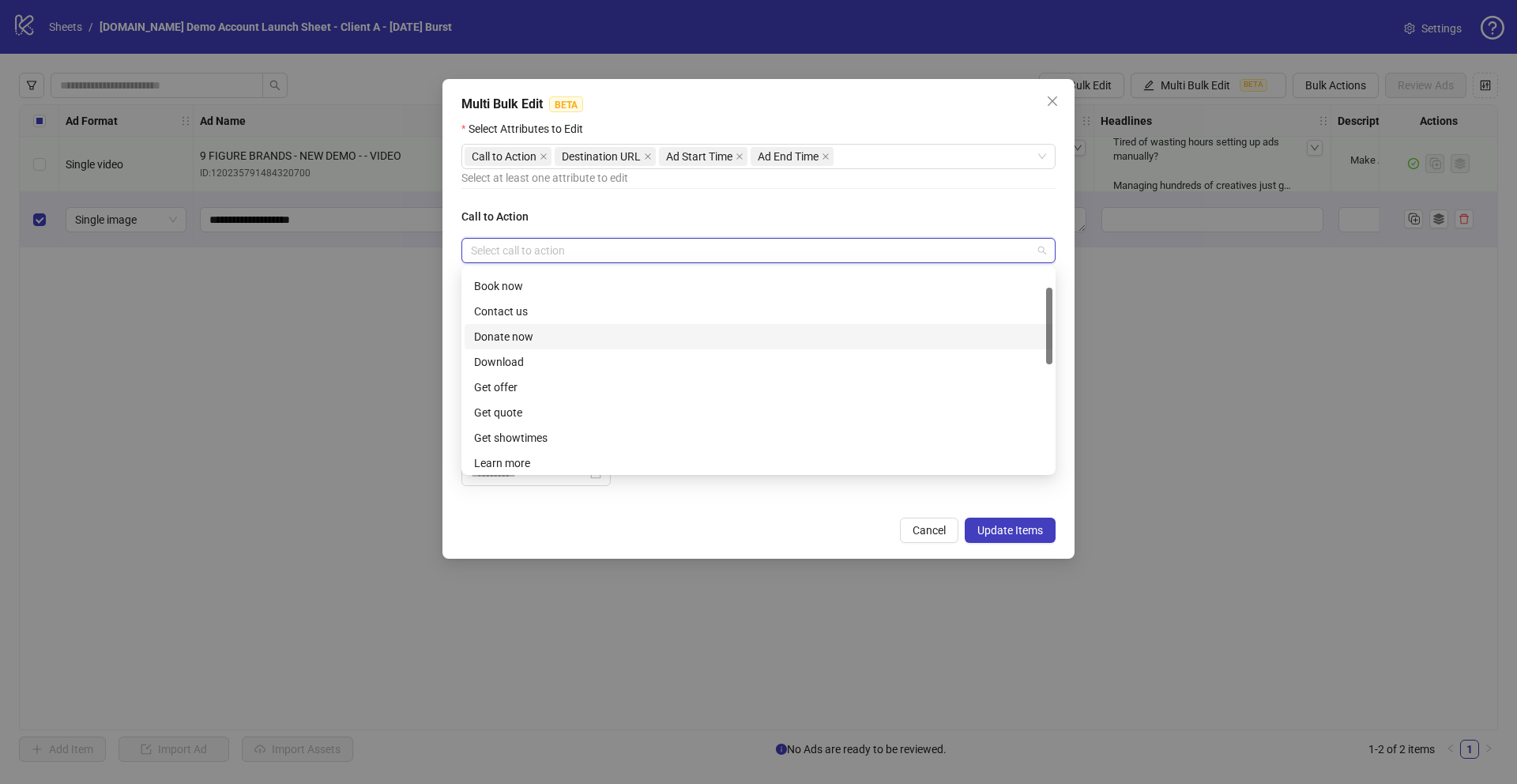
scroll to position [87, 0]
click at [496, 426] on div "Learn more" at bounding box center [758, 422] width 569 height 18
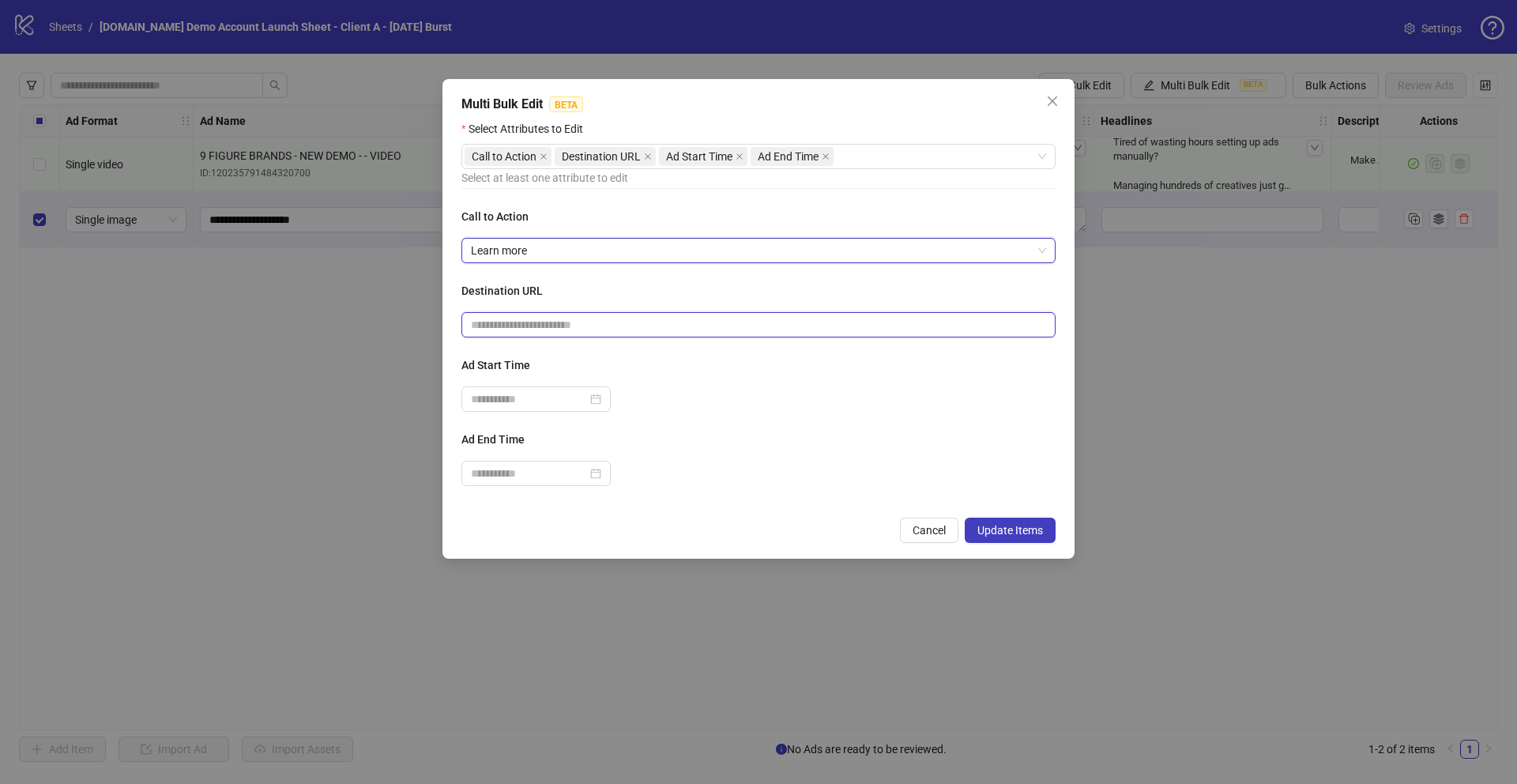
click at [498, 328] on input "text" at bounding box center [752, 325] width 563 height 18
type input "**********"
click at [505, 395] on input at bounding box center [529, 398] width 116 height 18
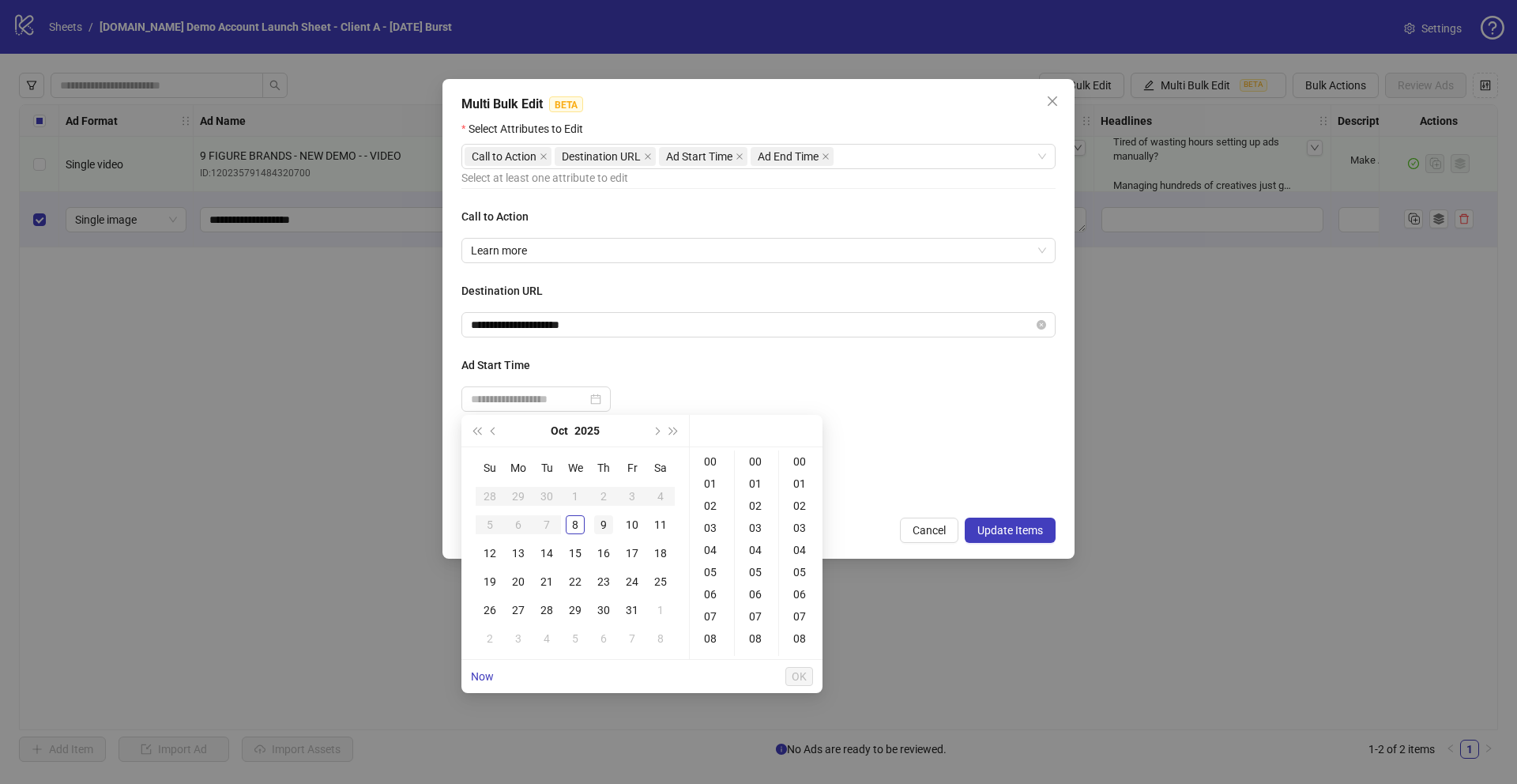
click at [612, 528] on div "9" at bounding box center [603, 524] width 19 height 19
click at [714, 632] on div "08" at bounding box center [711, 638] width 38 height 22
type input "**********"
click at [883, 410] on div at bounding box center [758, 398] width 594 height 25
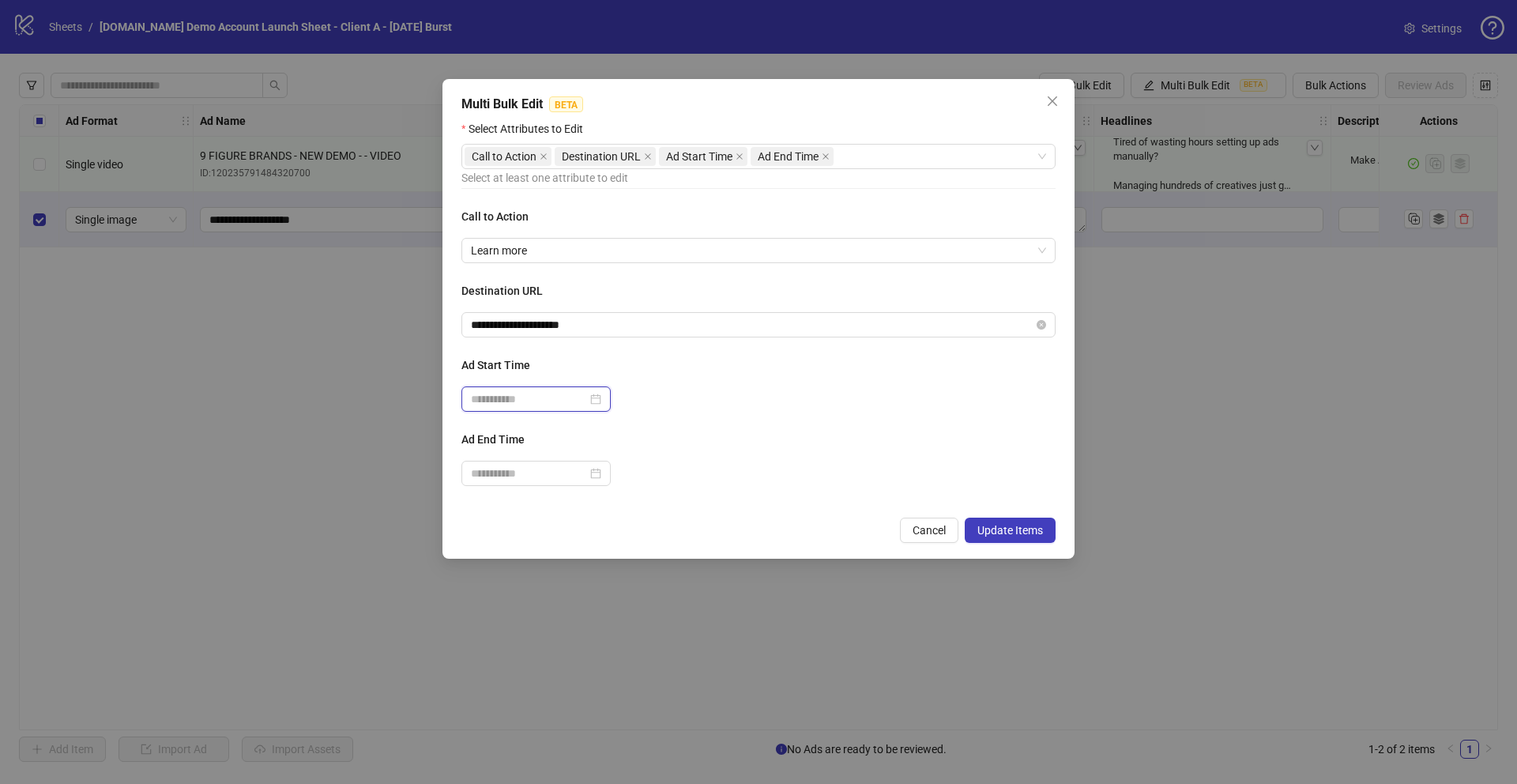
click at [515, 398] on input at bounding box center [529, 398] width 116 height 18
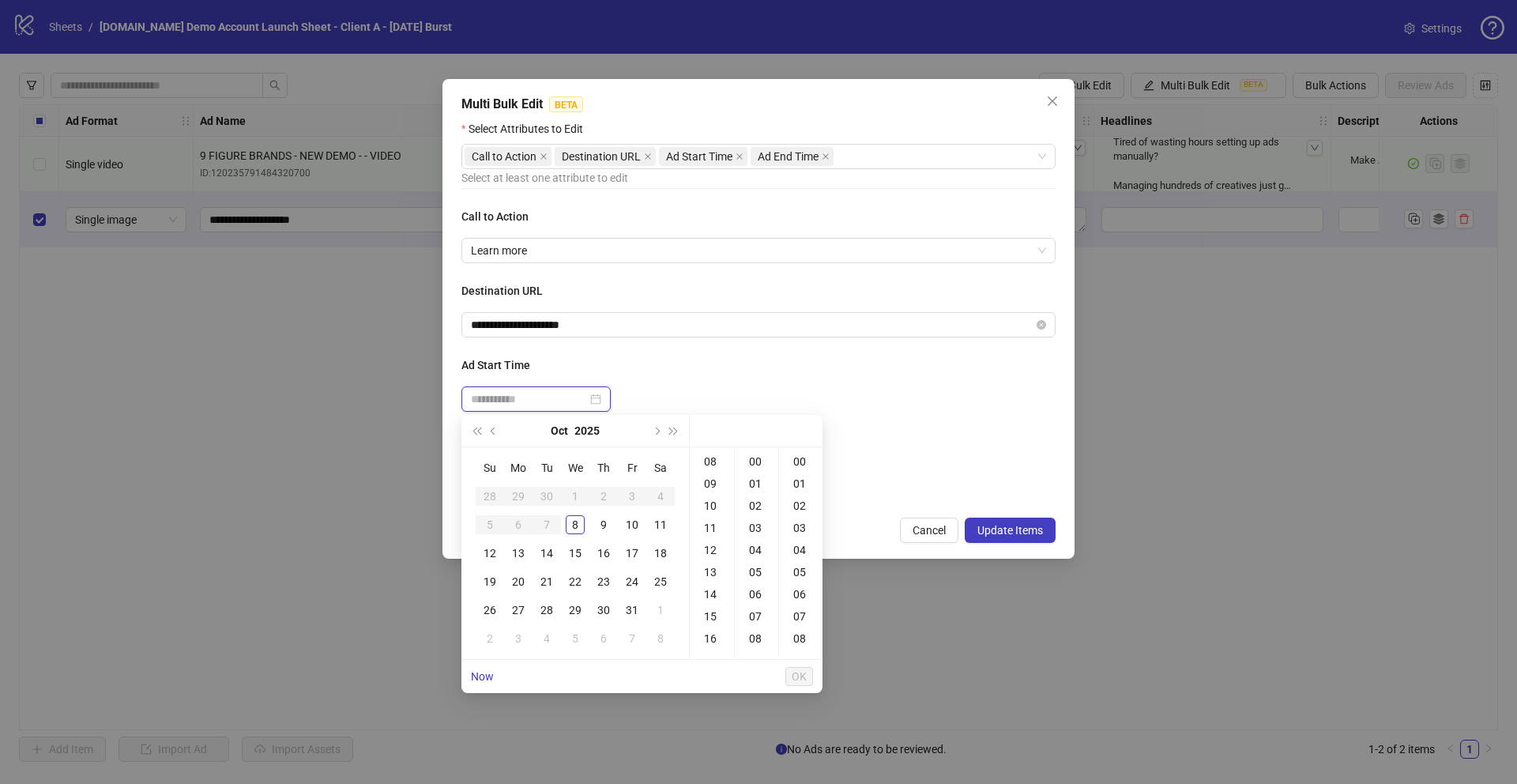
scroll to position [0, 0]
click at [605, 524] on div "9" at bounding box center [603, 524] width 19 height 19
click at [714, 634] on div "08" at bounding box center [711, 638] width 38 height 22
type input "**********"
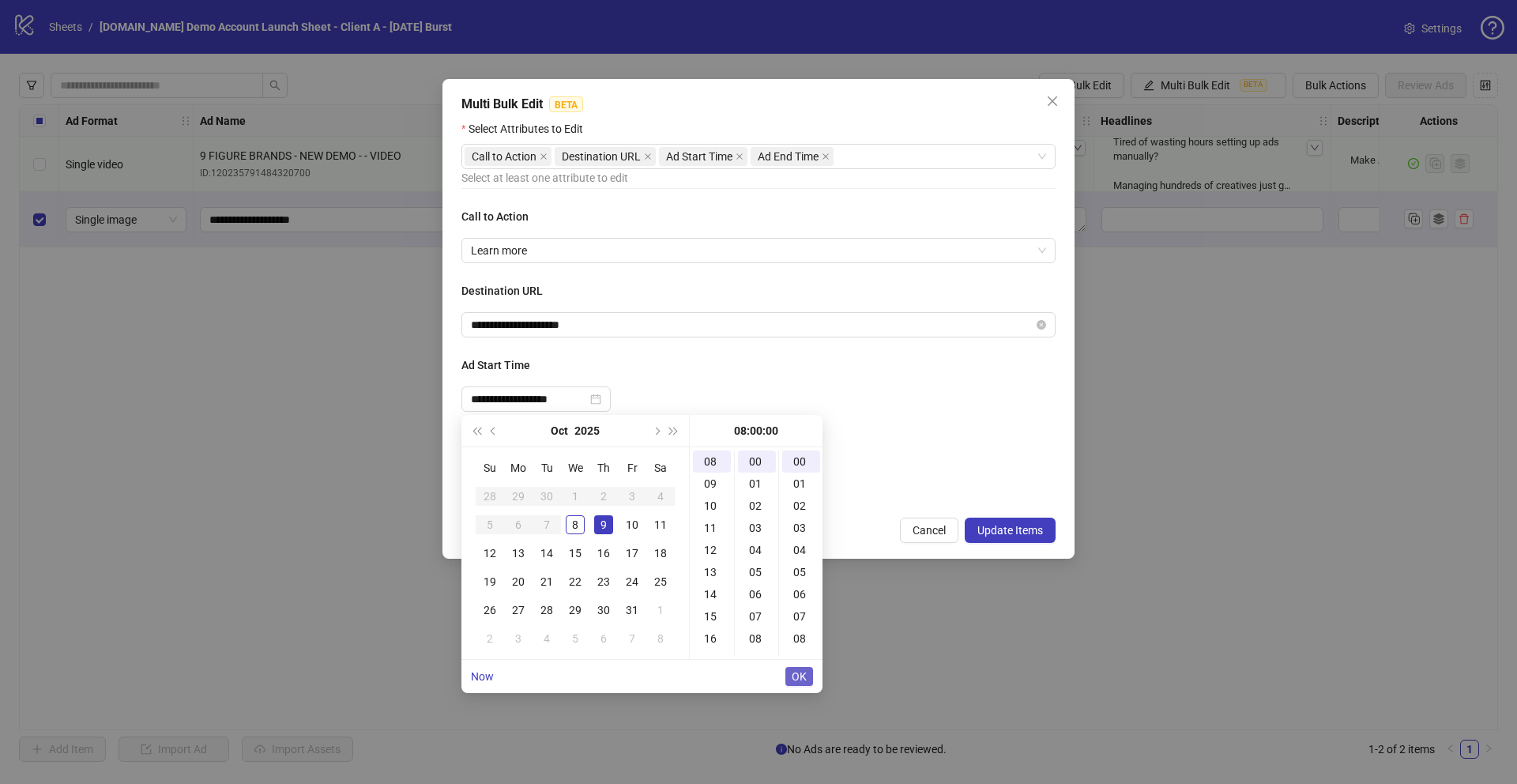
click at [800, 672] on span "OK" at bounding box center [799, 676] width 15 height 13
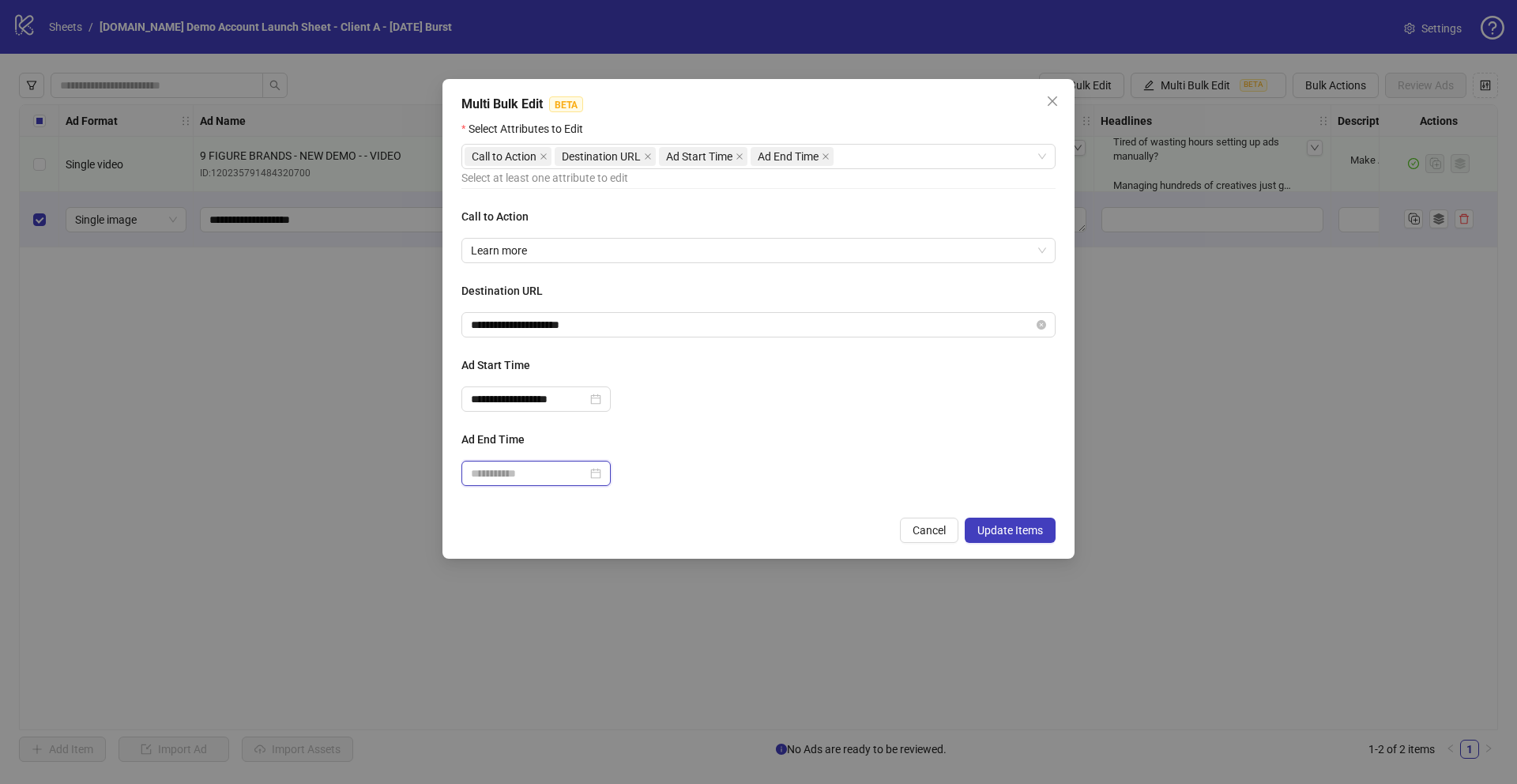
click at [507, 479] on input at bounding box center [529, 473] width 116 height 18
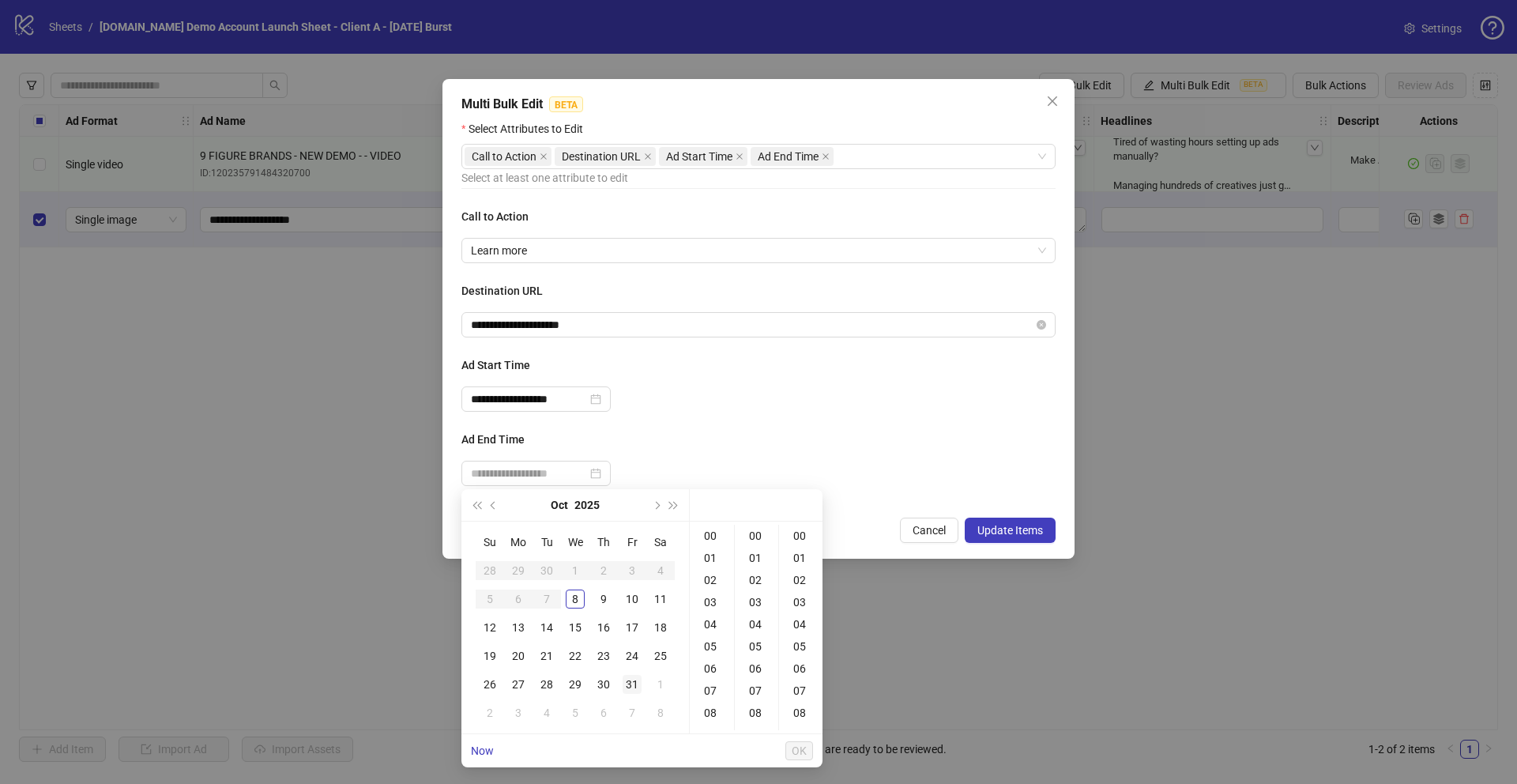
click at [627, 692] on div "31" at bounding box center [632, 683] width 19 height 19
click at [711, 716] on div "08" at bounding box center [711, 712] width 38 height 22
type input "**********"
click at [803, 748] on span "OK" at bounding box center [799, 751] width 15 height 13
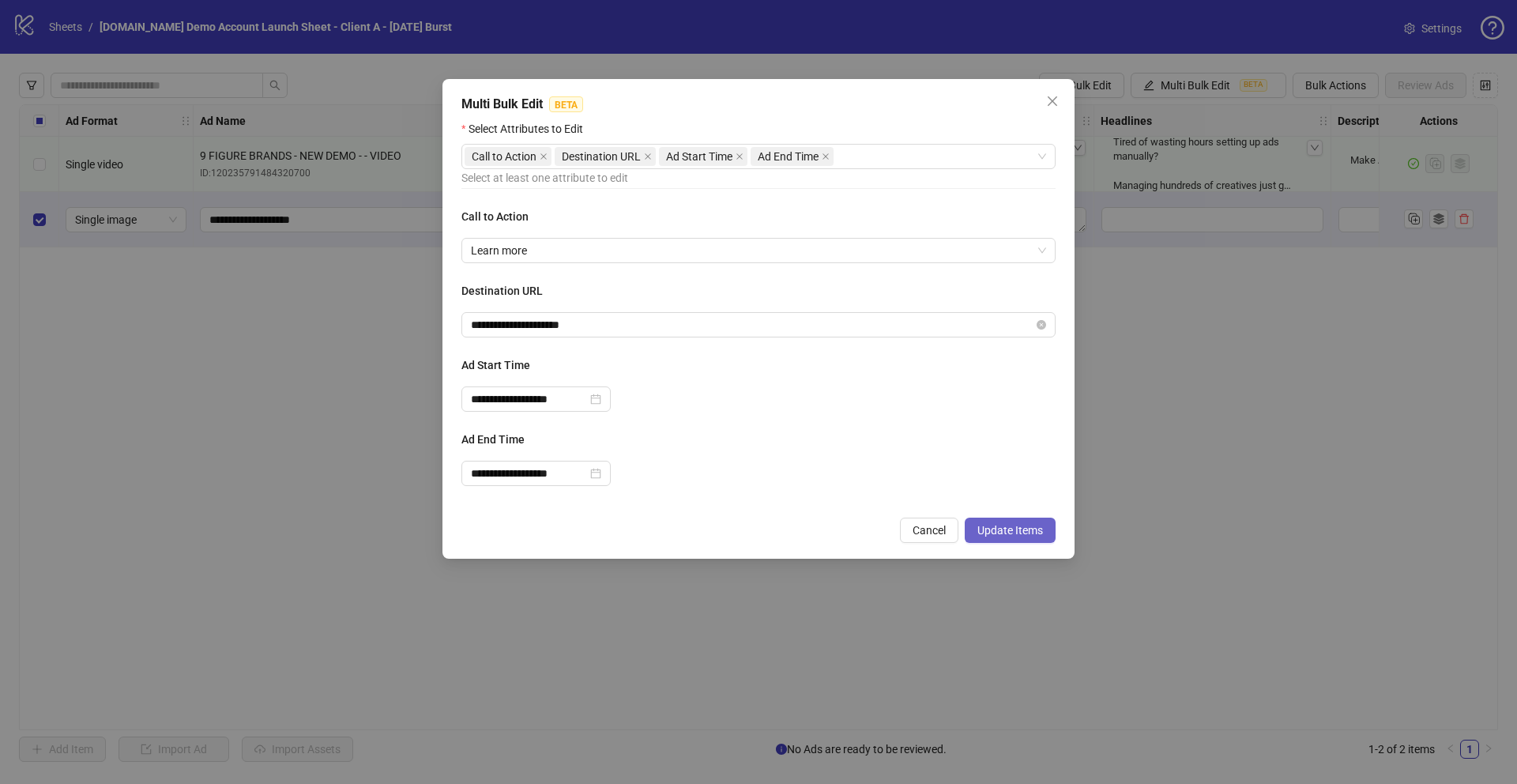
click at [1006, 533] on span "Update Items" at bounding box center [1009, 530] width 66 height 13
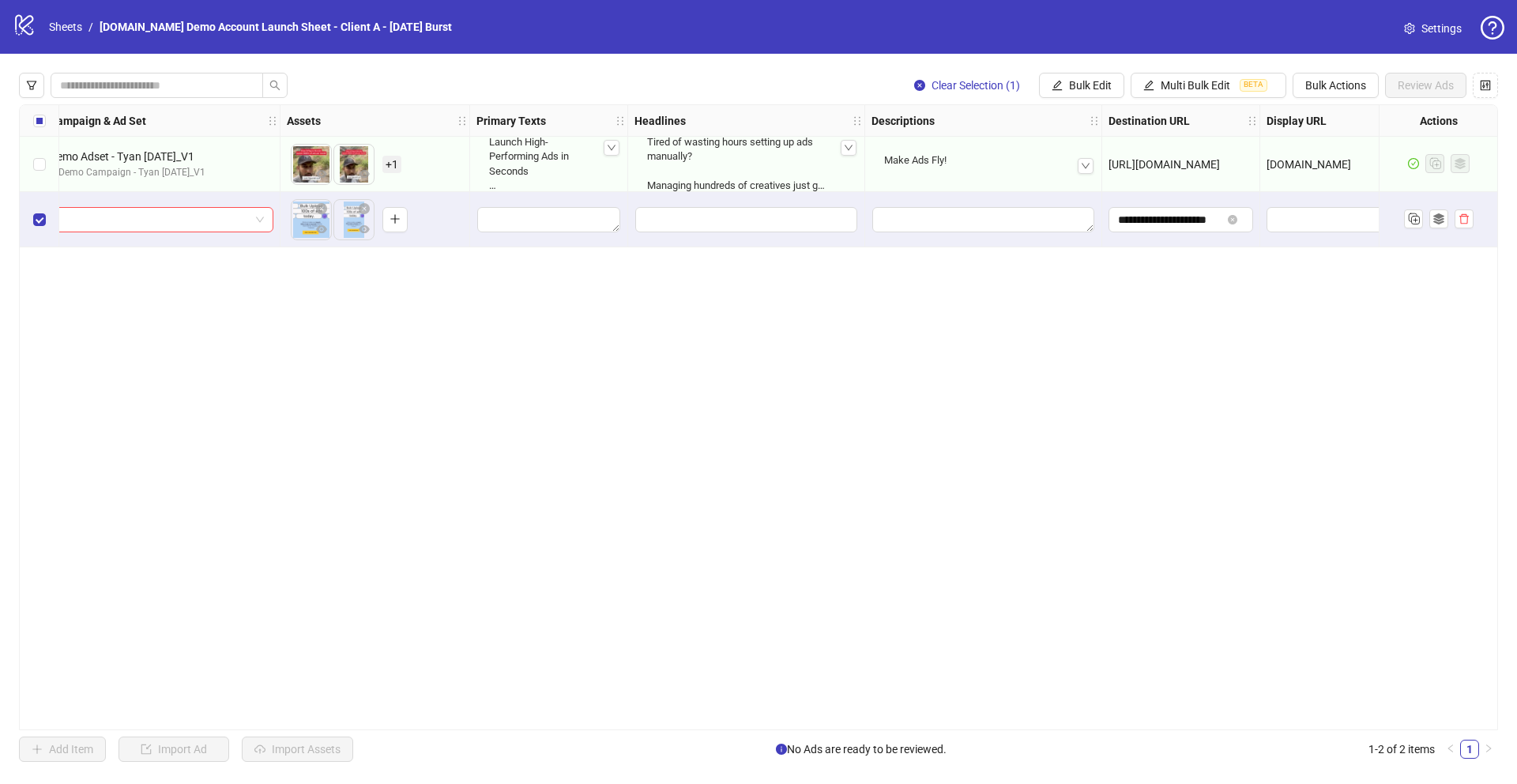
scroll to position [0, 949]
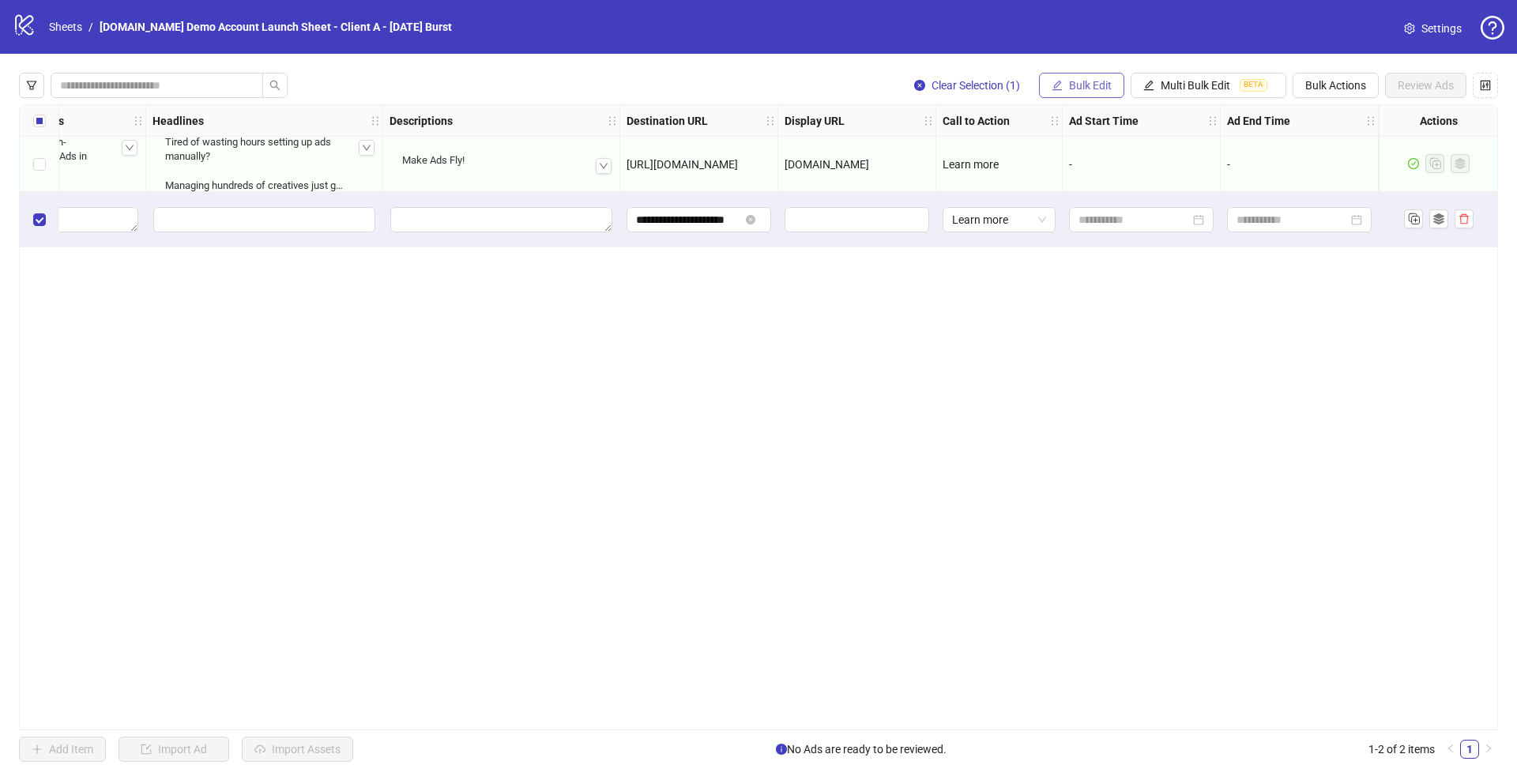
click at [1076, 86] on span "Bulk Edit" at bounding box center [1091, 86] width 42 height 13
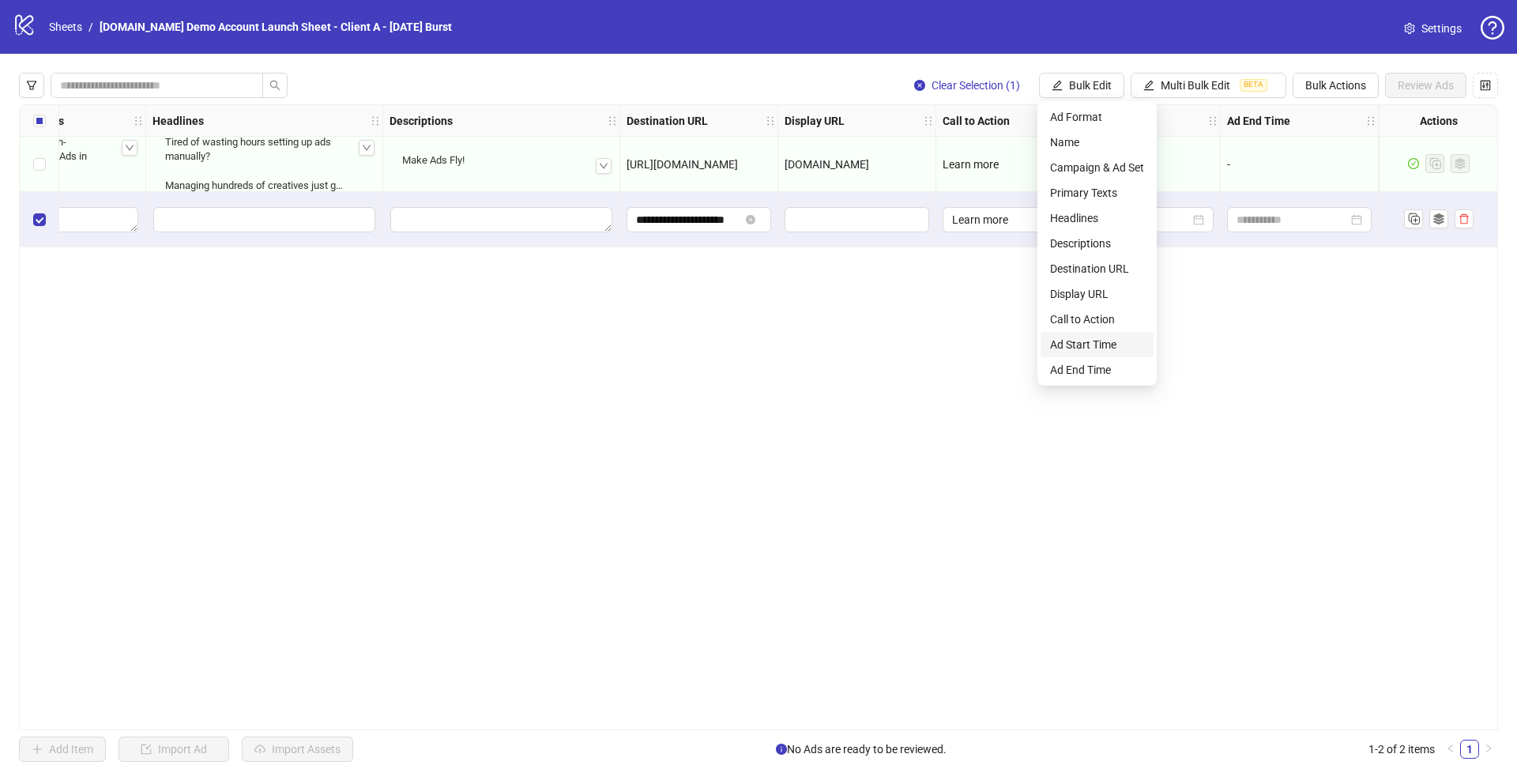
click at [1088, 341] on span "Ad Start Time" at bounding box center [1097, 344] width 94 height 18
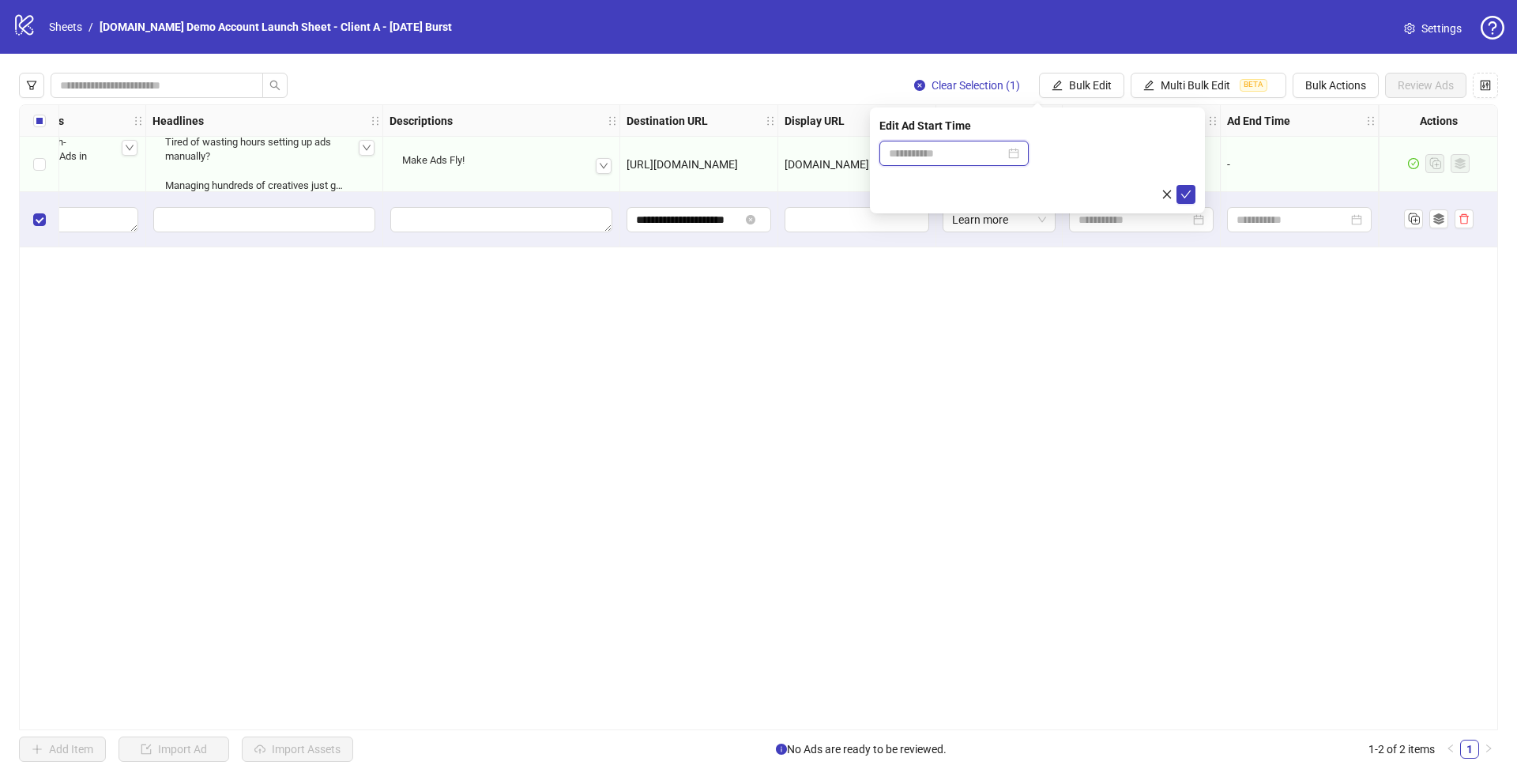
click at [938, 157] on input at bounding box center [947, 153] width 116 height 18
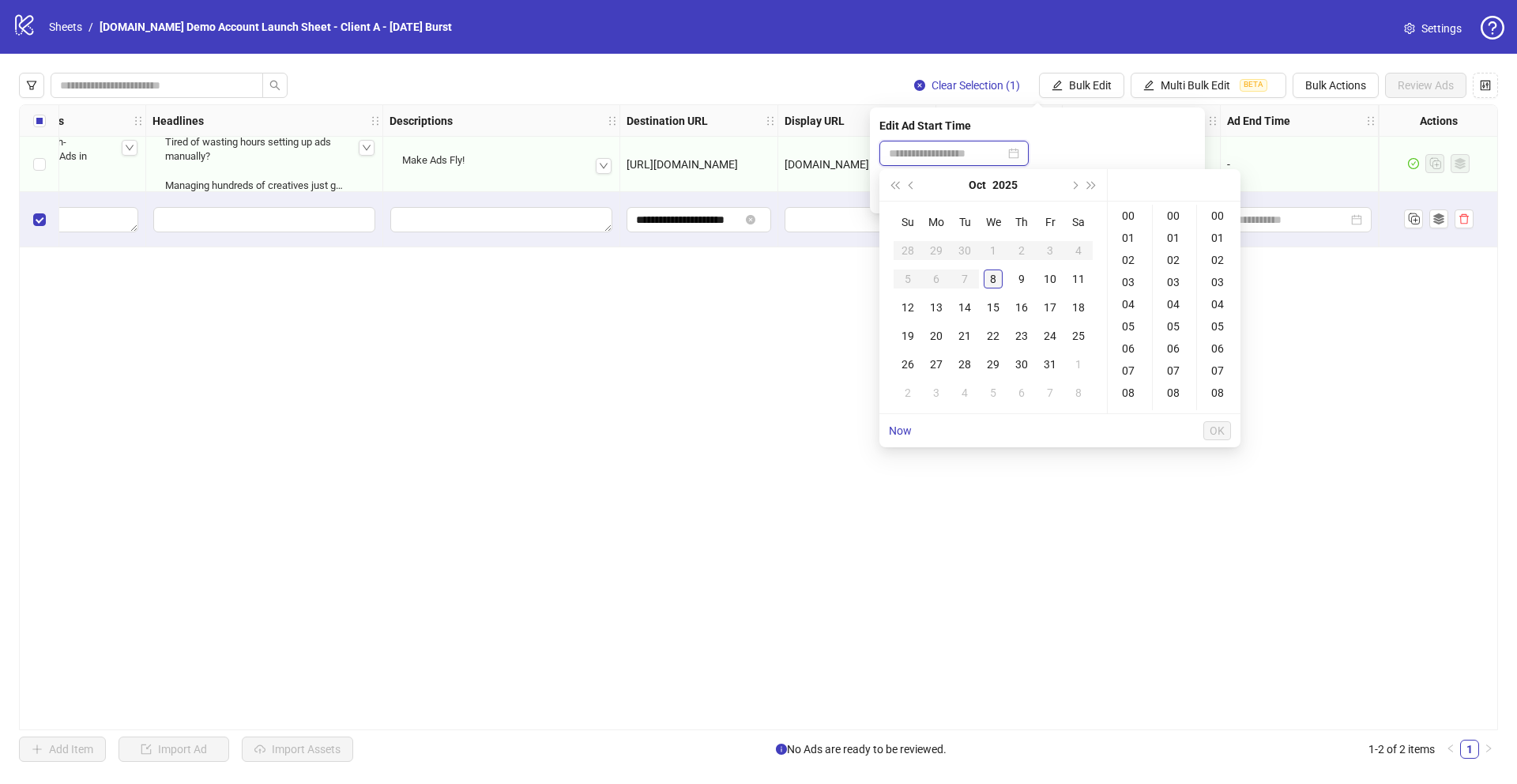
type input "**********"
click at [1022, 279] on div "9" at bounding box center [1021, 279] width 19 height 19
click at [1130, 392] on div "08" at bounding box center [1129, 393] width 38 height 22
type input "**********"
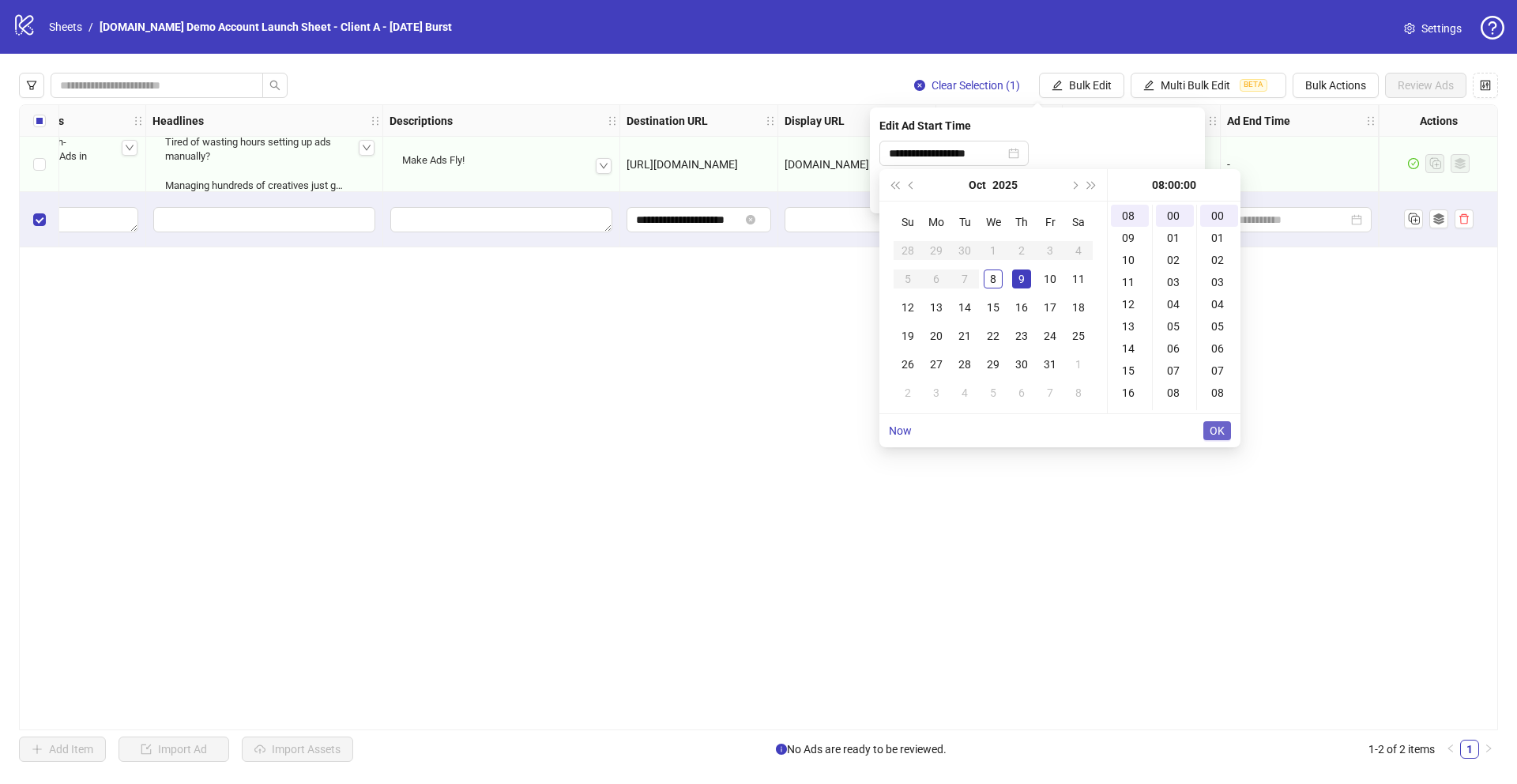
click at [1223, 429] on span "OK" at bounding box center [1217, 431] width 15 height 13
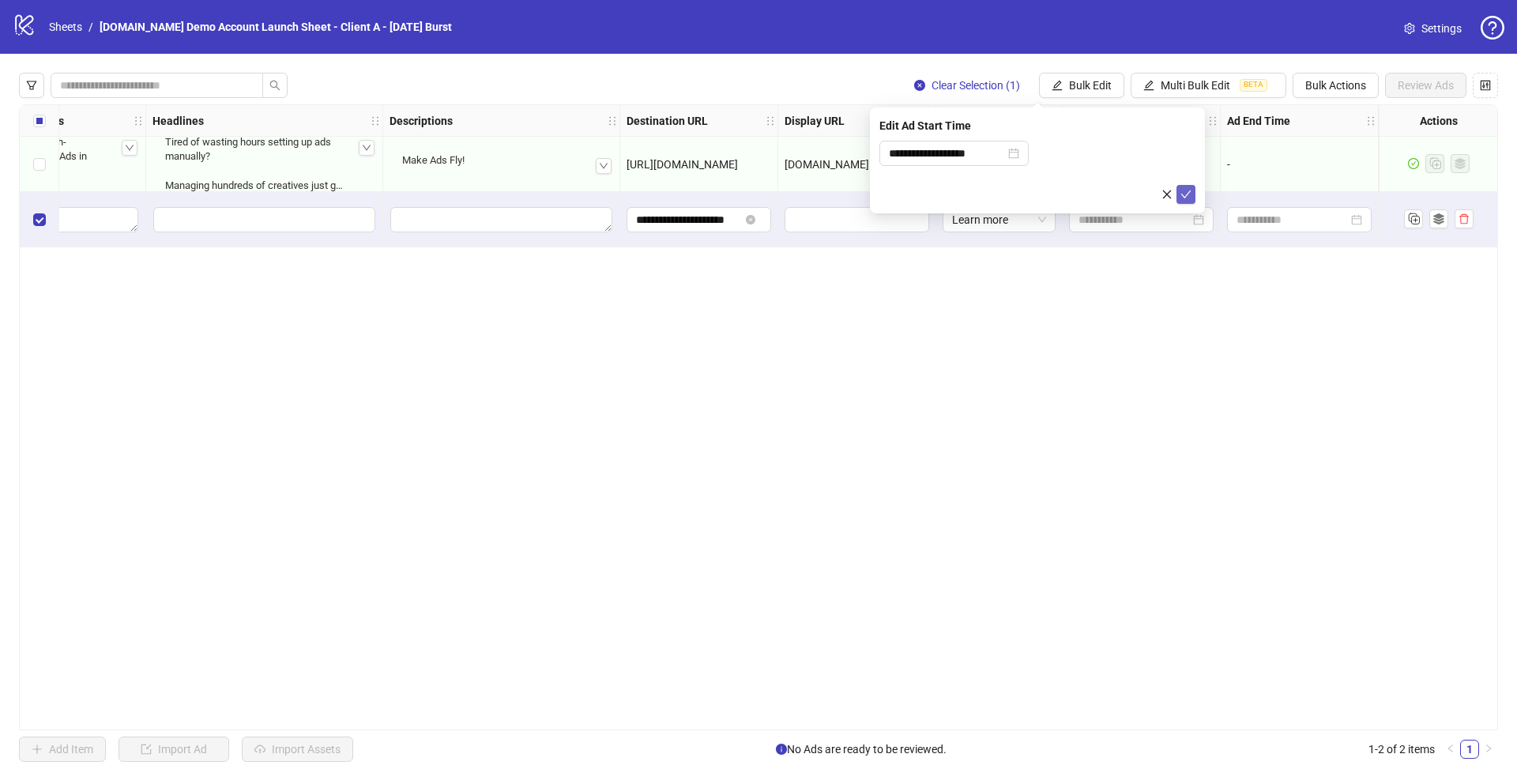
click at [1186, 196] on icon "check" at bounding box center [1186, 194] width 10 height 8
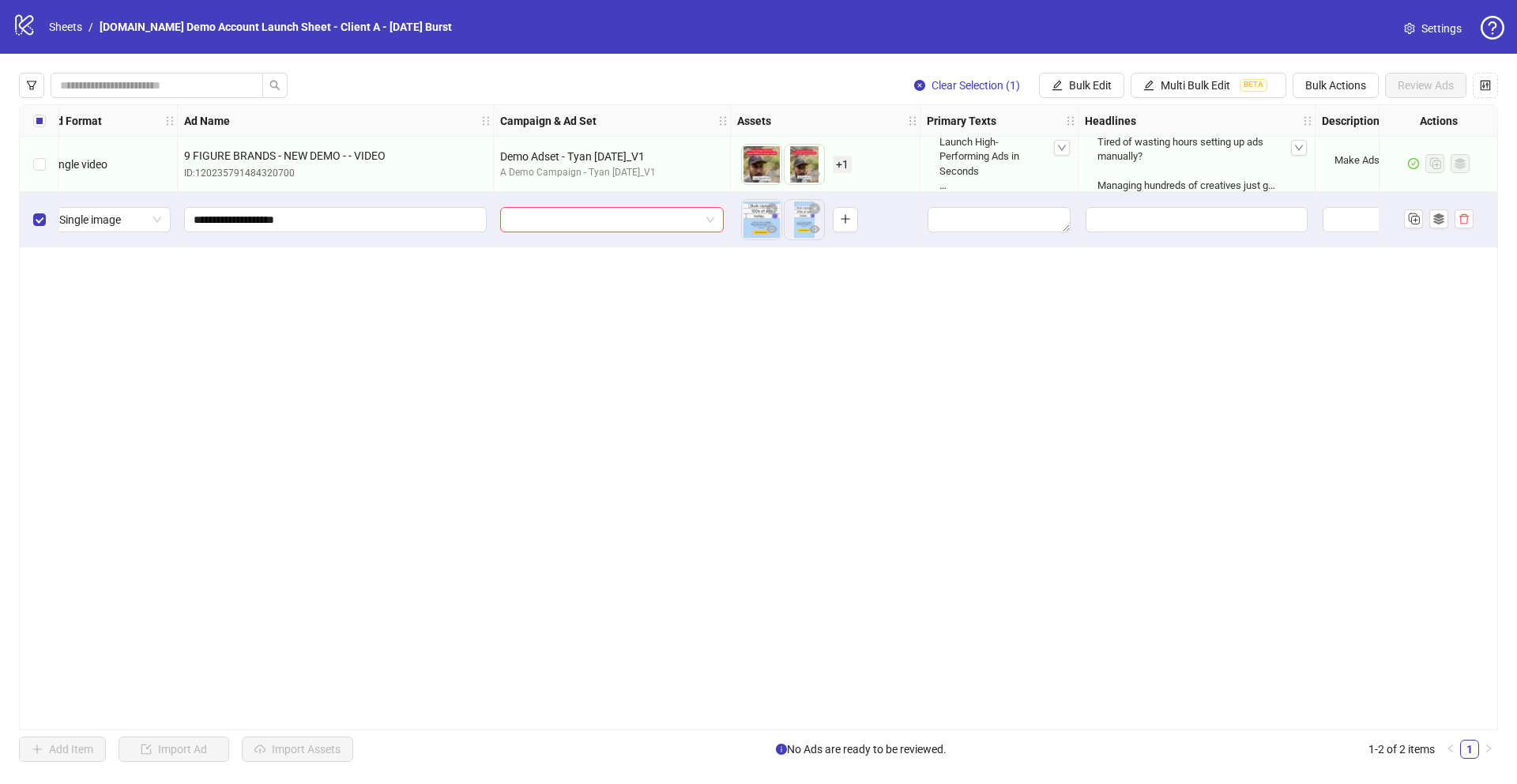
scroll to position [0, 0]
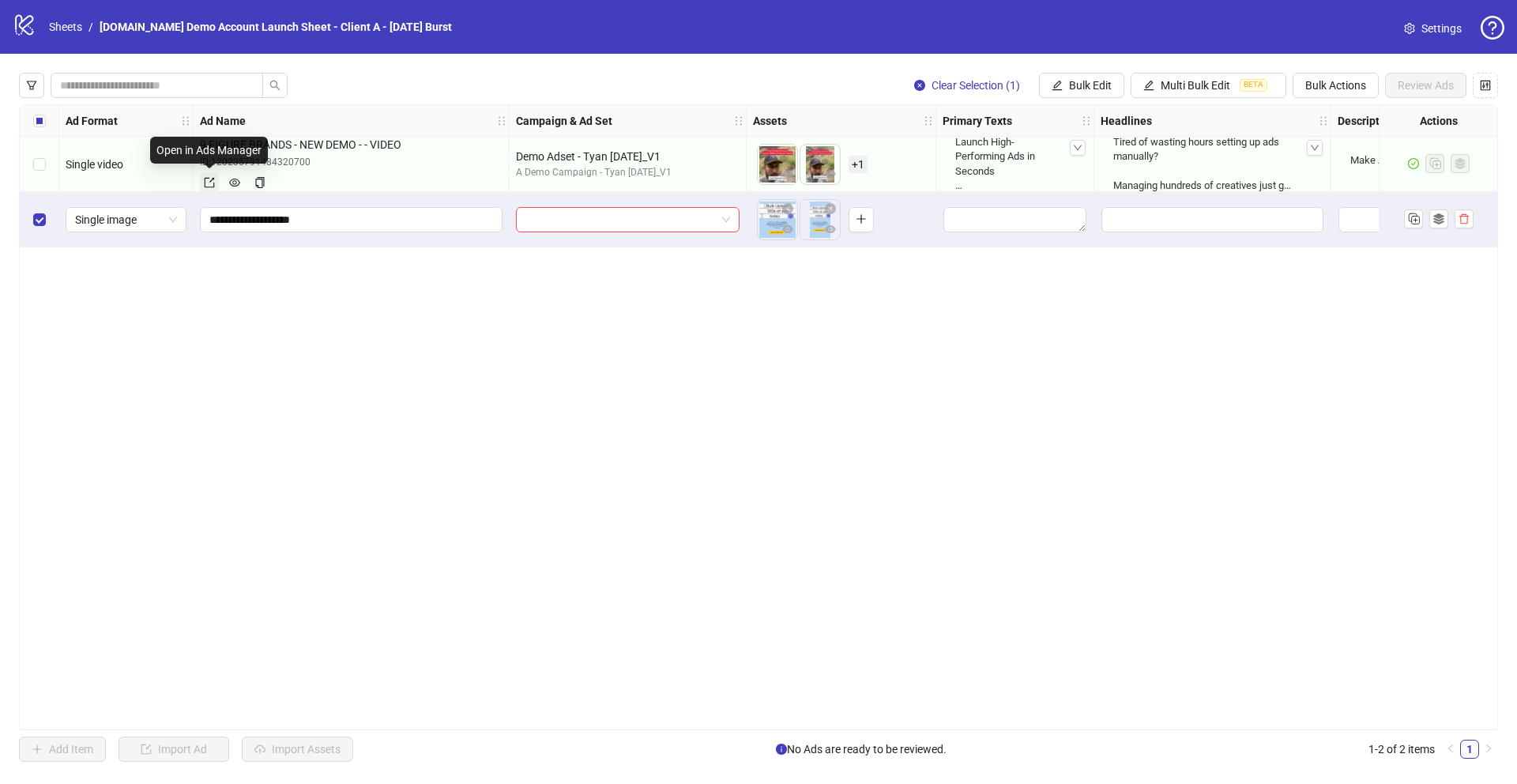
click at [207, 182] on icon "export" at bounding box center [209, 183] width 11 height 11
click at [1337, 86] on span "Bulk Actions" at bounding box center [1336, 86] width 61 height 13
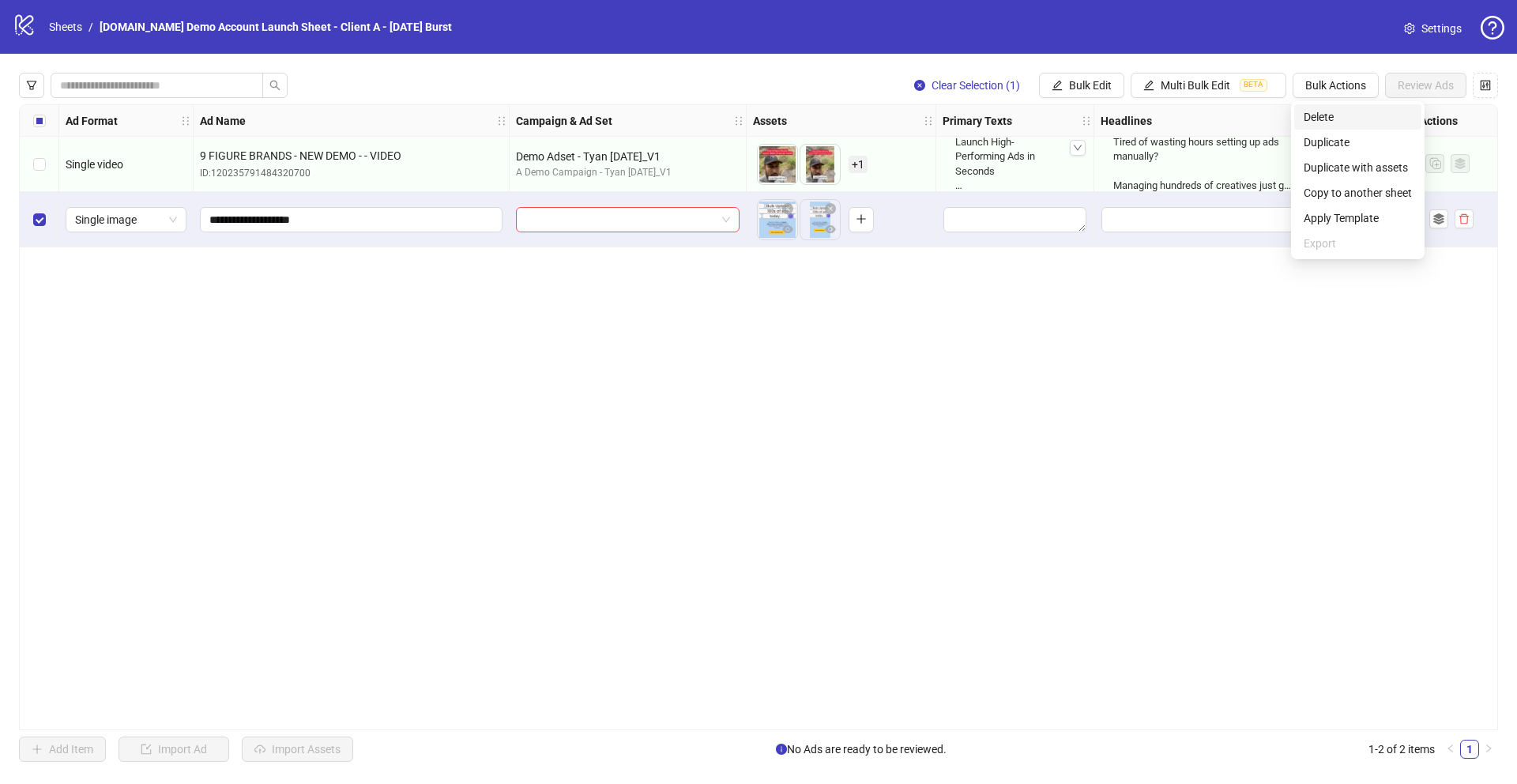
click at [1325, 118] on span "Delete" at bounding box center [1357, 116] width 108 height 18
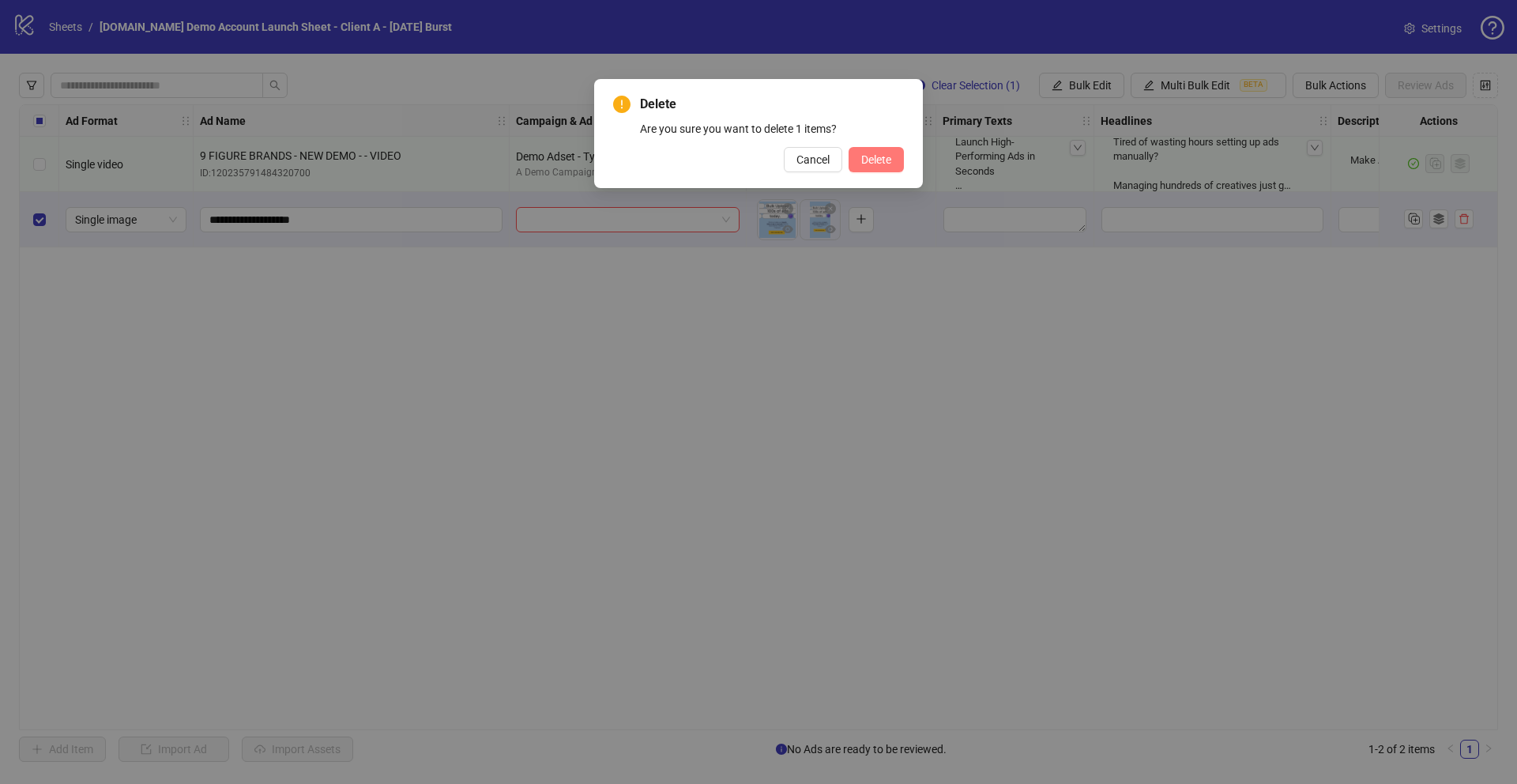
click at [884, 165] on span "Delete" at bounding box center [876, 160] width 30 height 13
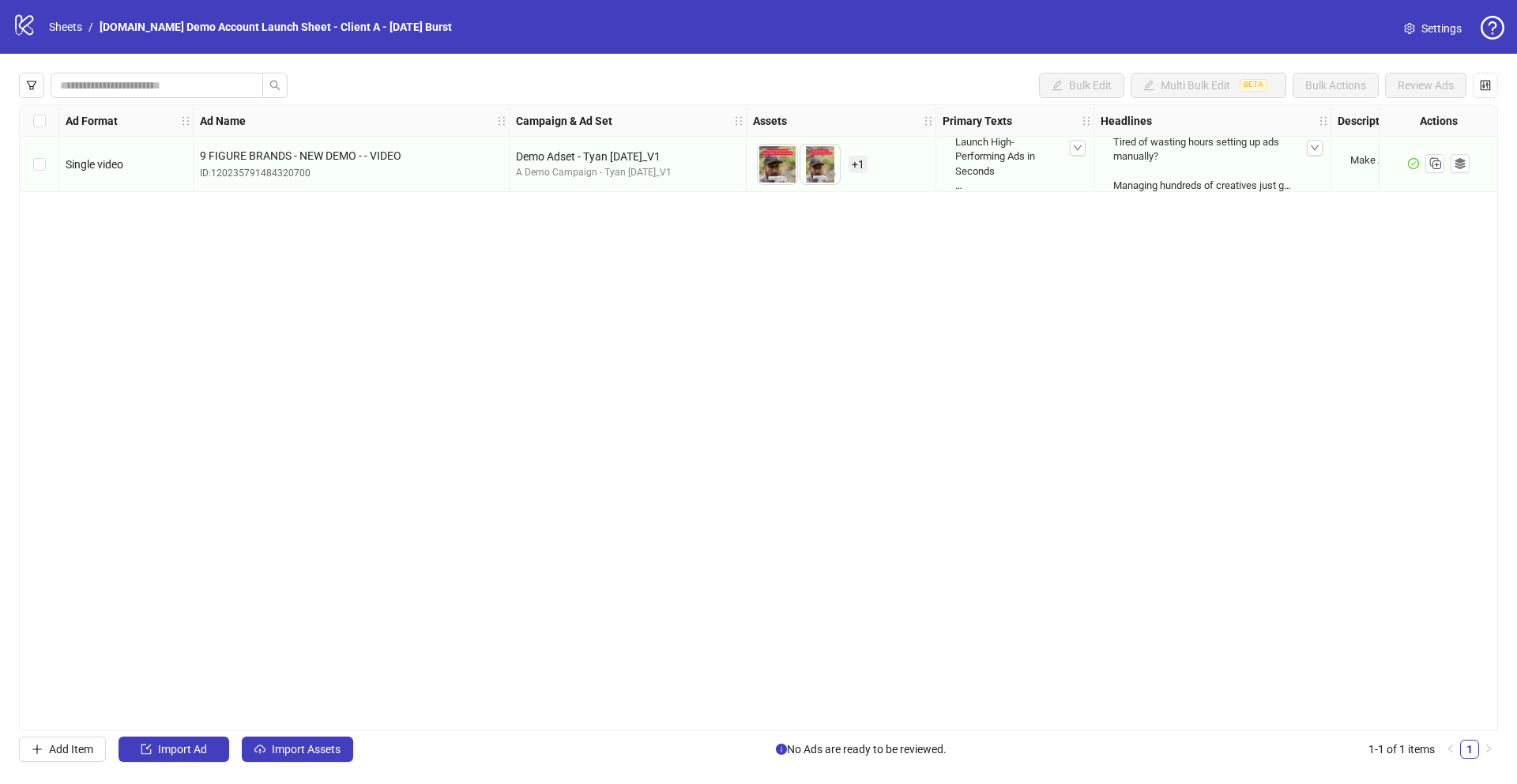
click at [1444, 33] on span "Settings" at bounding box center [1442, 28] width 41 height 18
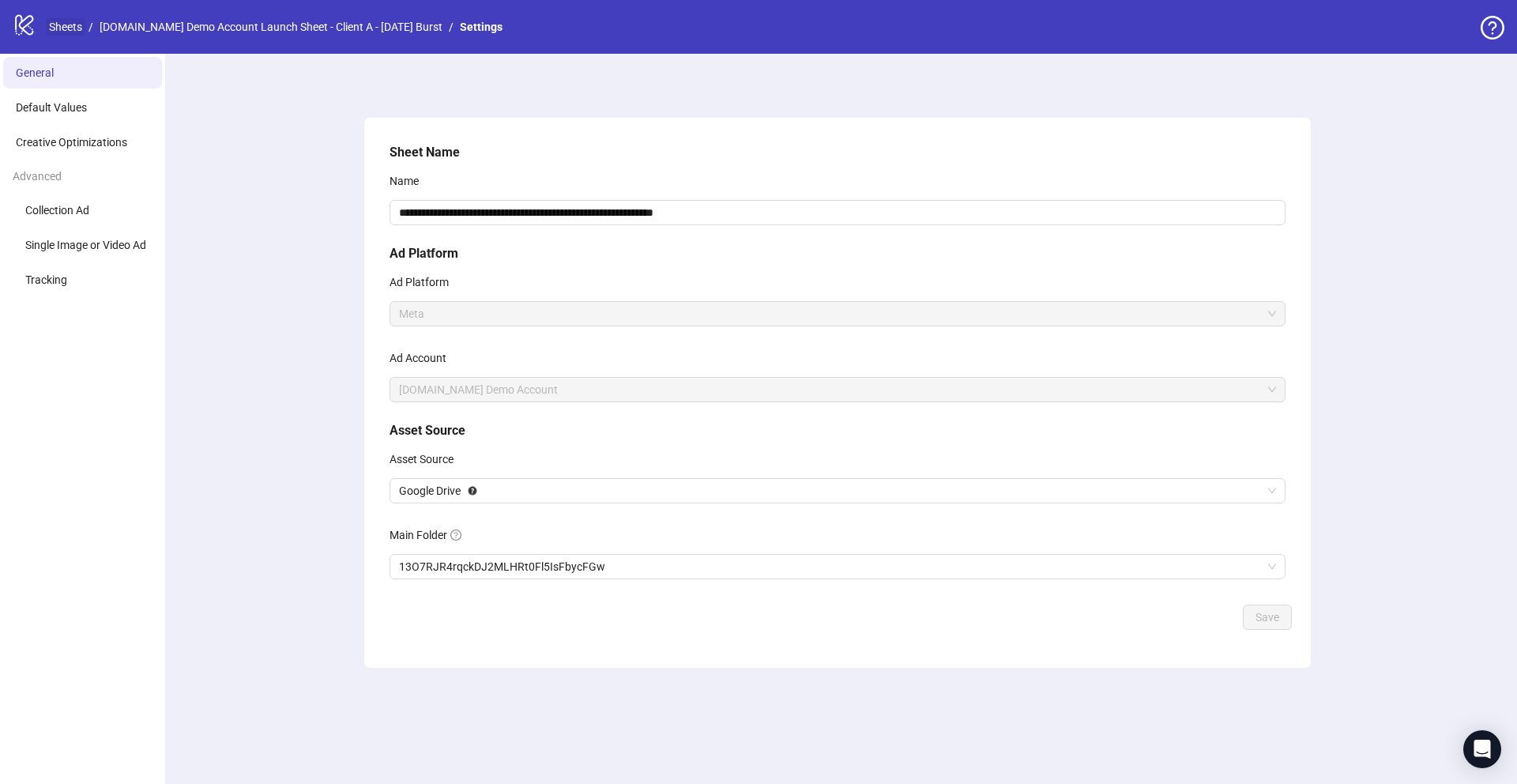
click at [69, 26] on link "Sheets" at bounding box center [66, 27] width 40 height 18
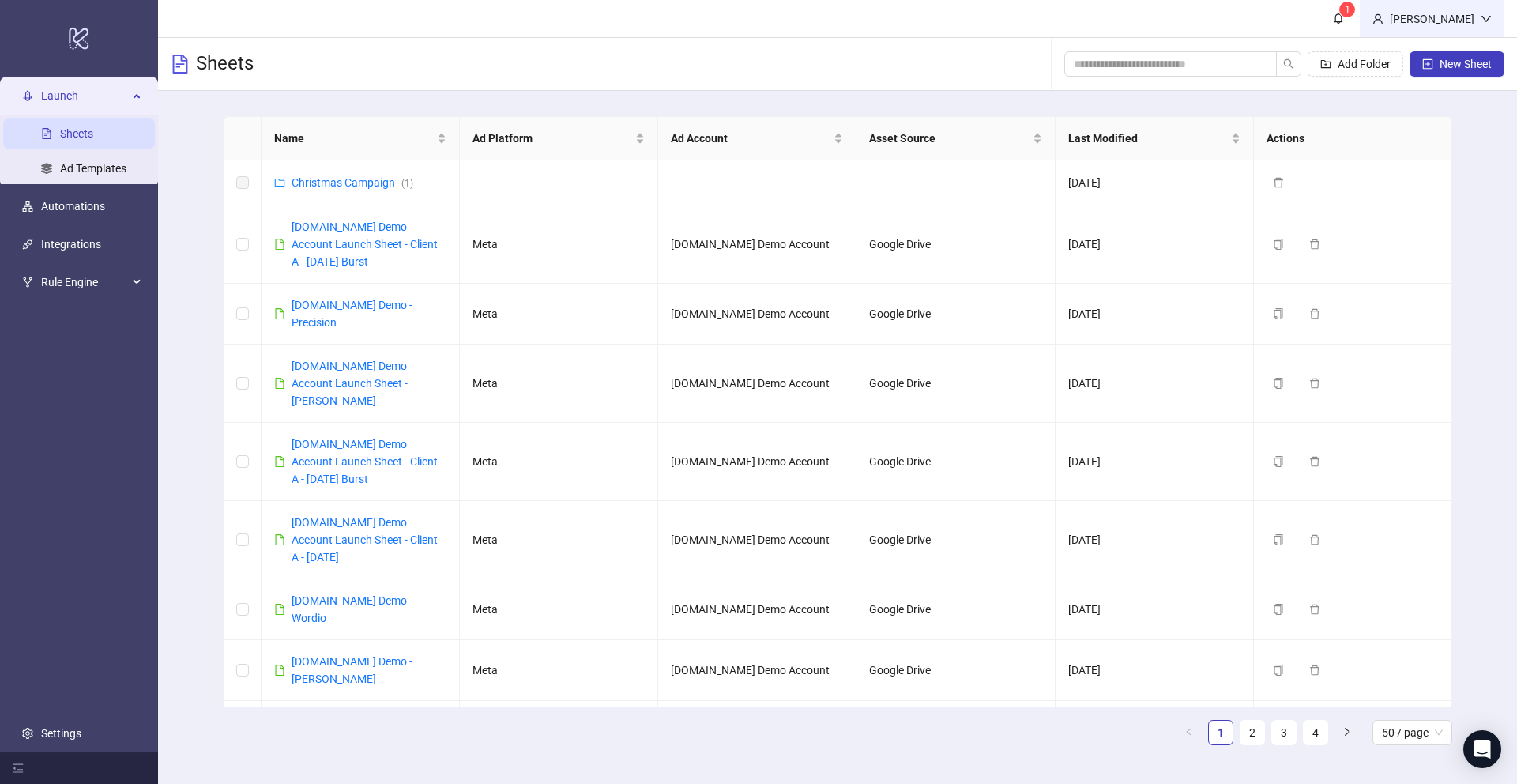
click at [1437, 28] on div "[PERSON_NAME]" at bounding box center [1432, 18] width 145 height 37
click at [1439, 44] on div "Add Folder New Sheet" at bounding box center [1284, 64] width 440 height 51
click at [1448, 25] on div "[PERSON_NAME]" at bounding box center [1432, 18] width 97 height 18
click at [1452, 54] on span "Logout" at bounding box center [1454, 55] width 76 height 18
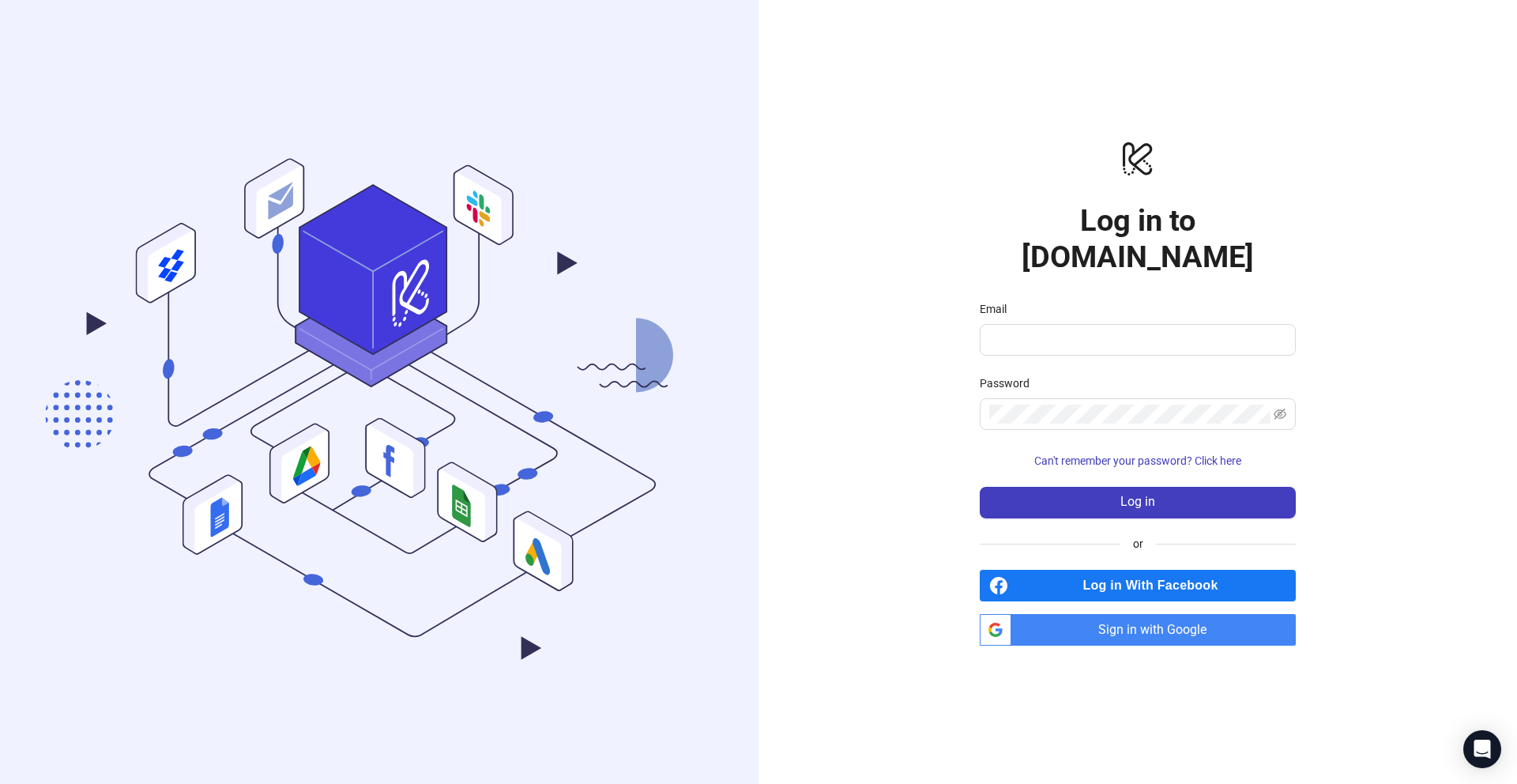
click at [1169, 613] on span "Sign in with Google" at bounding box center [1156, 629] width 278 height 31
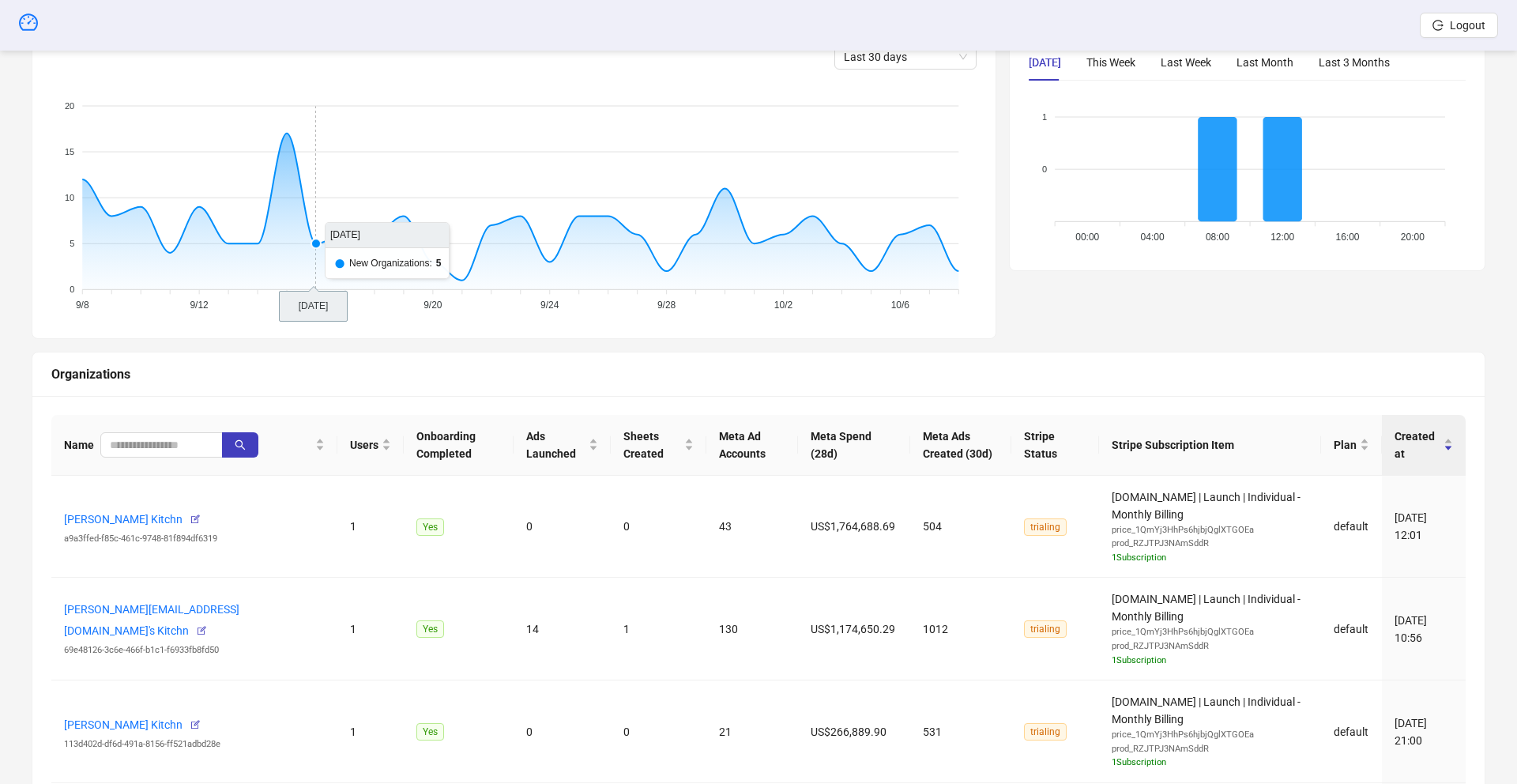
scroll to position [249, 0]
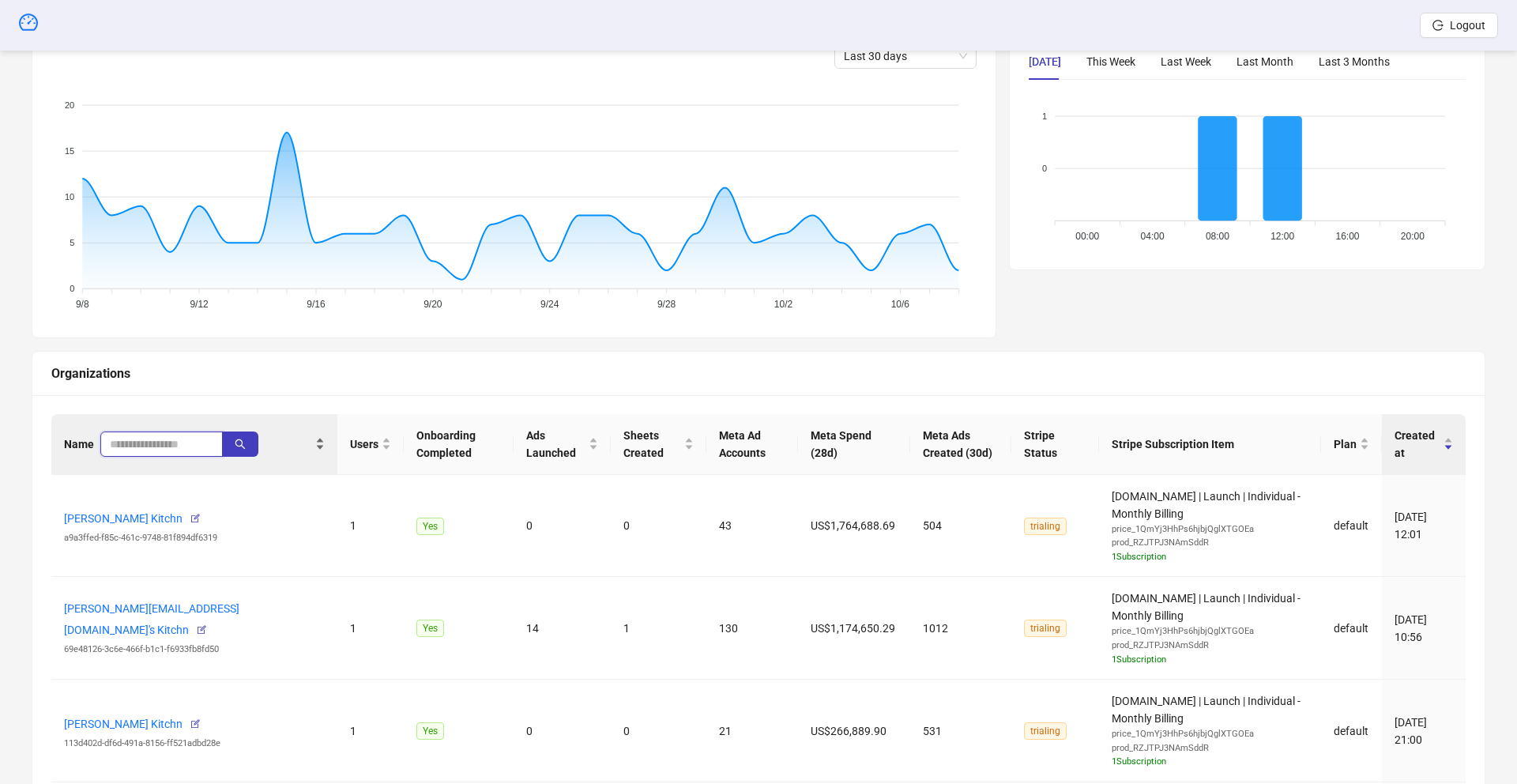
click at [146, 442] on input "search" at bounding box center [155, 444] width 90 height 18
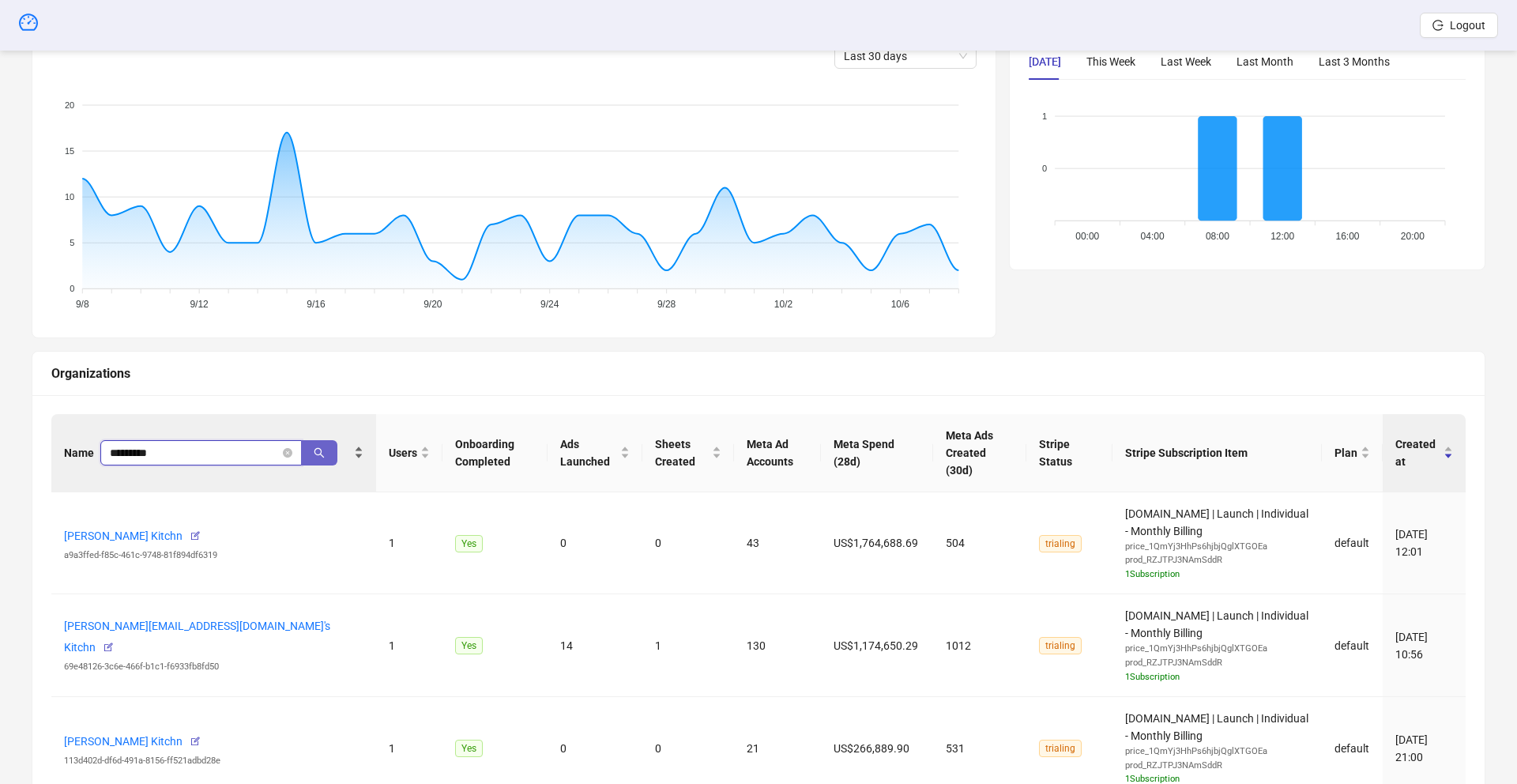
click at [314, 447] on icon "search" at bounding box center [319, 453] width 11 height 11
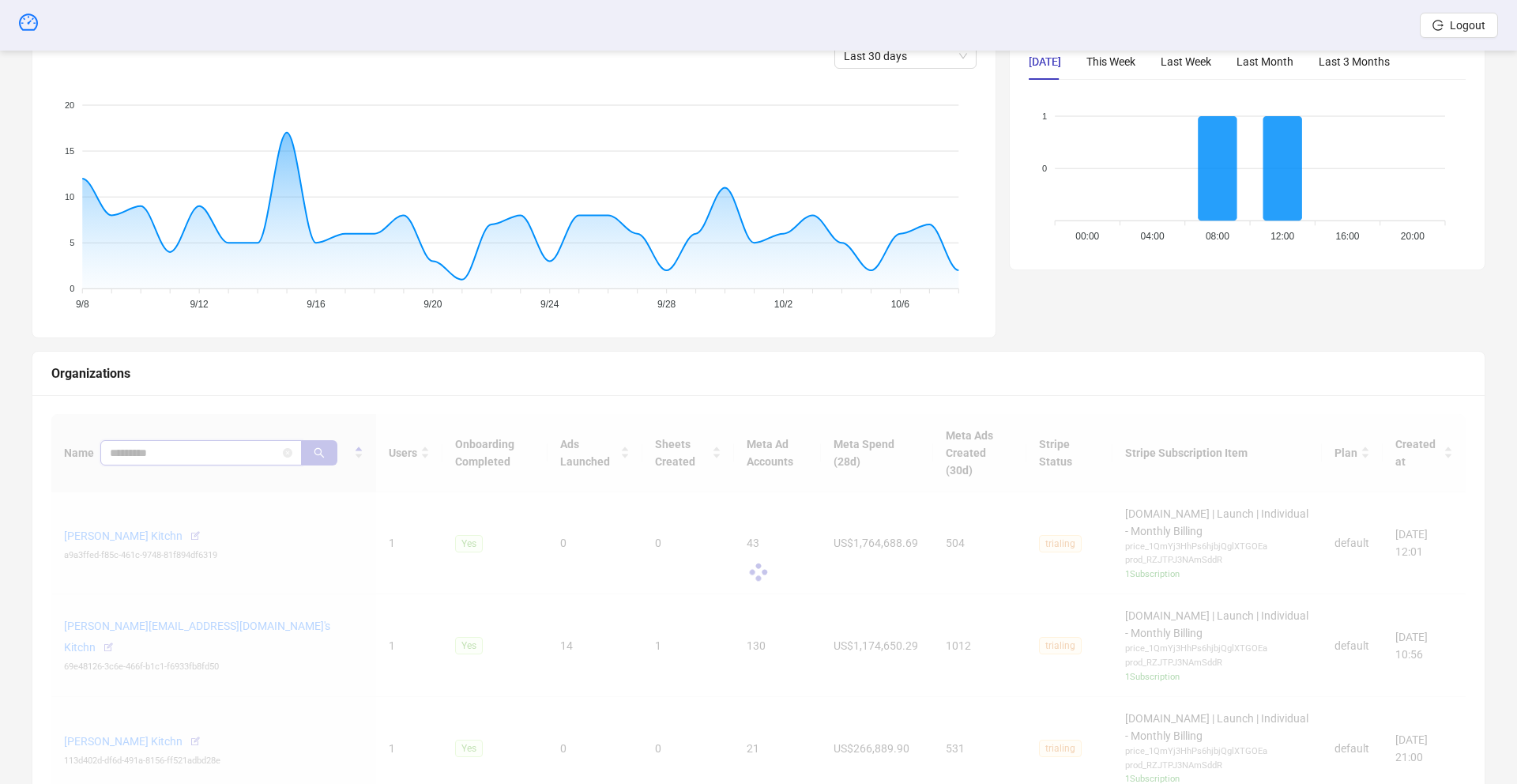
scroll to position [150, 0]
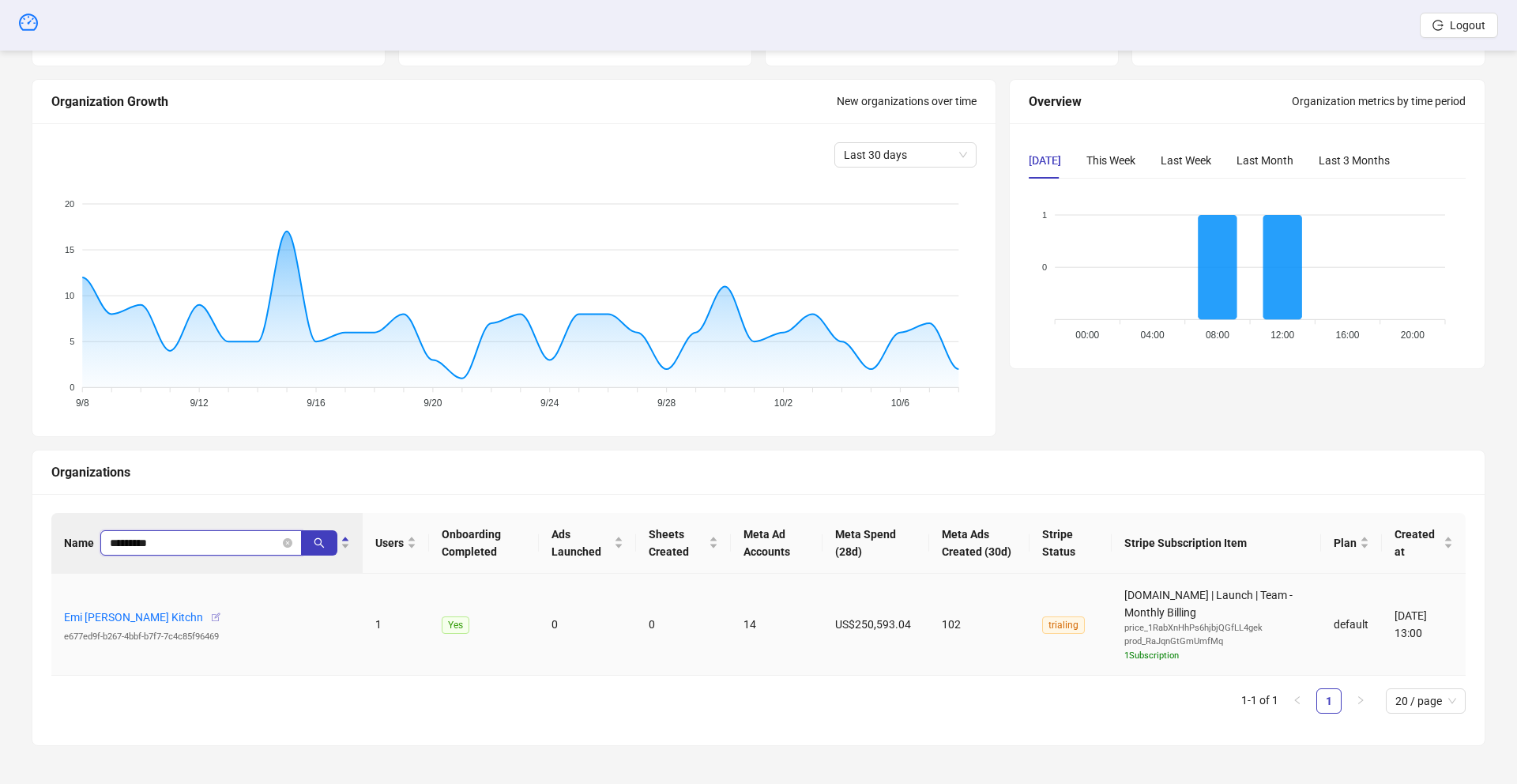
type input "*********"
click at [210, 616] on icon "button" at bounding box center [216, 617] width 11 height 11
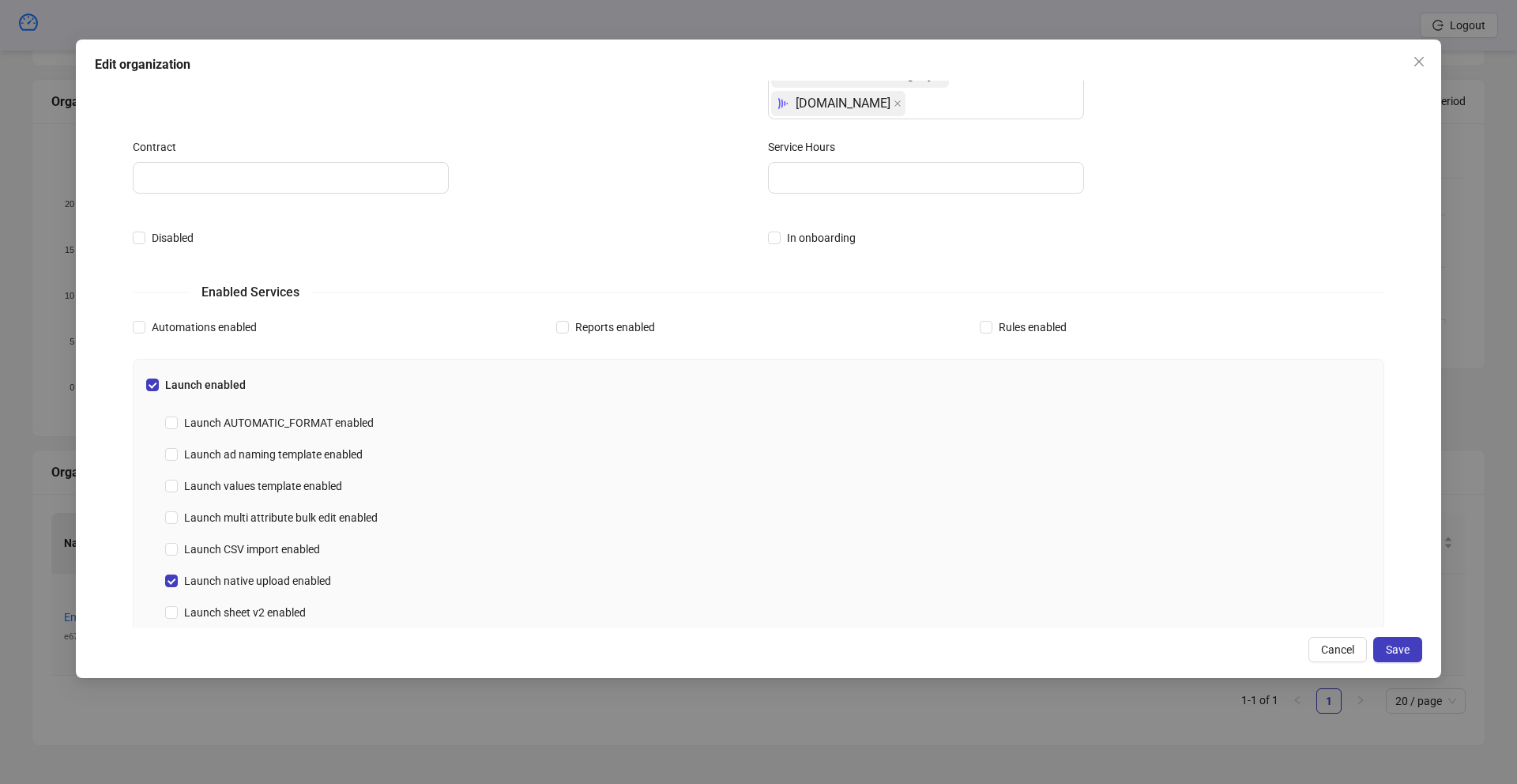
scroll to position [258, 0]
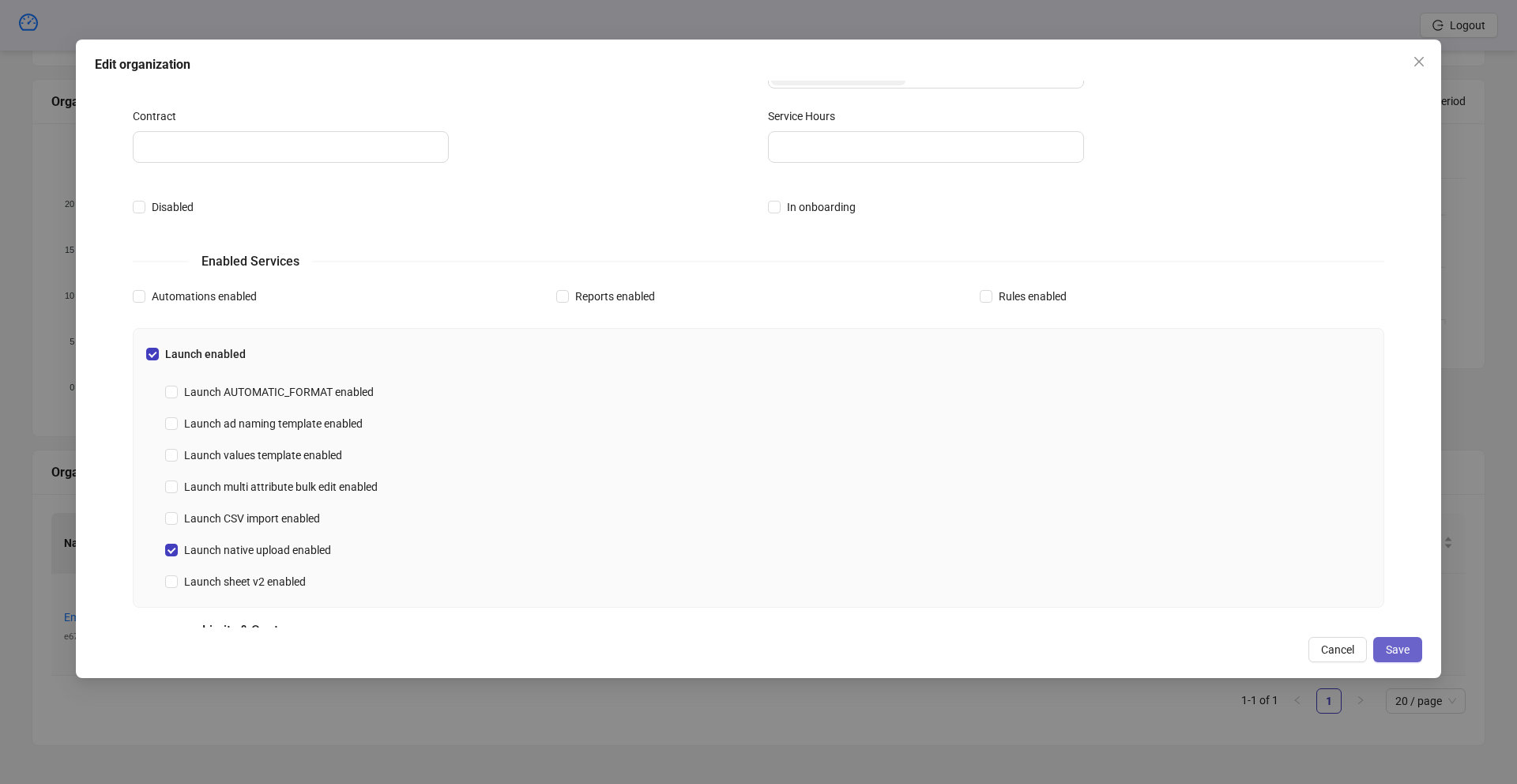
click at [1414, 640] on button "Save" at bounding box center [1397, 648] width 49 height 25
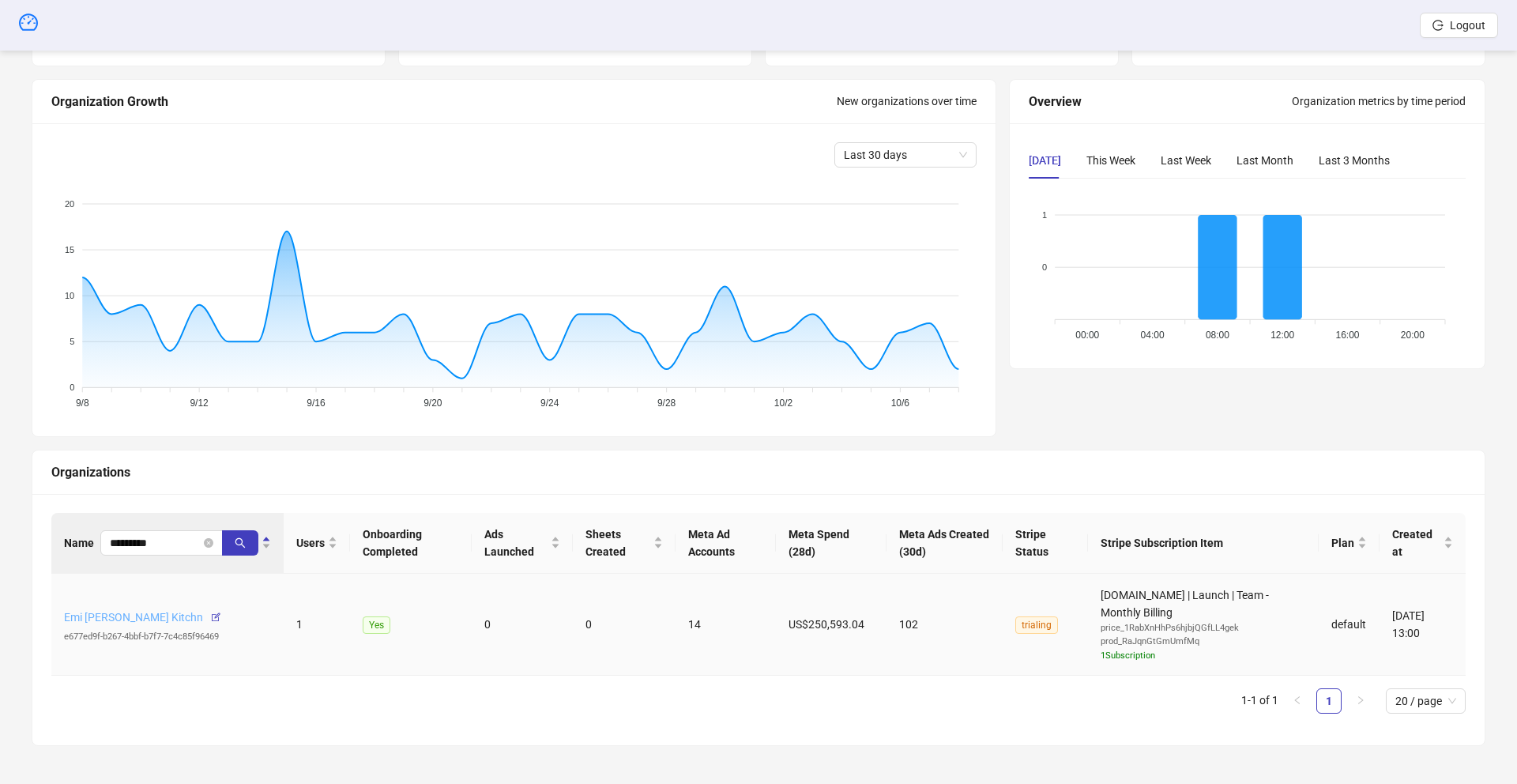
click at [125, 619] on link "Emi [PERSON_NAME] Kitchn" at bounding box center [133, 617] width 139 height 13
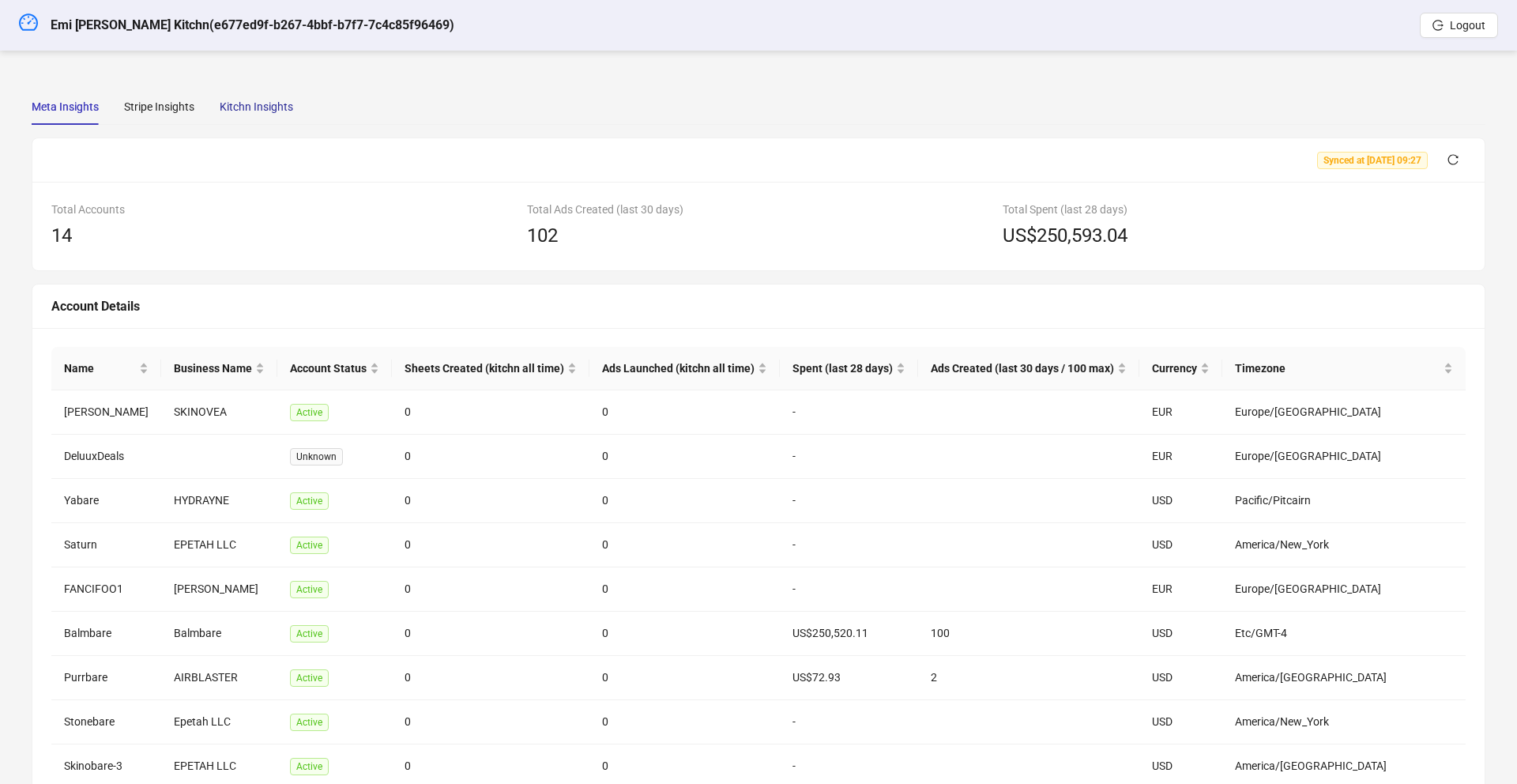
click at [254, 106] on div "Kitchn Insights" at bounding box center [257, 106] width 74 height 18
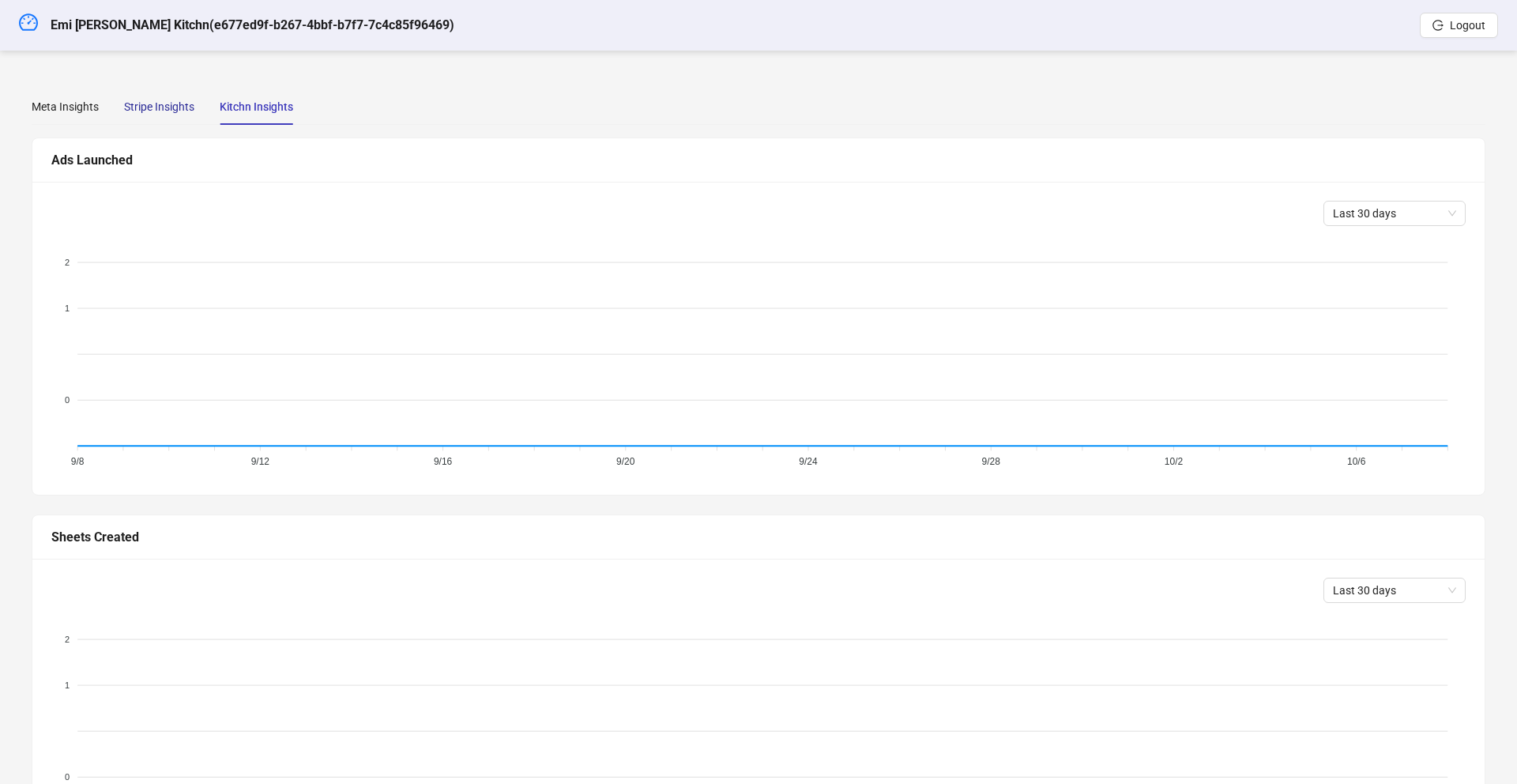
click at [153, 101] on div "Stripe Insights" at bounding box center [159, 106] width 70 height 18
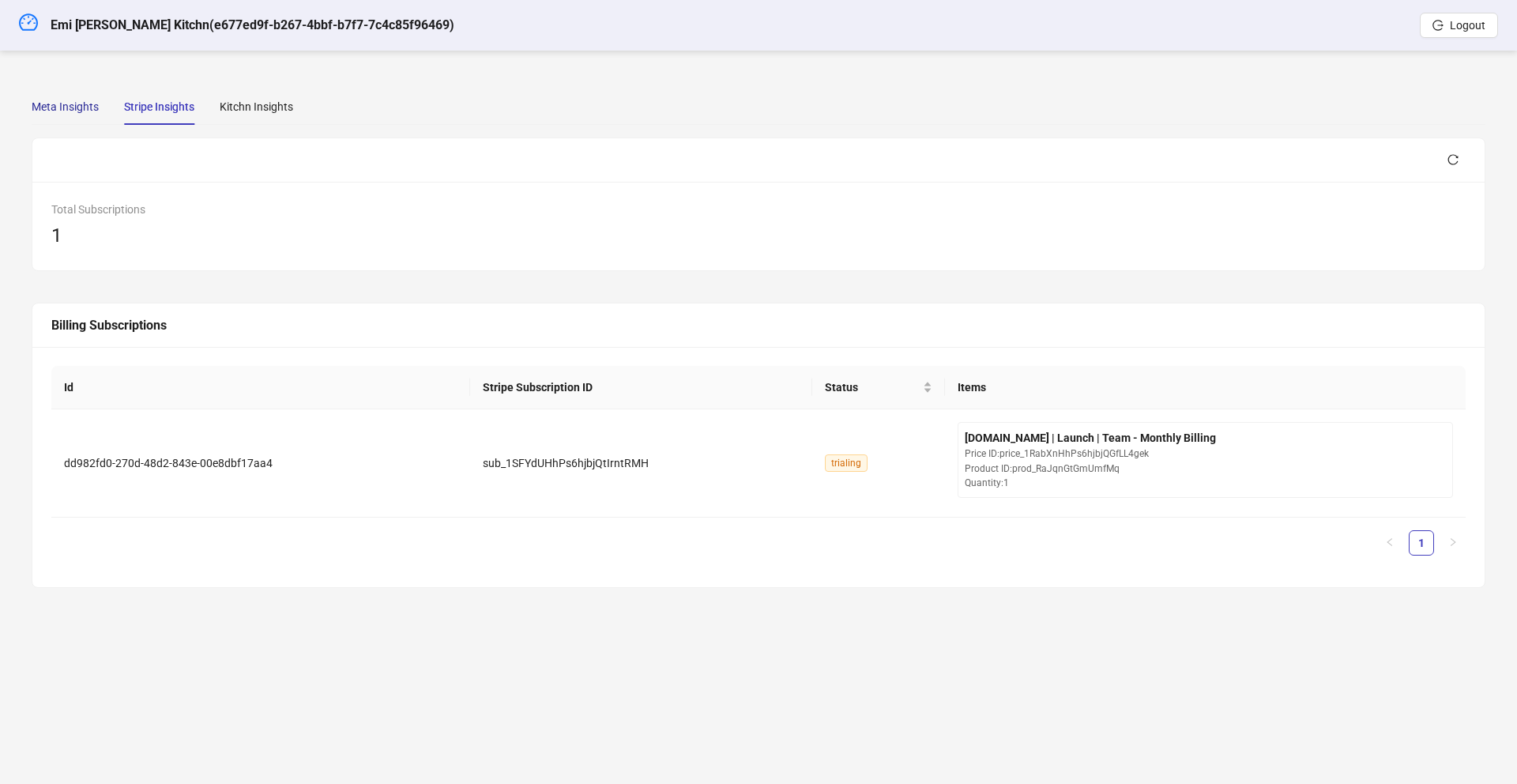
click at [89, 99] on div "Meta Insights" at bounding box center [65, 106] width 67 height 18
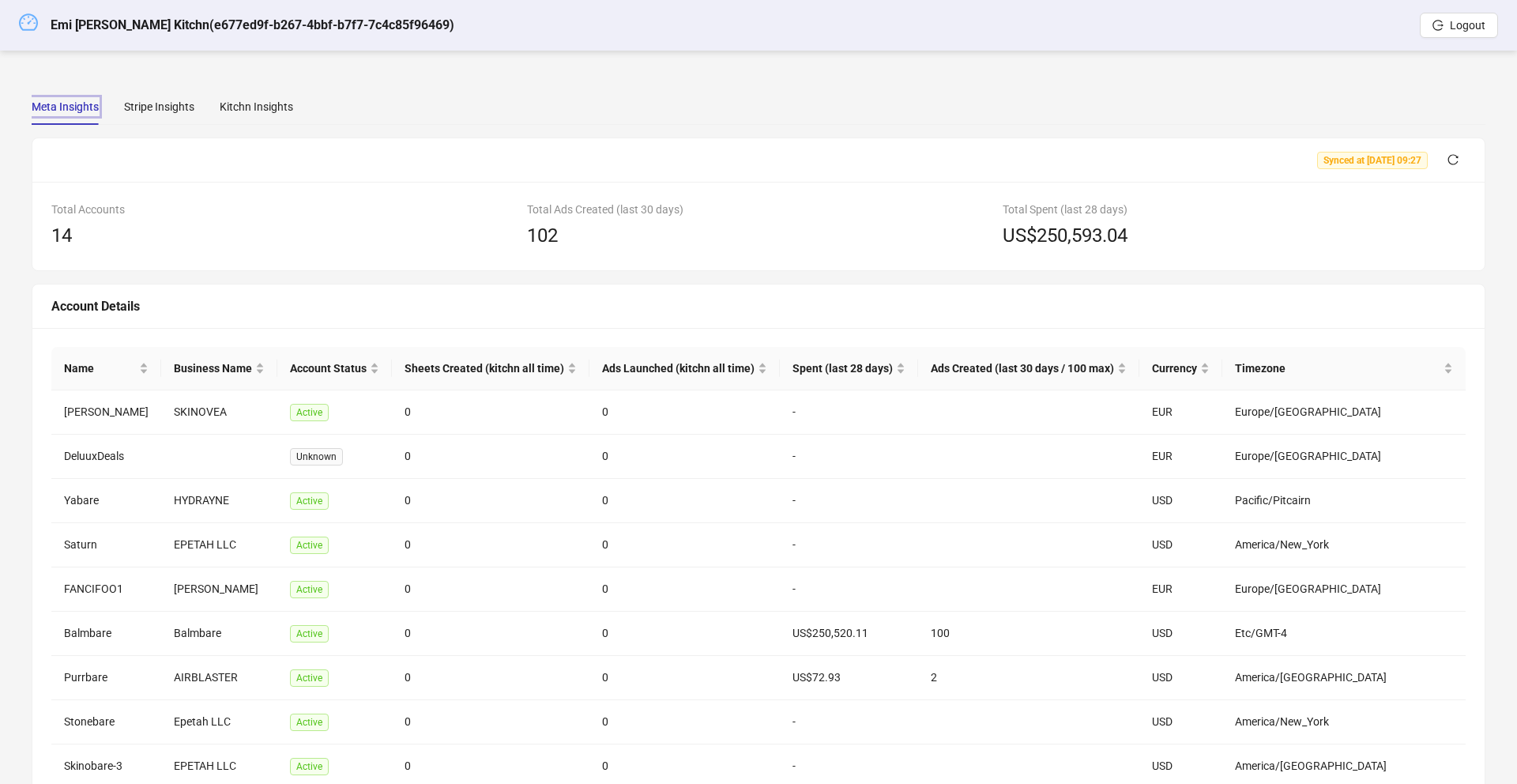
click at [25, 14] on icon "dashboard" at bounding box center [29, 22] width 19 height 17
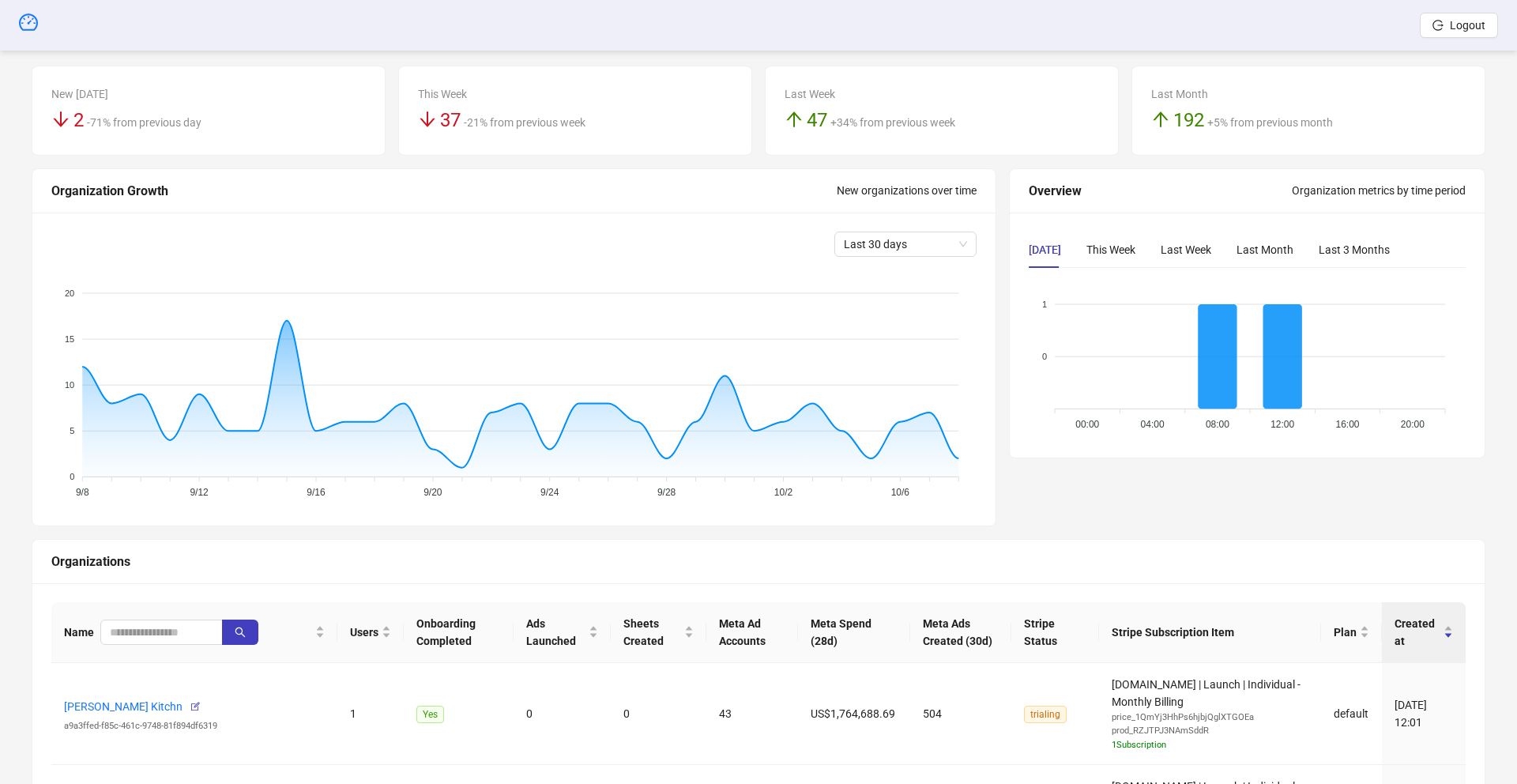
scroll to position [70, 0]
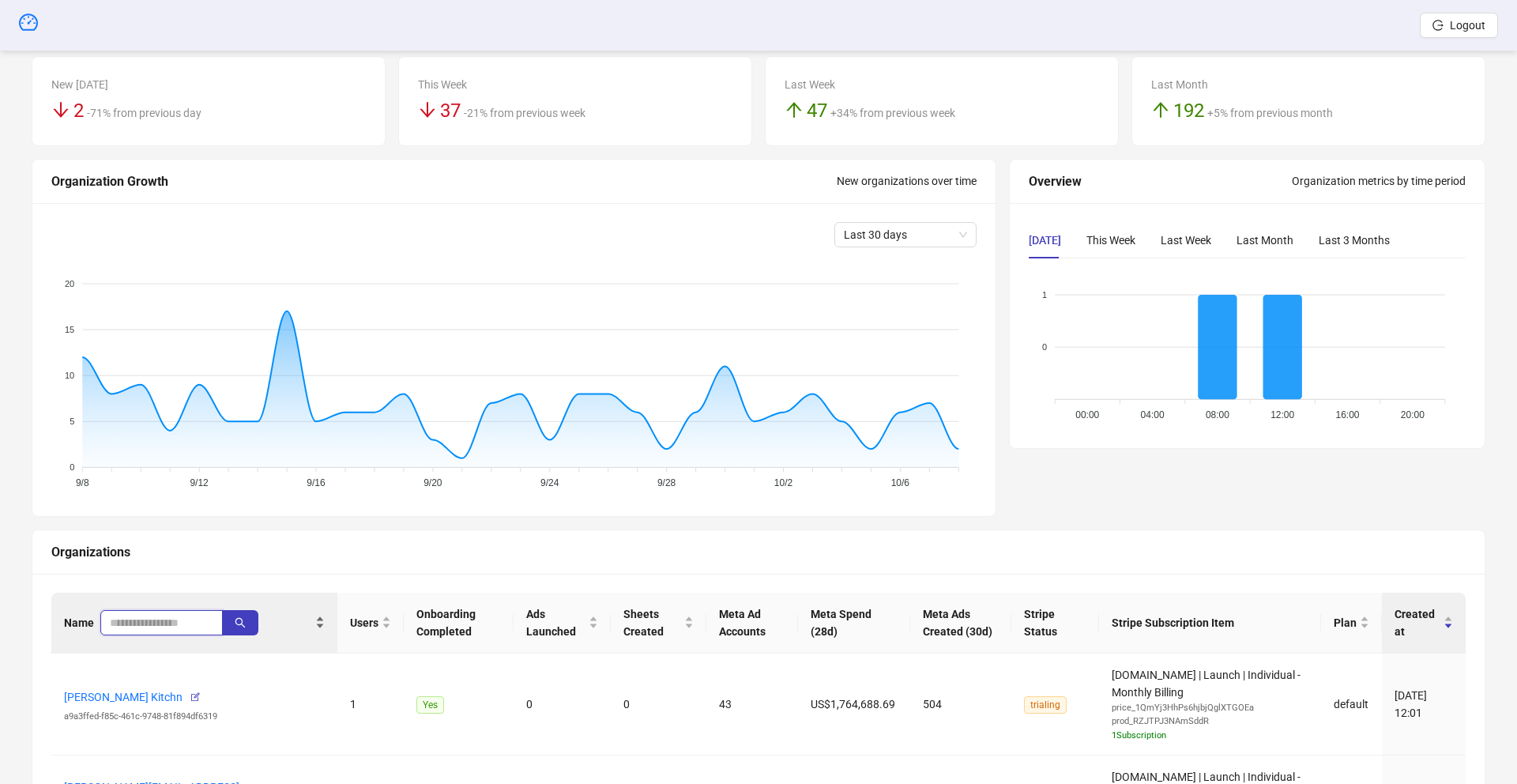
click at [165, 628] on input "search" at bounding box center [155, 622] width 90 height 18
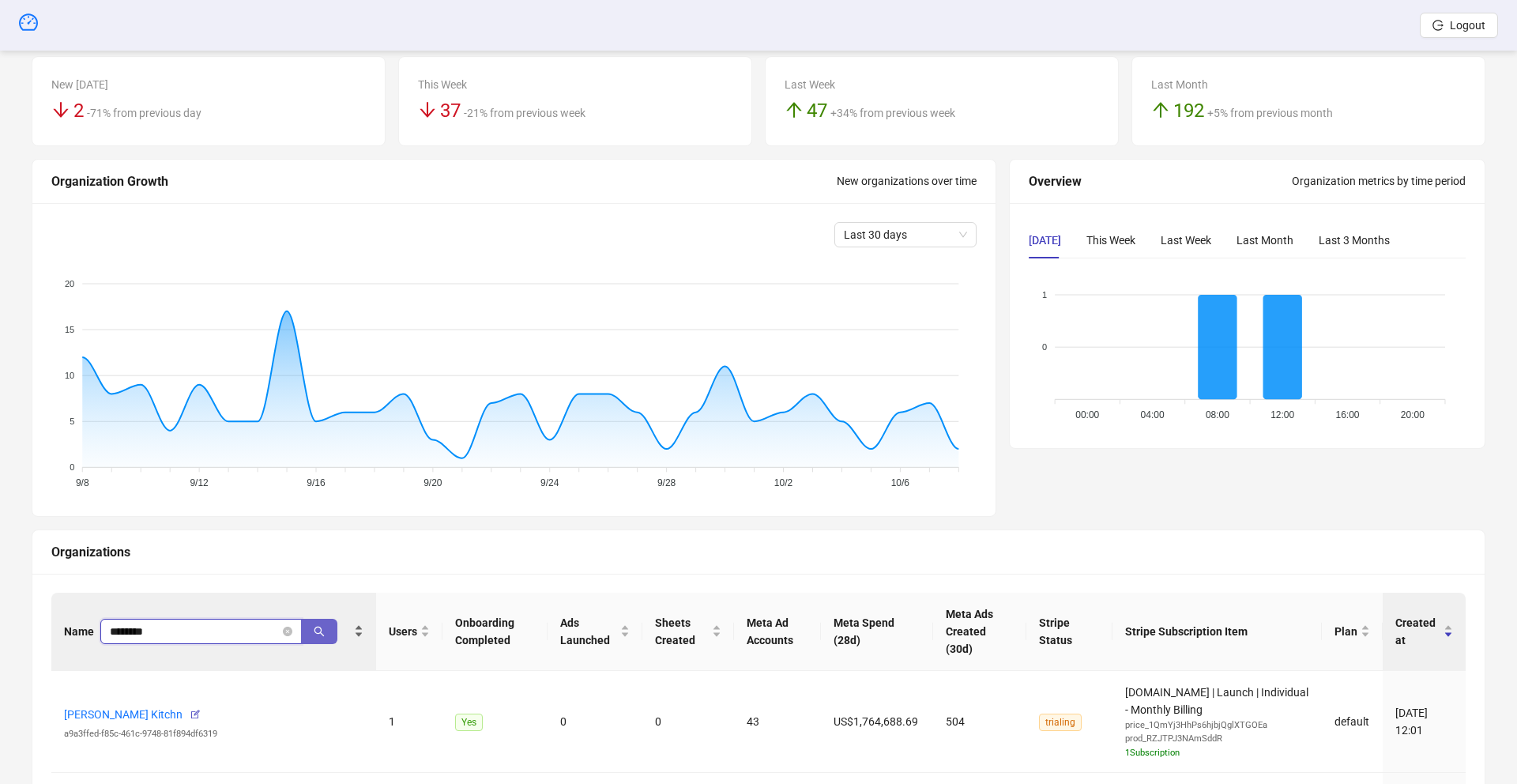
click at [316, 625] on icon "search" at bounding box center [319, 631] width 11 height 11
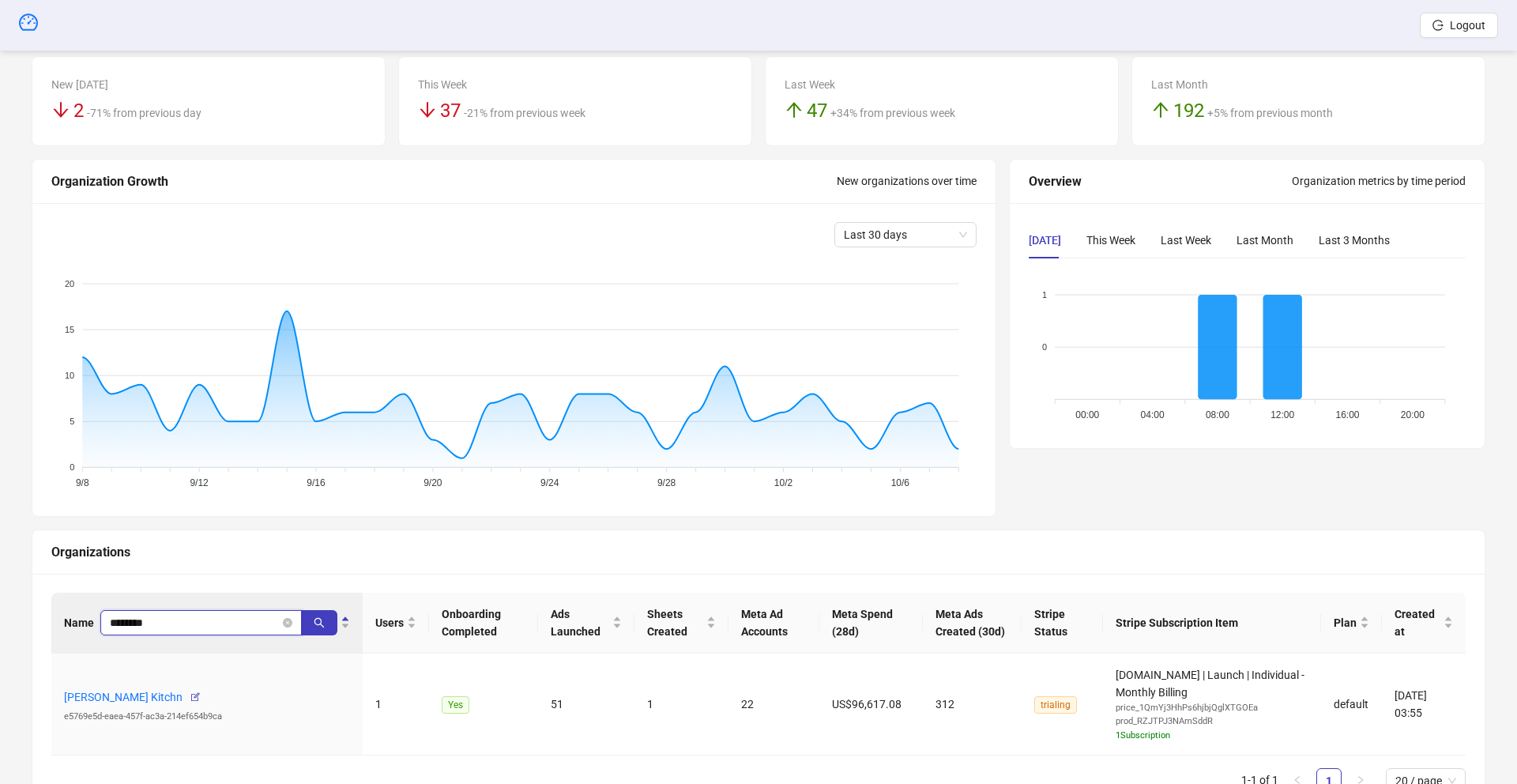
type input "********"
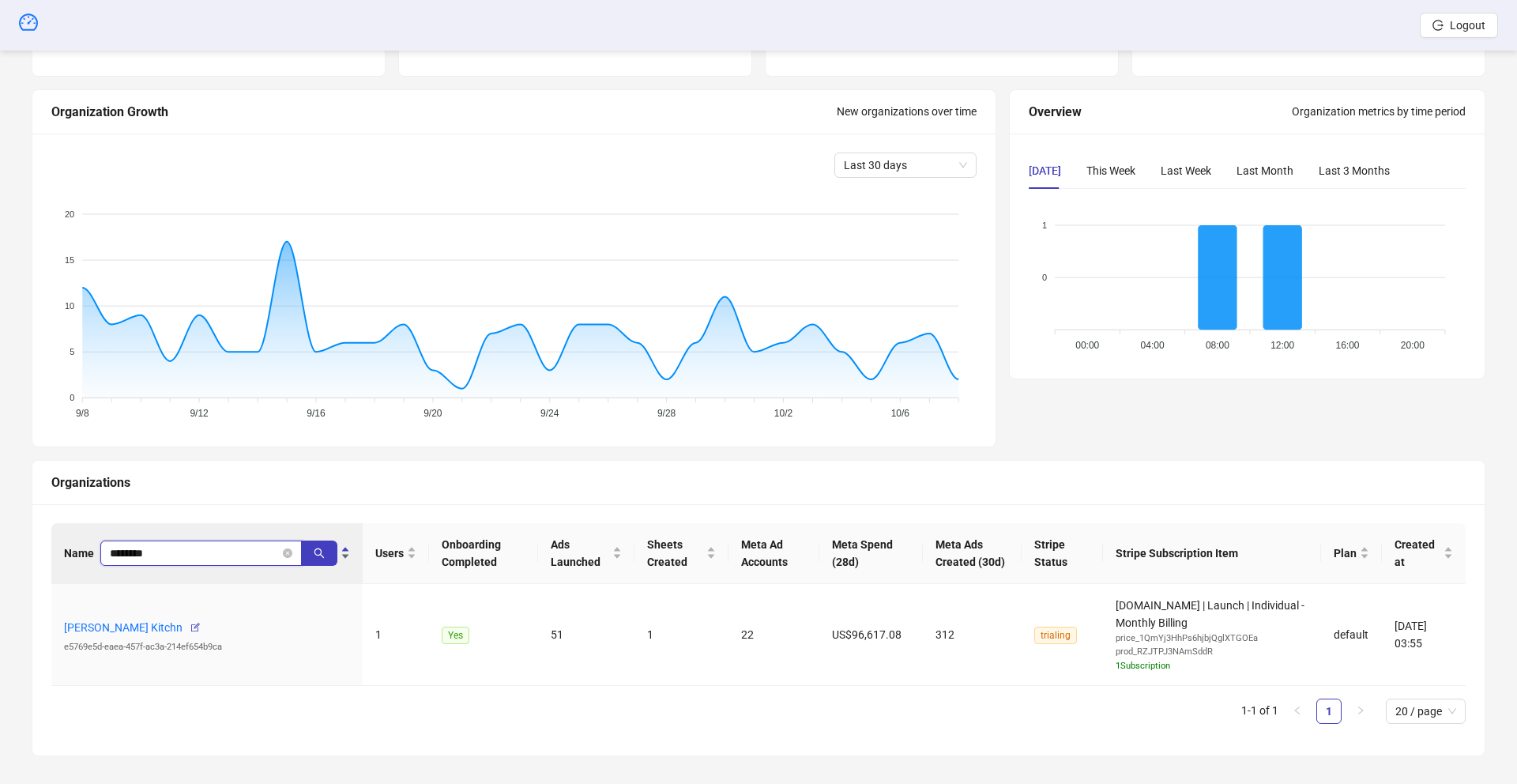
scroll to position [140, 0]
click at [287, 553] on icon "close-circle" at bounding box center [288, 552] width 9 height 9
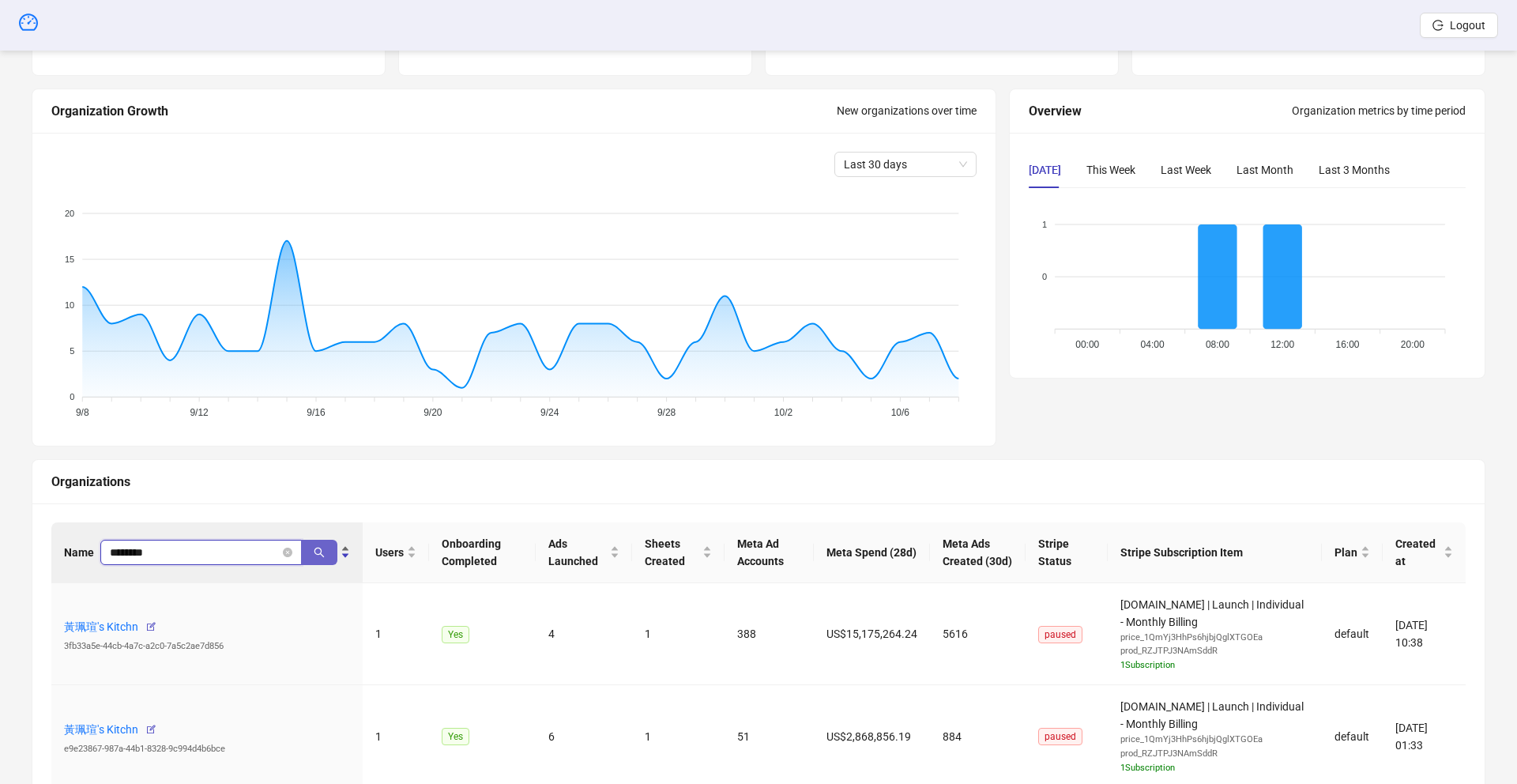
click at [327, 553] on button "button" at bounding box center [318, 552] width 36 height 25
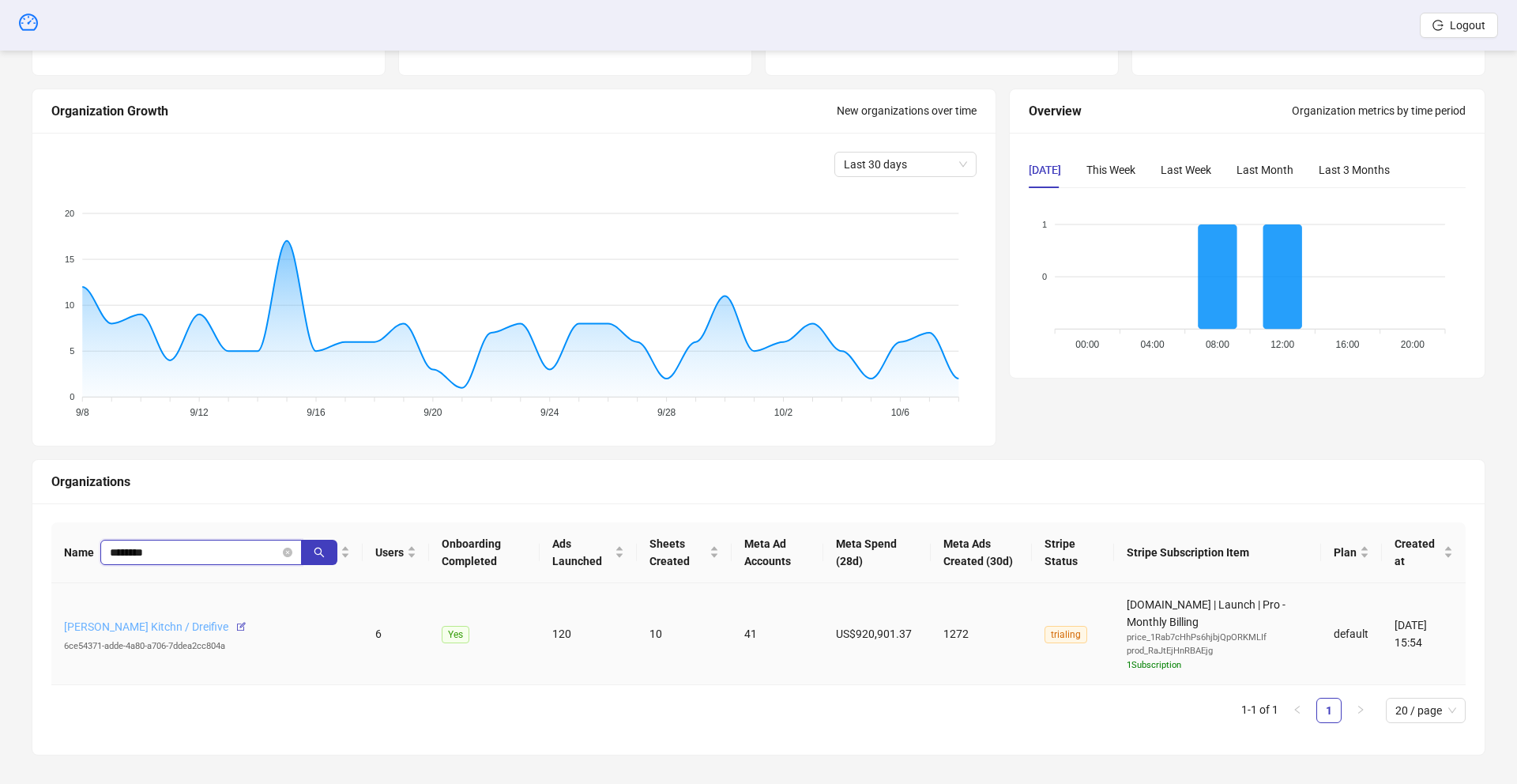
type input "********"
click at [192, 624] on link "[PERSON_NAME] Kitchn / Dreifive" at bounding box center [146, 626] width 164 height 13
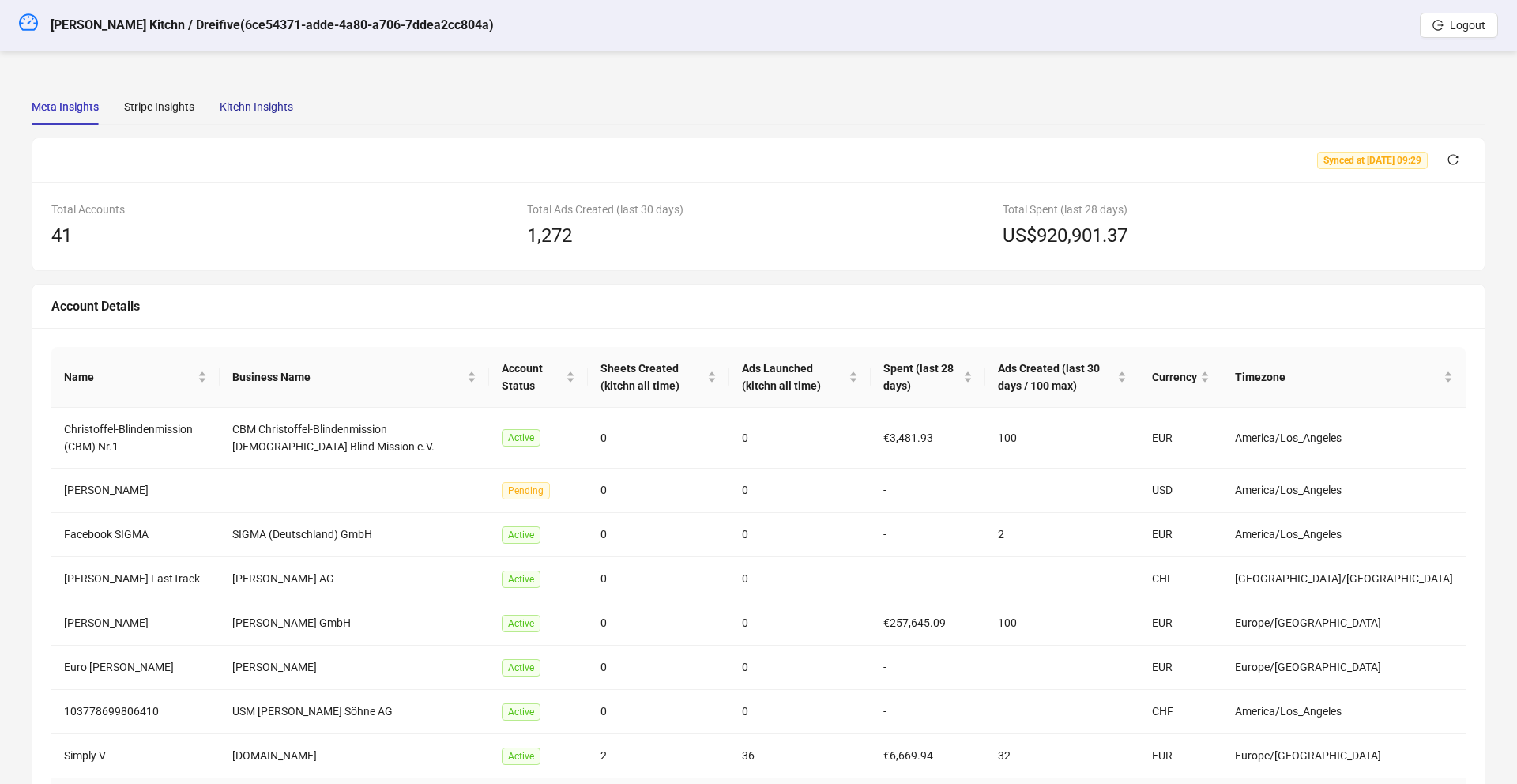
click at [253, 109] on div "Kitchn Insights" at bounding box center [257, 106] width 74 height 18
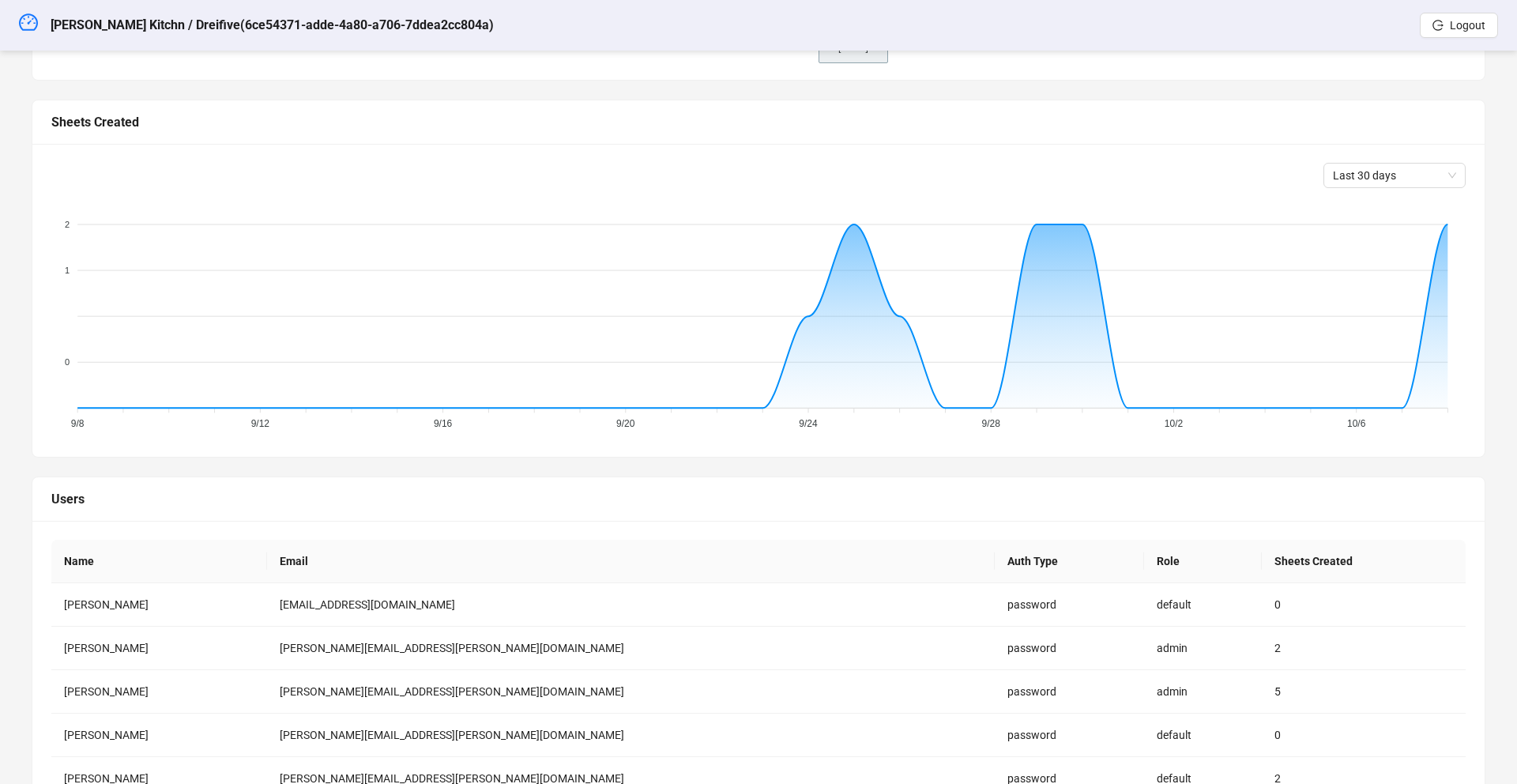
scroll to position [583, 0]
